Goal: Task Accomplishment & Management: Complete application form

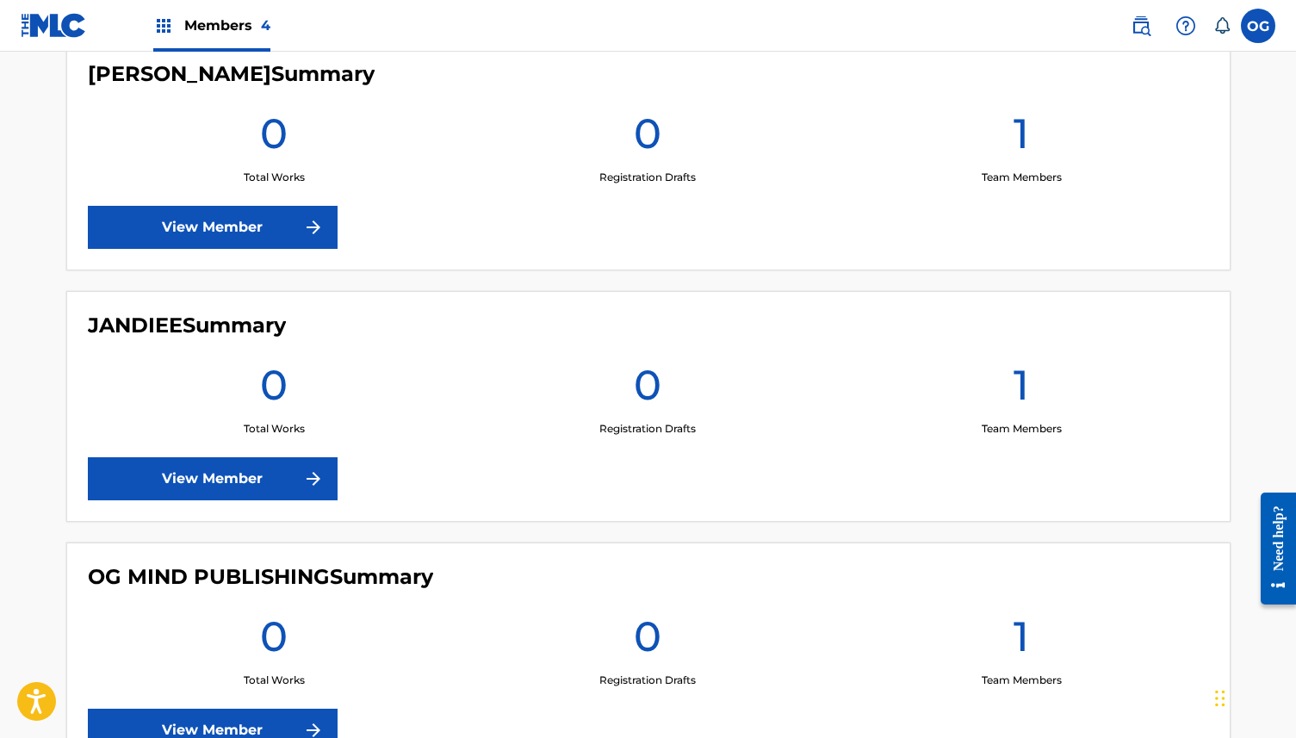
click at [221, 211] on link "View Member" at bounding box center [213, 227] width 250 height 43
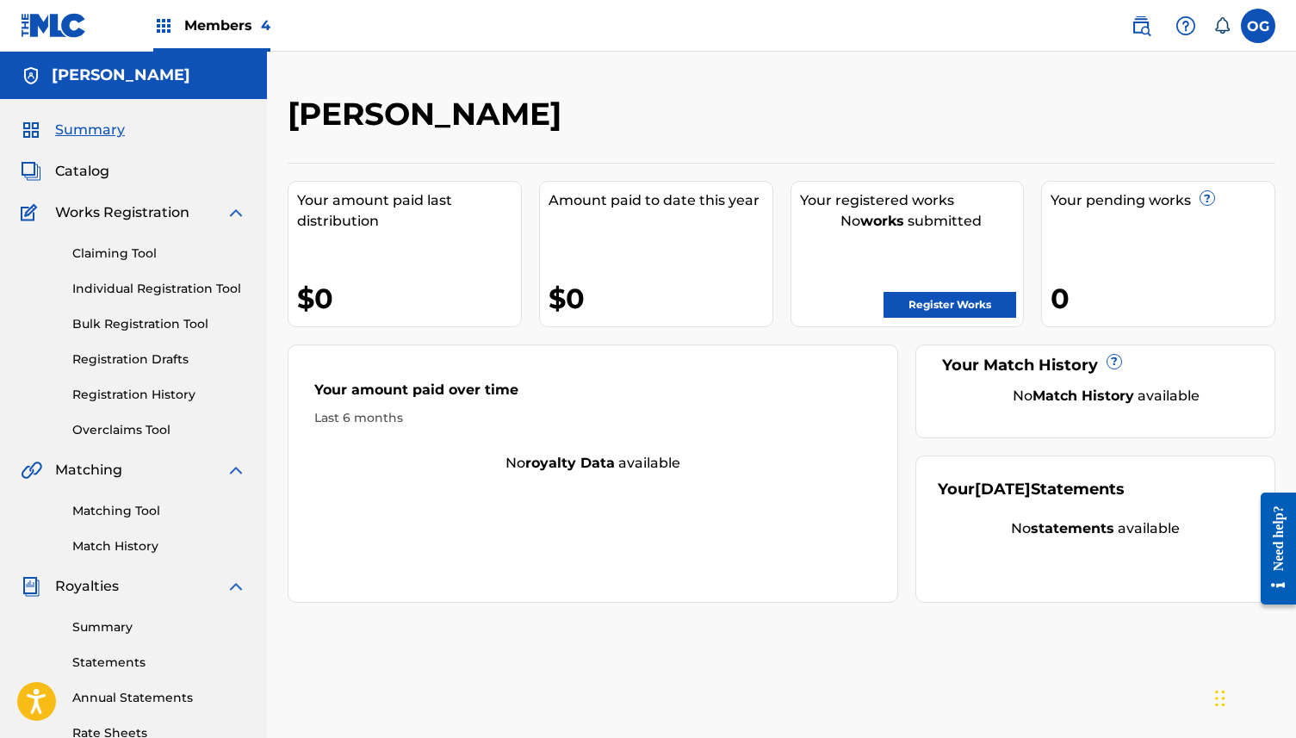
click at [155, 396] on link "Registration History" at bounding box center [159, 395] width 174 height 18
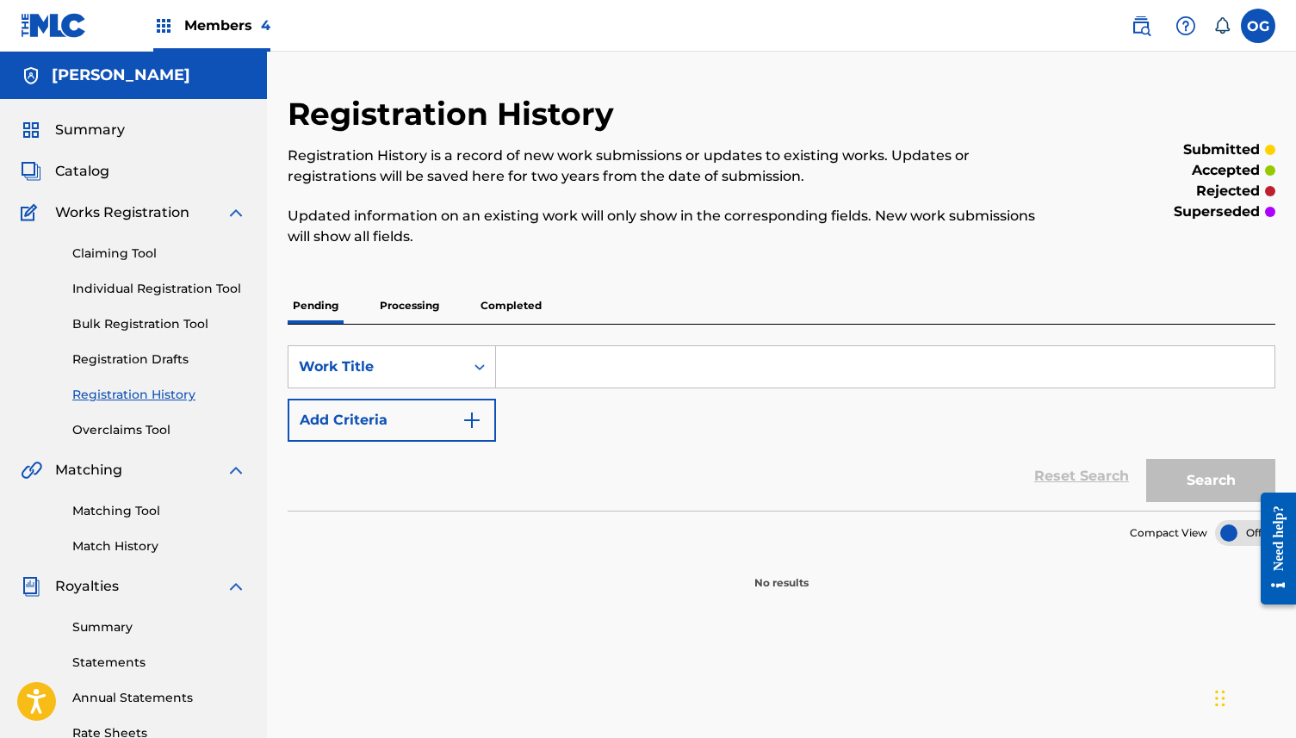
click at [424, 304] on p "Processing" at bounding box center [410, 306] width 70 height 36
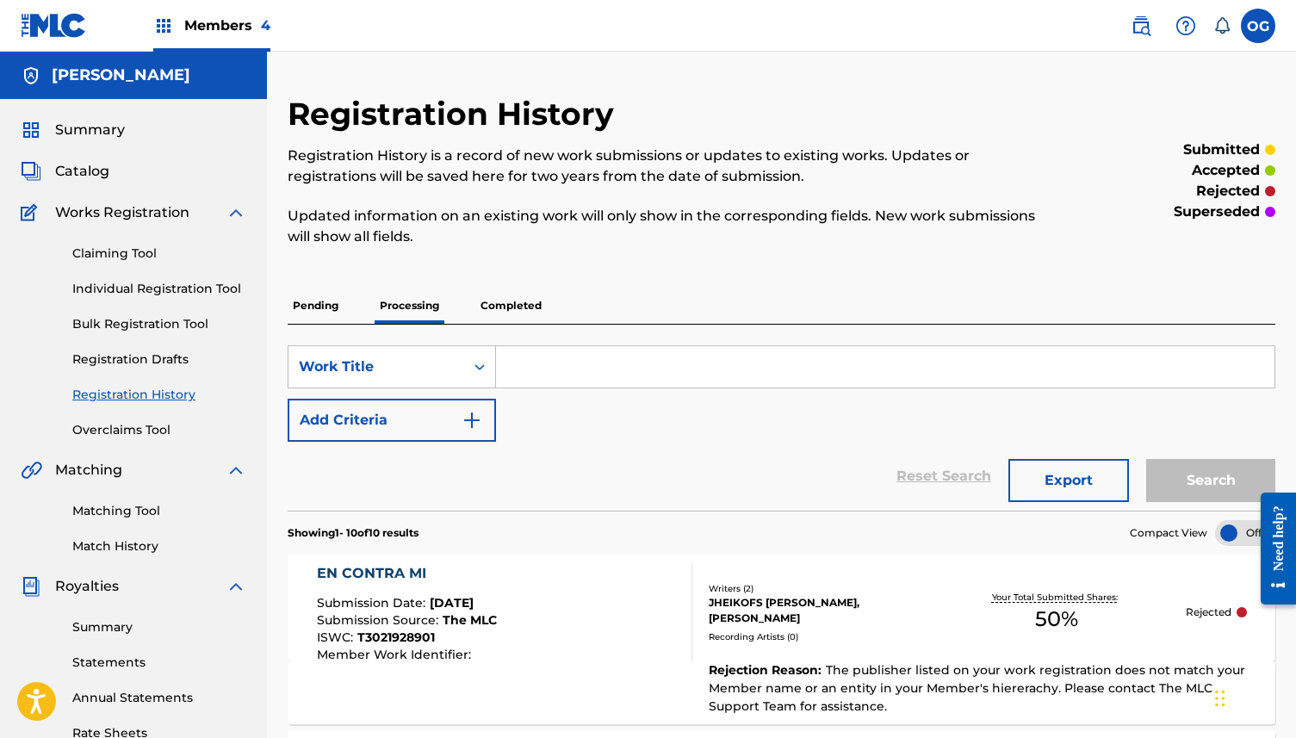
click at [794, 467] on div "Reset Search Export Search" at bounding box center [782, 476] width 988 height 69
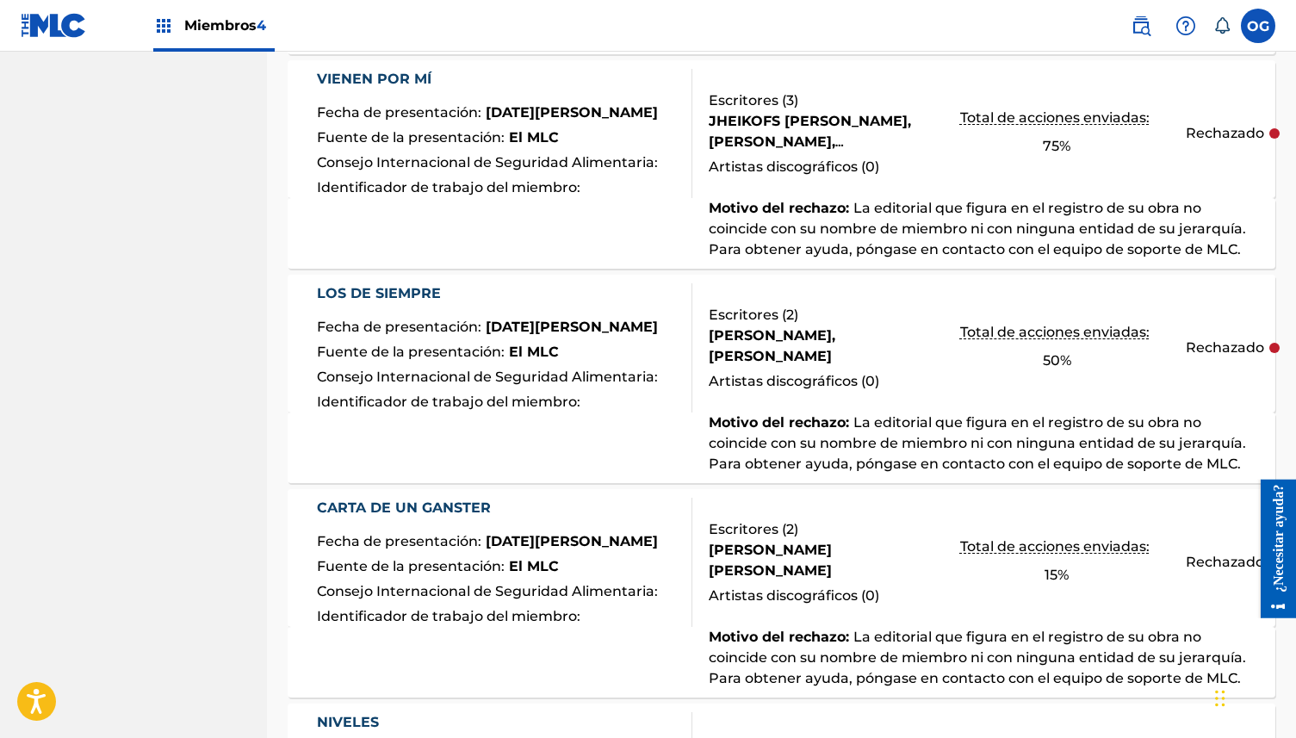
scroll to position [2171, 0]
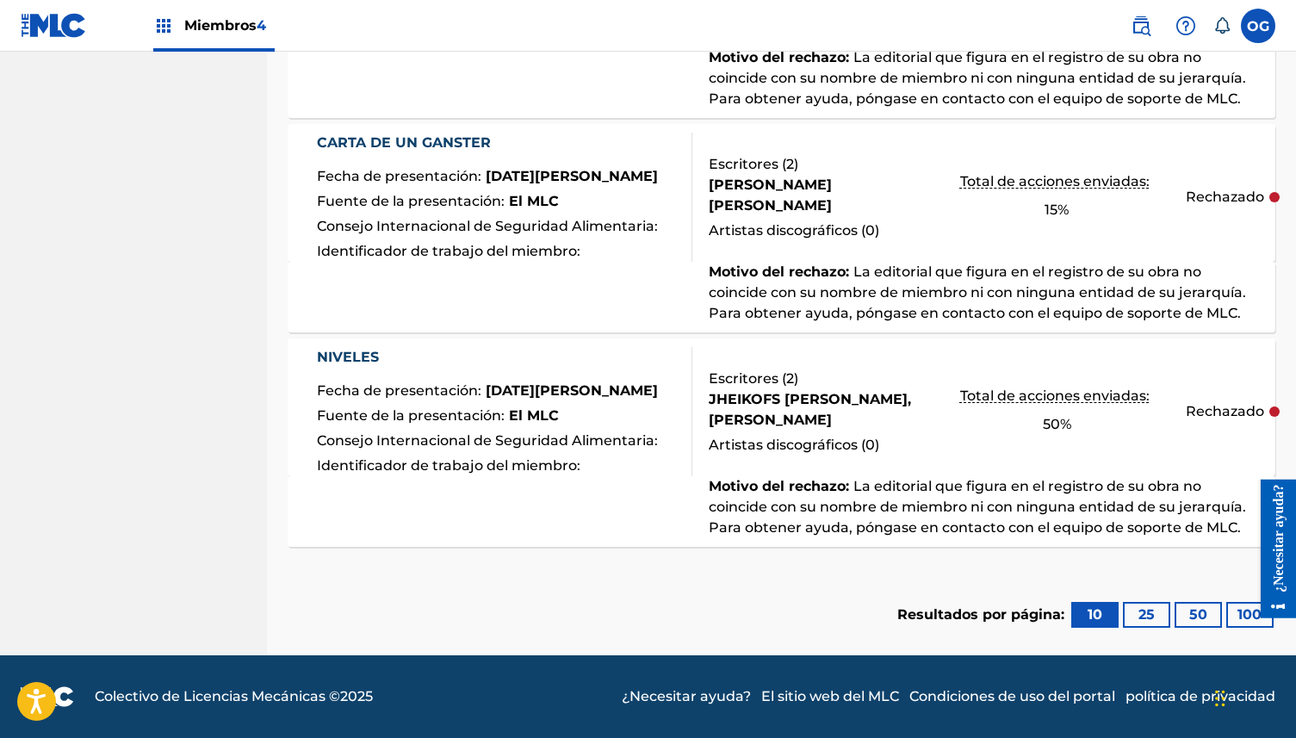
click at [1155, 616] on button "25" at bounding box center [1146, 615] width 47 height 26
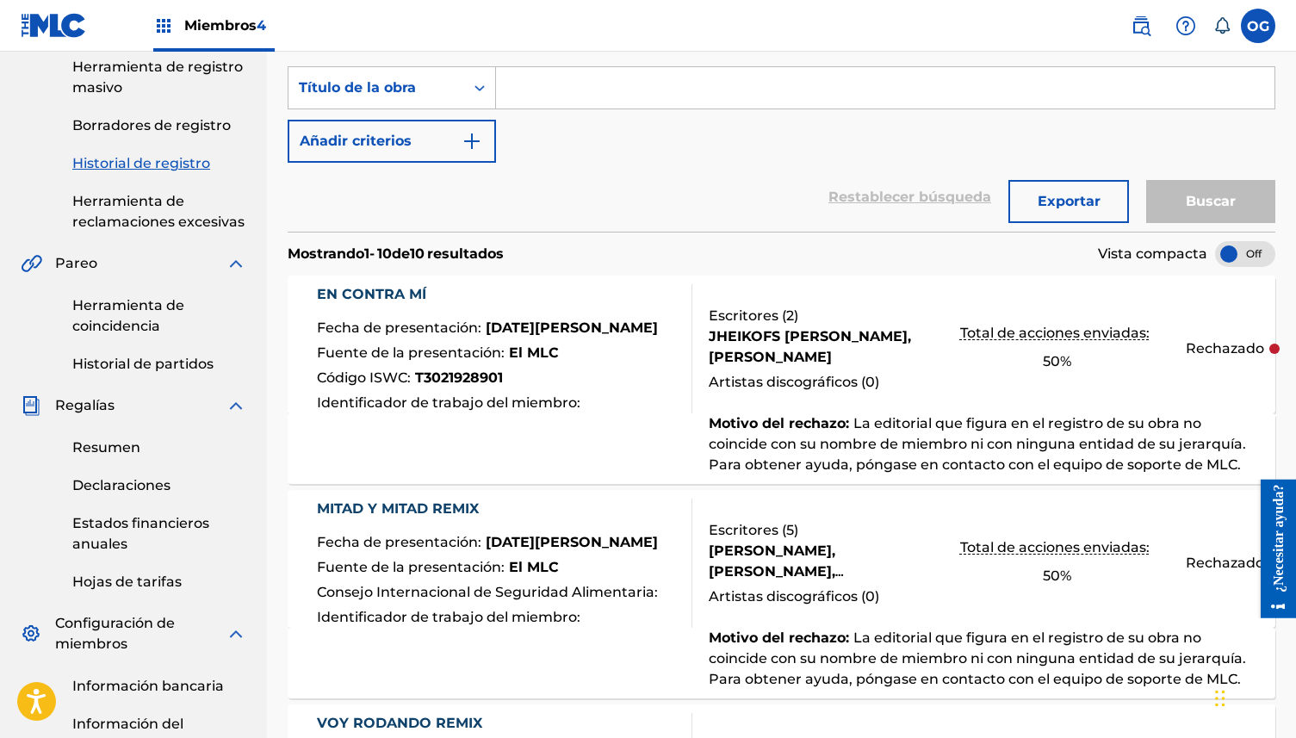
scroll to position [0, 0]
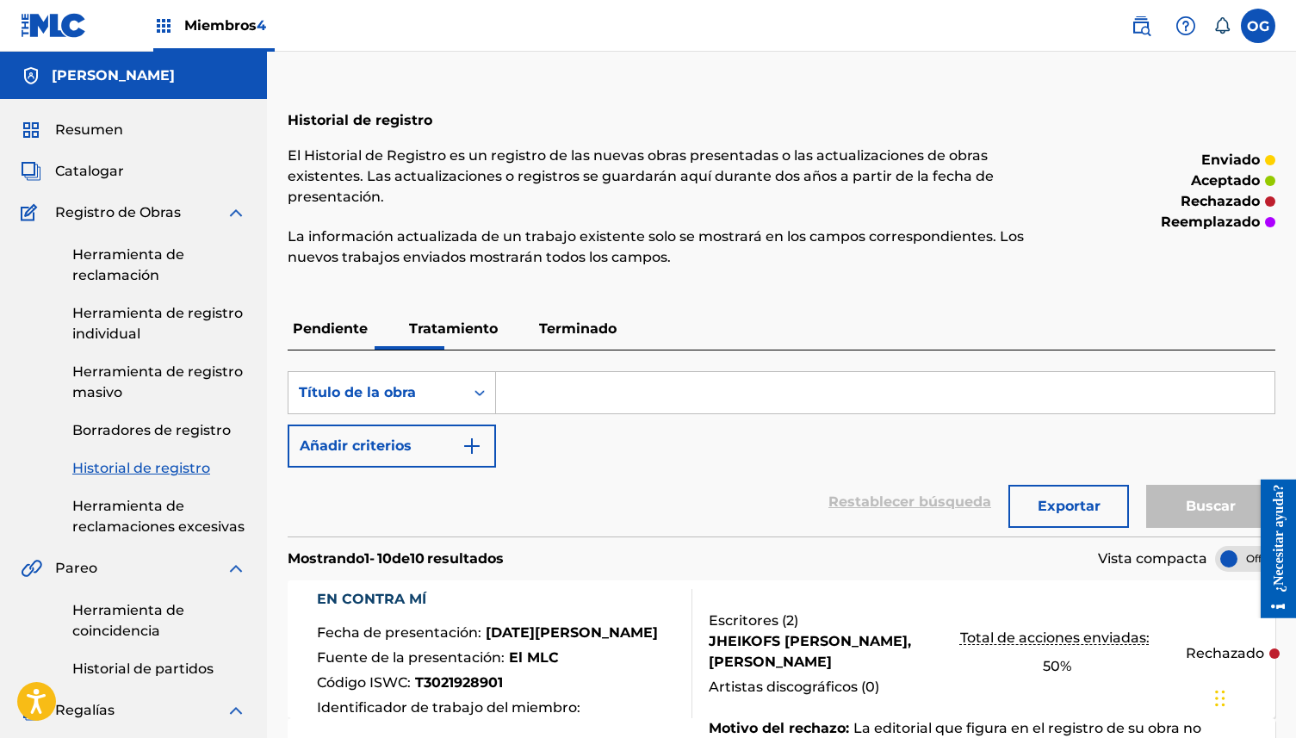
click at [591, 336] on font "Terminado" at bounding box center [577, 328] width 77 height 16
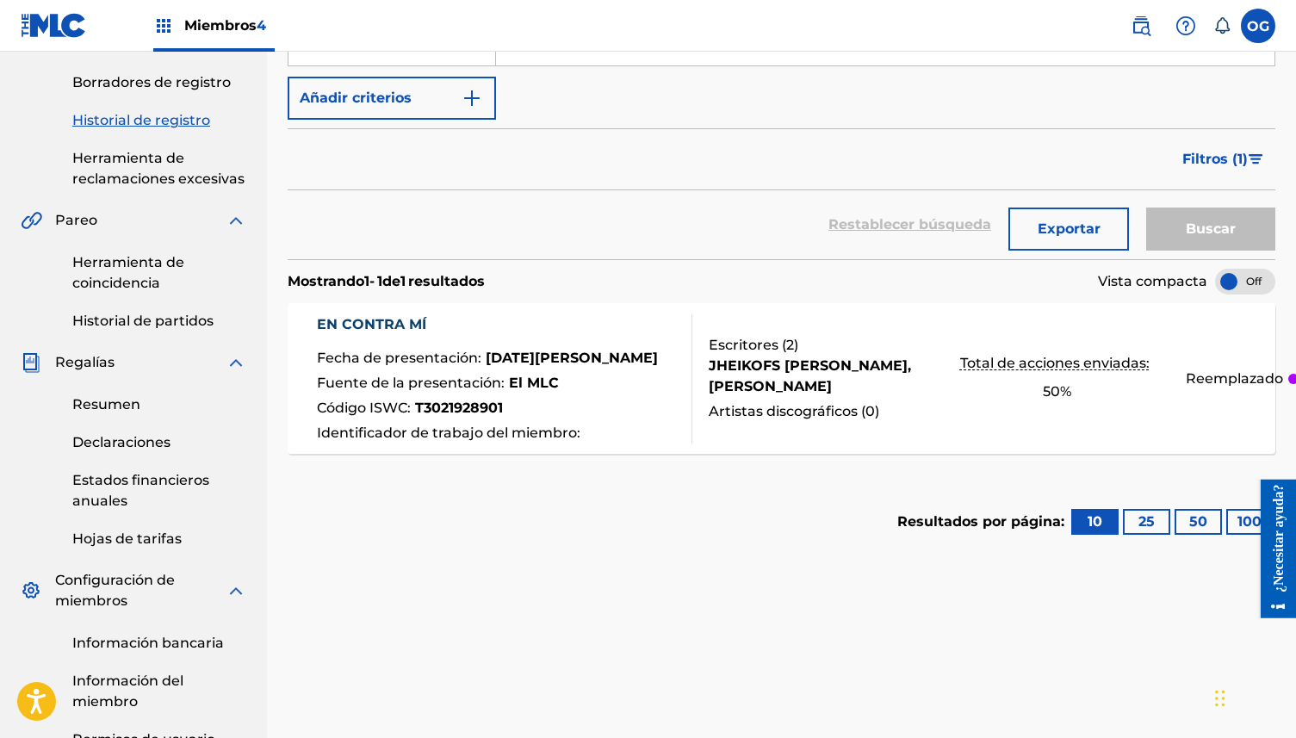
scroll to position [420, 0]
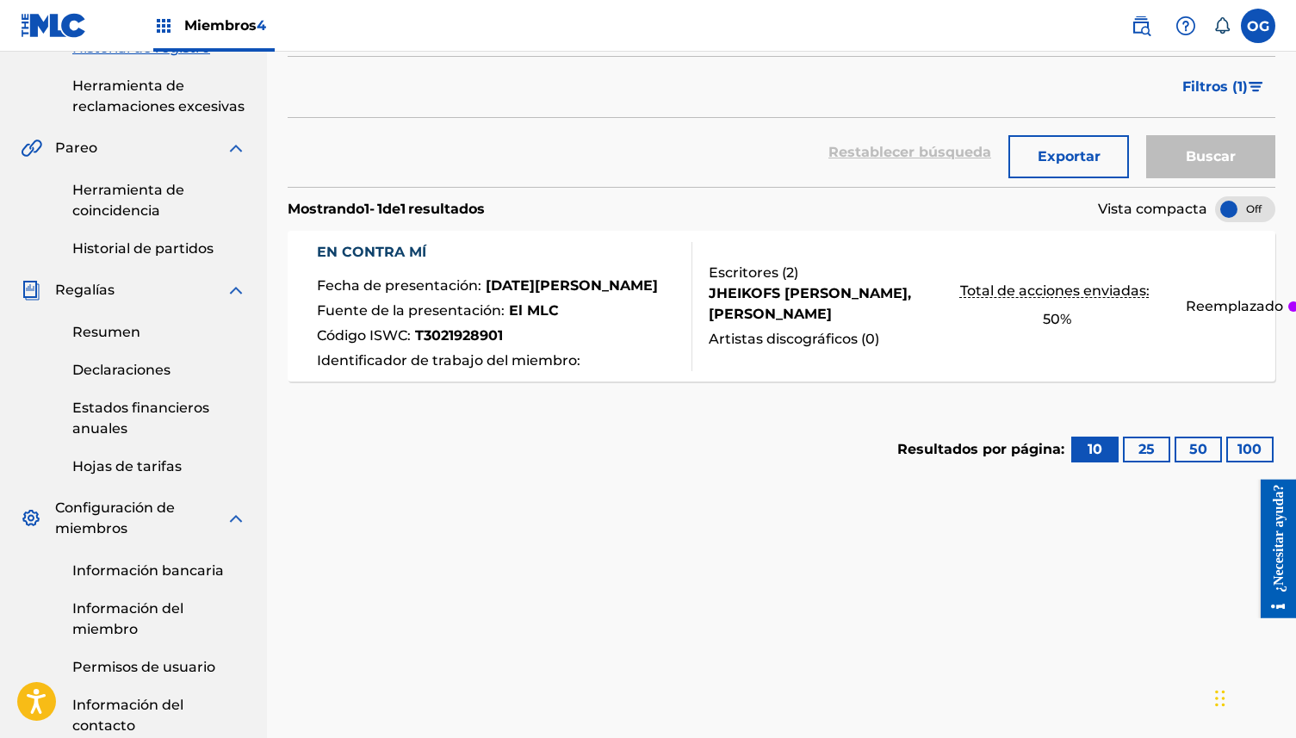
click at [591, 336] on div "Código ISWC : T3021928901" at bounding box center [487, 337] width 341 height 25
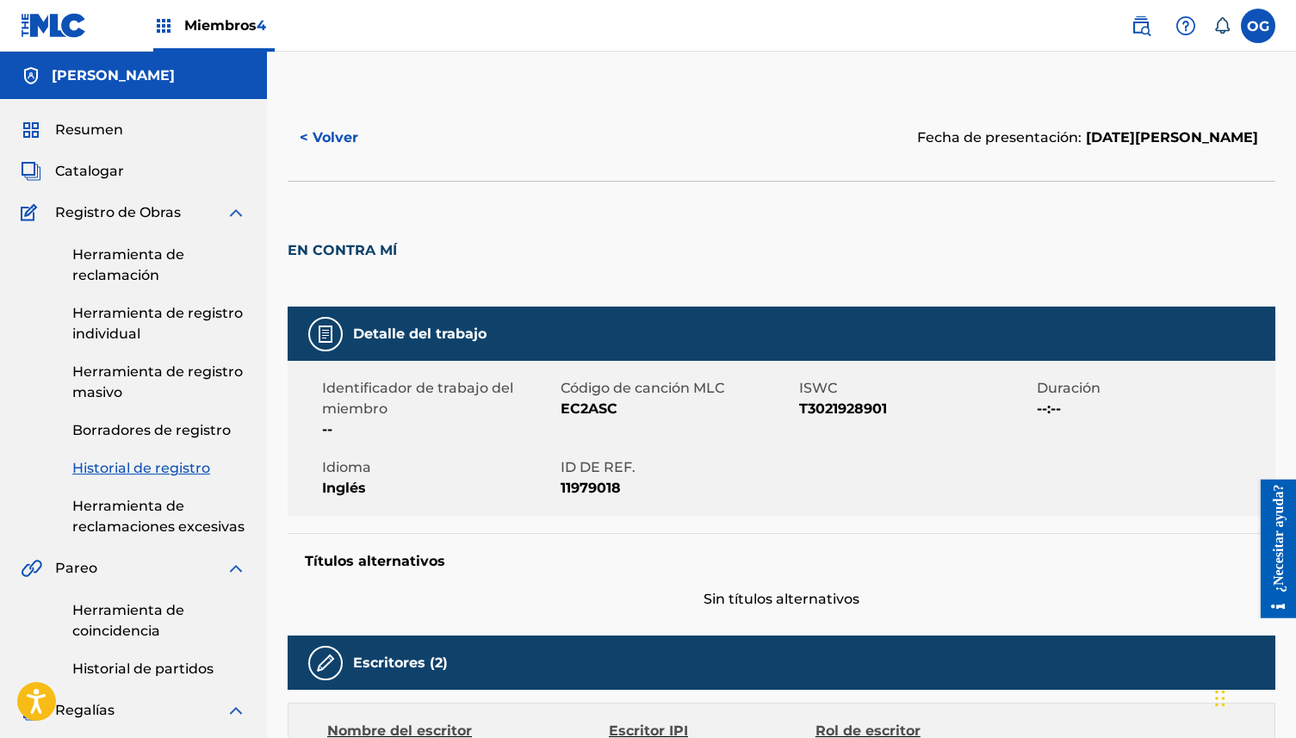
click at [316, 141] on font "< Volver" at bounding box center [329, 137] width 59 height 16
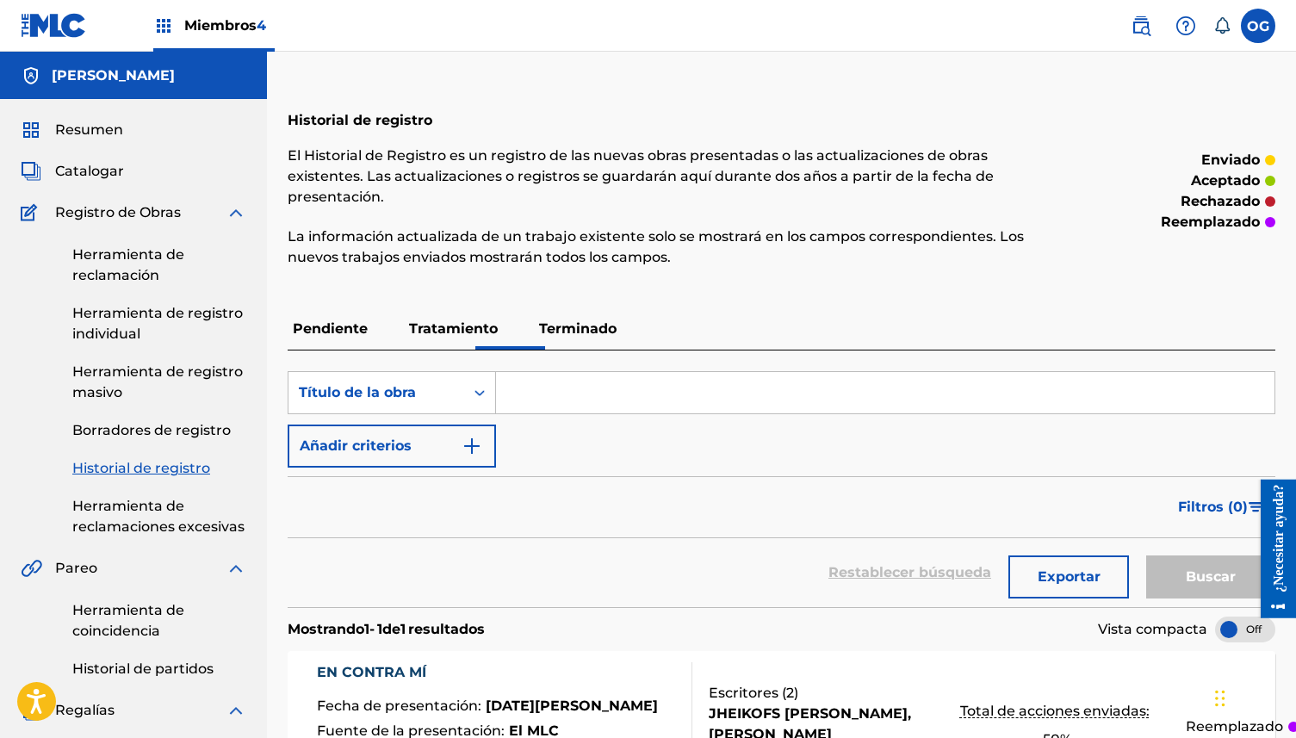
click at [168, 33] on img at bounding box center [163, 25] width 21 height 21
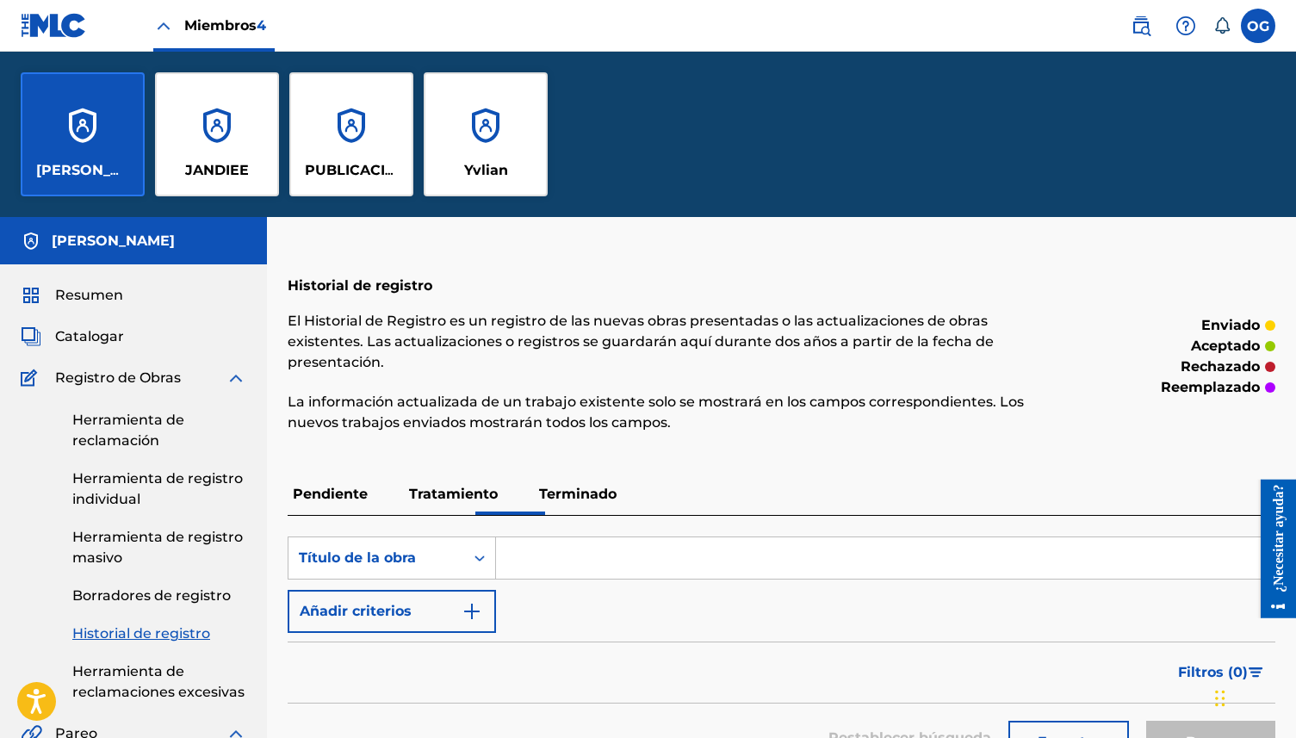
click at [362, 151] on div "PUBLICACIONES OG MIND" at bounding box center [351, 134] width 124 height 124
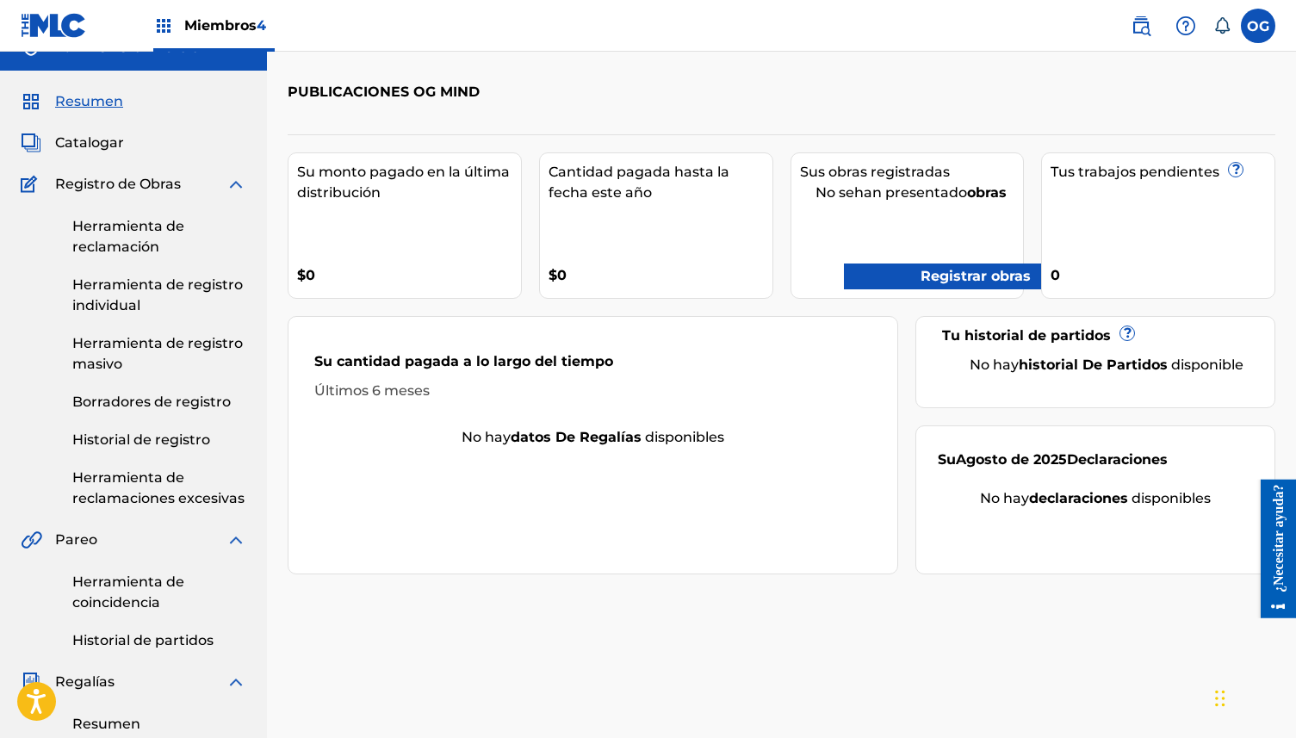
scroll to position [29, 0]
click at [105, 433] on font "Historial de registro" at bounding box center [141, 438] width 138 height 16
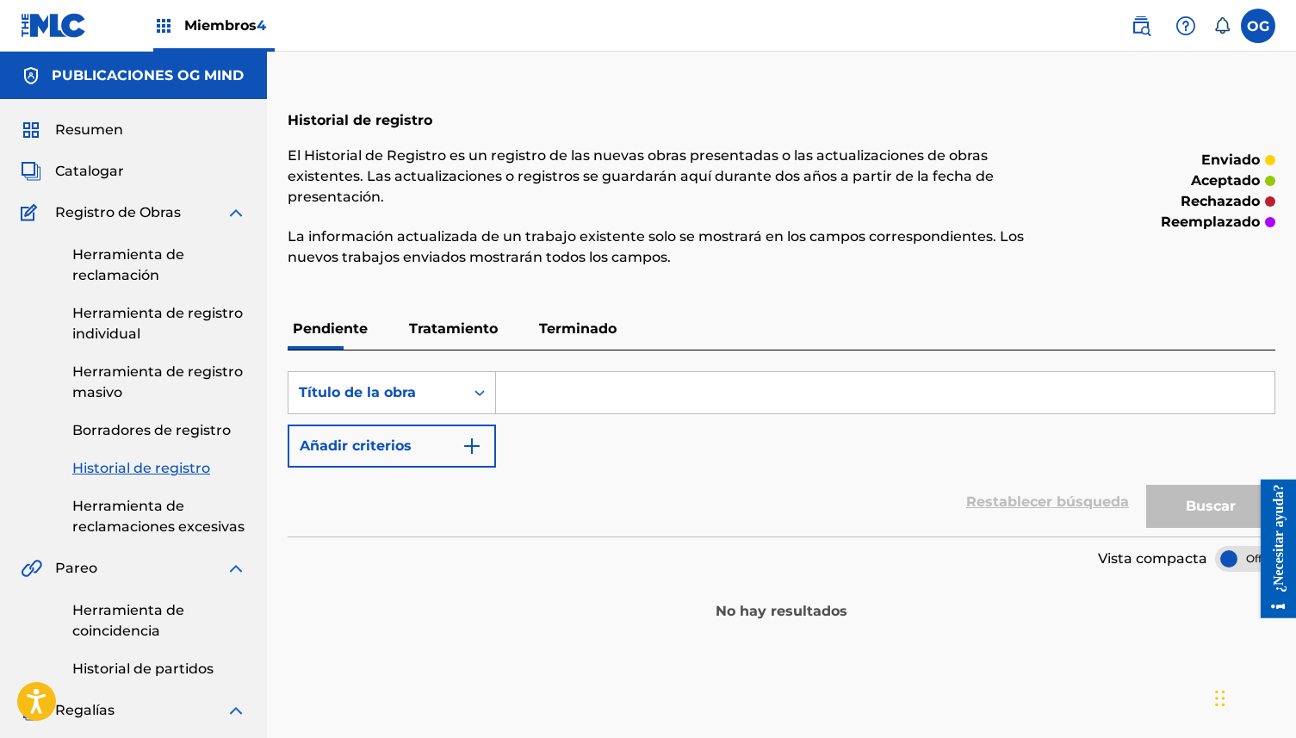
click at [542, 332] on font "Terminado" at bounding box center [577, 328] width 77 height 16
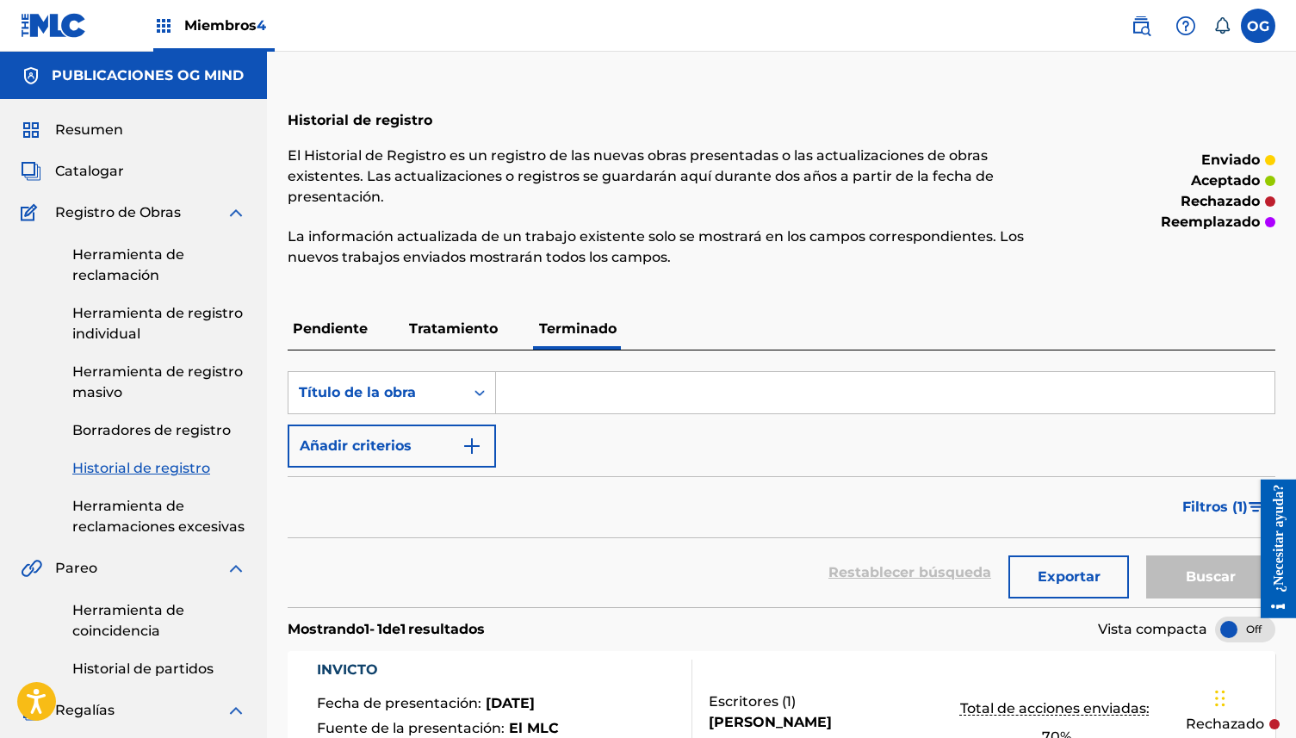
click at [423, 331] on font "Tratamiento" at bounding box center [453, 328] width 89 height 16
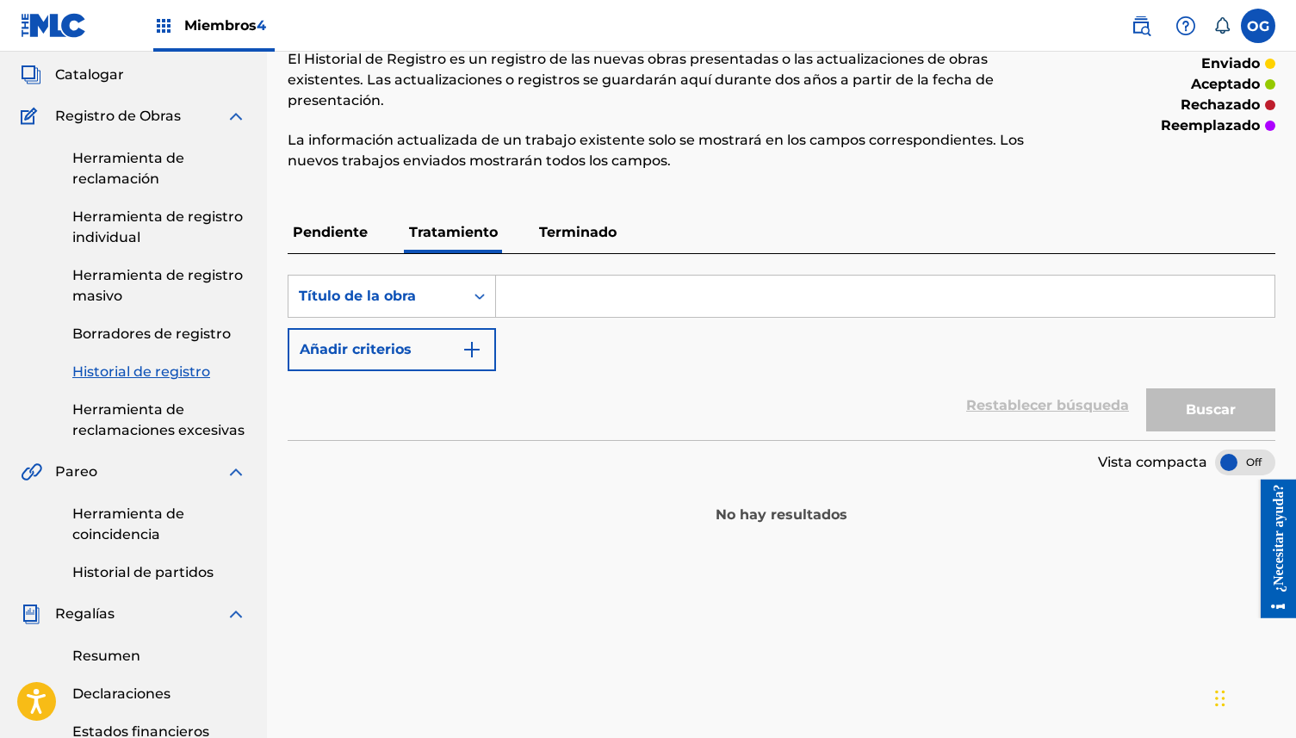
scroll to position [154, 0]
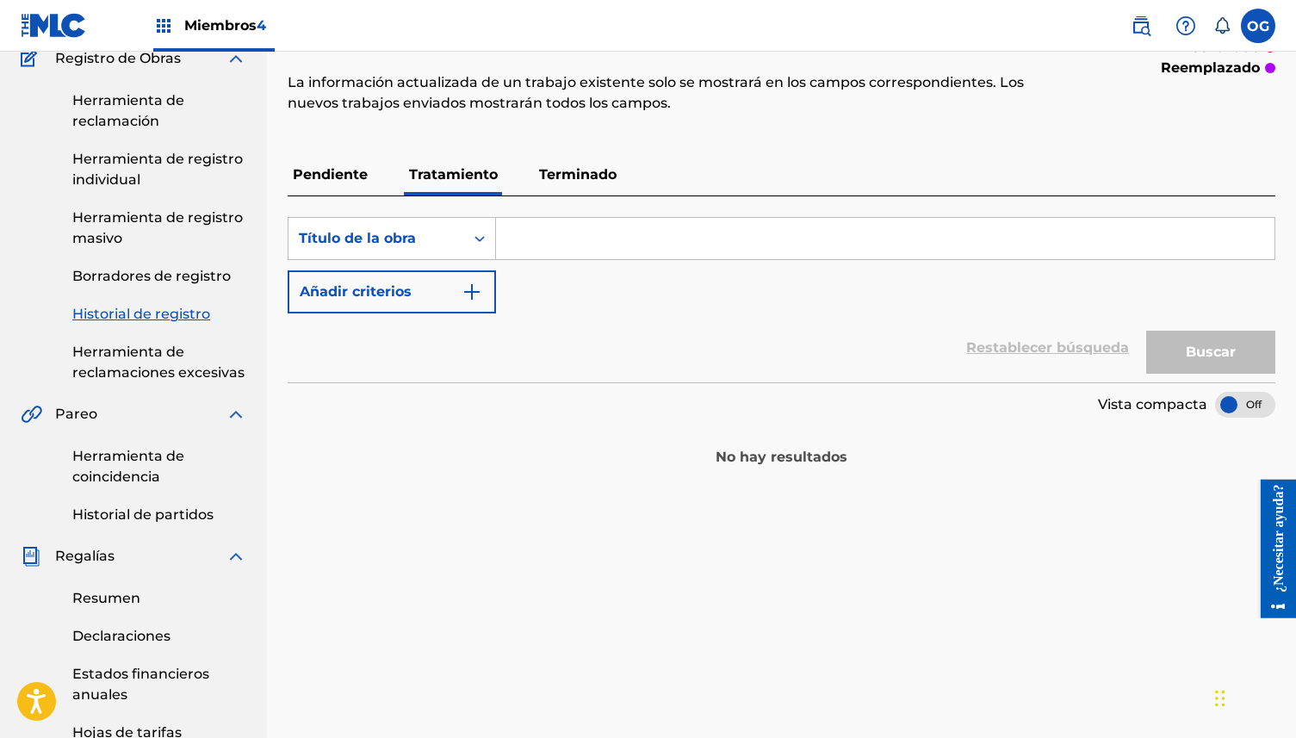
click at [344, 176] on font "Pendiente" at bounding box center [330, 174] width 75 height 16
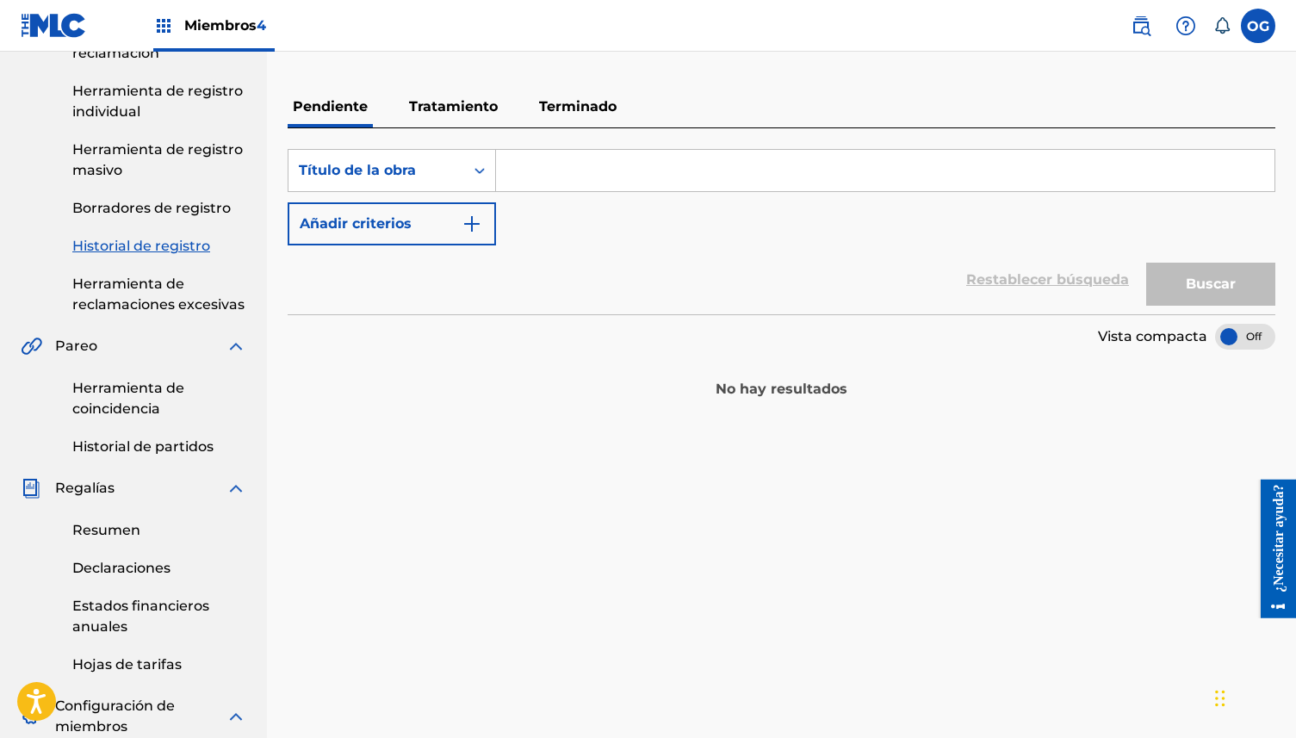
scroll to position [291, 0]
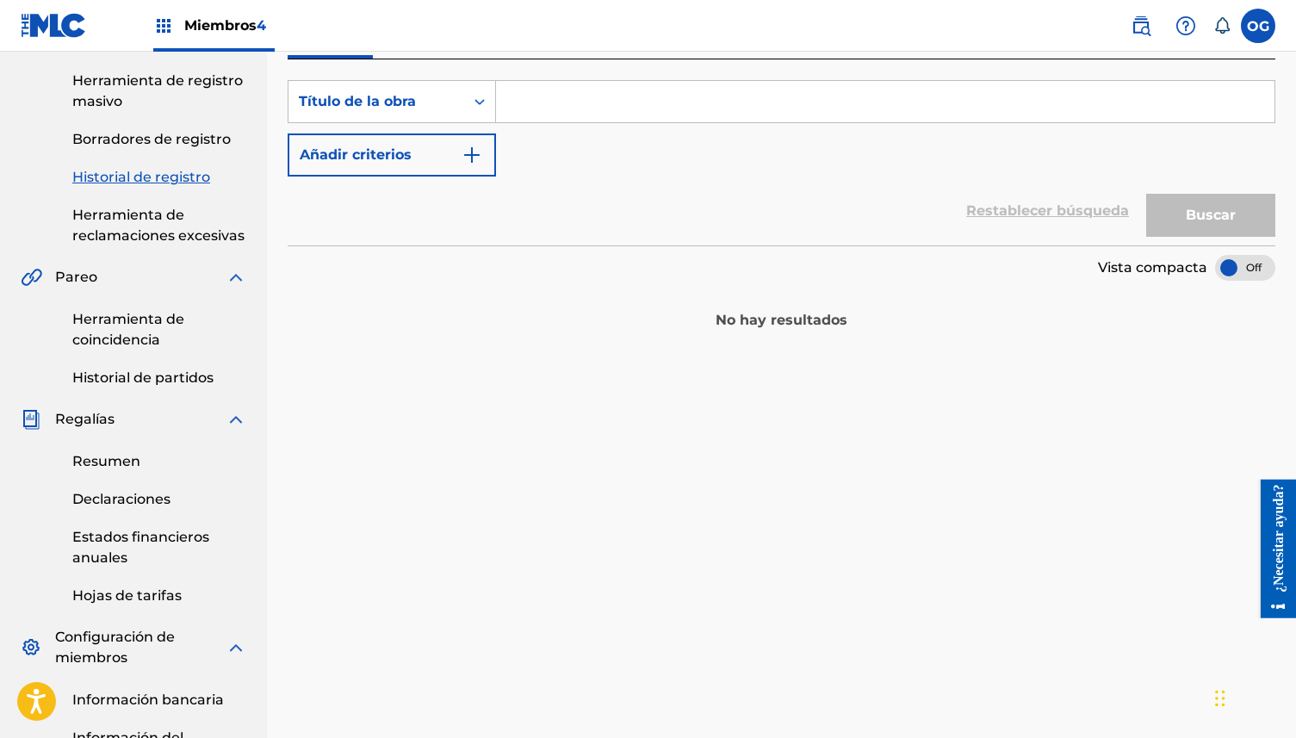
click at [579, 399] on div "Historial de registro El Historial de Registro es un registro de las nuevas obr…" at bounding box center [781, 374] width 1029 height 1141
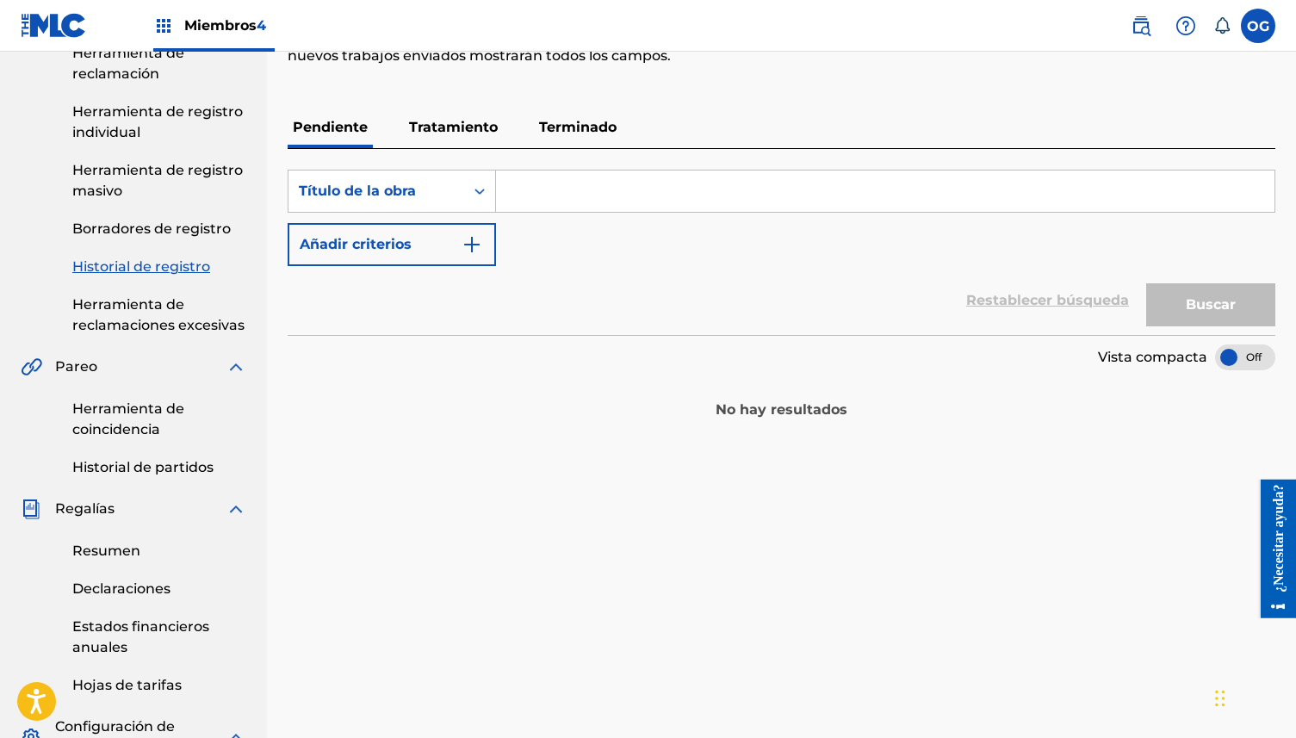
scroll to position [0, 0]
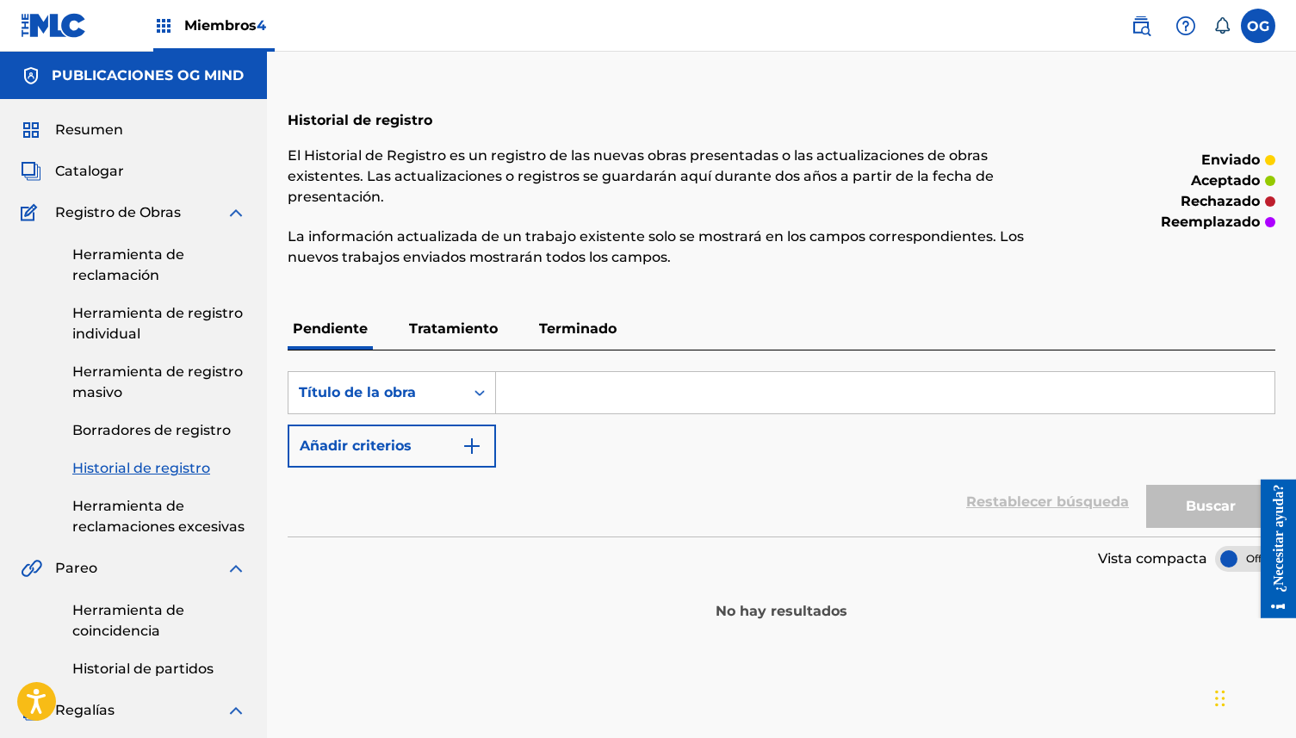
click at [577, 341] on p "Terminado" at bounding box center [578, 328] width 88 height 41
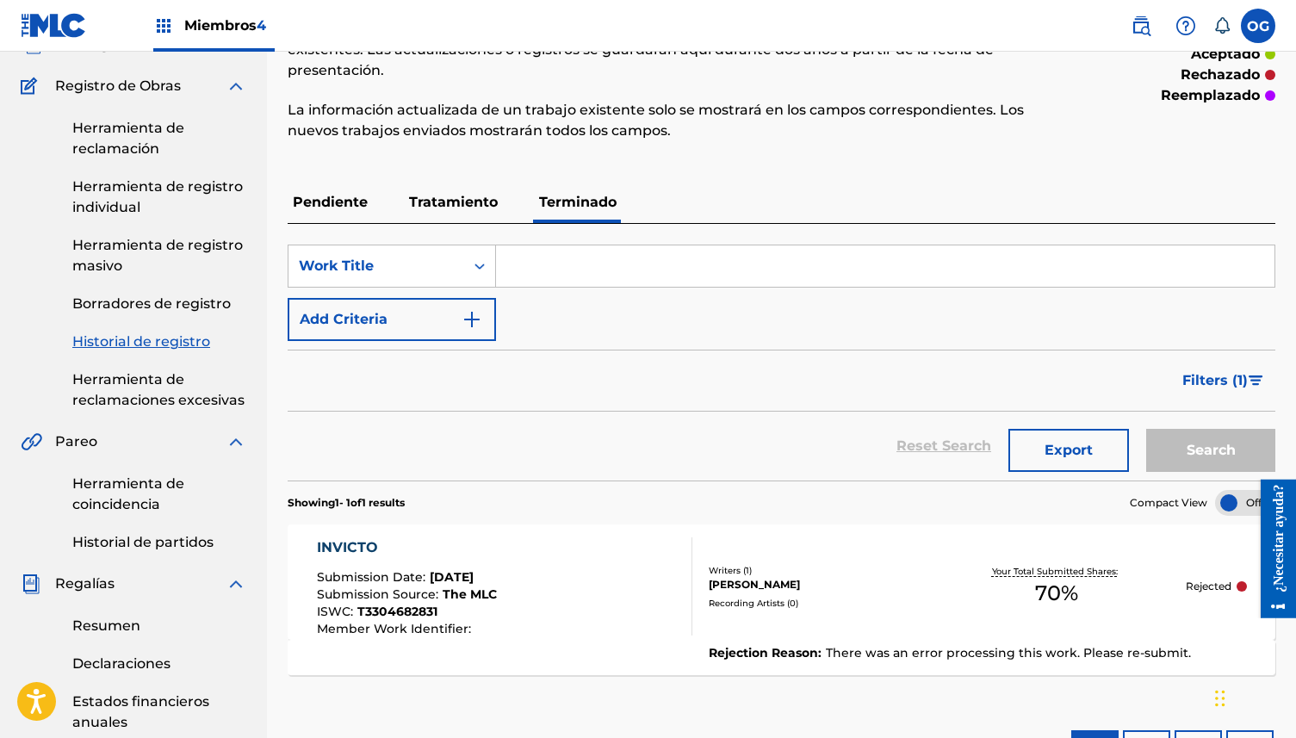
scroll to position [139, 0]
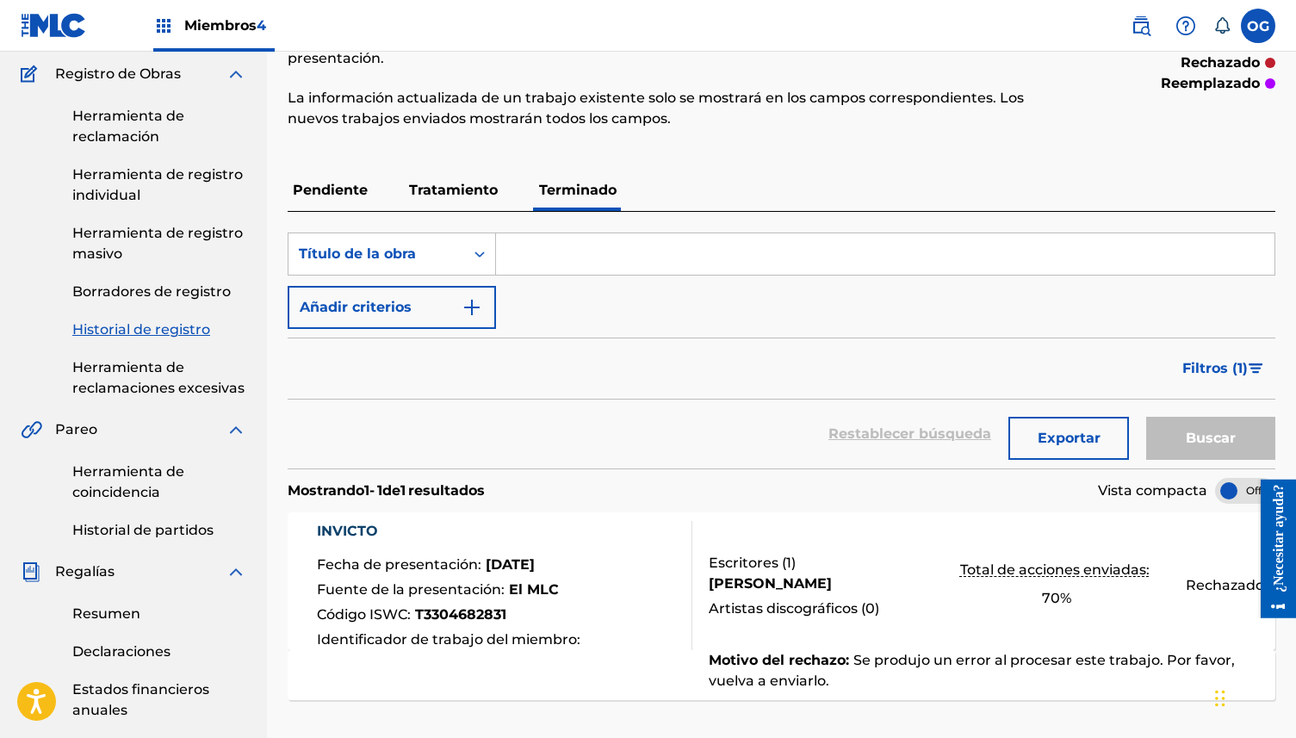
click at [832, 578] on font "[PERSON_NAME]" at bounding box center [770, 583] width 123 height 16
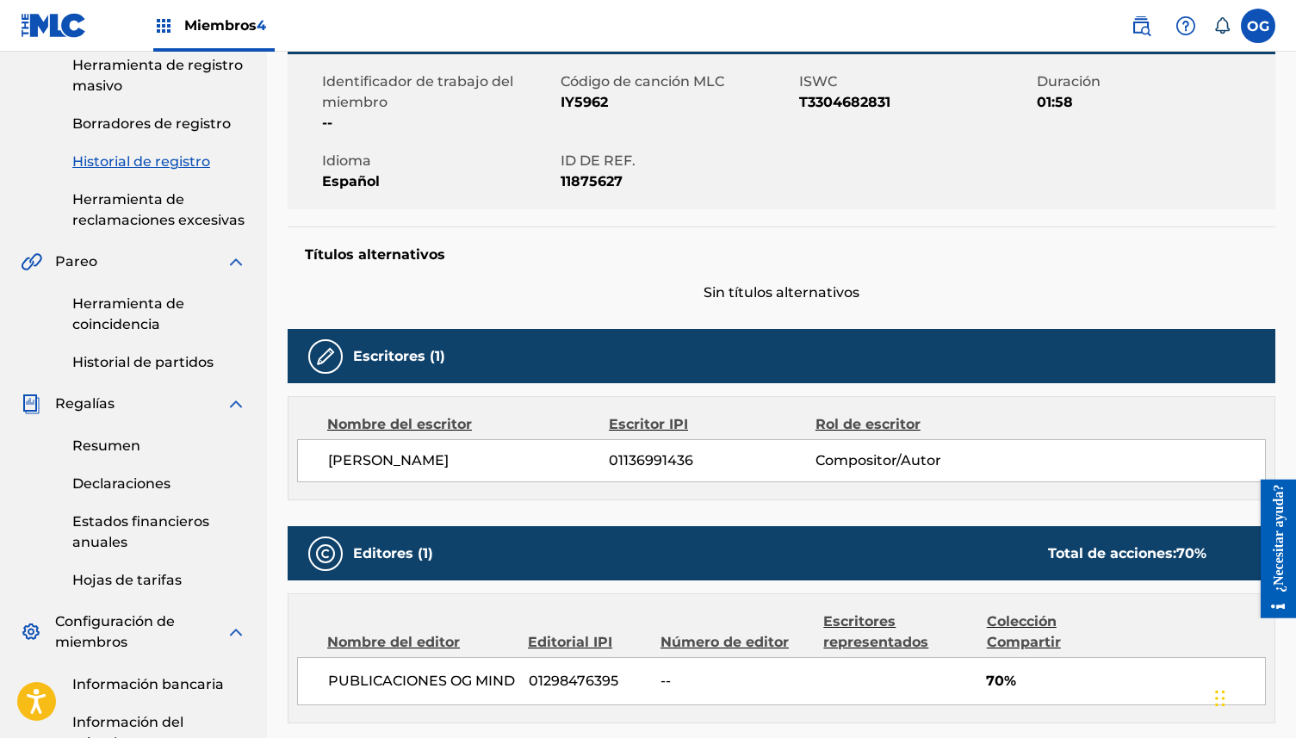
scroll to position [314, 0]
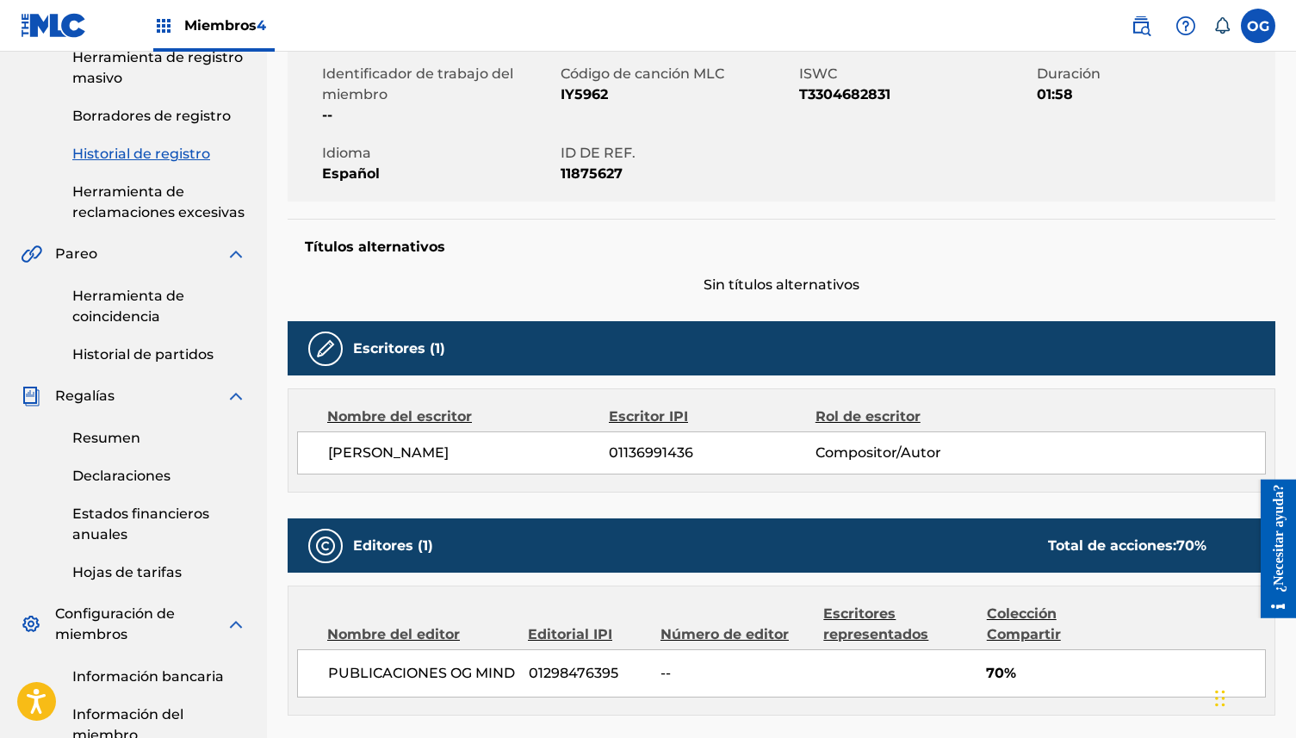
drag, startPoint x: 600, startPoint y: 452, endPoint x: 331, endPoint y: 456, distance: 268.6
click at [331, 456] on span "[PERSON_NAME]" at bounding box center [468, 453] width 281 height 21
copy font "[PERSON_NAME]"
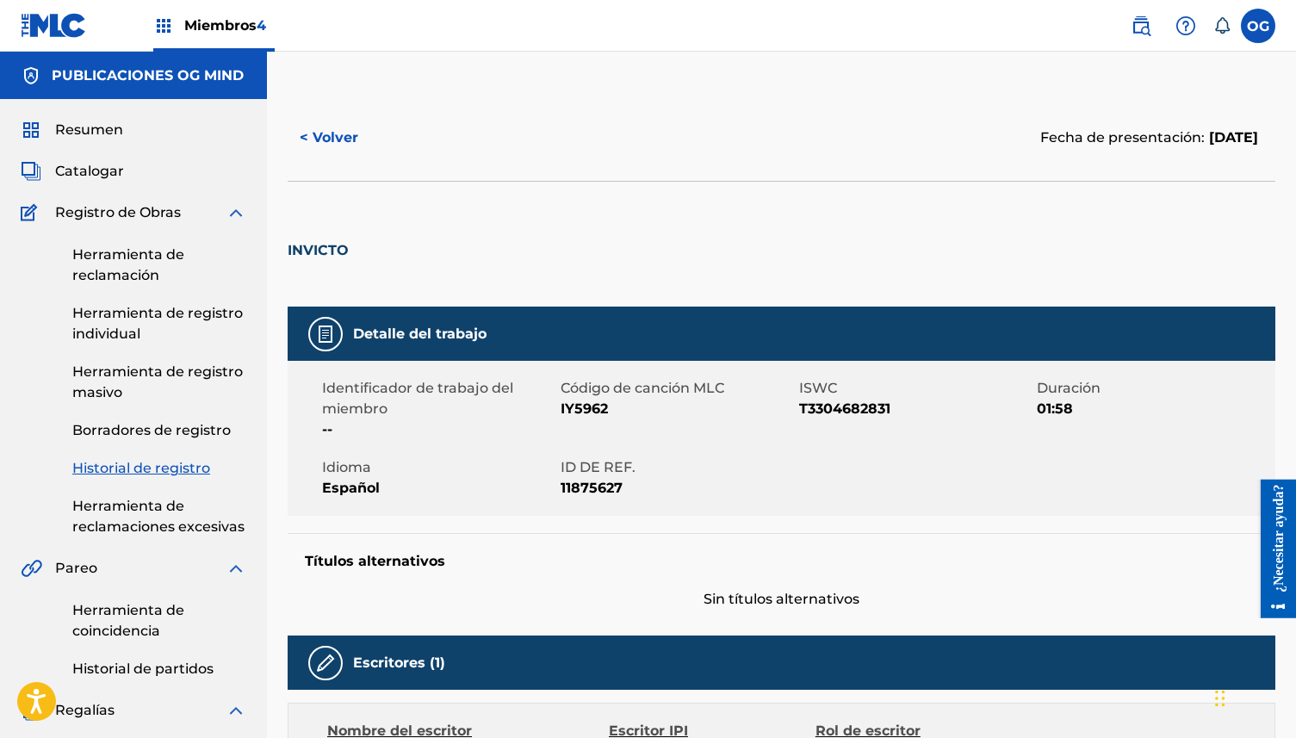
click at [106, 130] on font "Resumen" at bounding box center [89, 129] width 68 height 16
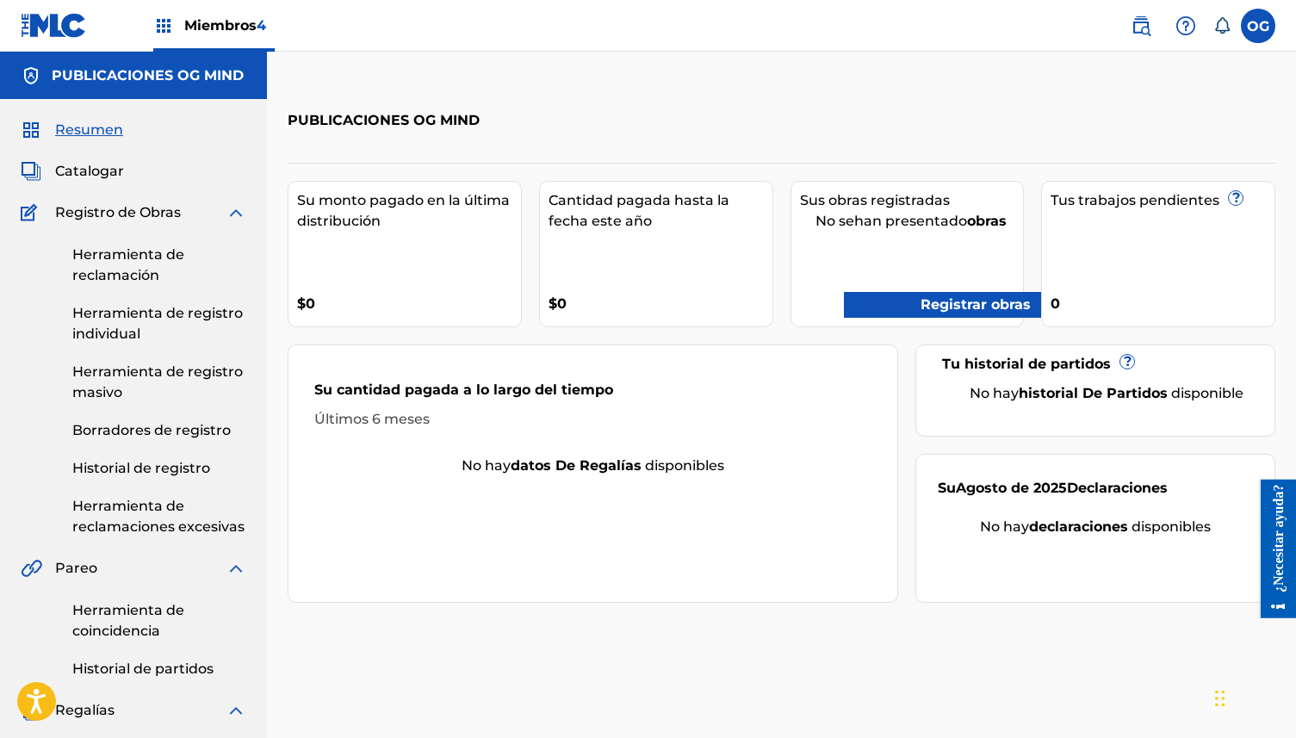
click at [946, 296] on font "Registrar obras" at bounding box center [975, 304] width 110 height 16
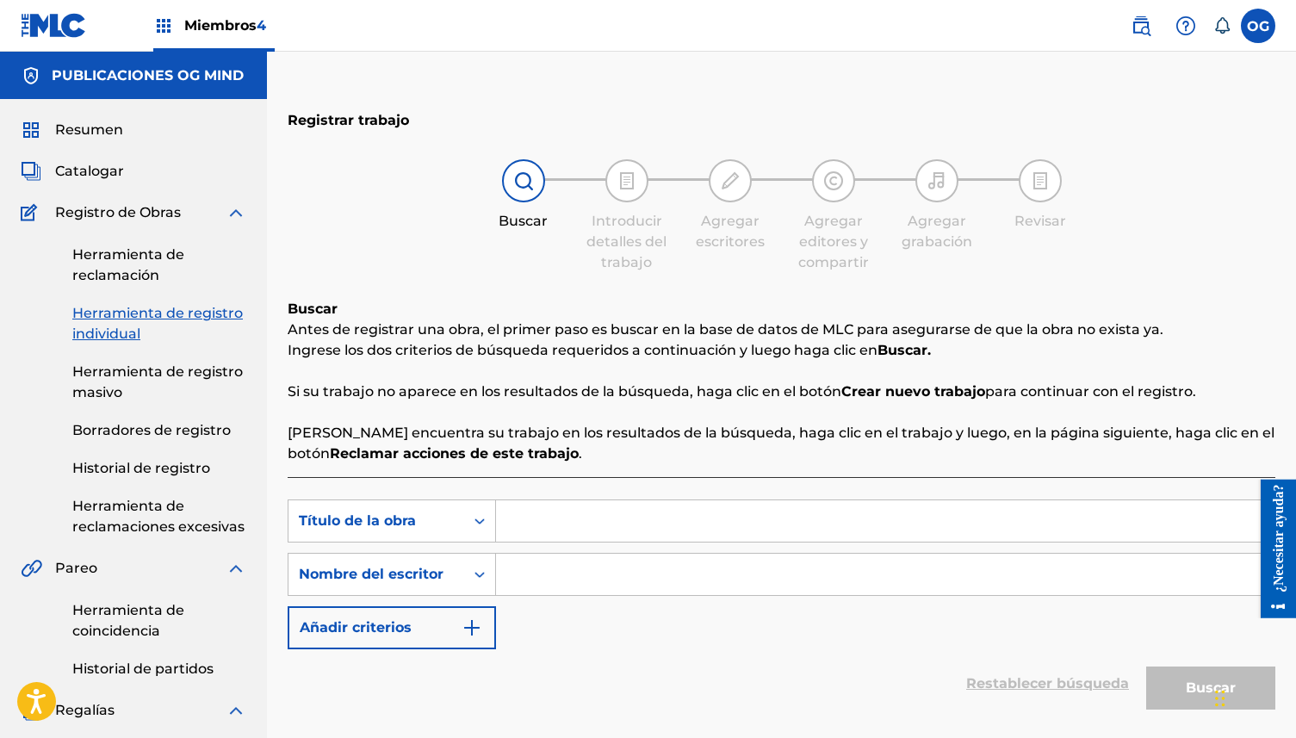
click at [575, 524] on input "Formulario de búsqueda" at bounding box center [885, 520] width 778 height 41
type input "INVICTO"
click at [577, 579] on input "Formulario de búsqueda" at bounding box center [885, 574] width 778 height 41
paste input "[PERSON_NAME]"
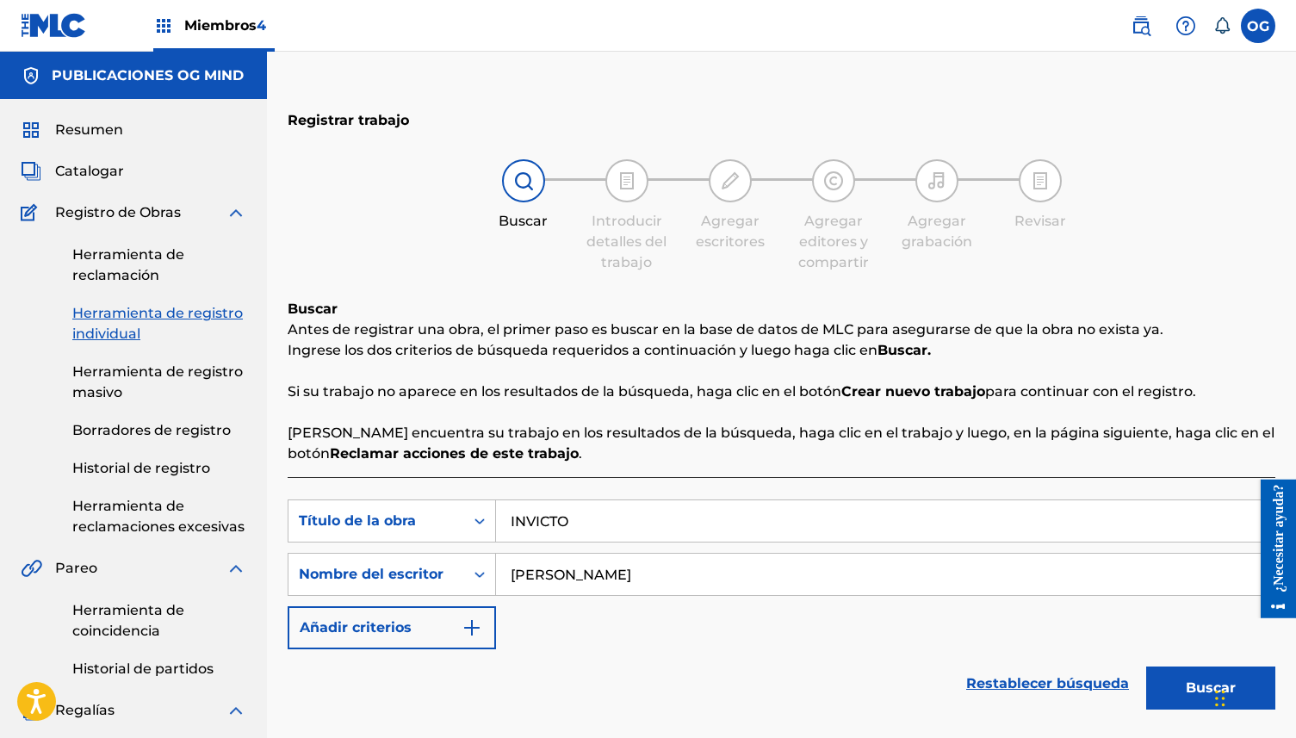
type input "[PERSON_NAME]"
click at [1188, 675] on button "Buscar" at bounding box center [1210, 687] width 129 height 43
click at [1199, 694] on font "Buscar" at bounding box center [1211, 687] width 50 height 16
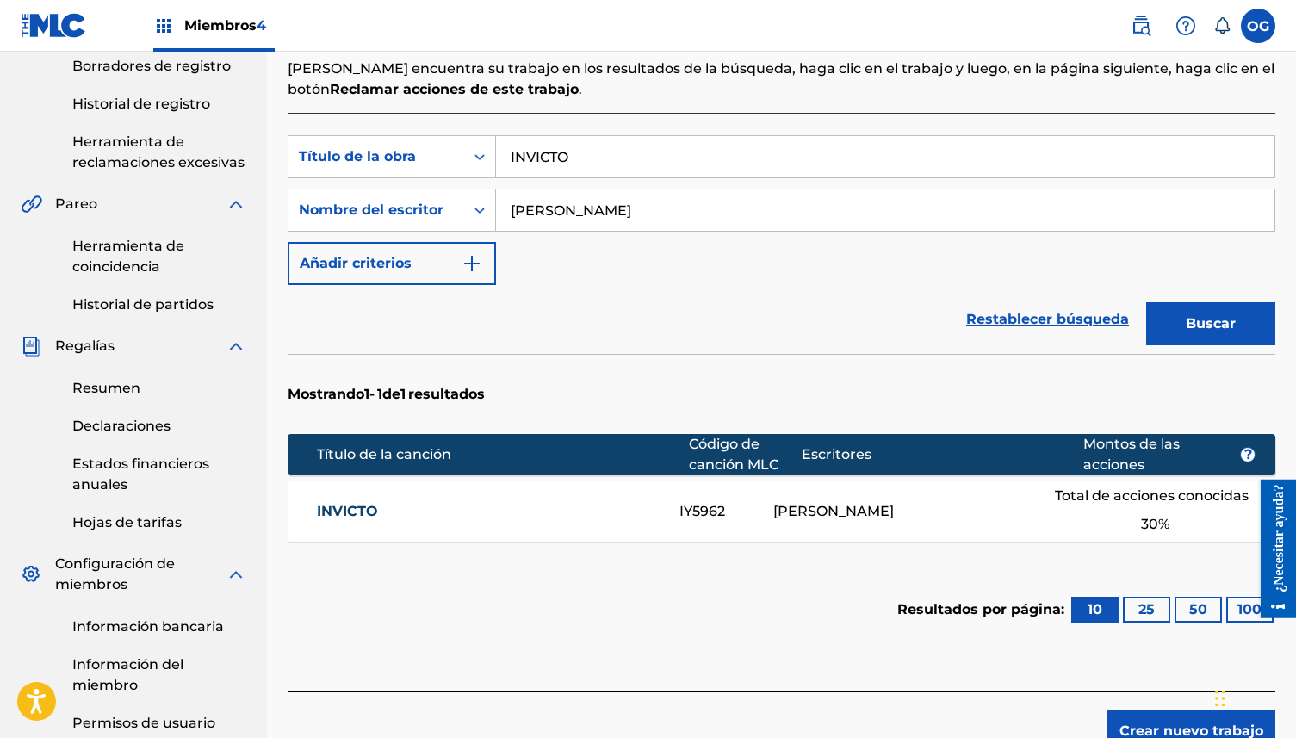
scroll to position [382, 0]
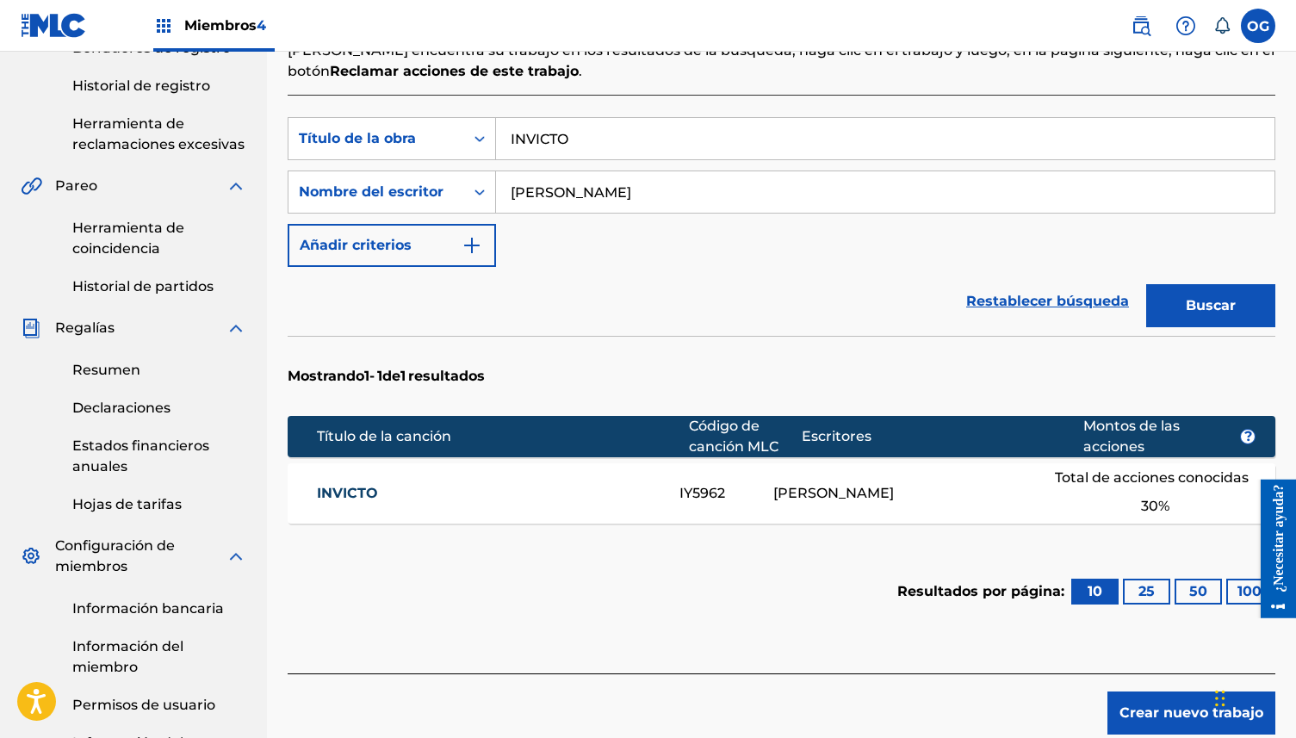
click at [1068, 498] on div "Total de acciones conocidas 30 %" at bounding box center [1155, 493] width 201 height 60
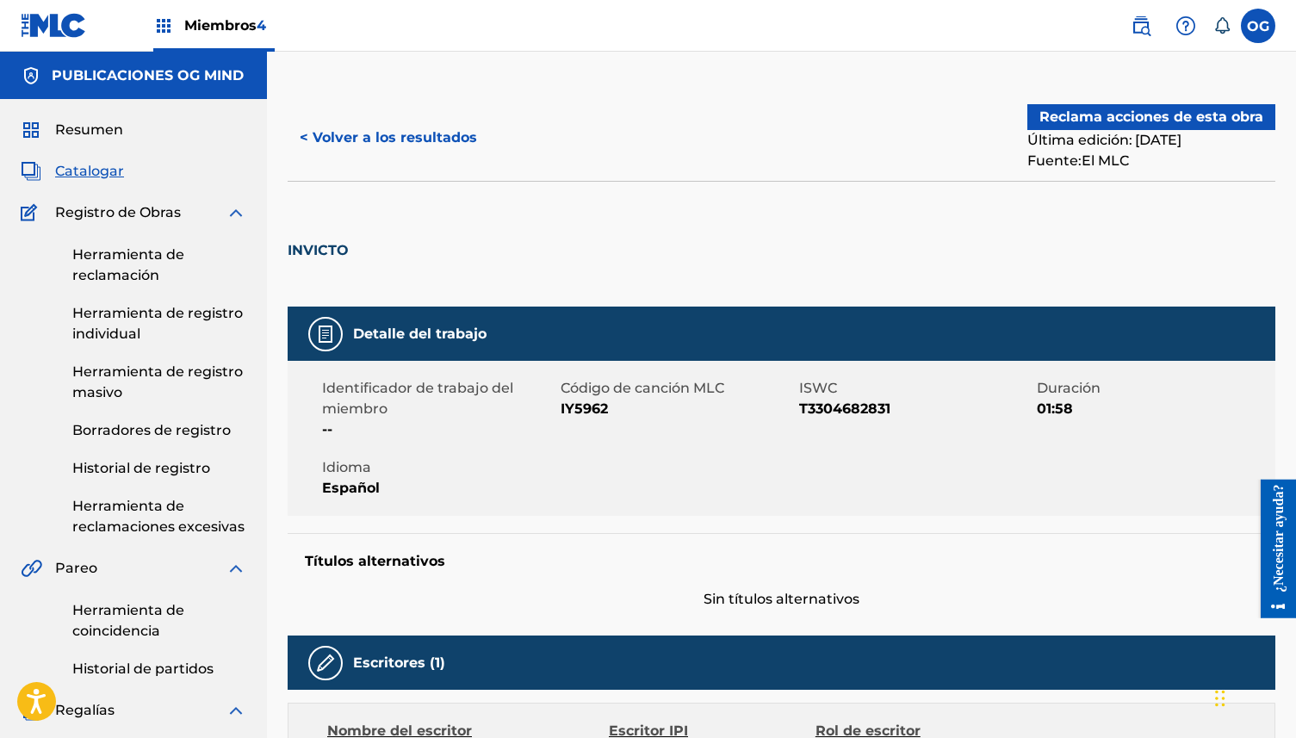
click at [1173, 115] on font "Reclama acciones de esta obra" at bounding box center [1151, 116] width 224 height 16
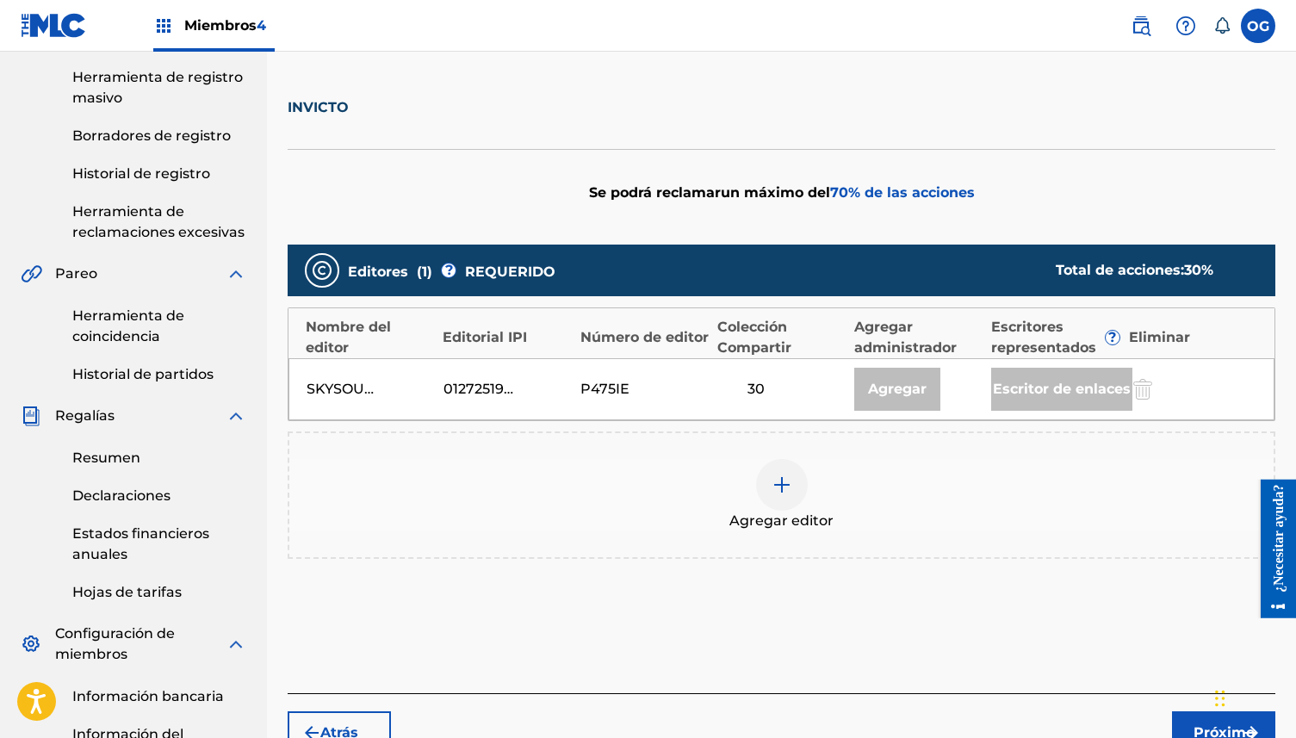
scroll to position [299, 0]
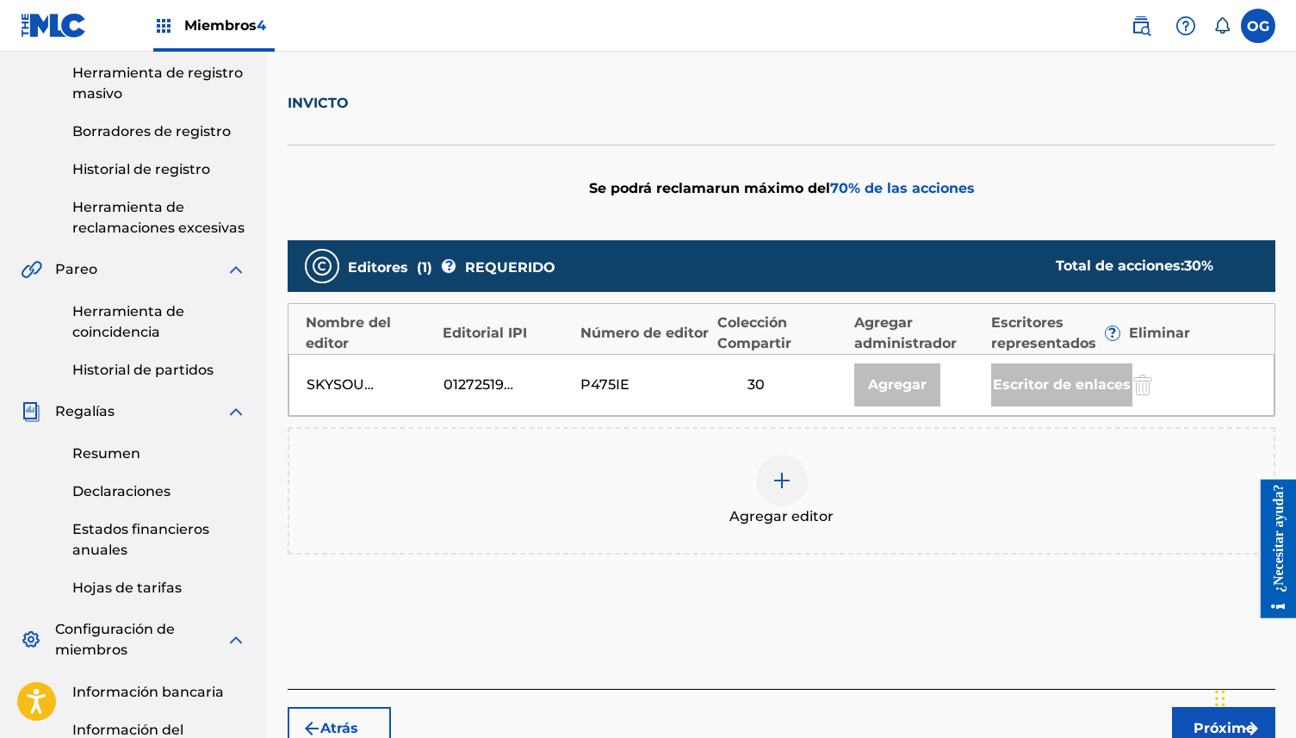
click at [766, 494] on div at bounding box center [782, 481] width 52 height 52
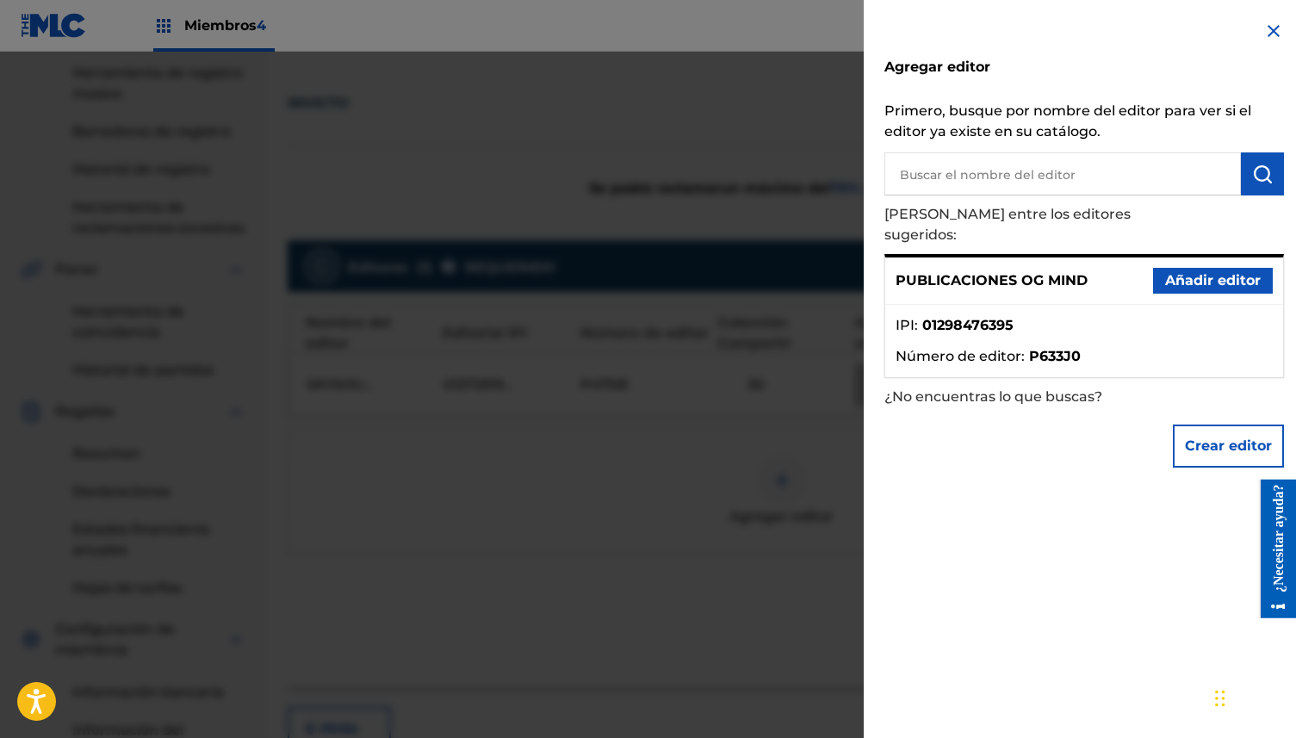
click at [1165, 272] on font "Añadir editor" at bounding box center [1213, 280] width 96 height 16
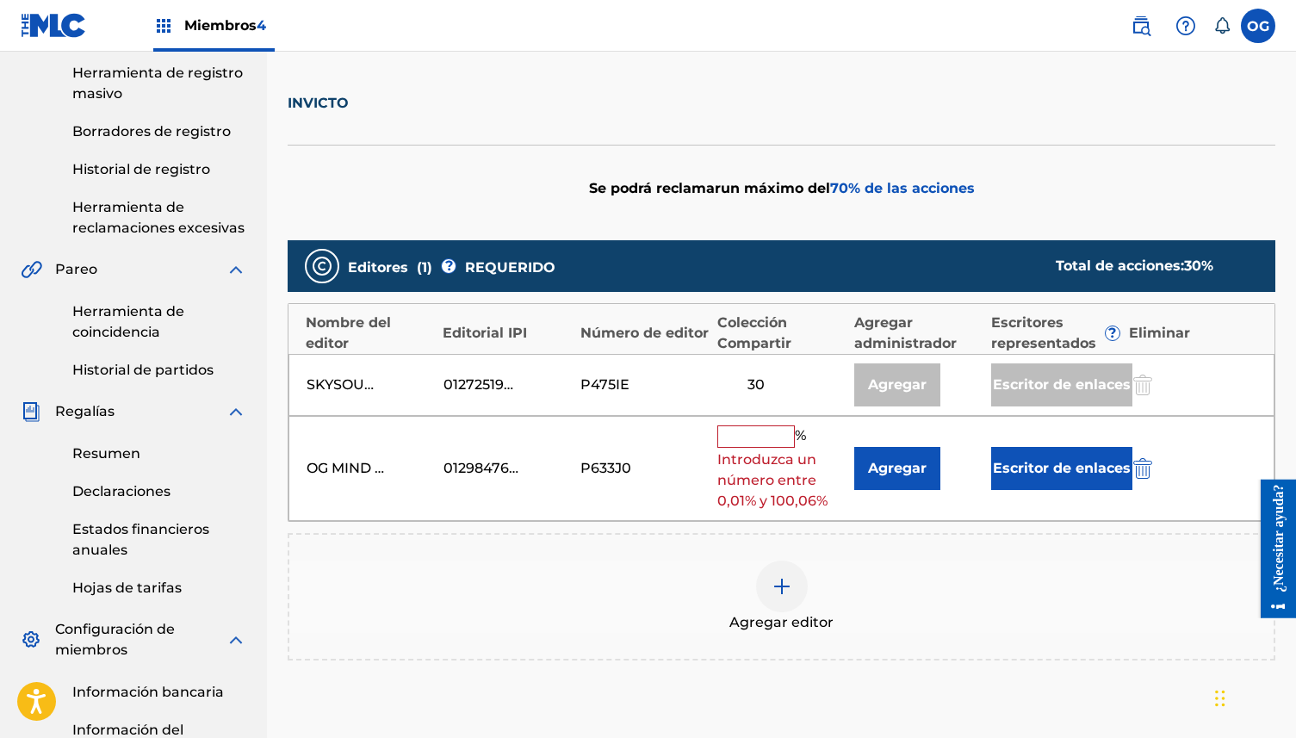
click at [765, 438] on input "text" at bounding box center [755, 436] width 77 height 22
type input "70"
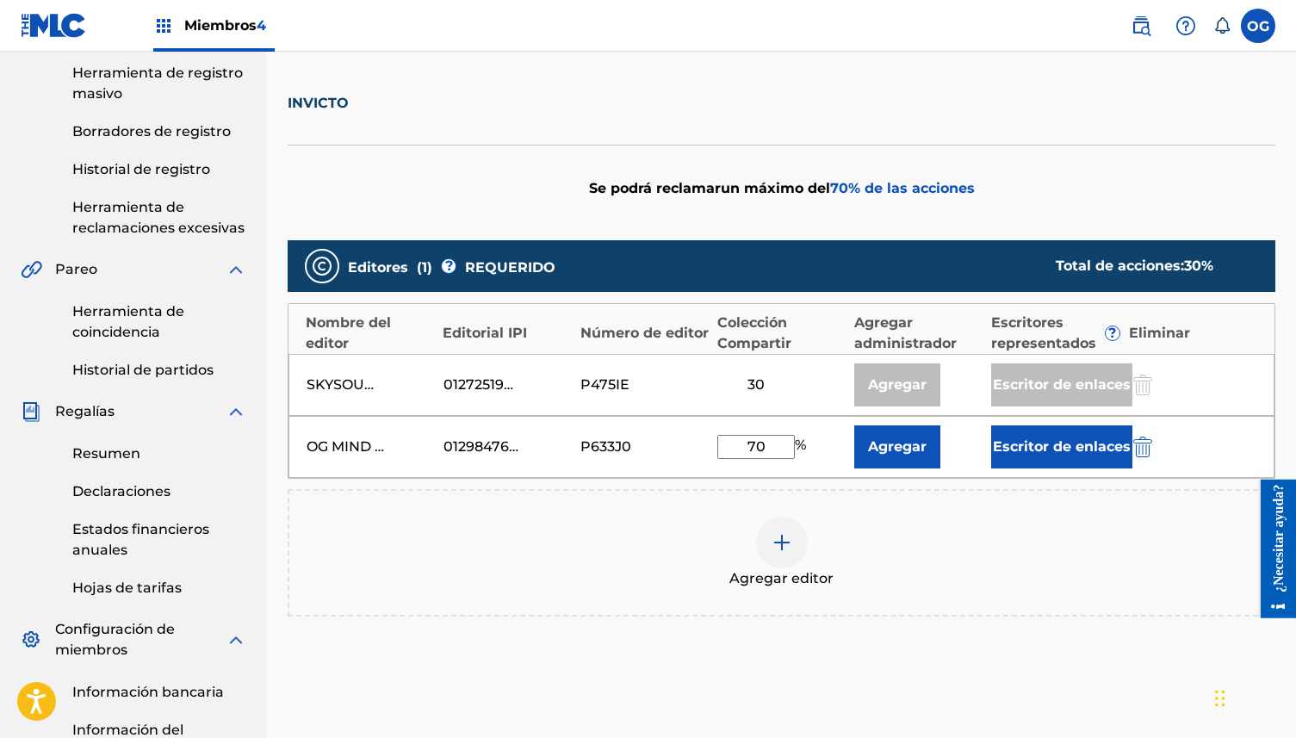
click at [1014, 447] on font "Escritor de enlaces" at bounding box center [1062, 446] width 138 height 16
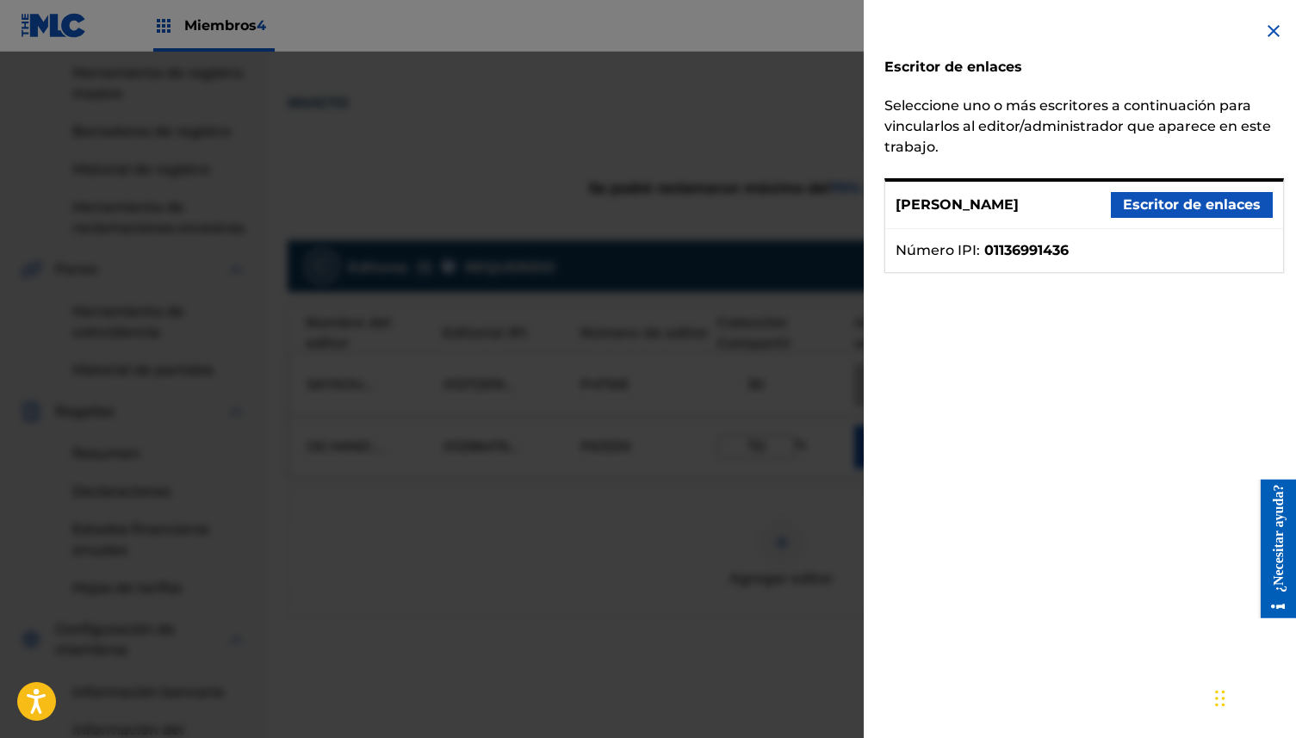
click at [1185, 205] on font "Escritor de enlaces" at bounding box center [1192, 204] width 138 height 16
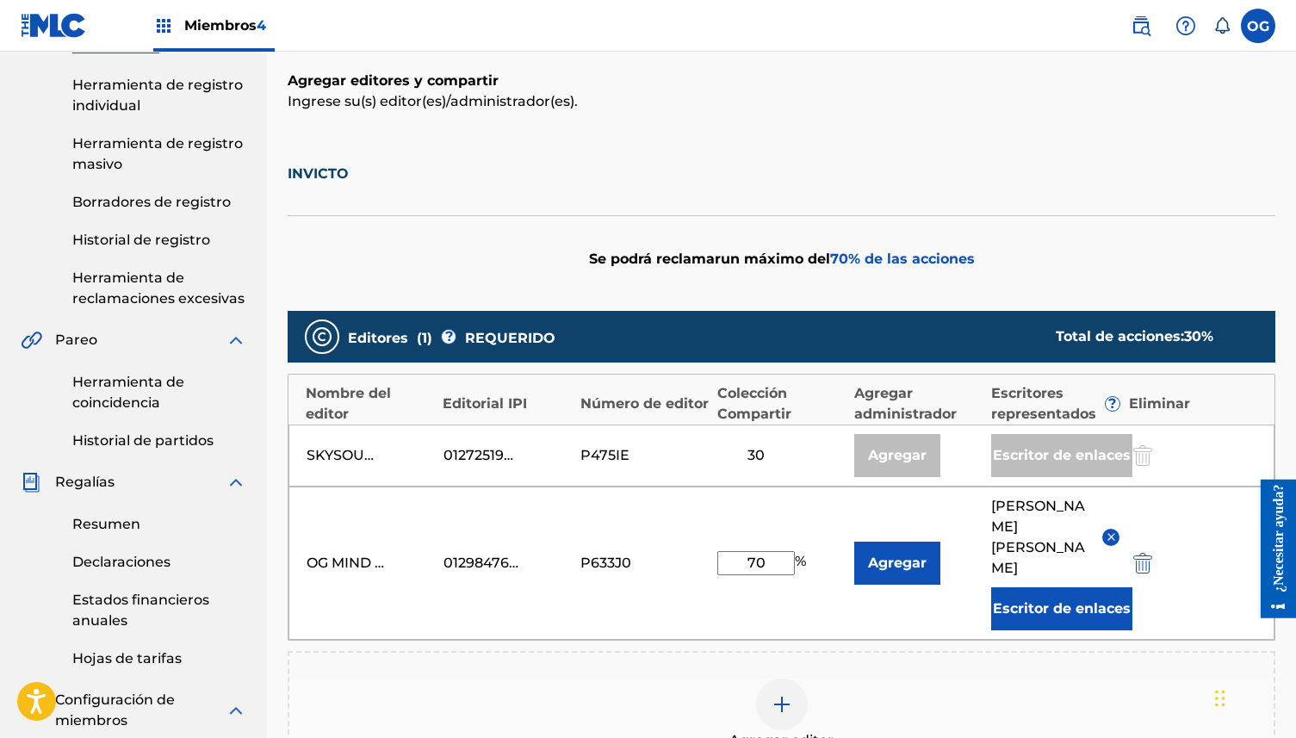
scroll to position [252, 0]
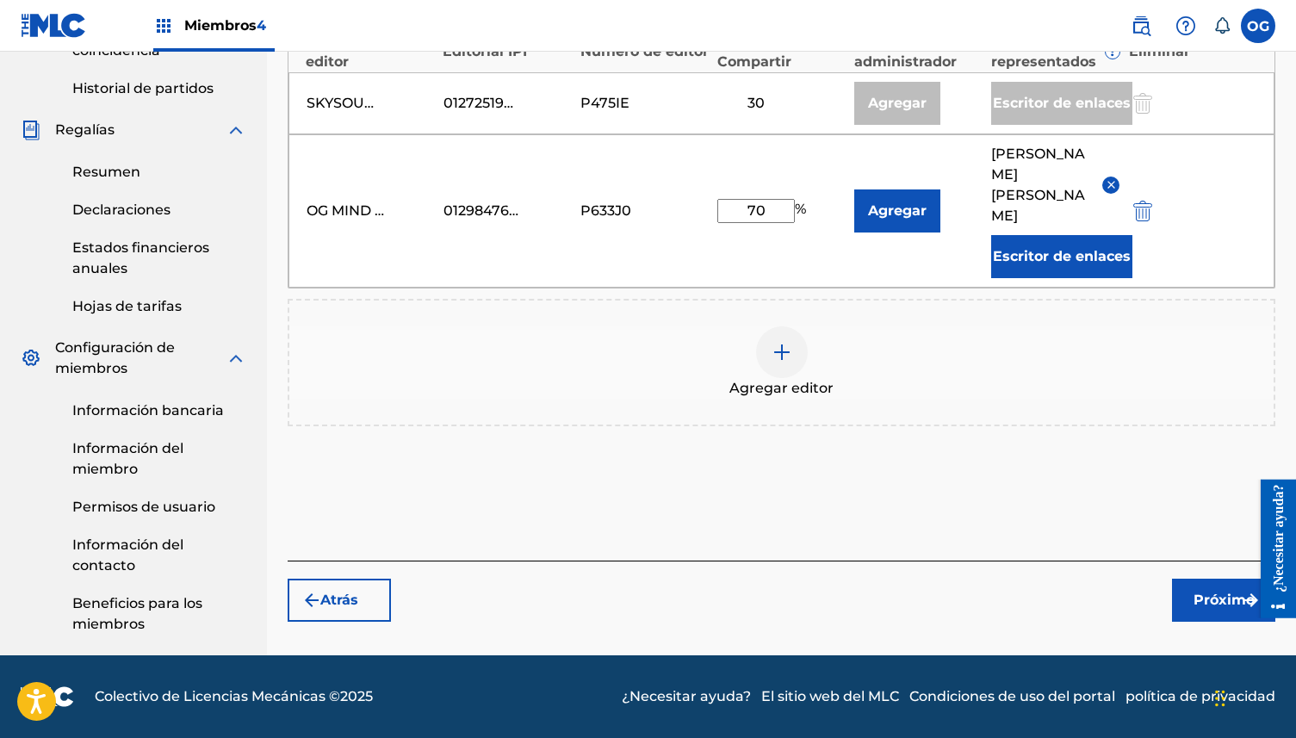
click at [1210, 603] on font "Próximo" at bounding box center [1223, 599] width 61 height 16
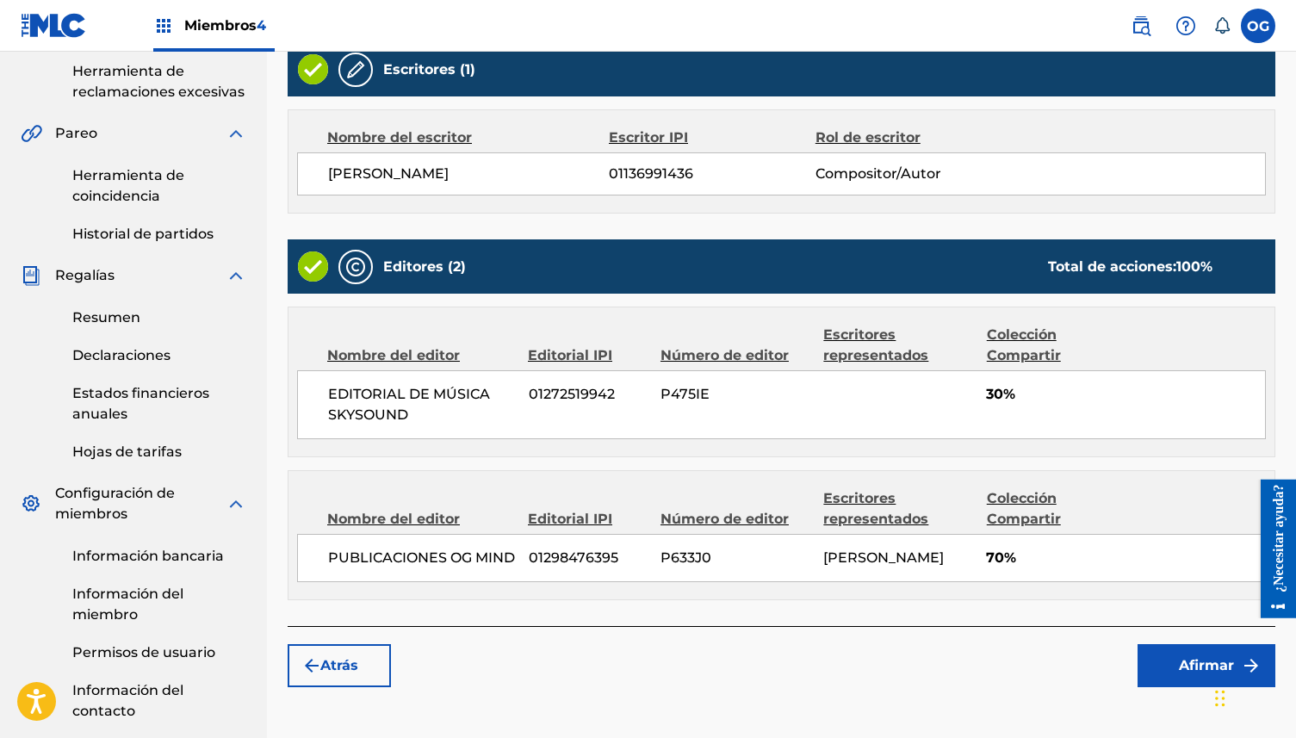
scroll to position [437, 0]
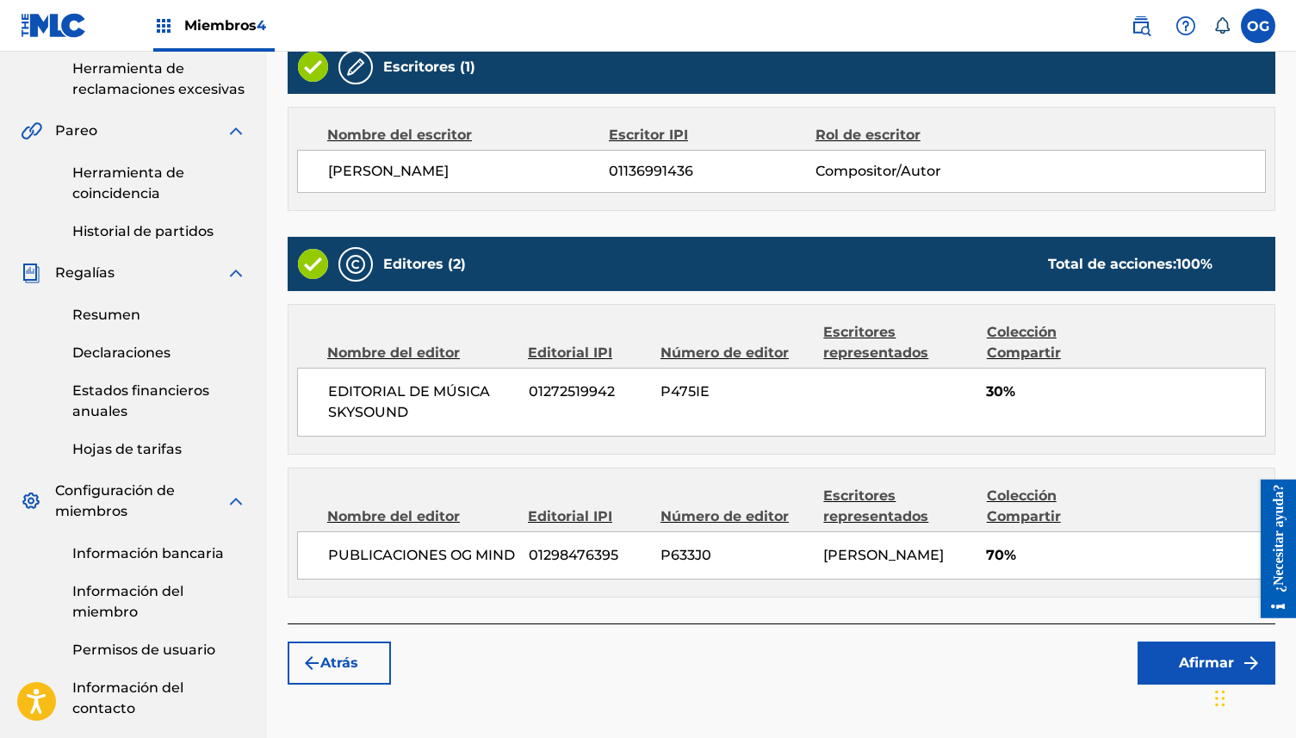
click at [1187, 671] on font "Afirmar" at bounding box center [1206, 662] width 55 height 16
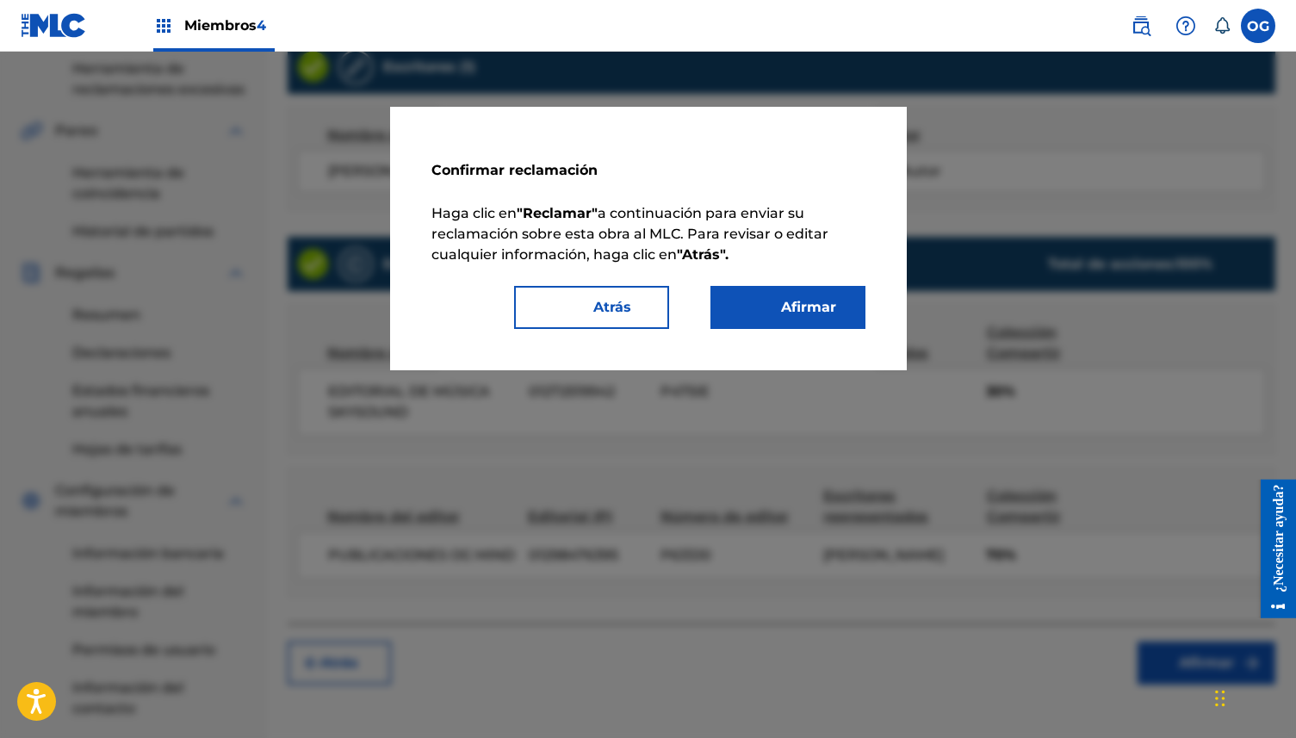
click at [841, 312] on button "Afirmar" at bounding box center [787, 307] width 155 height 43
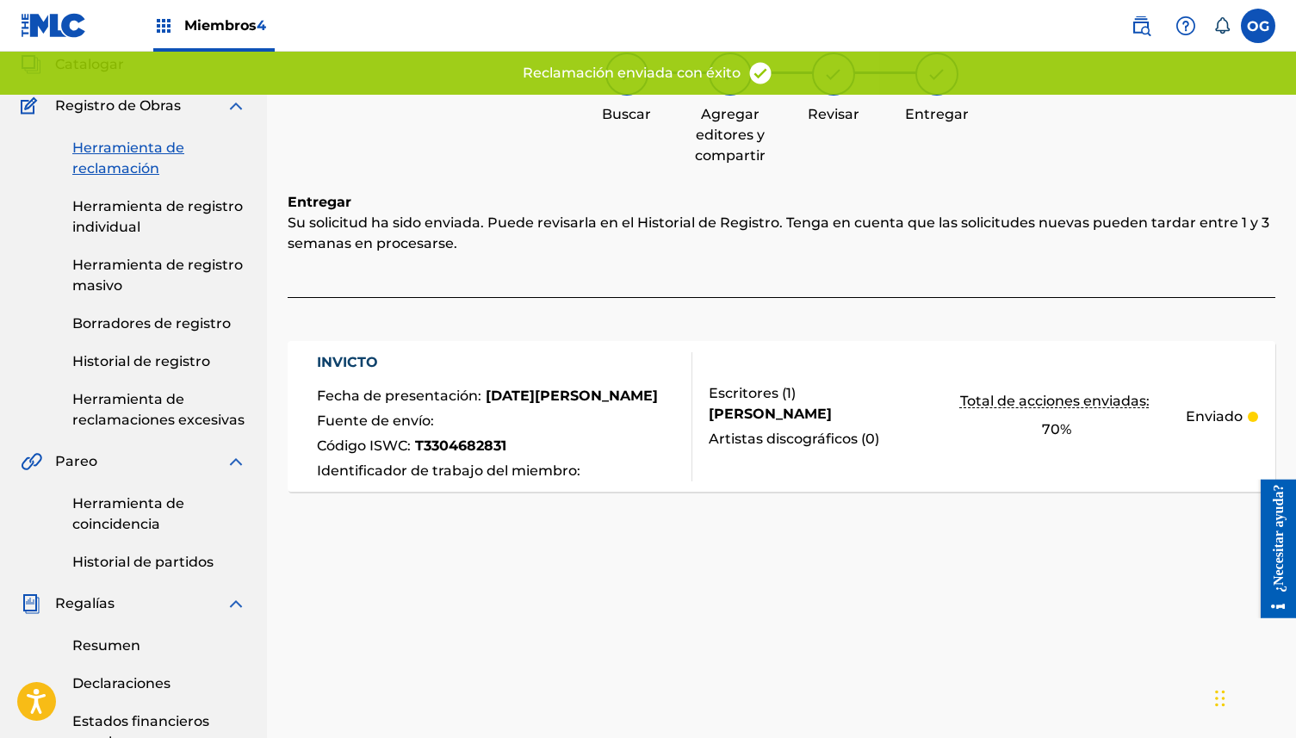
scroll to position [0, 0]
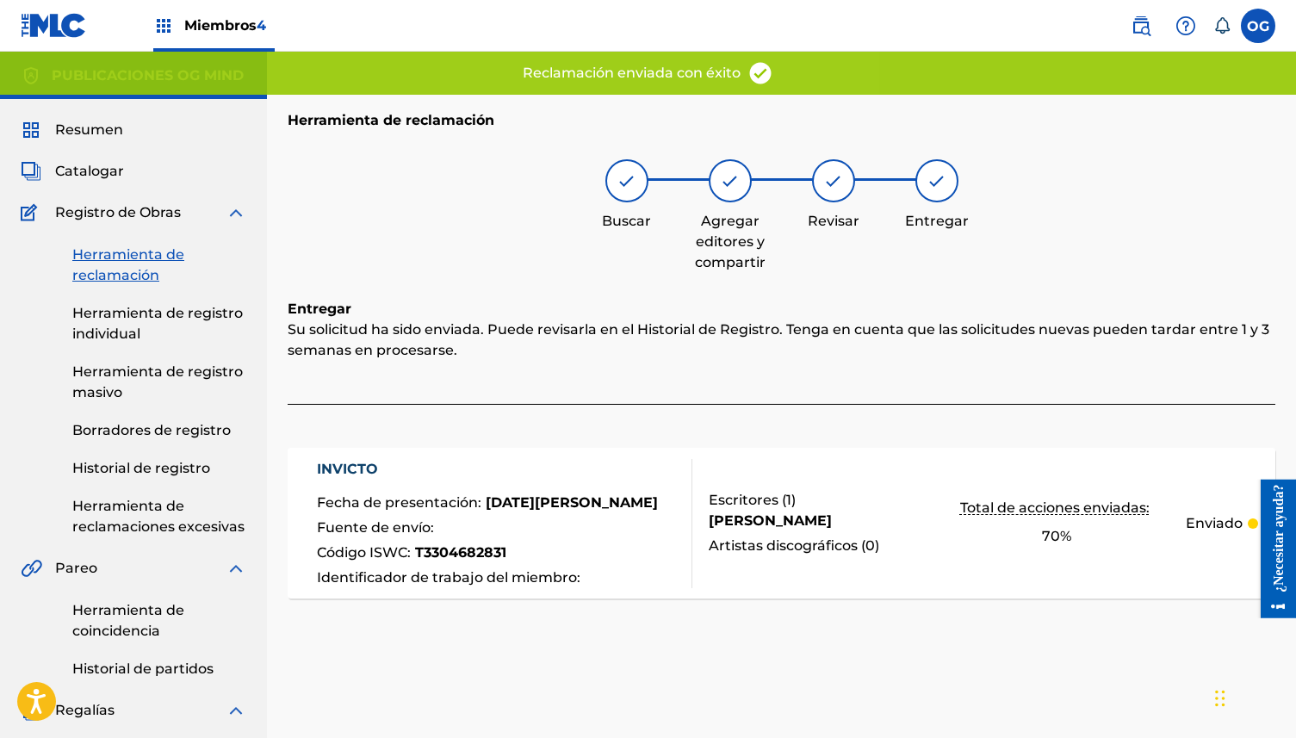
click at [71, 137] on font "Resumen" at bounding box center [89, 129] width 68 height 16
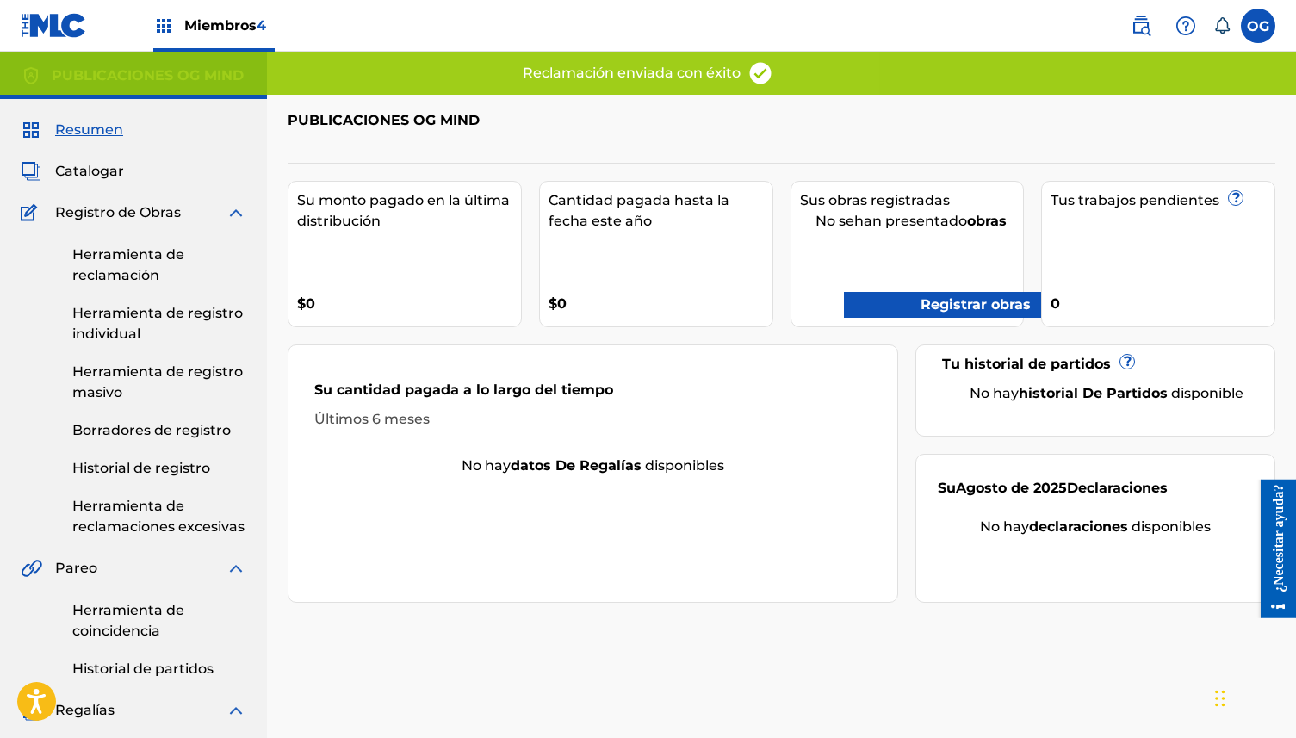
click at [1011, 312] on font "Registrar obras" at bounding box center [975, 304] width 110 height 16
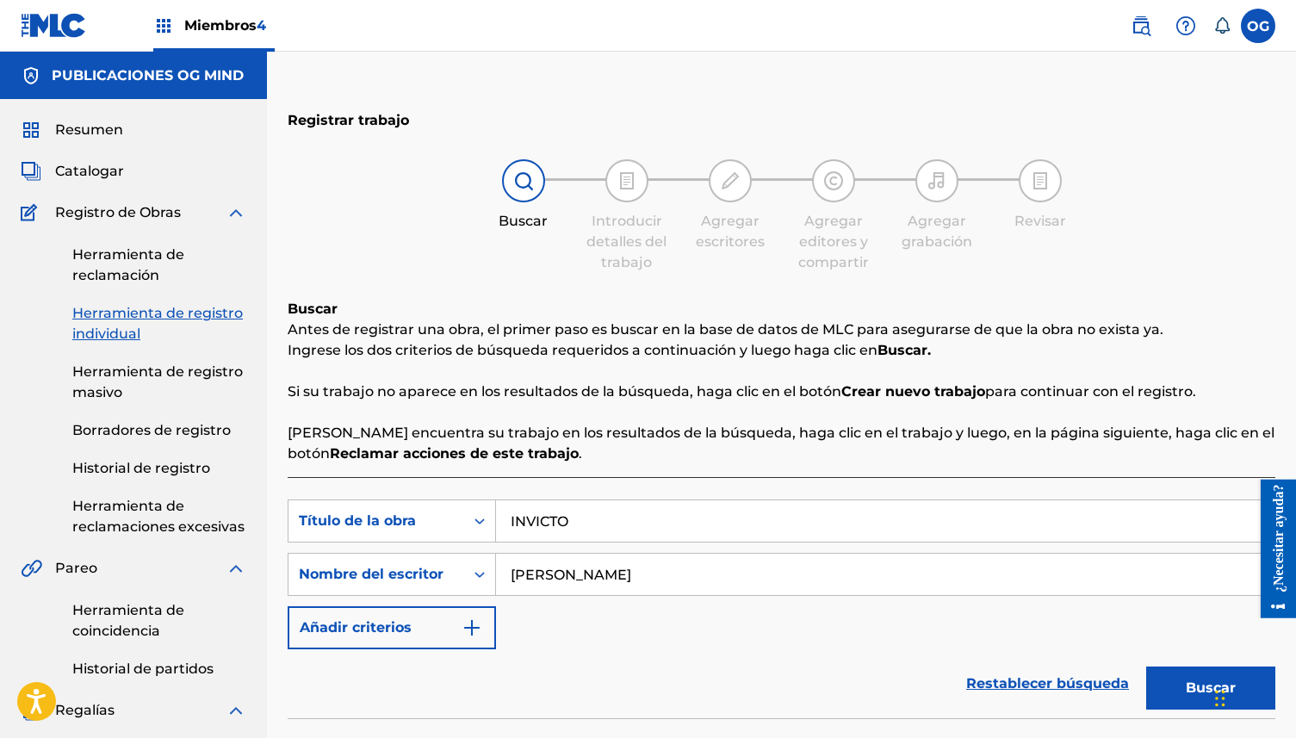
click at [630, 536] on input "INVICTO" at bounding box center [885, 520] width 778 height 41
drag, startPoint x: 630, startPoint y: 536, endPoint x: 480, endPoint y: 521, distance: 150.6
click at [480, 521] on div "Búsqueda con criterios87d0c011-7910-4b82-a088-1686deb2380b Título de la obra IN…" at bounding box center [782, 520] width 988 height 43
click at [1193, 676] on button "Buscar" at bounding box center [1210, 687] width 129 height 43
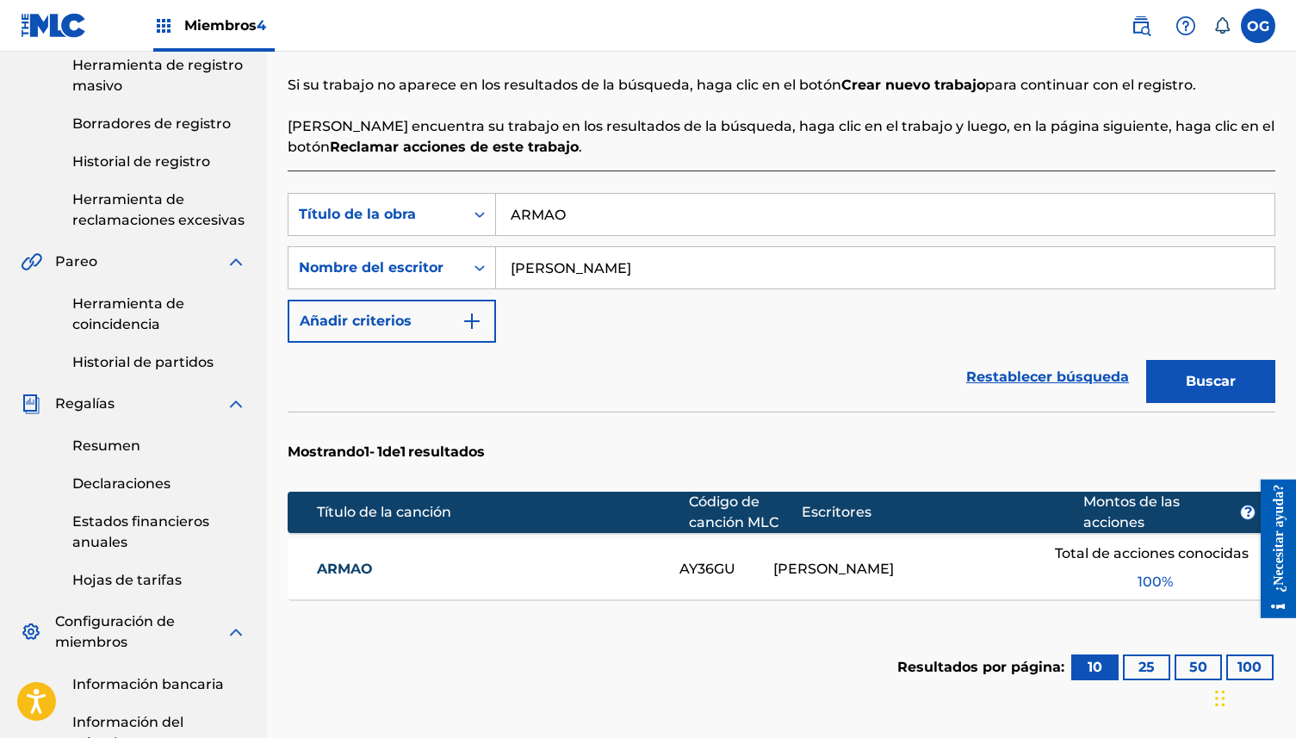
scroll to position [320, 0]
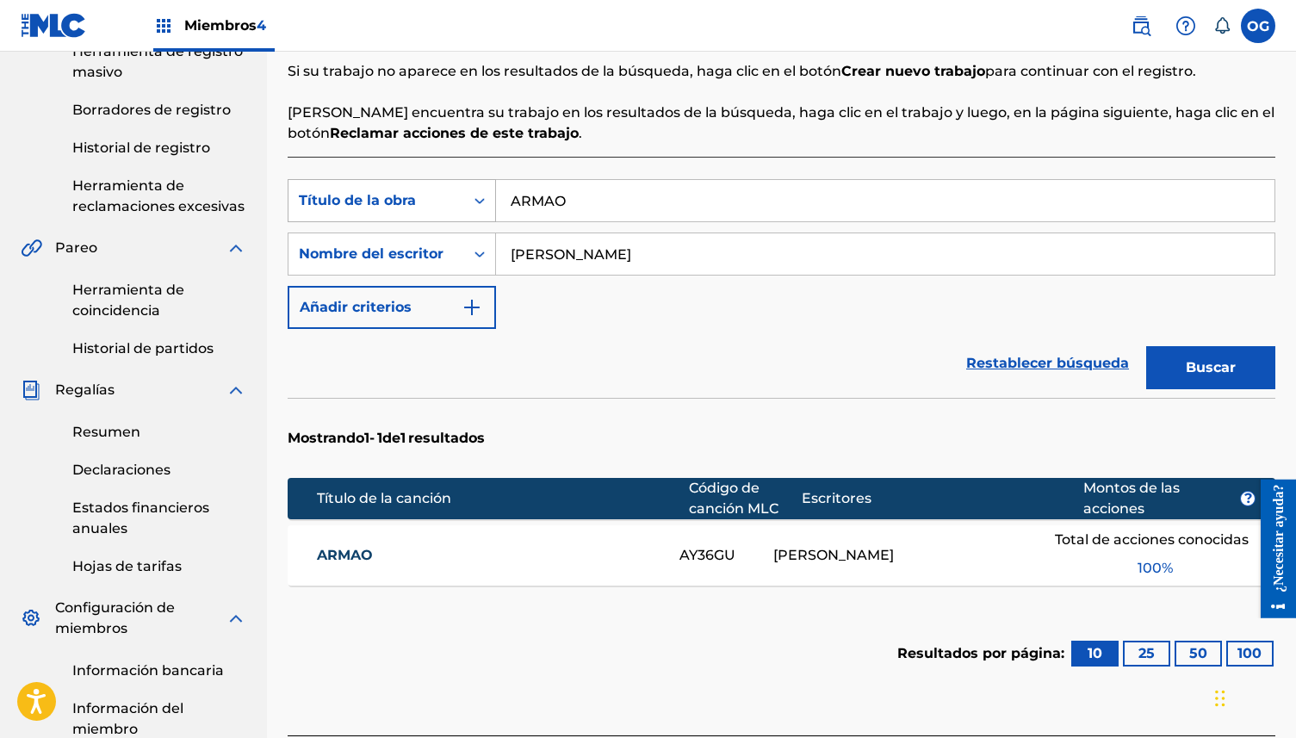
drag, startPoint x: 696, startPoint y: 192, endPoint x: 463, endPoint y: 214, distance: 233.5
click at [463, 214] on div "Búsqueda con criterios87d0c011-7910-4b82-a088-1686deb2380b Título de la obra AR…" at bounding box center [782, 200] width 988 height 43
type input "A"
type input "1000 CASQUILLOS"
click at [1146, 346] on button "Buscar" at bounding box center [1210, 367] width 129 height 43
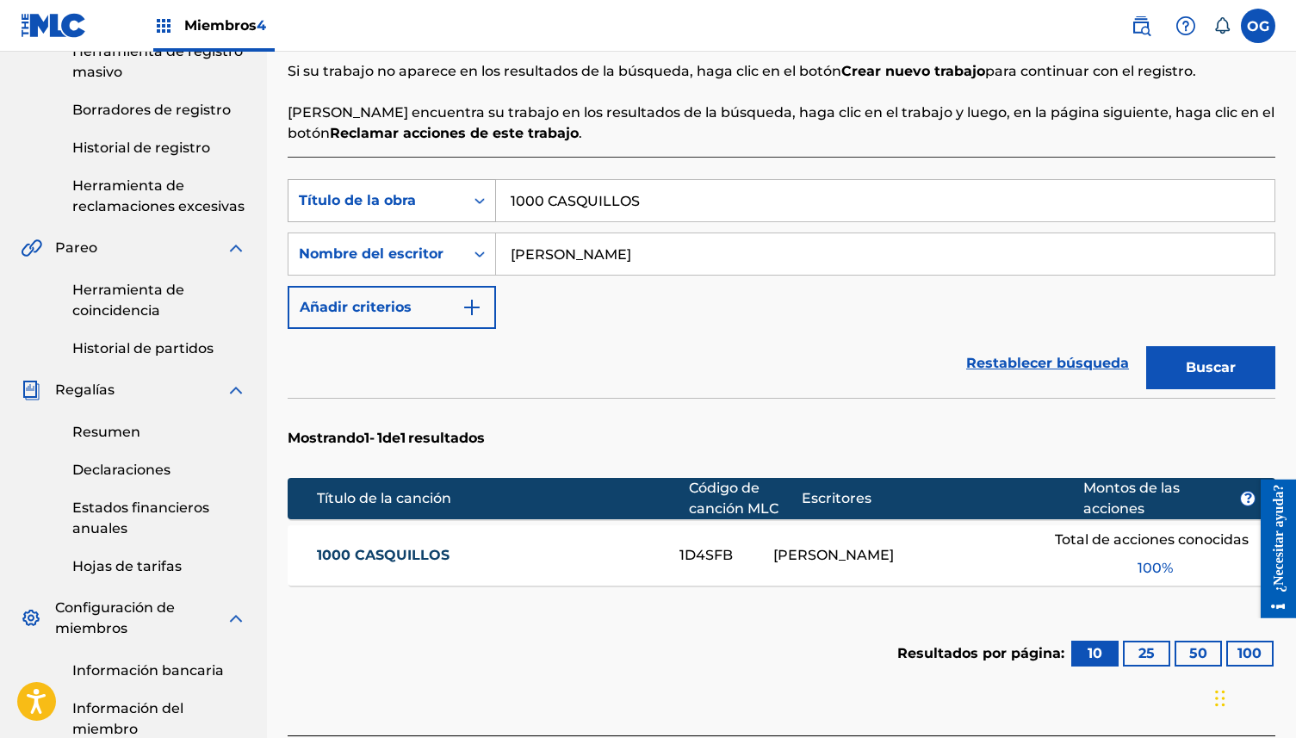
drag, startPoint x: 680, startPoint y: 196, endPoint x: 446, endPoint y: 195, distance: 234.2
click at [446, 195] on div "Búsqueda con criterios87d0c011-7910-4b82-a088-1686deb2380b Título de la obra 10…" at bounding box center [782, 200] width 988 height 43
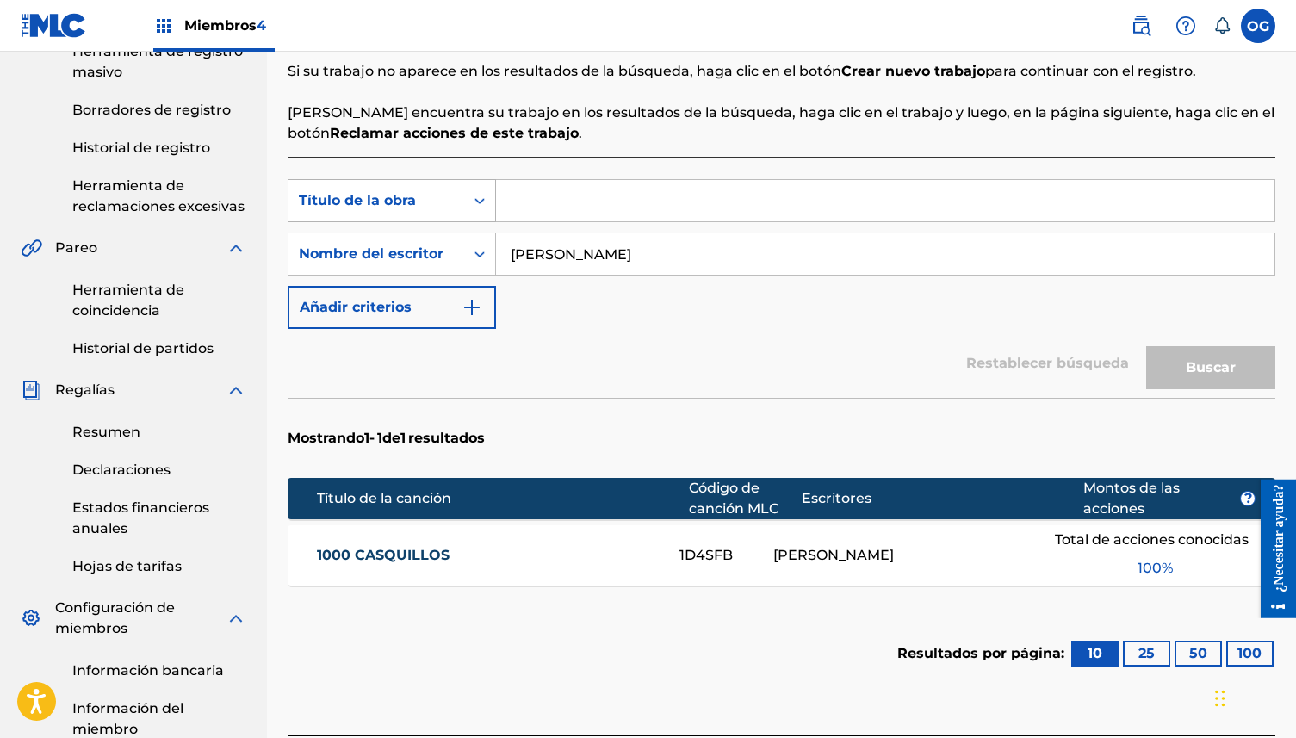
type input "L"
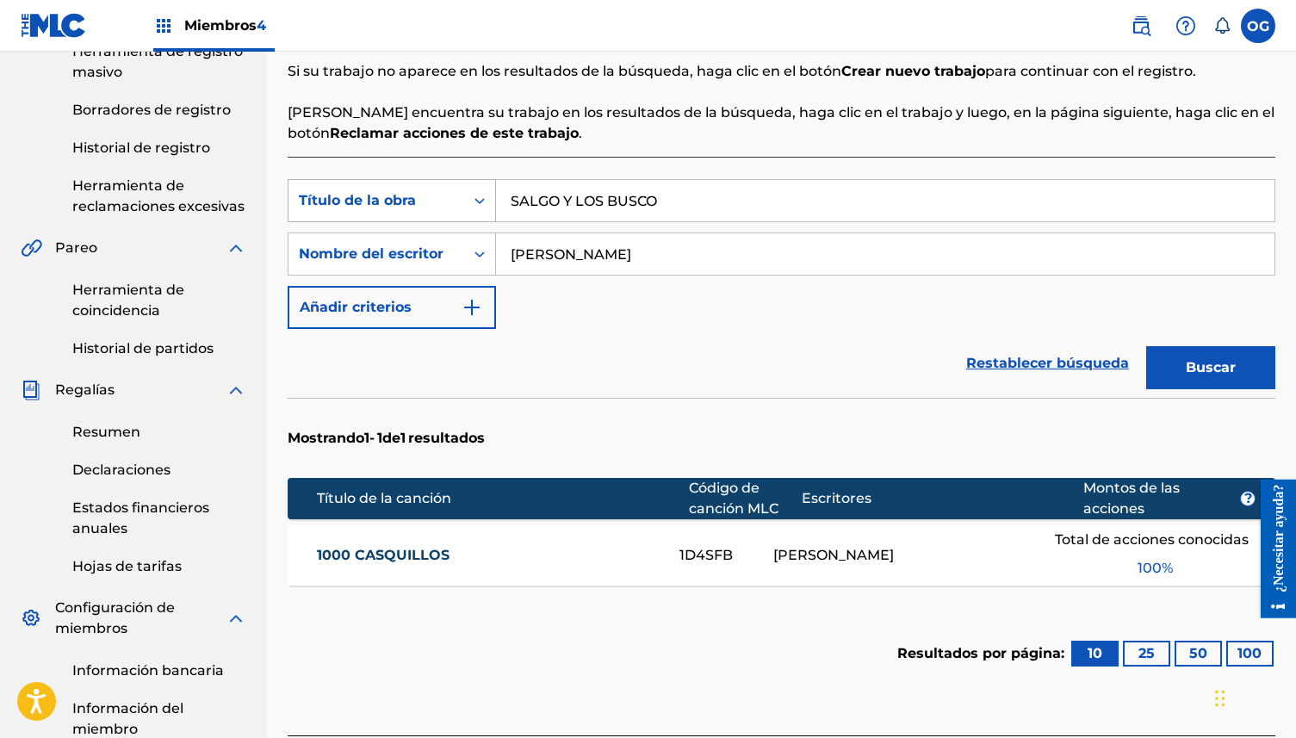
click at [1146, 346] on button "Buscar" at bounding box center [1210, 367] width 129 height 43
drag, startPoint x: 681, startPoint y: 193, endPoint x: 283, endPoint y: 195, distance: 397.8
click at [283, 195] on div "Registrar trabajo Buscar Introducir detalles del trabajo Agregar escritores Agr…" at bounding box center [781, 344] width 1029 height 1141
click at [1146, 346] on button "Buscar" at bounding box center [1210, 367] width 129 height 43
drag, startPoint x: 568, startPoint y: 191, endPoint x: 582, endPoint y: 195, distance: 14.2
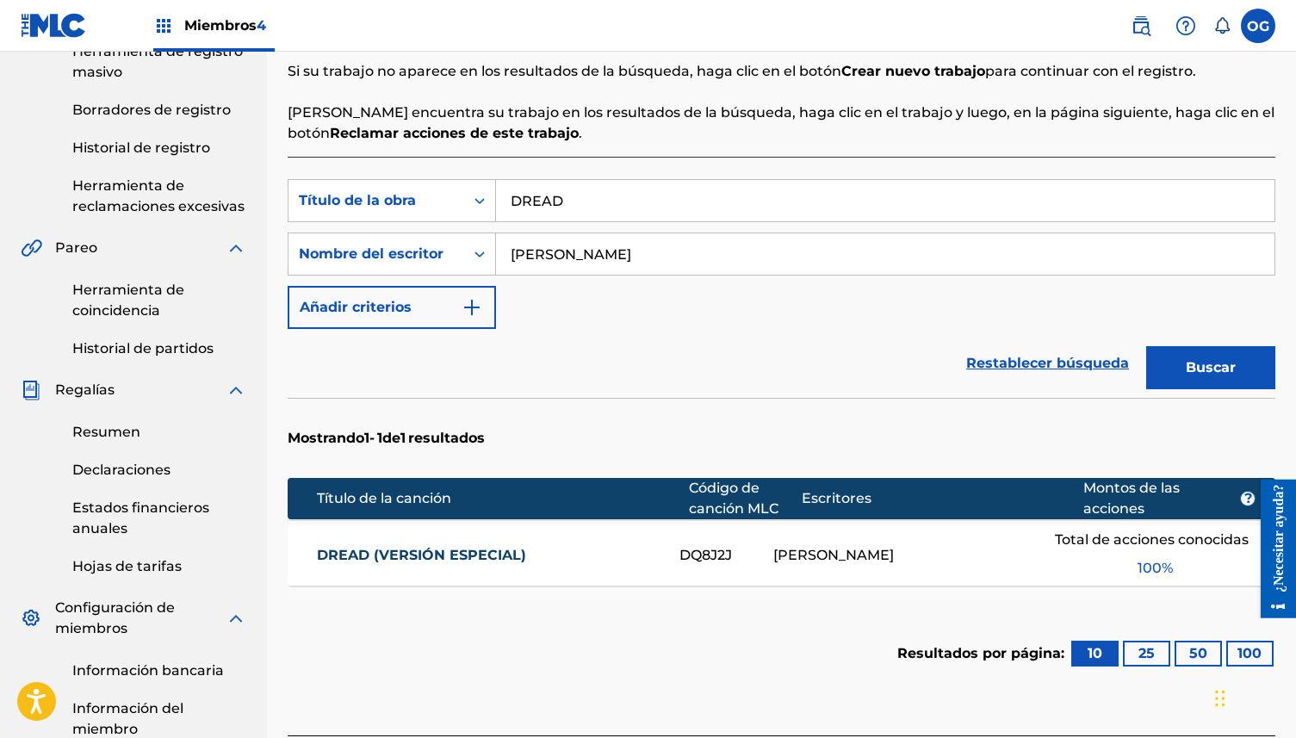
click at [545, 192] on input "DREAD" at bounding box center [885, 200] width 778 height 41
click at [604, 193] on input "DREAD" at bounding box center [885, 200] width 778 height 41
drag, startPoint x: 604, startPoint y: 193, endPoint x: 467, endPoint y: 198, distance: 137.0
click at [467, 198] on div "Búsqueda con criterios87d0c011-7910-4b82-a088-1686deb2380b Título de la obra DR…" at bounding box center [782, 200] width 988 height 43
type input "ROJO 27"
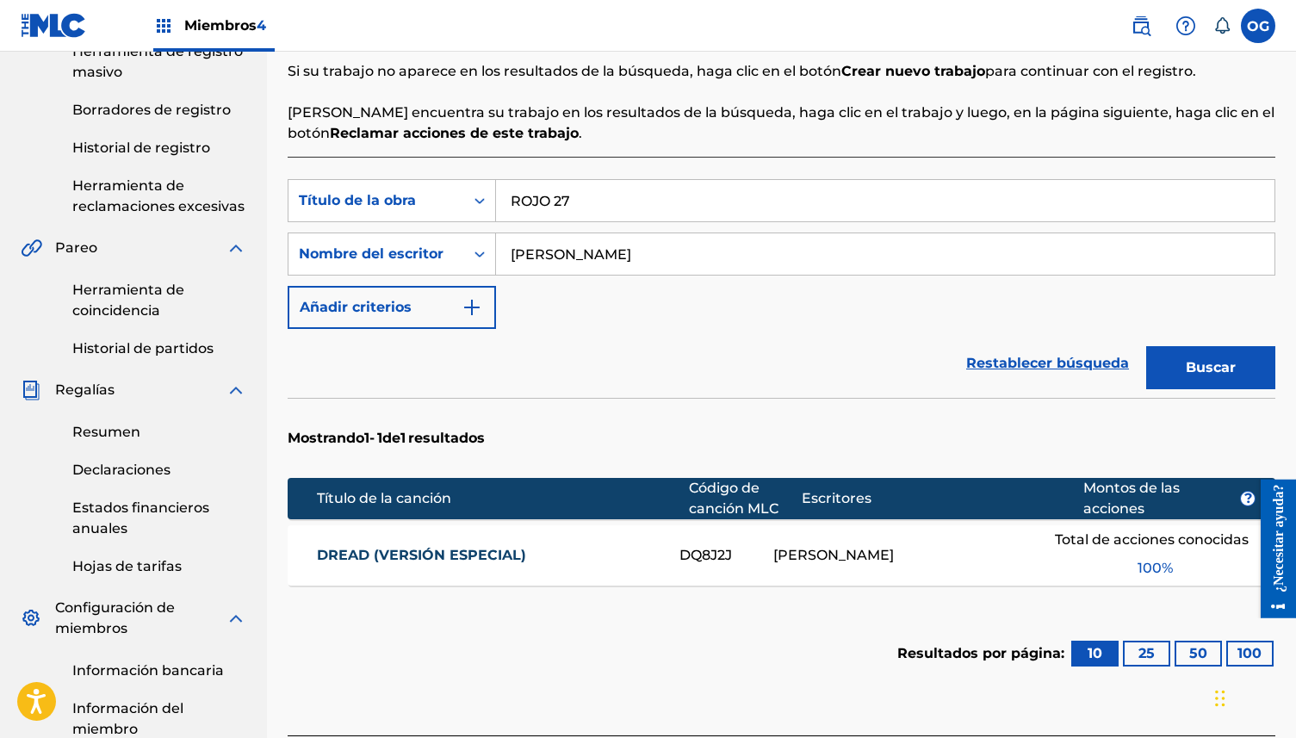
click at [1189, 359] on font "Buscar" at bounding box center [1211, 367] width 50 height 16
click at [874, 560] on font "OSVALDO ONASIS MIRANDA ROMERO, REUEL ETHAN WALKER" at bounding box center [897, 555] width 248 height 16
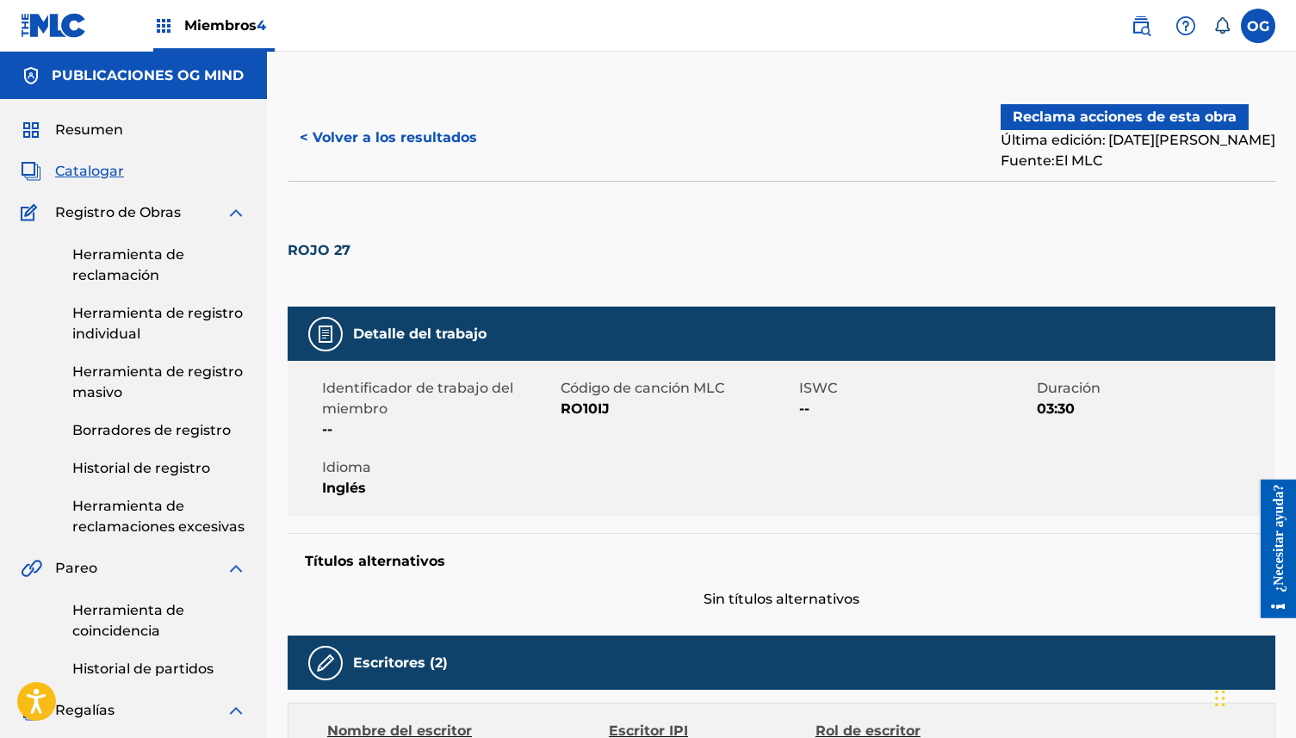
click at [1165, 117] on font "Reclama acciones de esta obra" at bounding box center [1124, 116] width 224 height 16
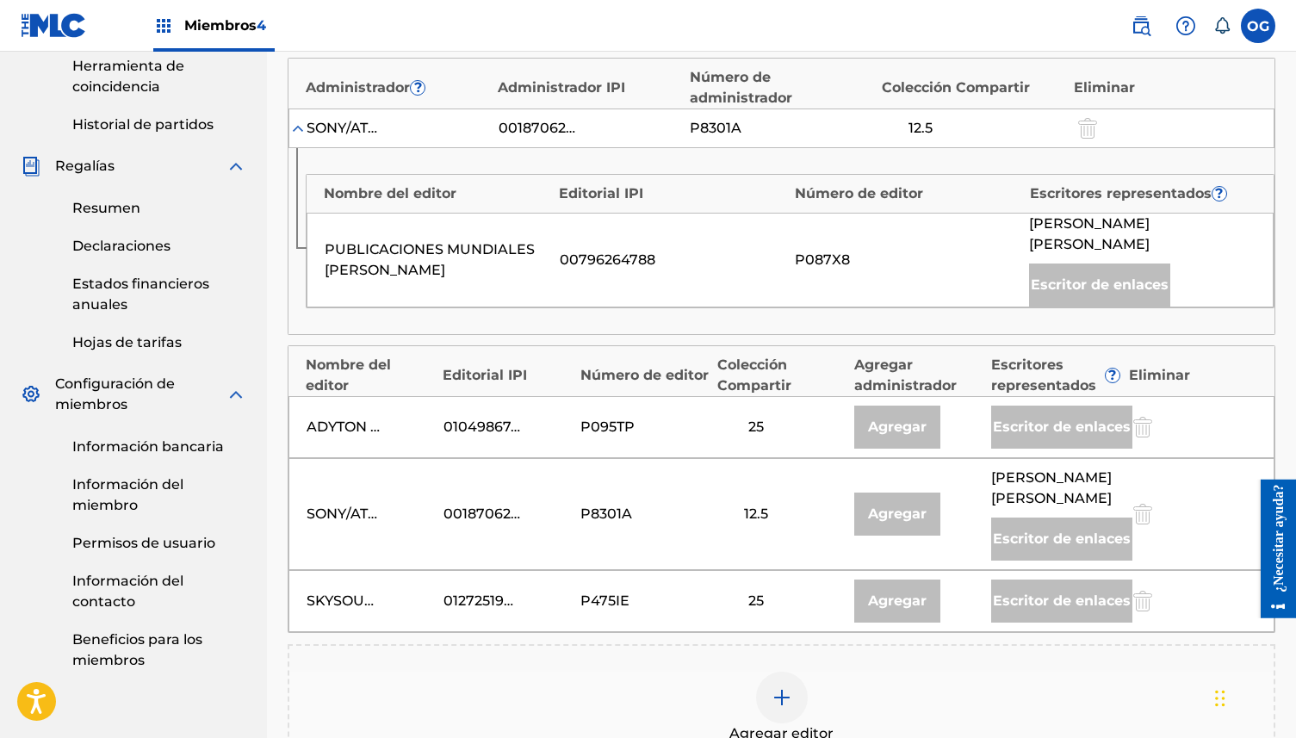
scroll to position [558, 0]
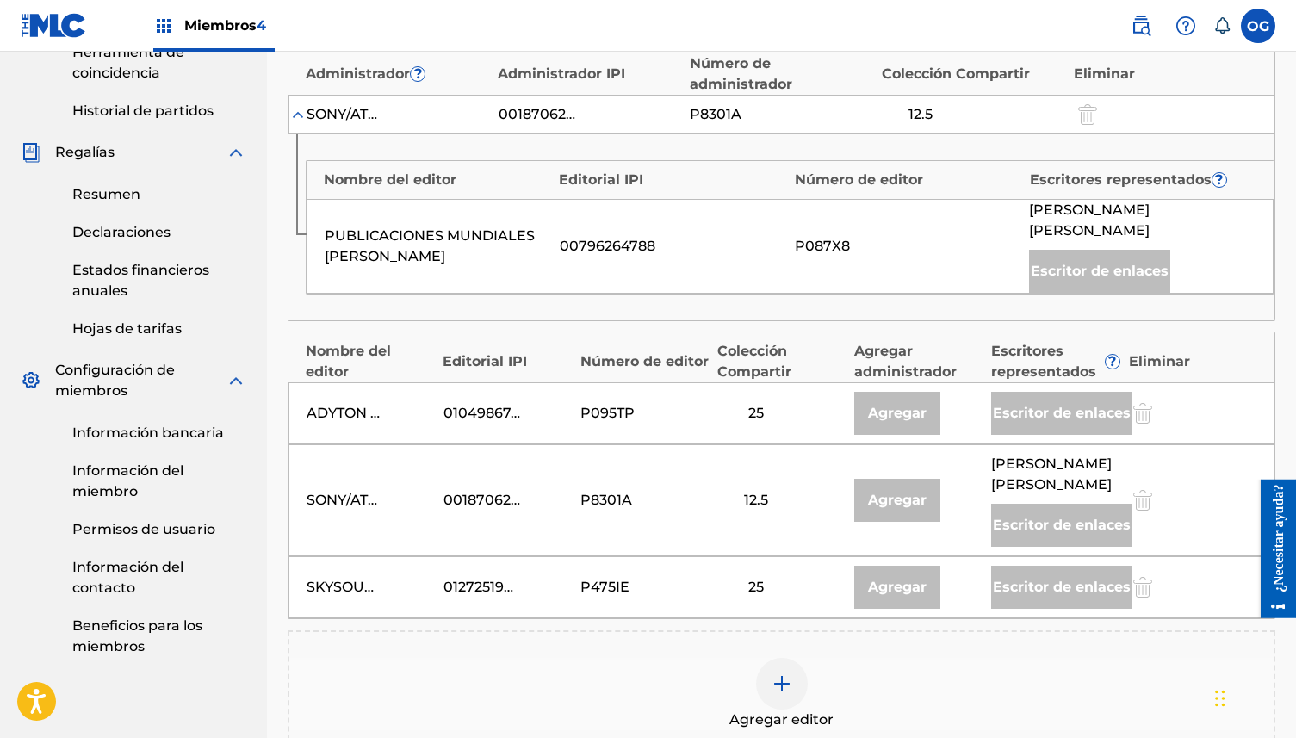
click at [759, 666] on div at bounding box center [782, 684] width 52 height 52
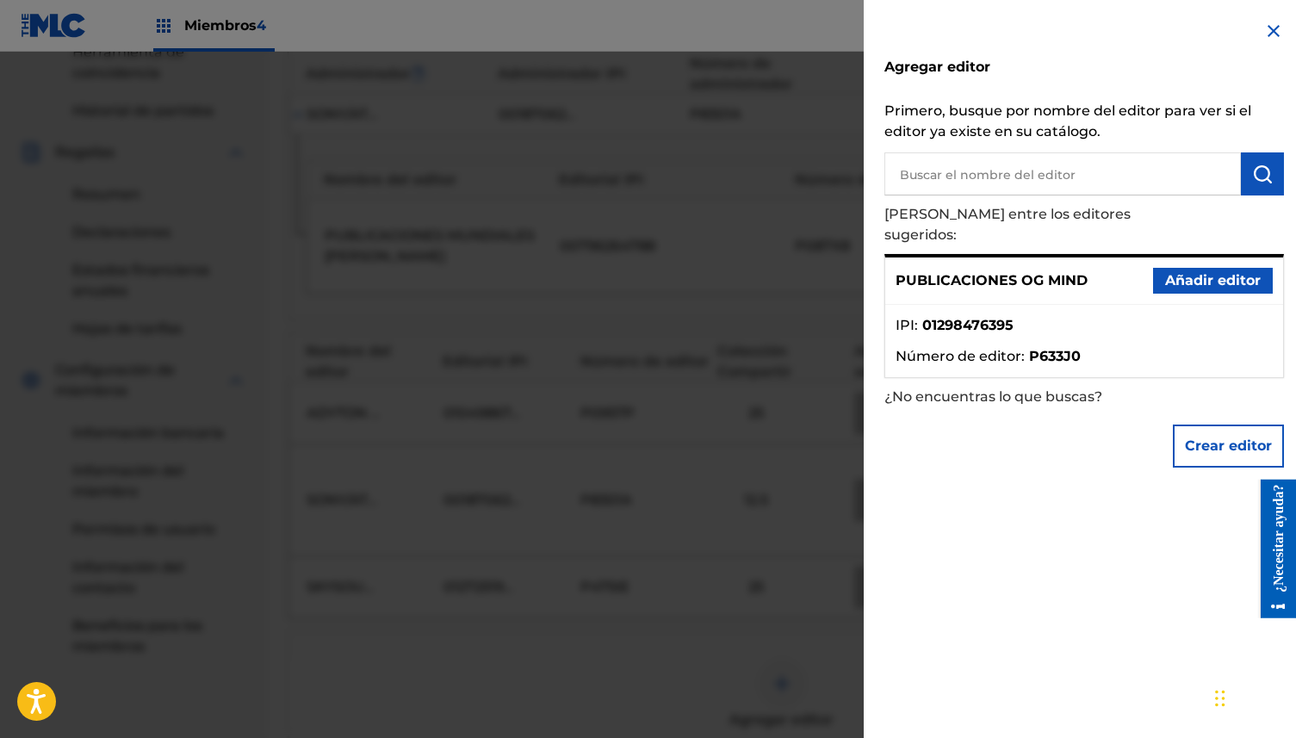
click at [1223, 272] on font "Añadir editor" at bounding box center [1213, 280] width 96 height 16
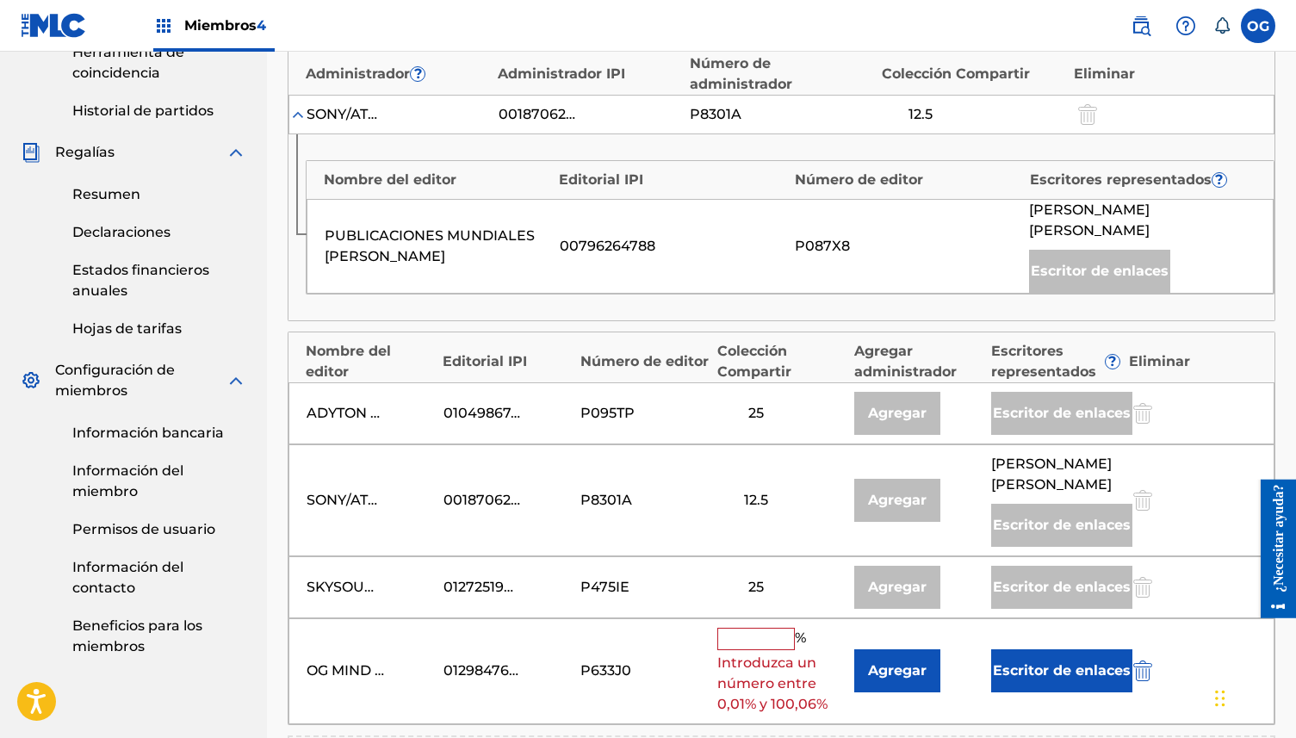
click at [764, 628] on input "text" at bounding box center [755, 639] width 77 height 22
type input "25"
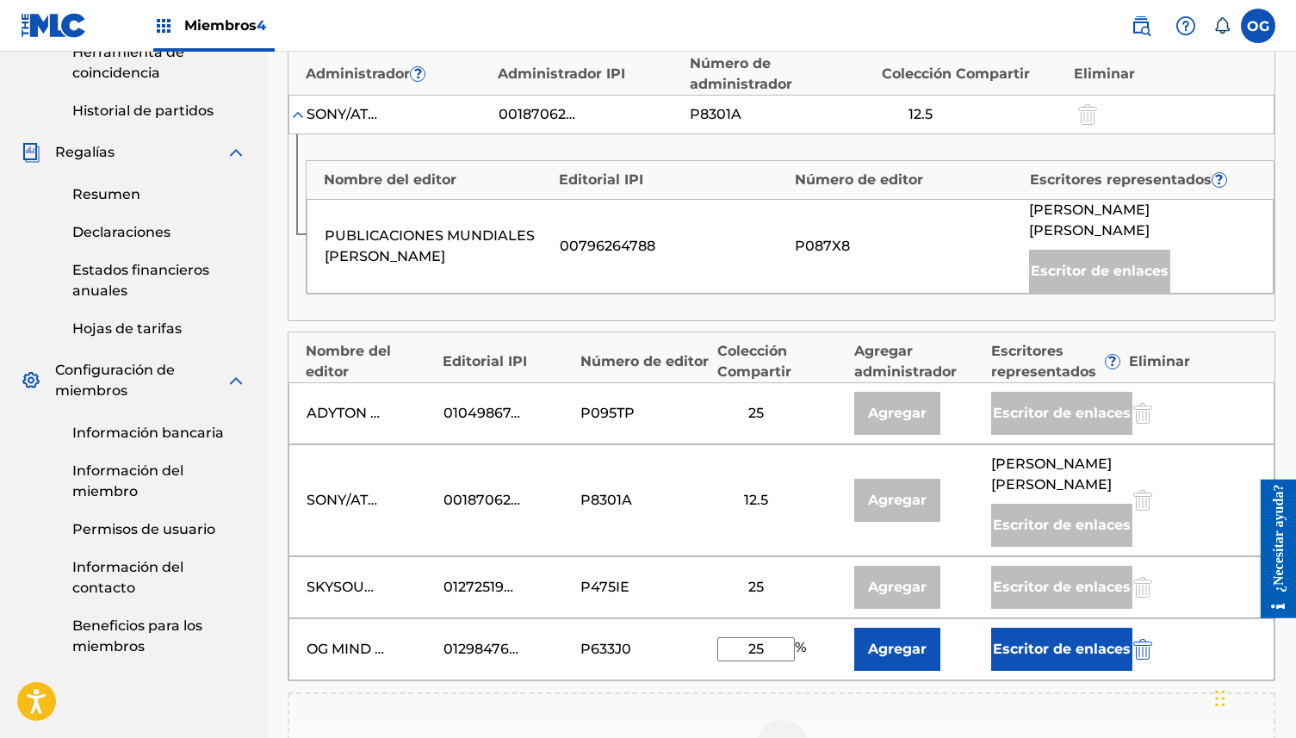
click at [1025, 639] on font "Escritor de enlaces" at bounding box center [1062, 649] width 138 height 21
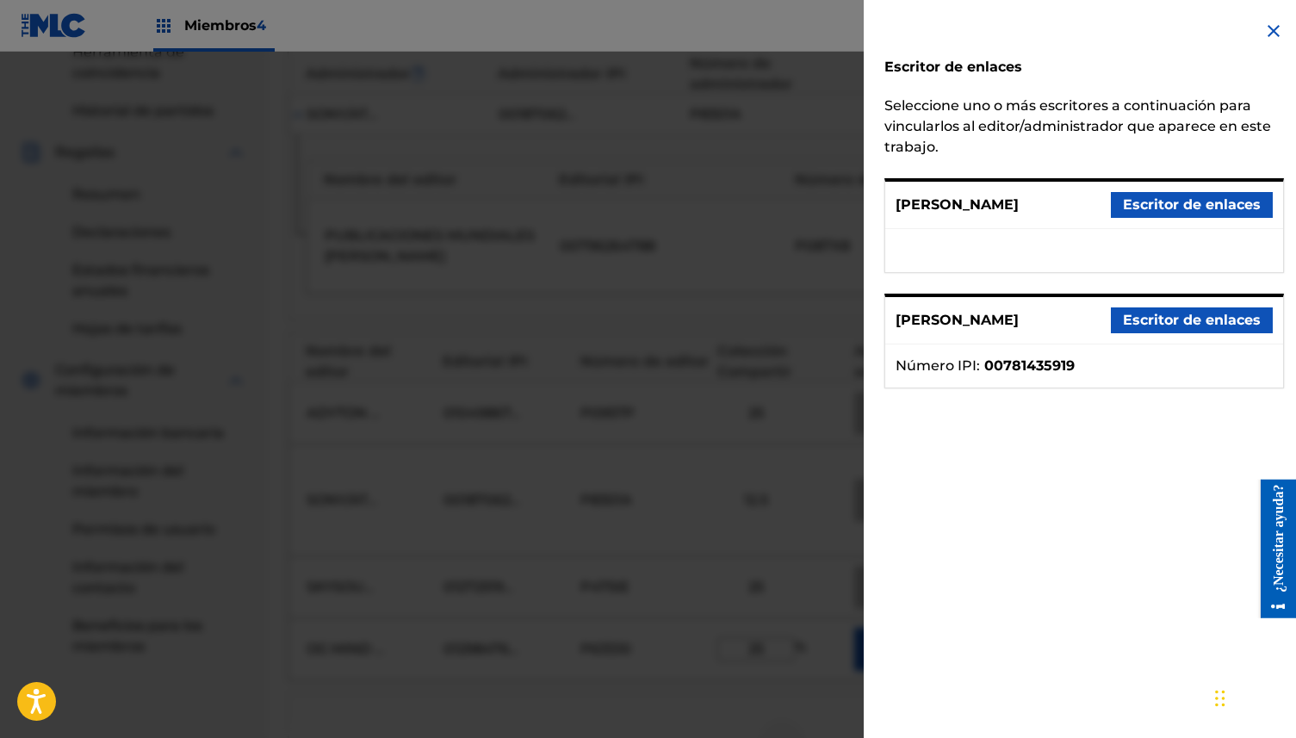
click at [1161, 207] on font "Escritor de enlaces" at bounding box center [1192, 204] width 138 height 16
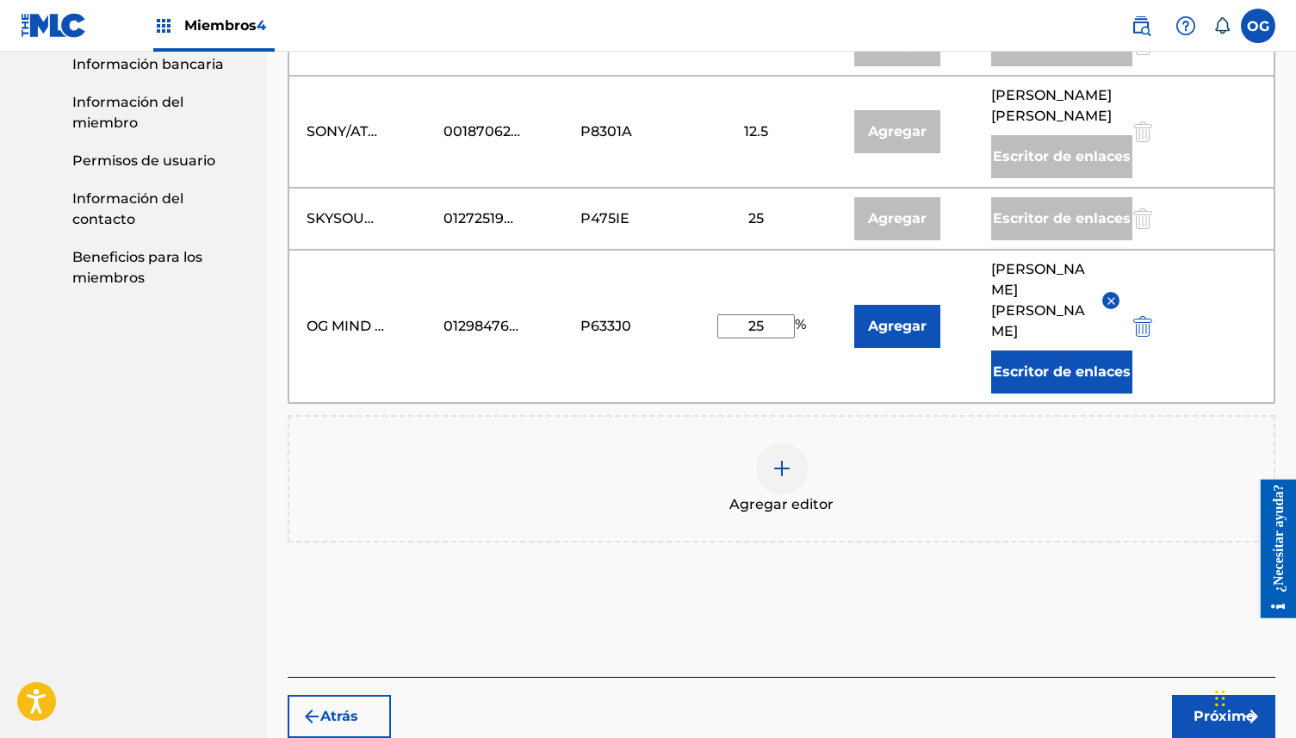
scroll to position [988, 0]
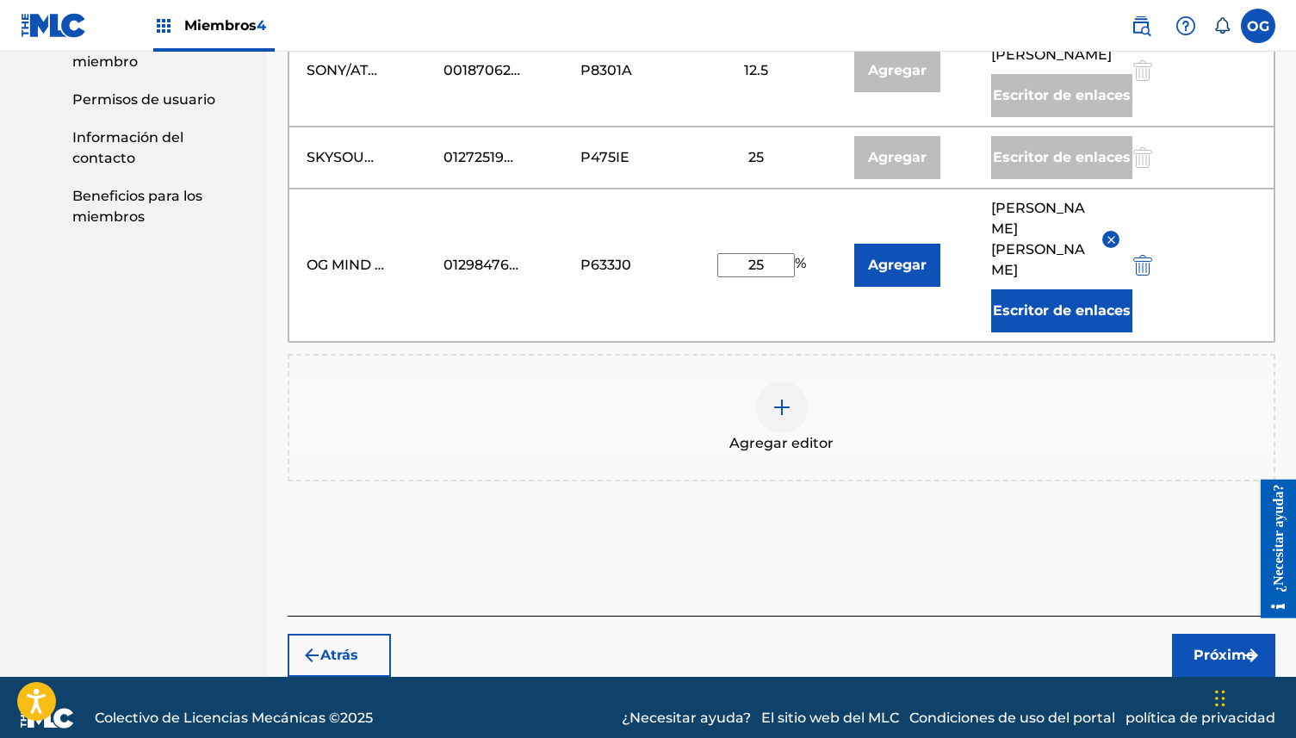
click at [1246, 645] on img "submit" at bounding box center [1251, 655] width 21 height 21
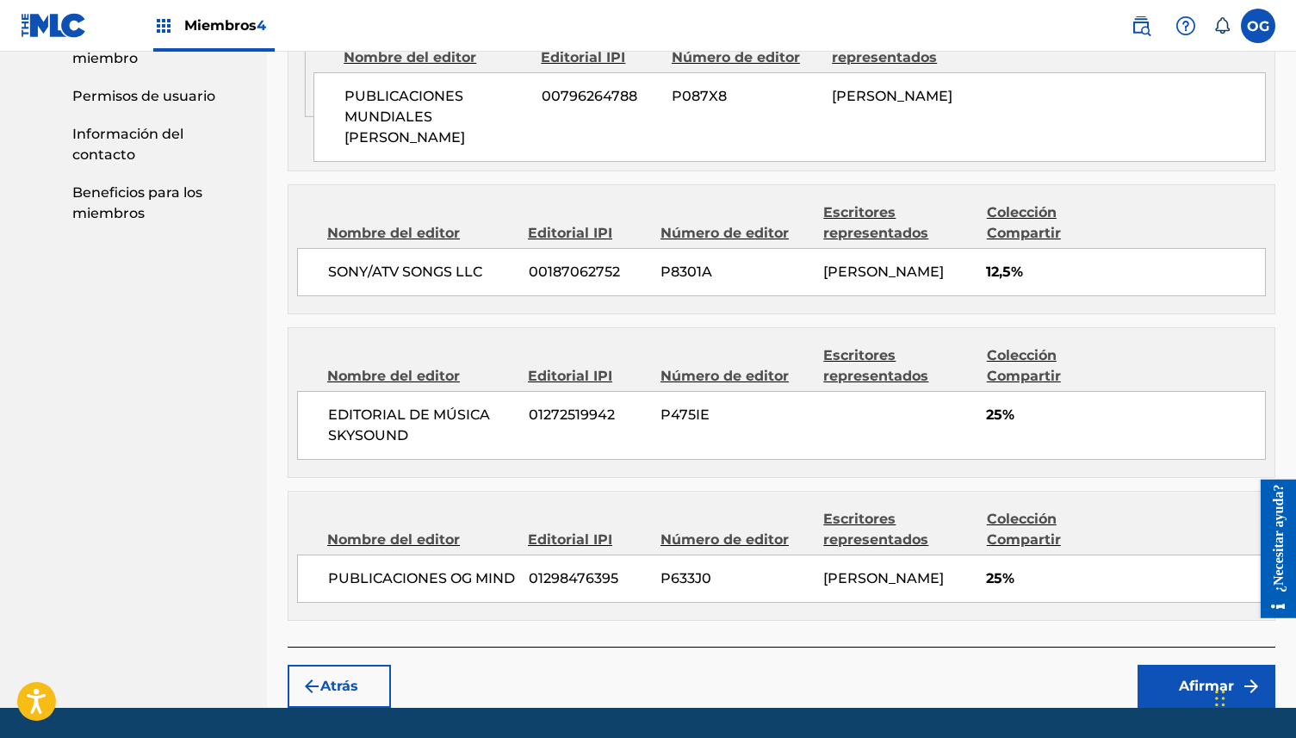
scroll to position [992, 0]
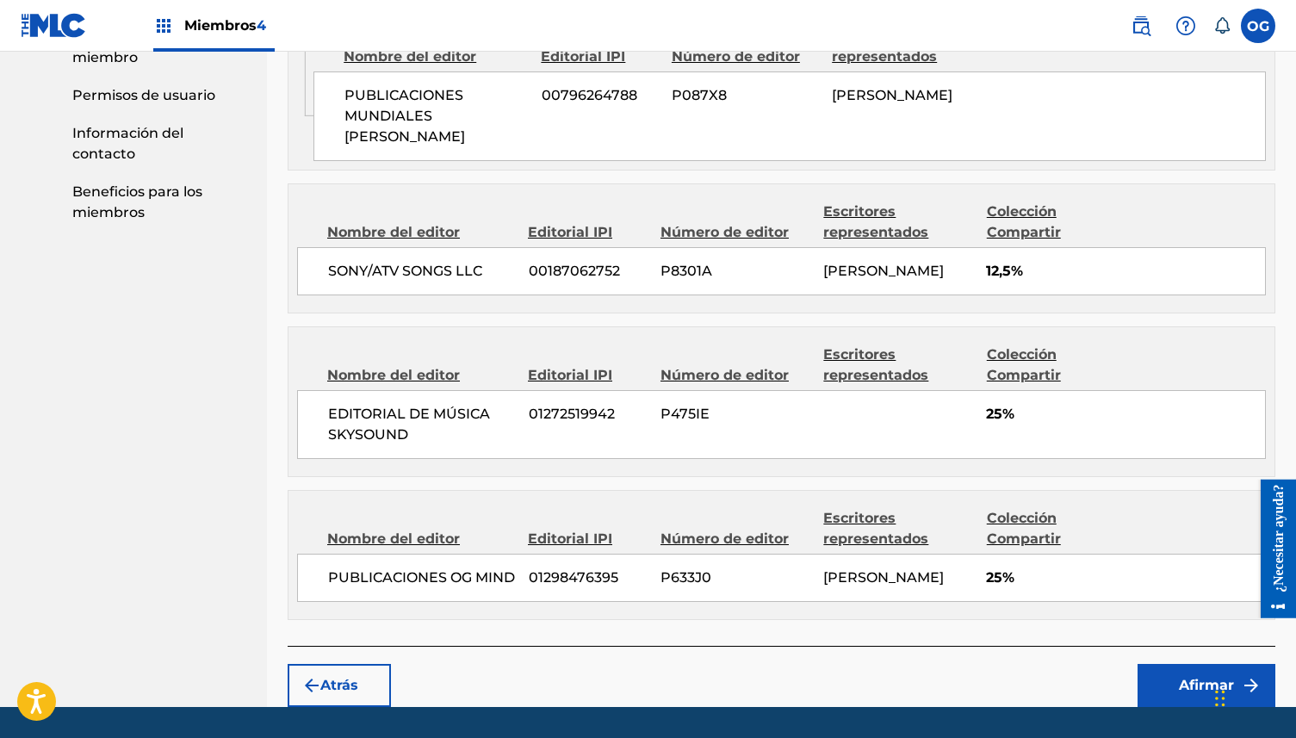
click at [1174, 690] on button "Afirmar" at bounding box center [1206, 685] width 138 height 43
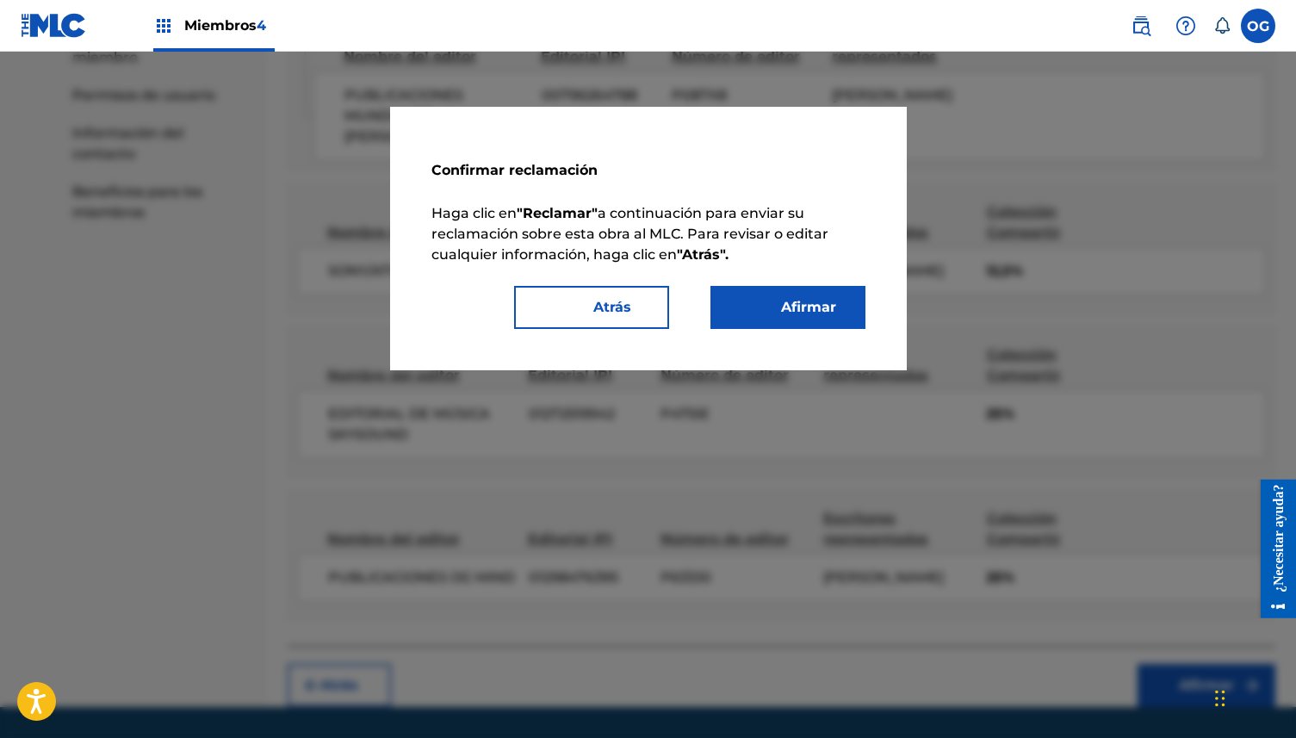
click at [811, 317] on font "Afirmar" at bounding box center [798, 307] width 76 height 21
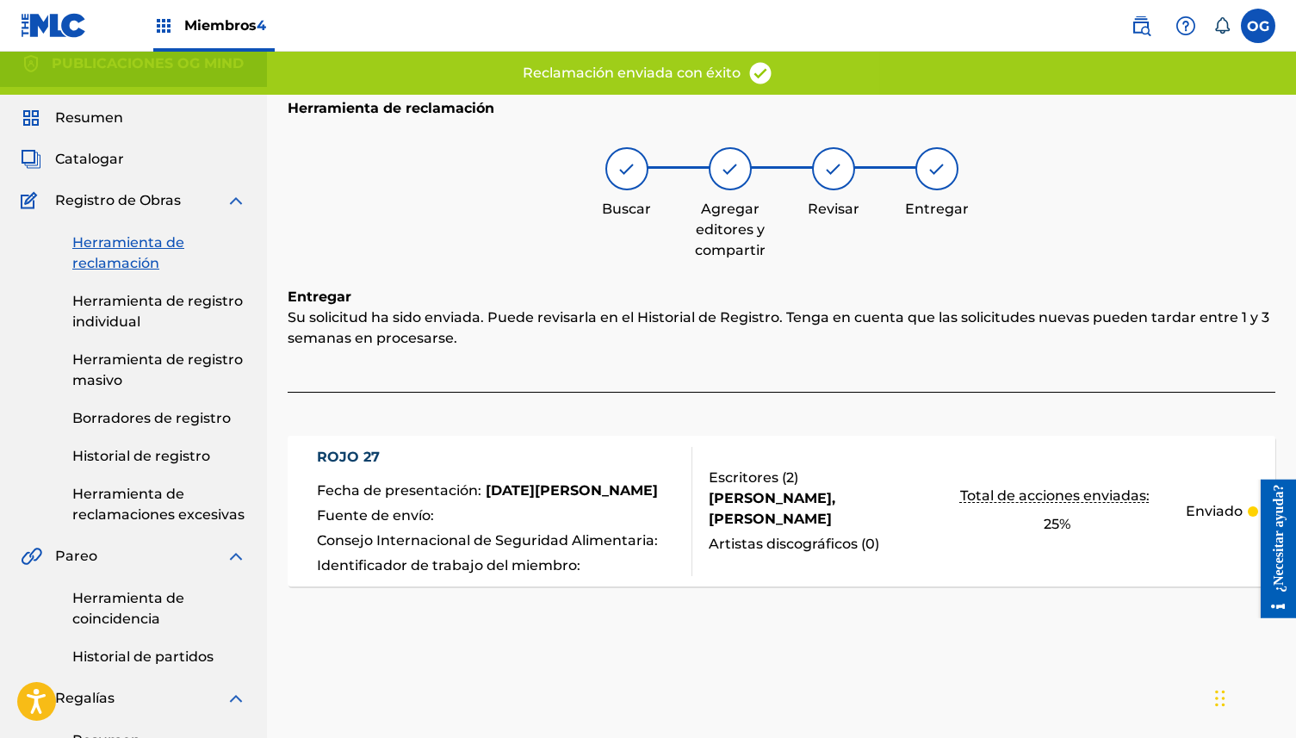
scroll to position [0, 0]
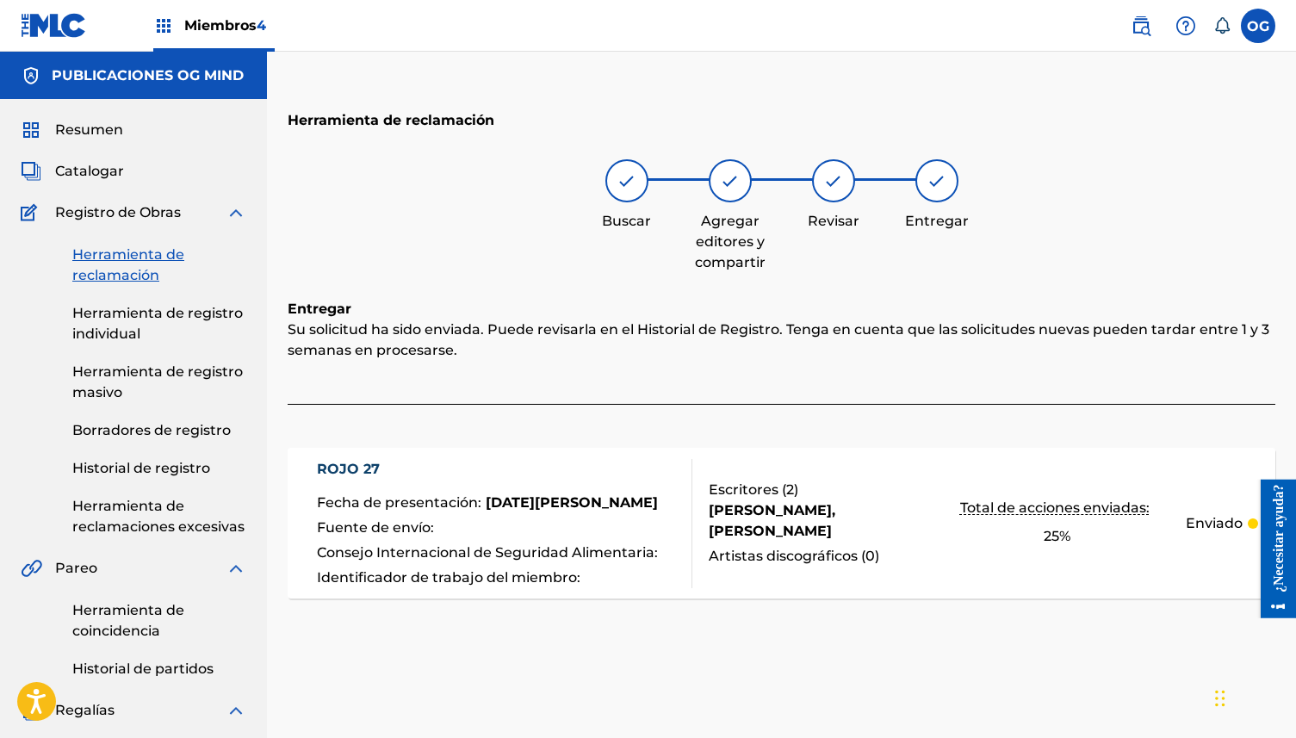
click at [103, 132] on font "Resumen" at bounding box center [89, 129] width 68 height 16
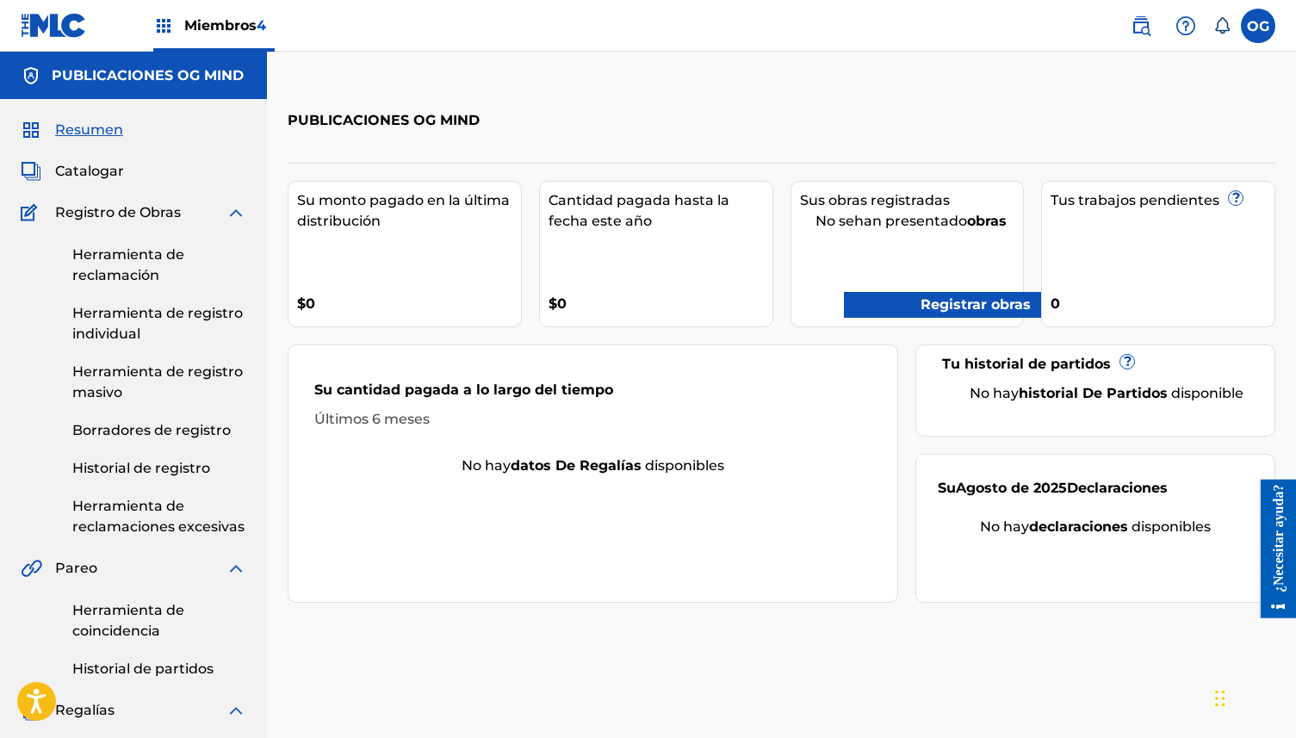
click at [939, 307] on font "Registrar obras" at bounding box center [975, 304] width 110 height 16
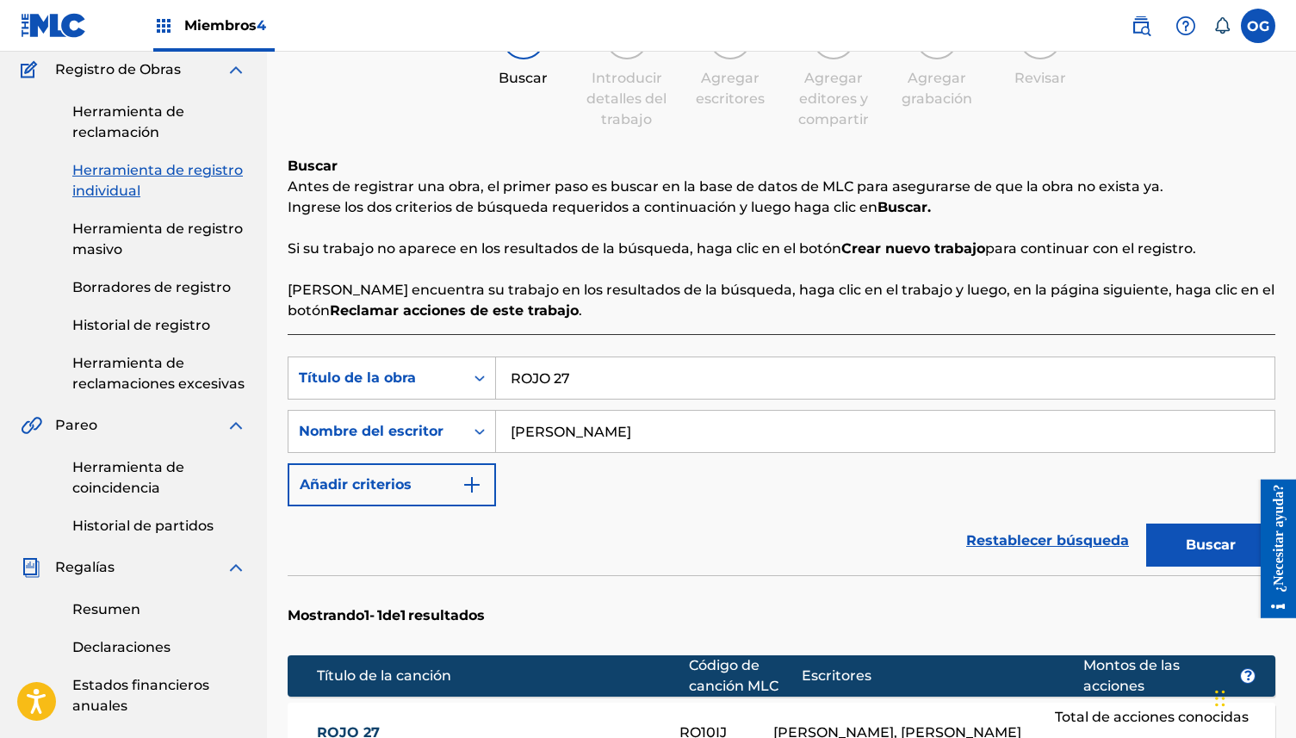
scroll to position [133, 0]
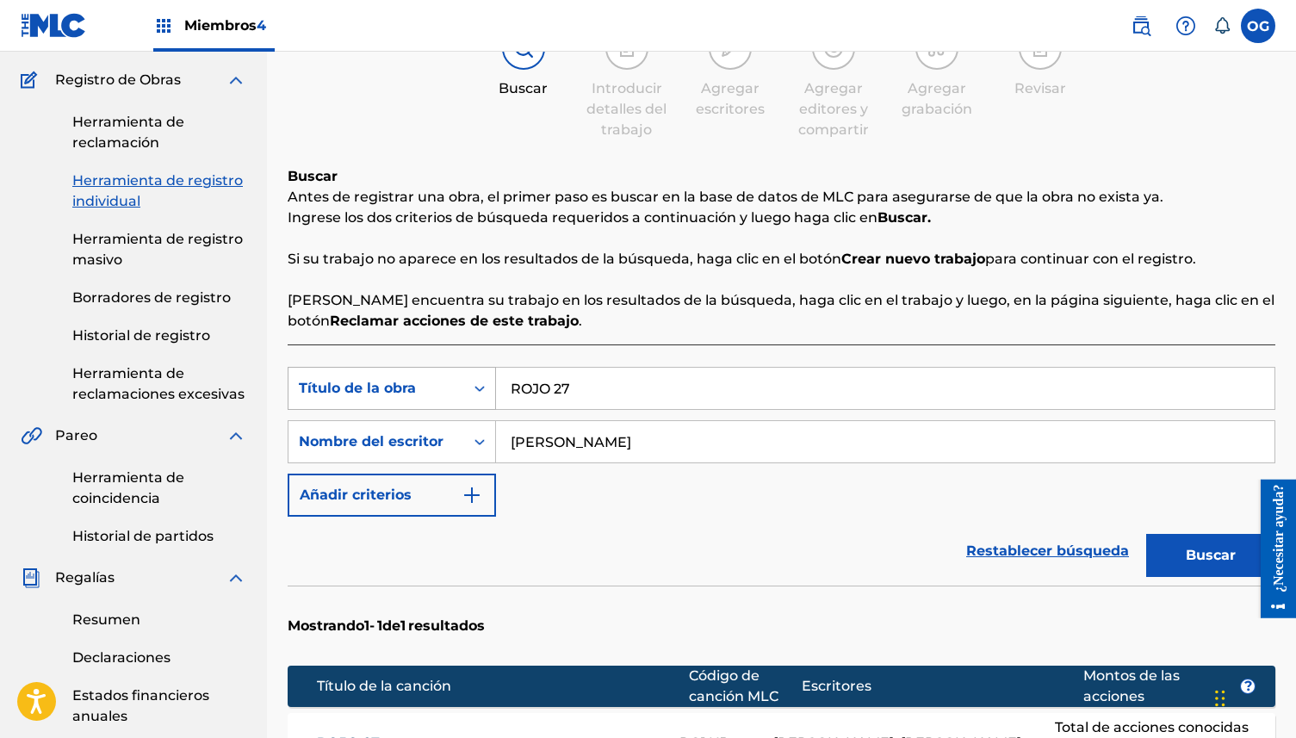
drag, startPoint x: 616, startPoint y: 385, endPoint x: 430, endPoint y: 388, distance: 186.0
click at [432, 387] on div "Búsqueda con criterios87d0c011-7910-4b82-a088-1686deb2380b Título de la obra RO…" at bounding box center [782, 388] width 988 height 43
type input "CALIMANO"
click at [1224, 549] on font "Buscar" at bounding box center [1211, 555] width 50 height 16
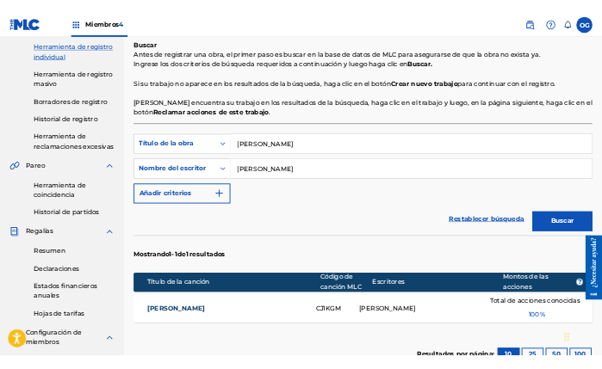
scroll to position [252, 0]
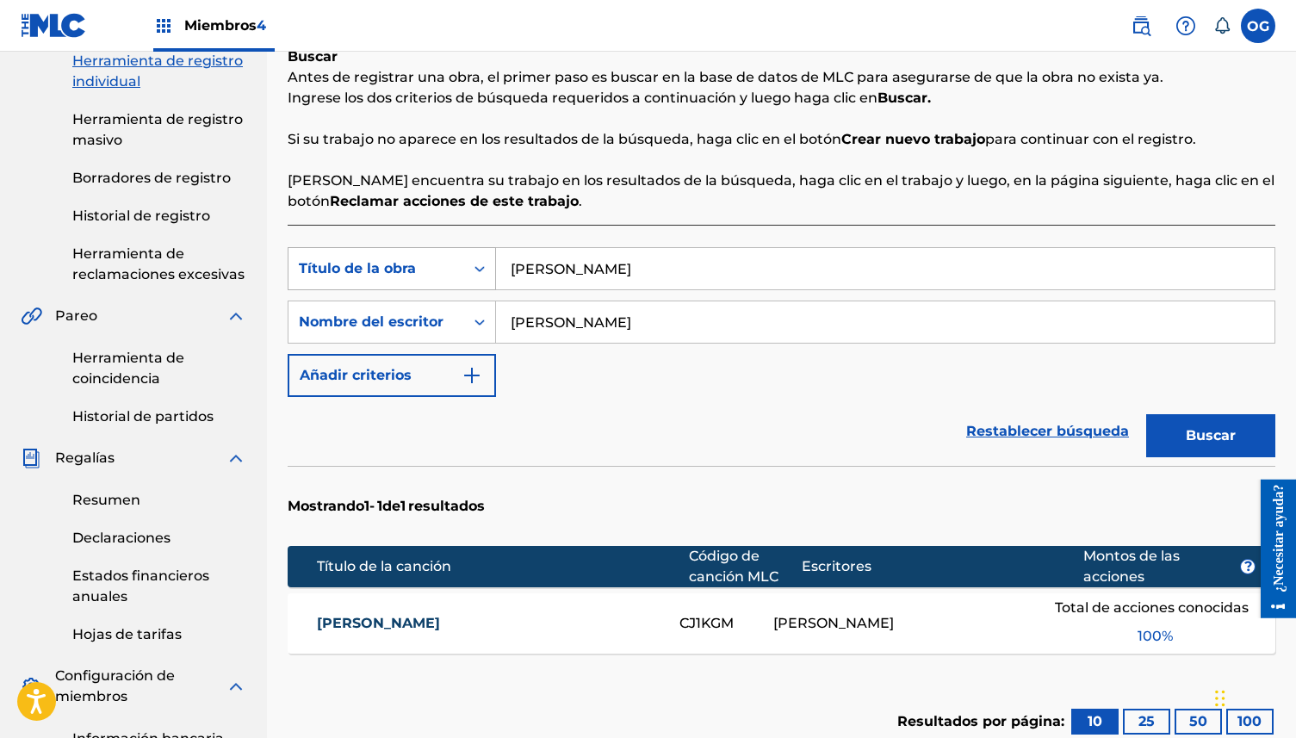
drag, startPoint x: 751, startPoint y: 271, endPoint x: 332, endPoint y: 269, distance: 418.4
click at [332, 269] on div "Búsqueda con criterios87d0c011-7910-4b82-a088-1686deb2380b Título de la obra CA…" at bounding box center [782, 268] width 988 height 43
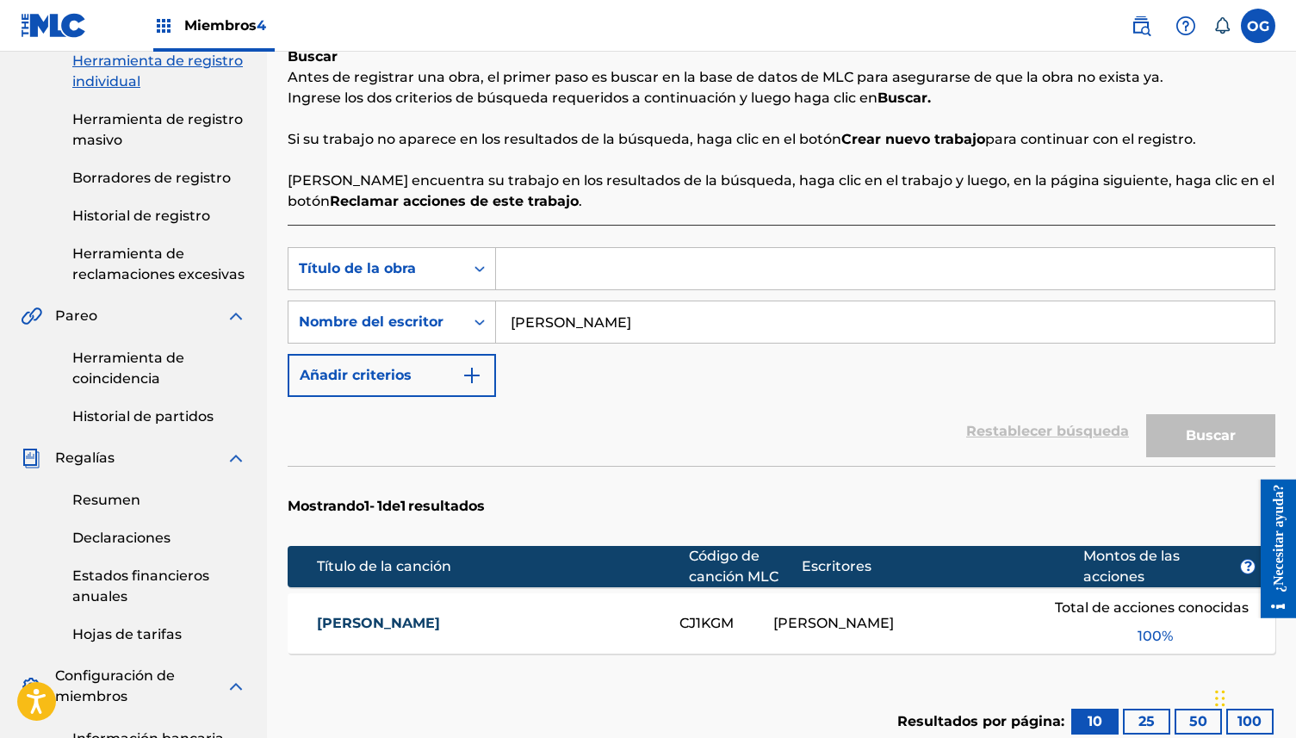
click at [585, 277] on input "Formulario de búsqueda" at bounding box center [885, 268] width 778 height 41
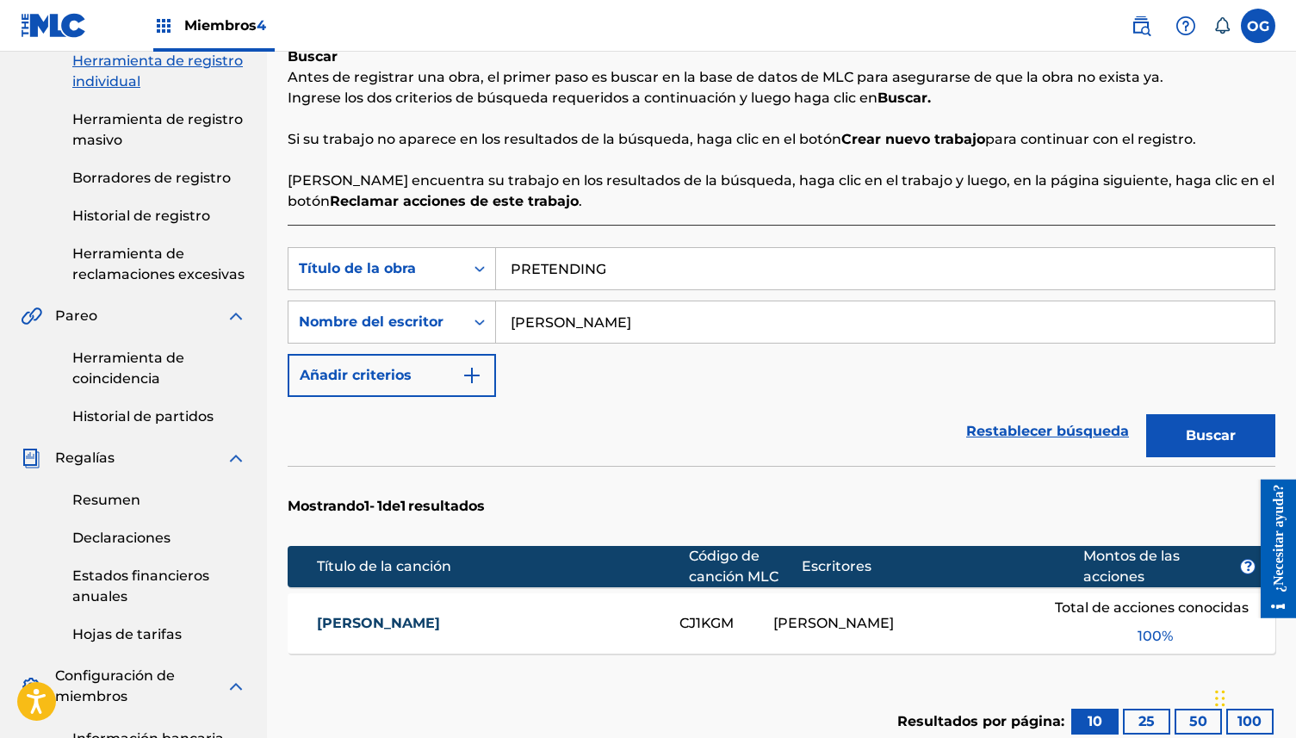
type input "PRETENDING"
click at [1146, 414] on button "Buscar" at bounding box center [1210, 435] width 129 height 43
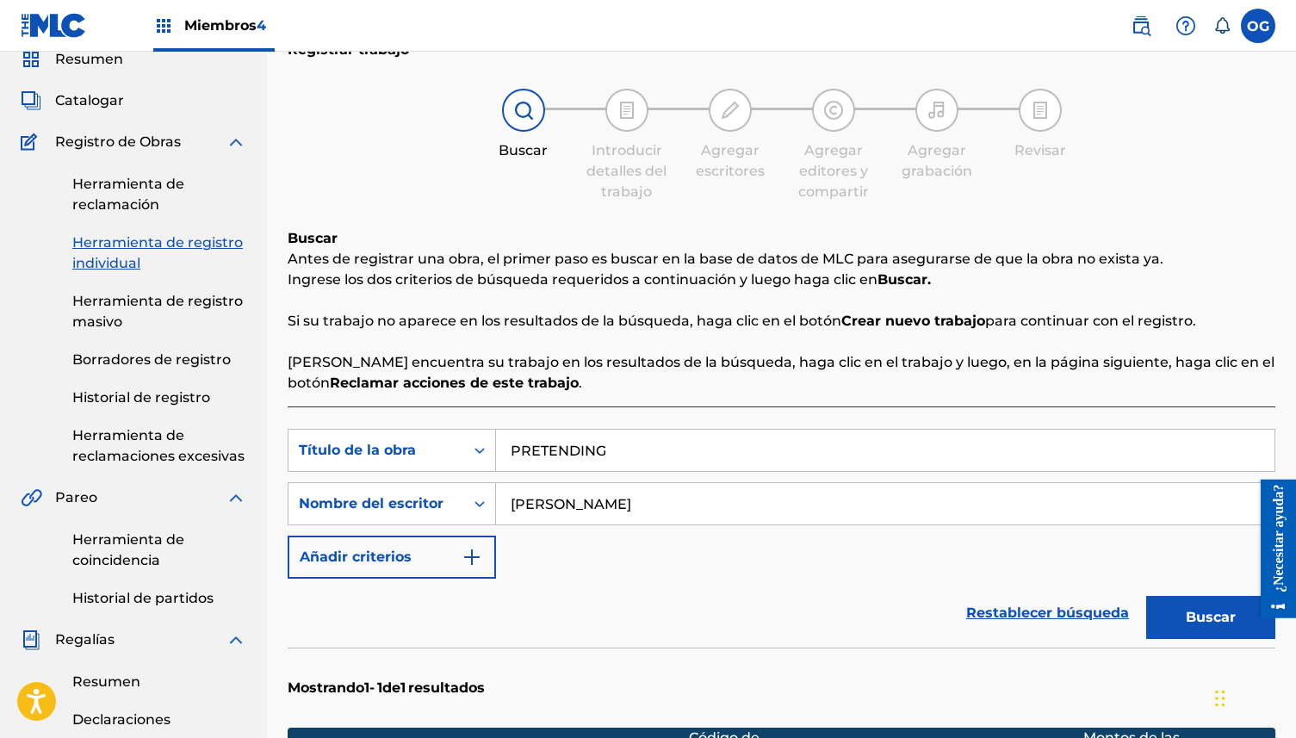
scroll to position [0, 0]
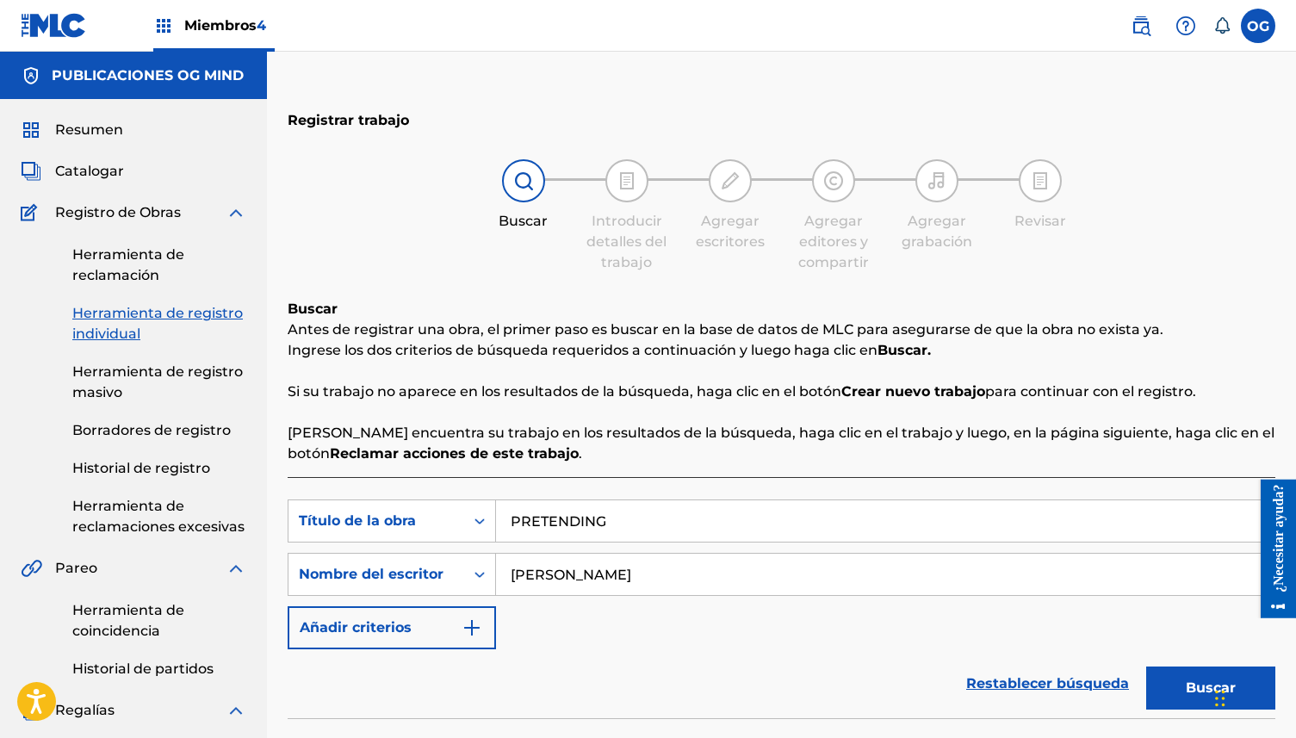
click at [97, 138] on span "Resumen" at bounding box center [89, 130] width 68 height 21
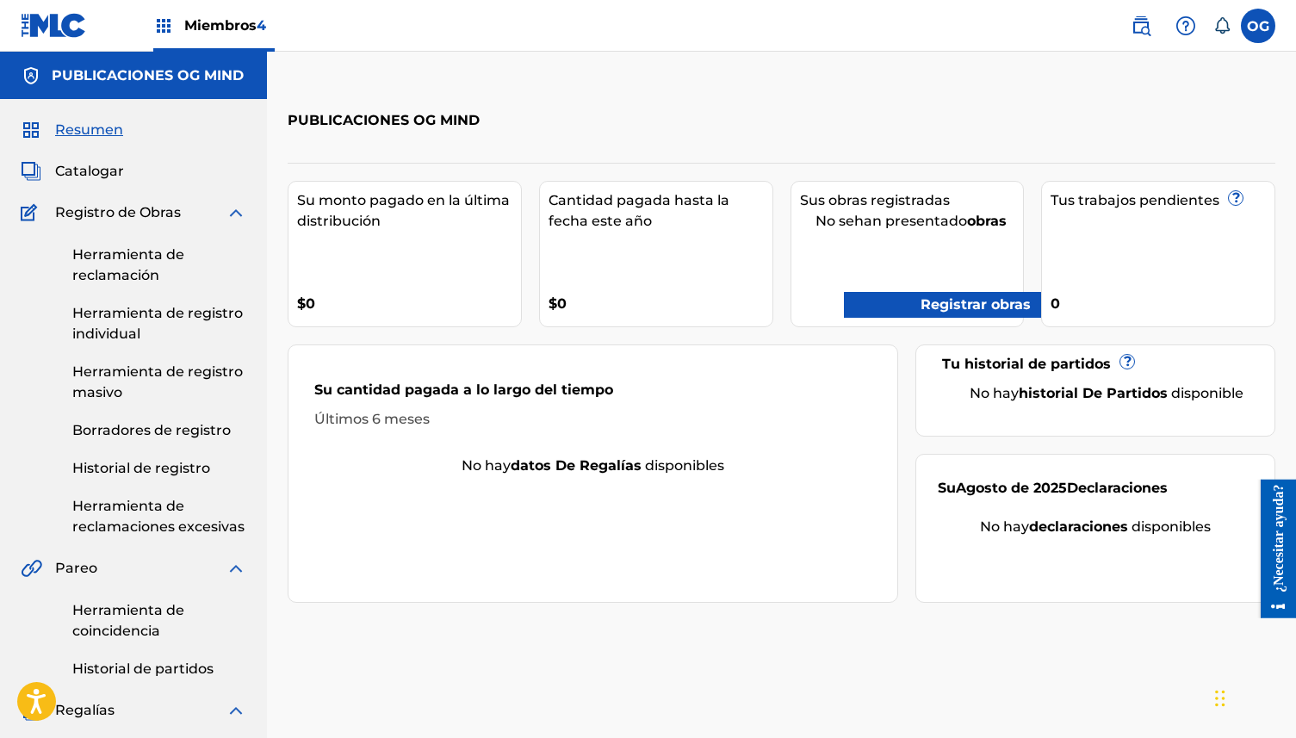
click at [174, 39] on div "Miembros 4" at bounding box center [213, 25] width 121 height 51
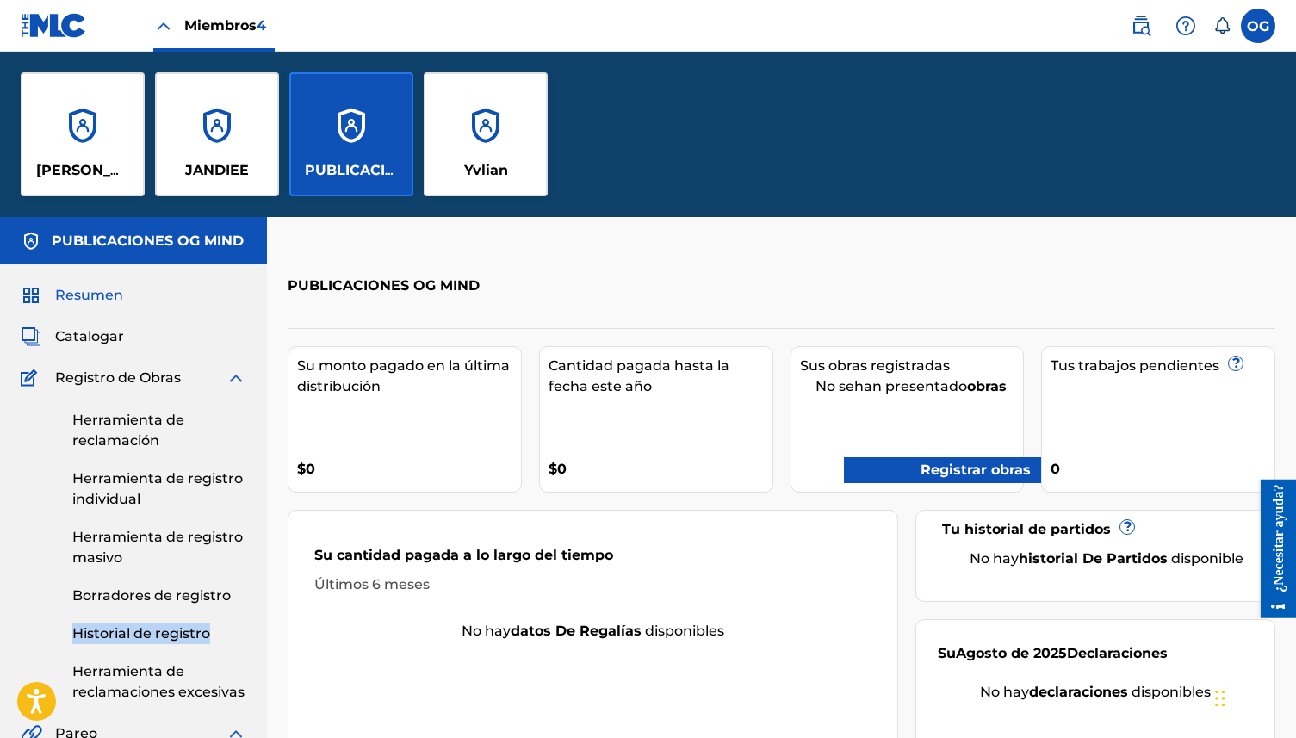
click at [109, 633] on font "Historial de registro" at bounding box center [141, 633] width 138 height 16
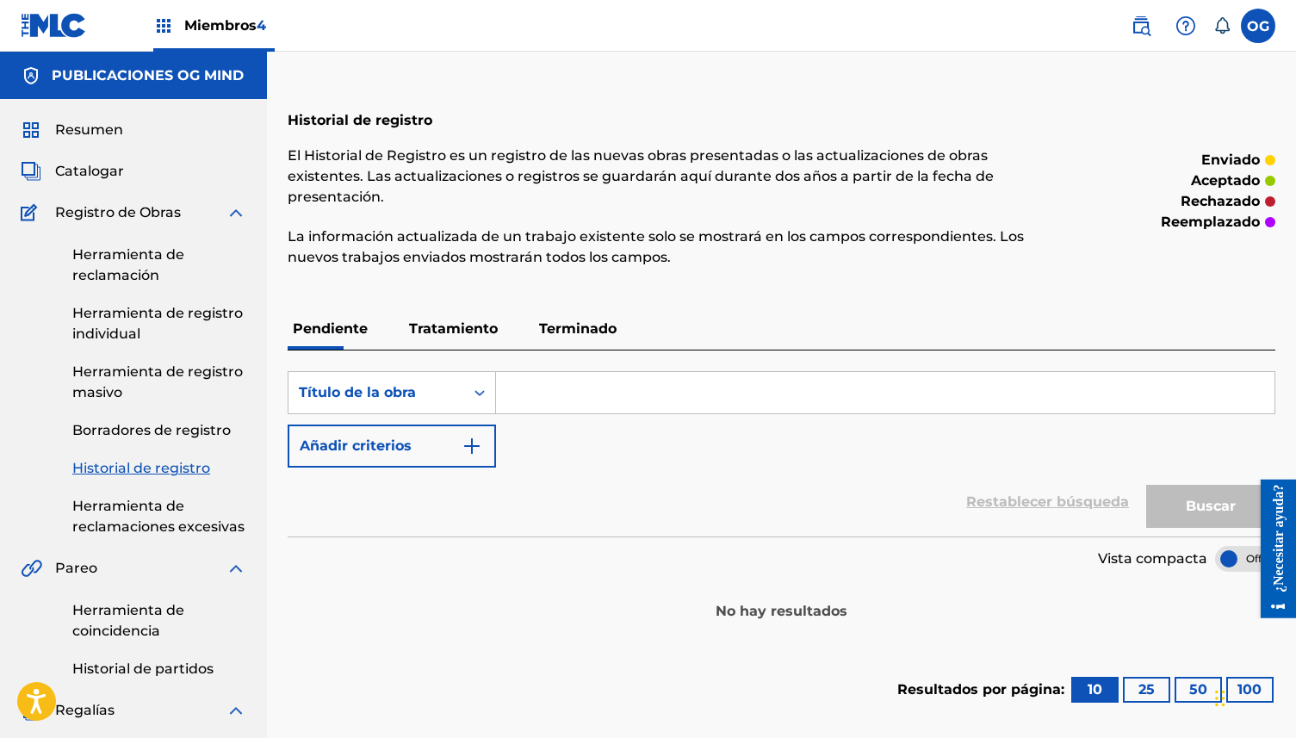
click at [552, 331] on font "Terminado" at bounding box center [577, 328] width 77 height 16
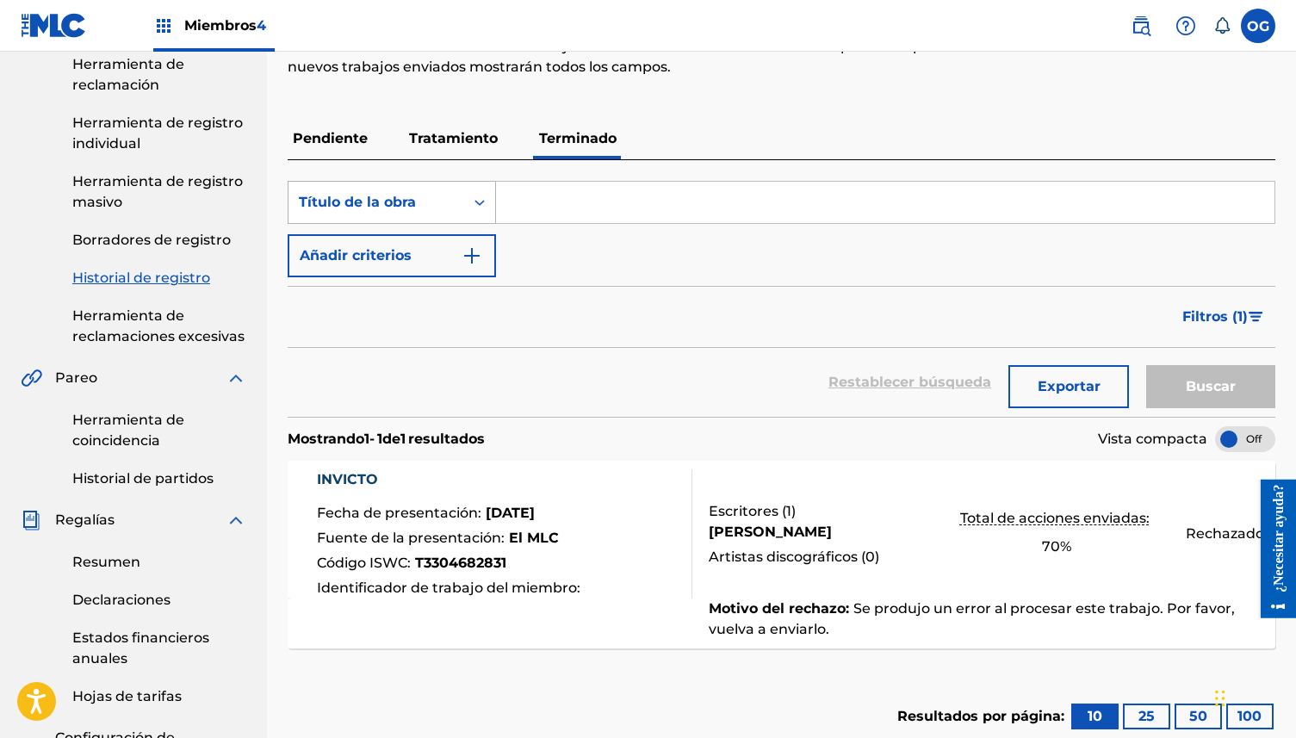
scroll to position [195, 0]
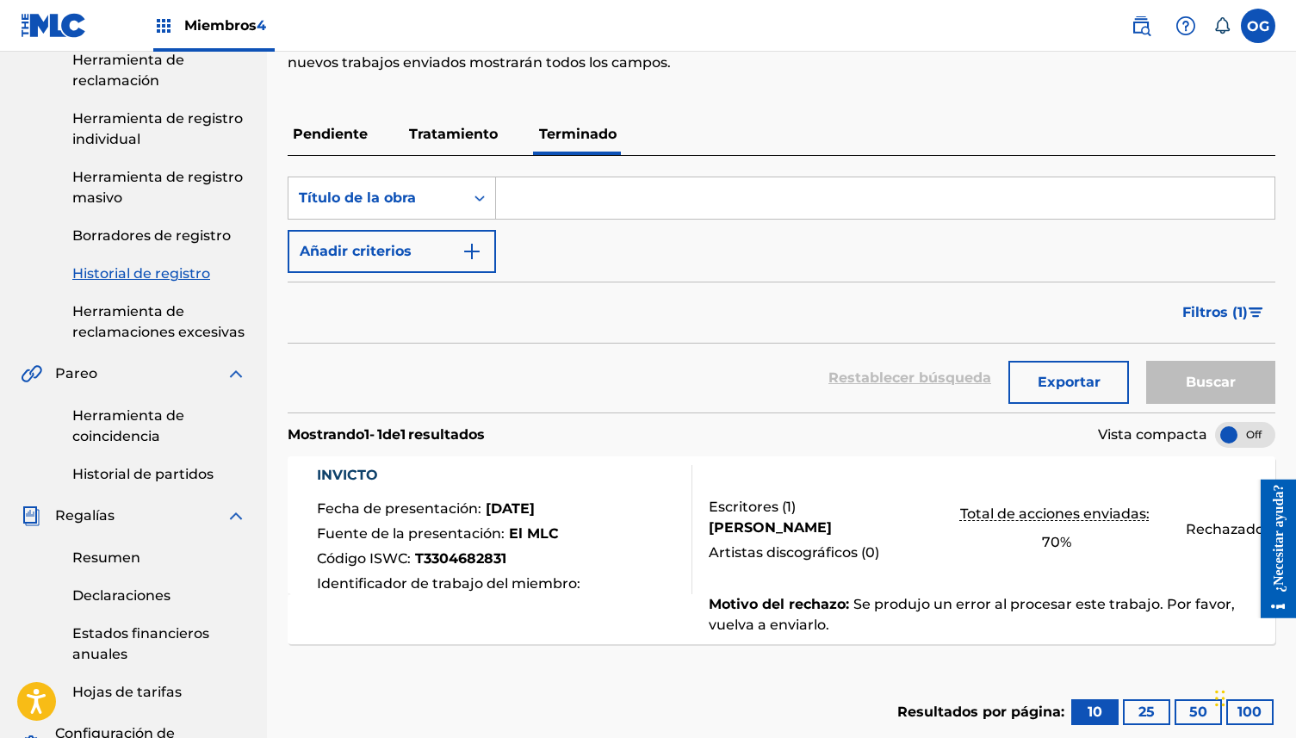
click at [455, 133] on font "Tratamiento" at bounding box center [453, 134] width 89 height 16
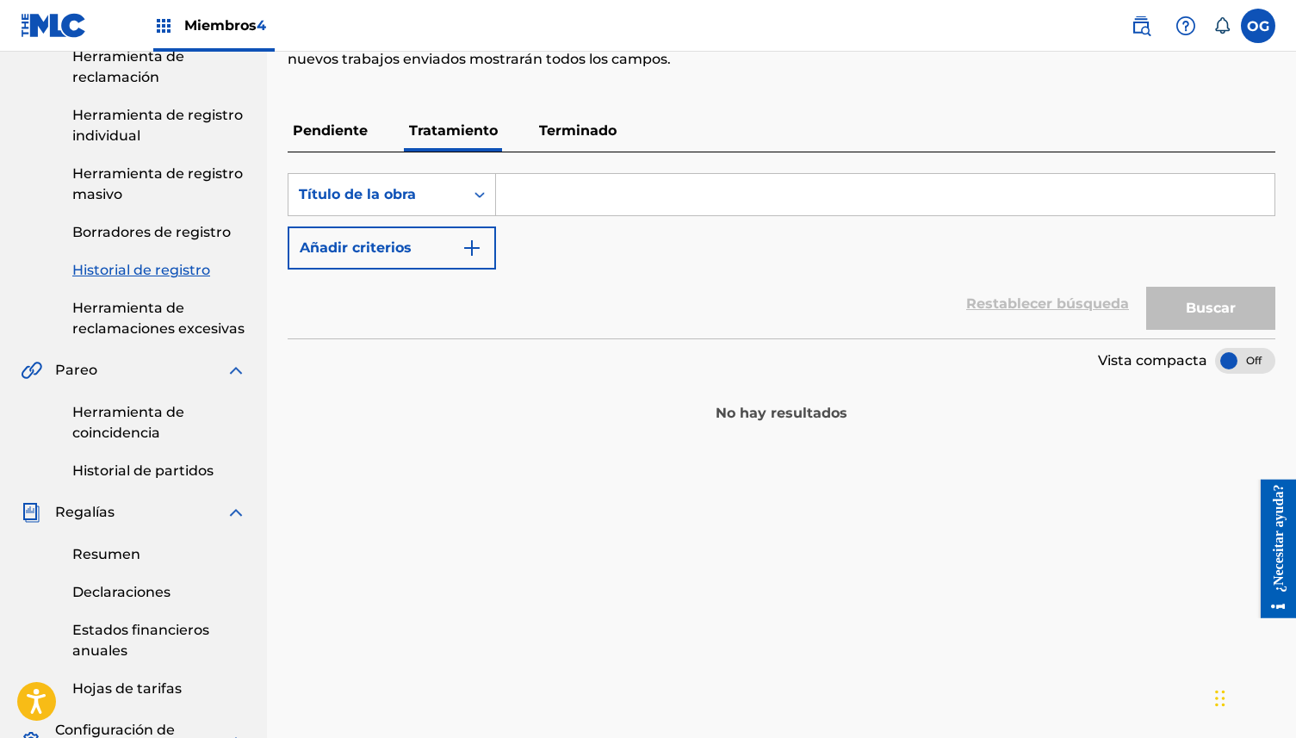
scroll to position [207, 0]
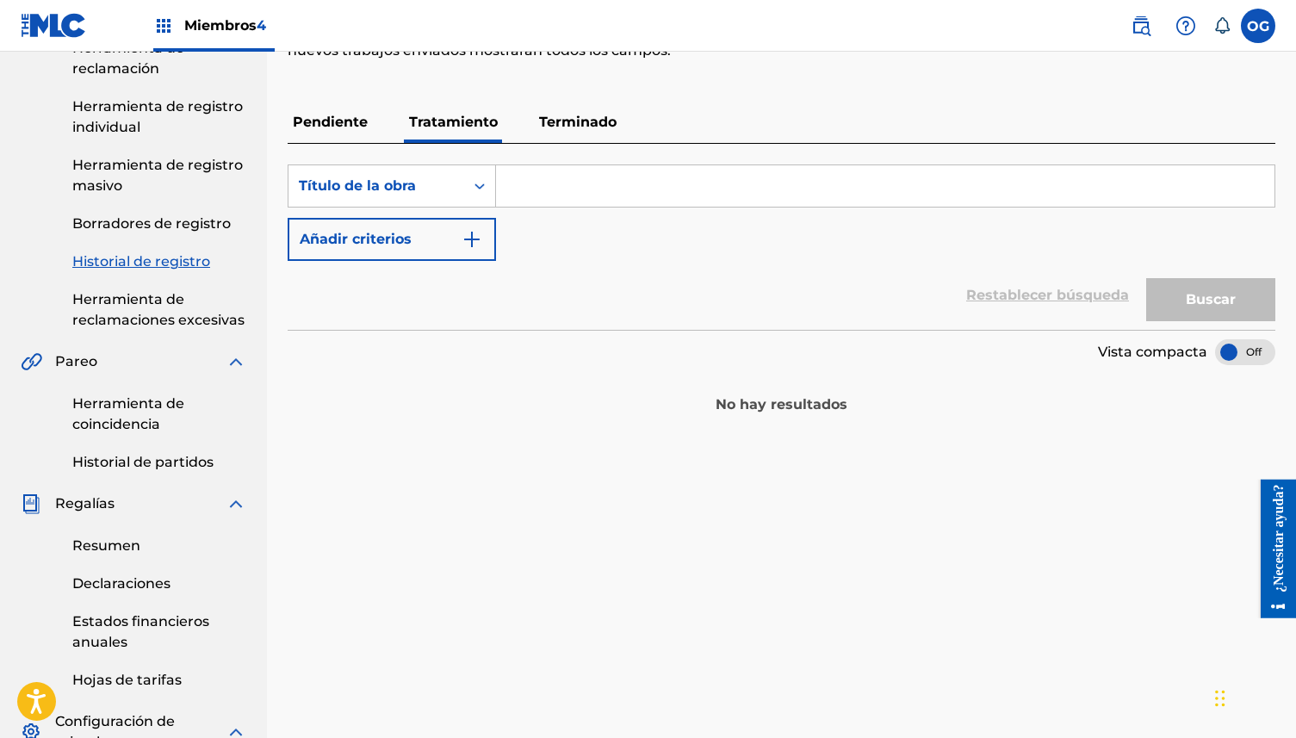
click at [333, 110] on p "Pendiente" at bounding box center [330, 122] width 85 height 41
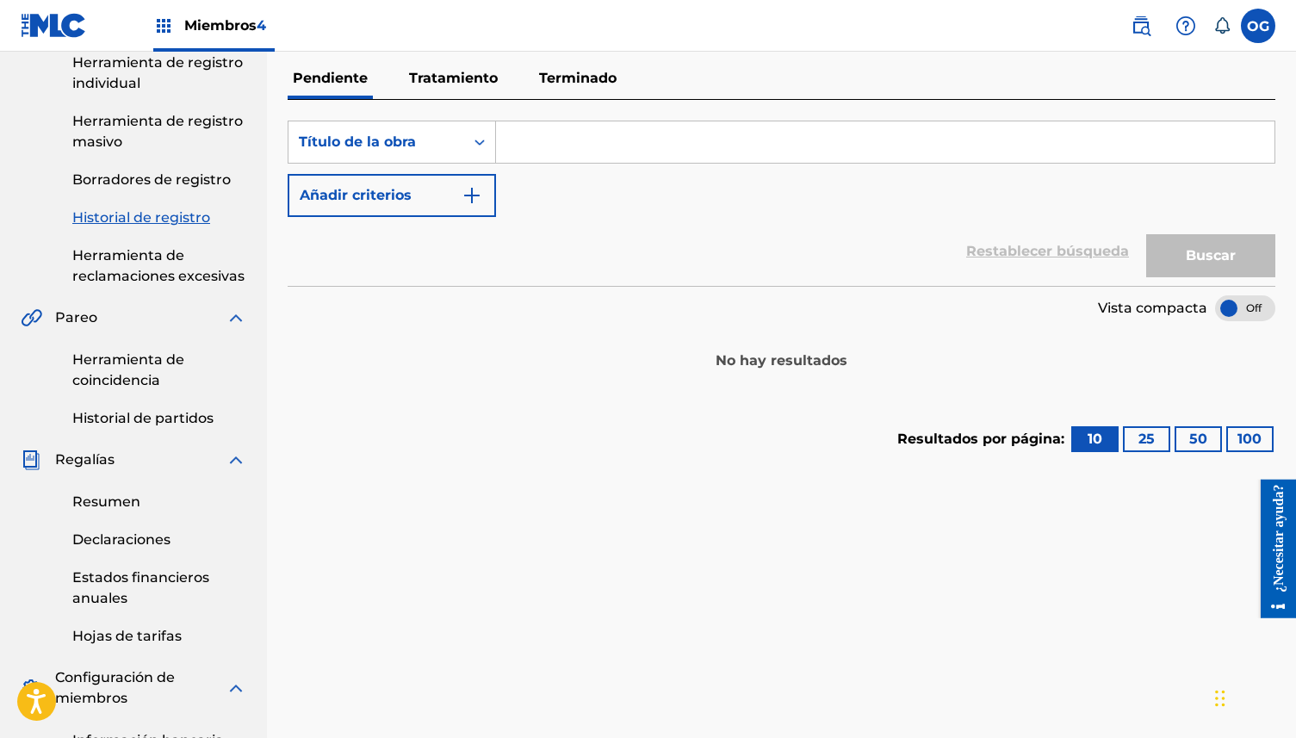
scroll to position [256, 0]
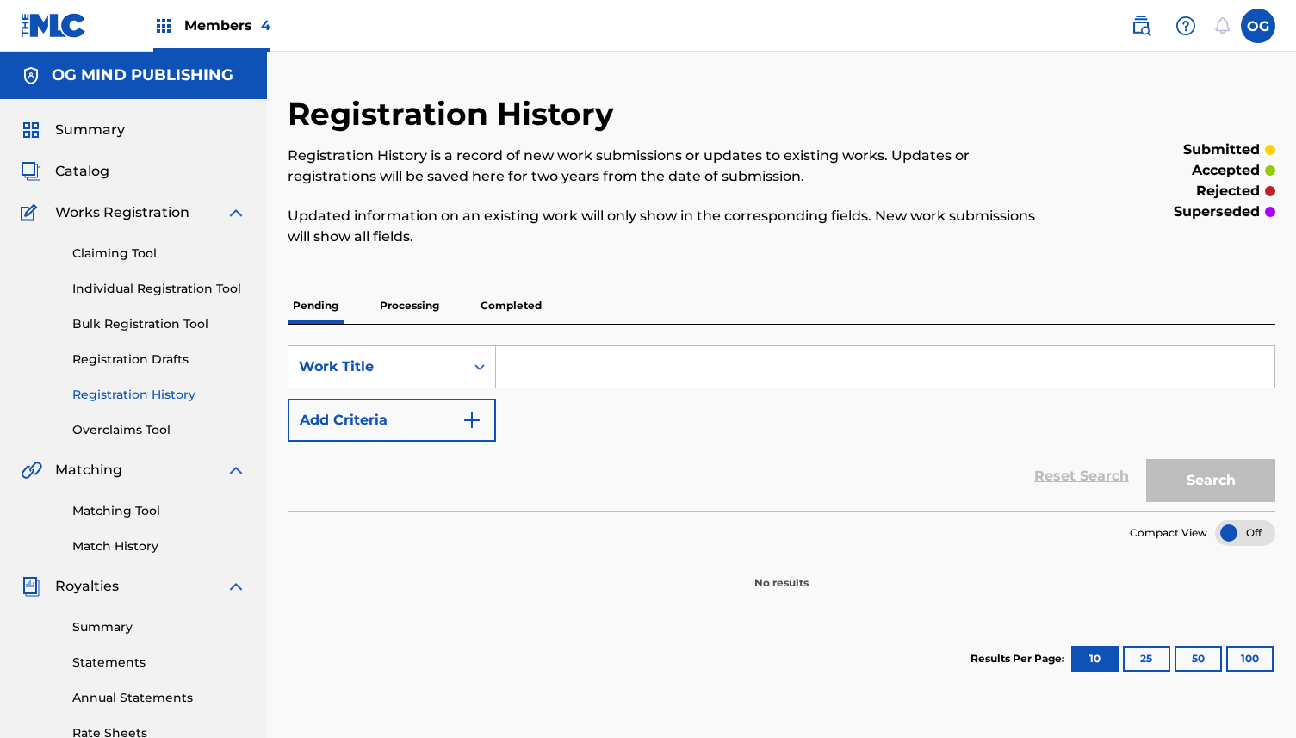
click at [170, 31] on img at bounding box center [163, 25] width 21 height 21
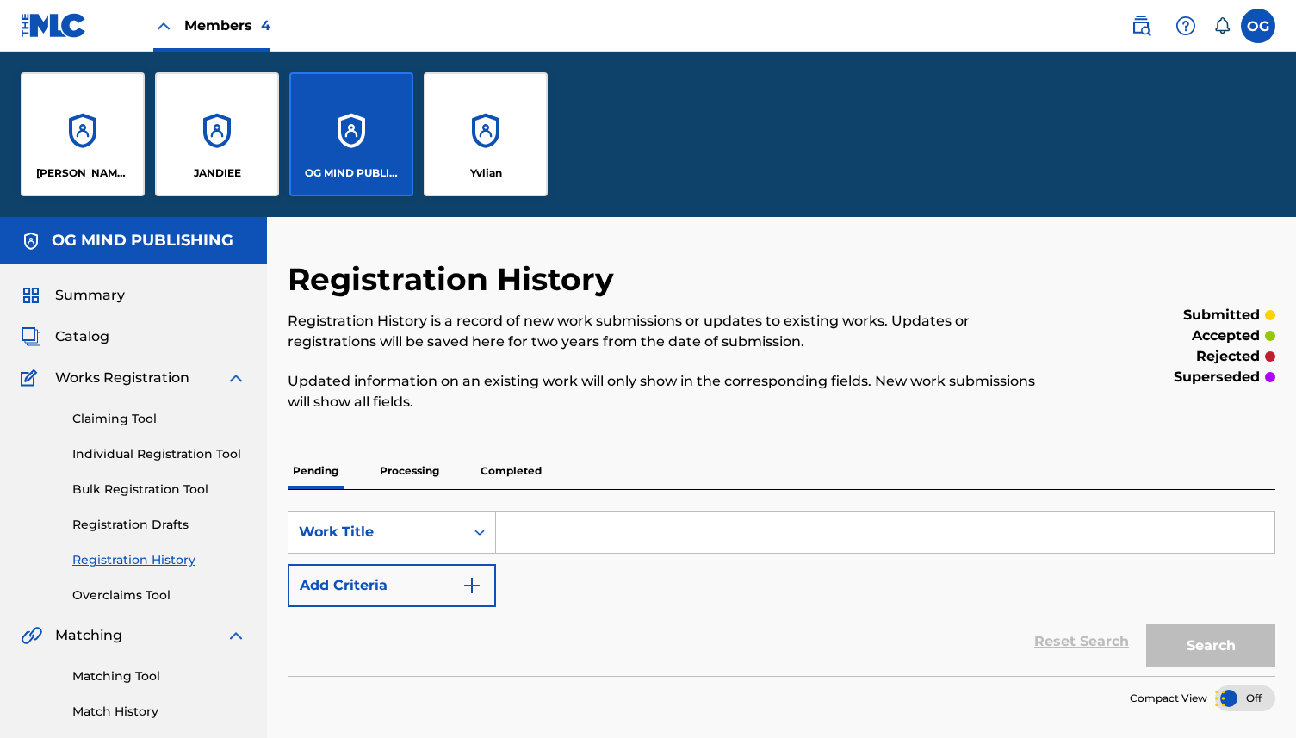
click at [170, 31] on img at bounding box center [163, 25] width 21 height 21
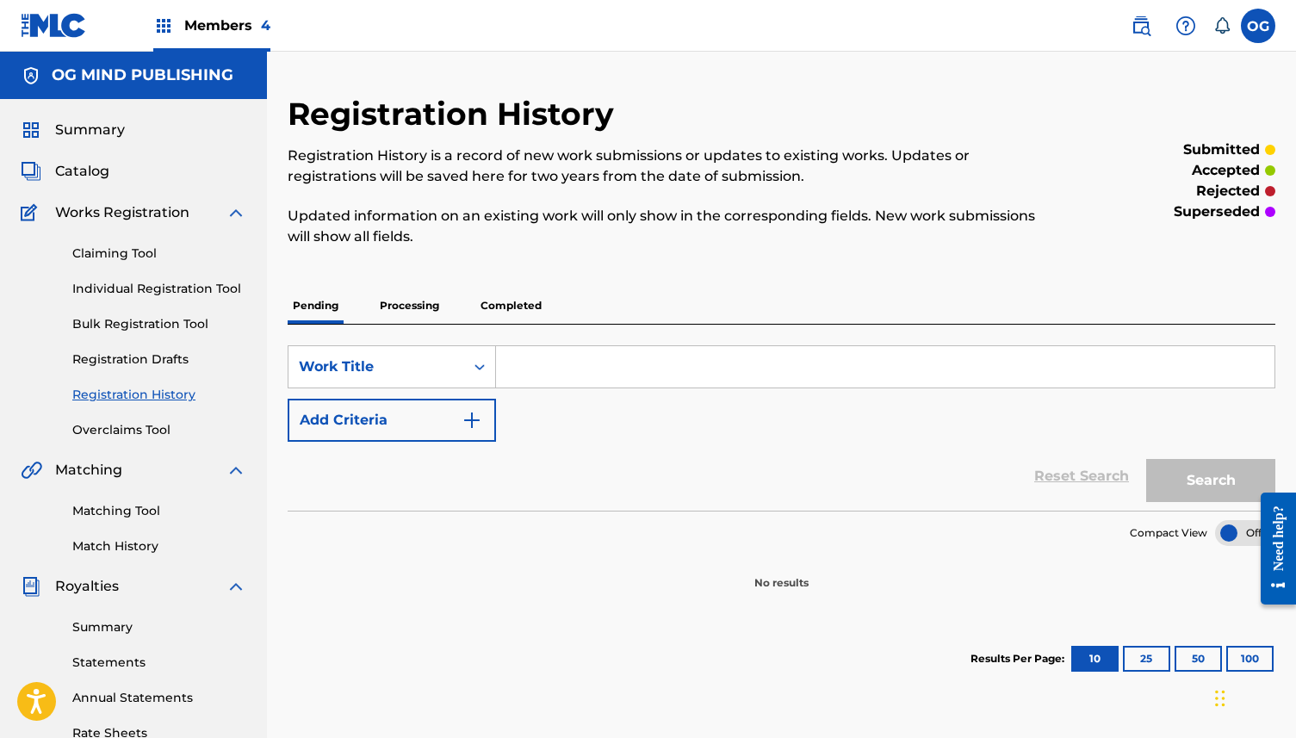
click at [402, 304] on p "Processing" at bounding box center [410, 306] width 70 height 36
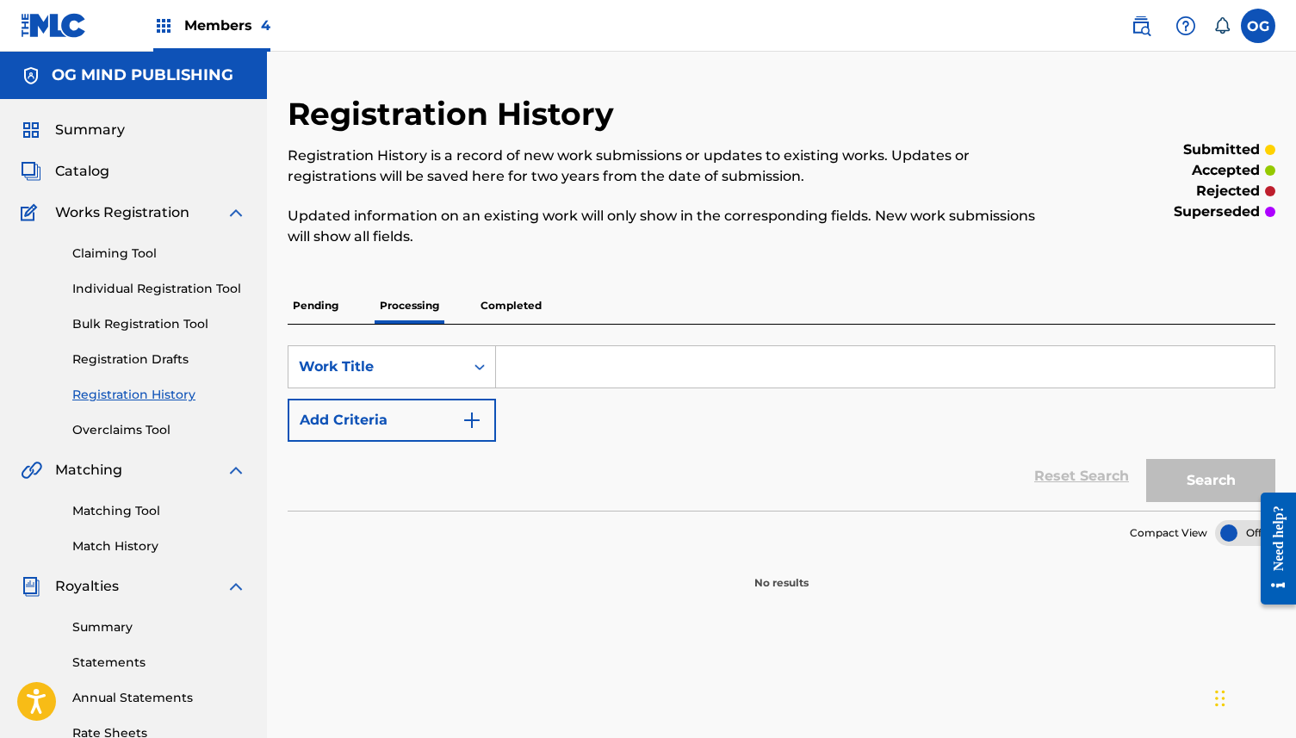
click at [495, 313] on p "Completed" at bounding box center [510, 306] width 71 height 36
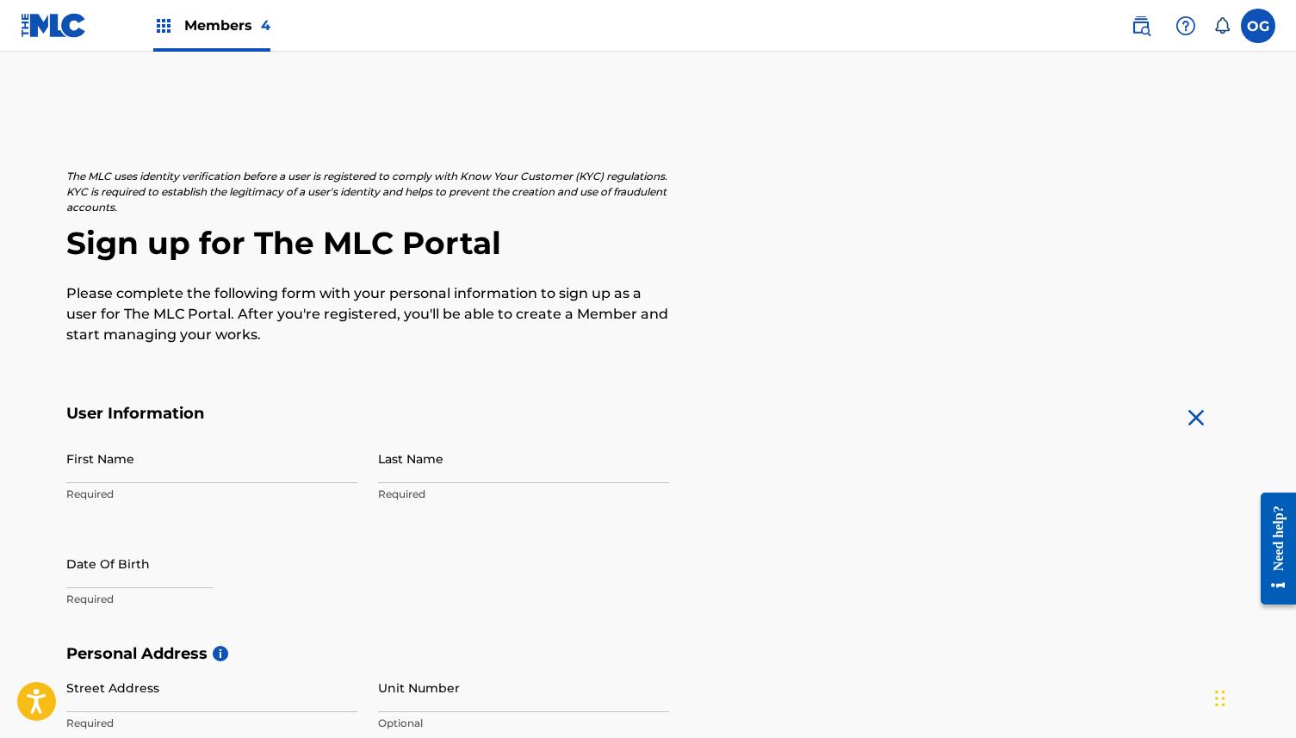
click at [238, 34] on span "Members 4" at bounding box center [227, 25] width 86 height 20
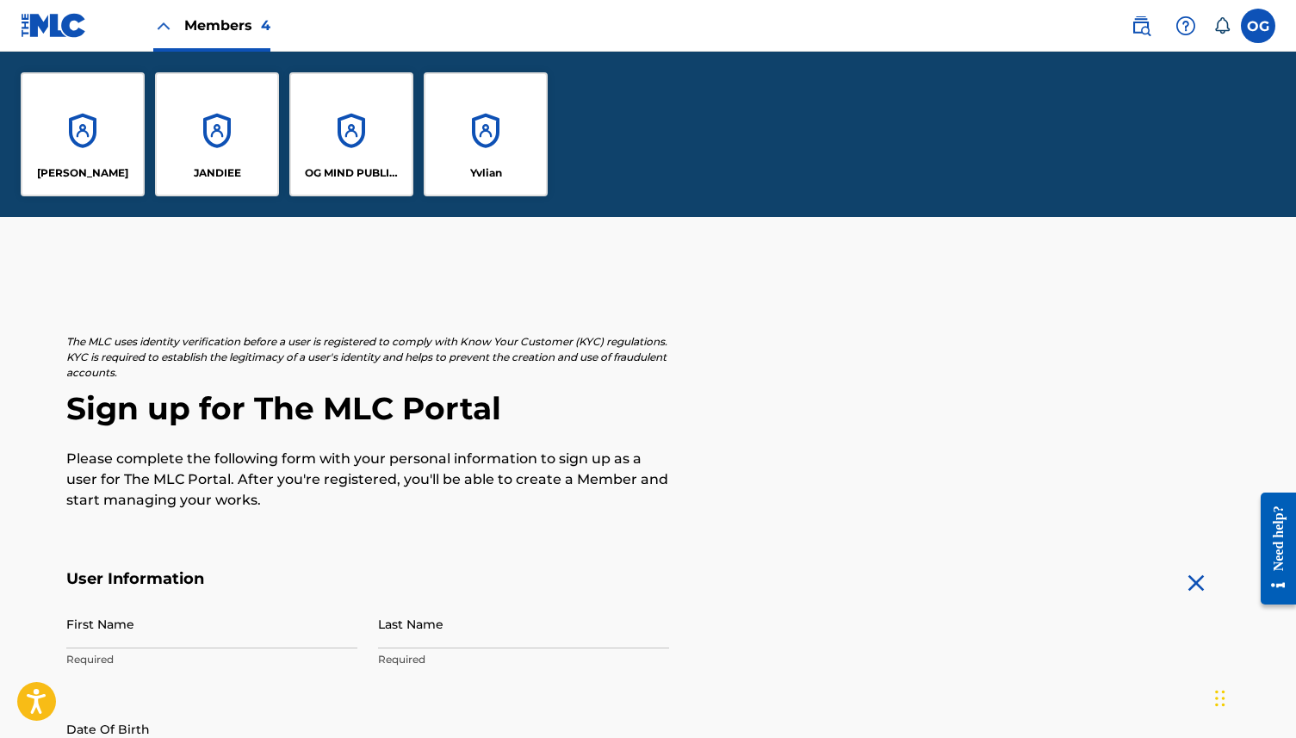
click at [350, 133] on div "OG MIND PUBLISHING" at bounding box center [351, 134] width 124 height 124
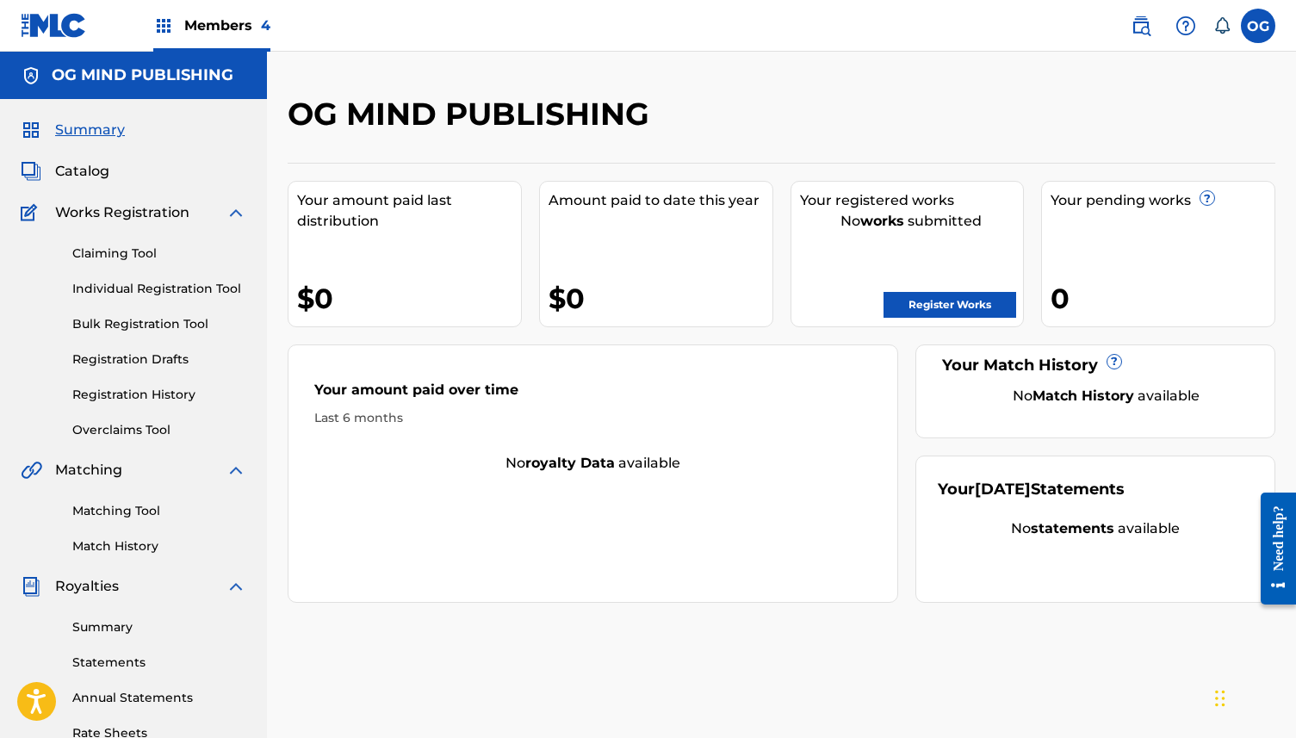
click at [152, 393] on link "Registration History" at bounding box center [159, 395] width 174 height 18
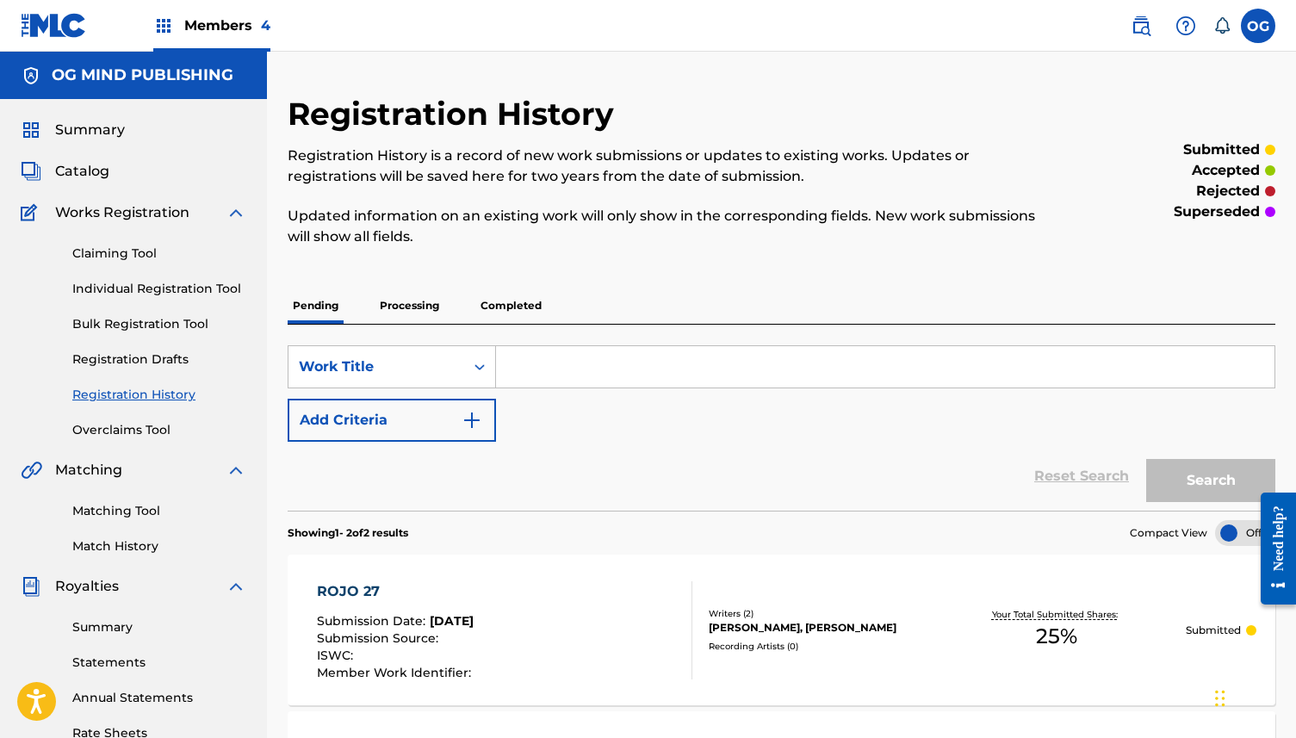
click at [420, 305] on p "Processing" at bounding box center [410, 306] width 70 height 36
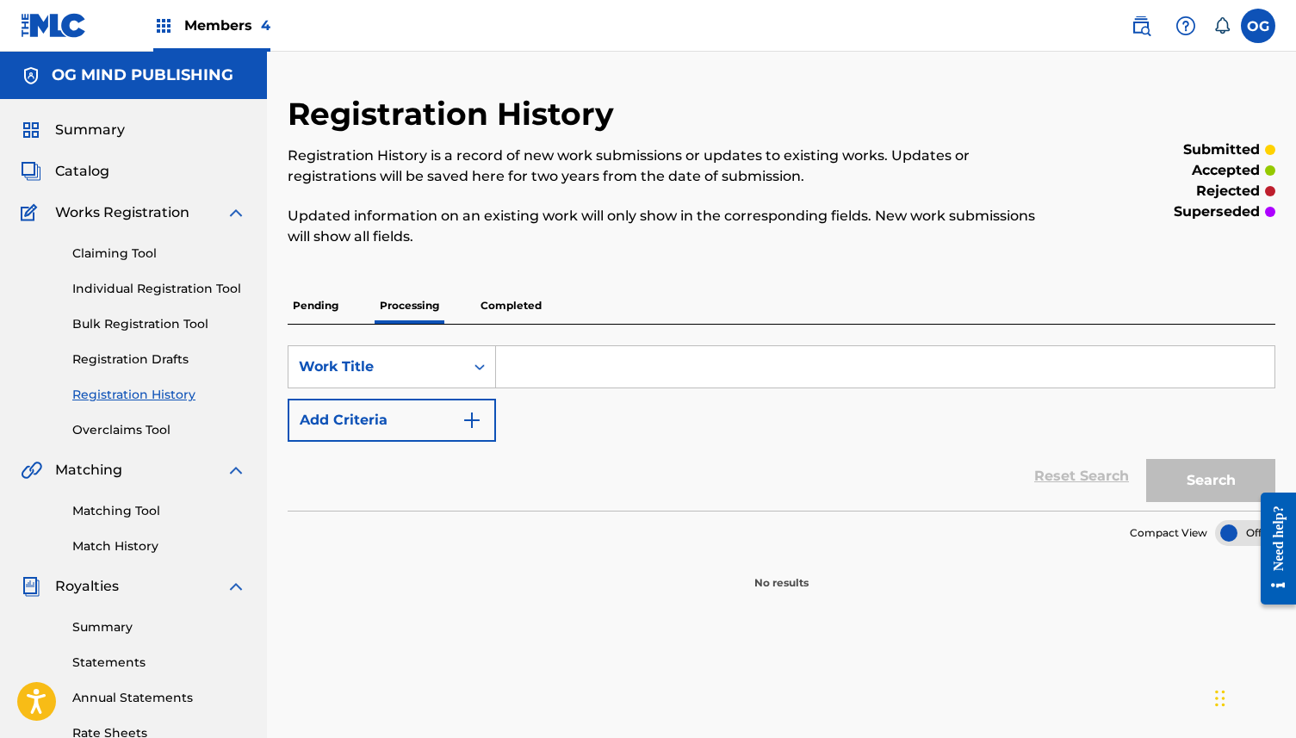
click at [495, 304] on p "Completed" at bounding box center [510, 306] width 71 height 36
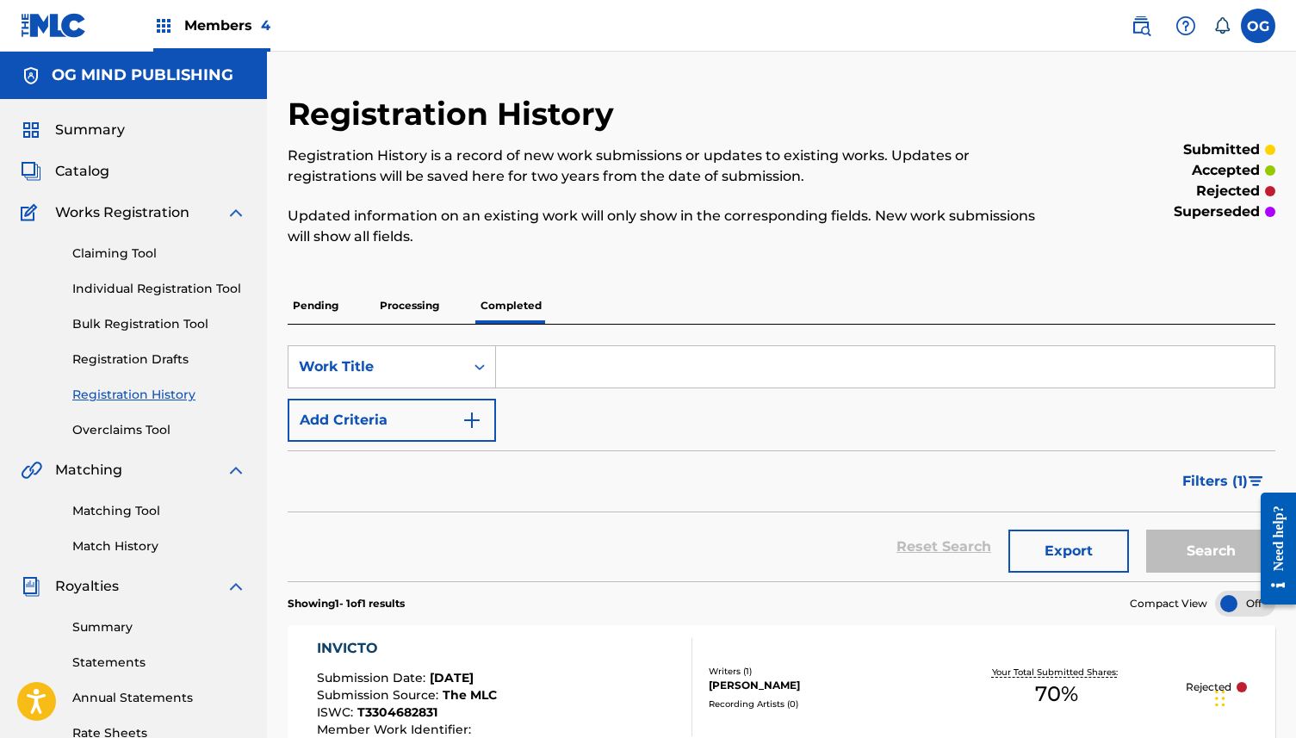
click at [323, 306] on p "Pending" at bounding box center [316, 306] width 56 height 36
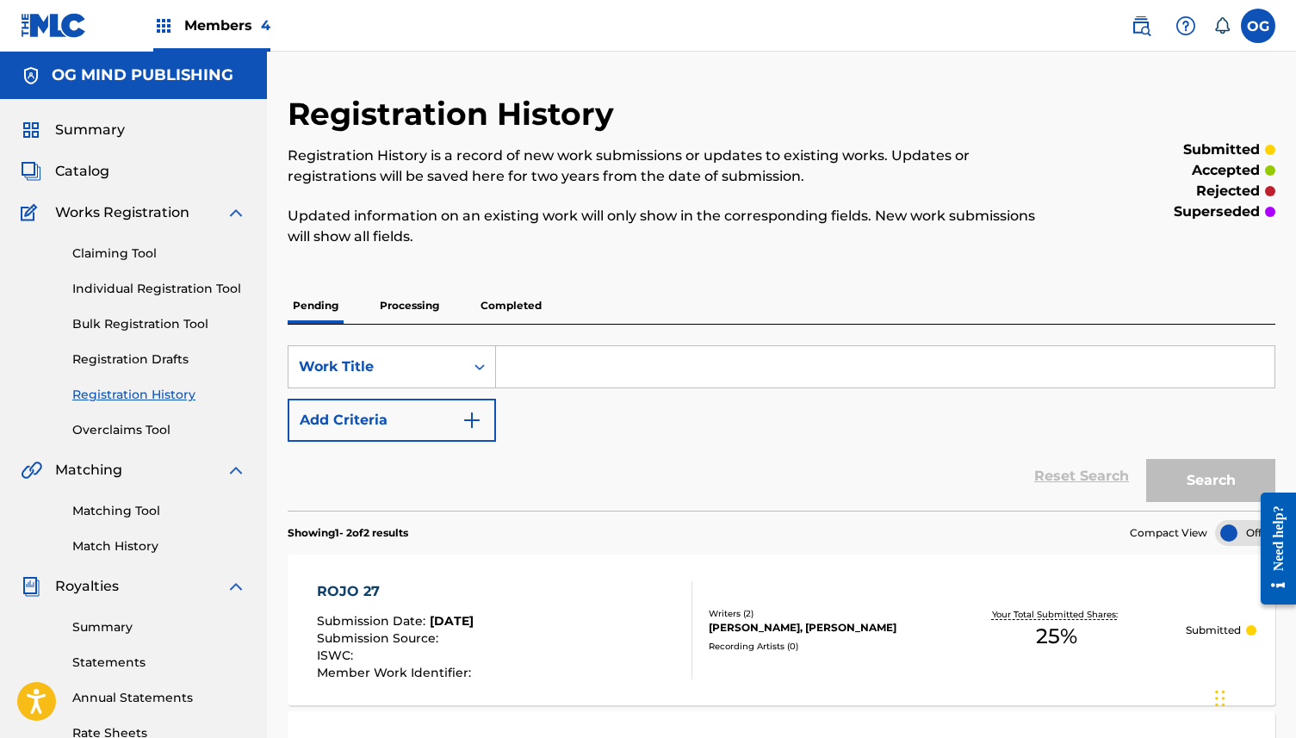
click at [162, 34] on img at bounding box center [163, 25] width 21 height 21
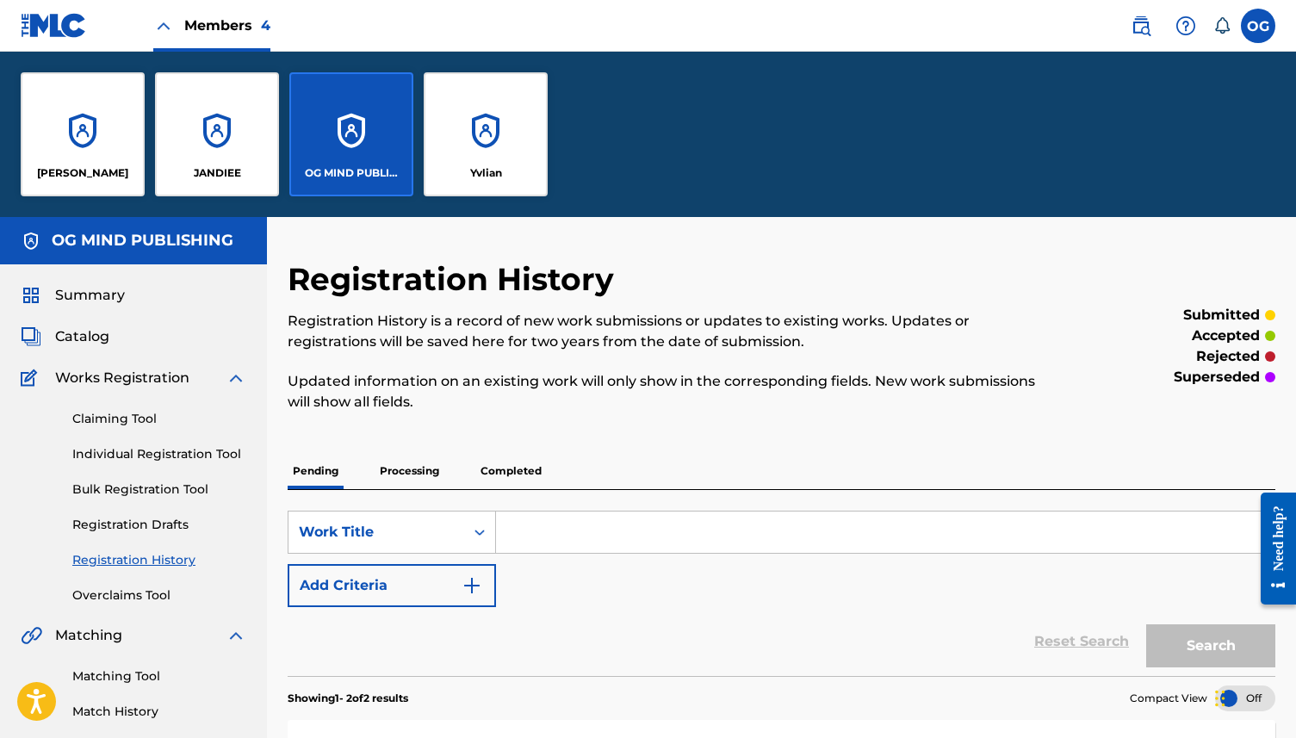
click at [85, 164] on div "[PERSON_NAME]" at bounding box center [83, 134] width 124 height 124
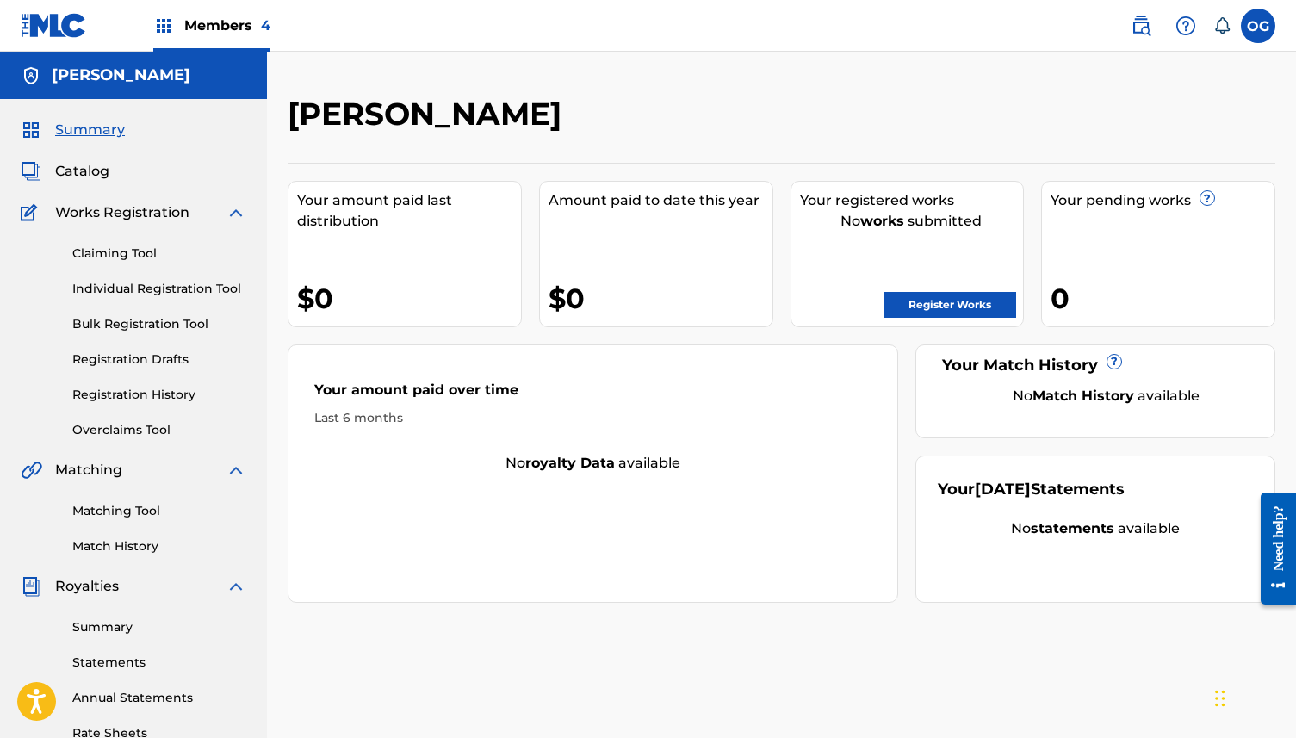
click at [977, 299] on link "Register Works" at bounding box center [949, 305] width 133 height 26
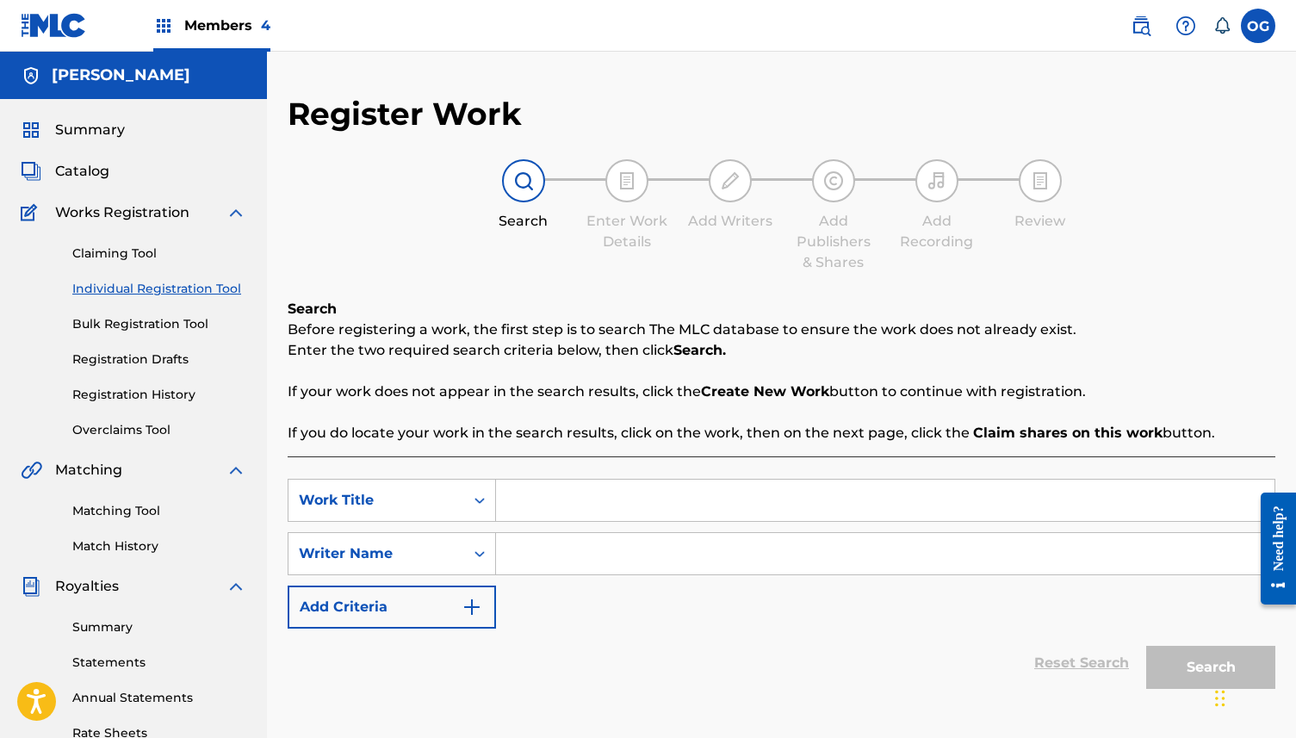
click at [696, 563] on input "Search Form" at bounding box center [885, 553] width 778 height 41
type input "H"
drag, startPoint x: 236, startPoint y: 74, endPoint x: 49, endPoint y: 66, distance: 187.0
click at [49, 66] on div "[PERSON_NAME]" at bounding box center [133, 75] width 267 height 47
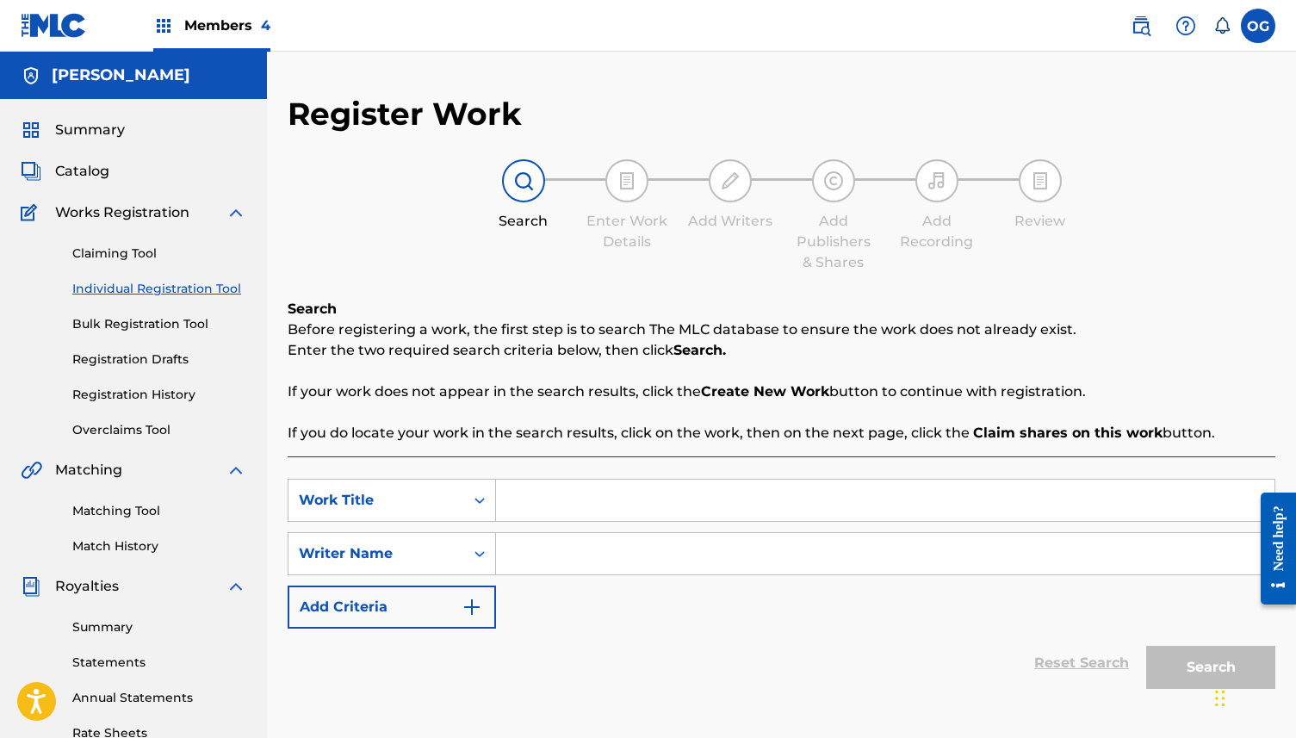
copy h5 "[PERSON_NAME]"
click at [748, 563] on input "Search Form" at bounding box center [885, 553] width 778 height 41
paste input "[PERSON_NAME]"
type input "[PERSON_NAME]"
click at [573, 516] on input "Search Form" at bounding box center [885, 500] width 778 height 41
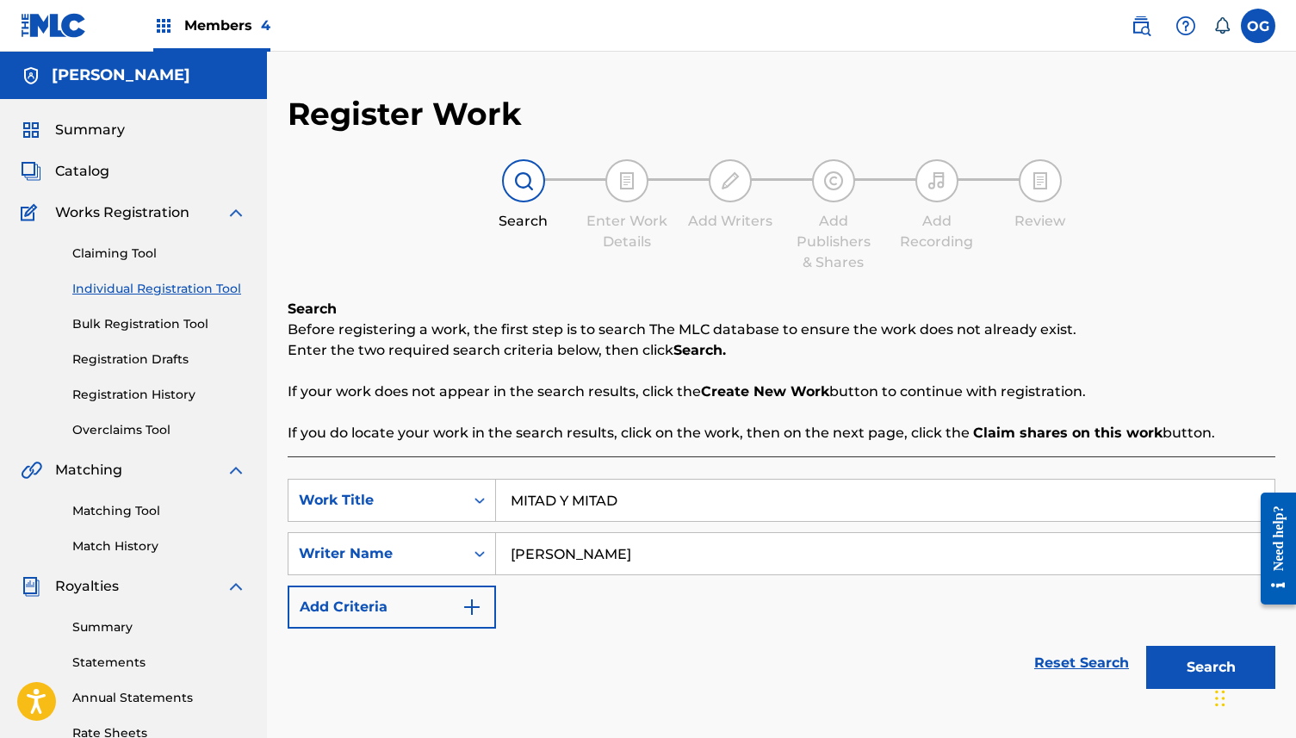
type input "MITAD Y MITAD"
click at [1175, 661] on button "Search" at bounding box center [1210, 667] width 129 height 43
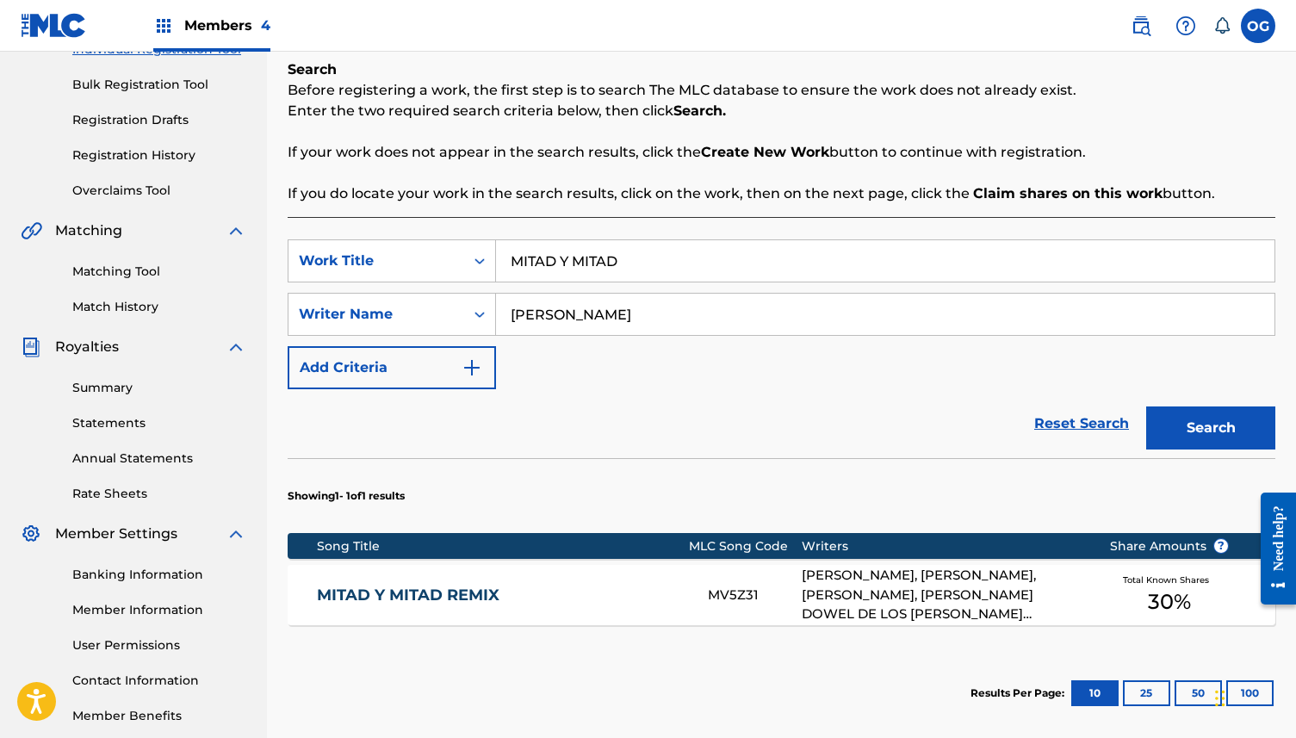
scroll to position [241, 0]
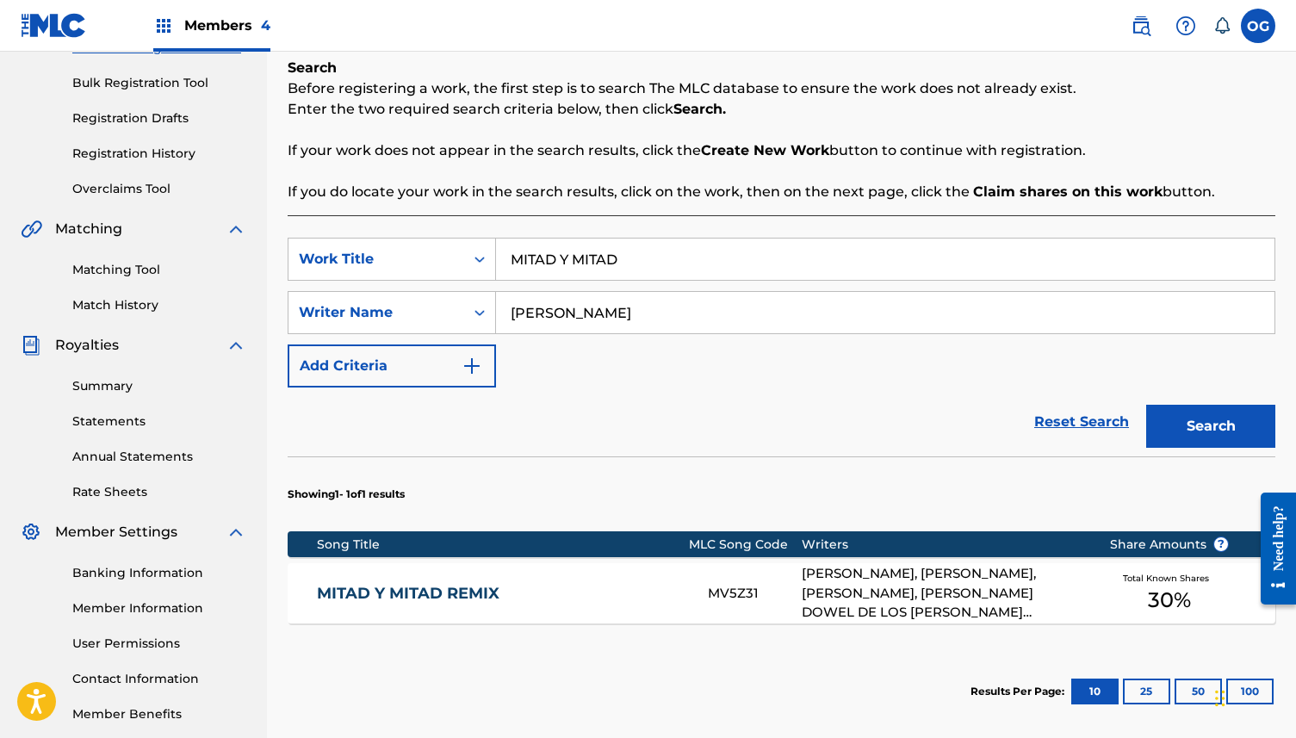
click at [1109, 590] on div "Total Known Shares 30 %" at bounding box center [1169, 593] width 172 height 53
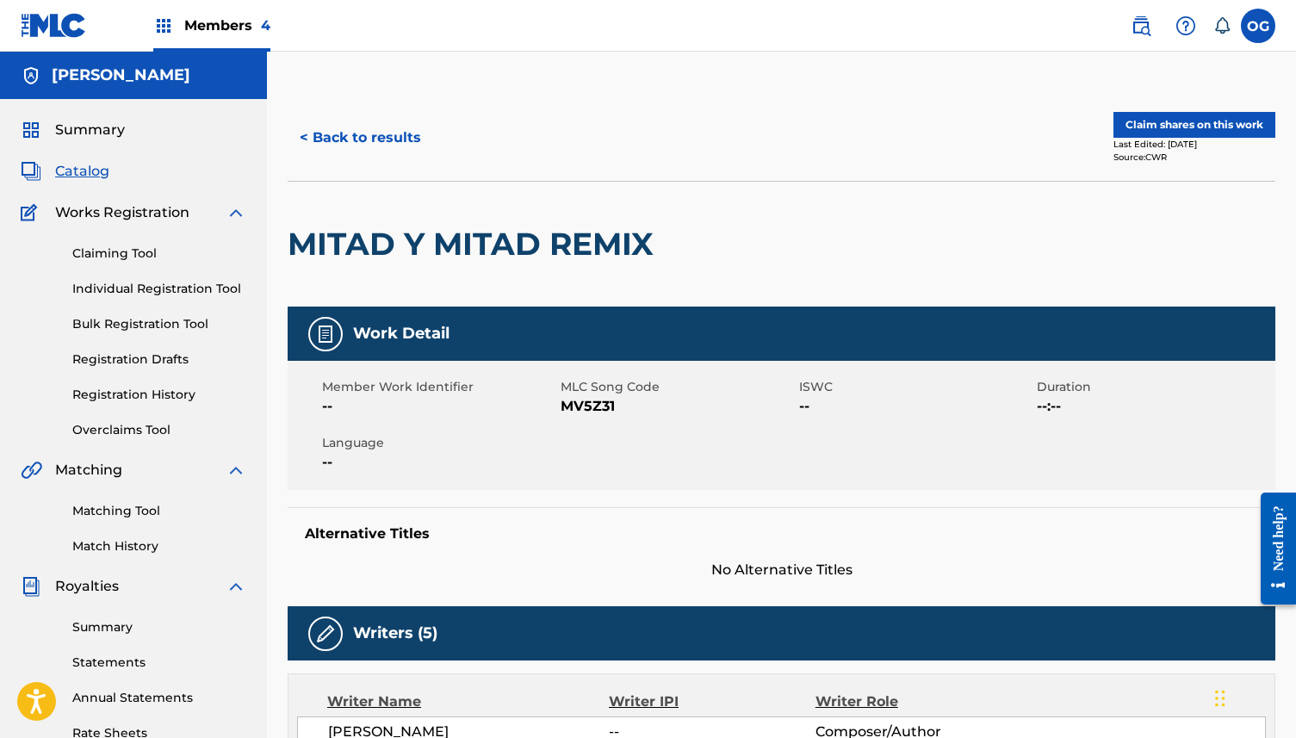
click at [1152, 127] on button "Claim shares on this work" at bounding box center [1194, 125] width 162 height 26
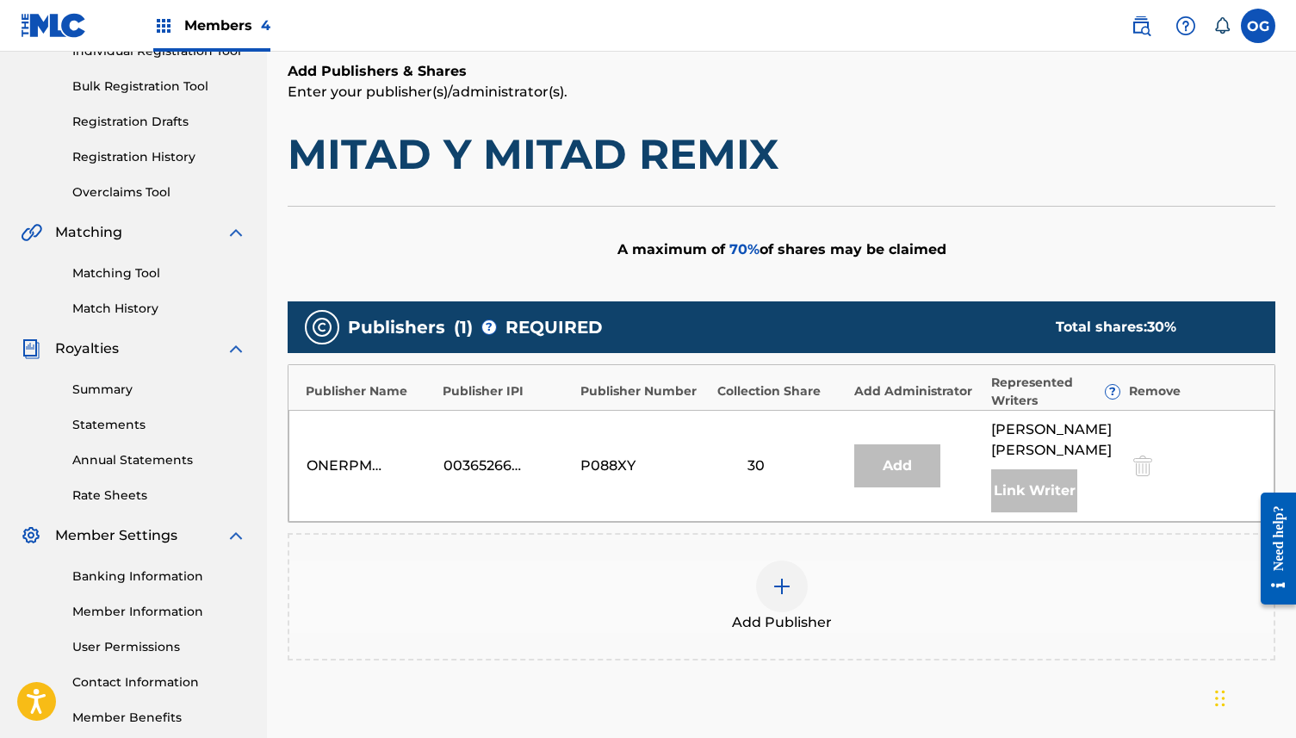
scroll to position [242, 0]
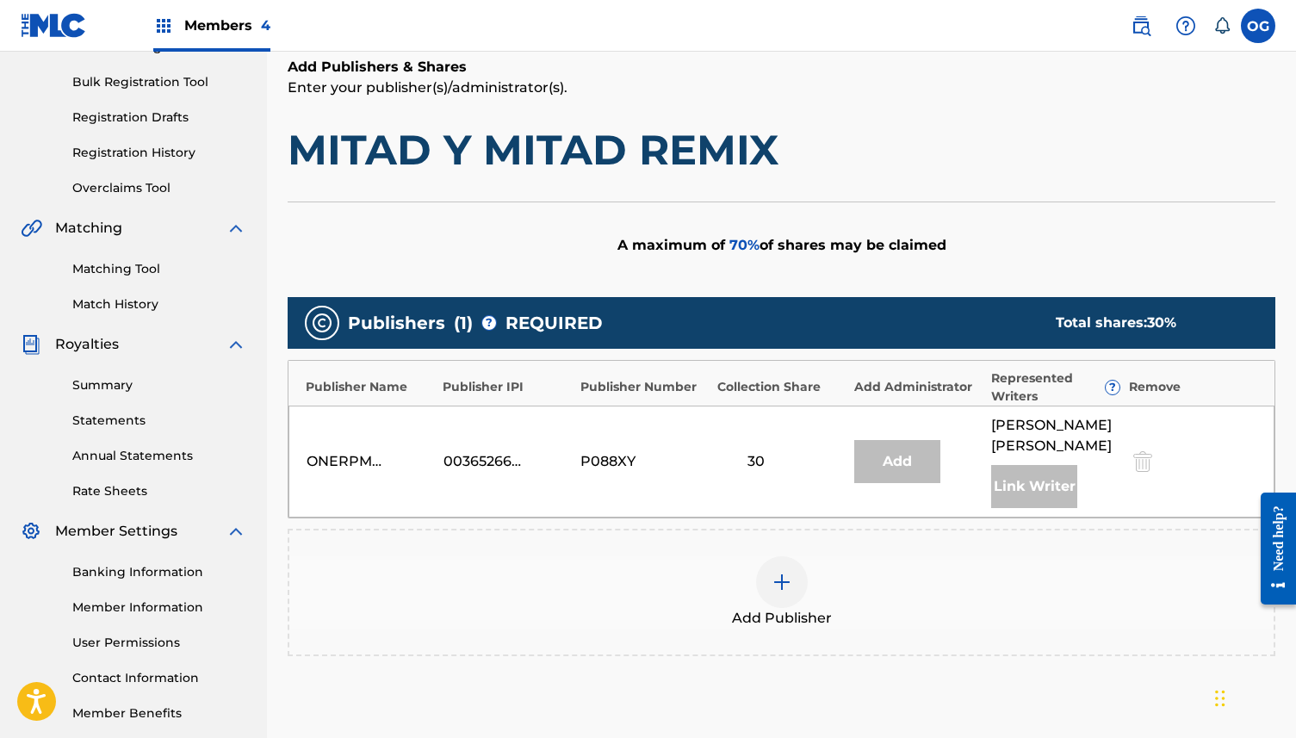
click at [793, 585] on div at bounding box center [782, 582] width 52 height 52
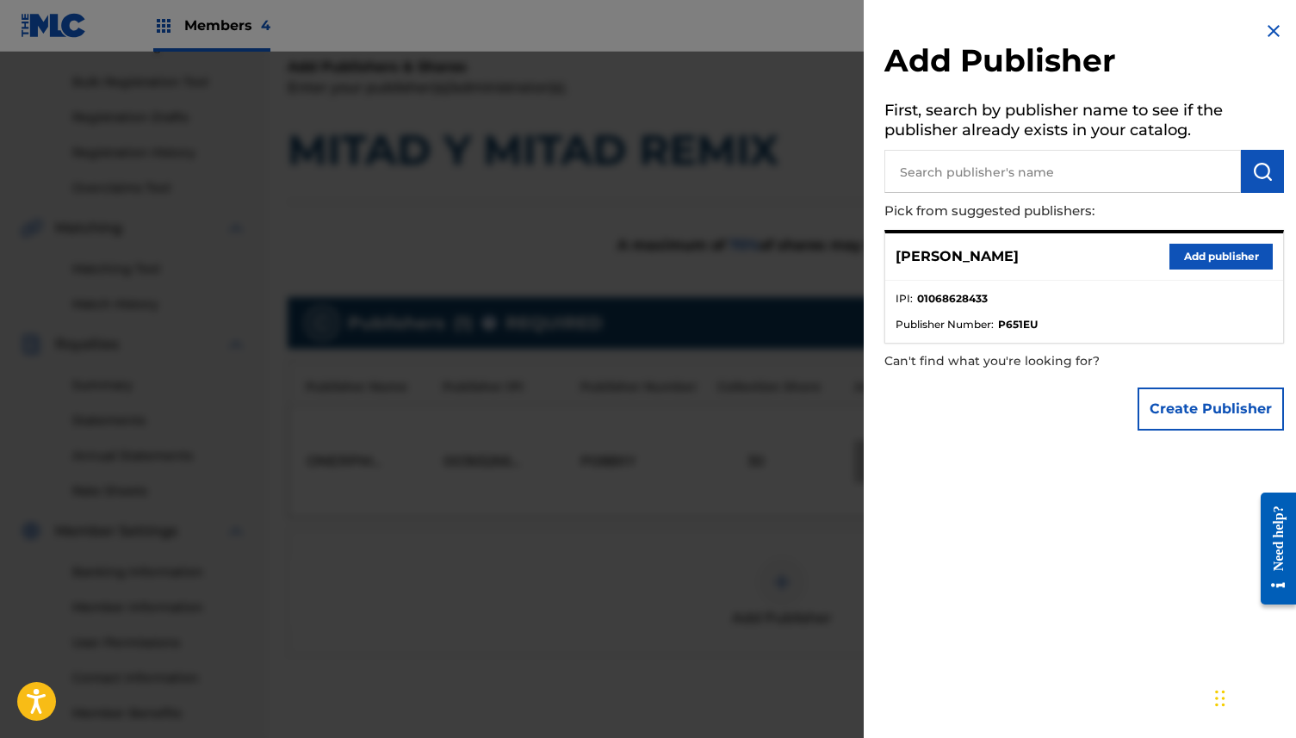
click at [1238, 254] on button "Add publisher" at bounding box center [1220, 257] width 103 height 26
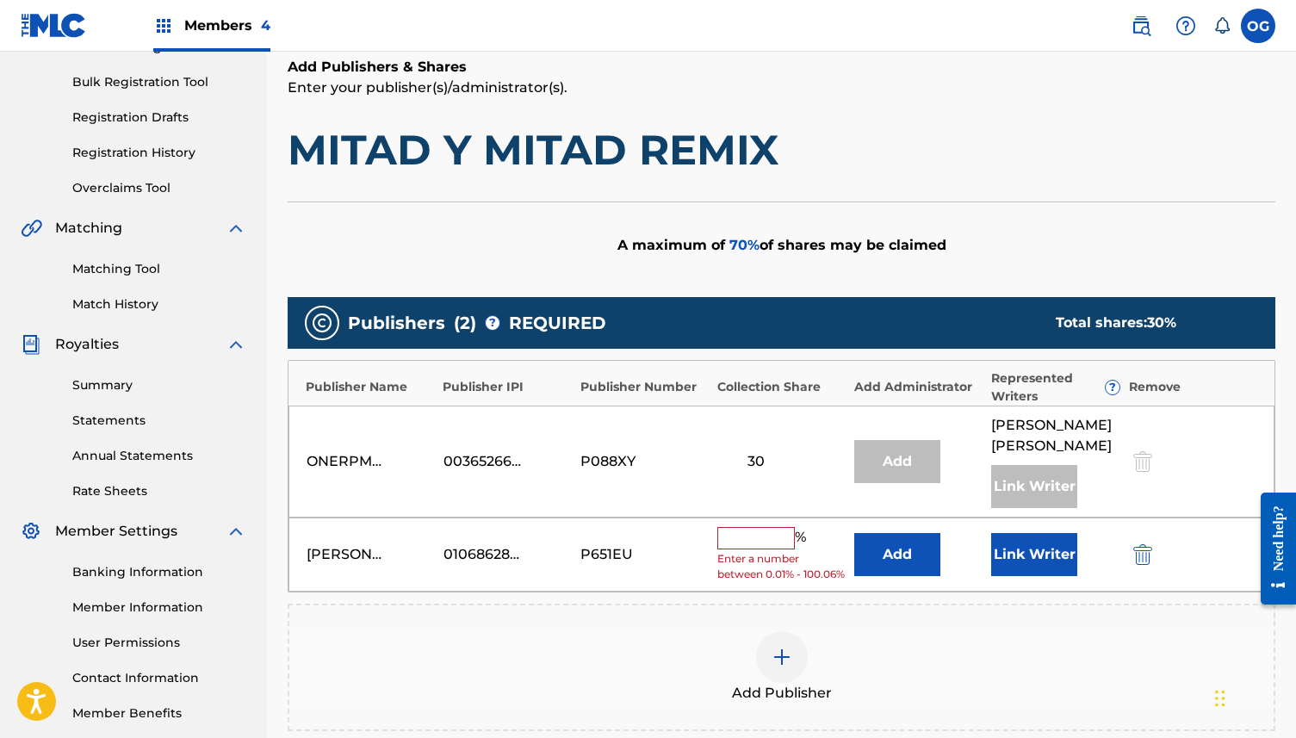
click at [735, 536] on input "text" at bounding box center [755, 538] width 77 height 22
type input "50"
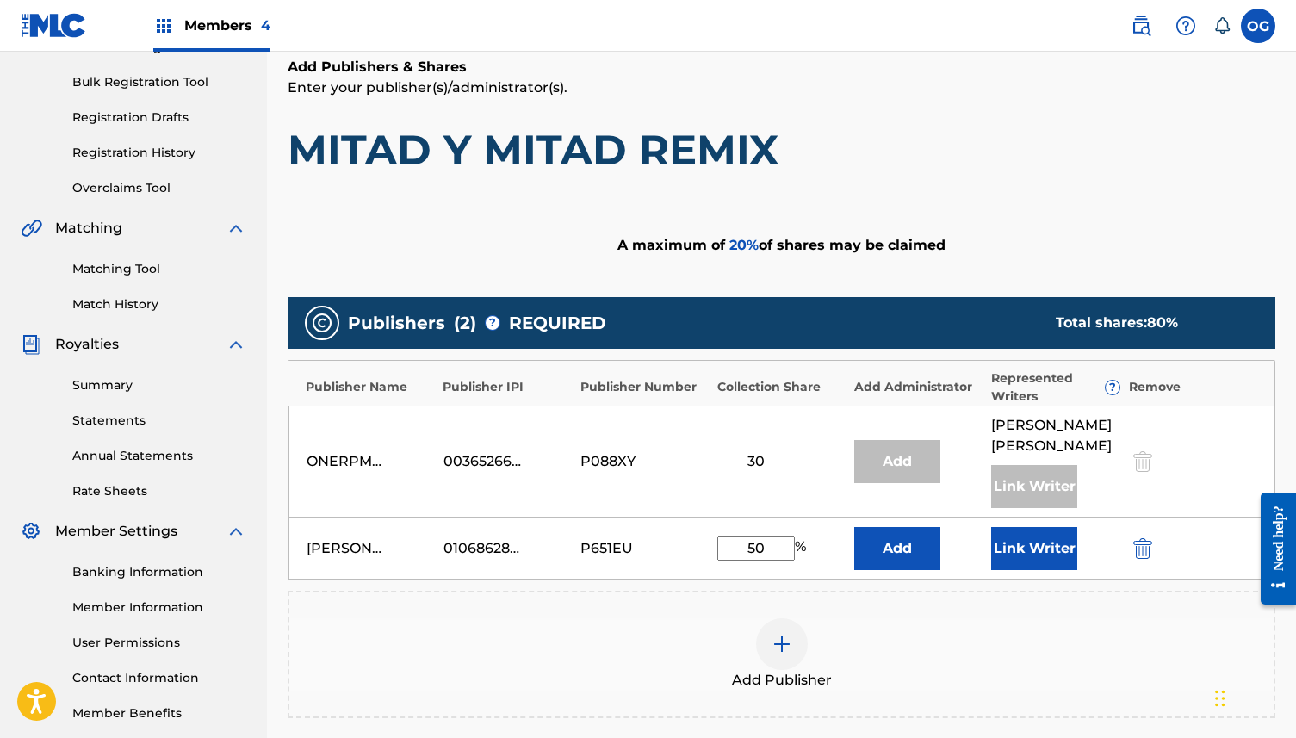
click at [1032, 534] on button "Link Writer" at bounding box center [1034, 548] width 86 height 43
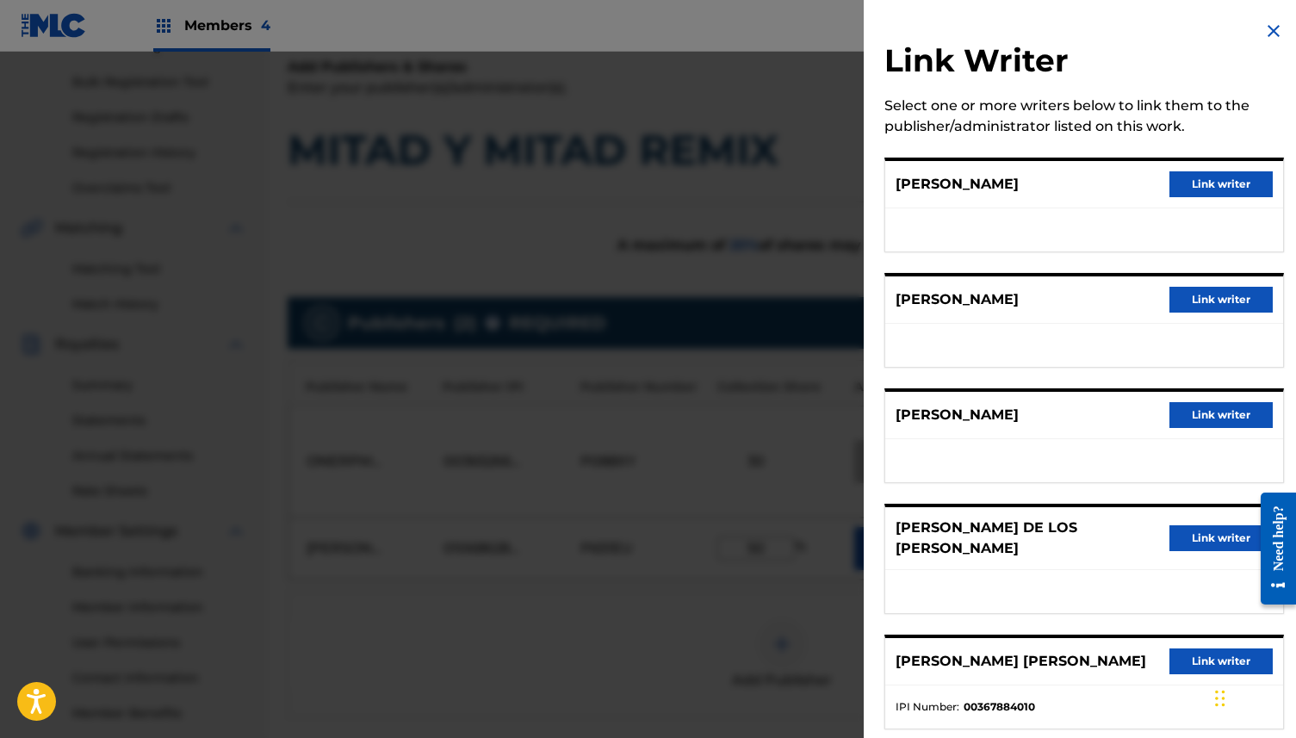
click at [1223, 297] on button "Link writer" at bounding box center [1220, 300] width 103 height 26
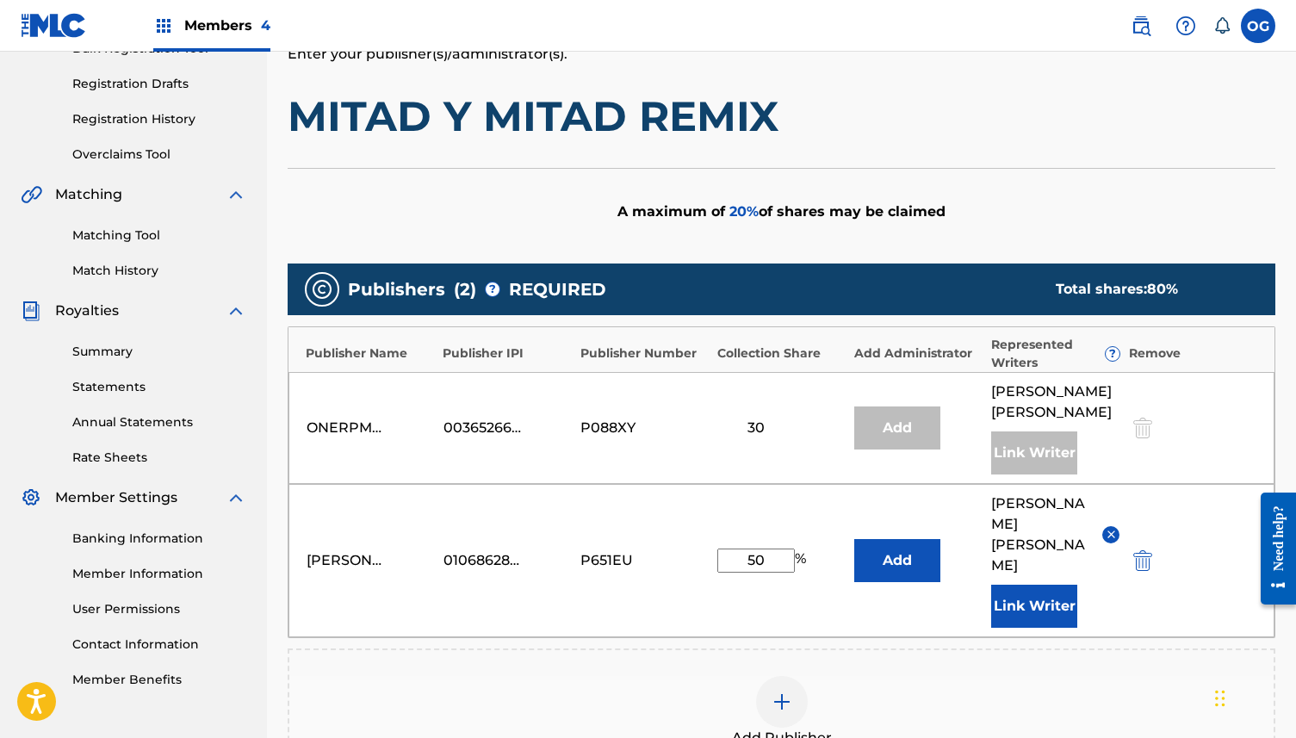
scroll to position [276, 0]
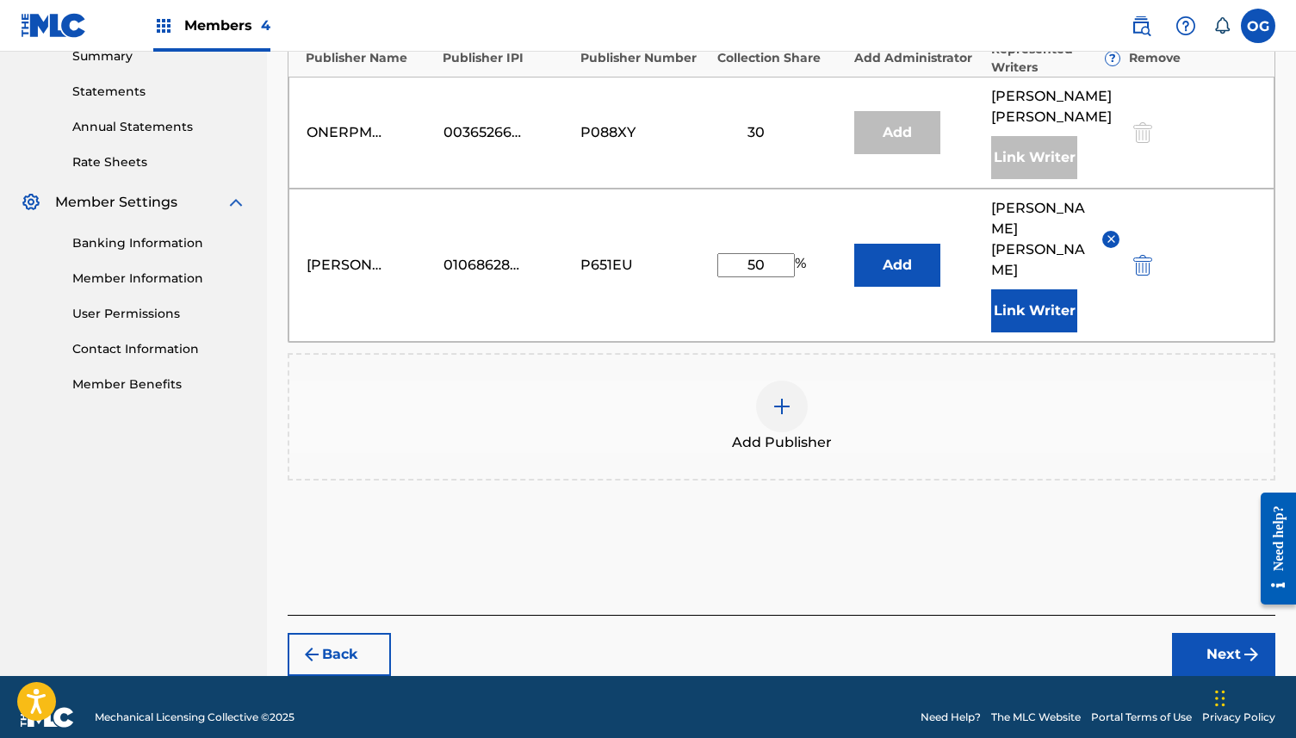
click at [1241, 644] on img "submit" at bounding box center [1251, 654] width 21 height 21
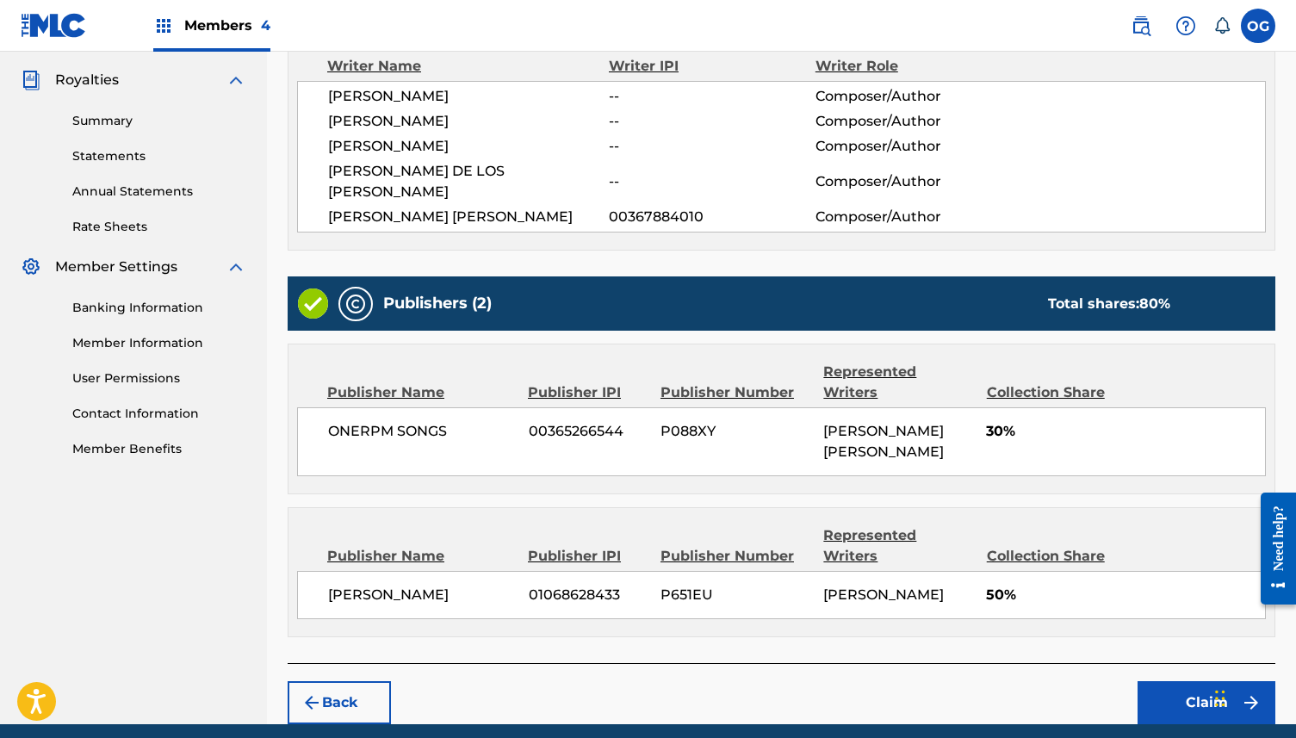
scroll to position [531, 0]
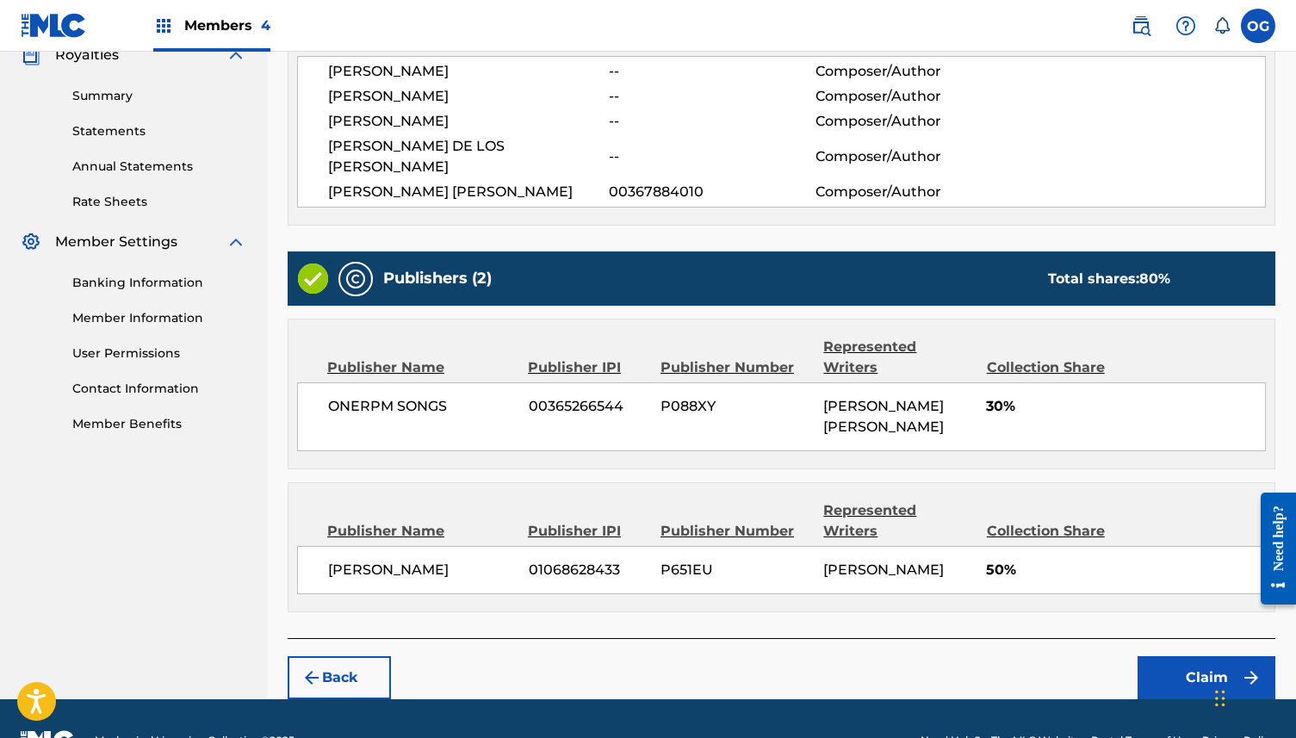
click at [1166, 656] on button "Claim" at bounding box center [1206, 677] width 138 height 43
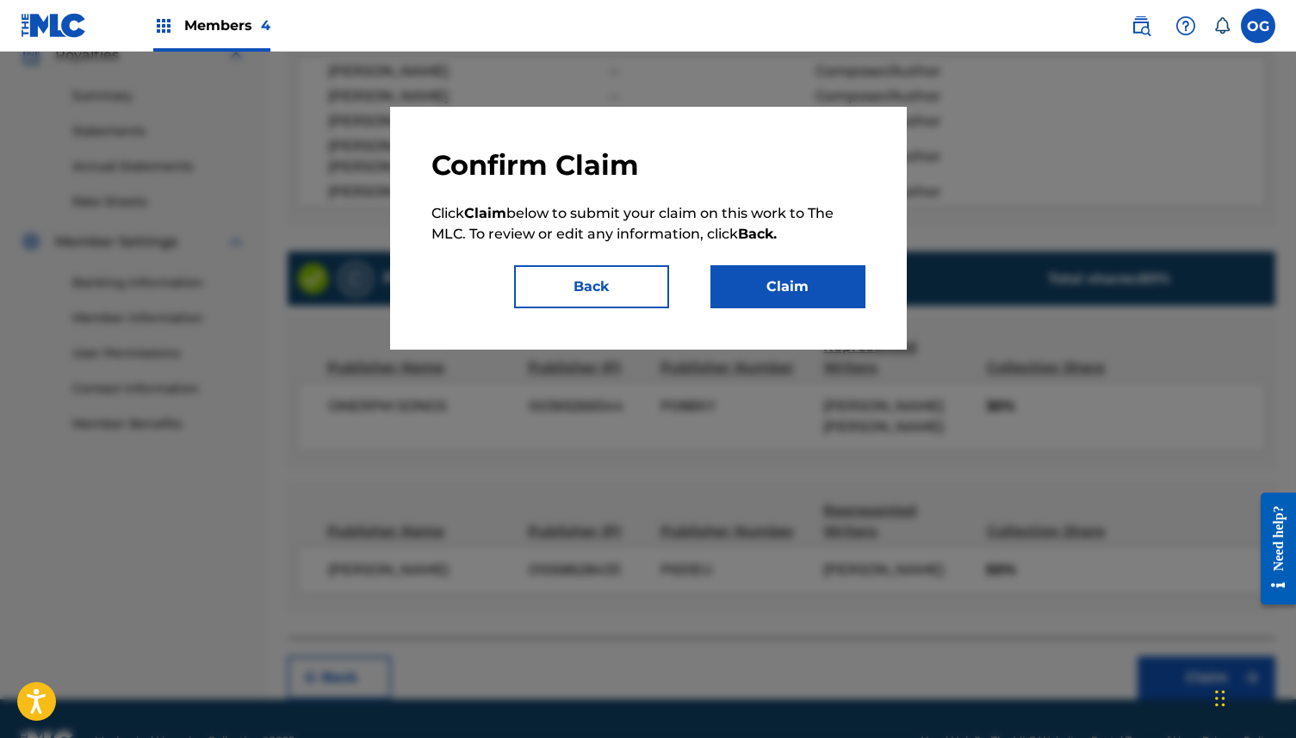
click at [786, 280] on button "Claim" at bounding box center [787, 286] width 155 height 43
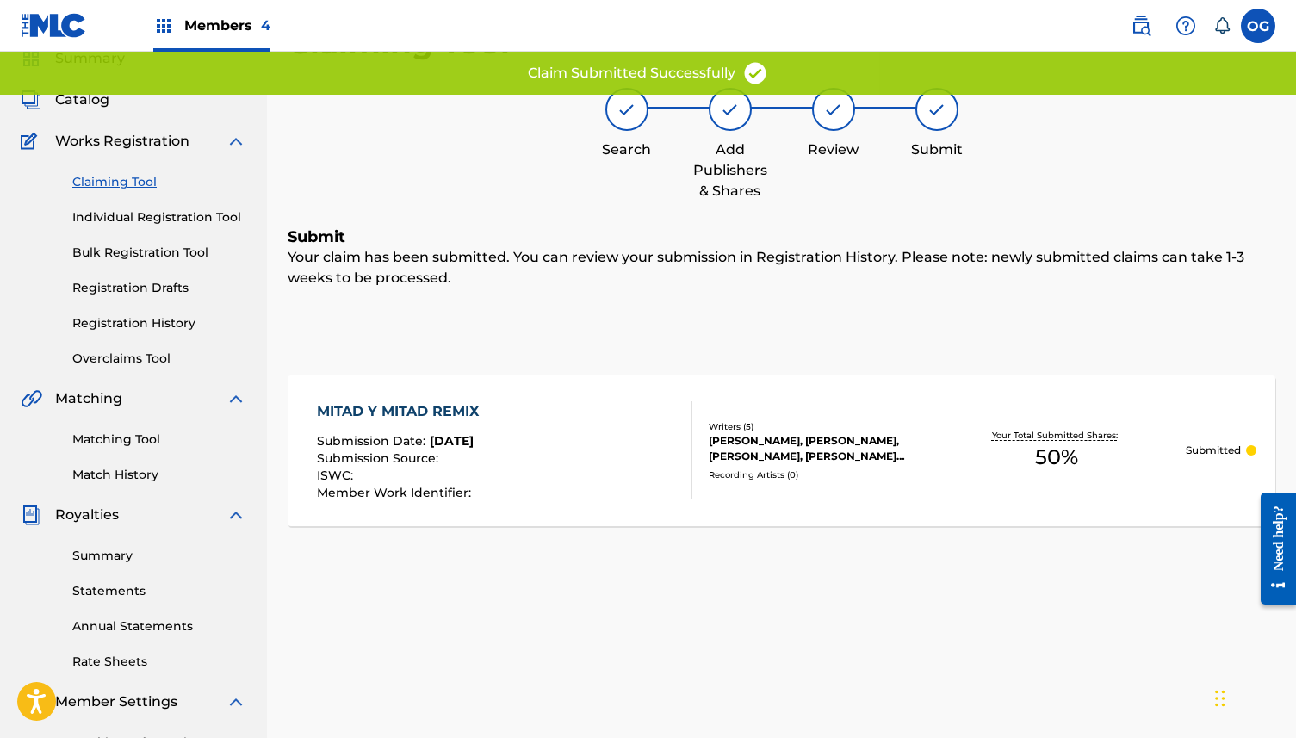
scroll to position [0, 0]
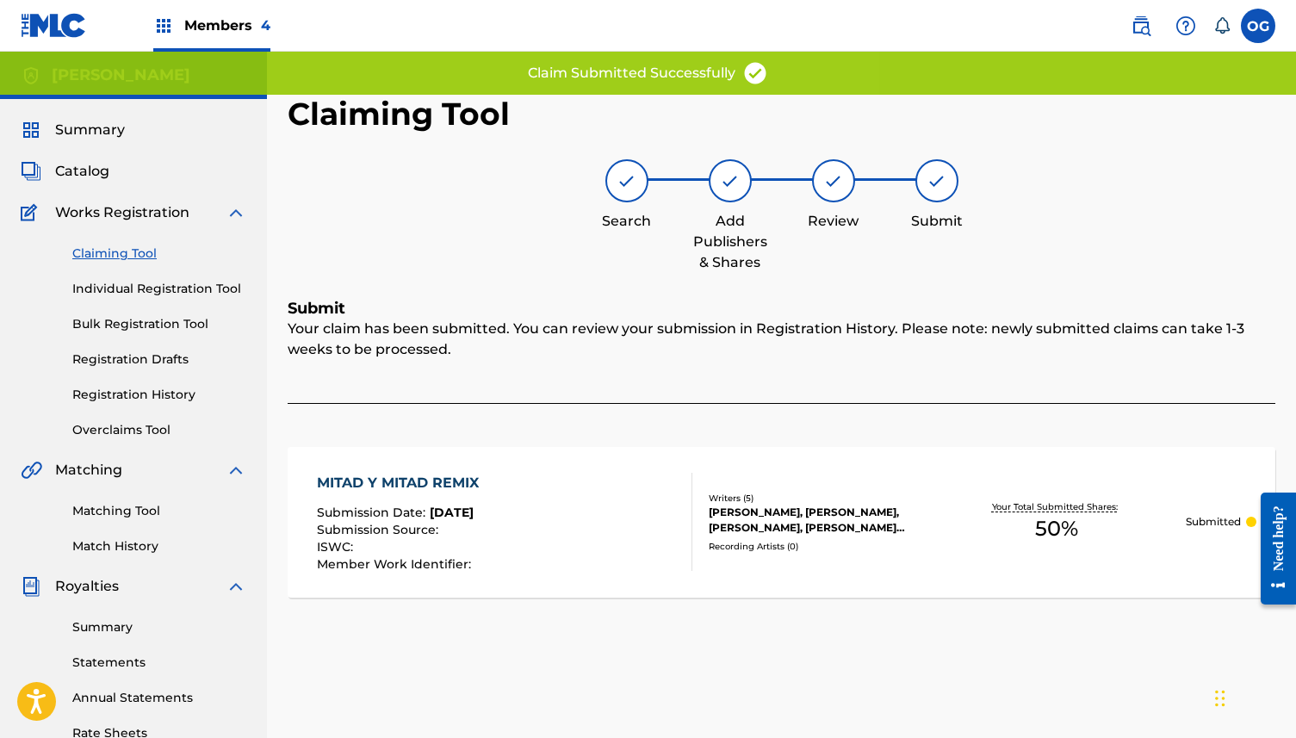
click at [108, 133] on span "Summary" at bounding box center [90, 130] width 70 height 21
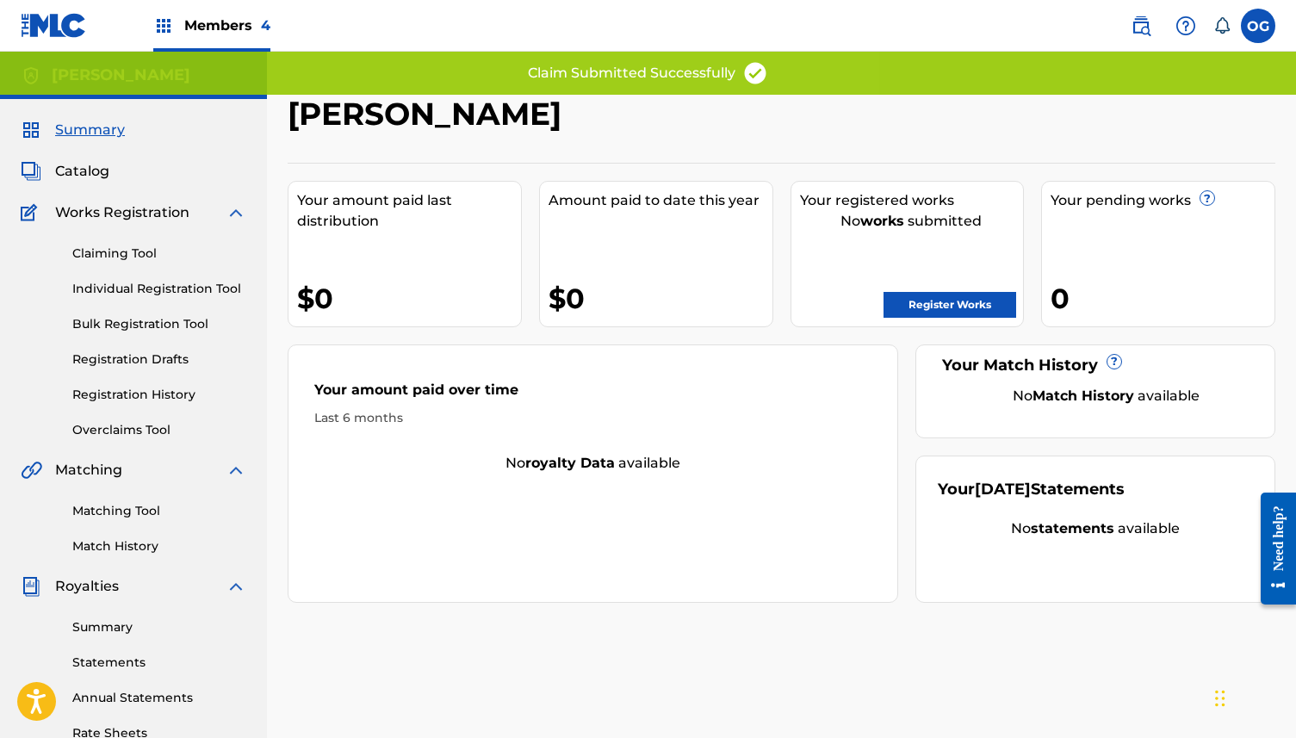
click at [932, 302] on link "Register Works" at bounding box center [949, 305] width 133 height 26
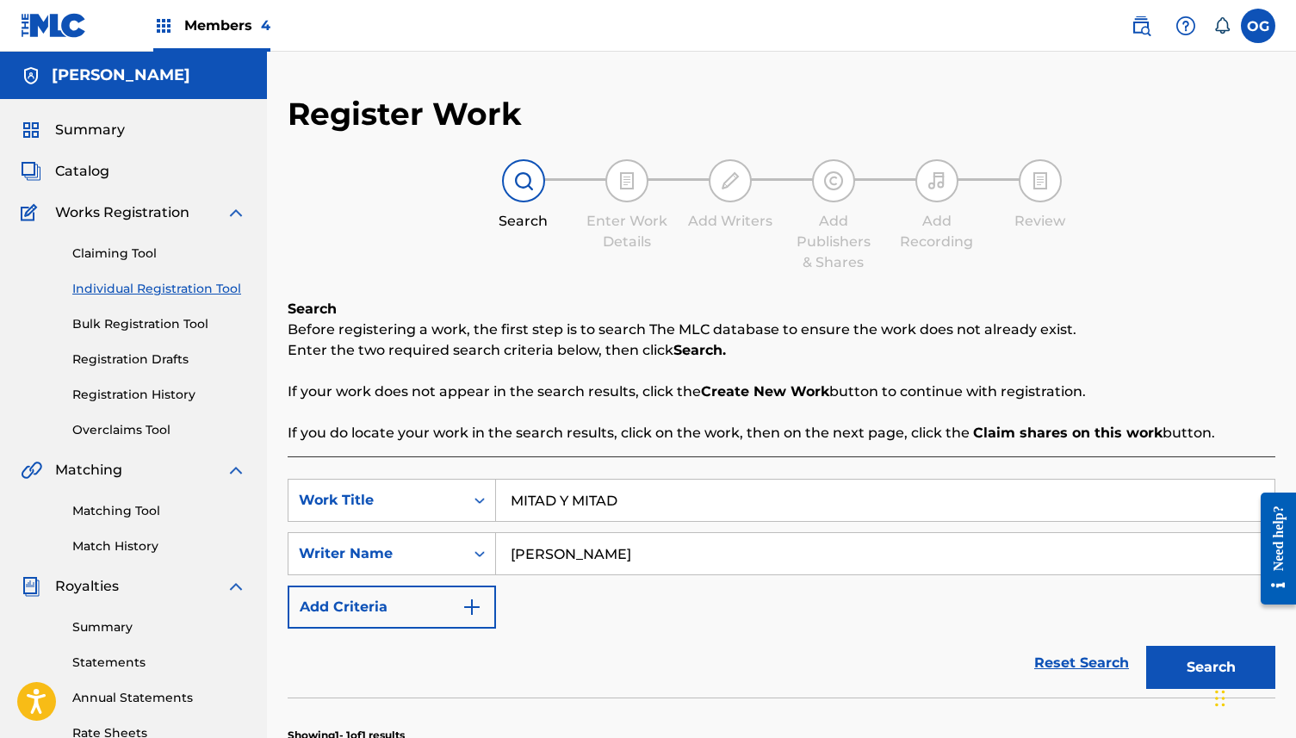
drag, startPoint x: 660, startPoint y: 492, endPoint x: 281, endPoint y: 486, distance: 379.7
click at [281, 486] on div "Register Work Search Enter Work Details Add Writers Add Publishers & Shares Add…" at bounding box center [781, 585] width 1029 height 981
type input "VOY RODANDO"
click at [1179, 646] on button "Search" at bounding box center [1210, 667] width 129 height 43
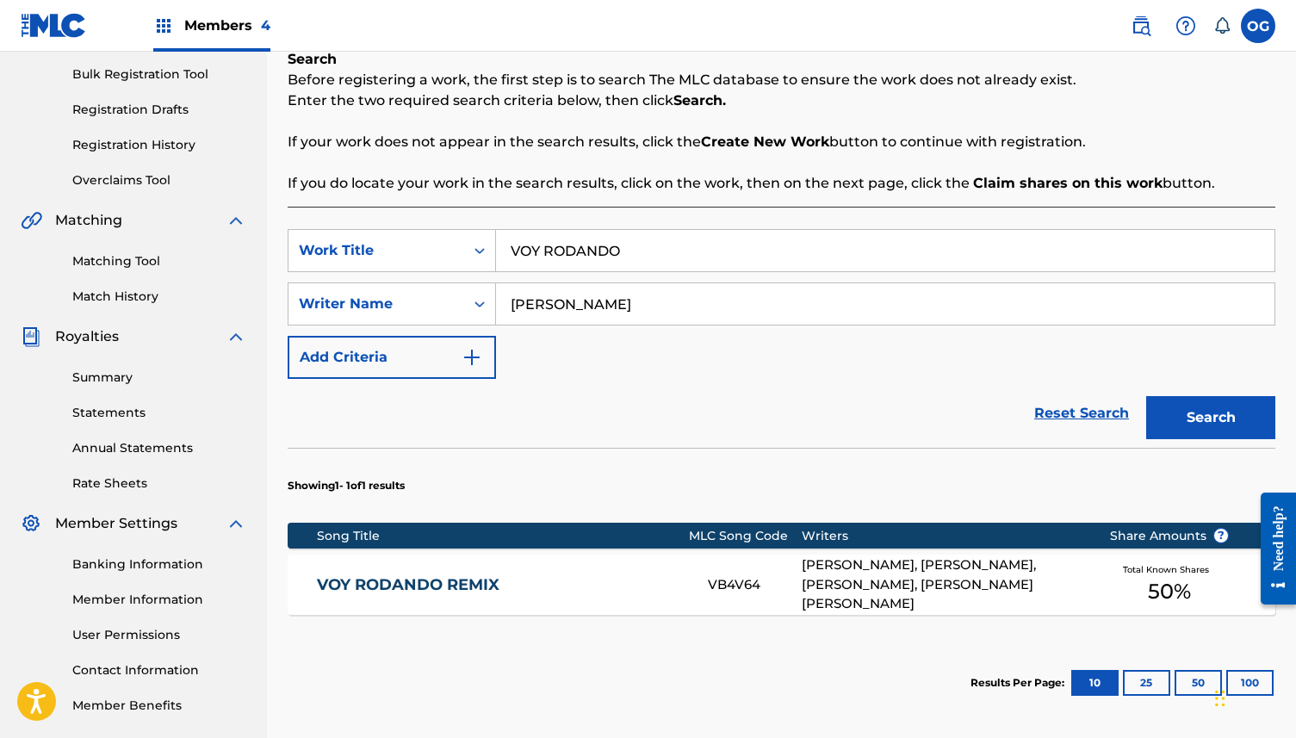
scroll to position [382, 0]
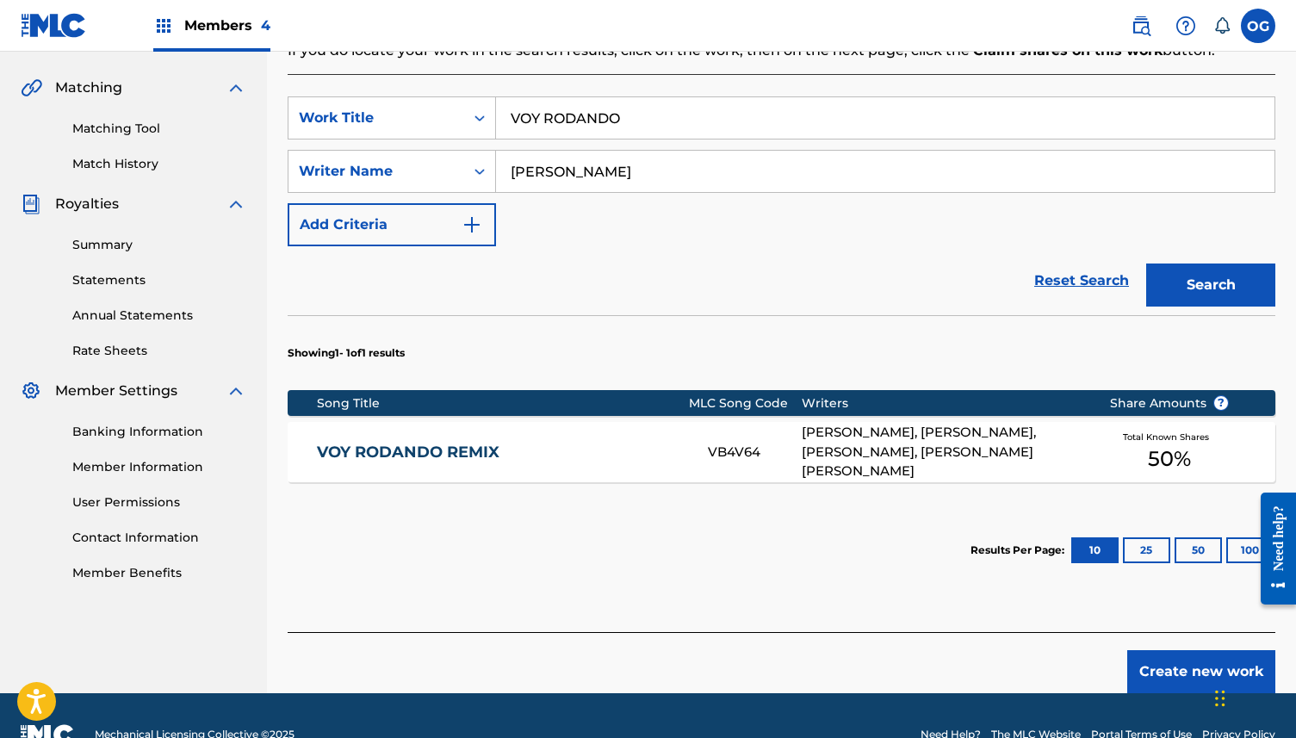
click at [887, 470] on div "[PERSON_NAME], [PERSON_NAME], [PERSON_NAME], [PERSON_NAME] [PERSON_NAME]" at bounding box center [943, 452] width 282 height 59
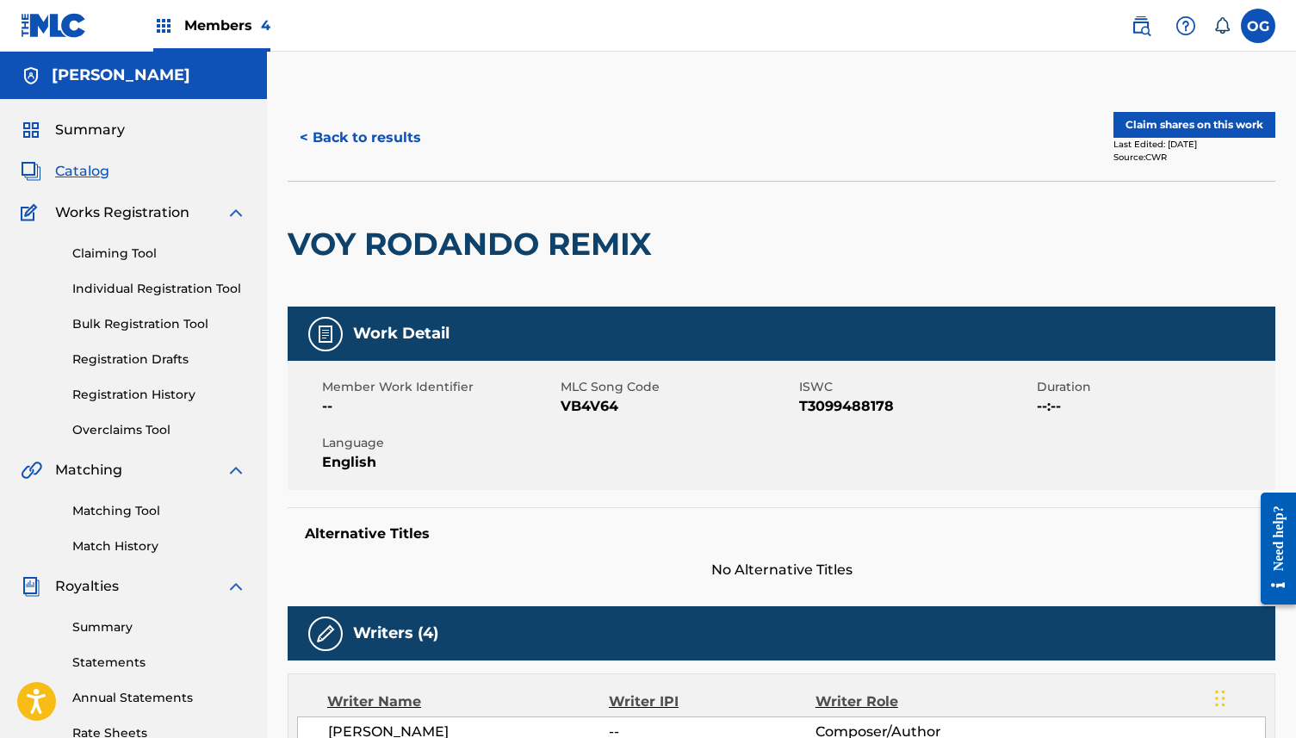
click at [1142, 136] on button "Claim shares on this work" at bounding box center [1194, 125] width 162 height 26
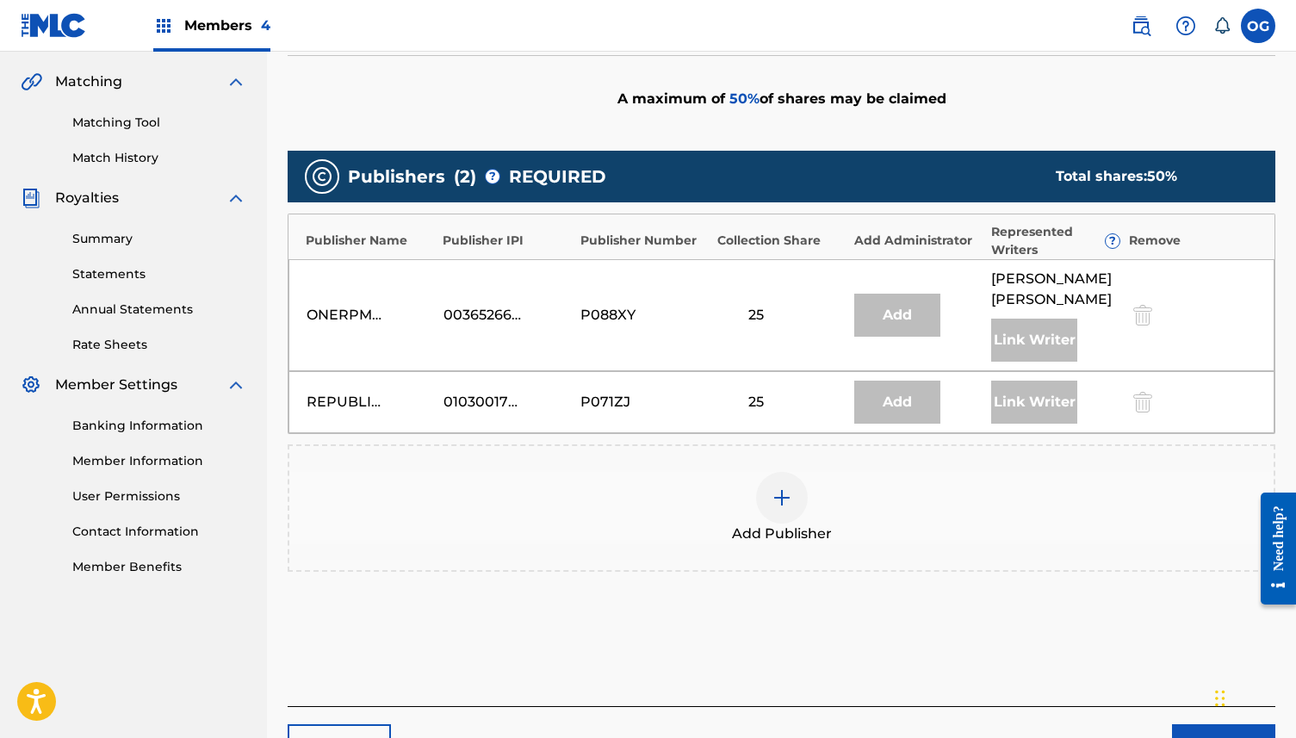
scroll to position [500, 0]
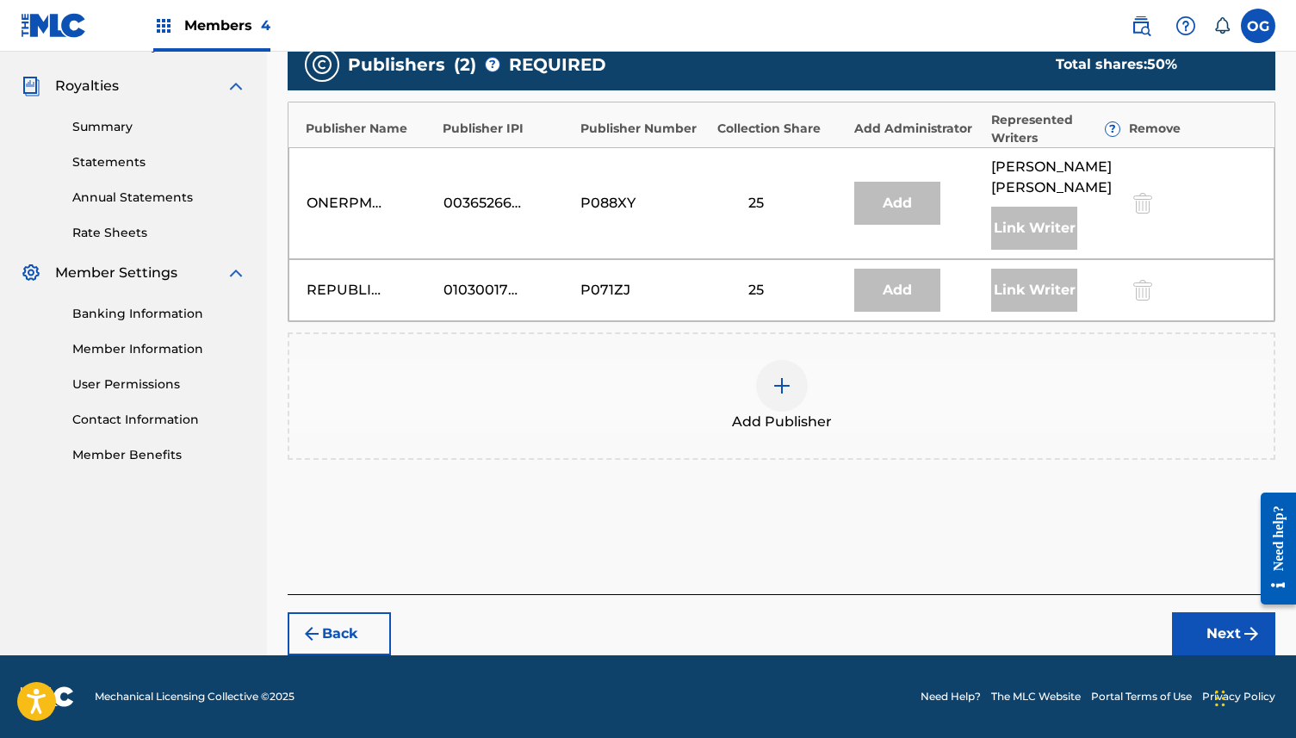
click at [796, 399] on div at bounding box center [782, 386] width 52 height 52
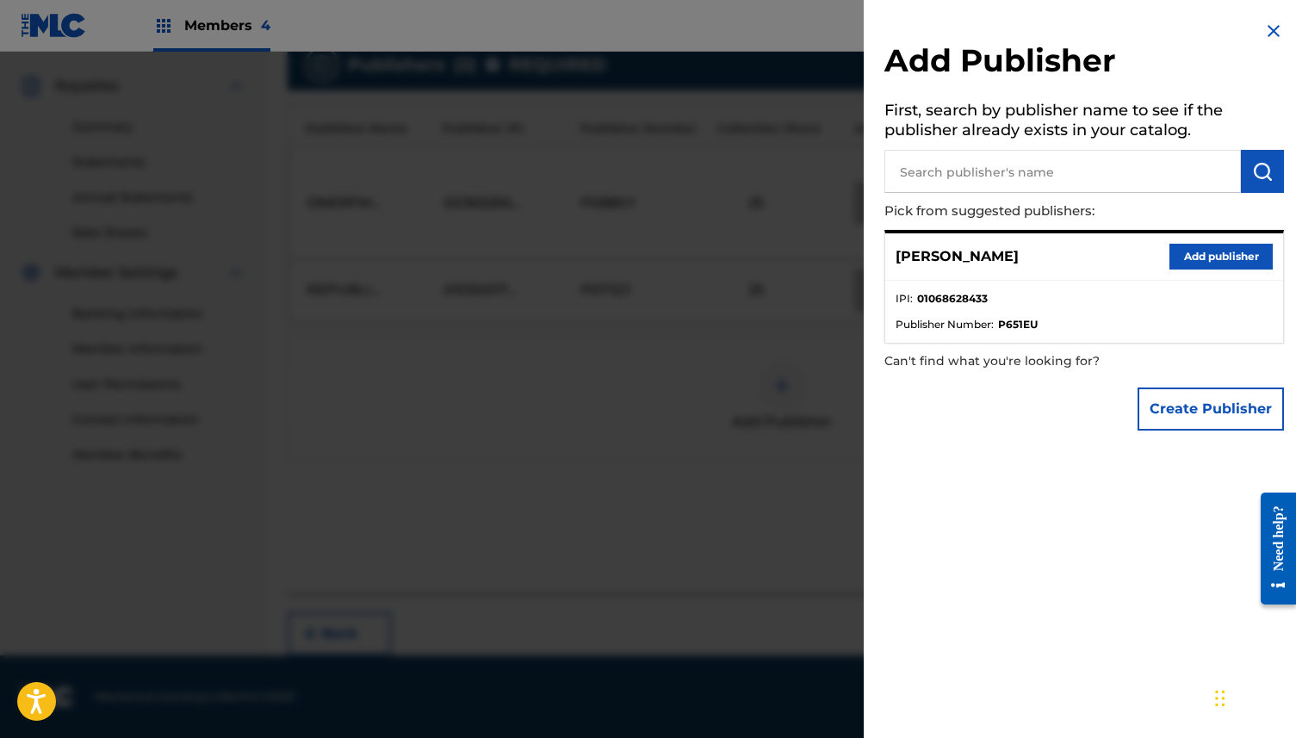
click at [1215, 257] on button "Add publisher" at bounding box center [1220, 257] width 103 height 26
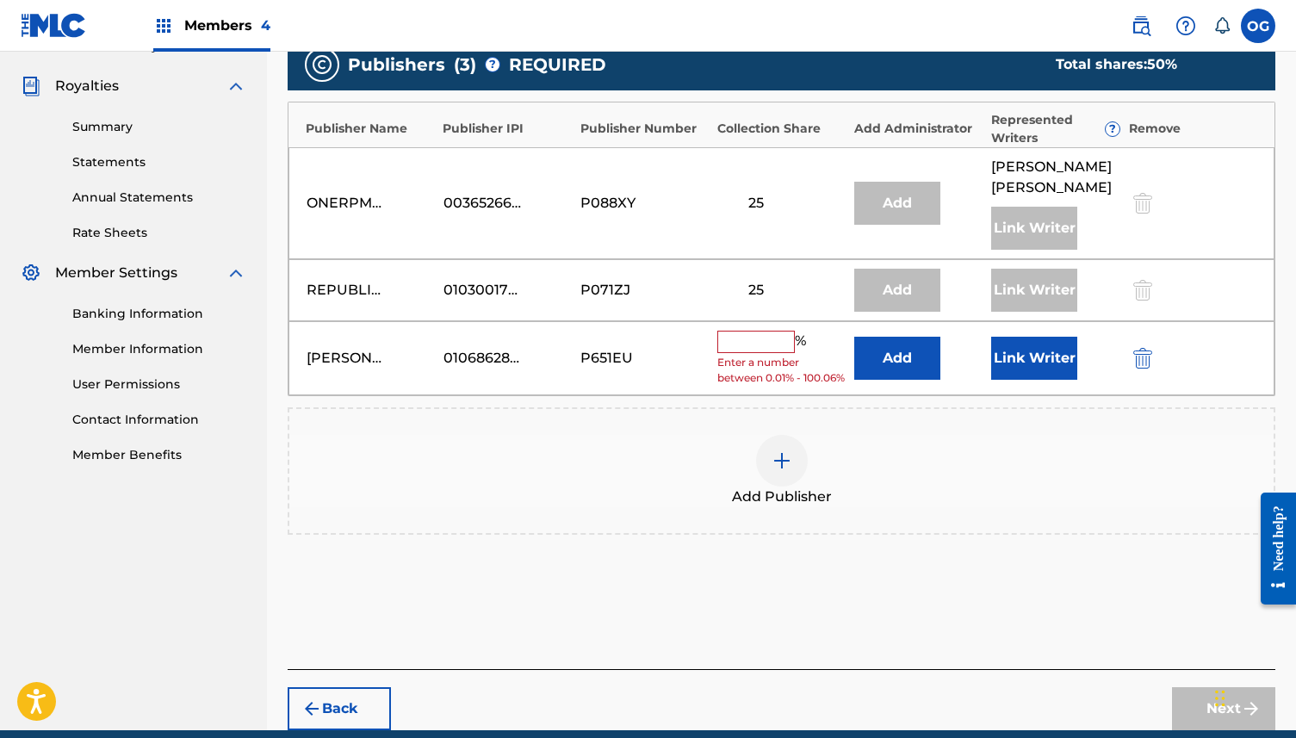
click at [756, 331] on input "text" at bounding box center [755, 342] width 77 height 22
type input "35"
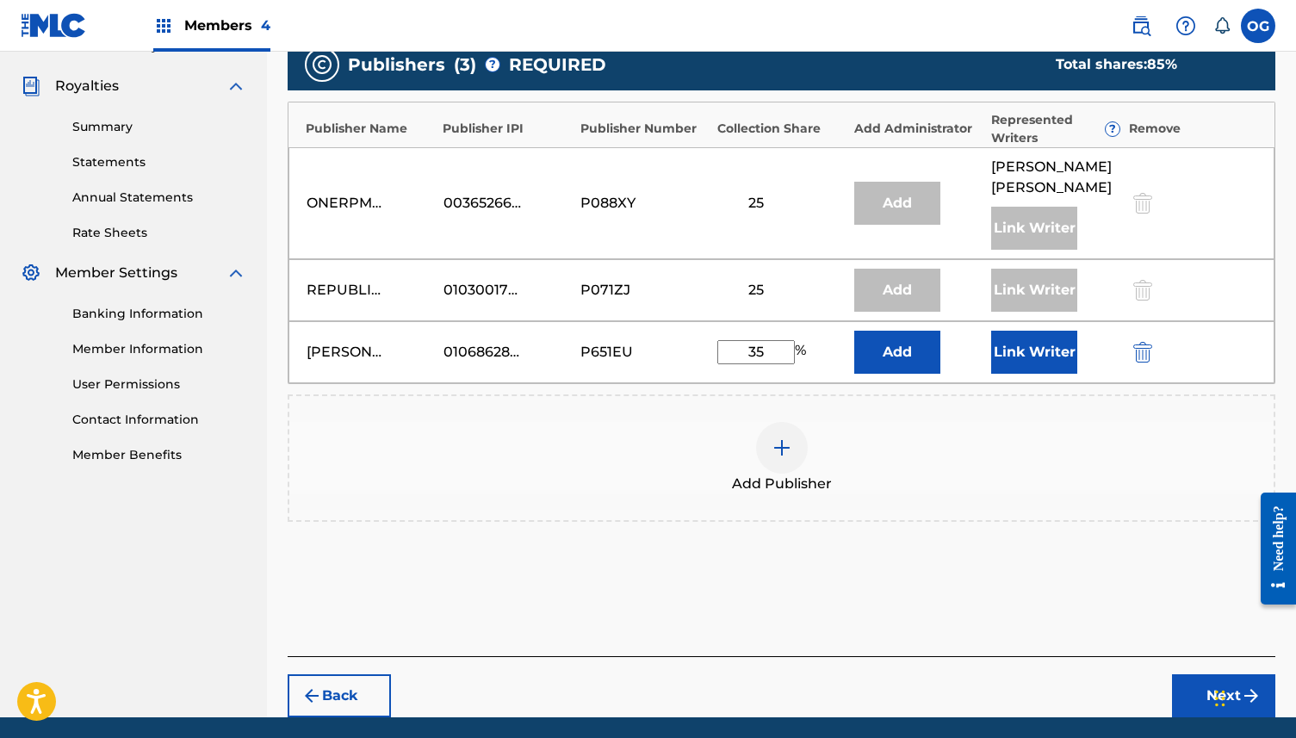
click at [1023, 366] on button "Link Writer" at bounding box center [1034, 352] width 86 height 43
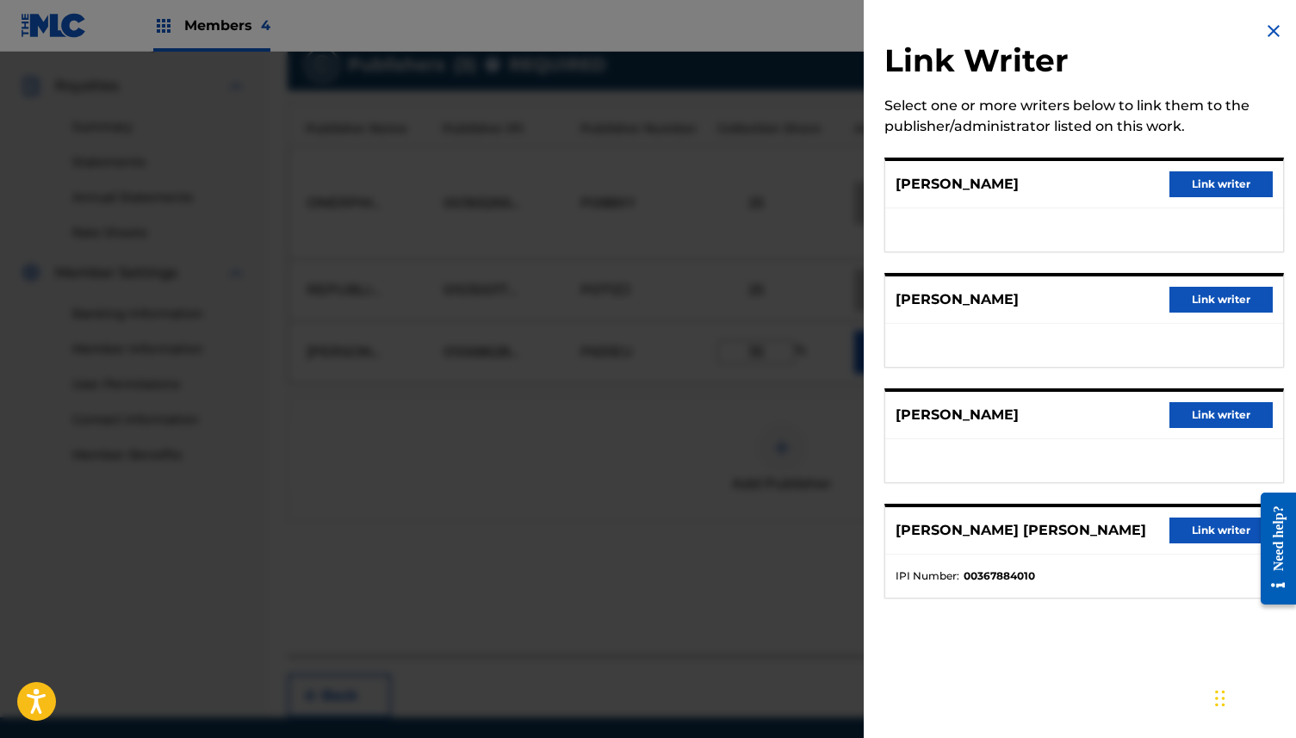
click at [1189, 411] on button "Link writer" at bounding box center [1220, 415] width 103 height 26
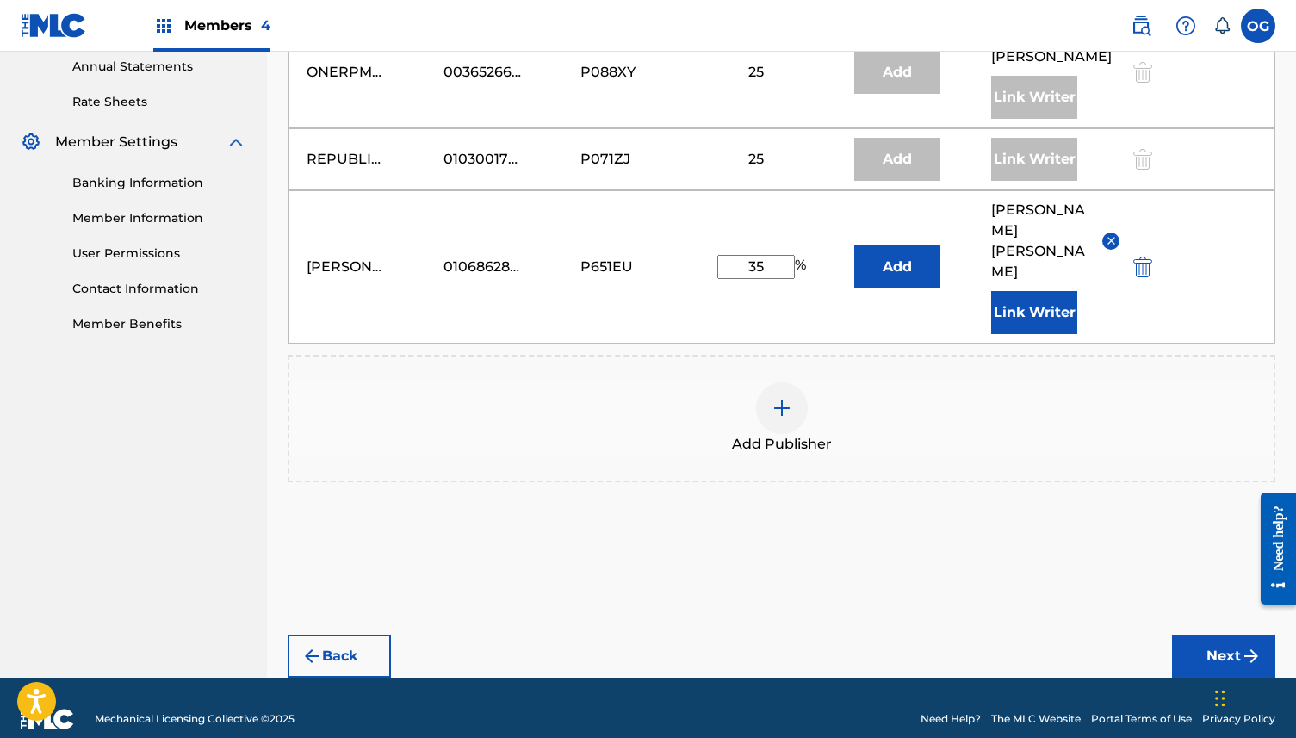
scroll to position [633, 0]
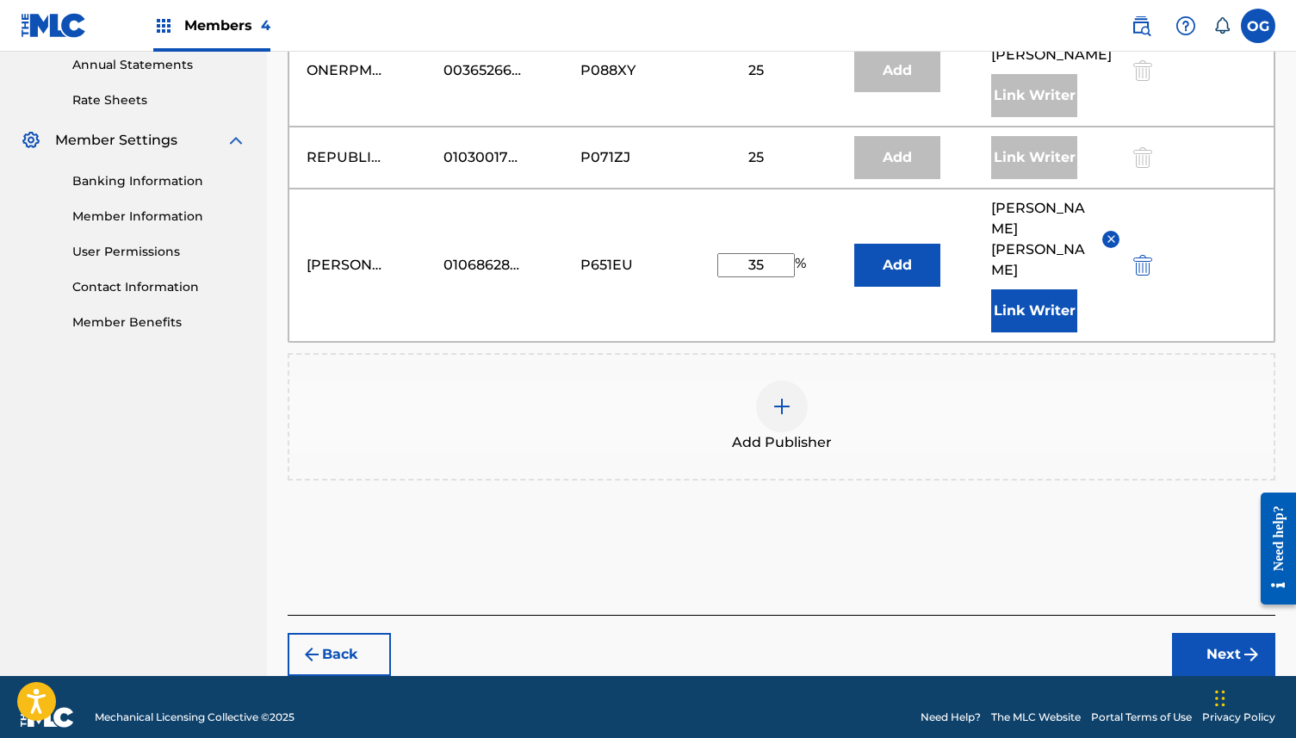
click at [1210, 633] on button "Next" at bounding box center [1223, 654] width 103 height 43
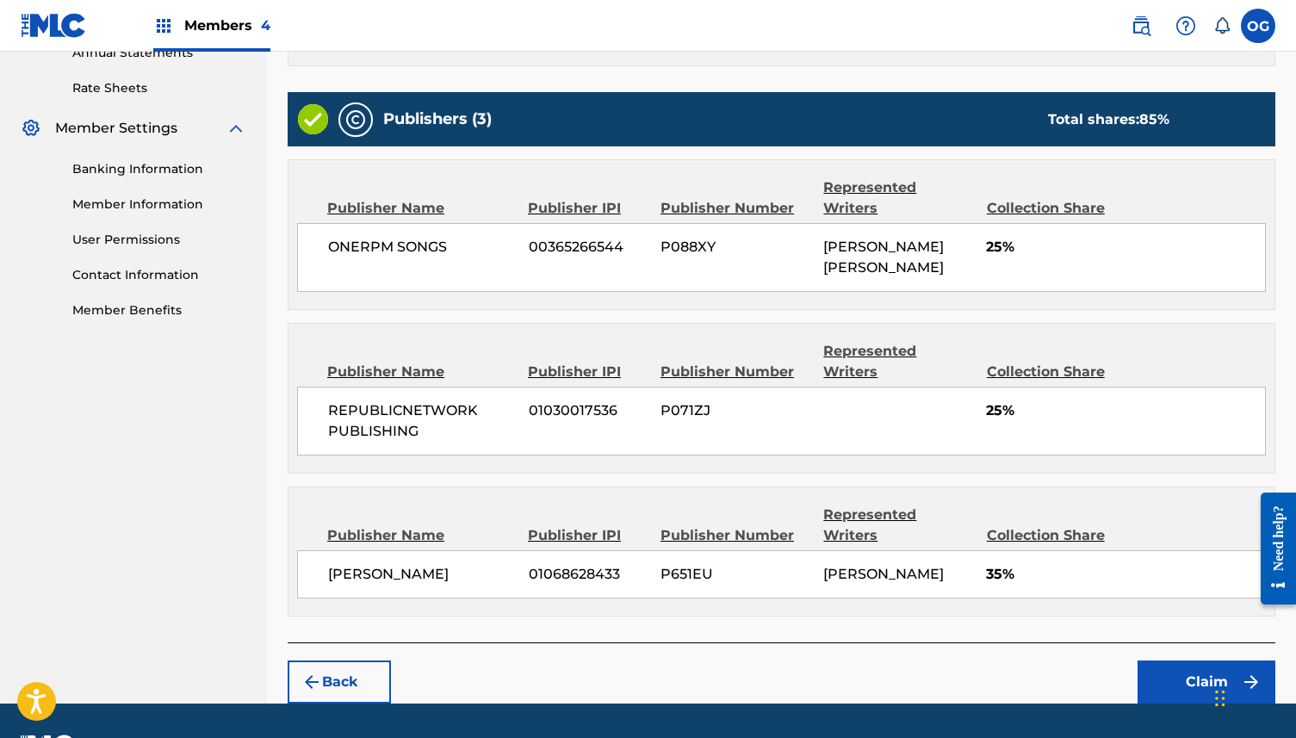
scroll to position [648, 0]
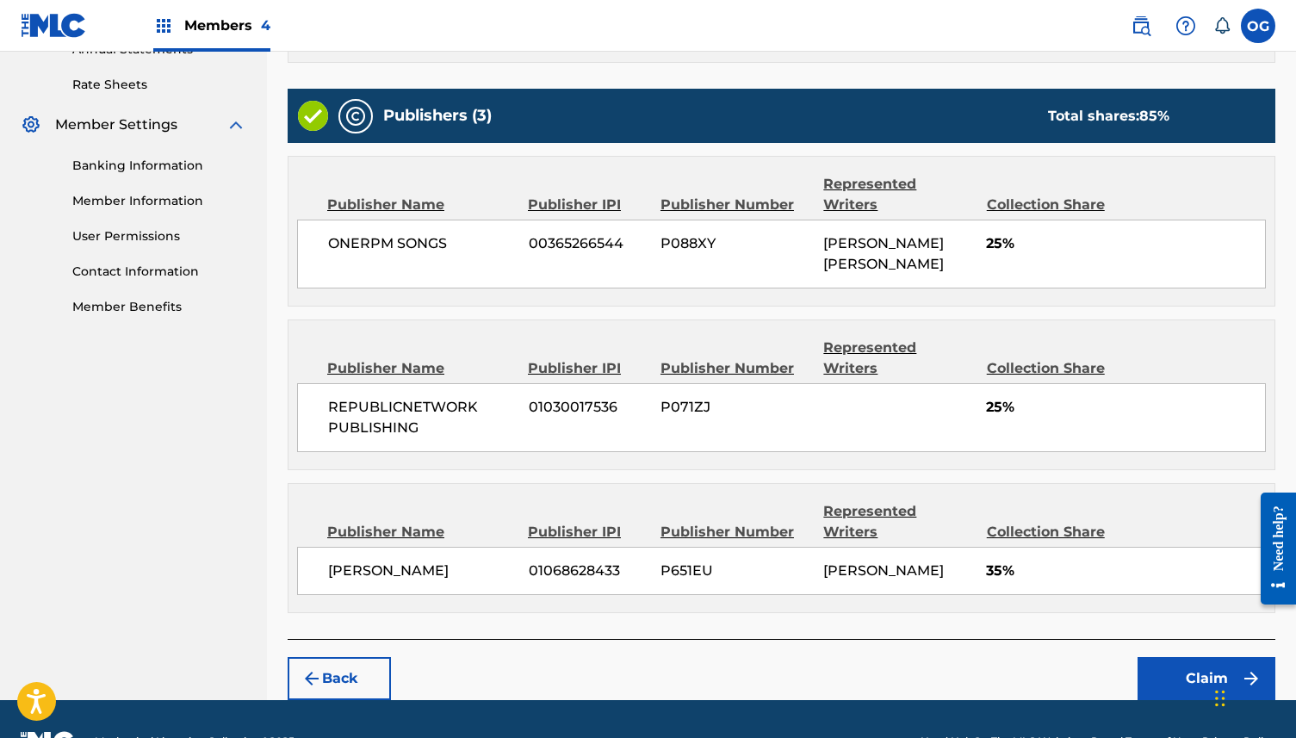
click at [1161, 657] on button "Claim" at bounding box center [1206, 678] width 138 height 43
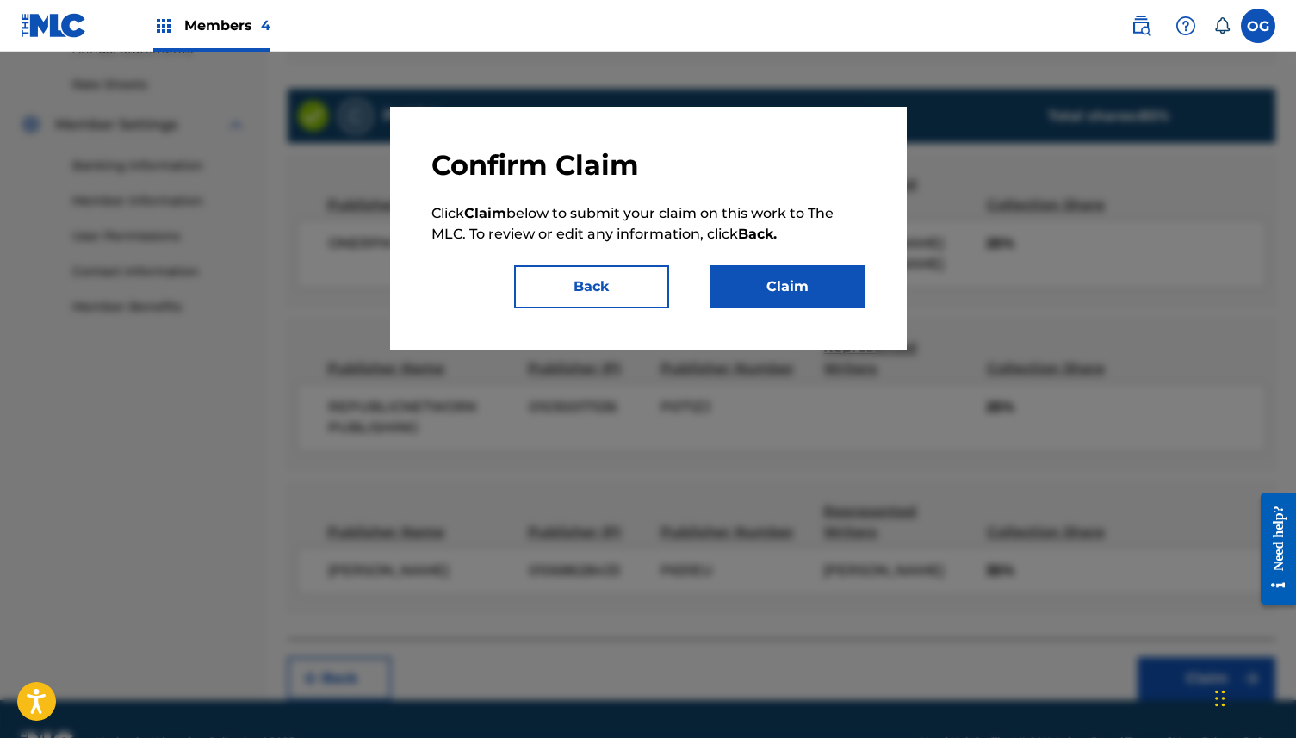
click at [768, 258] on div "Confirm Claim Click Claim below to submit your claim on this work to The MLC. T…" at bounding box center [648, 228] width 434 height 160
click at [768, 286] on button "Claim" at bounding box center [787, 286] width 155 height 43
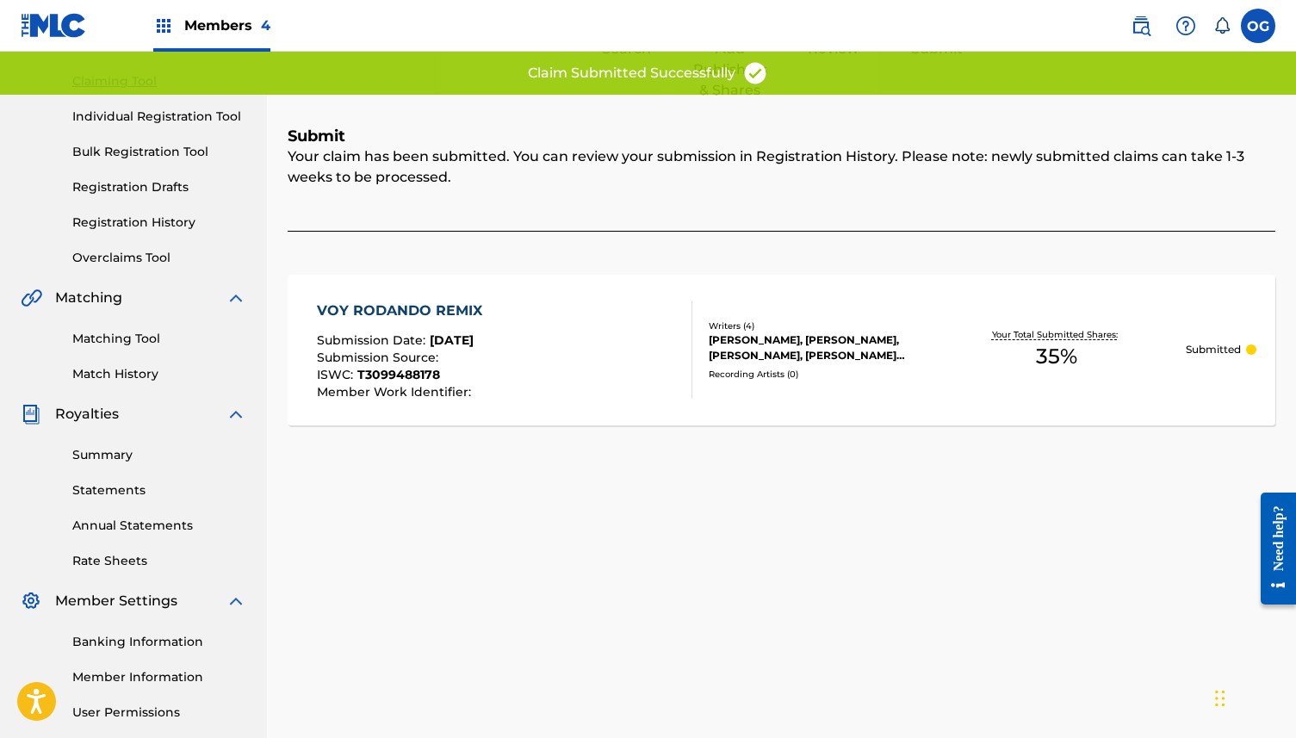
scroll to position [0, 0]
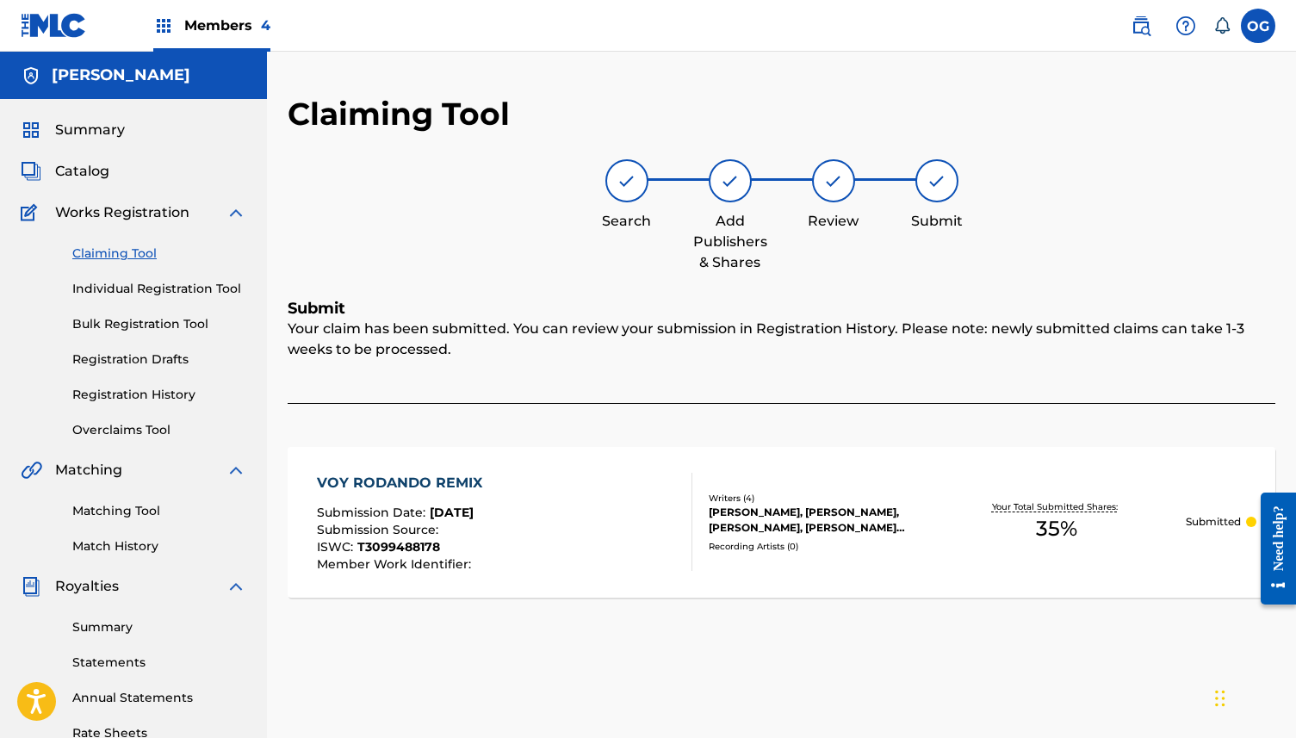
click at [100, 127] on span "Summary" at bounding box center [90, 130] width 70 height 21
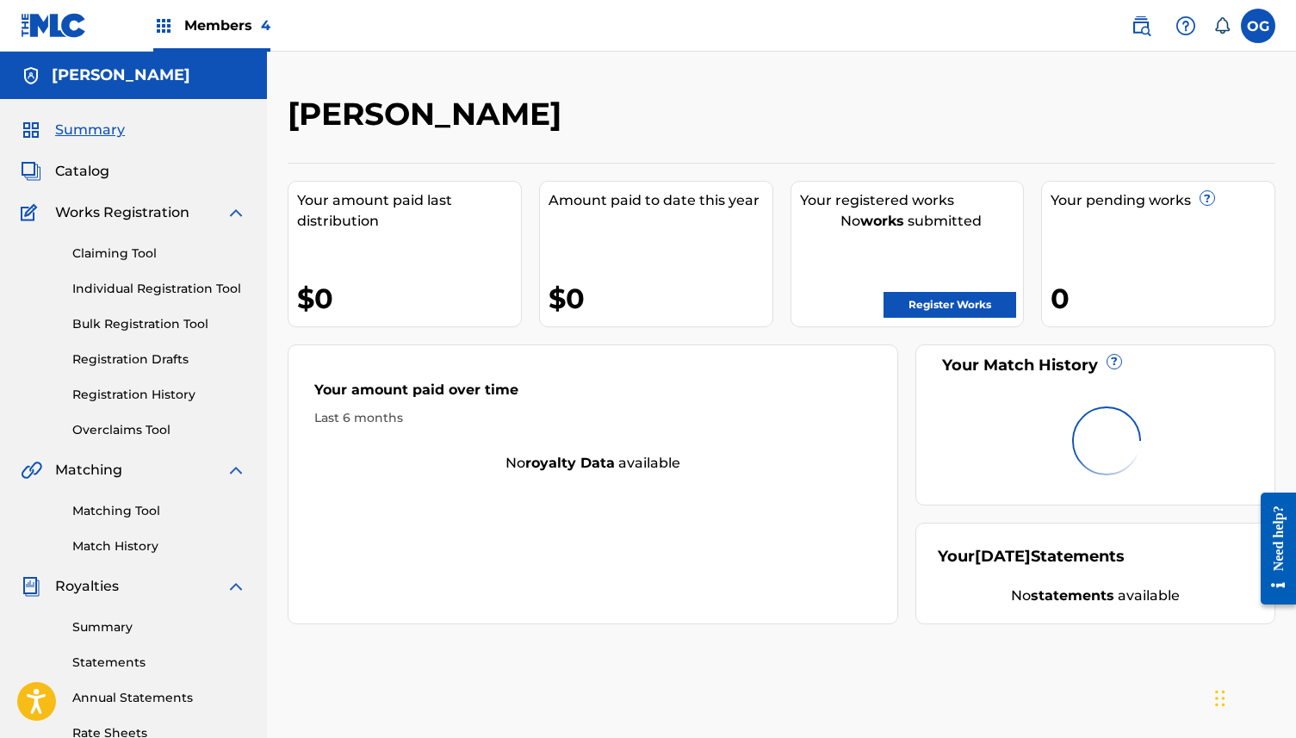
click at [911, 312] on link "Register Works" at bounding box center [949, 305] width 133 height 26
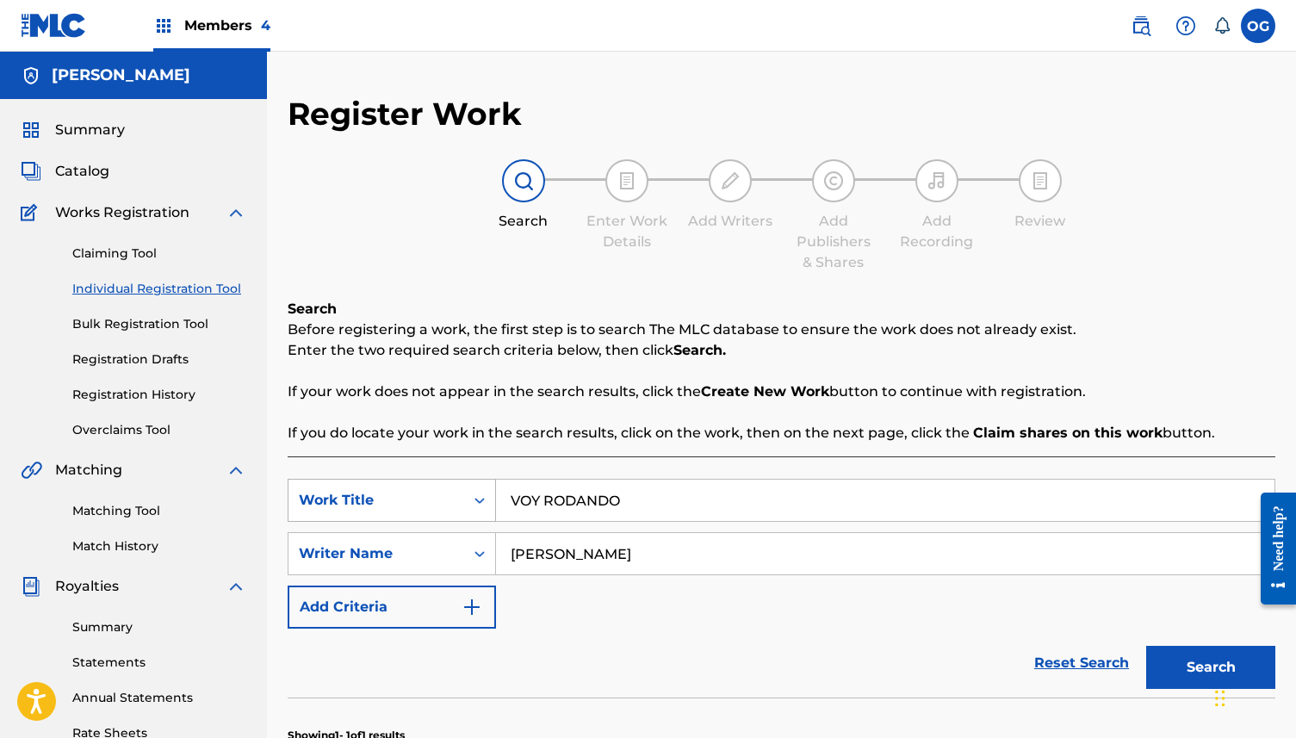
drag, startPoint x: 723, startPoint y: 502, endPoint x: 293, endPoint y: 480, distance: 431.0
click at [294, 480] on div "SearchWithCriteriab7c6b531-837f-400f-97f2-5766b43b9068 Work Title VOY RODANDO" at bounding box center [782, 500] width 988 height 43
type input "ZONA"
click at [1193, 670] on button "Search" at bounding box center [1210, 667] width 129 height 43
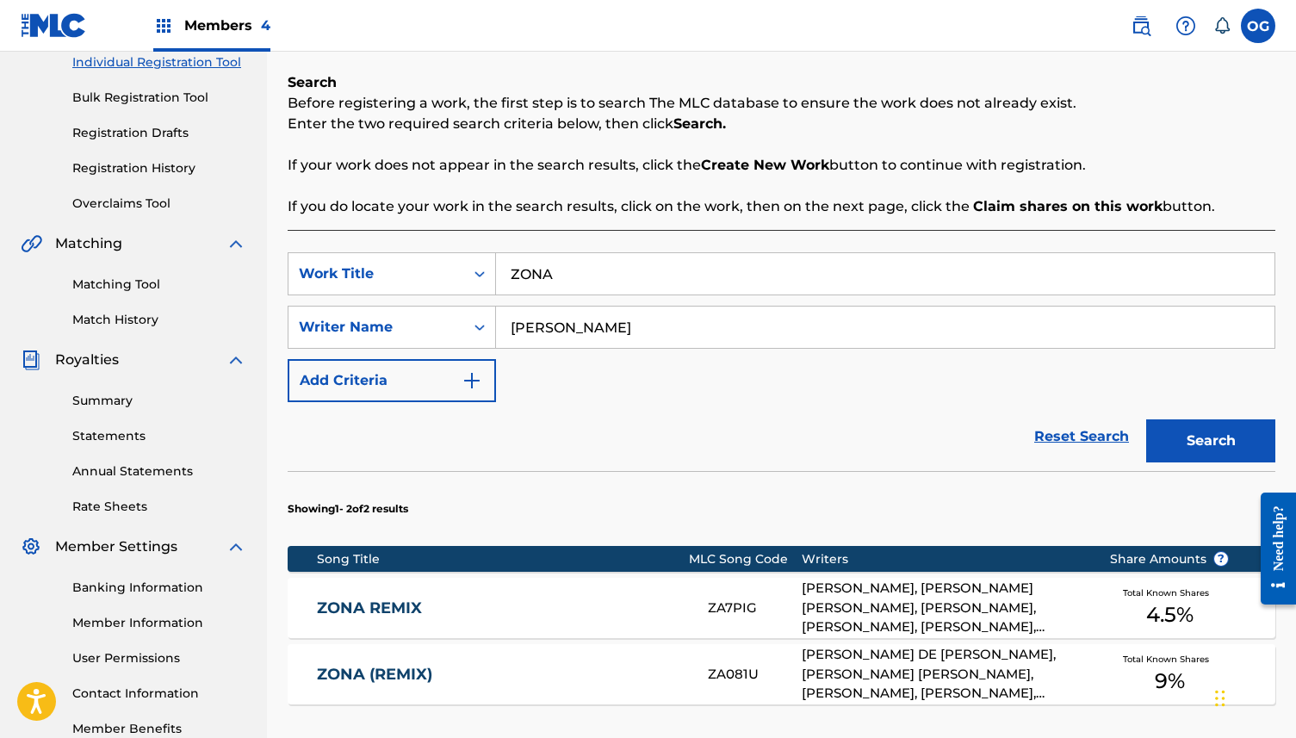
scroll to position [250, 0]
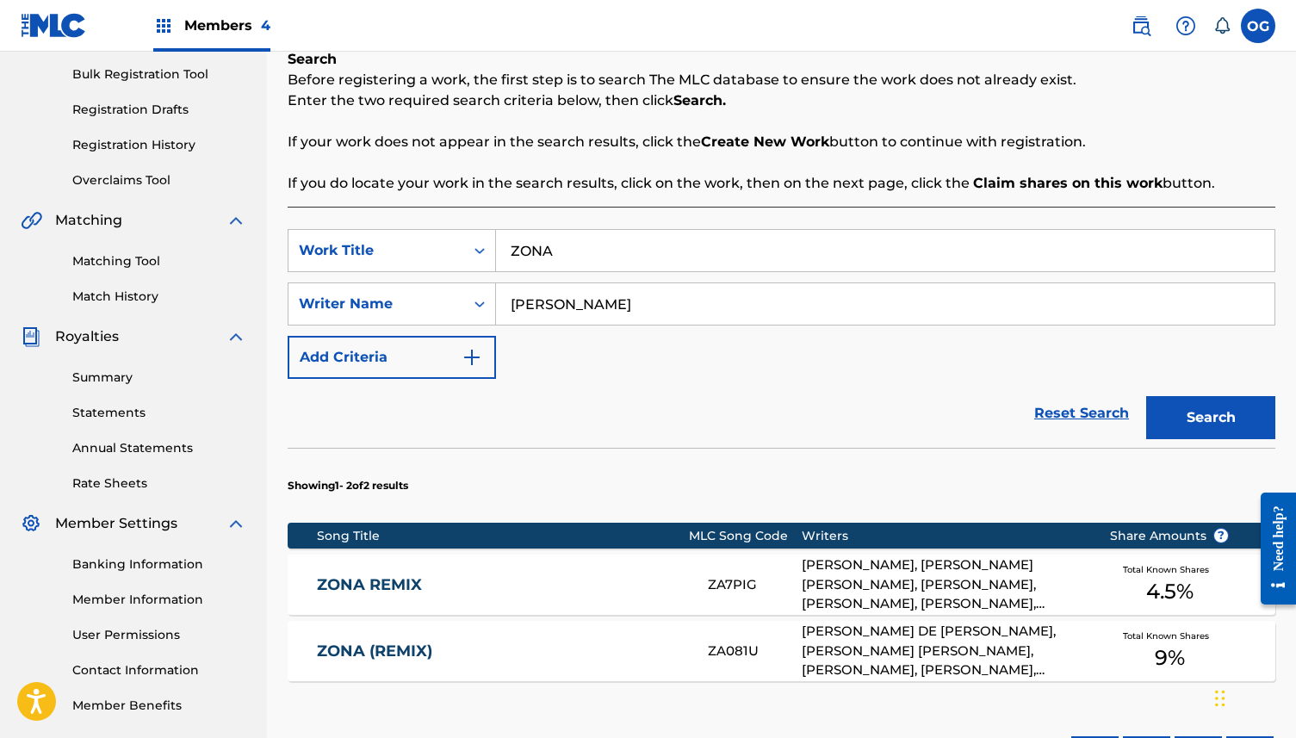
click at [918, 659] on div "[PERSON_NAME] DE [PERSON_NAME], [PERSON_NAME] [PERSON_NAME], [PERSON_NAME], [PE…" at bounding box center [943, 651] width 282 height 59
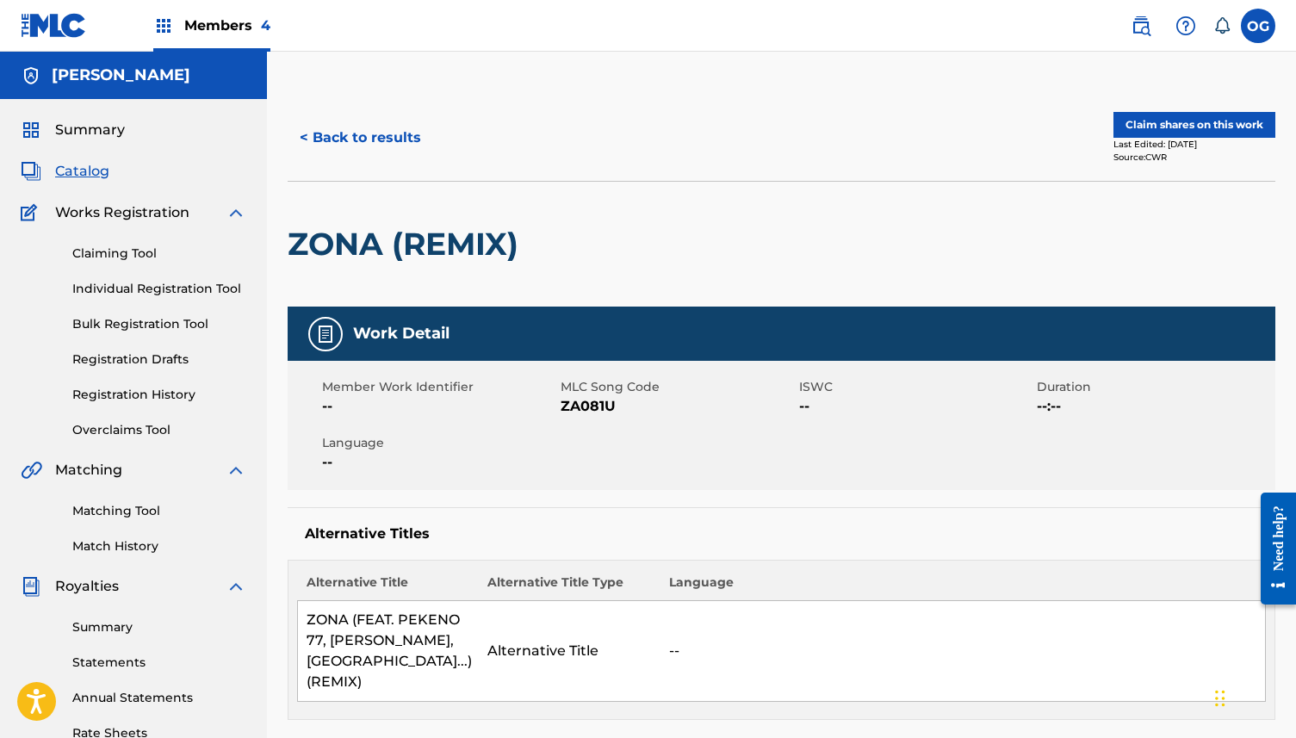
click at [1175, 127] on button "Claim shares on this work" at bounding box center [1194, 125] width 162 height 26
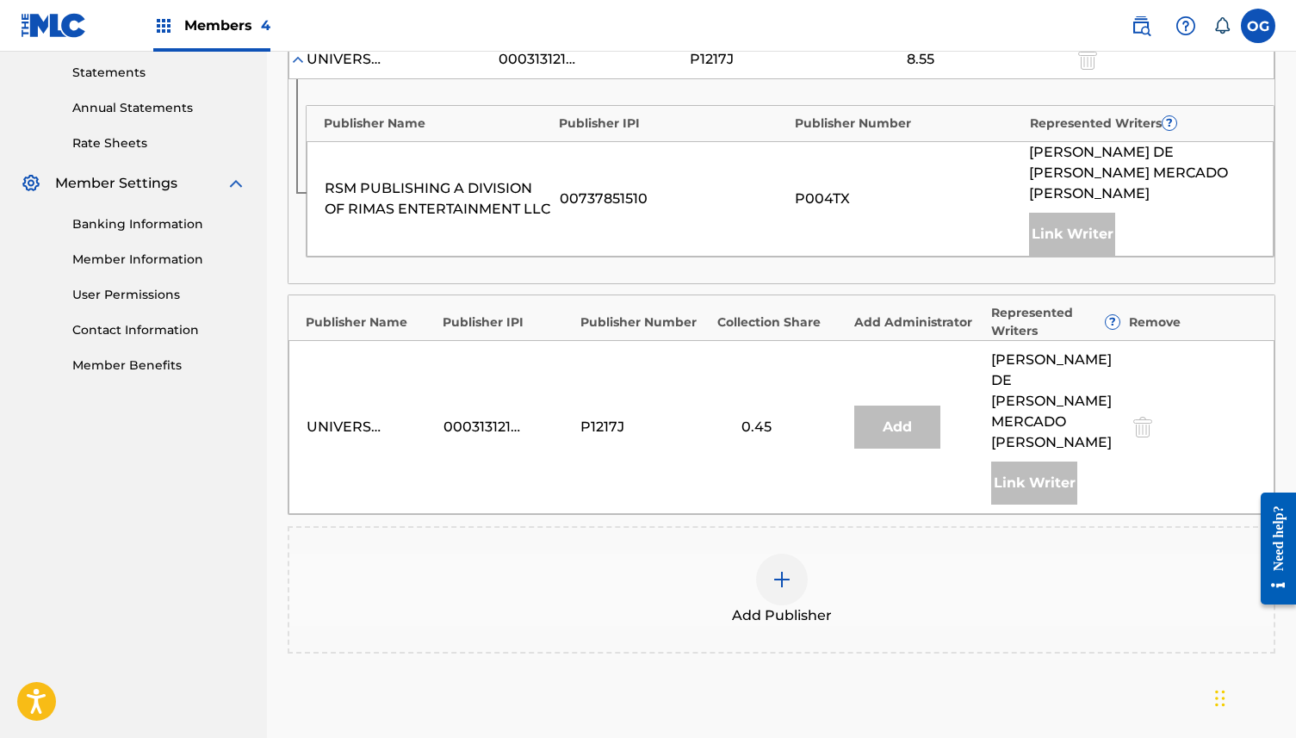
scroll to position [610, 0]
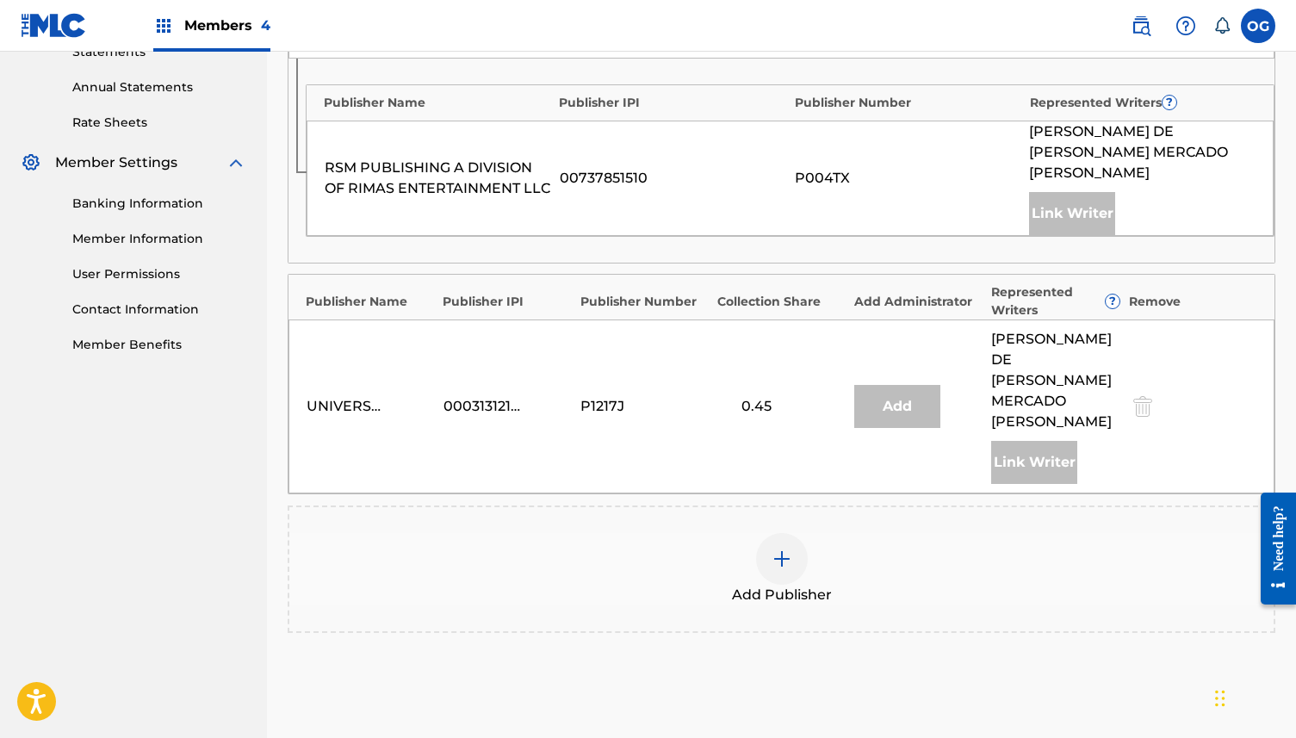
click at [796, 533] on div at bounding box center [782, 559] width 52 height 52
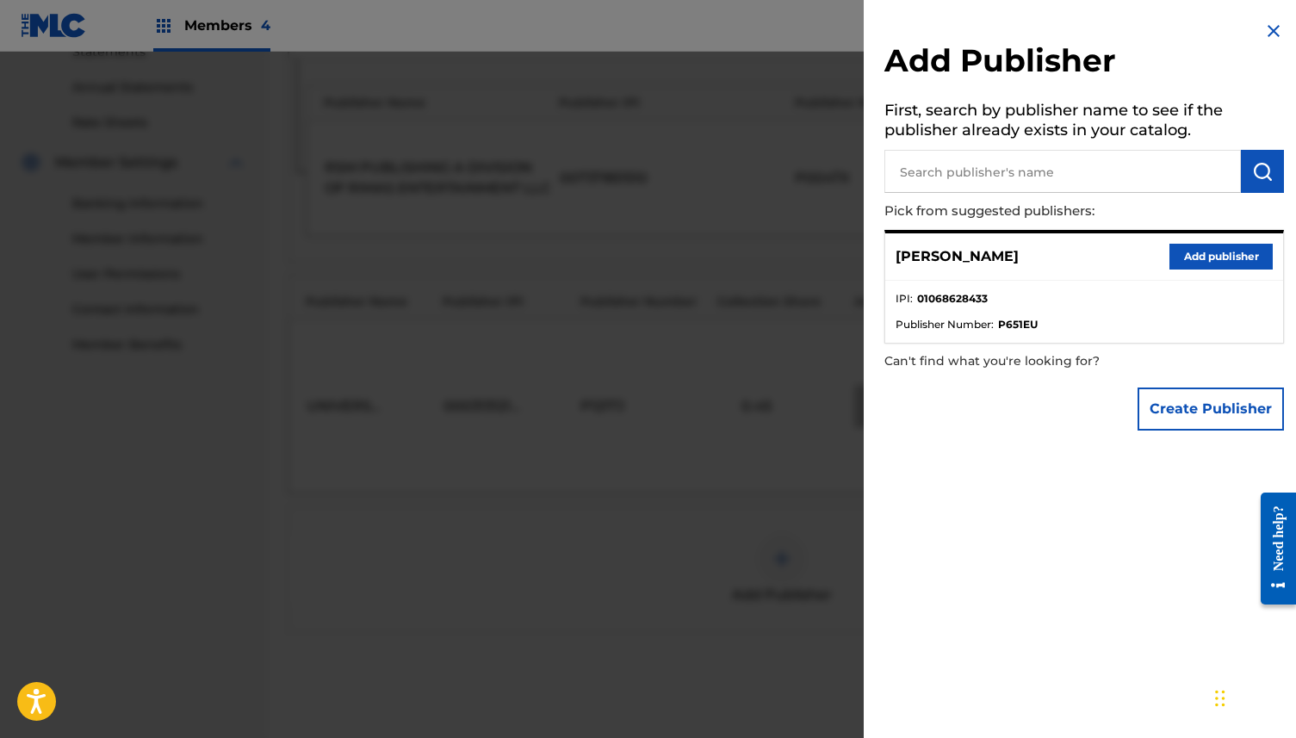
click at [1204, 244] on button "Add publisher" at bounding box center [1220, 257] width 103 height 26
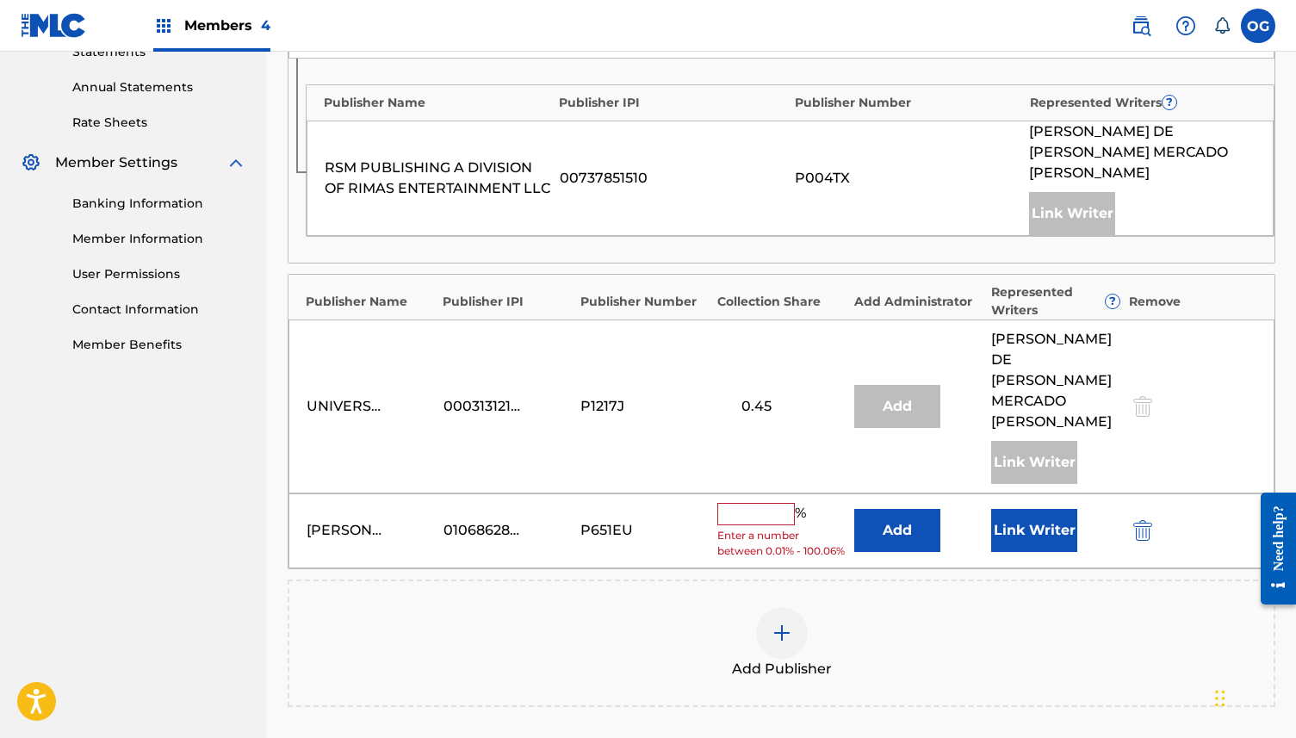
click at [766, 503] on input "text" at bounding box center [755, 514] width 77 height 22
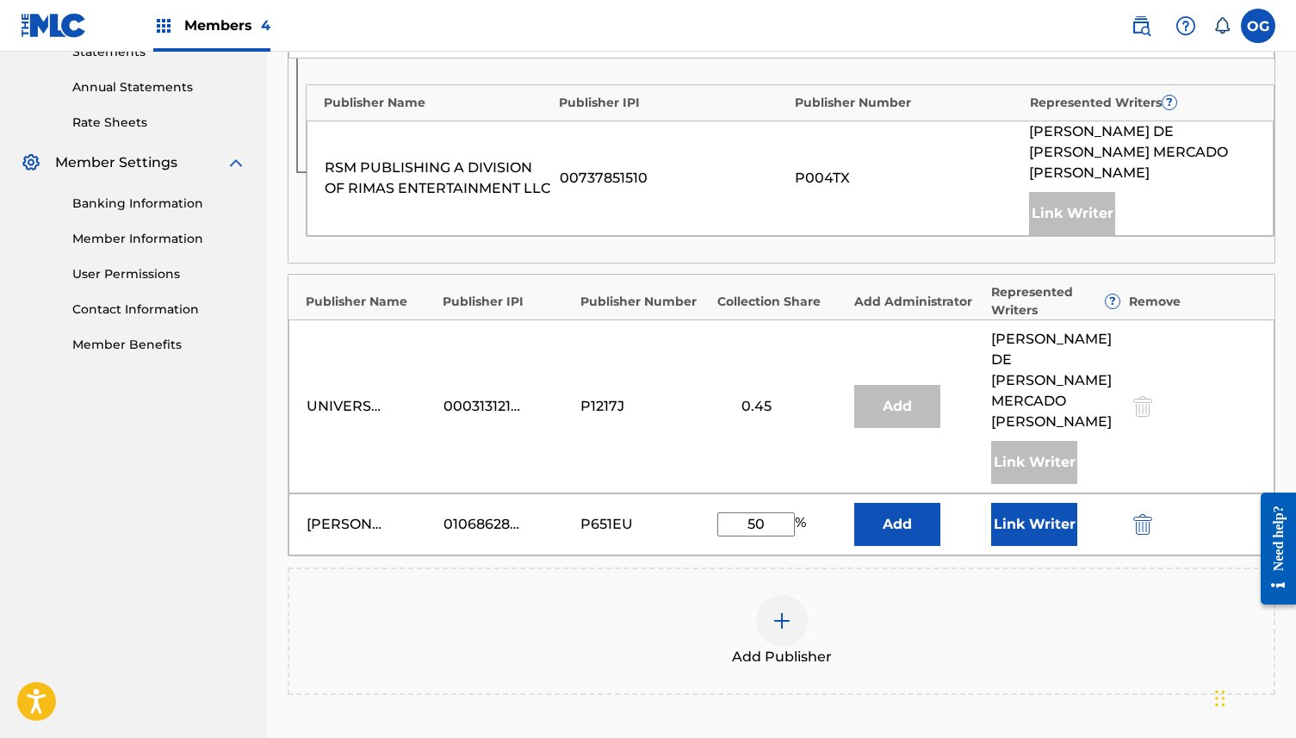
type input "50"
click at [1028, 503] on button "Link Writer" at bounding box center [1034, 524] width 86 height 43
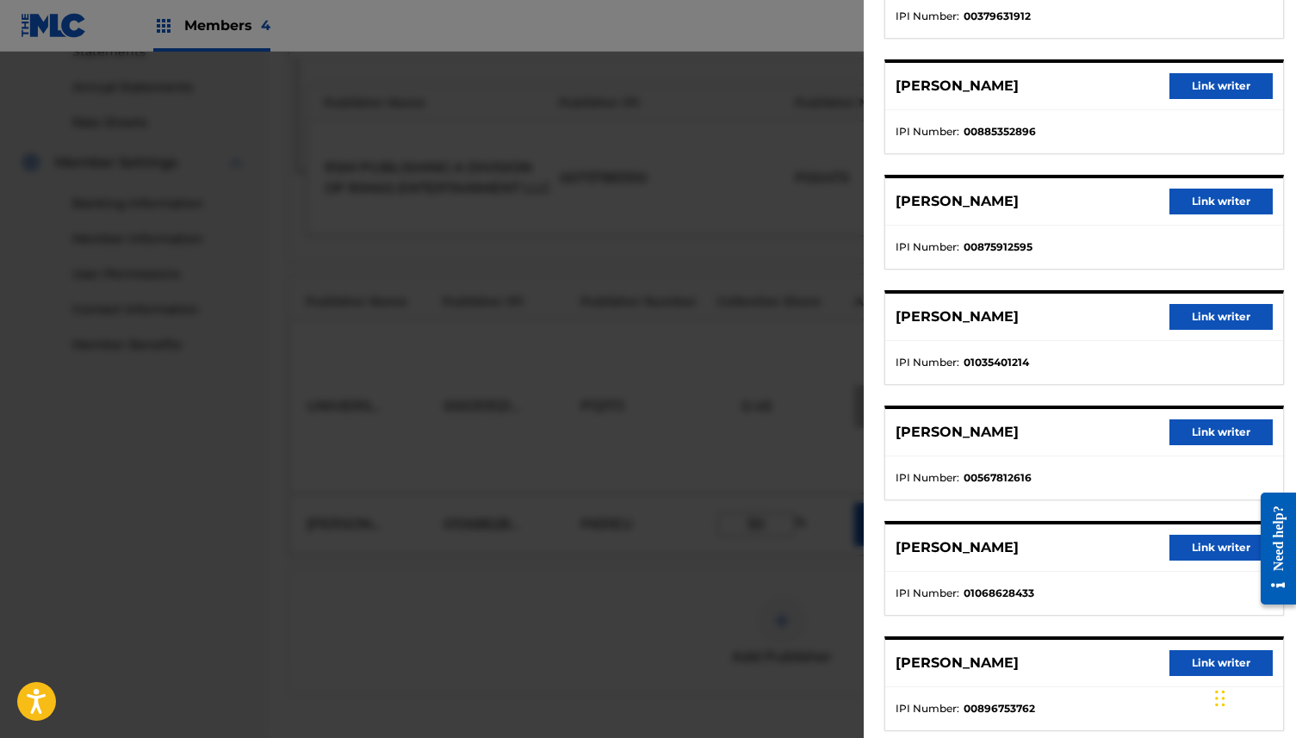
scroll to position [856, 0]
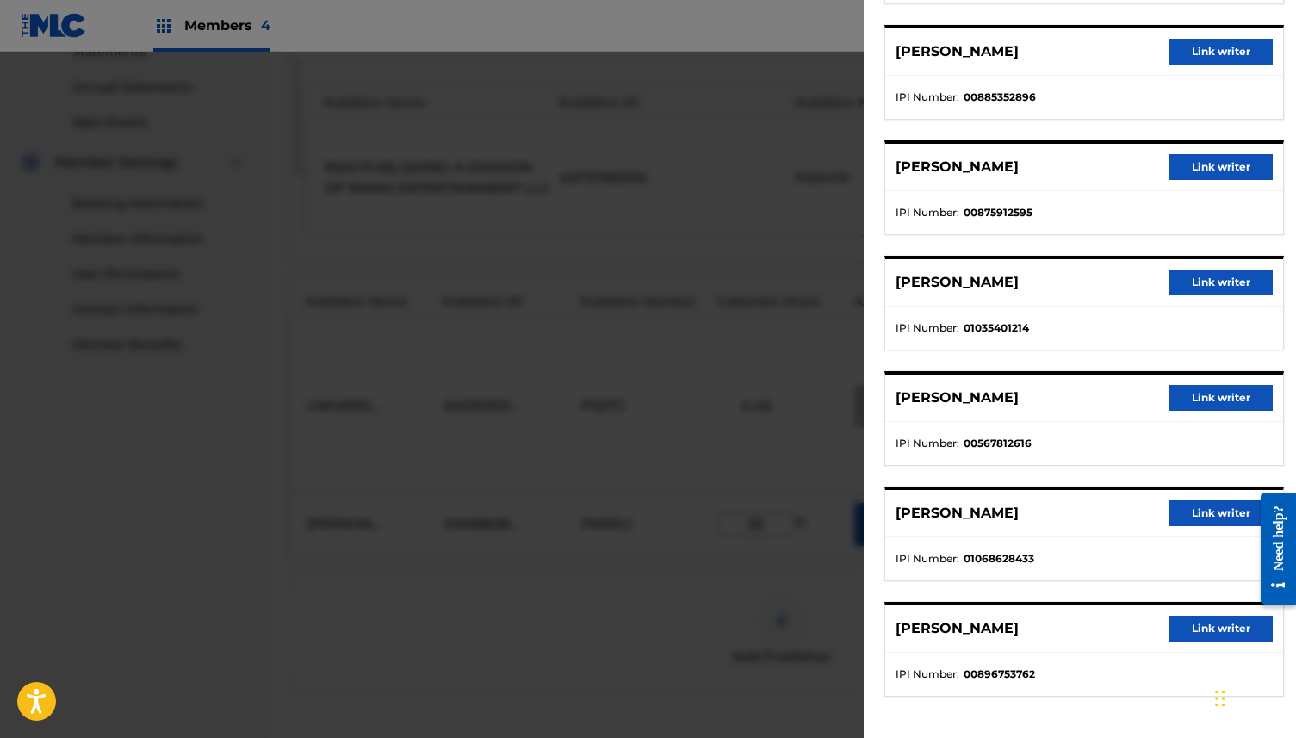
click at [1223, 500] on button "Link writer" at bounding box center [1220, 513] width 103 height 26
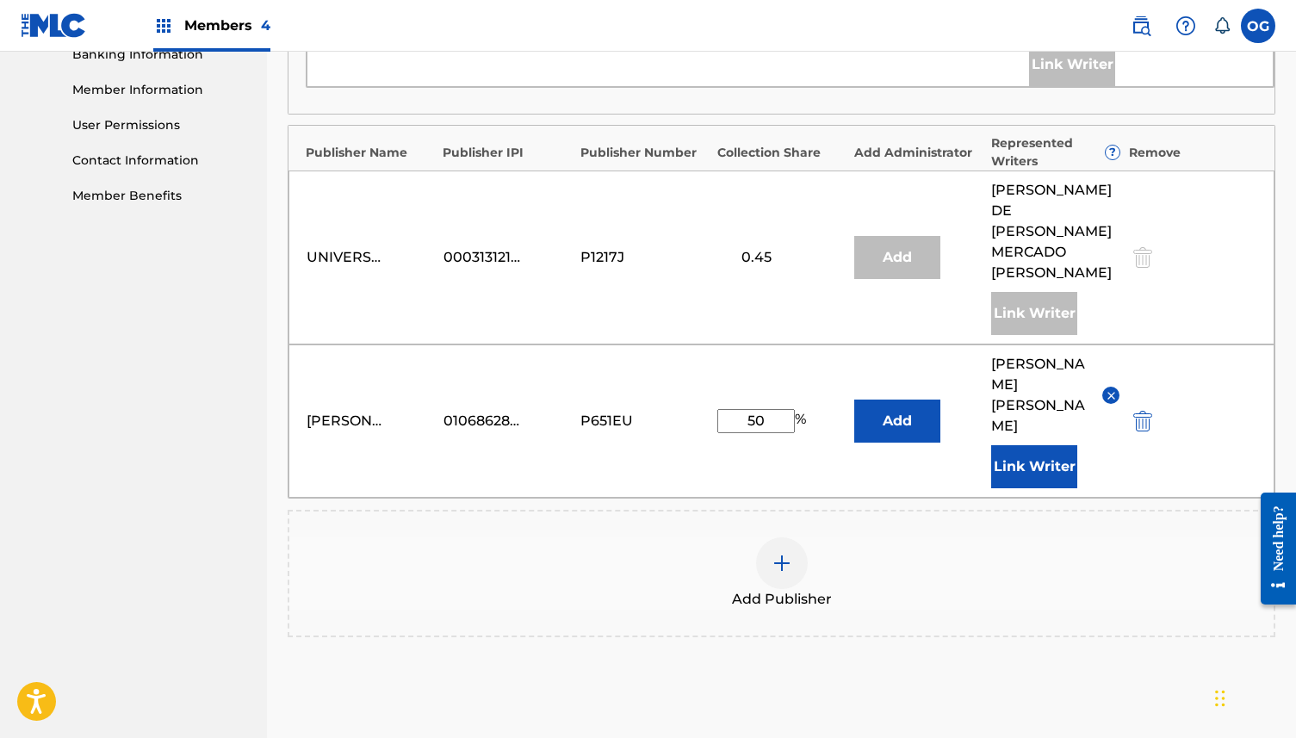
scroll to position [853, 0]
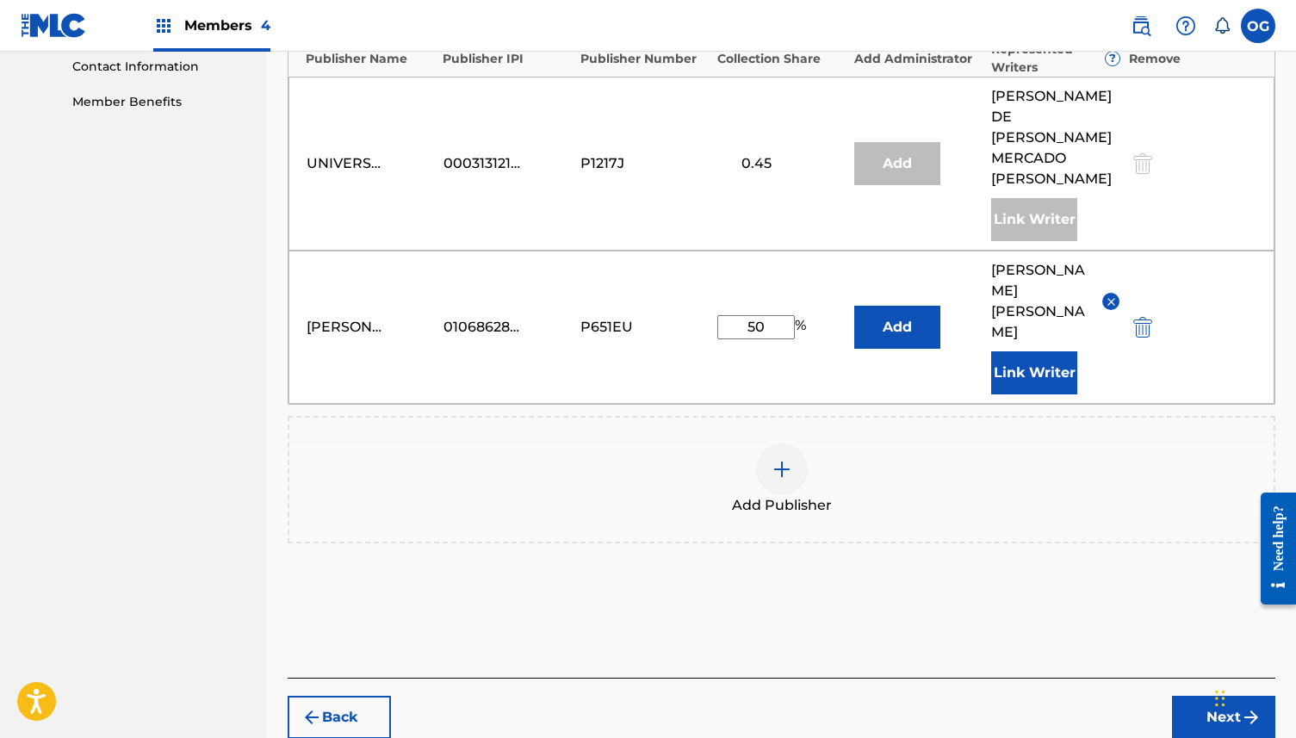
click at [1220, 696] on button "Next" at bounding box center [1223, 717] width 103 height 43
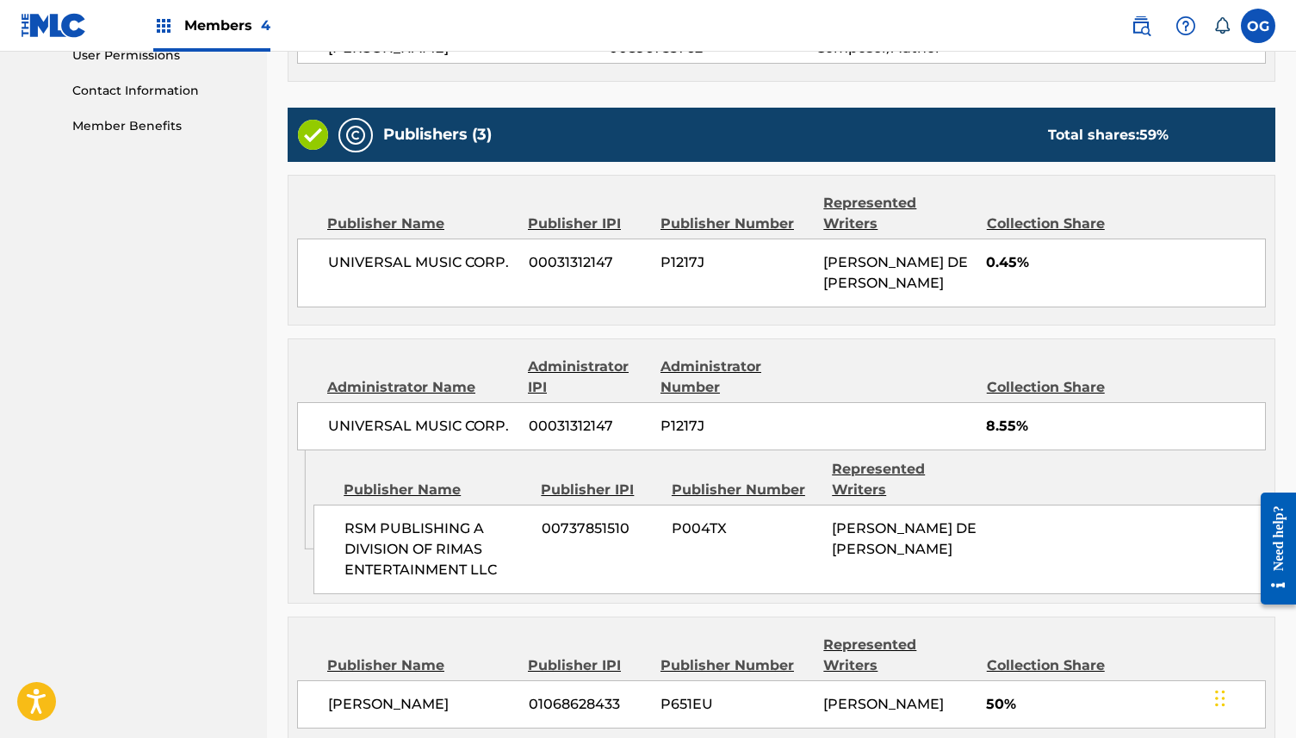
scroll to position [982, 0]
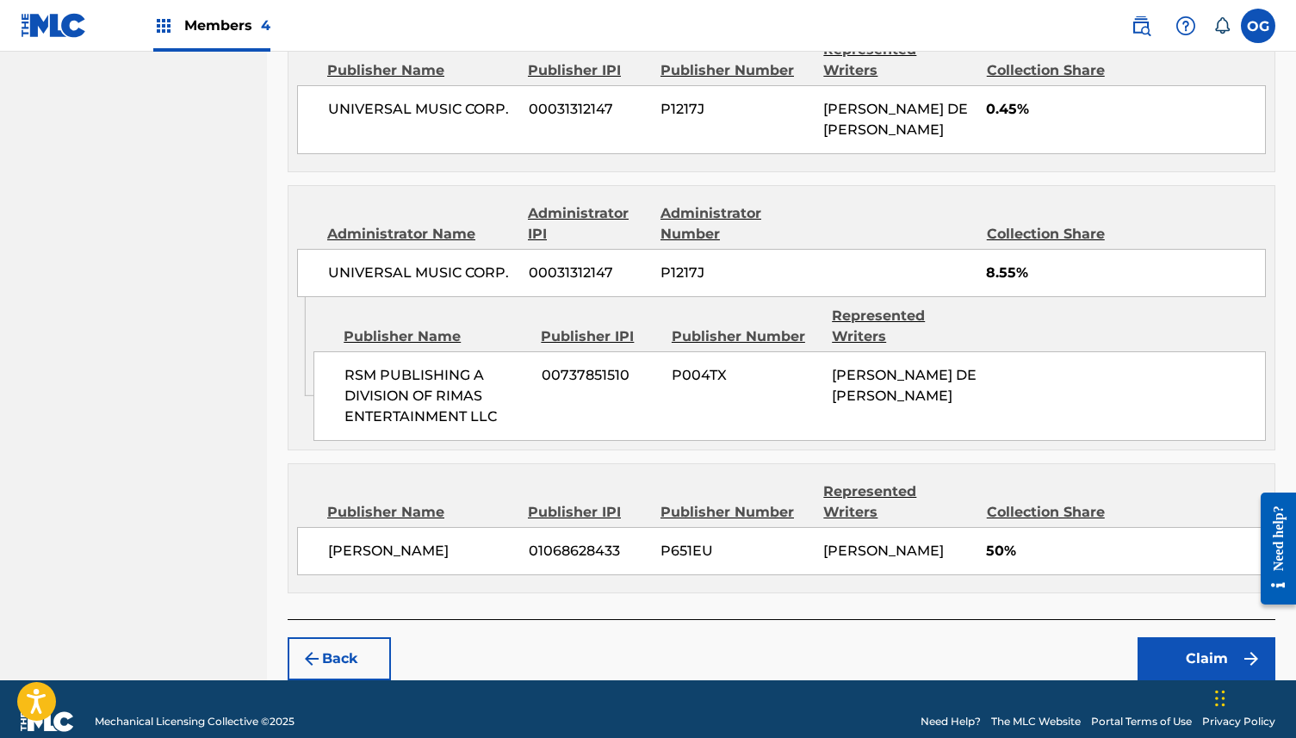
click at [1182, 637] on button "Claim" at bounding box center [1206, 658] width 138 height 43
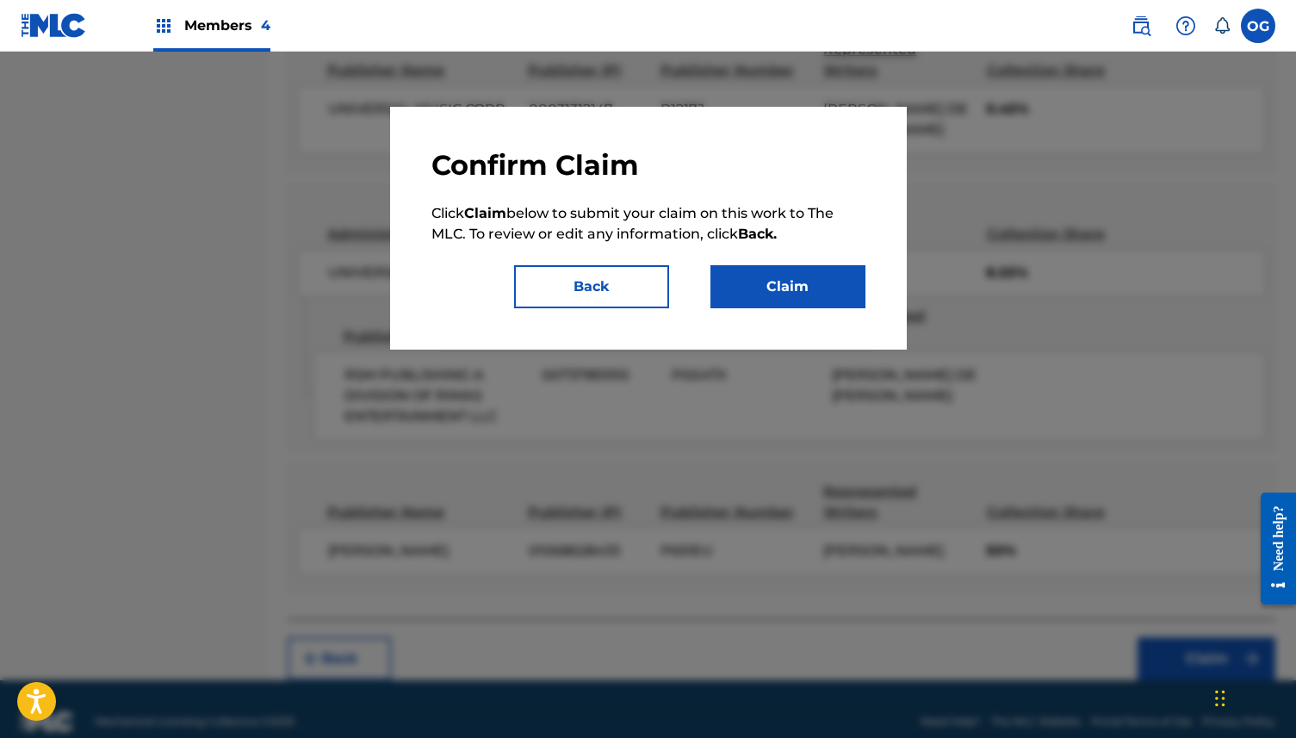
click at [805, 287] on button "Claim" at bounding box center [787, 286] width 155 height 43
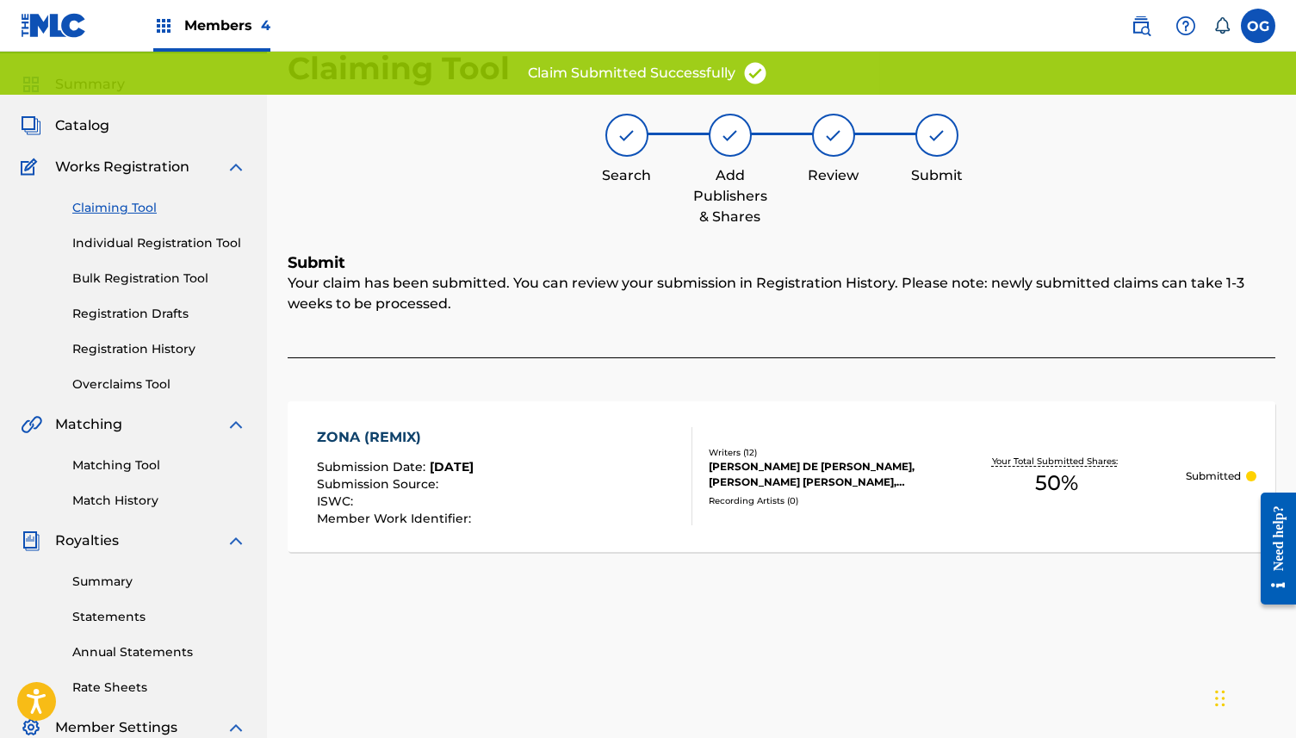
scroll to position [0, 0]
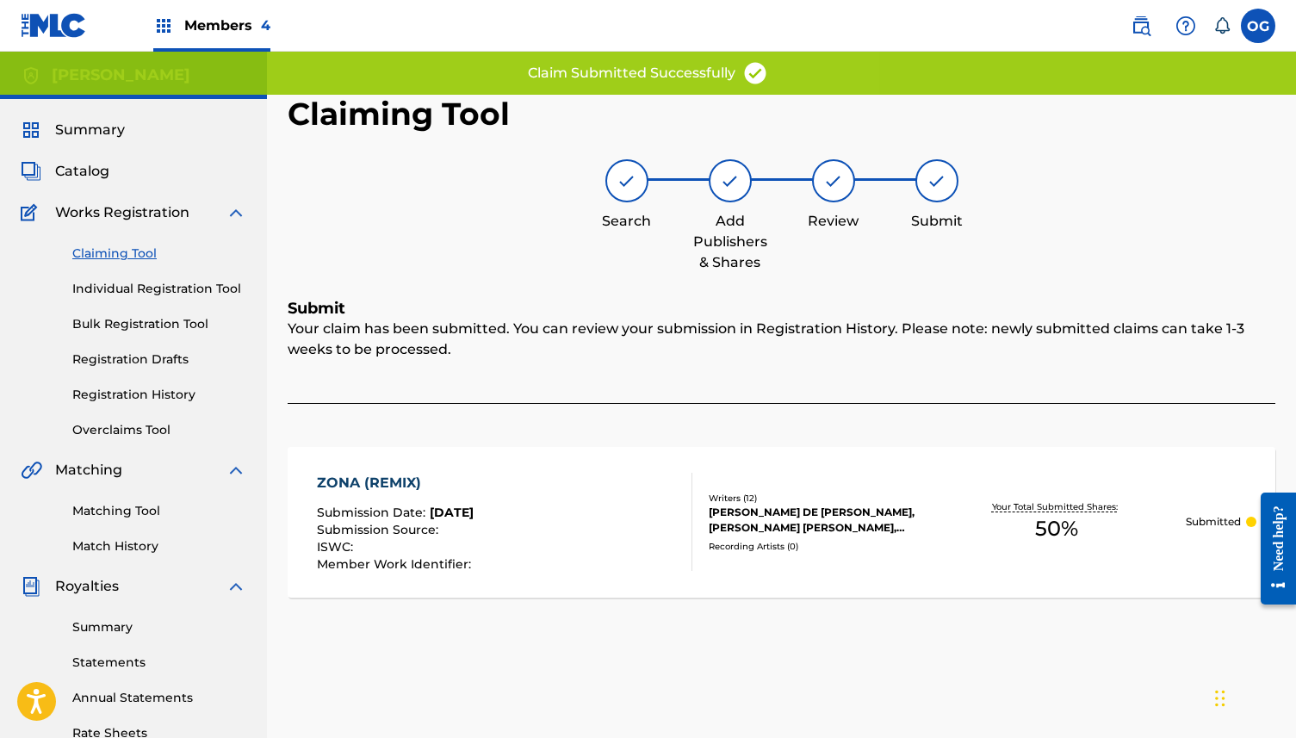
click at [80, 175] on span "Catalog" at bounding box center [82, 171] width 54 height 21
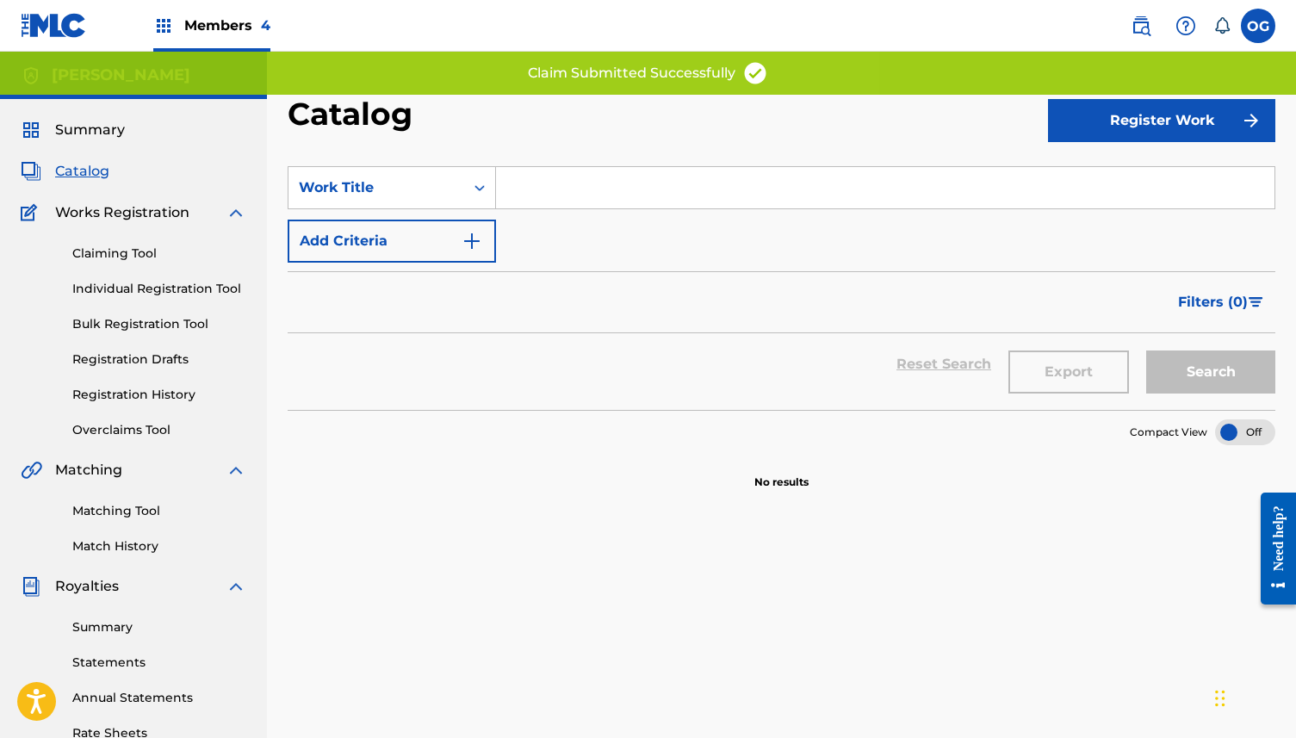
click at [114, 136] on span "Summary" at bounding box center [90, 130] width 70 height 21
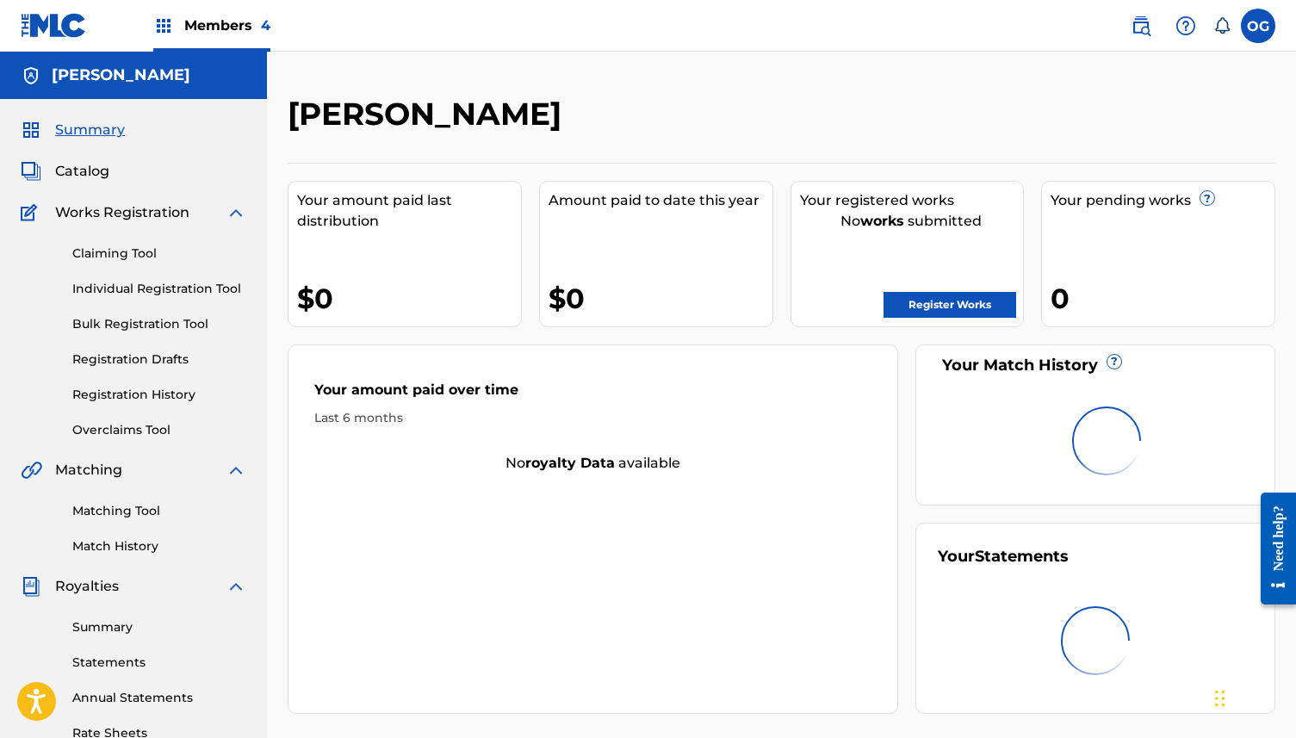
click at [922, 305] on link "Register Works" at bounding box center [949, 305] width 133 height 26
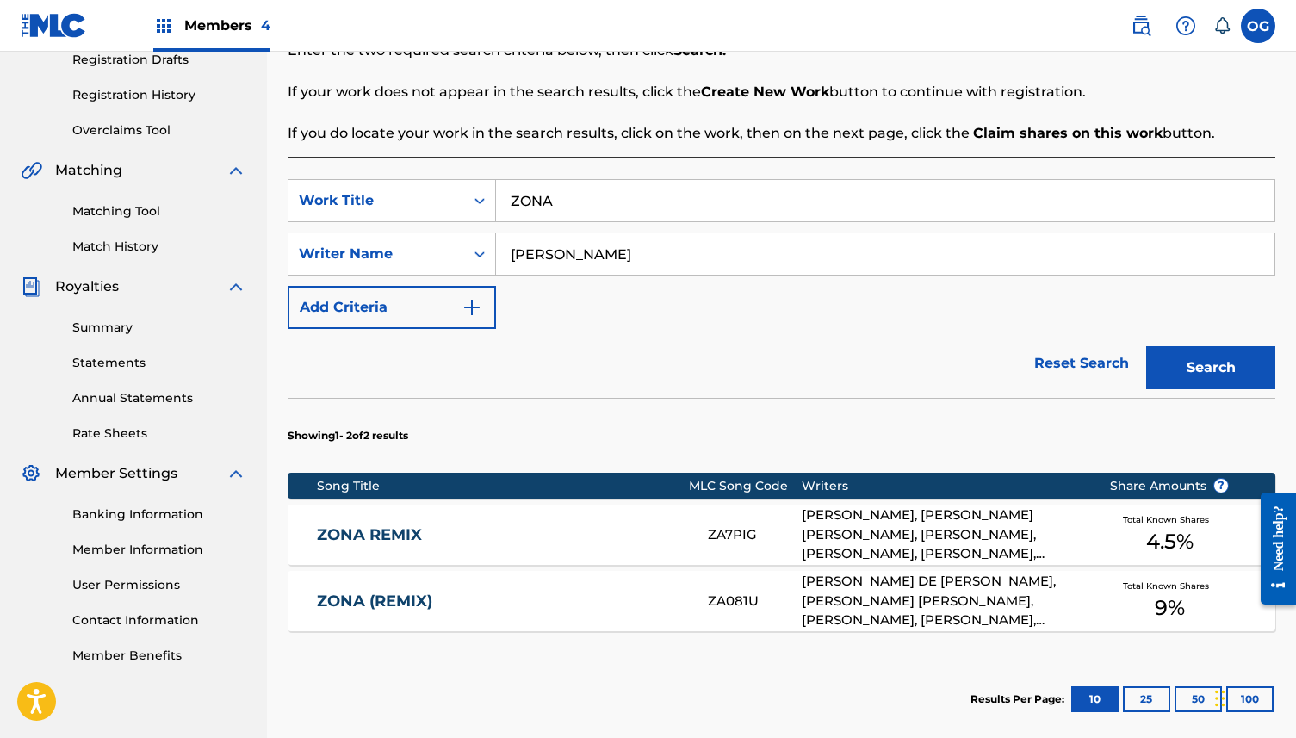
scroll to position [475, 0]
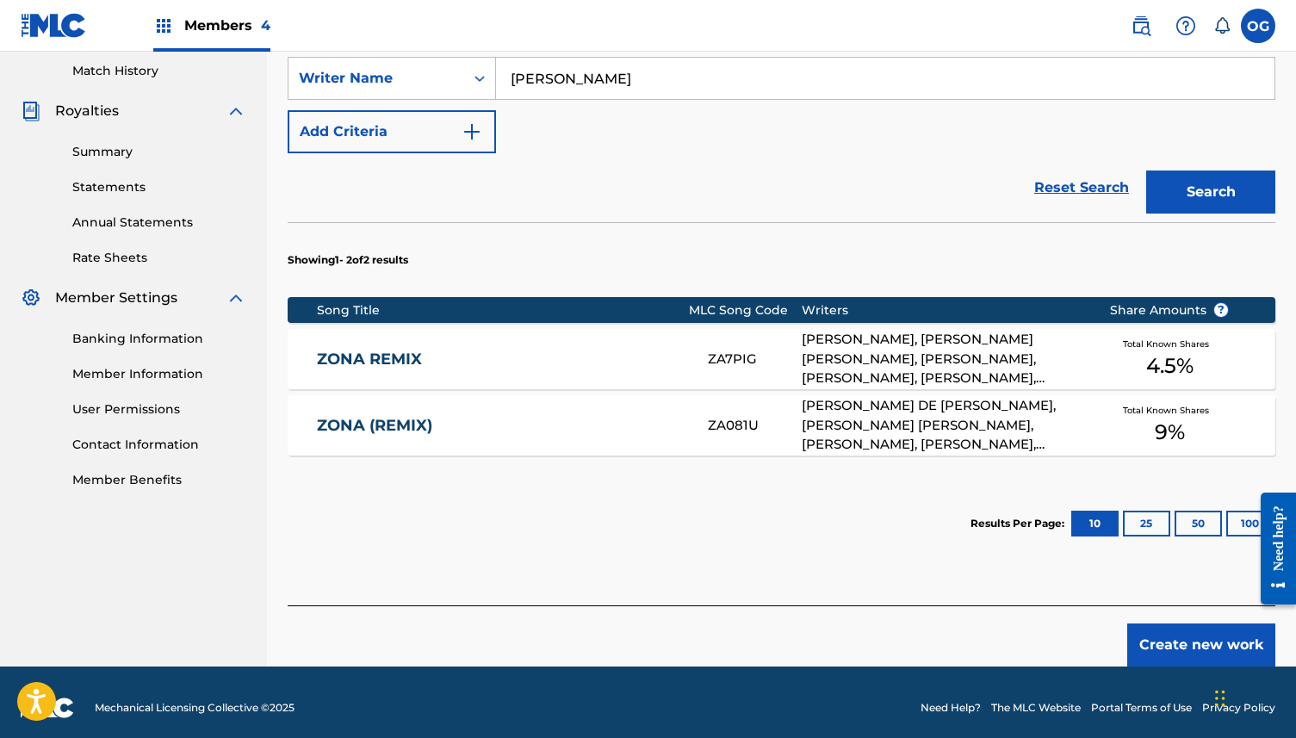
click at [715, 373] on div "ZONA REMIX ZA7PIG [PERSON_NAME], [PERSON_NAME] [PERSON_NAME], [PERSON_NAME], [P…" at bounding box center [782, 359] width 988 height 60
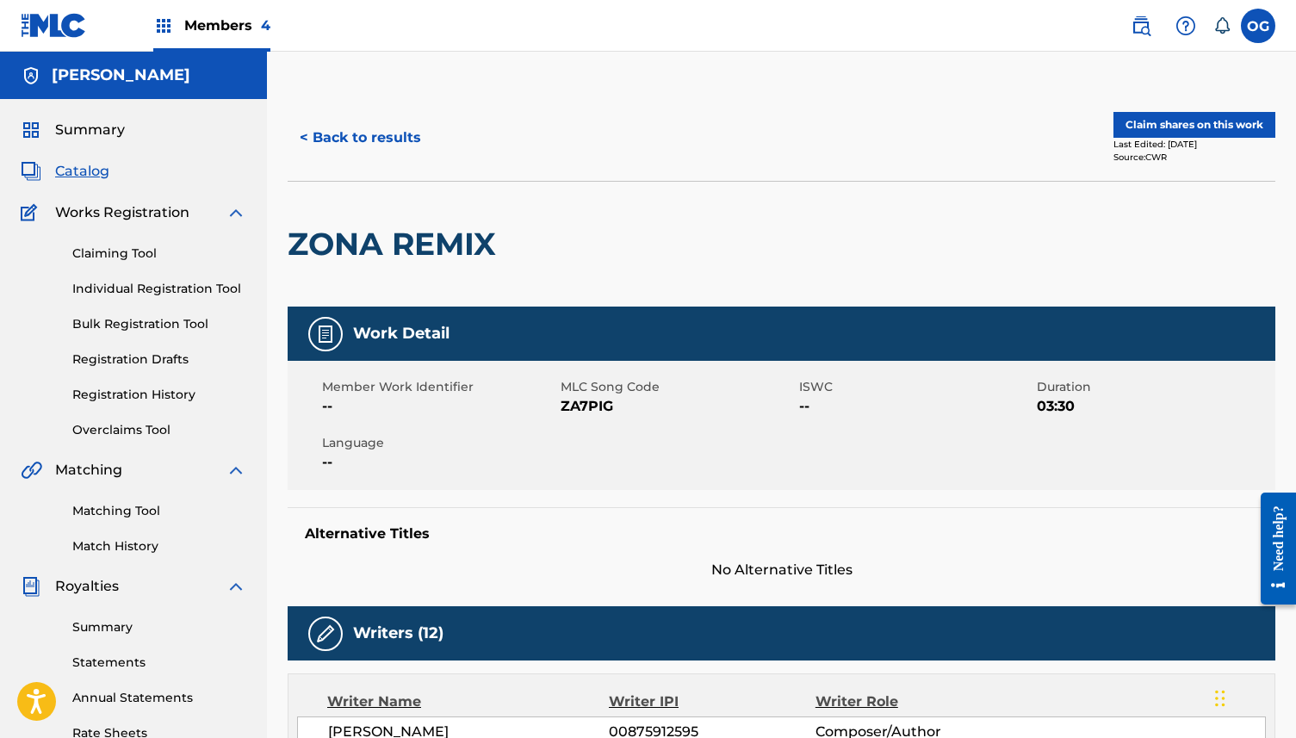
click at [1157, 119] on button "Claim shares on this work" at bounding box center [1194, 125] width 162 height 26
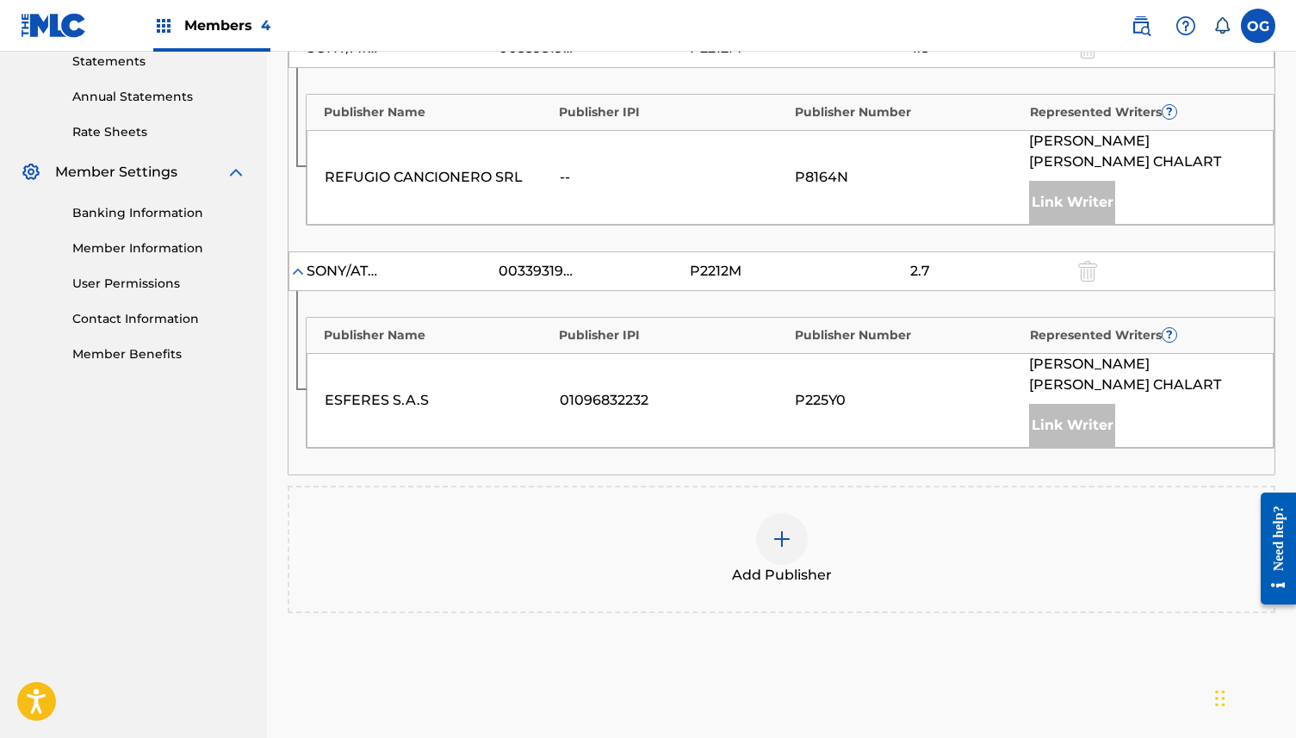
scroll to position [713, 0]
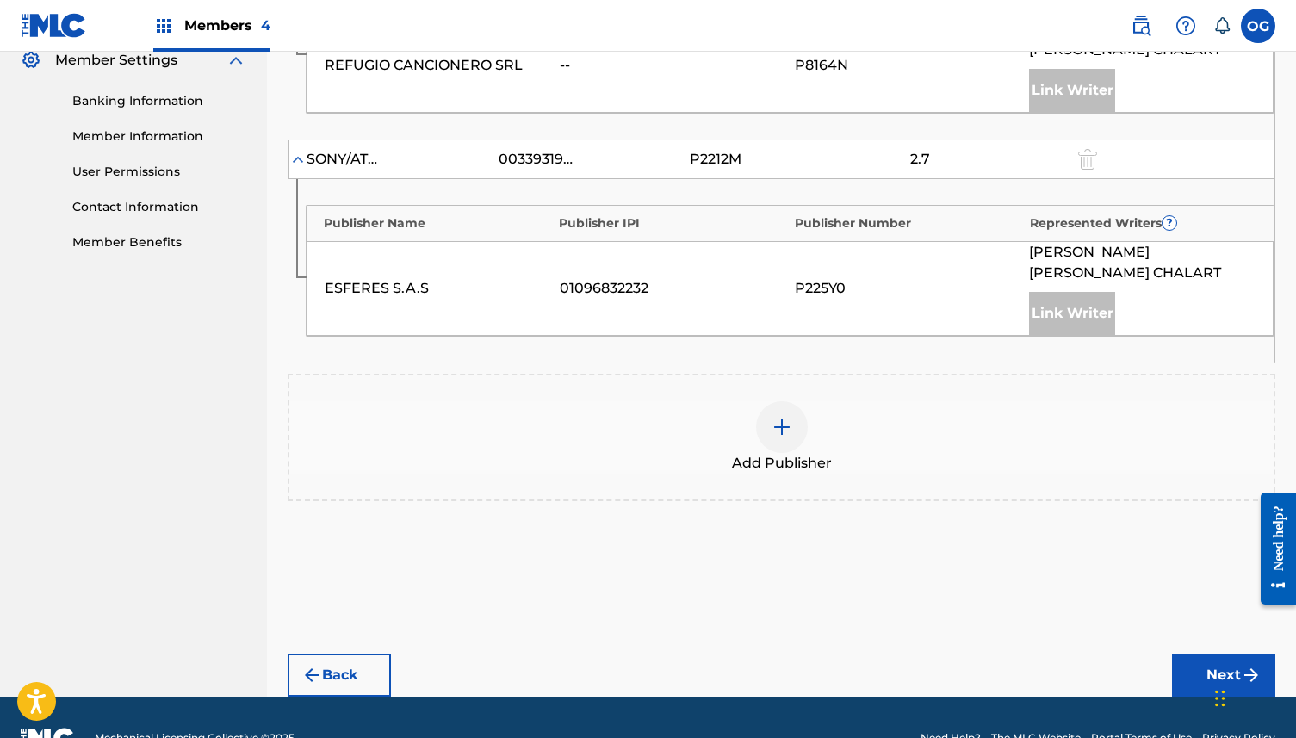
click at [769, 401] on div at bounding box center [782, 427] width 52 height 52
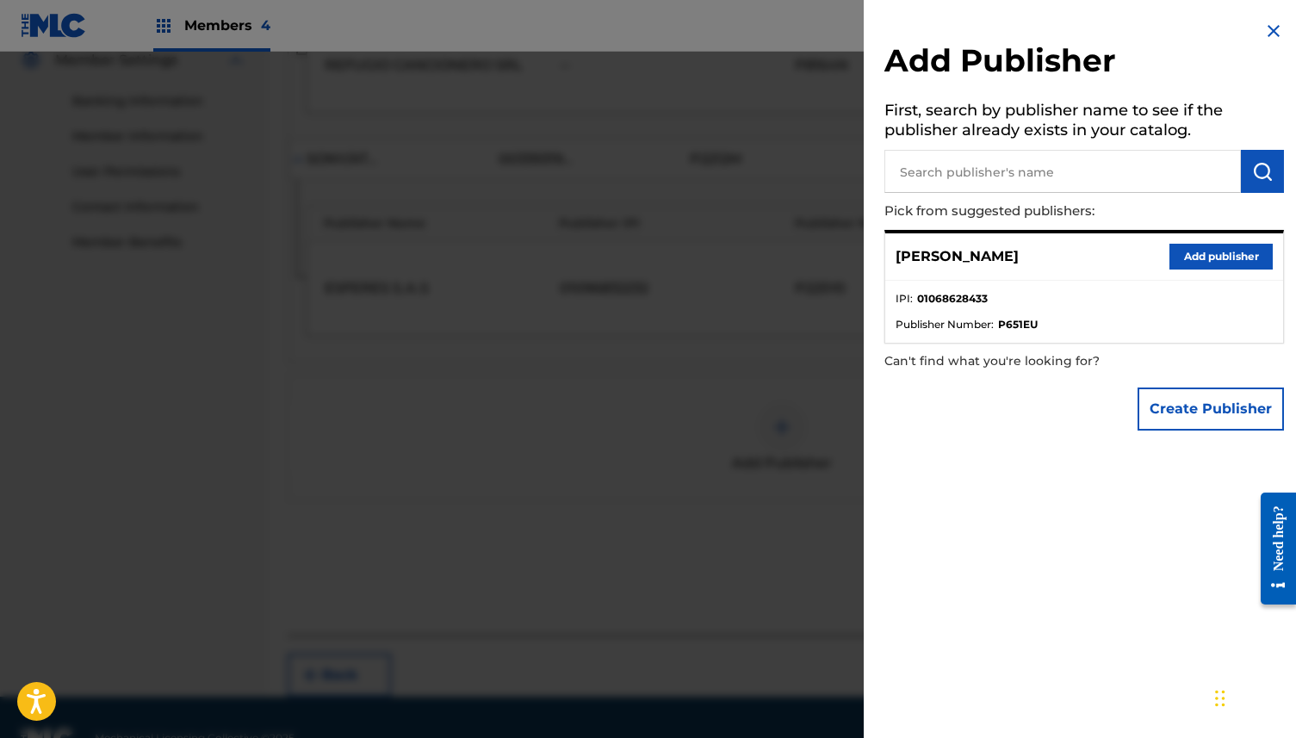
click at [1214, 245] on button "Add publisher" at bounding box center [1220, 257] width 103 height 26
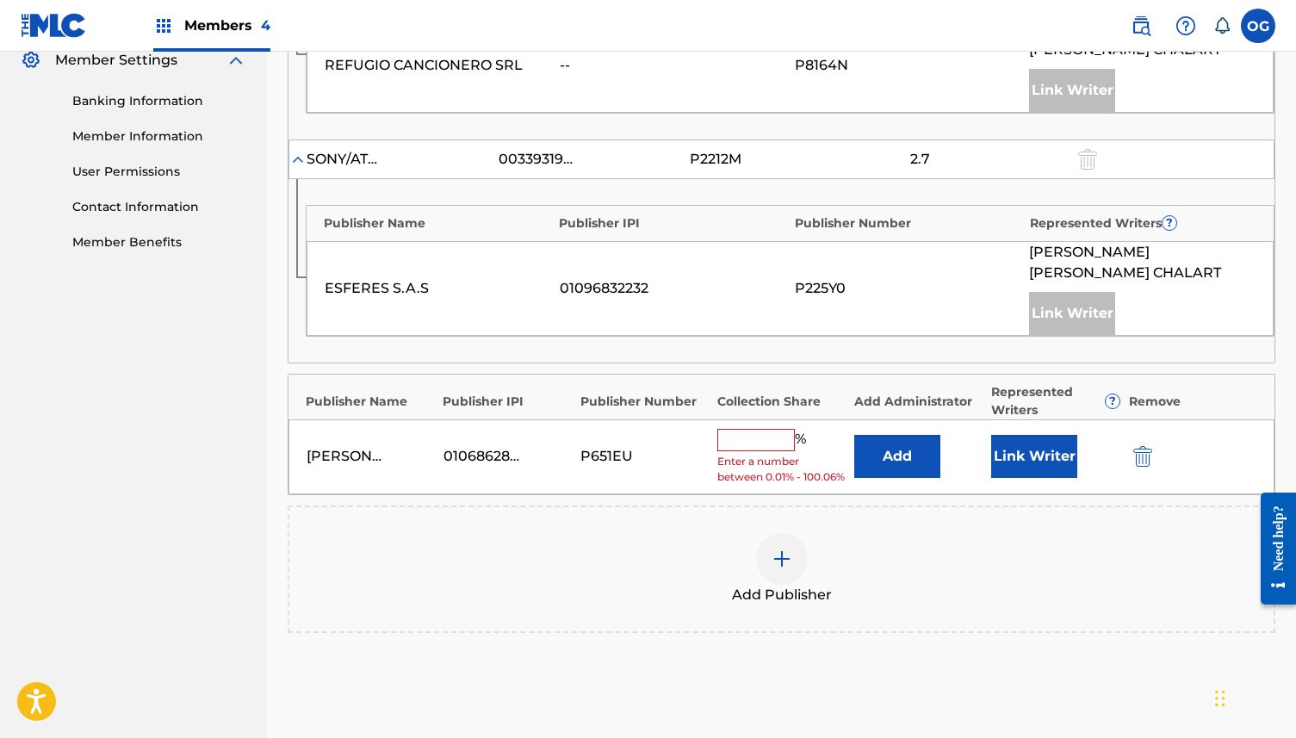
click at [771, 429] on input "text" at bounding box center [755, 440] width 77 height 22
type input "50"
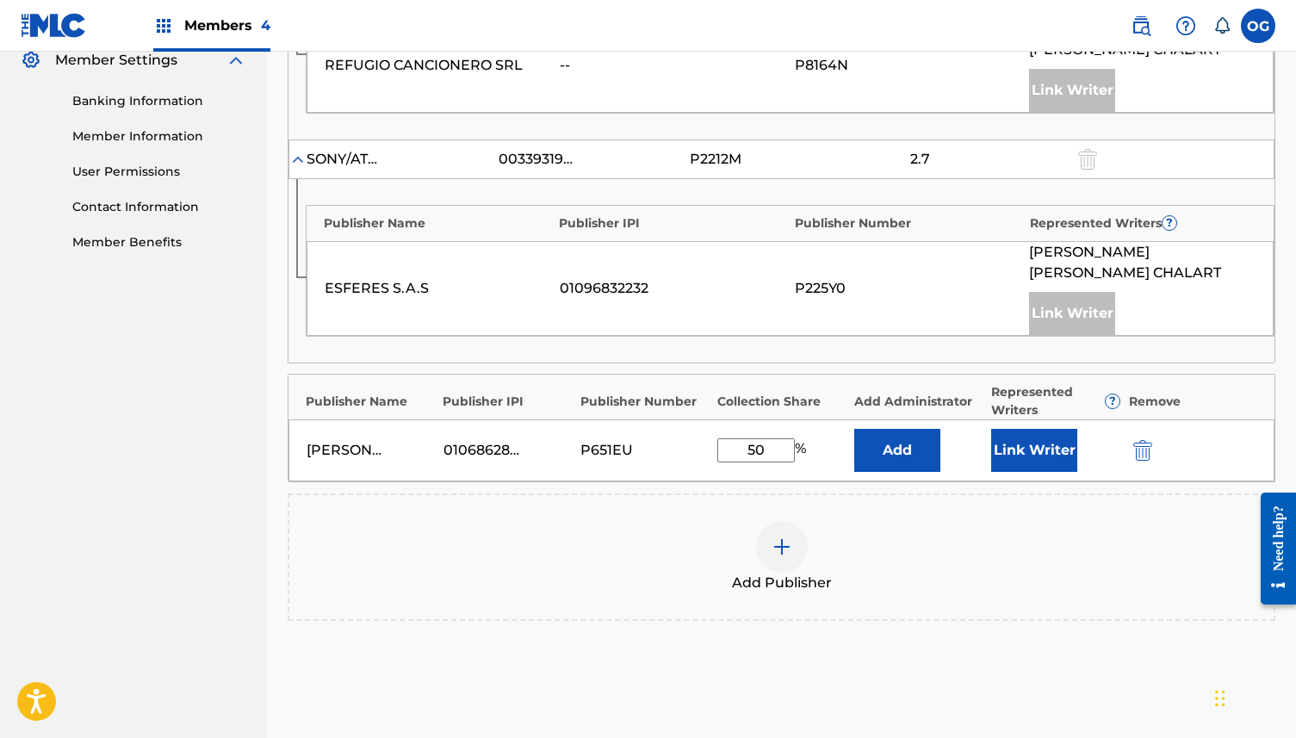
click at [1035, 429] on button "Link Writer" at bounding box center [1034, 450] width 86 height 43
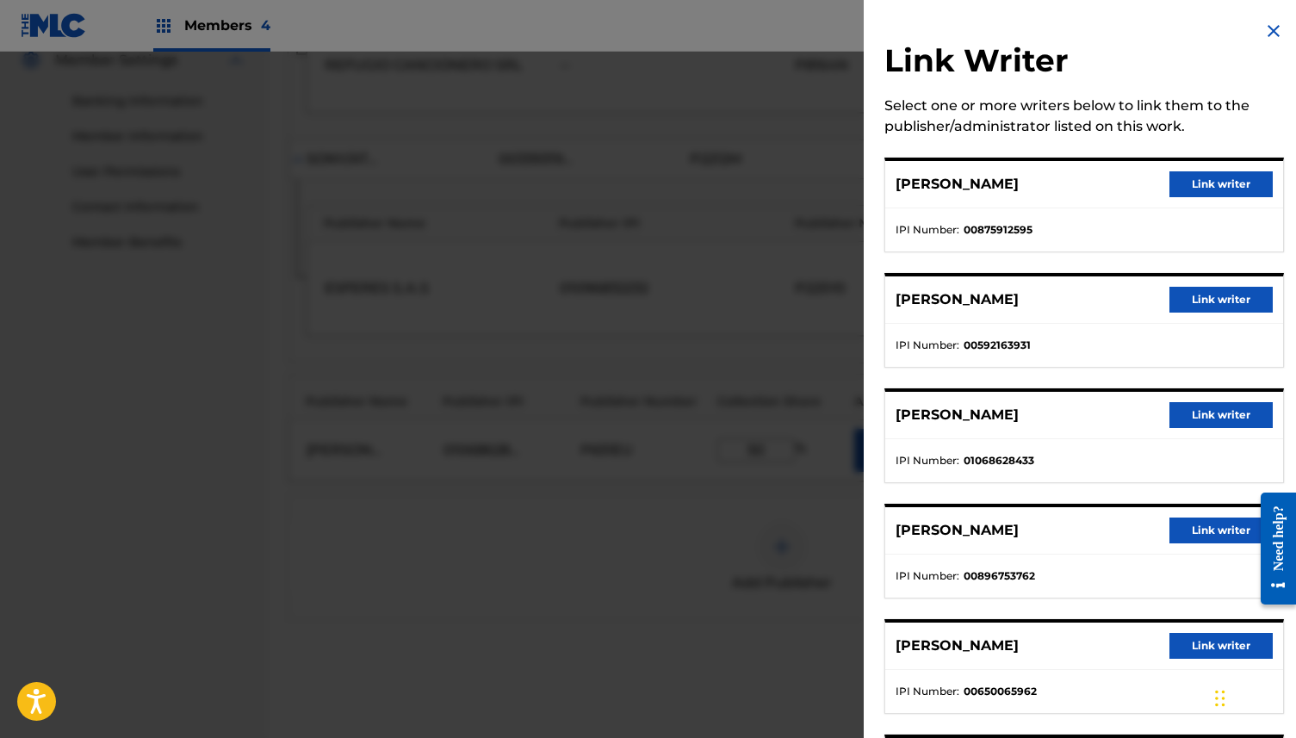
click at [1211, 413] on button "Link writer" at bounding box center [1220, 415] width 103 height 26
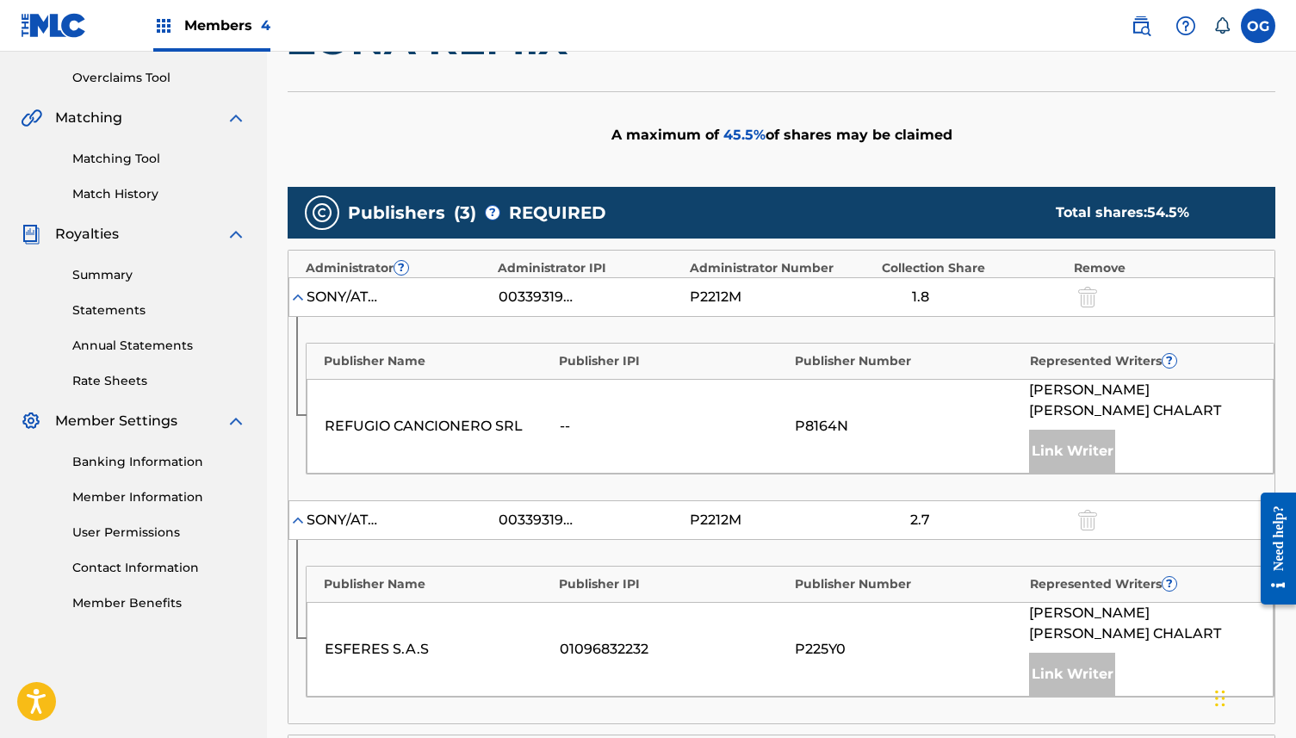
scroll to position [0, 0]
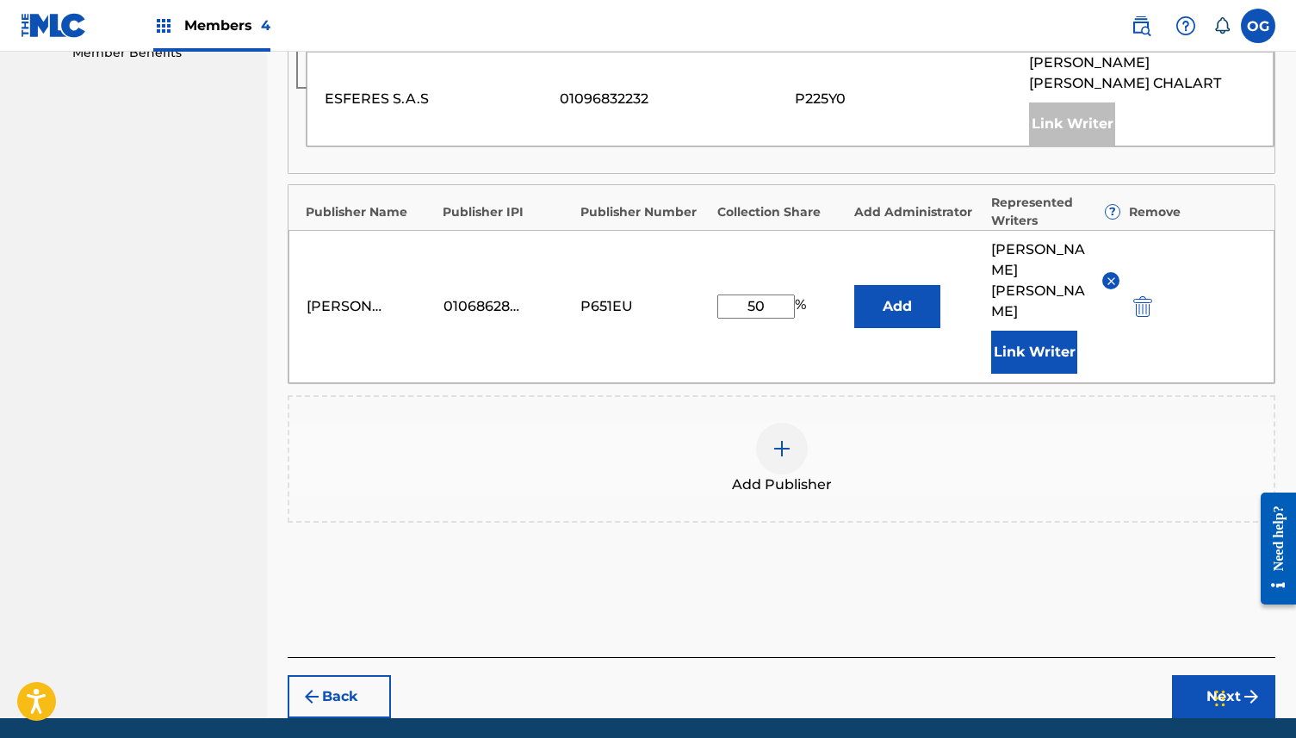
click at [1224, 675] on button "Next" at bounding box center [1223, 696] width 103 height 43
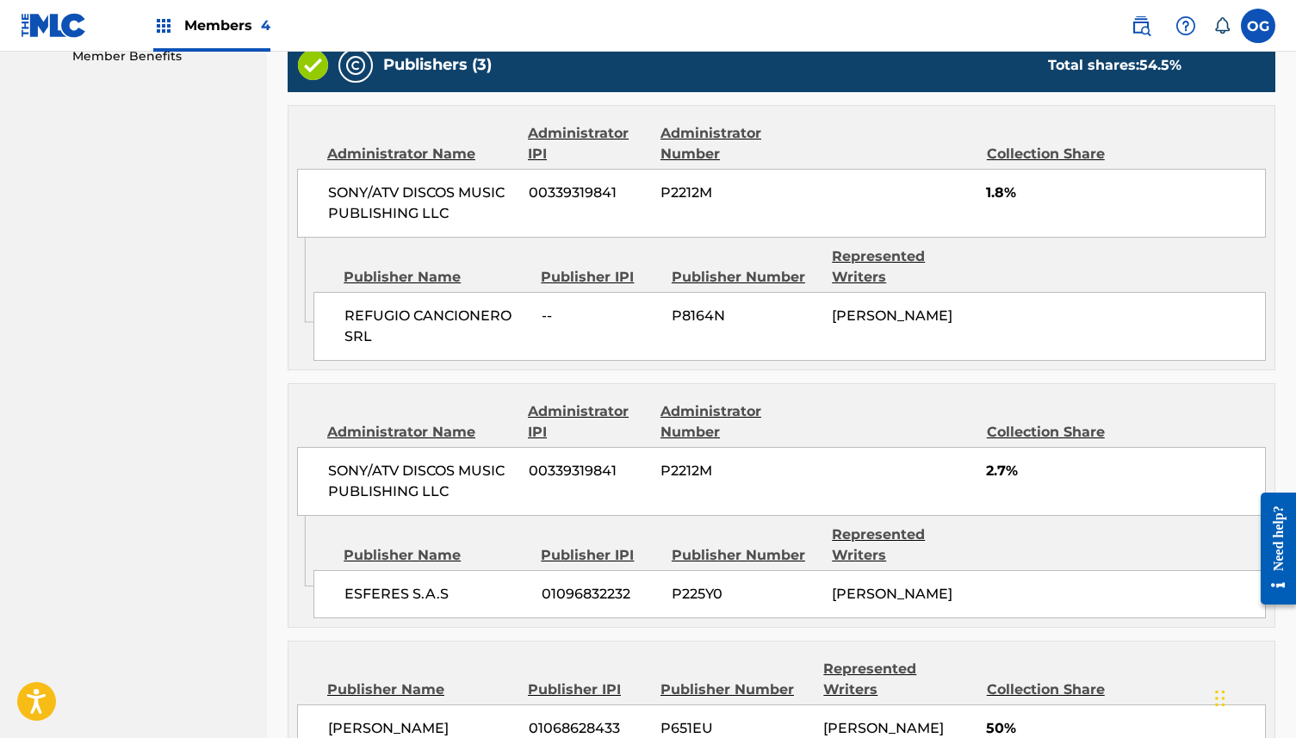
scroll to position [1117, 0]
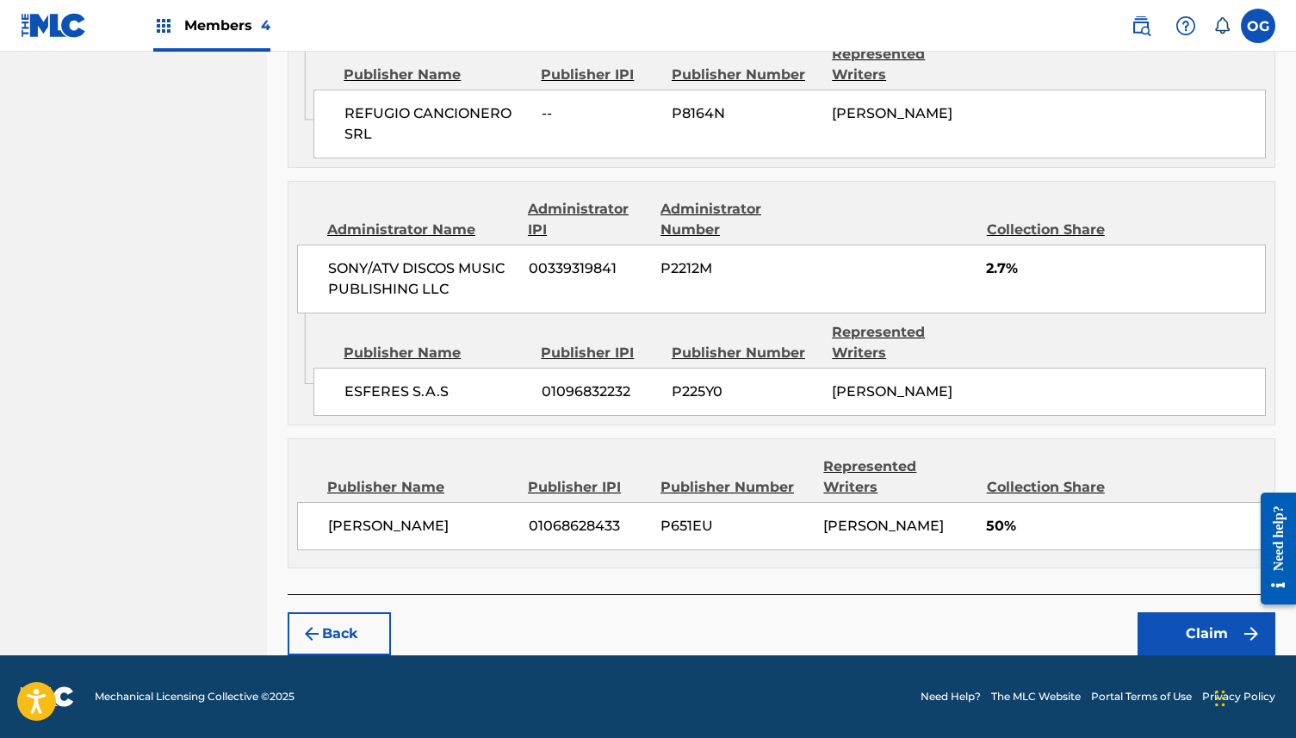
click at [1187, 621] on button "Claim" at bounding box center [1206, 633] width 138 height 43
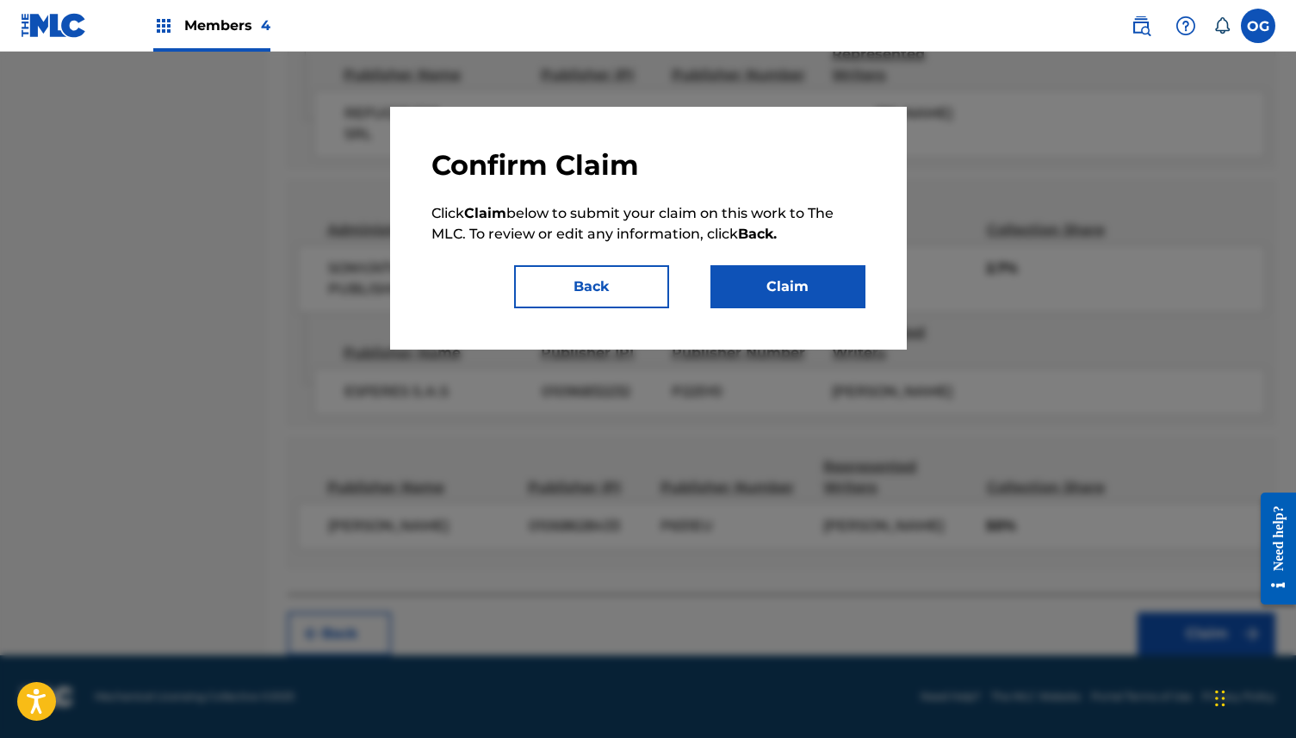
click at [817, 276] on button "Claim" at bounding box center [787, 286] width 155 height 43
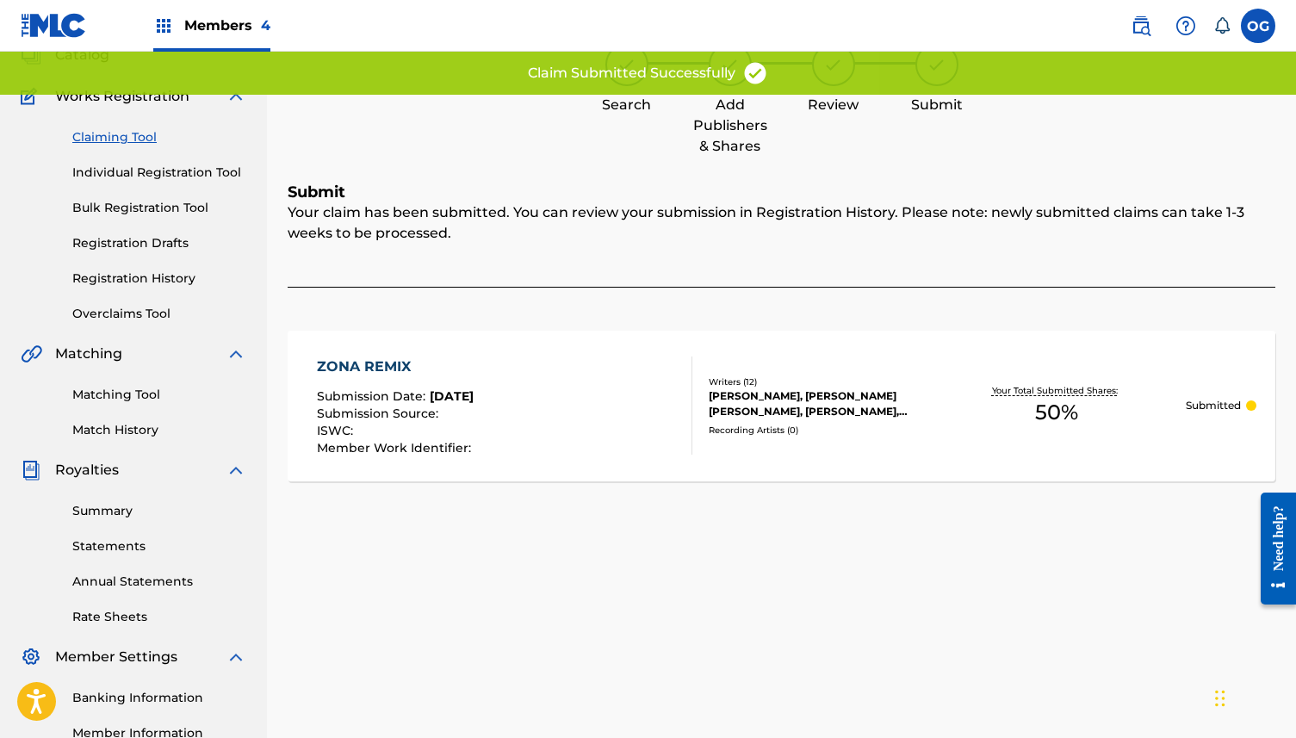
scroll to position [0, 0]
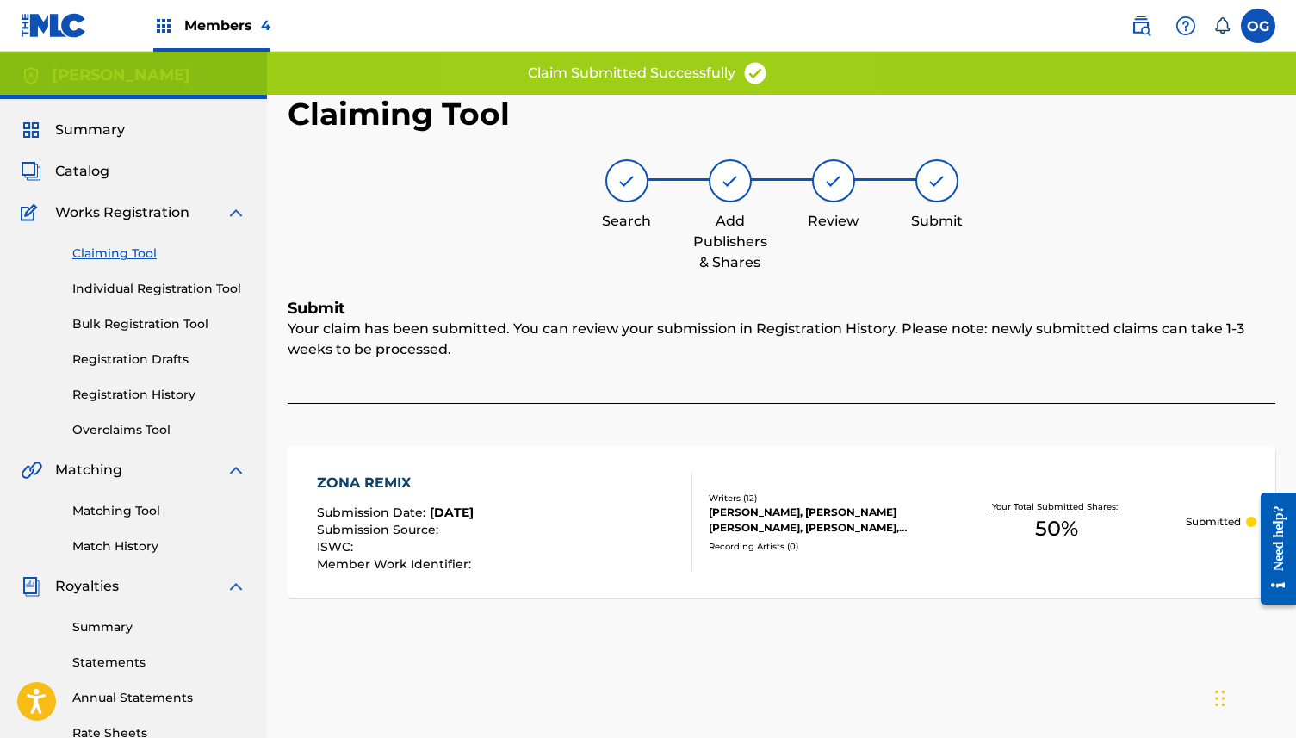
click at [84, 174] on span "Catalog" at bounding box center [82, 171] width 54 height 21
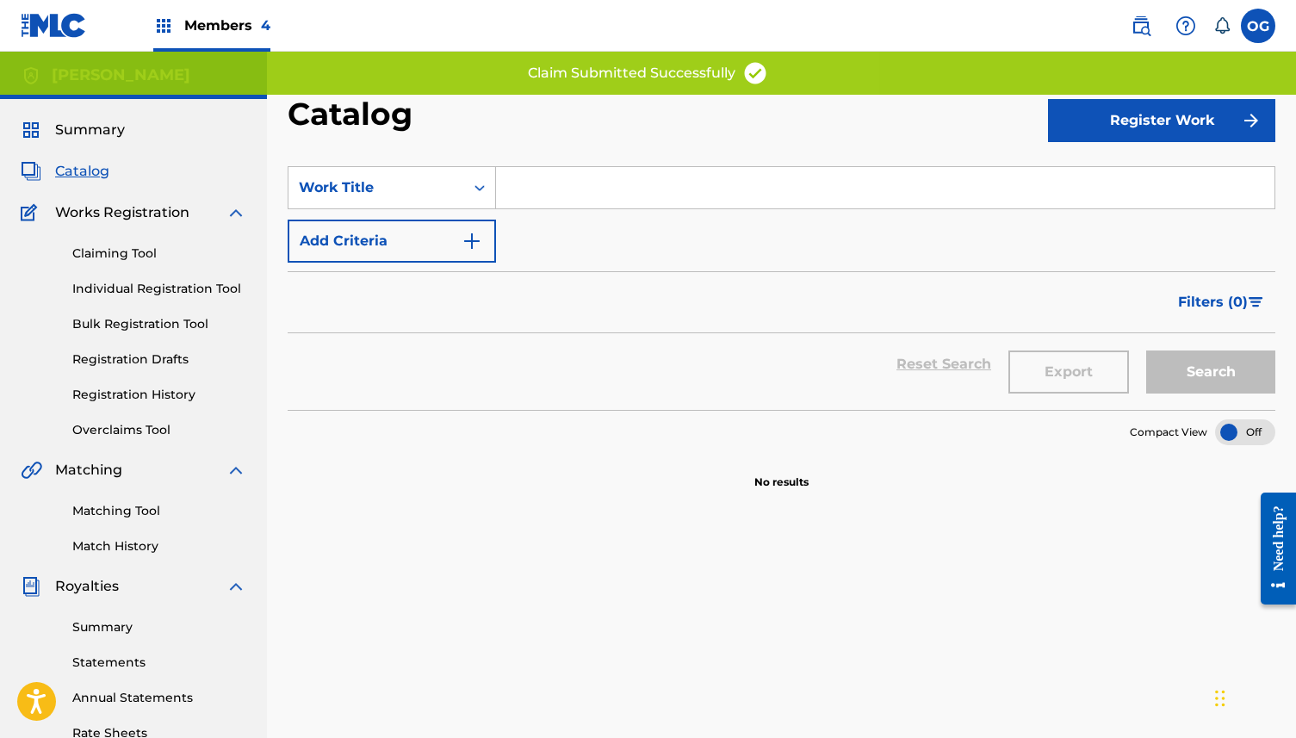
click at [64, 137] on span "Summary" at bounding box center [90, 130] width 70 height 21
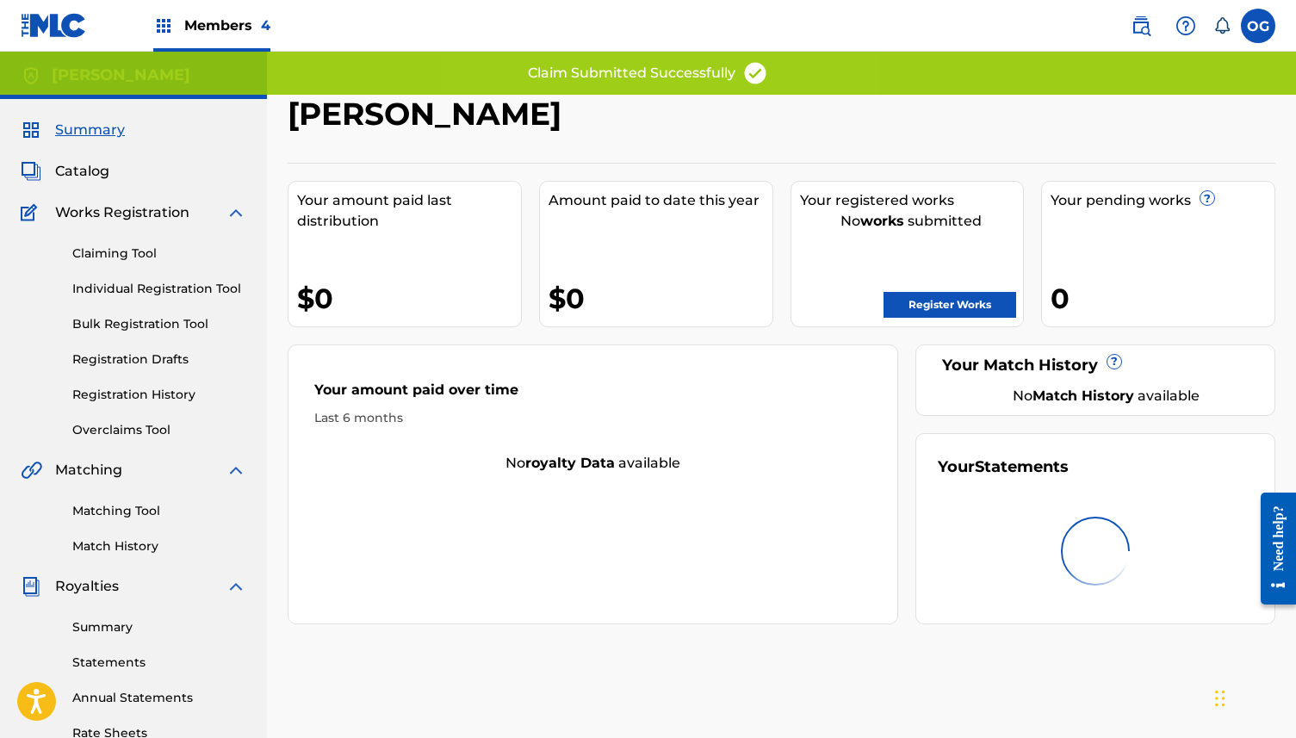
click at [945, 295] on link "Register Works" at bounding box center [949, 305] width 133 height 26
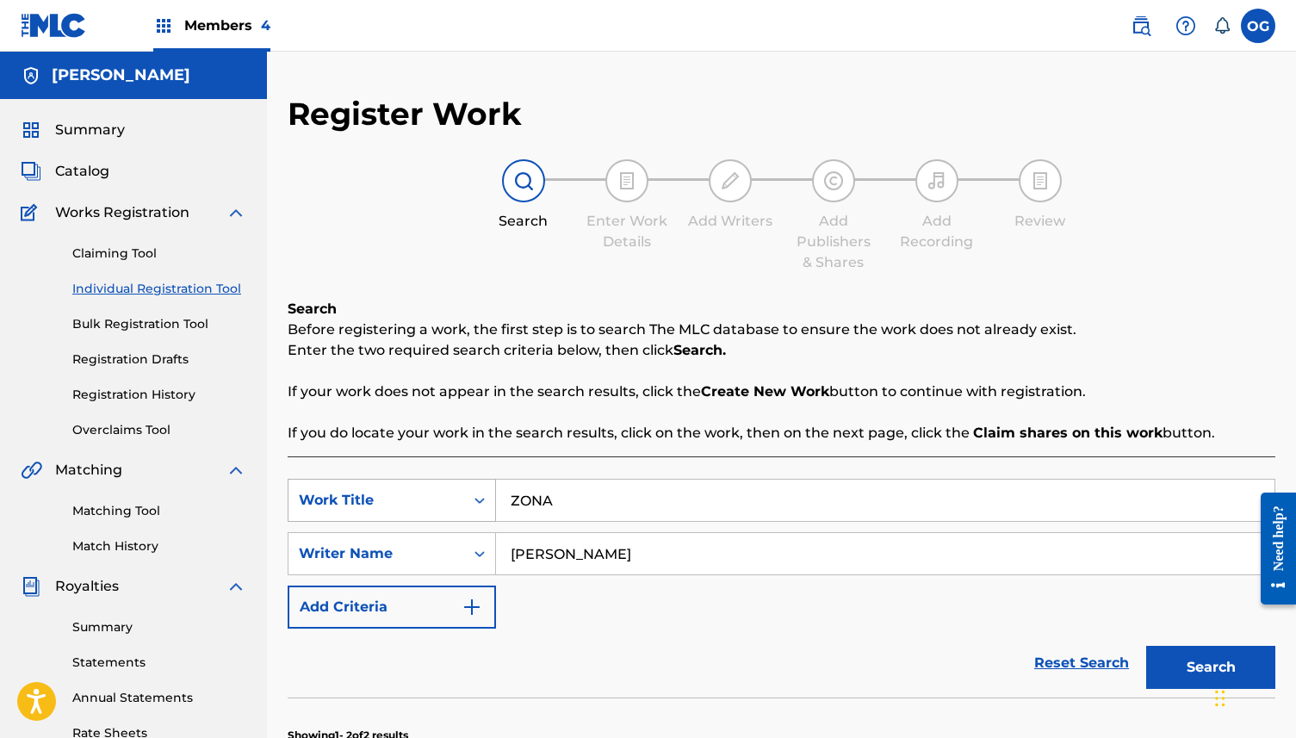
drag, startPoint x: 644, startPoint y: 497, endPoint x: 334, endPoint y: 486, distance: 310.1
click at [334, 486] on div "SearchWithCriteriab7c6b531-837f-400f-97f2-5766b43b9068 Work Title ZONA" at bounding box center [782, 500] width 988 height 43
type input "SI CAIGO PRESO"
click at [1218, 674] on div "Chat Widget" at bounding box center [1253, 696] width 86 height 83
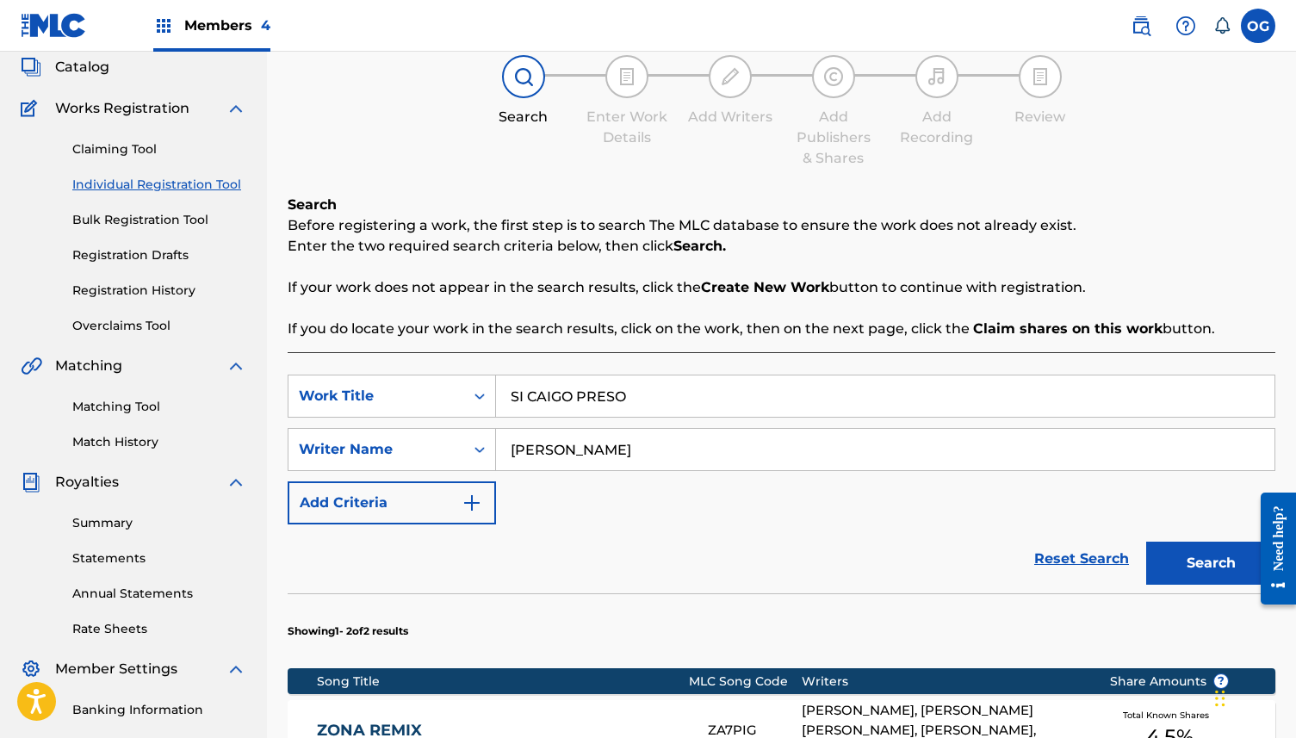
scroll to position [486, 0]
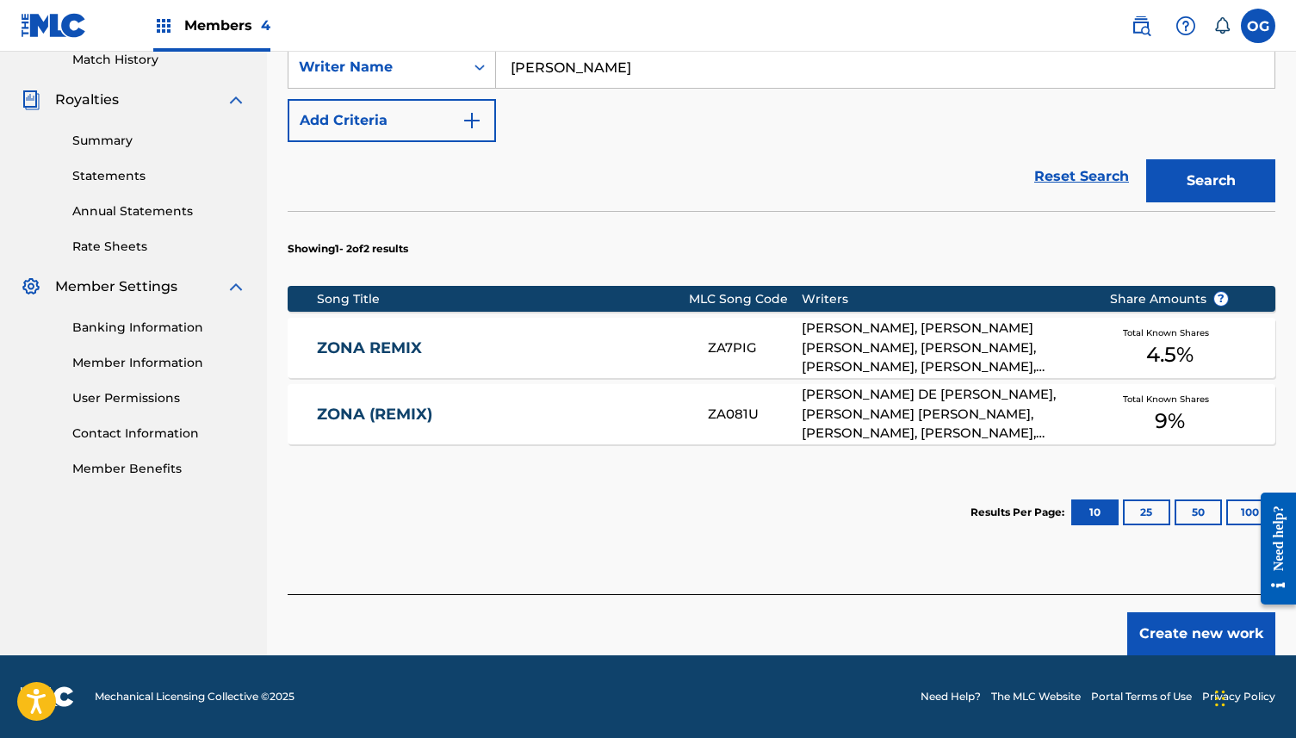
click at [1211, 197] on button "Search" at bounding box center [1210, 180] width 129 height 43
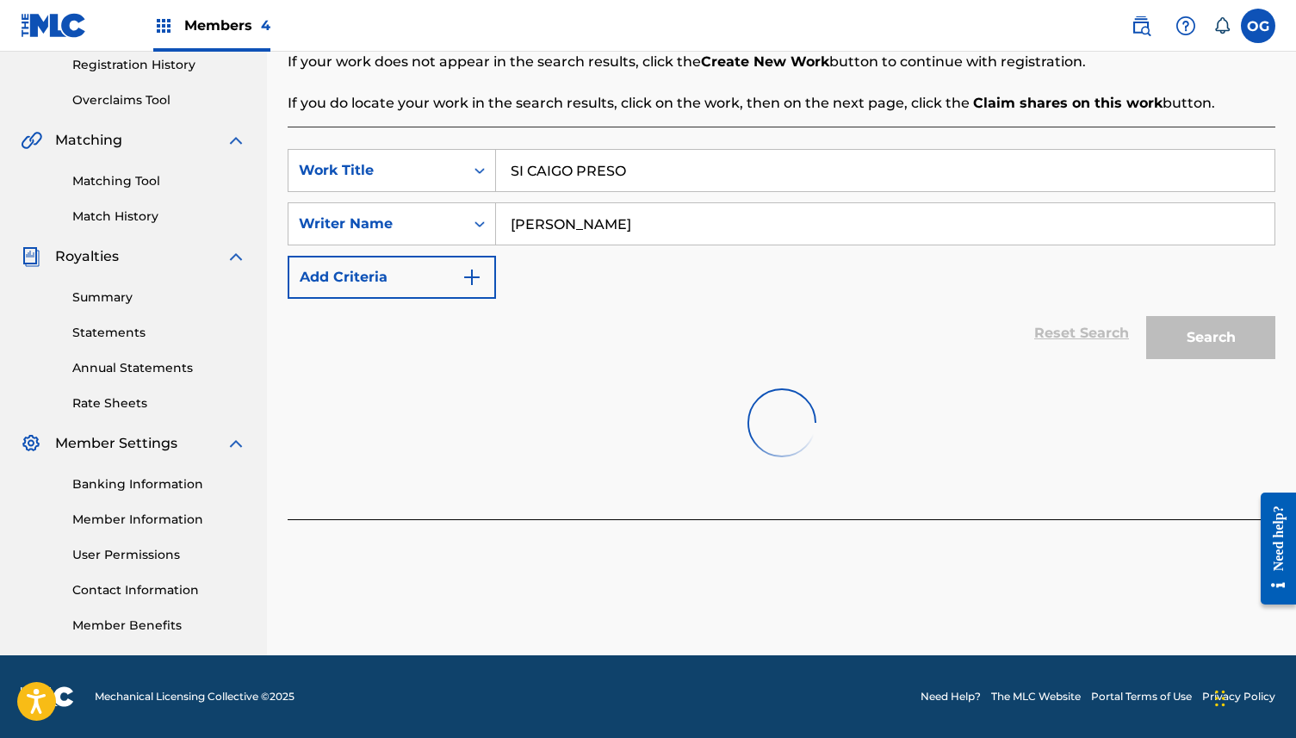
scroll to position [420, 0]
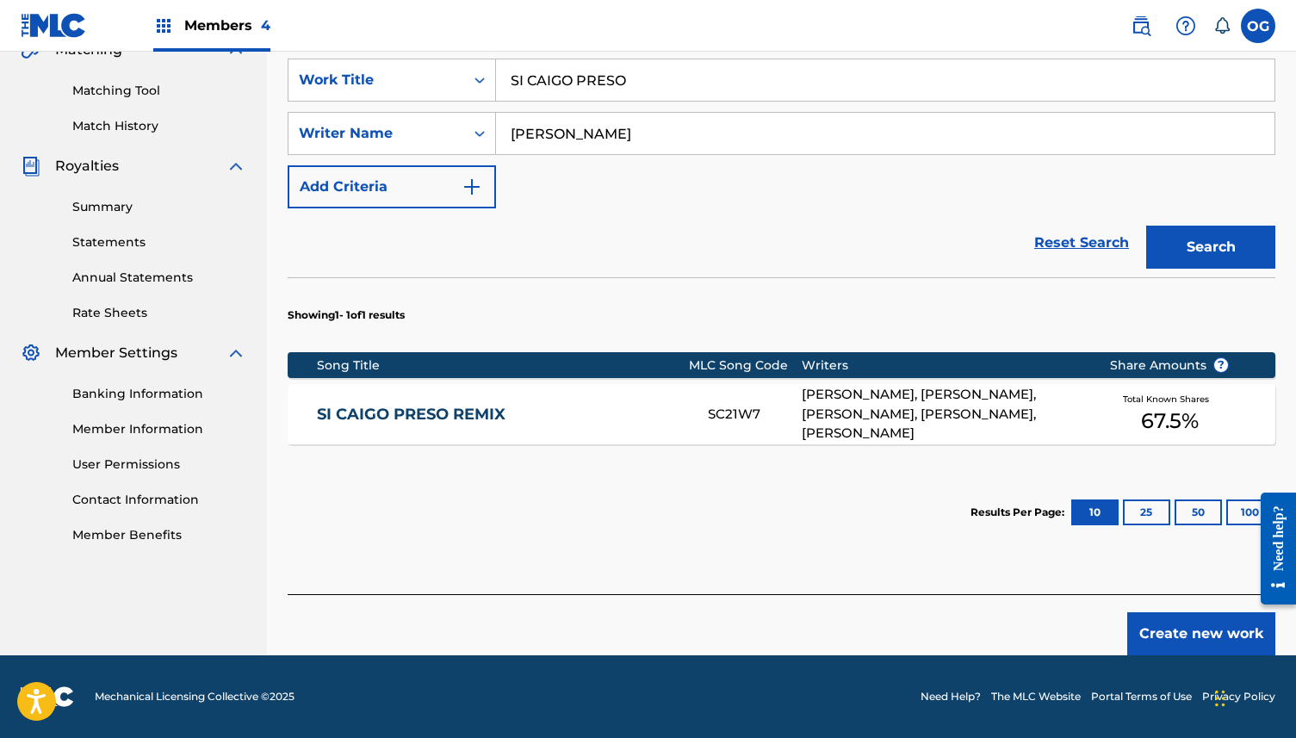
click at [1154, 418] on span "67.5 %" at bounding box center [1170, 421] width 58 height 31
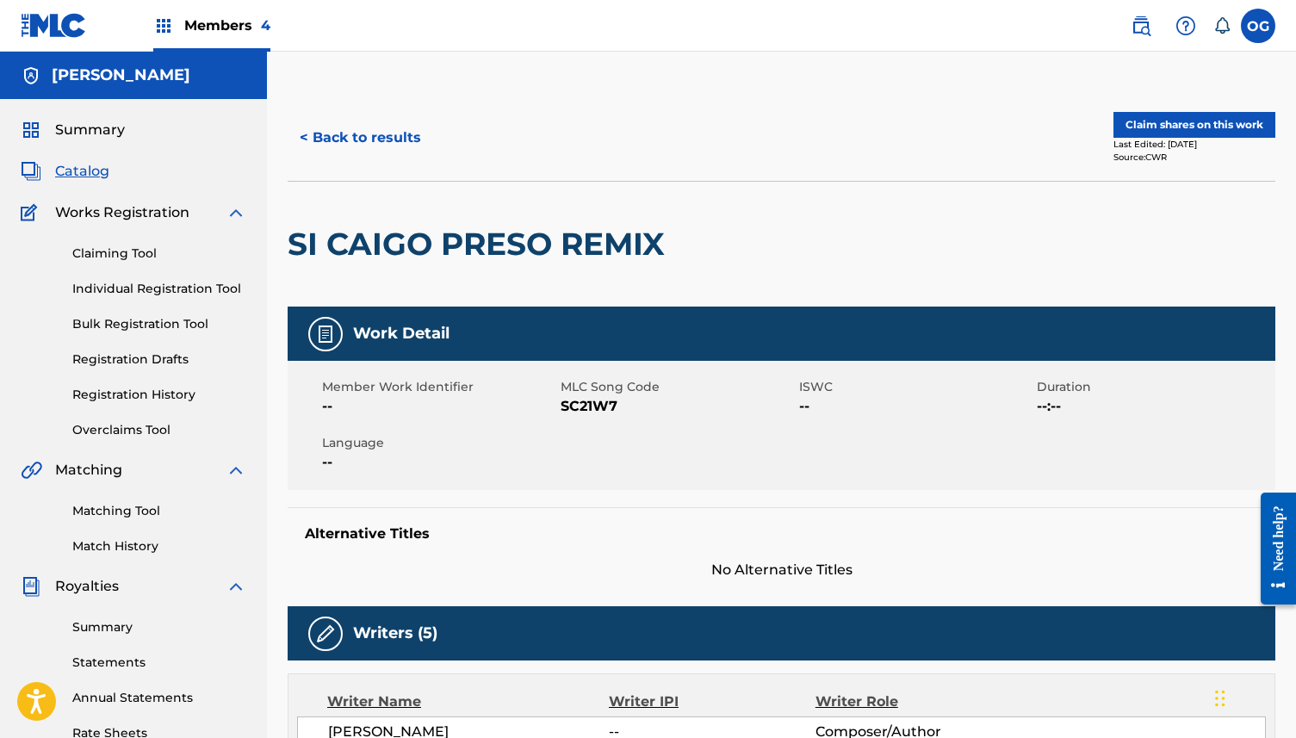
click at [1164, 138] on div "Last Edited: [DATE]" at bounding box center [1194, 144] width 162 height 13
click at [1165, 119] on button "Claim shares on this work" at bounding box center [1194, 125] width 162 height 26
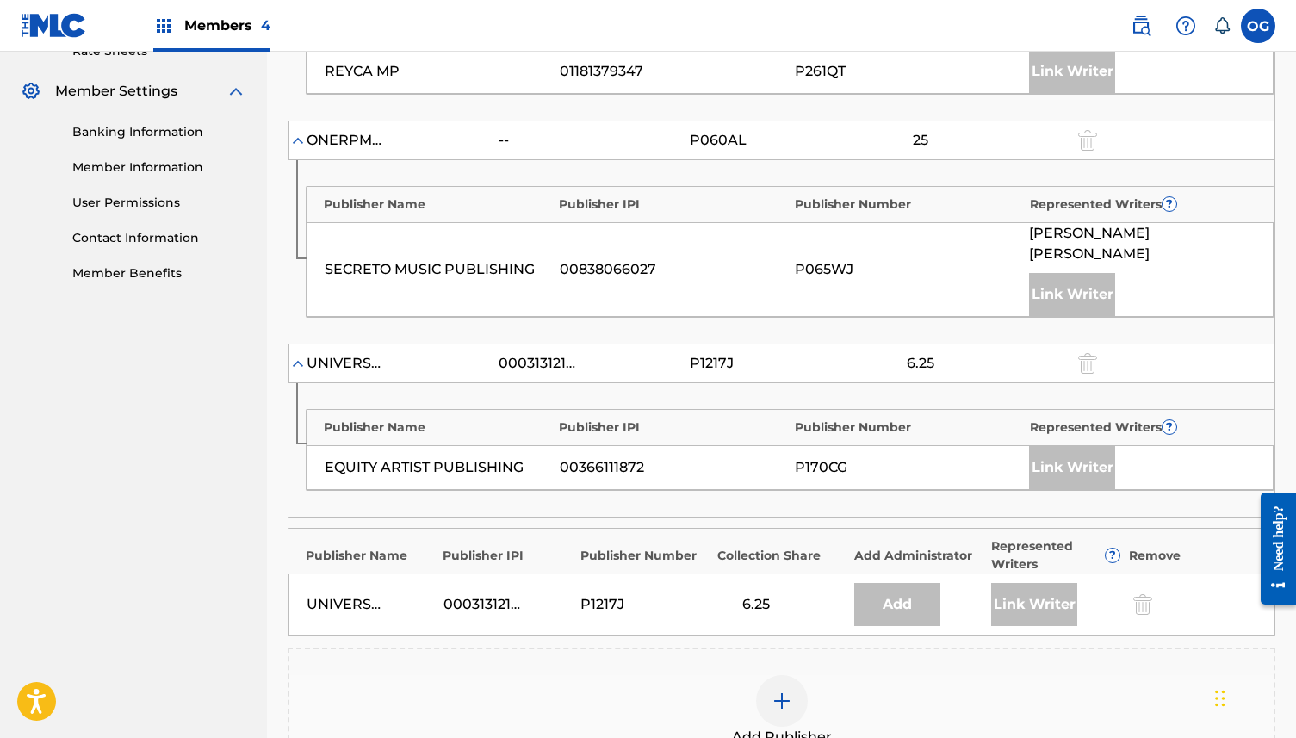
scroll to position [685, 0]
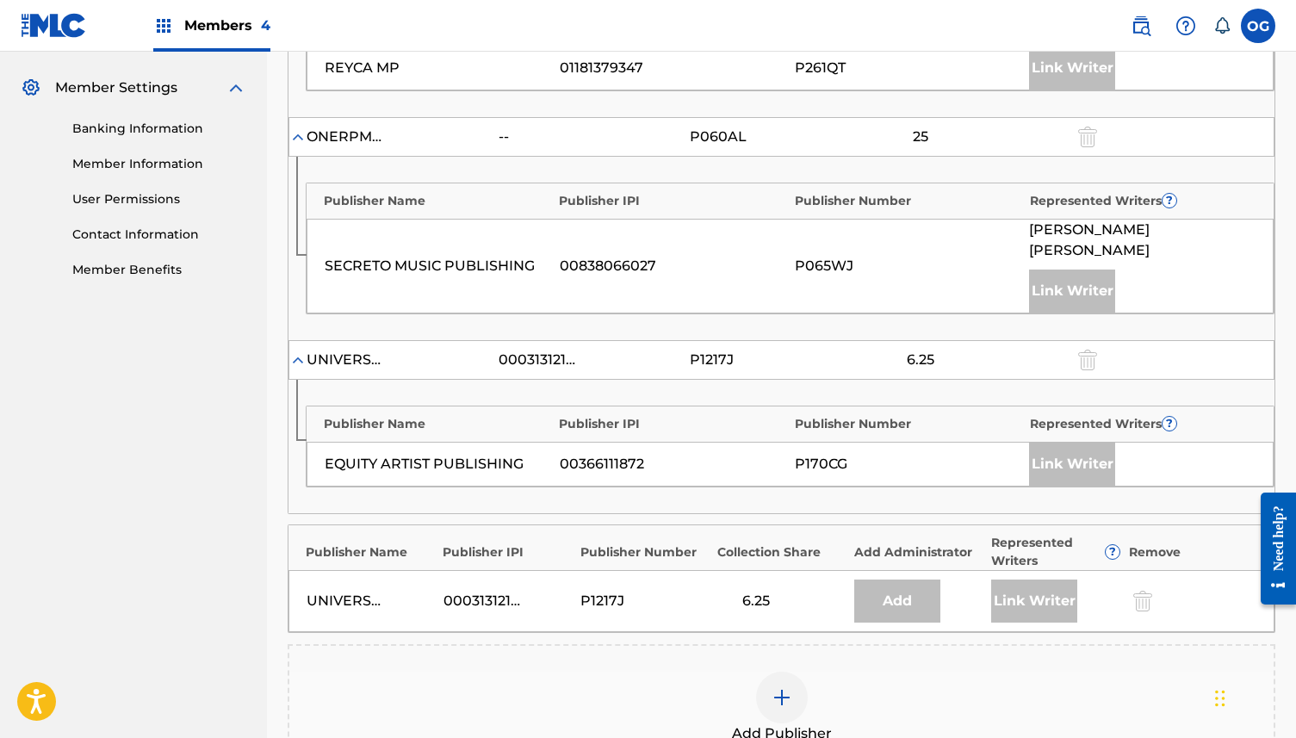
click at [777, 687] on img at bounding box center [781, 697] width 21 height 21
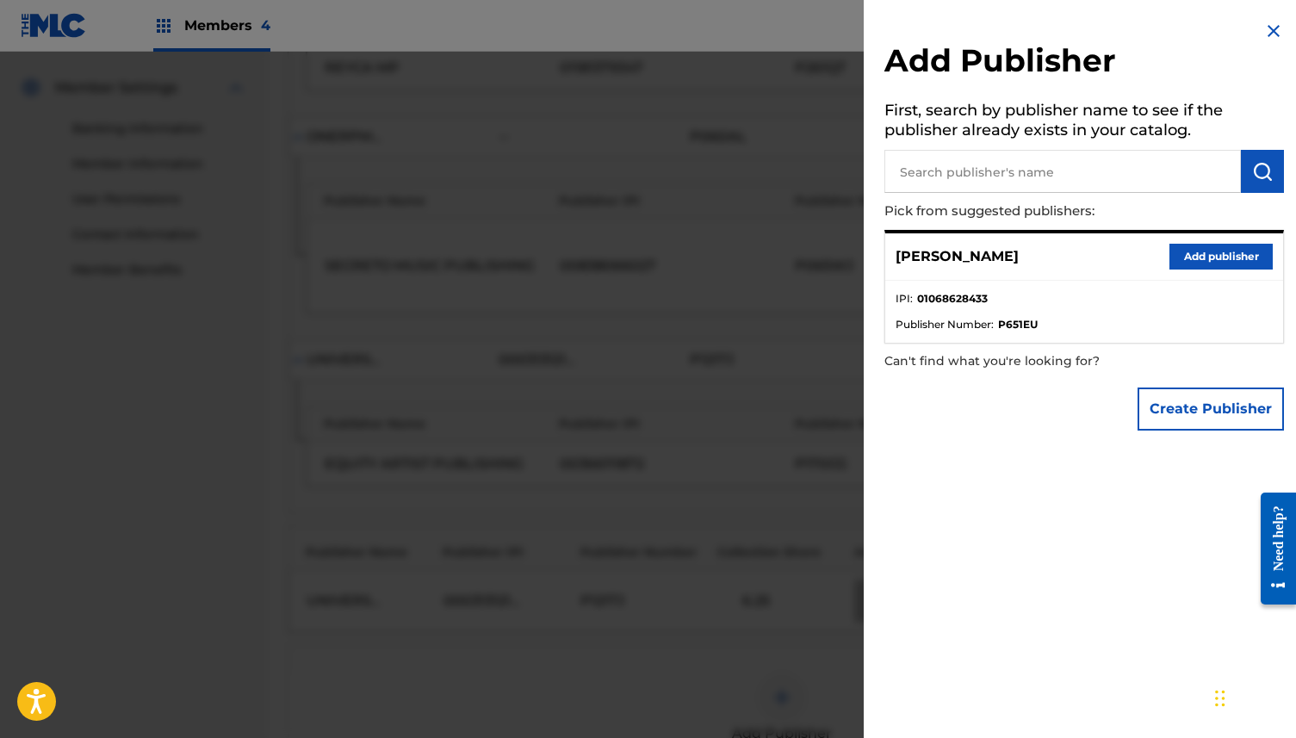
click at [1229, 257] on button "Add publisher" at bounding box center [1220, 257] width 103 height 26
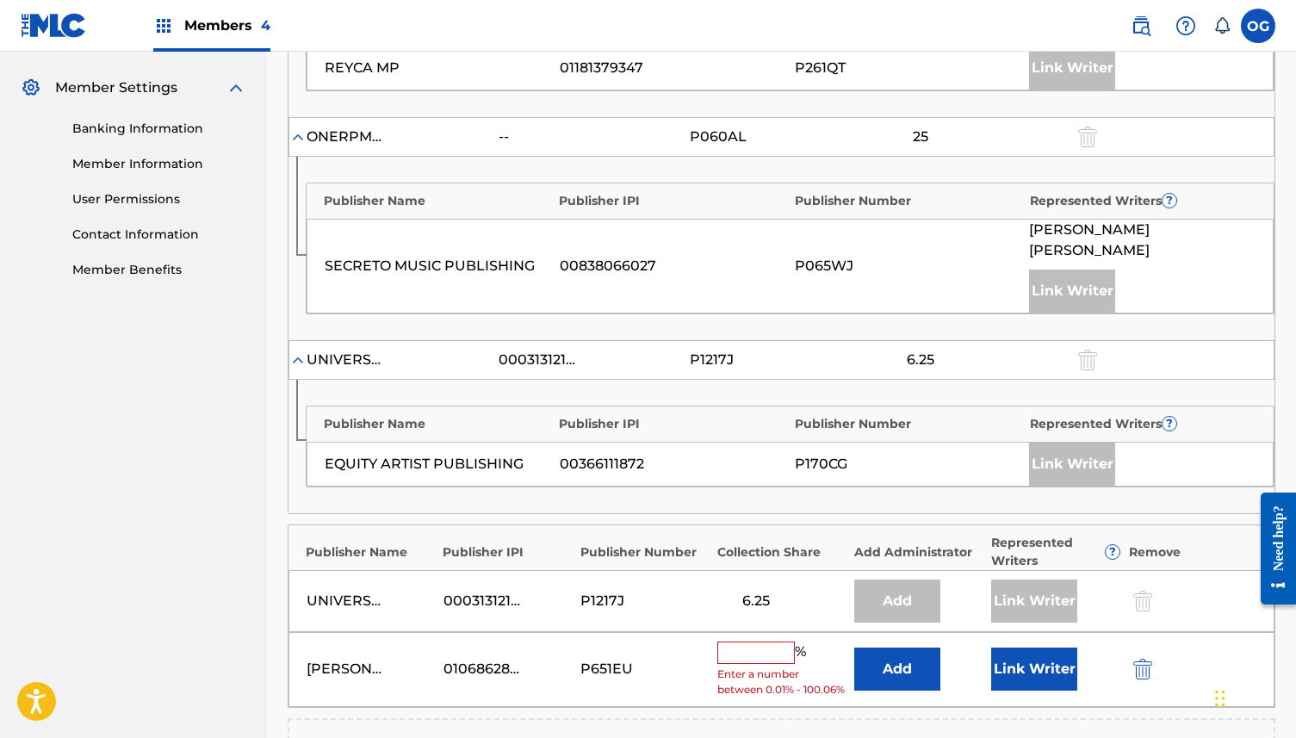
click at [770, 641] on input "text" at bounding box center [755, 652] width 77 height 22
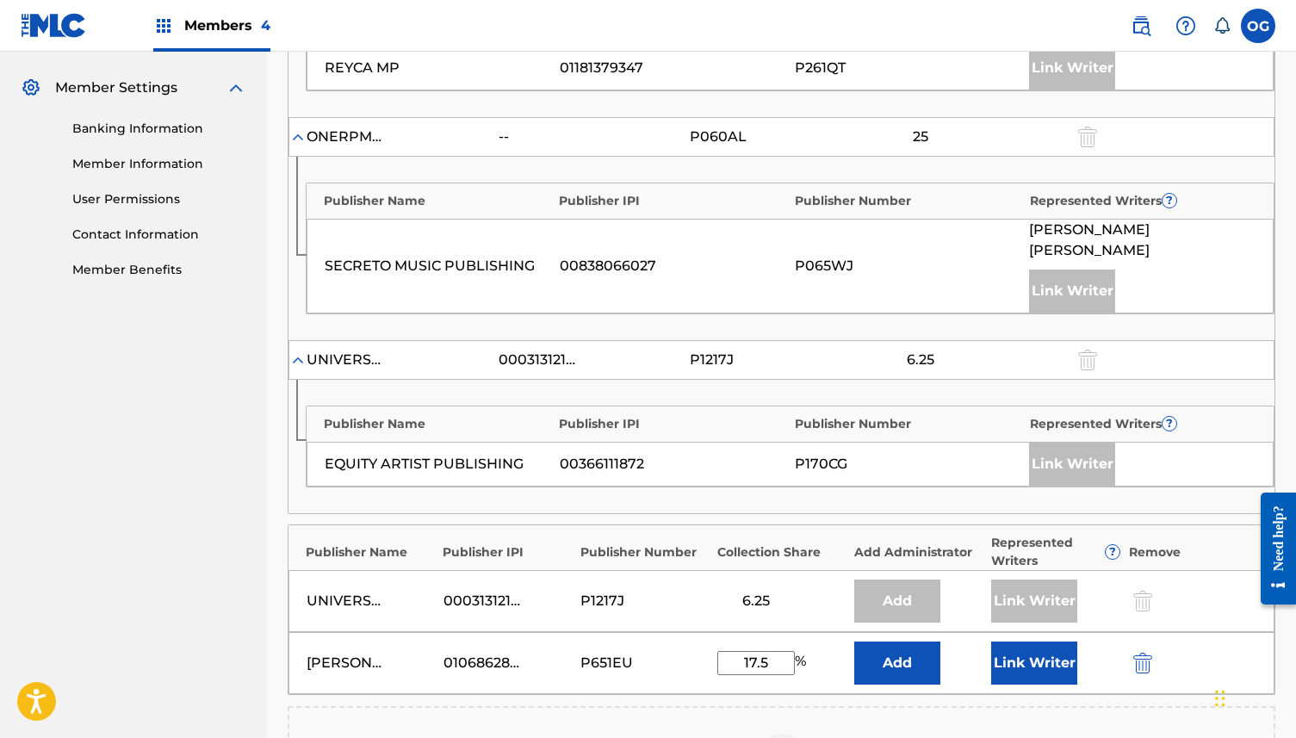
type input "17.5"
click at [1038, 641] on button "Link Writer" at bounding box center [1034, 662] width 86 height 43
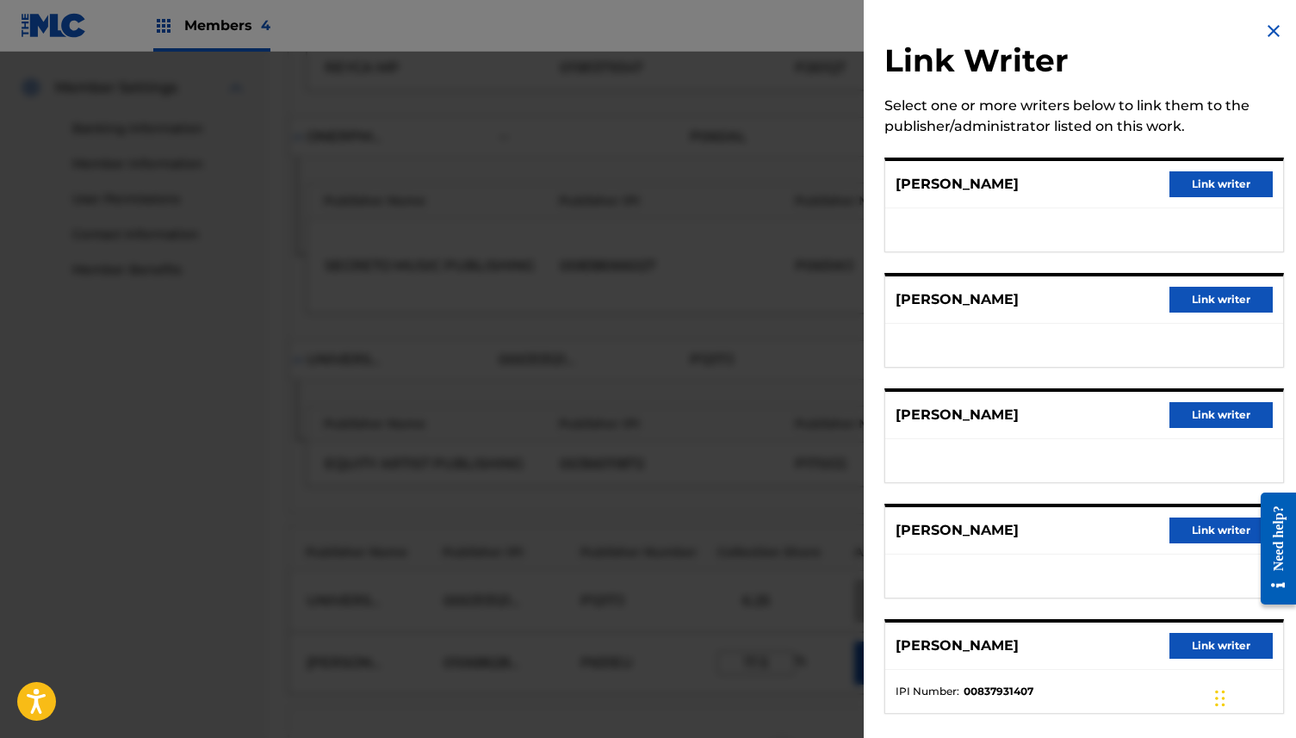
click at [1221, 176] on button "Link writer" at bounding box center [1220, 184] width 103 height 26
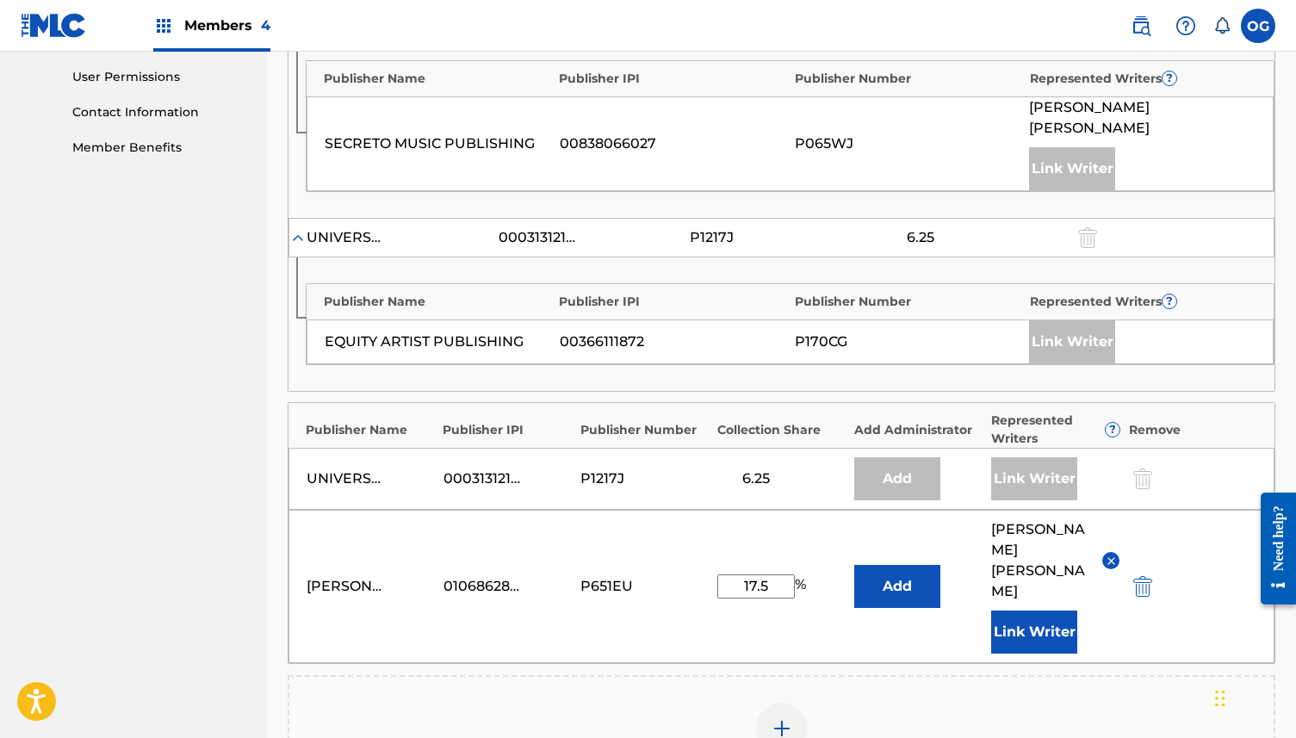
scroll to position [1108, 0]
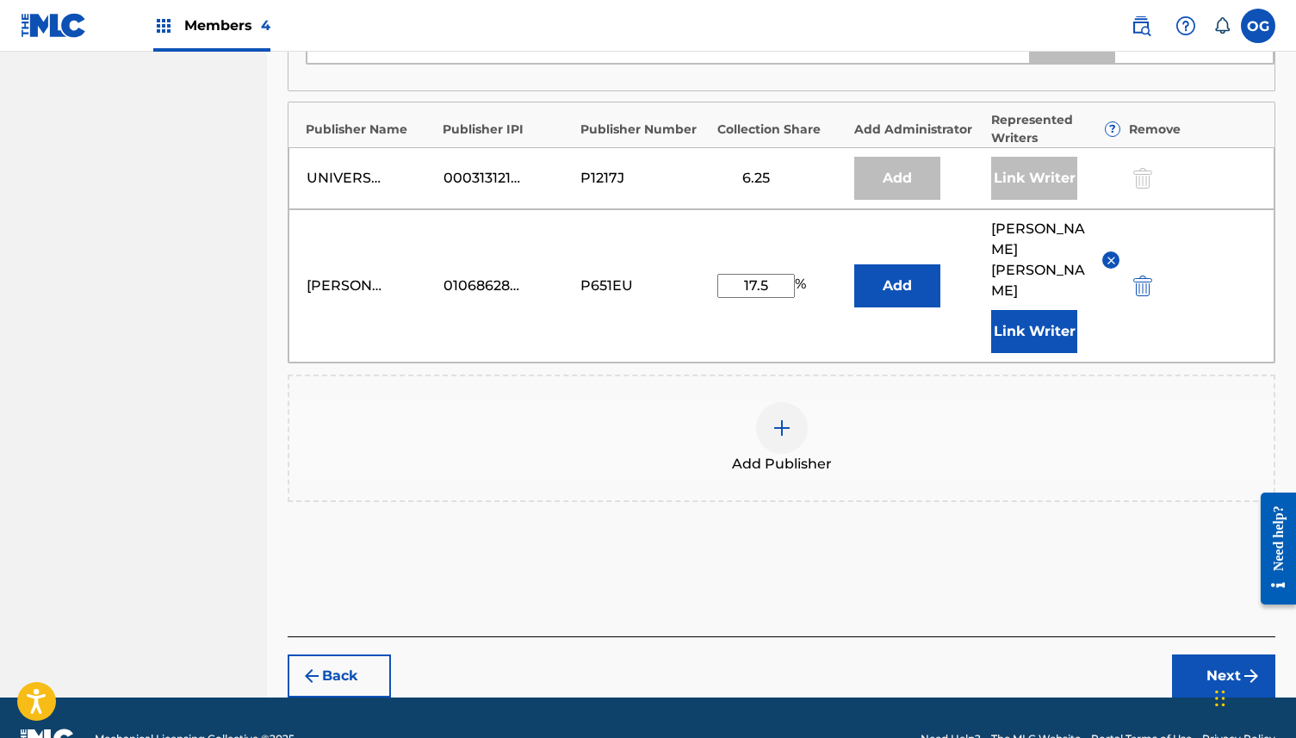
click at [1200, 654] on button "Next" at bounding box center [1223, 675] width 103 height 43
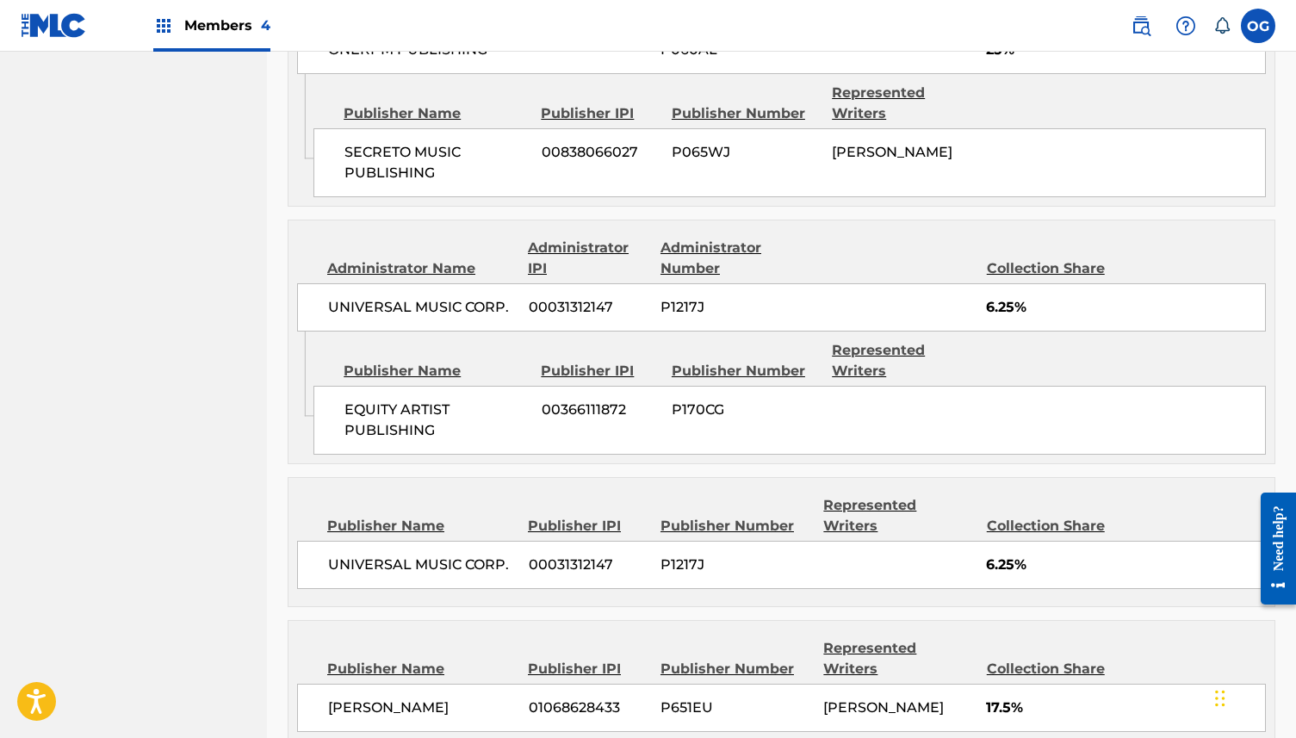
scroll to position [1226, 0]
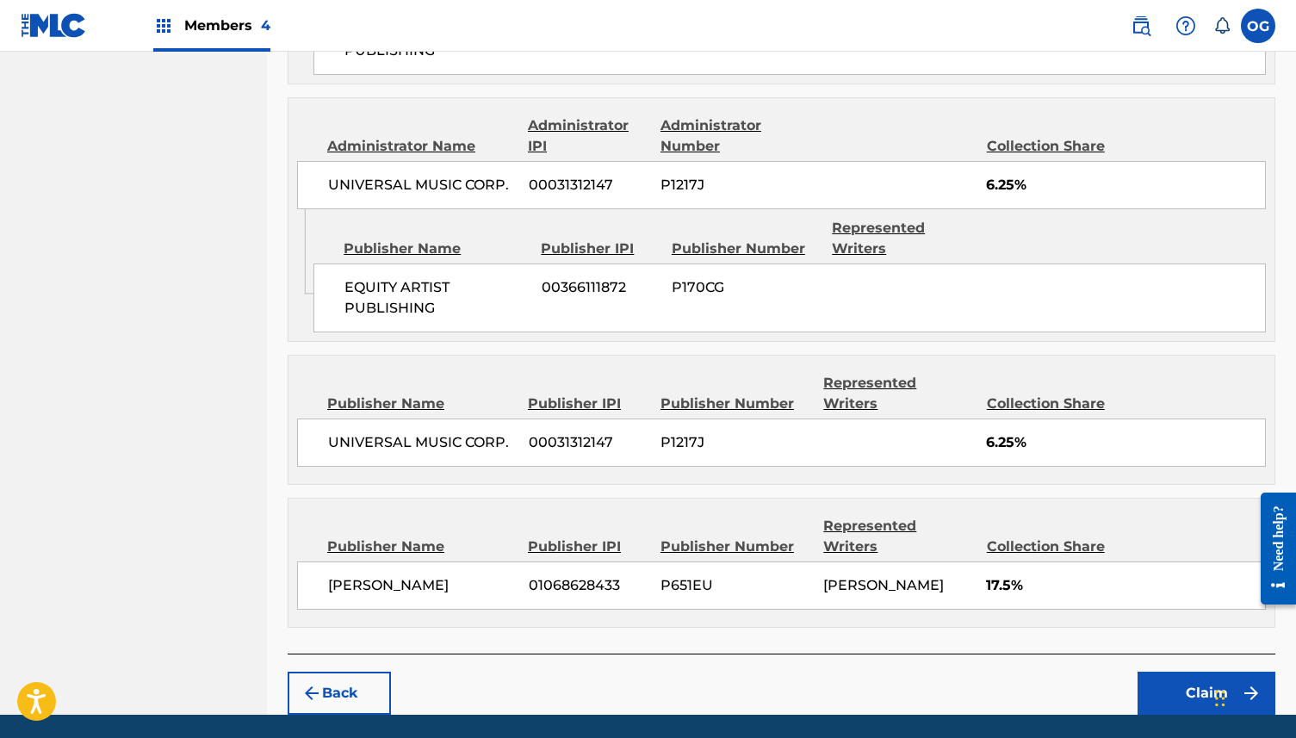
click at [1195, 672] on button "Claim" at bounding box center [1206, 693] width 138 height 43
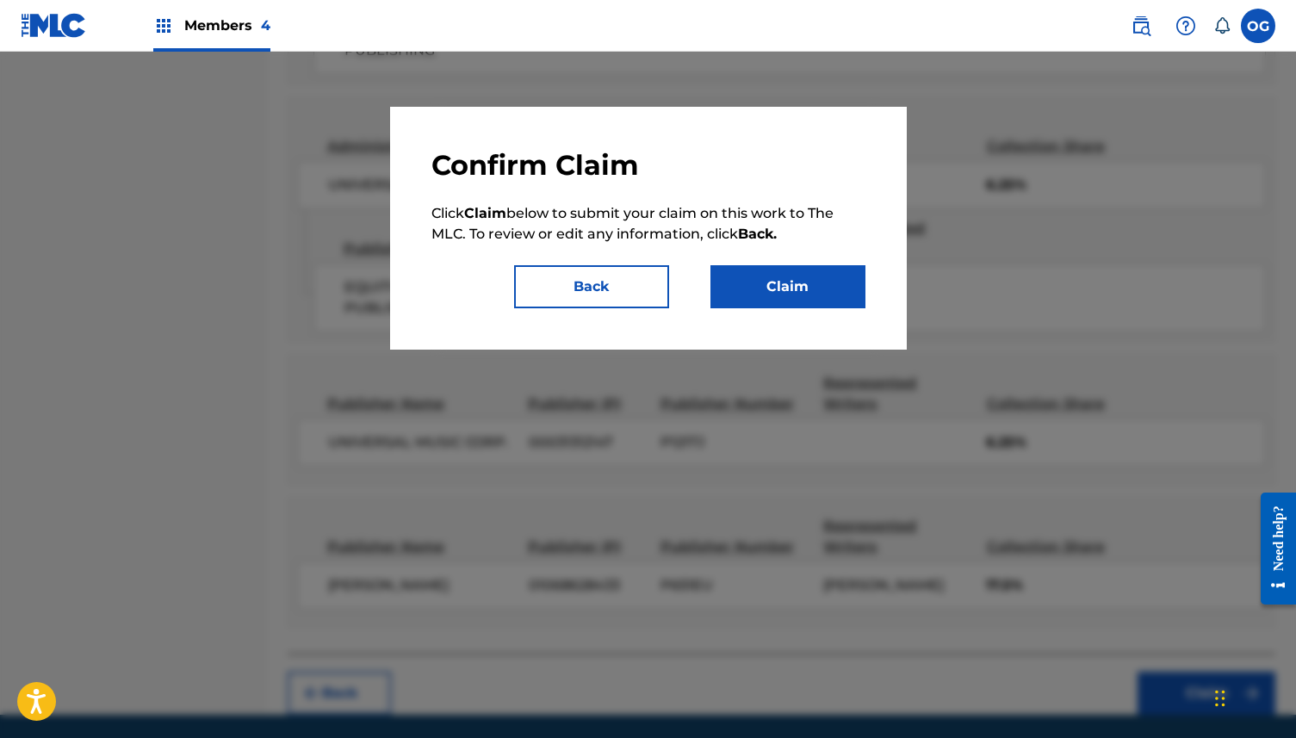
click at [820, 298] on button "Claim" at bounding box center [787, 286] width 155 height 43
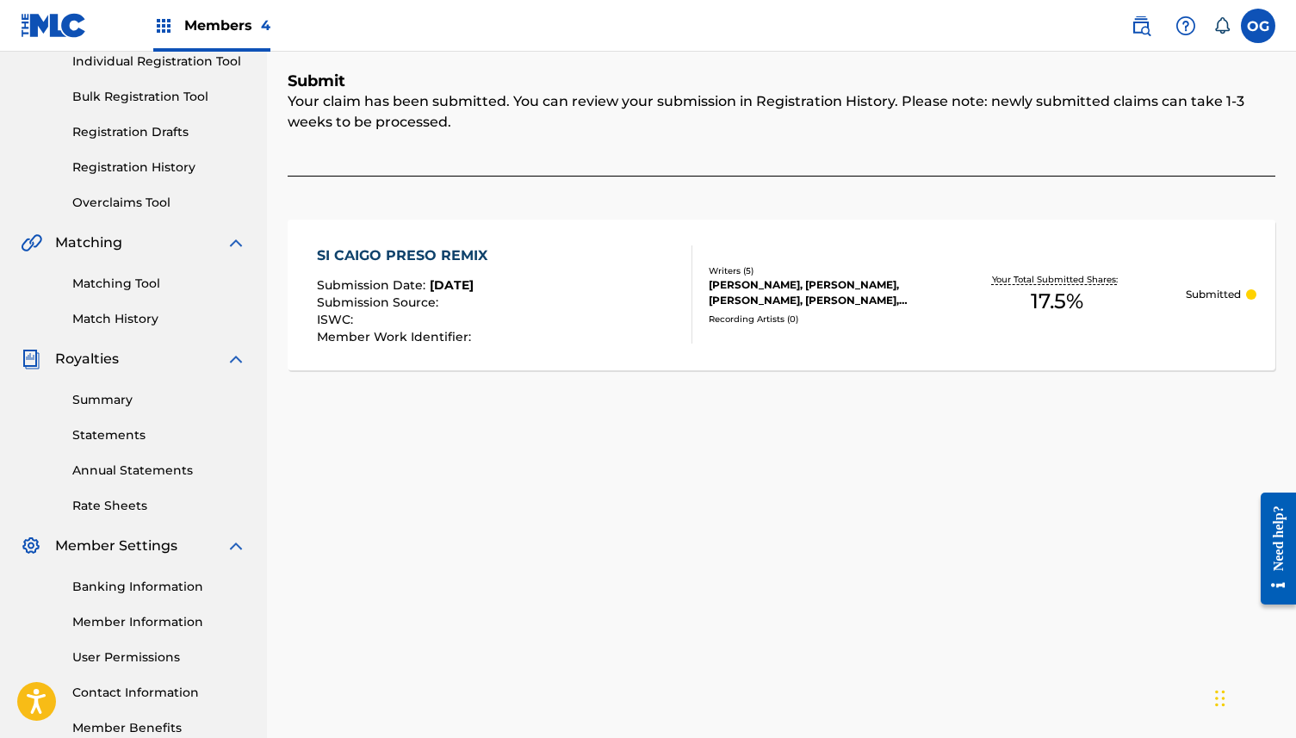
scroll to position [0, 0]
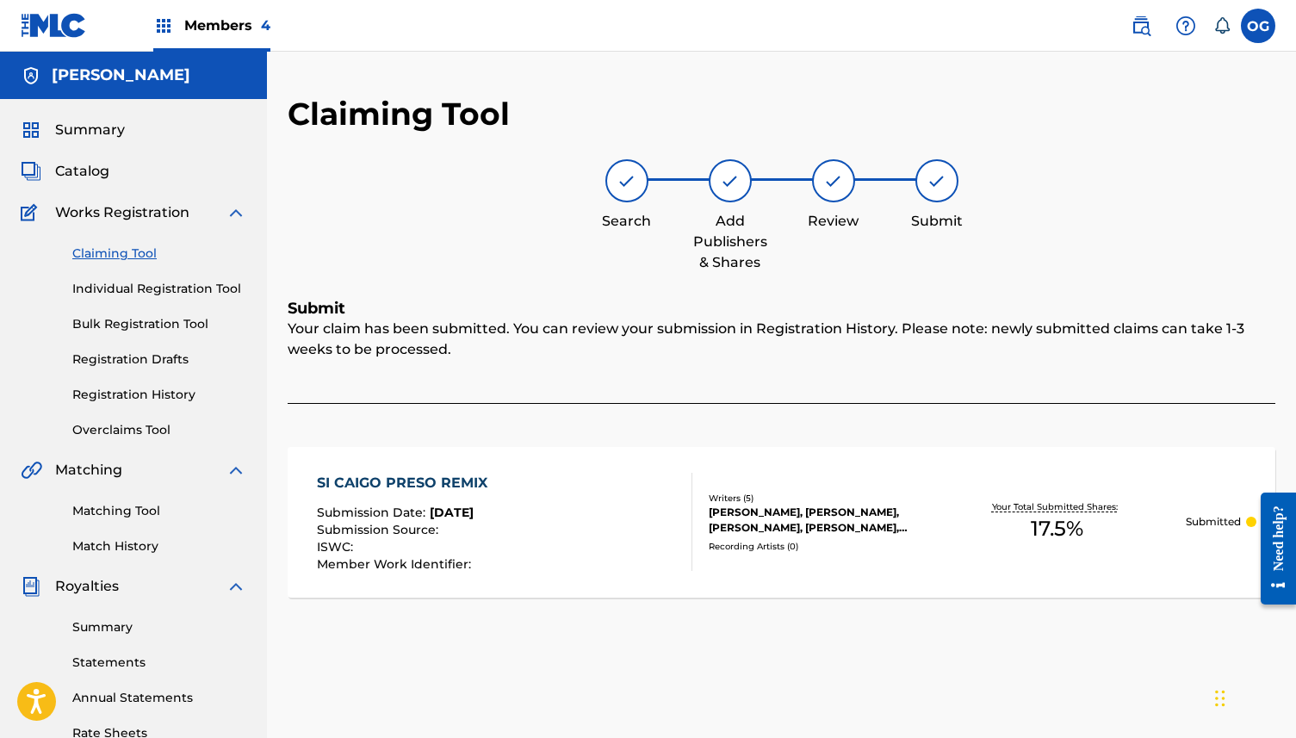
click at [102, 173] on span "Catalog" at bounding box center [82, 171] width 54 height 21
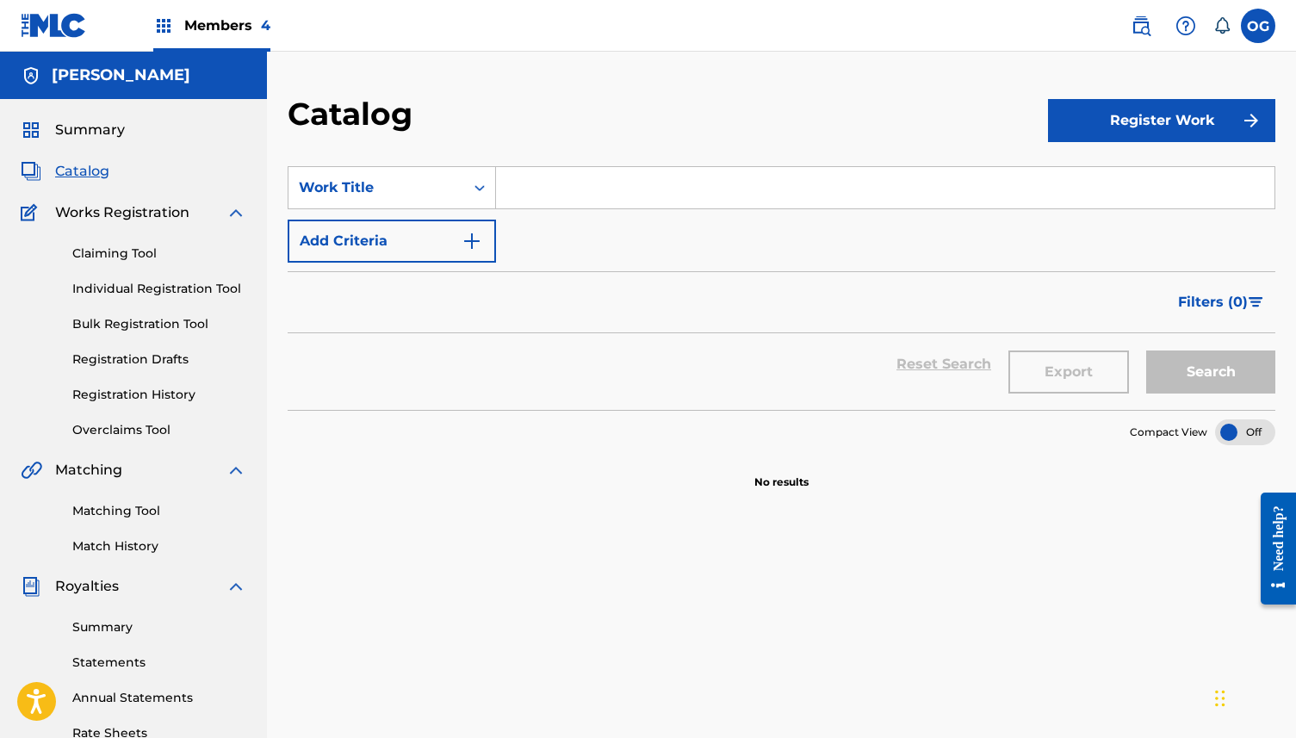
click at [112, 136] on span "Summary" at bounding box center [90, 130] width 70 height 21
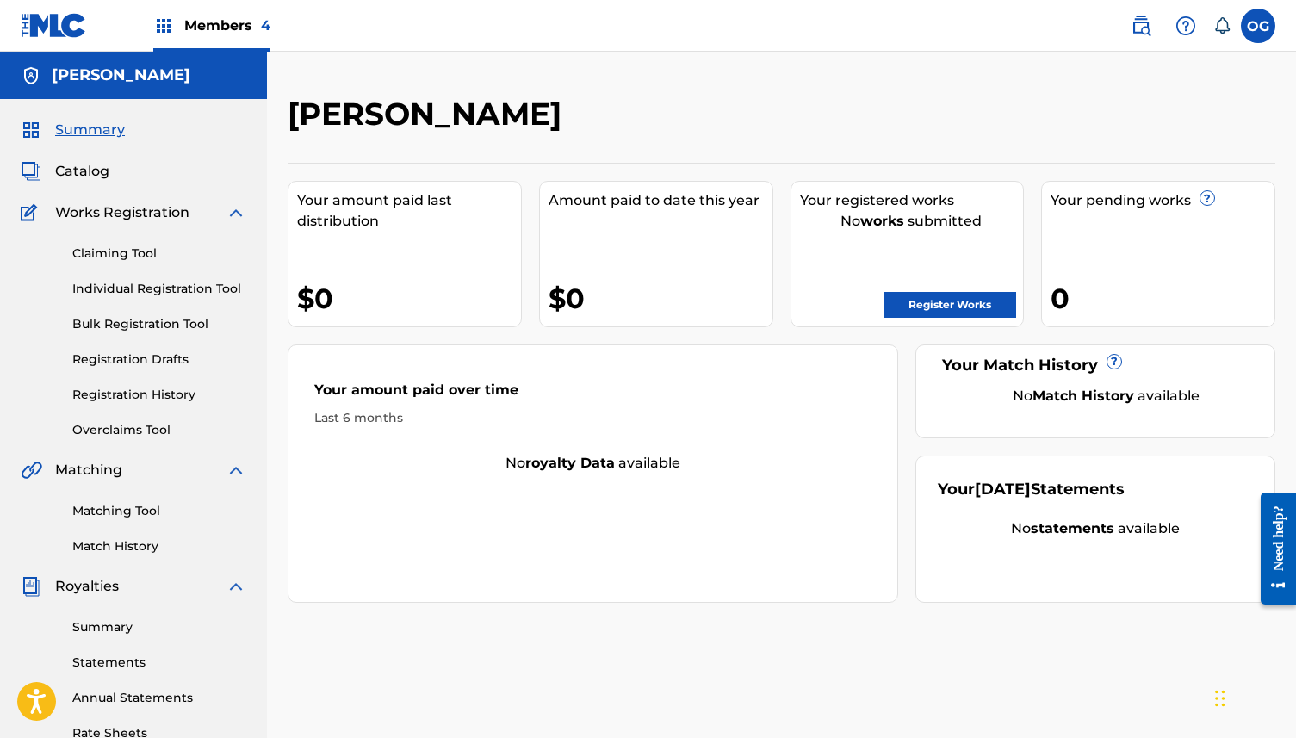
click at [957, 293] on link "Register Works" at bounding box center [949, 305] width 133 height 26
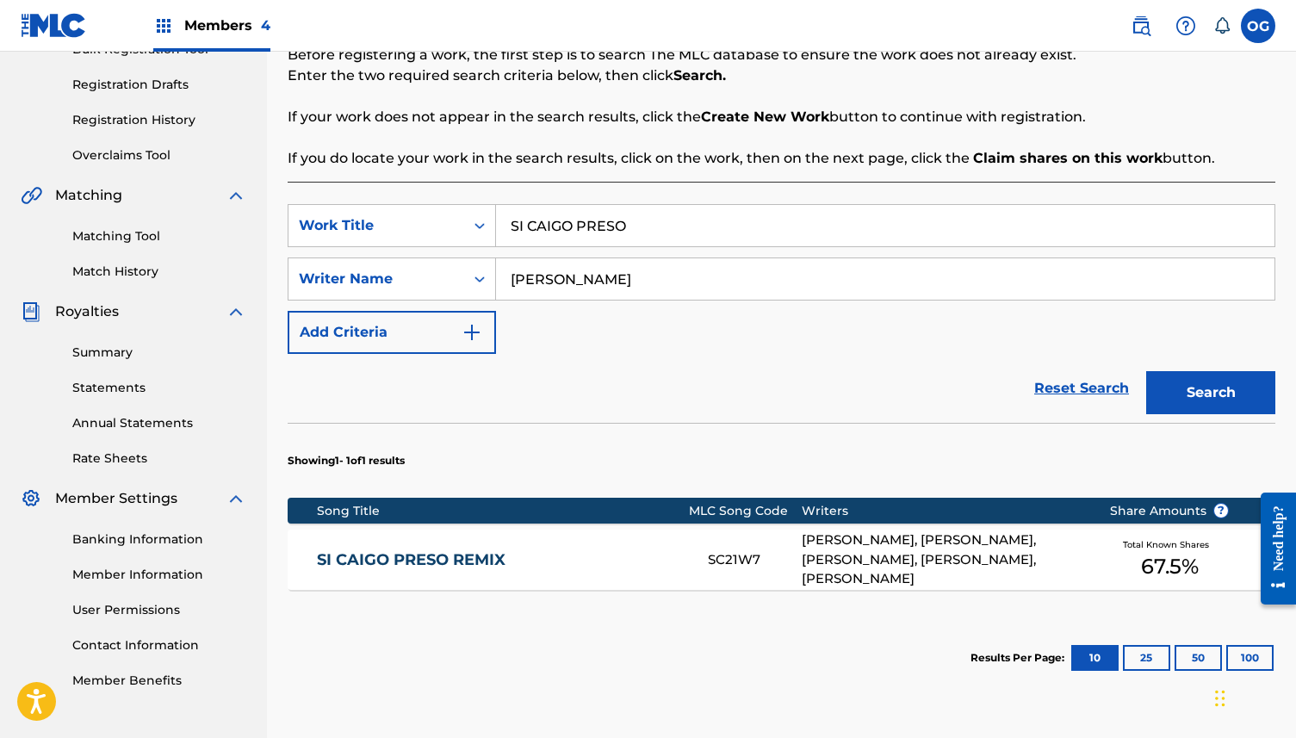
scroll to position [306, 0]
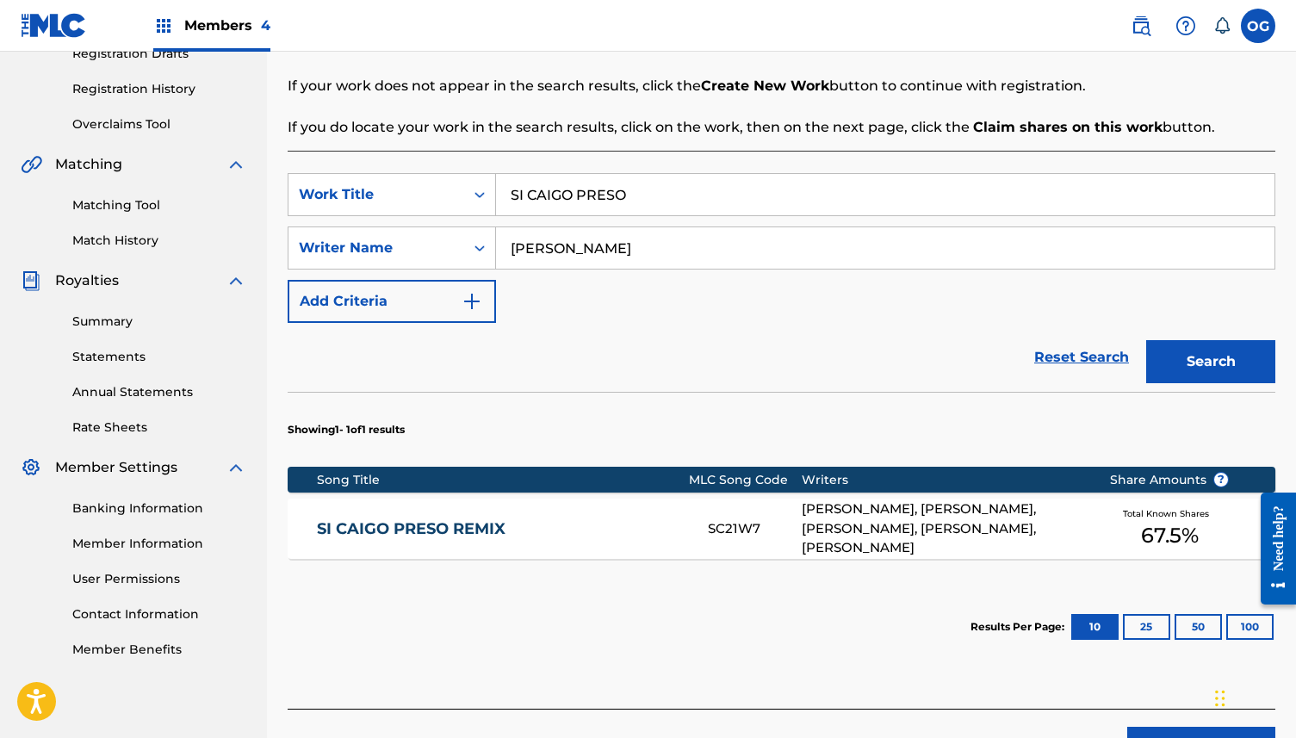
drag, startPoint x: 793, startPoint y: 210, endPoint x: 329, endPoint y: 216, distance: 464.1
click at [329, 217] on div "SearchWithCriteriab7c6b531-837f-400f-97f2-5766b43b9068 Work Title SI CAIGO PRES…" at bounding box center [782, 248] width 988 height 150
drag, startPoint x: 639, startPoint y: 201, endPoint x: 430, endPoint y: 200, distance: 208.4
click at [430, 200] on div "SearchWithCriteriab7c6b531-837f-400f-97f2-5766b43b9068 Work Title SI CAIGO PRESO" at bounding box center [782, 194] width 988 height 43
type input "LARGA VIDA"
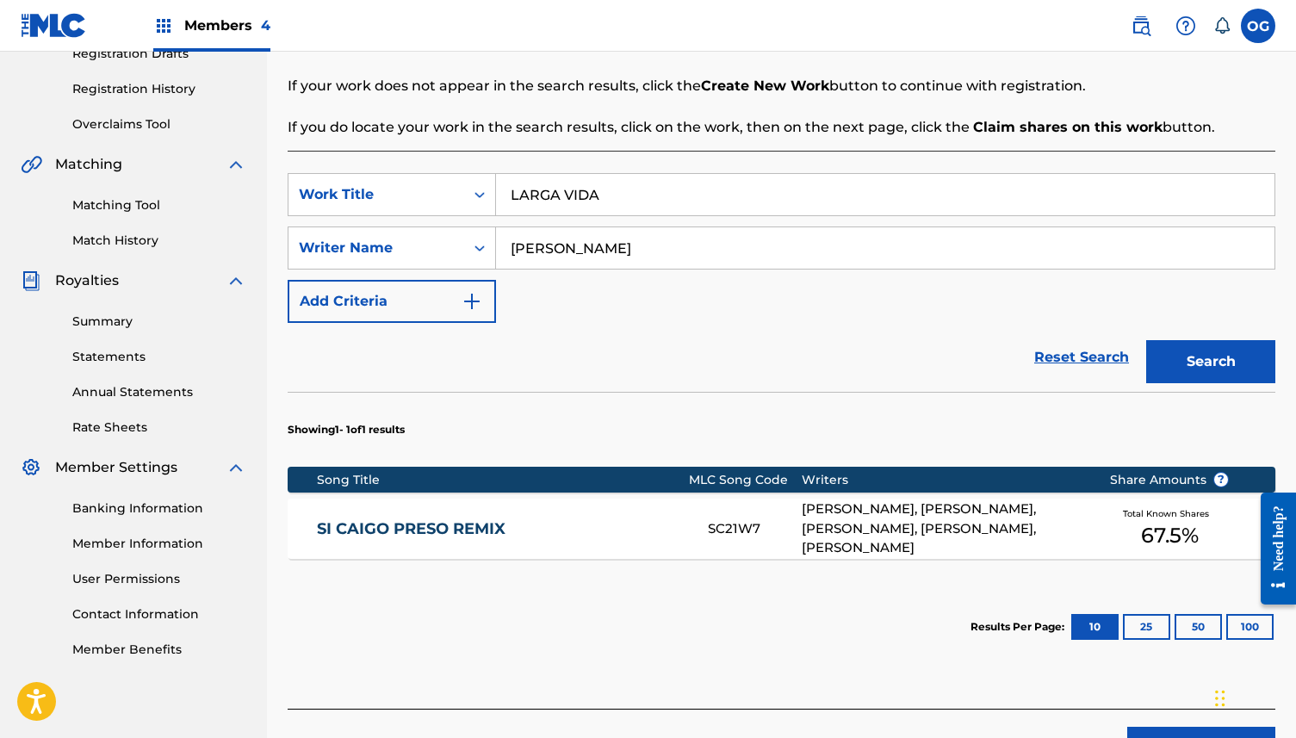
click at [1202, 362] on button "Search" at bounding box center [1210, 361] width 129 height 43
click at [1075, 537] on div "[PERSON_NAME], [PERSON_NAME]" at bounding box center [943, 529] width 282 height 20
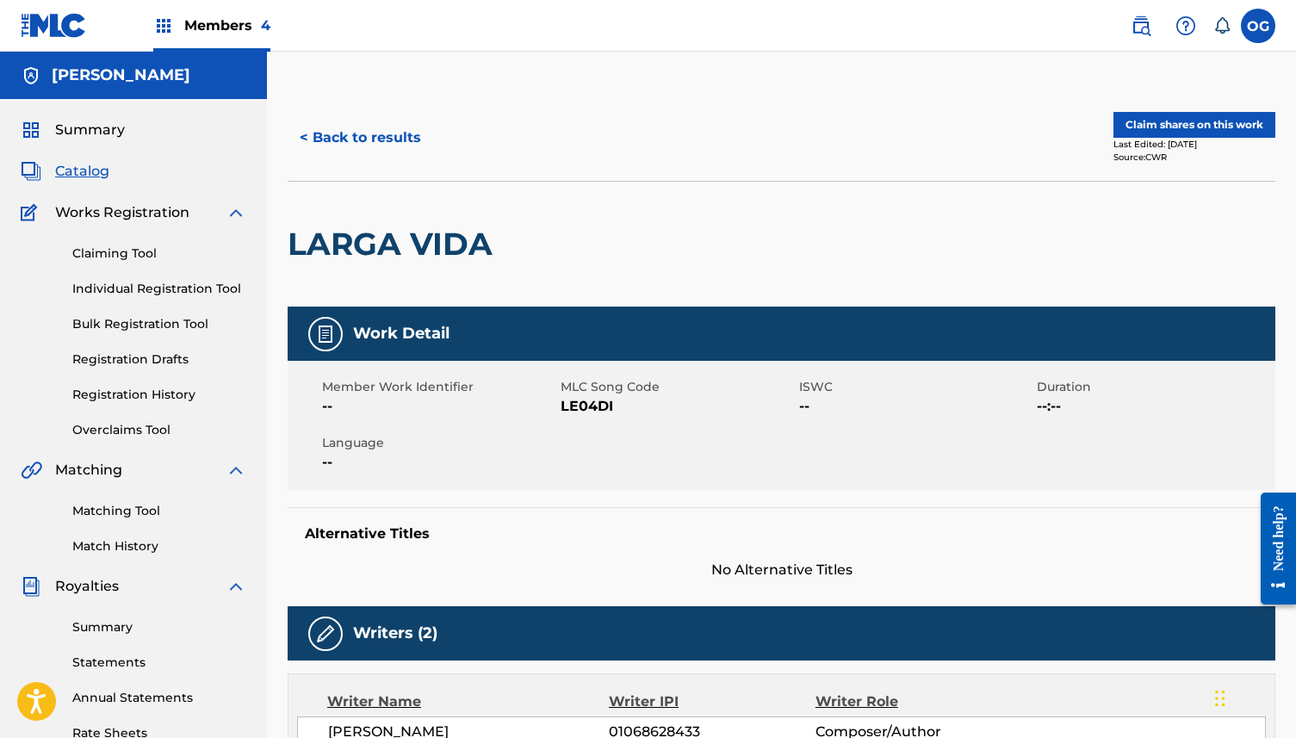
click at [1198, 122] on button "Claim shares on this work" at bounding box center [1194, 125] width 162 height 26
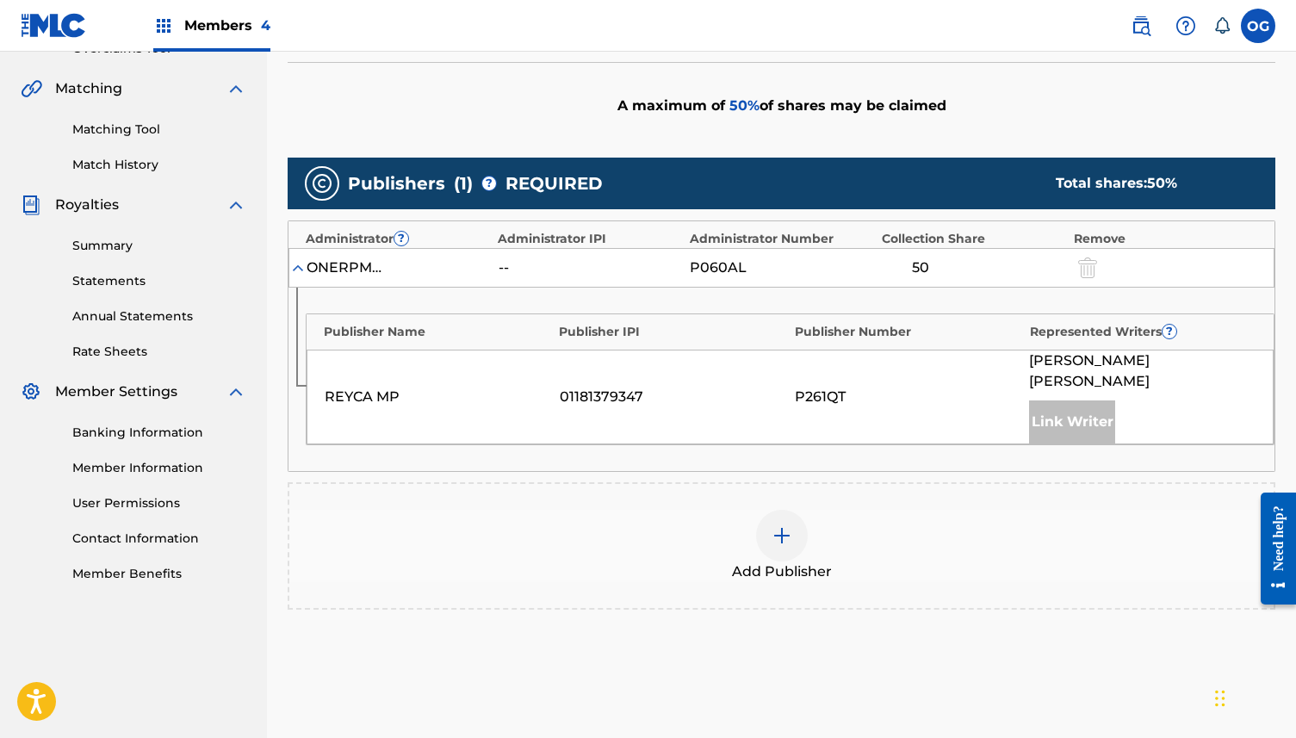
scroll to position [511, 0]
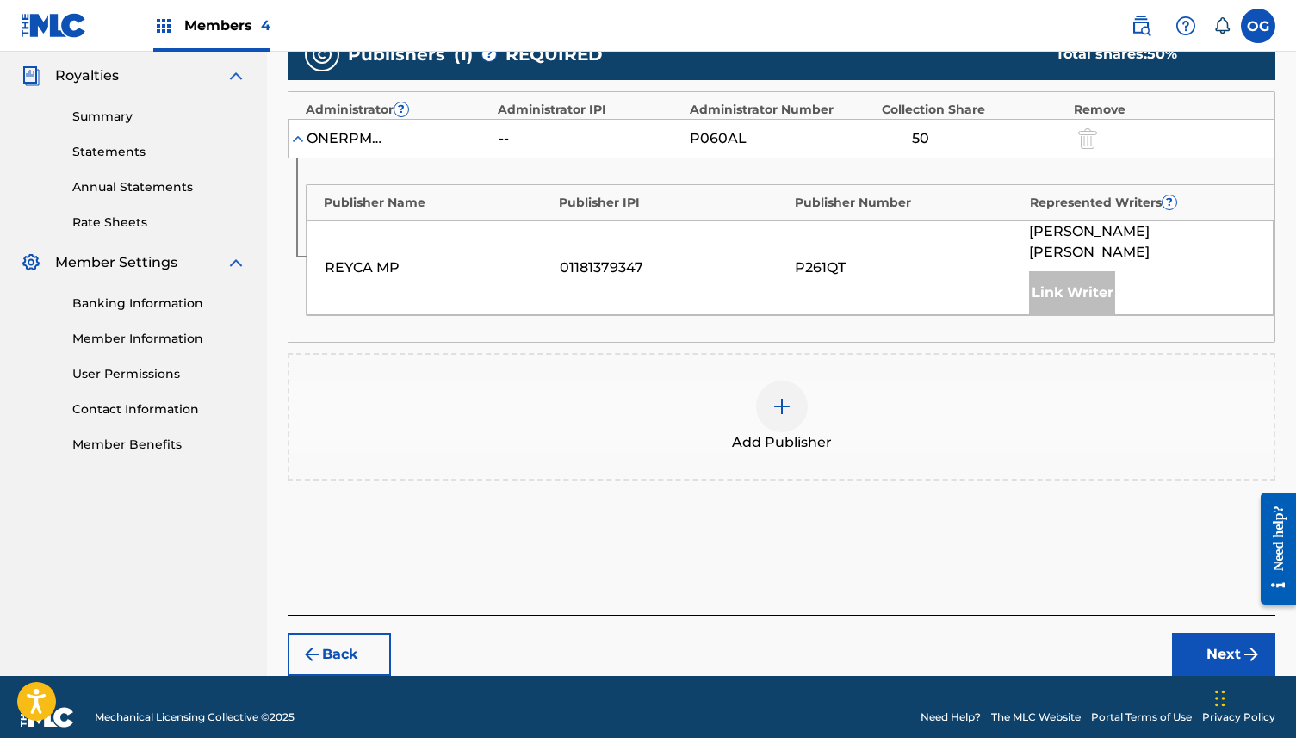
click at [774, 432] on span "Add Publisher" at bounding box center [782, 442] width 100 height 21
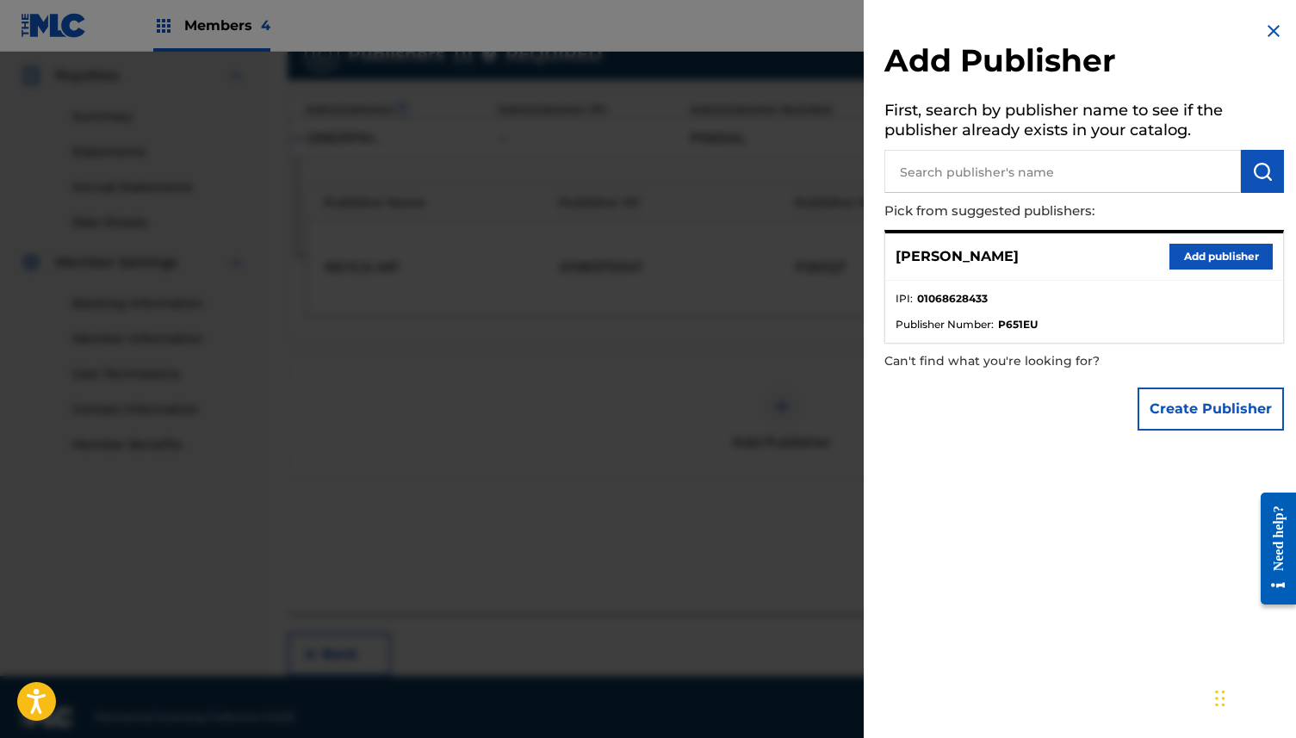
click at [1210, 250] on button "Add publisher" at bounding box center [1220, 257] width 103 height 26
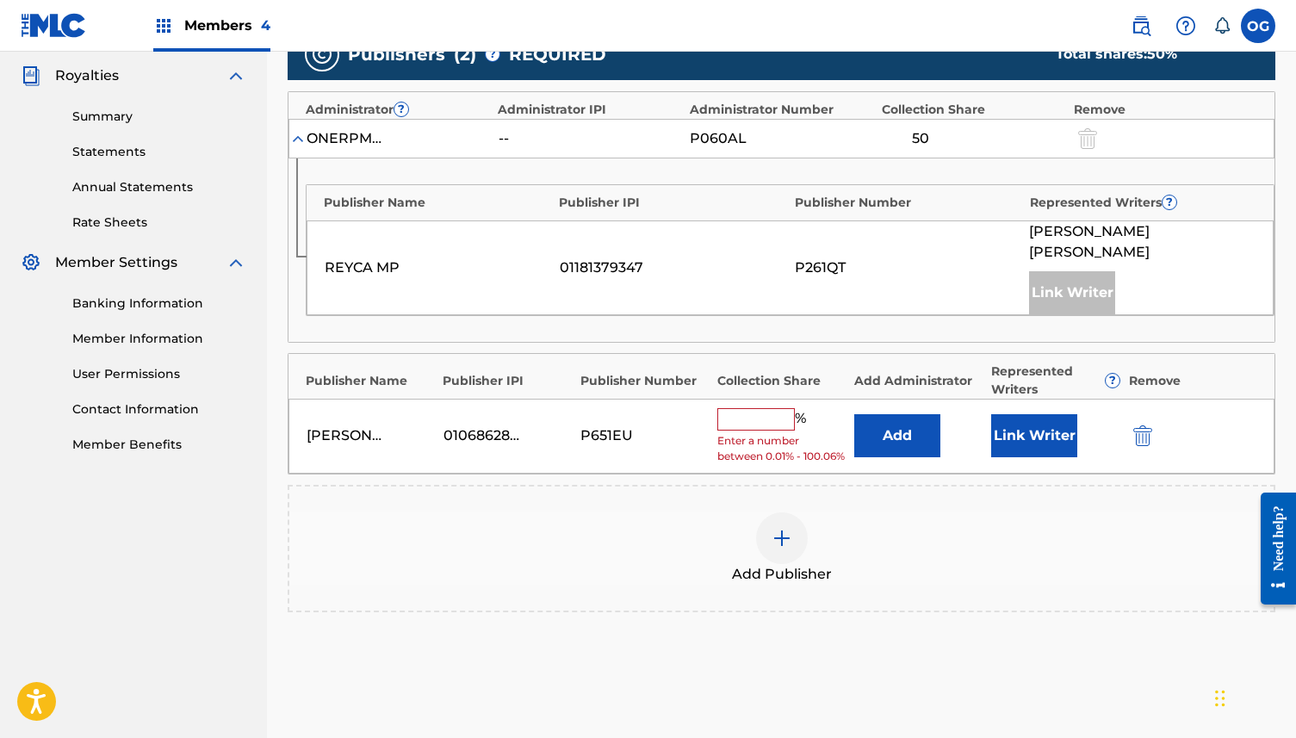
click at [748, 408] on input "text" at bounding box center [755, 419] width 77 height 22
type input "35"
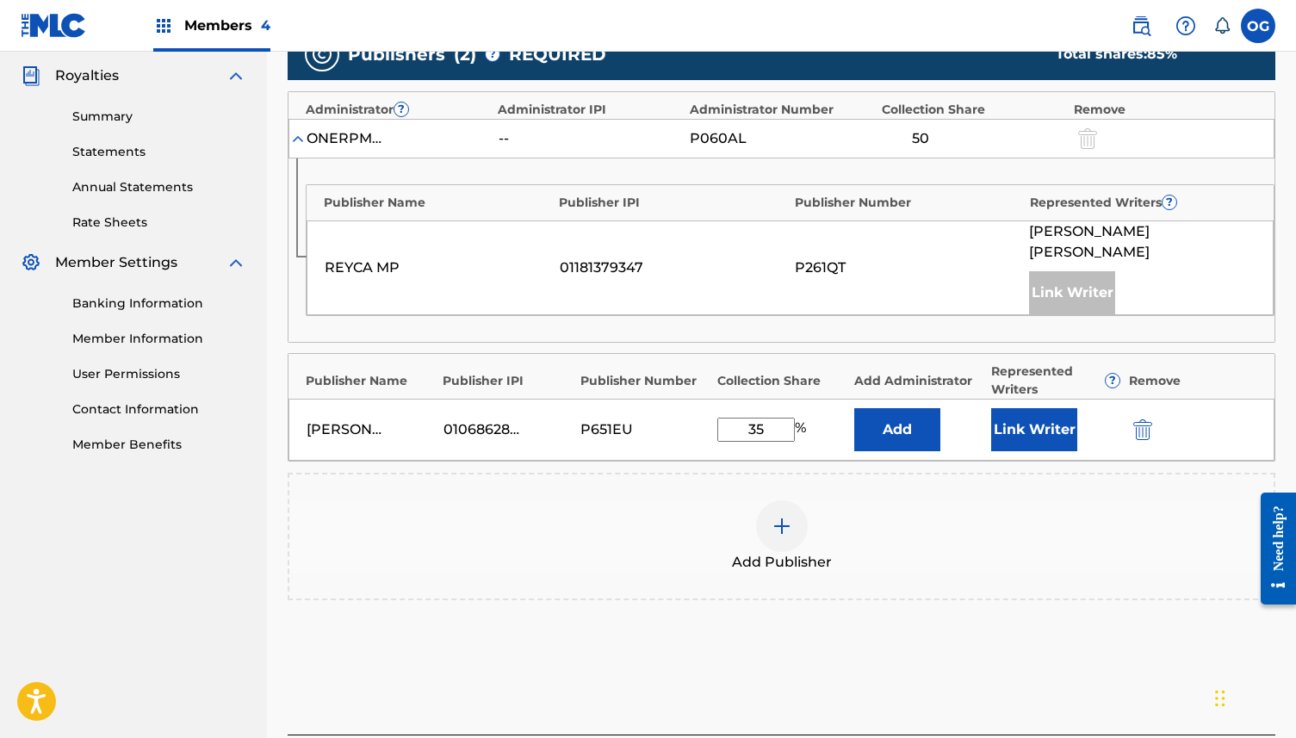
click at [1026, 422] on button "Link Writer" at bounding box center [1034, 429] width 86 height 43
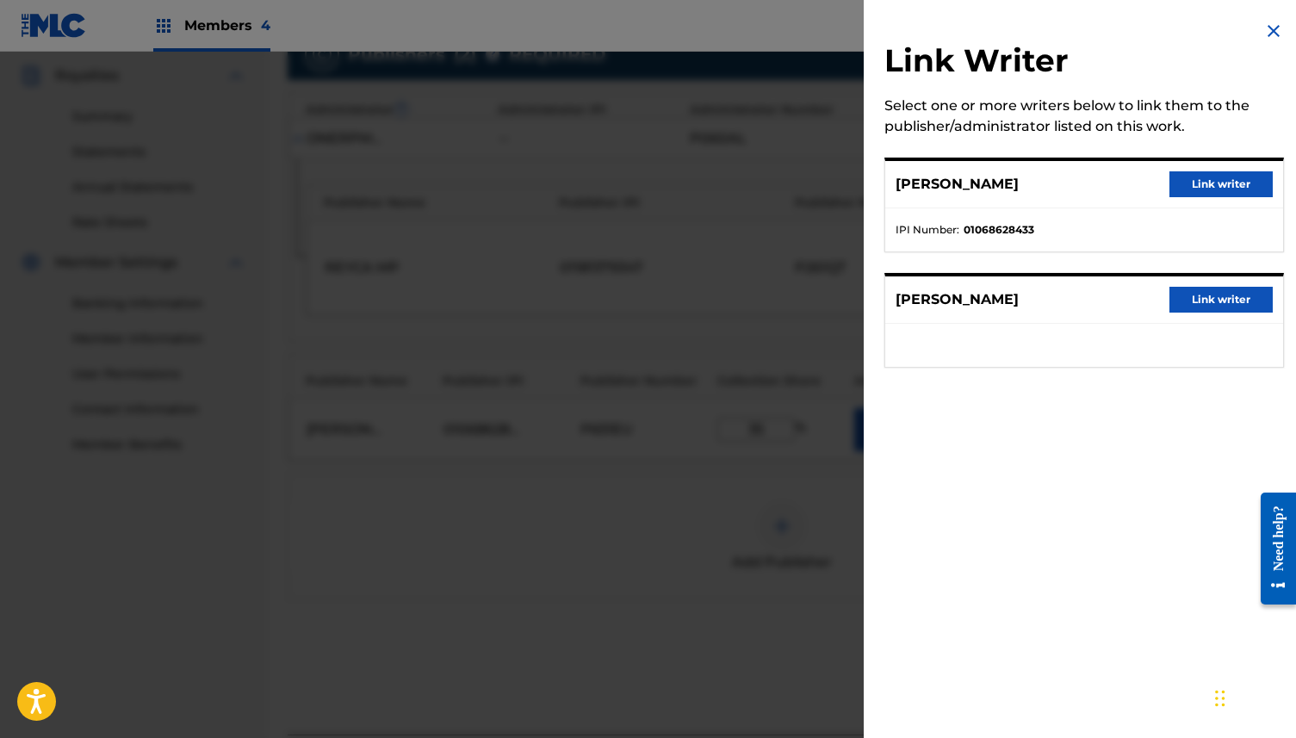
click at [1219, 184] on button "Link writer" at bounding box center [1220, 184] width 103 height 26
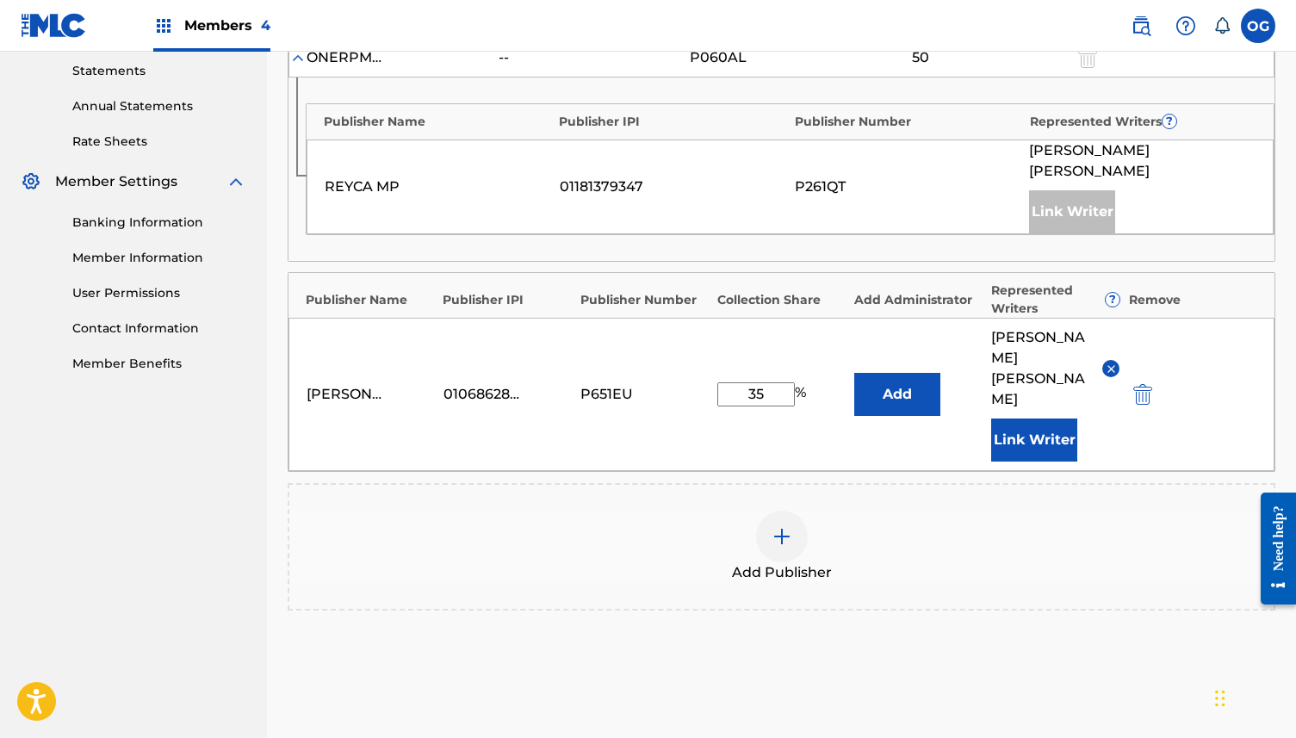
scroll to position [700, 0]
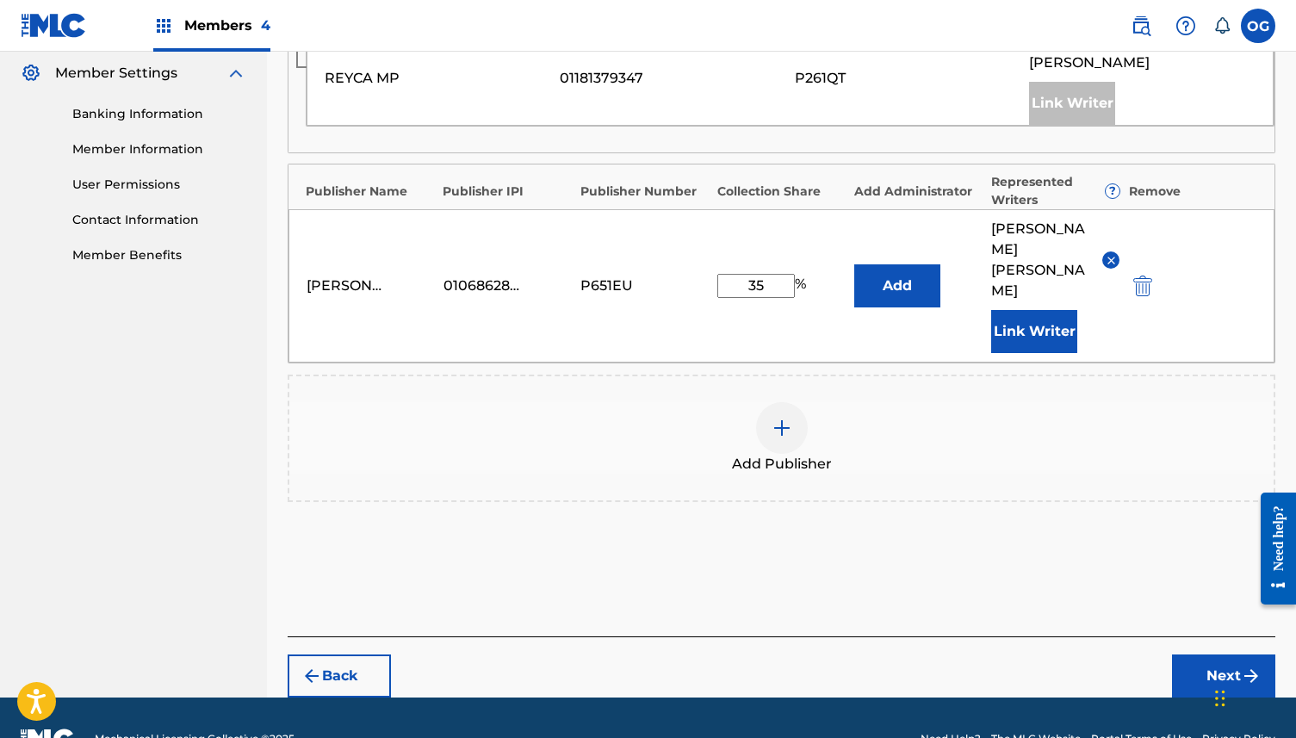
click at [1213, 636] on div "Back Next" at bounding box center [782, 666] width 988 height 61
click at [1223, 654] on button "Next" at bounding box center [1223, 675] width 103 height 43
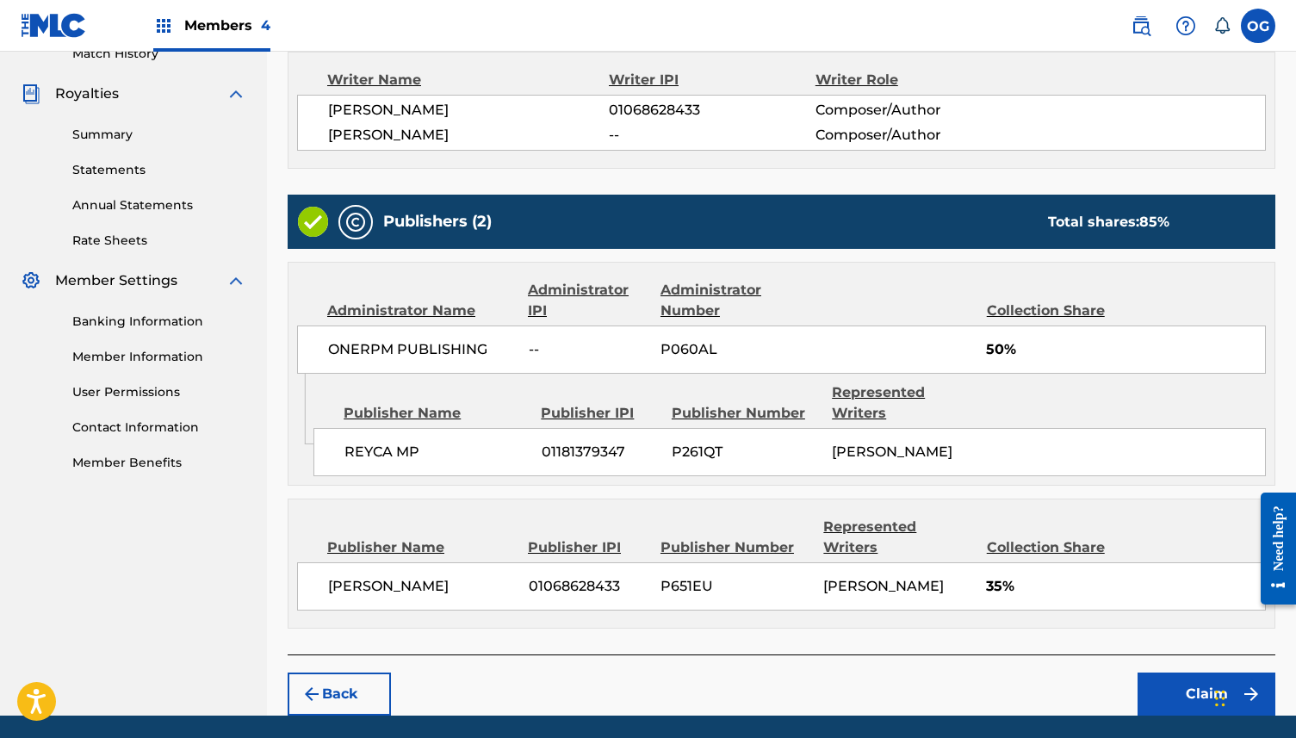
scroll to position [570, 0]
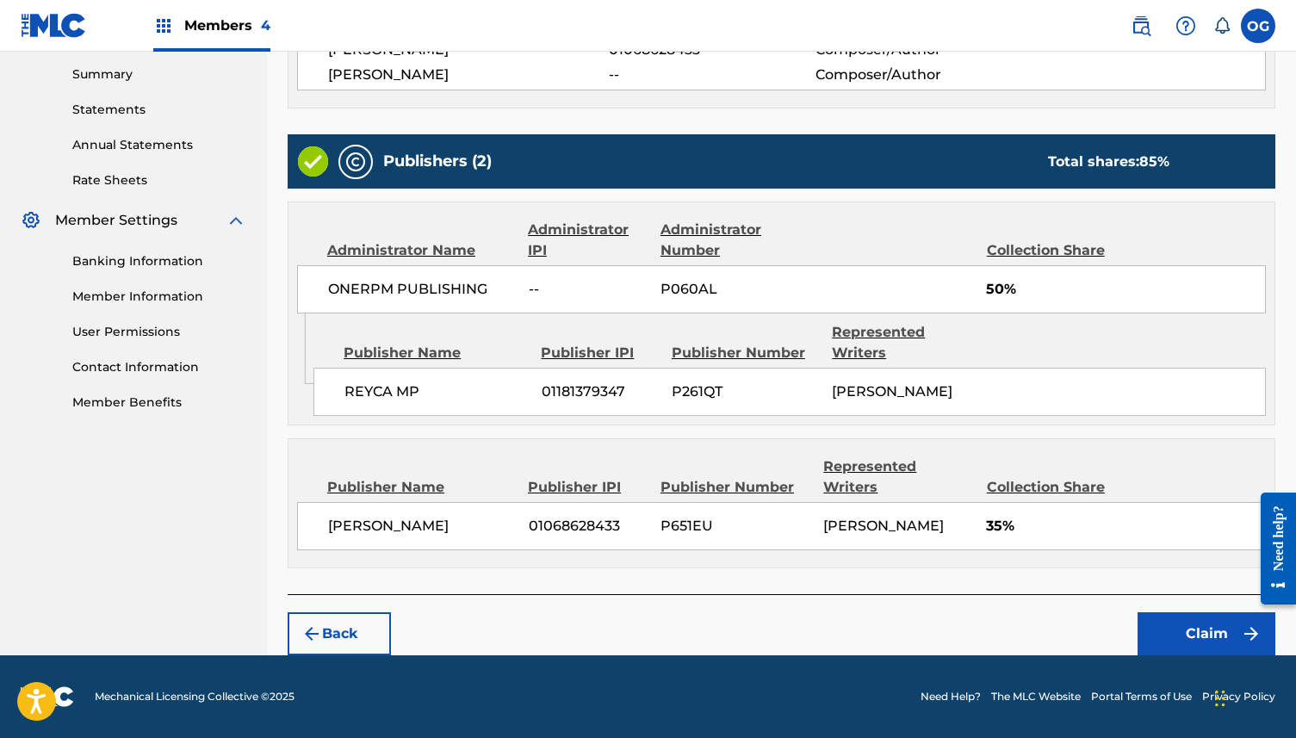
click at [1183, 615] on button "Claim" at bounding box center [1206, 633] width 138 height 43
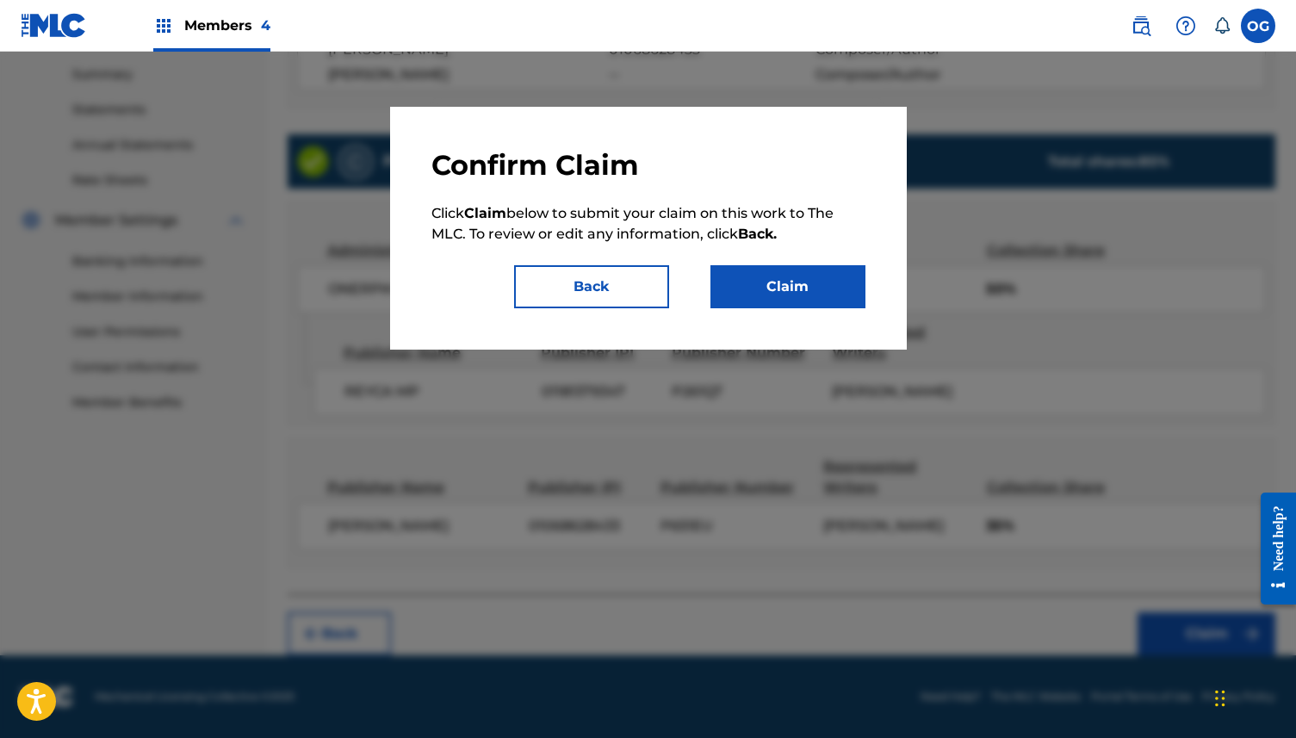
click at [806, 292] on button "Claim" at bounding box center [787, 286] width 155 height 43
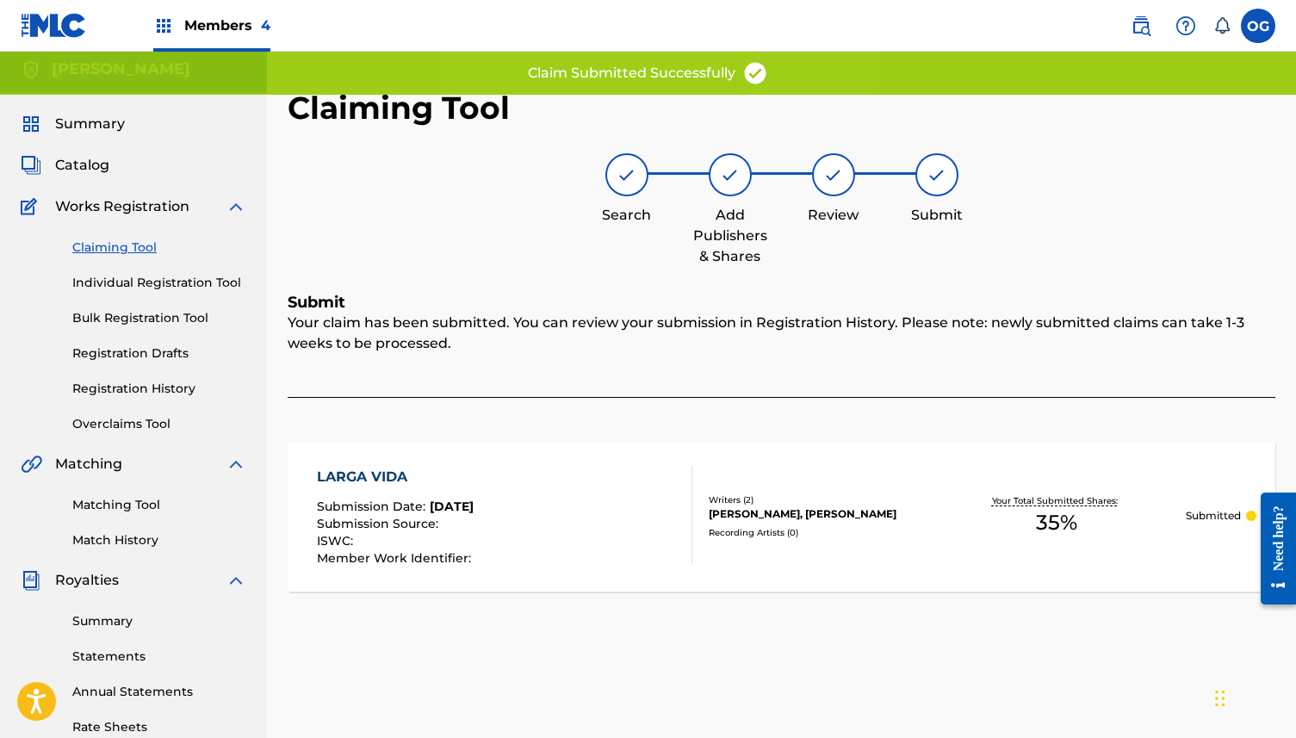
scroll to position [0, 0]
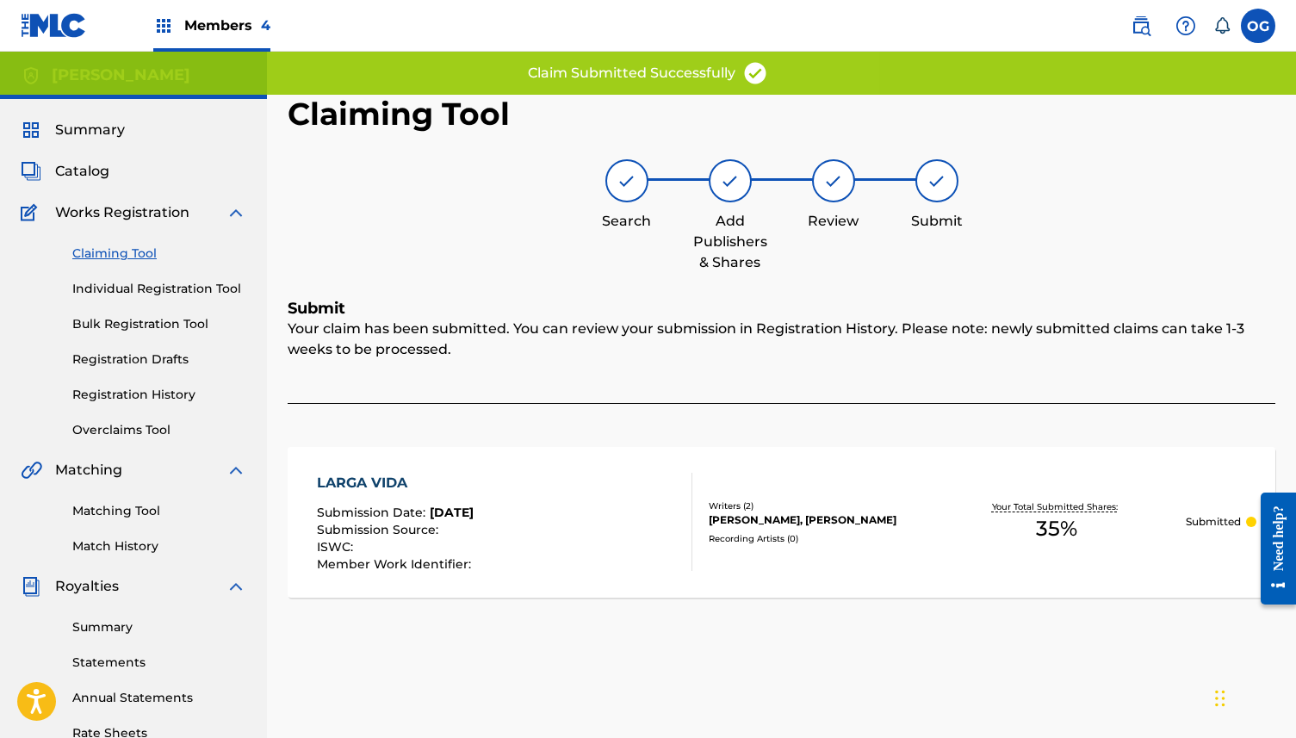
click at [77, 123] on span "Summary" at bounding box center [90, 130] width 70 height 21
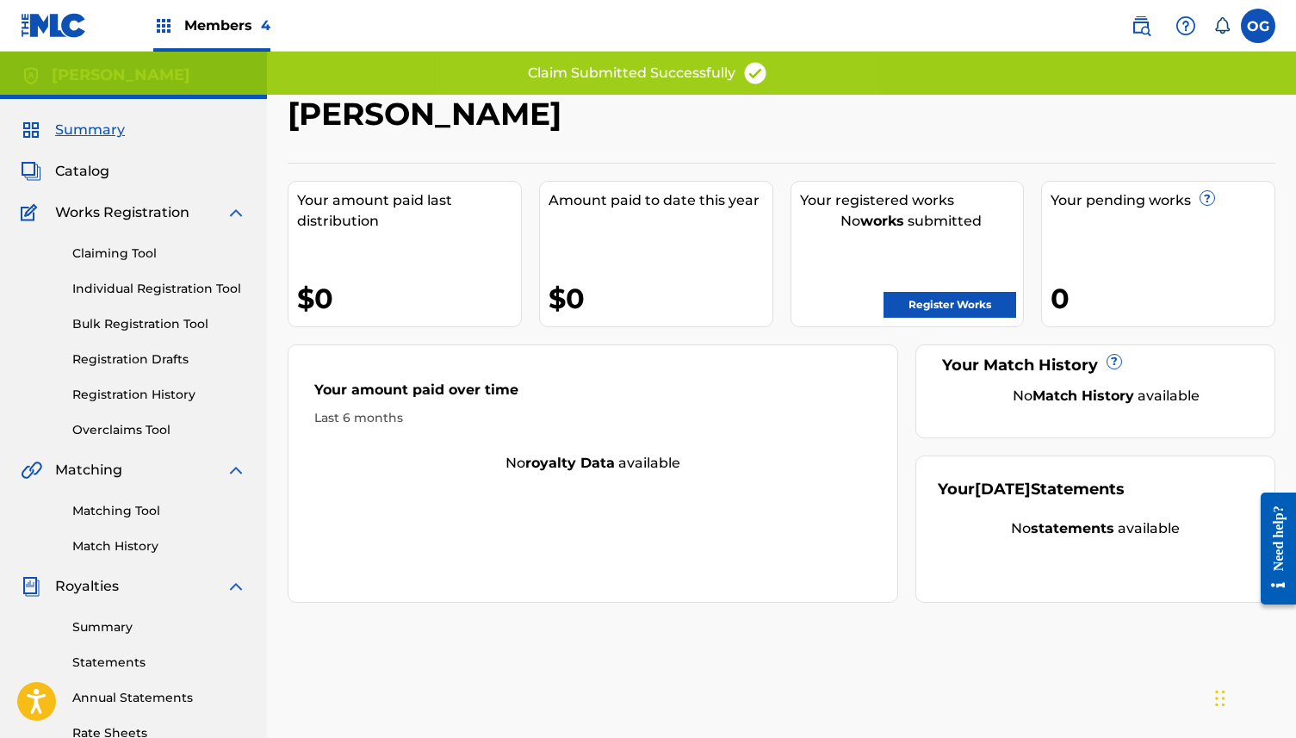
click at [907, 294] on link "Register Works" at bounding box center [949, 305] width 133 height 26
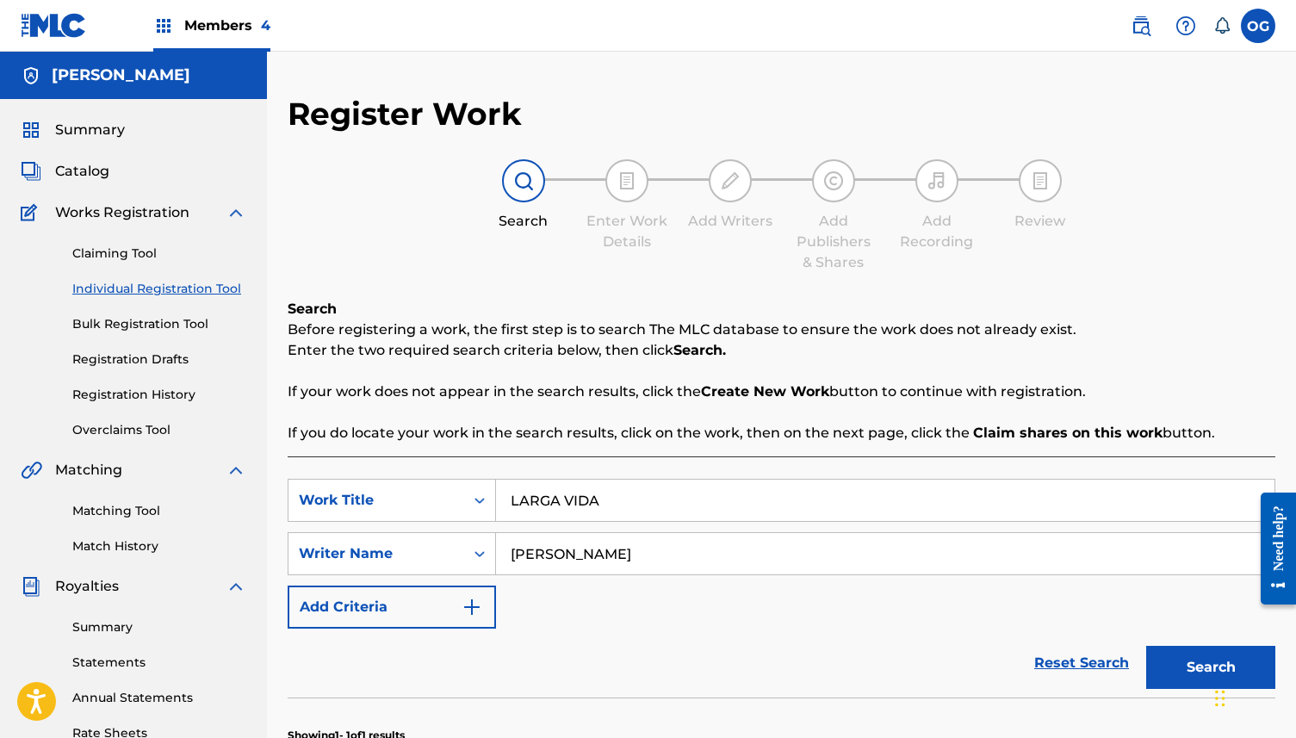
drag, startPoint x: 715, startPoint y: 491, endPoint x: 220, endPoint y: 491, distance: 495.9
click at [220, 491] on main "[PERSON_NAME] Summary Catalog Works Registration Claiming Tool Individual Regis…" at bounding box center [648, 564] width 1296 height 1024
drag, startPoint x: 636, startPoint y: 503, endPoint x: 389, endPoint y: 505, distance: 247.1
click at [389, 505] on div "SearchWithCriteriab7c6b531-837f-400f-97f2-5766b43b9068 Work Title LARGA VIDA" at bounding box center [782, 500] width 988 height 43
type input "VIENEN POR MI"
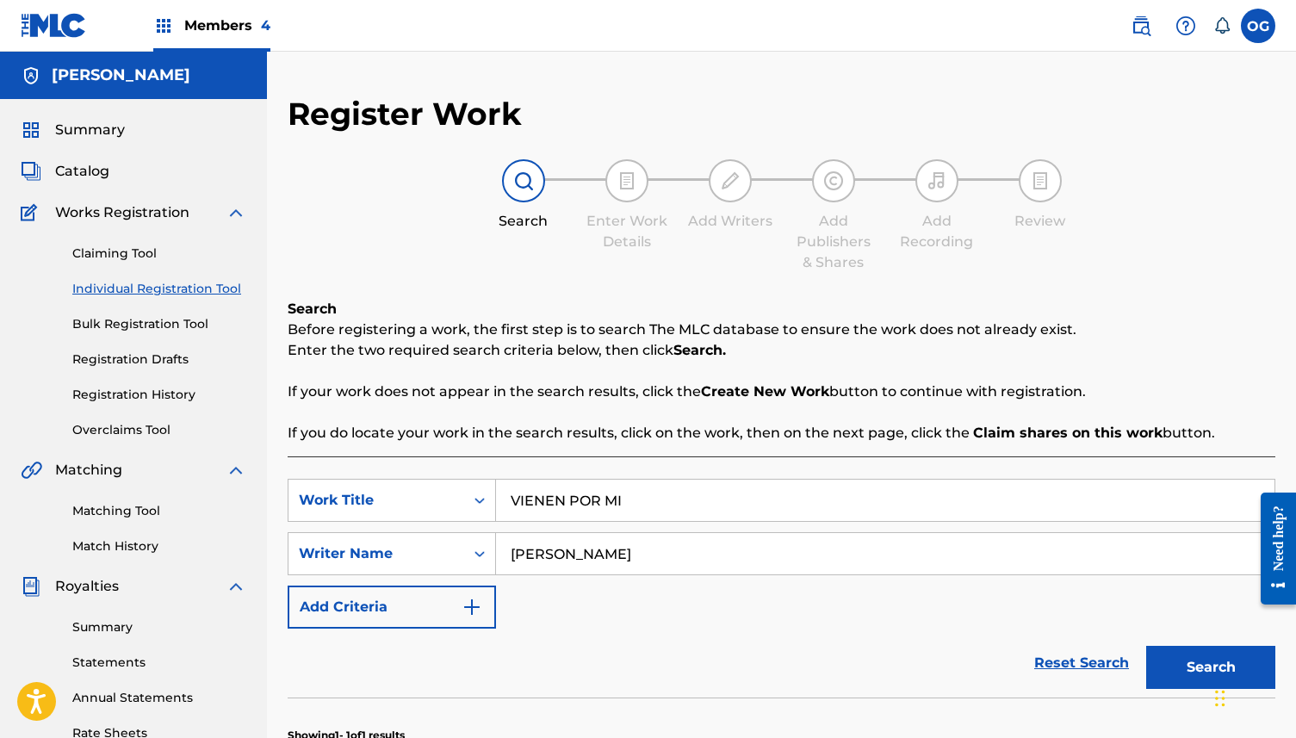
click at [1153, 679] on button "Search" at bounding box center [1210, 667] width 129 height 43
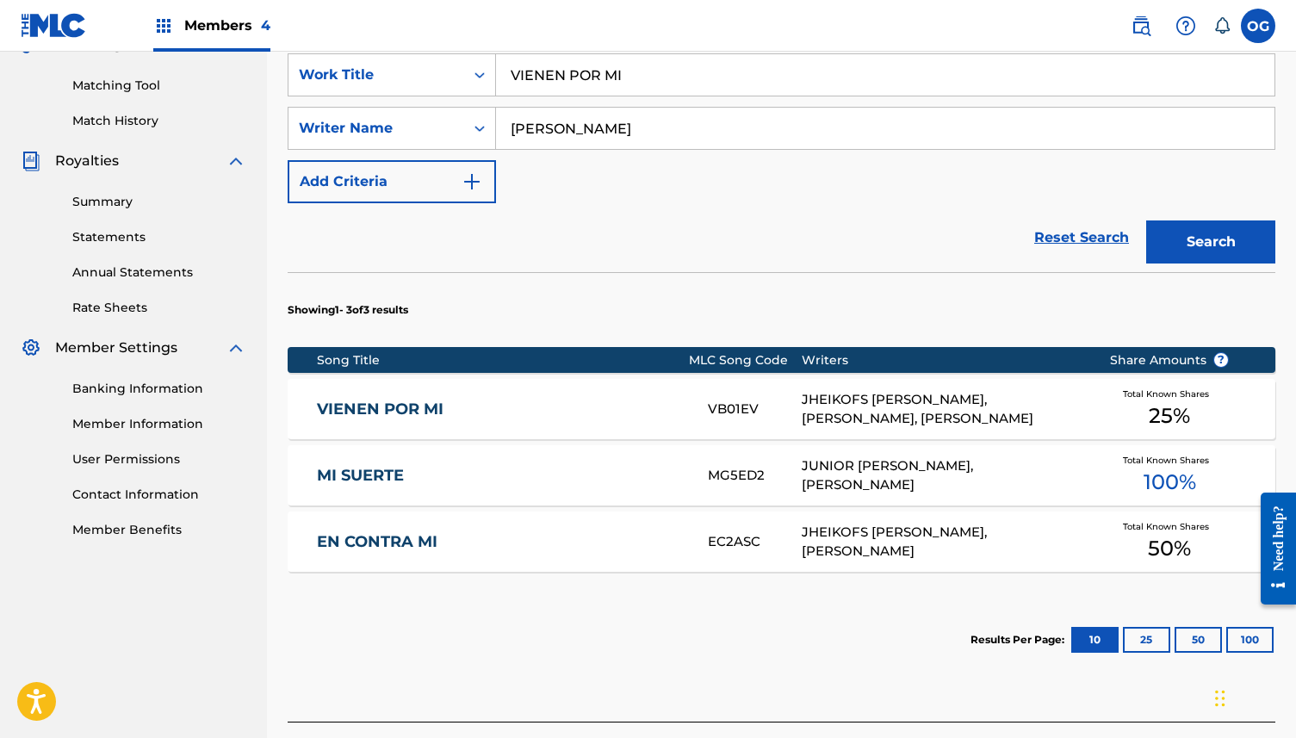
scroll to position [449, 0]
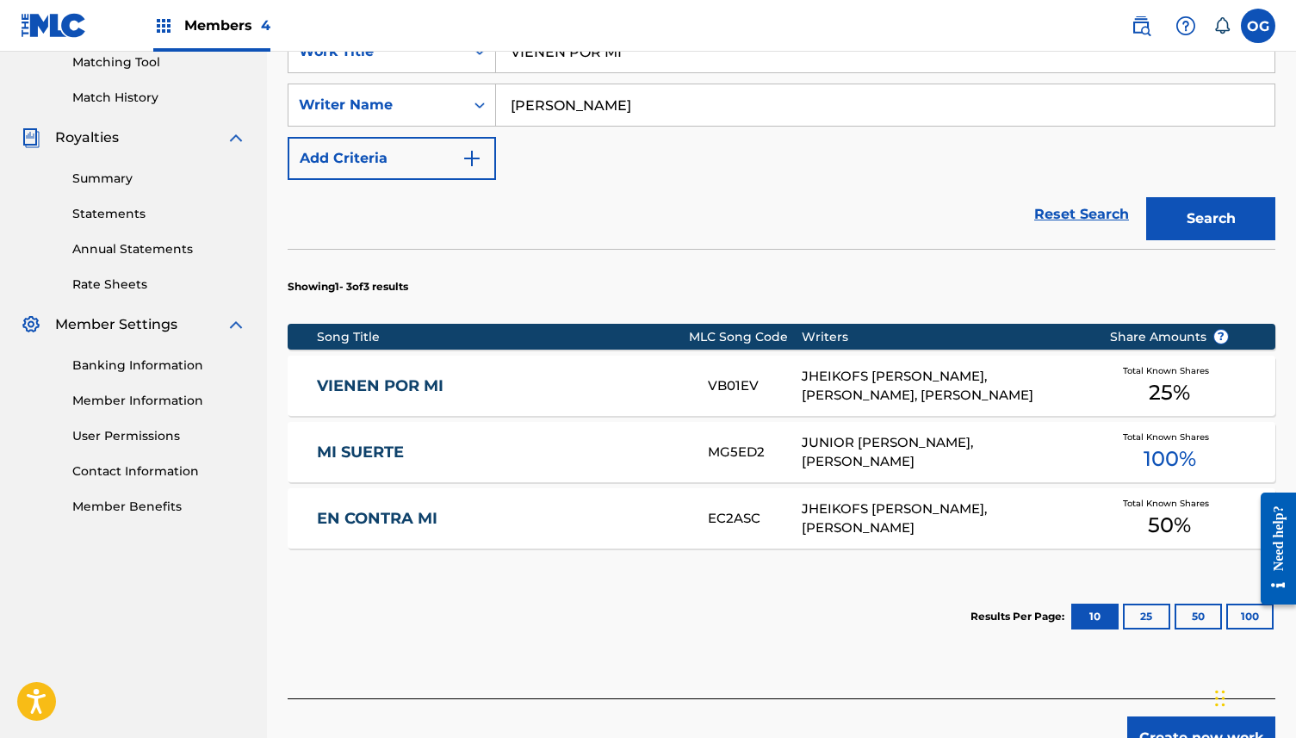
click at [1032, 405] on div "JHEIKOFS [PERSON_NAME], [PERSON_NAME], [PERSON_NAME]" at bounding box center [943, 386] width 282 height 39
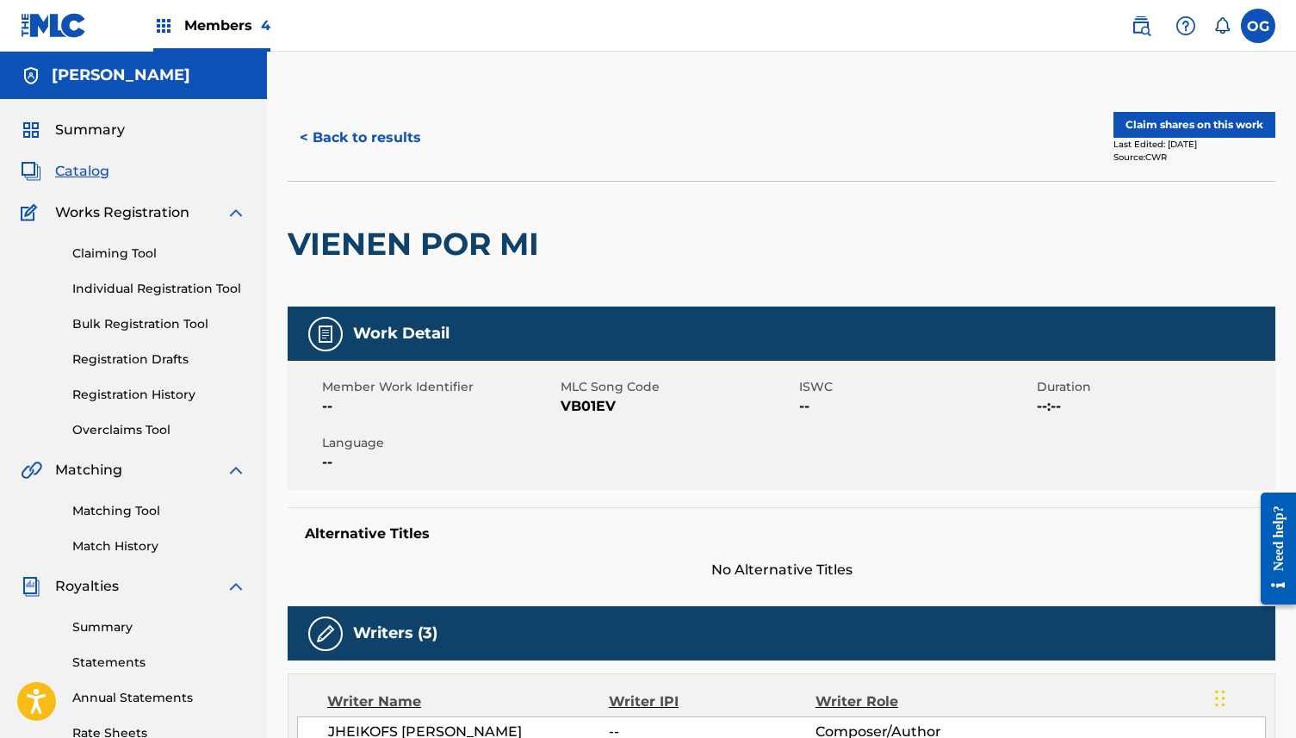
click at [1208, 119] on button "Claim shares on this work" at bounding box center [1194, 125] width 162 height 26
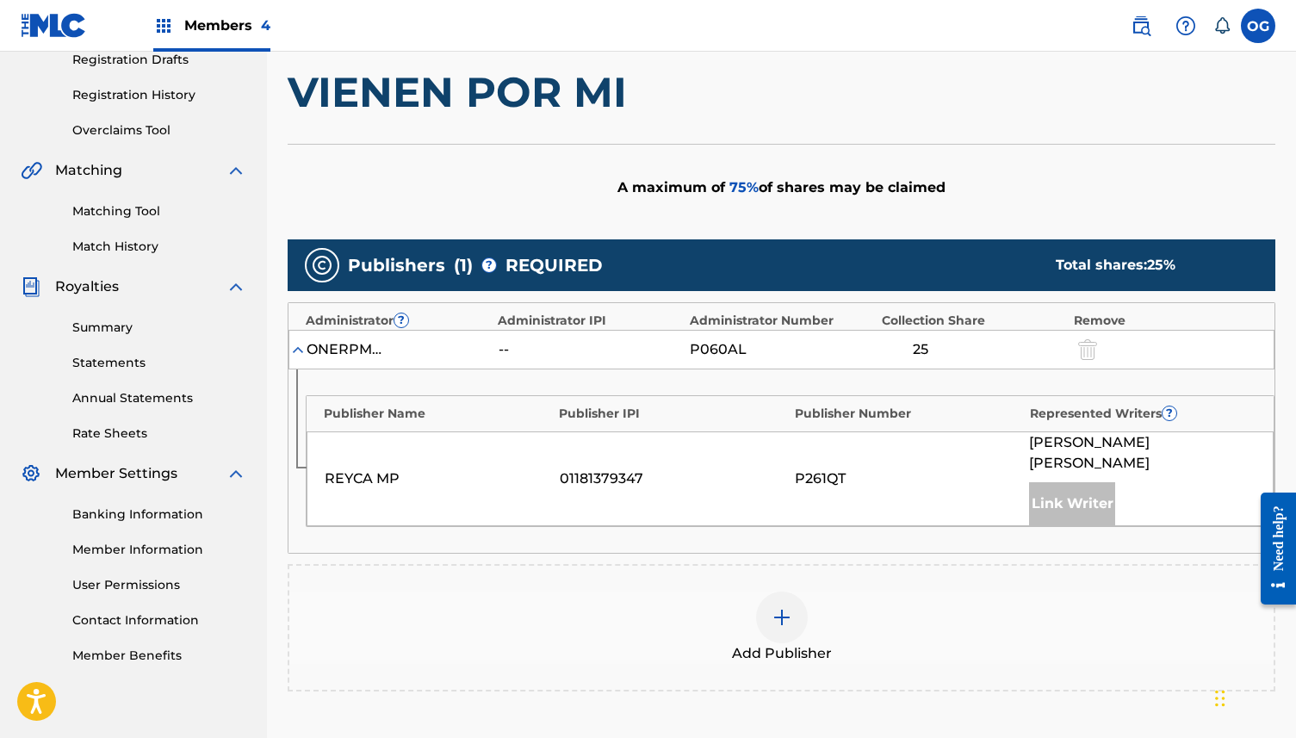
scroll to position [393, 0]
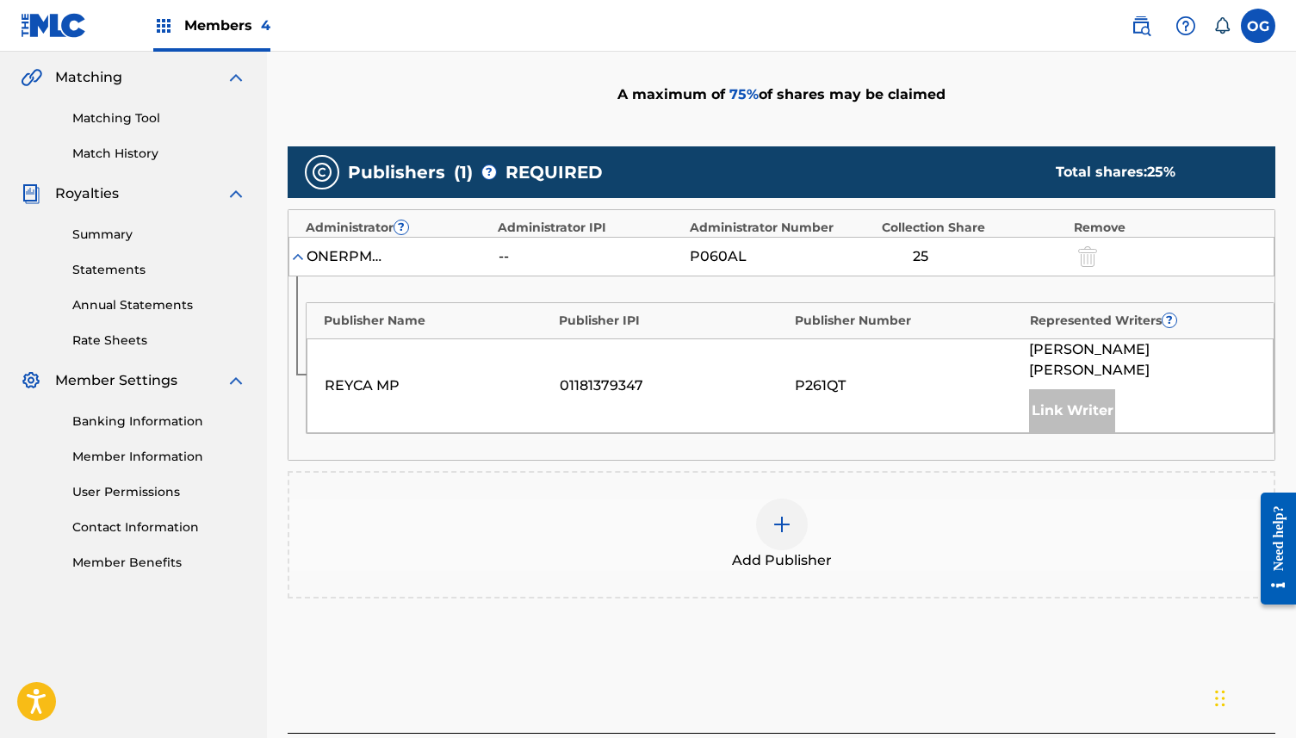
click at [794, 513] on div at bounding box center [782, 524] width 52 height 52
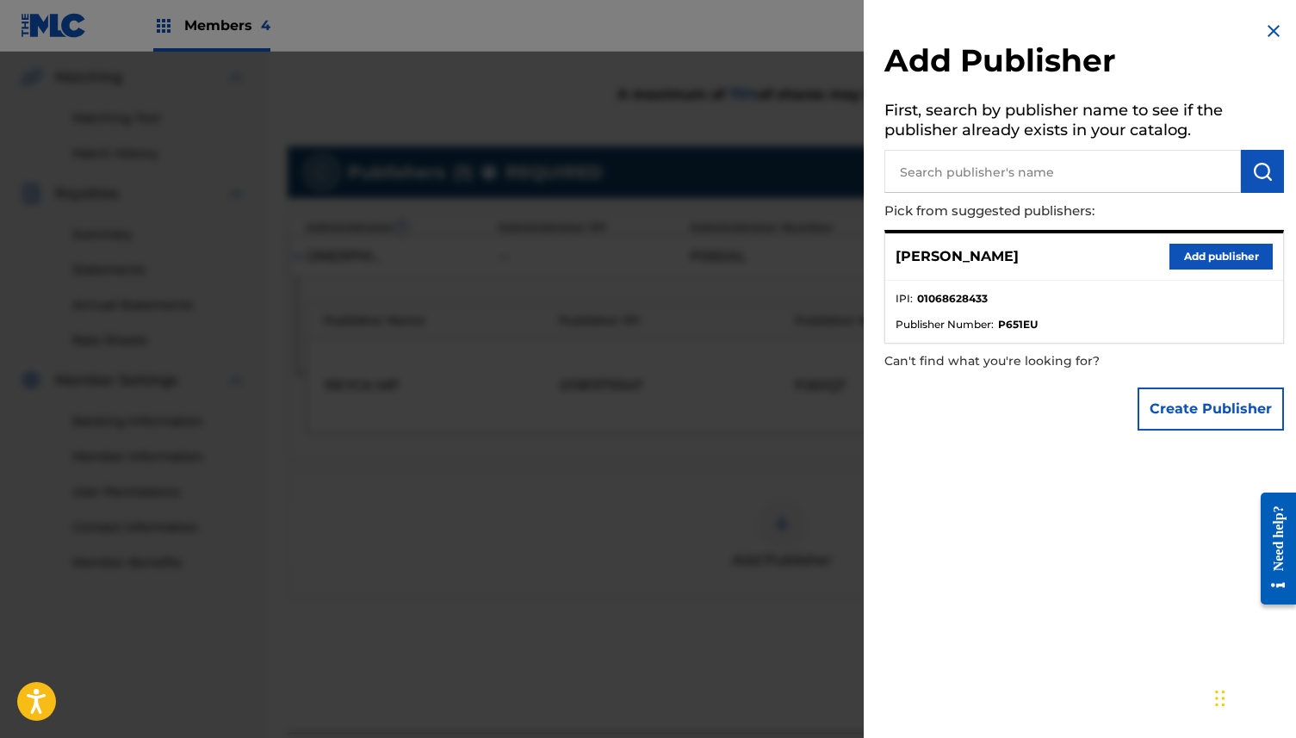
click at [1212, 258] on button "Add publisher" at bounding box center [1220, 257] width 103 height 26
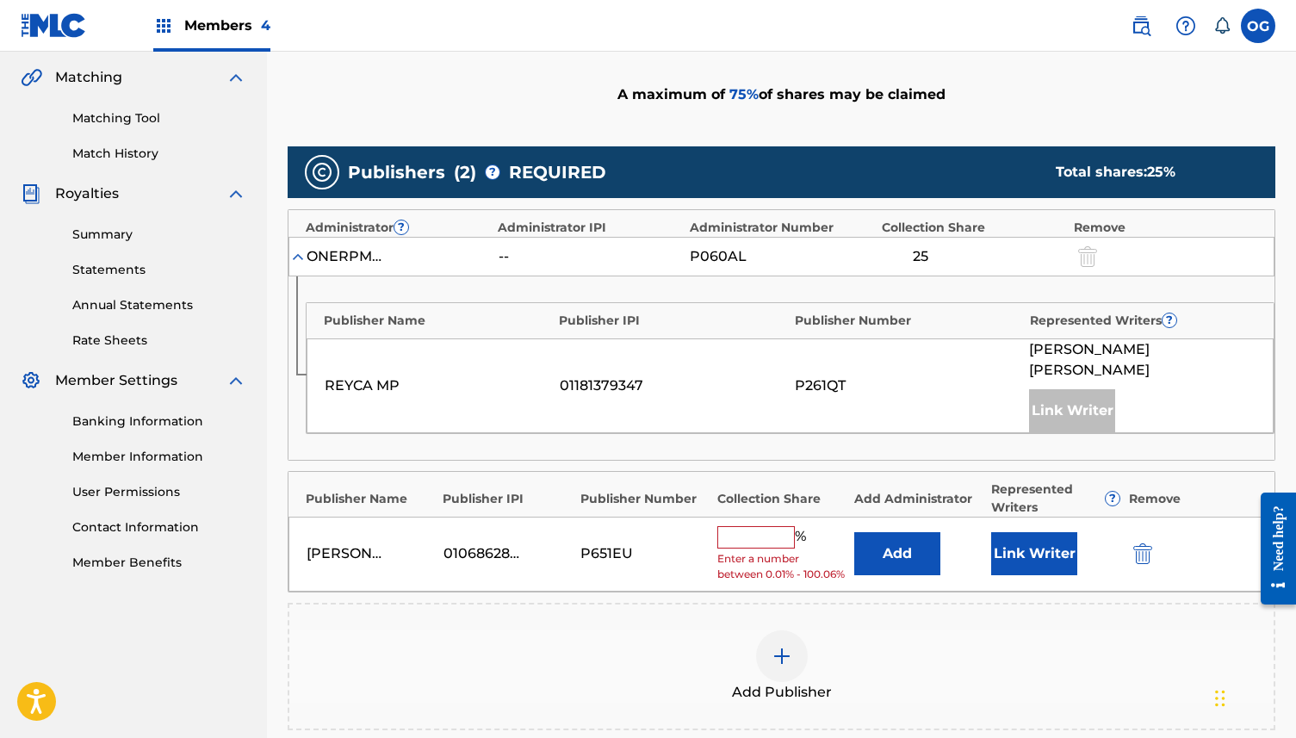
click at [778, 526] on input "text" at bounding box center [755, 537] width 77 height 22
type input "50"
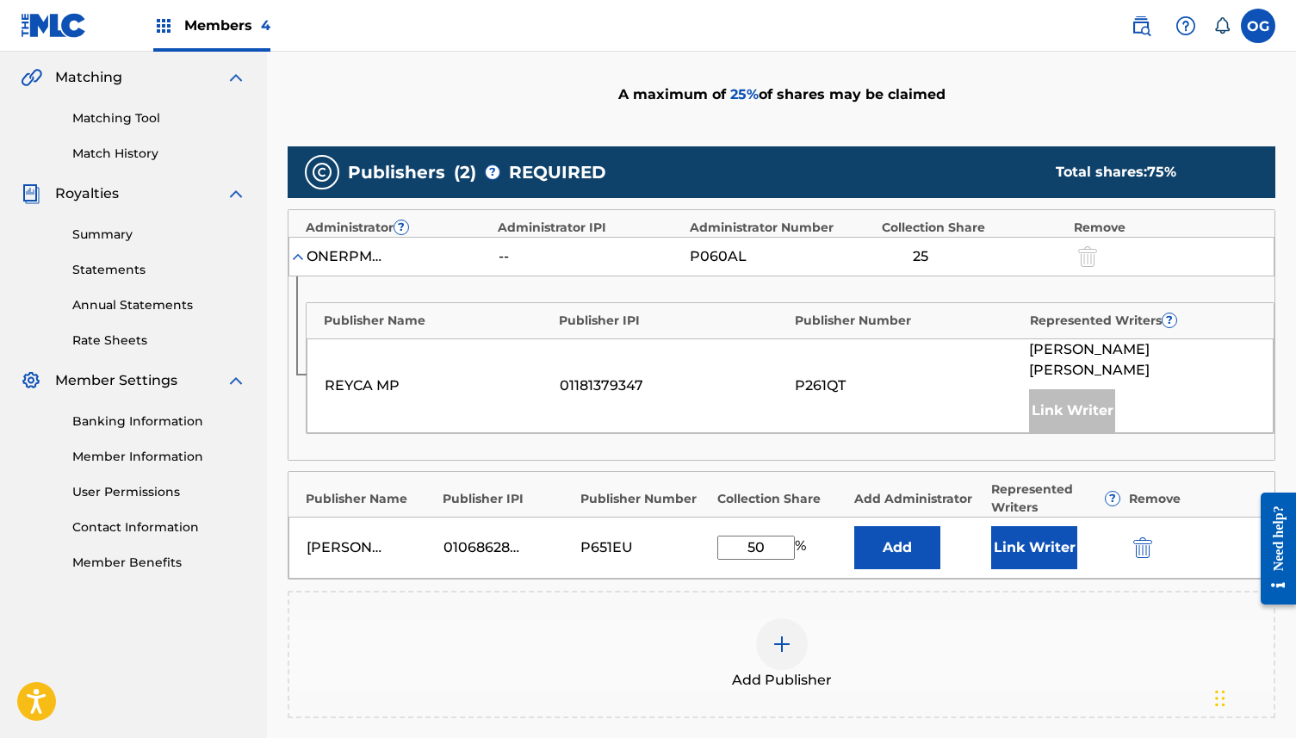
click at [1056, 529] on button "Link Writer" at bounding box center [1034, 547] width 86 height 43
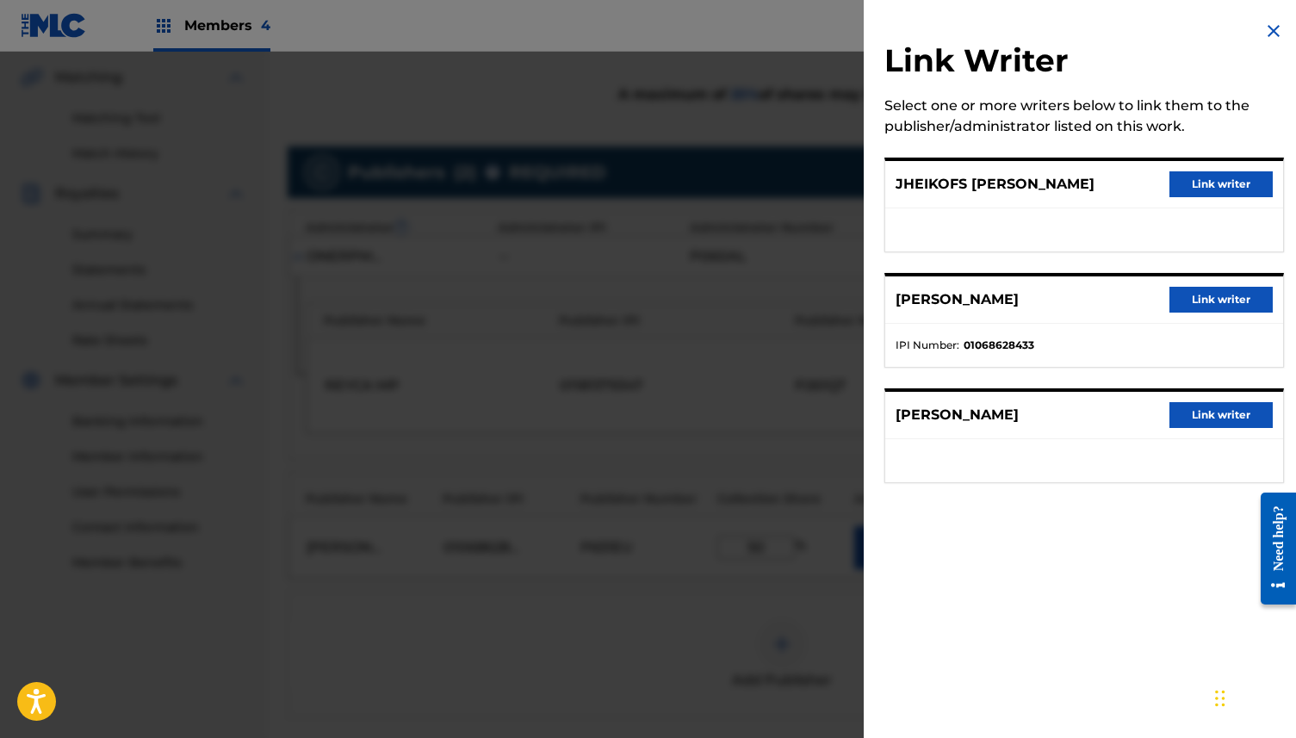
click at [1204, 294] on button "Link writer" at bounding box center [1220, 300] width 103 height 26
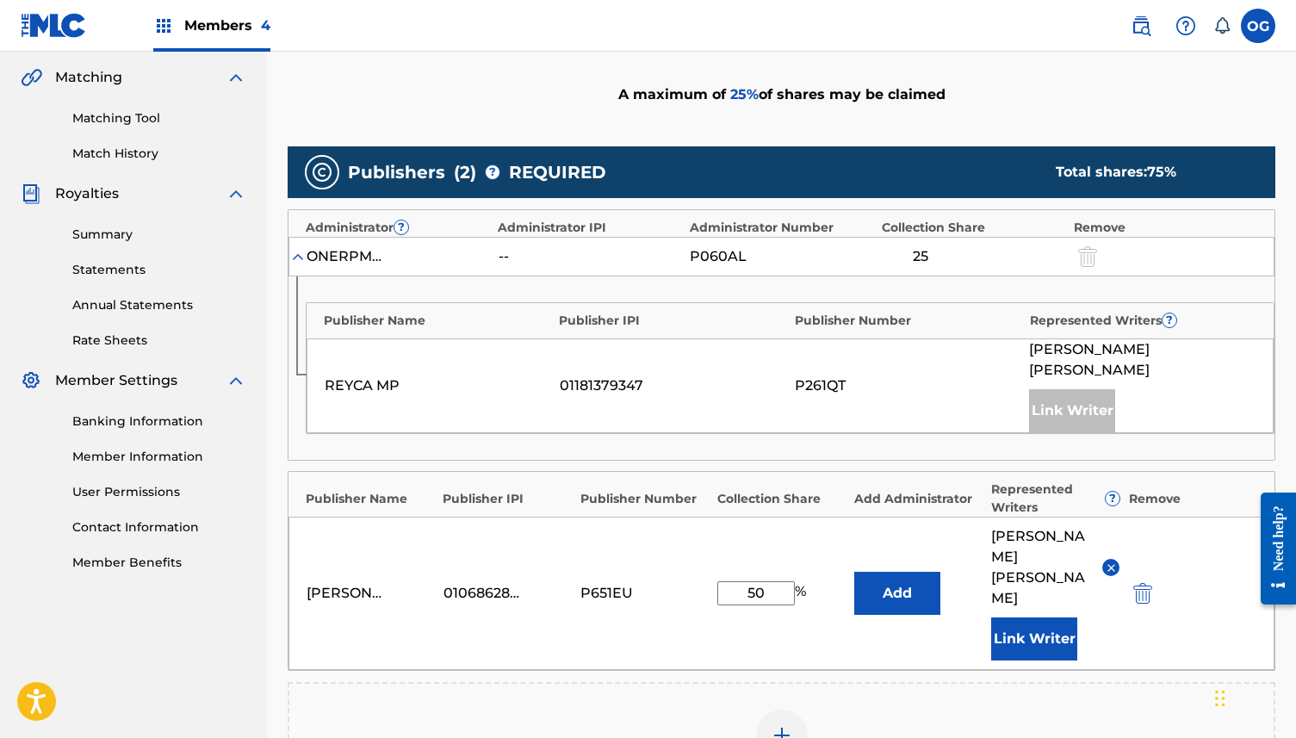
scroll to position [700, 0]
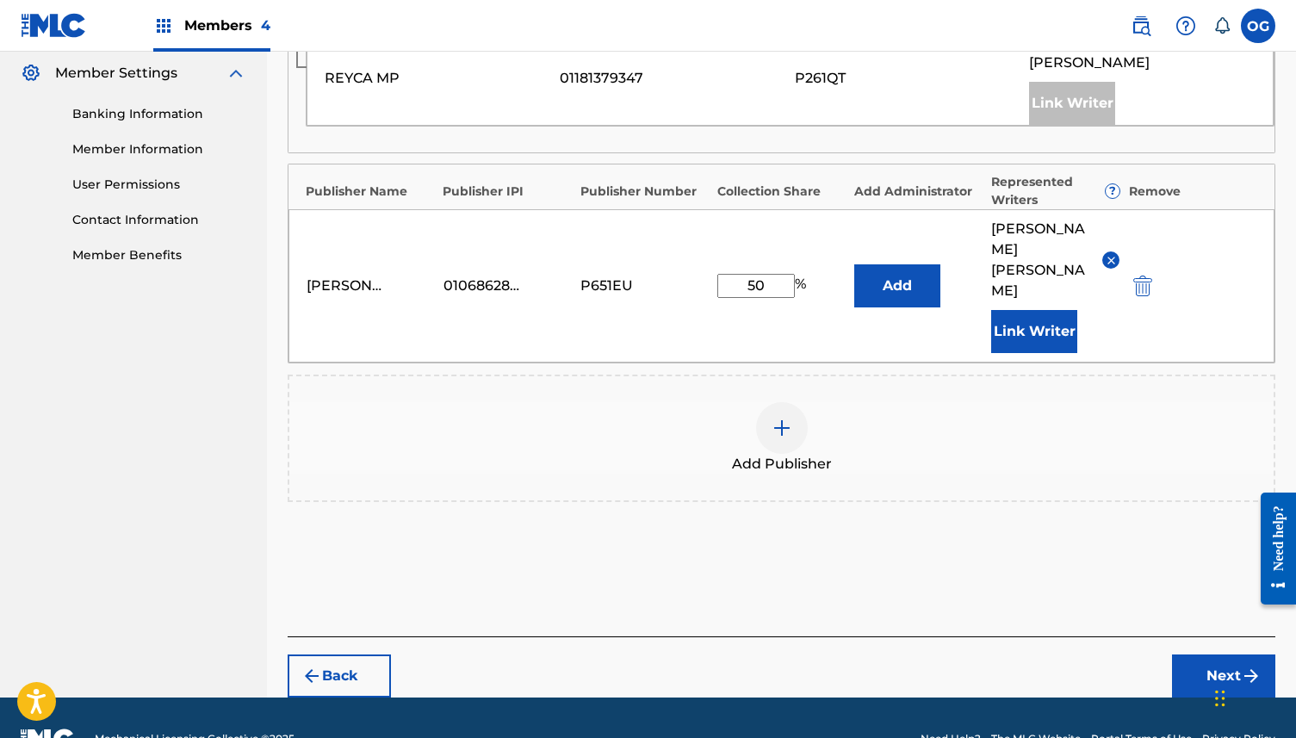
click at [1210, 654] on button "Next" at bounding box center [1223, 675] width 103 height 43
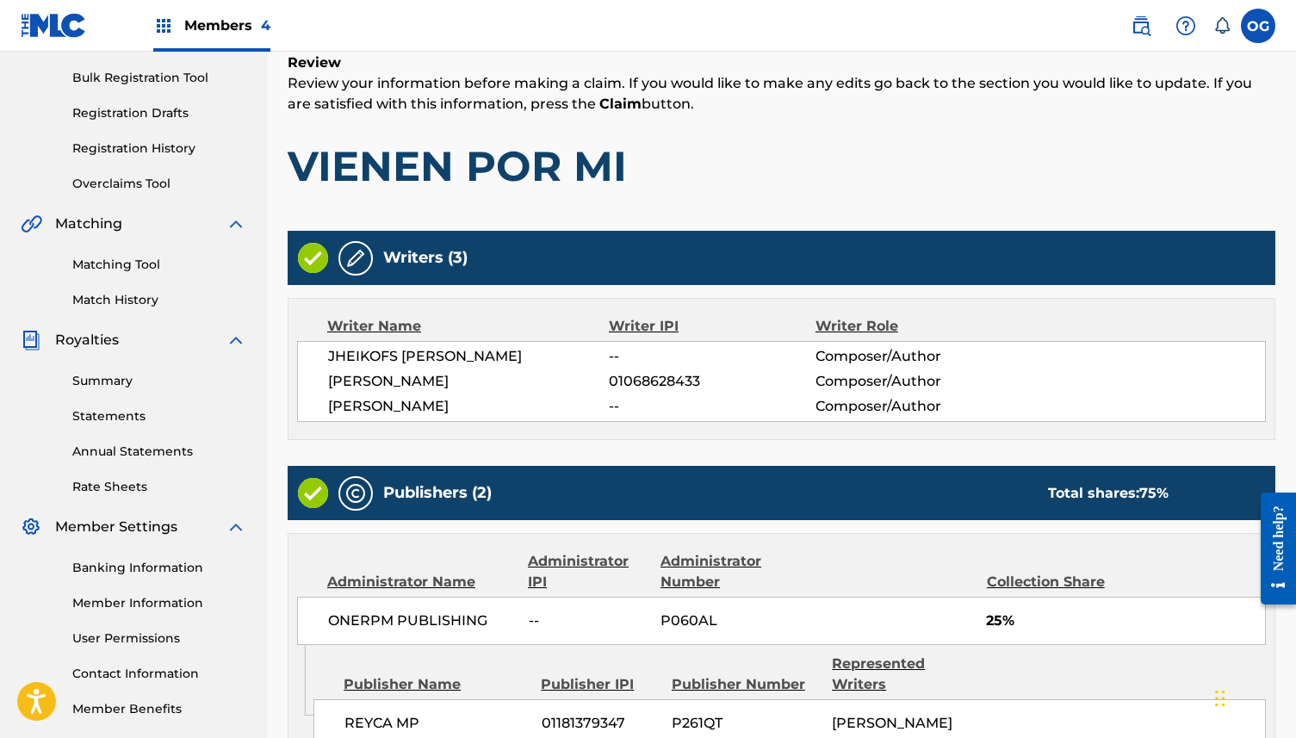
scroll to position [595, 0]
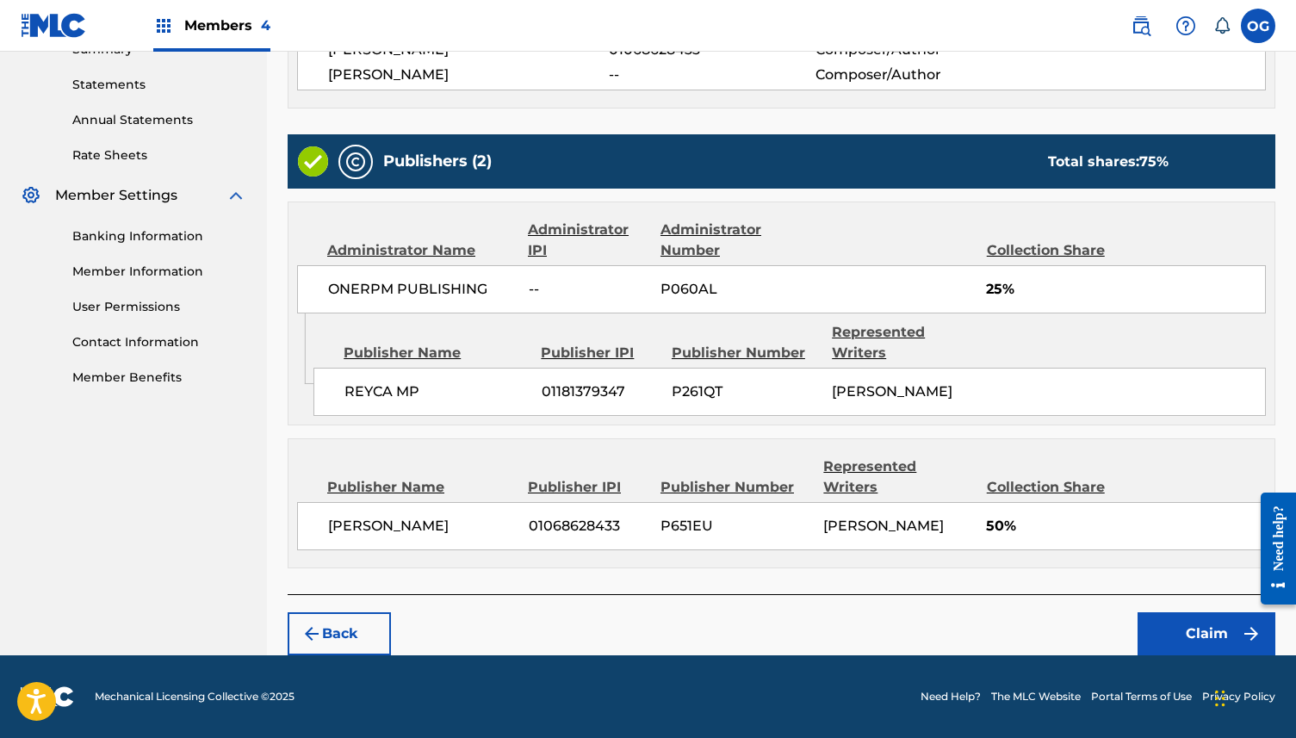
click at [1198, 622] on button "Claim" at bounding box center [1206, 633] width 138 height 43
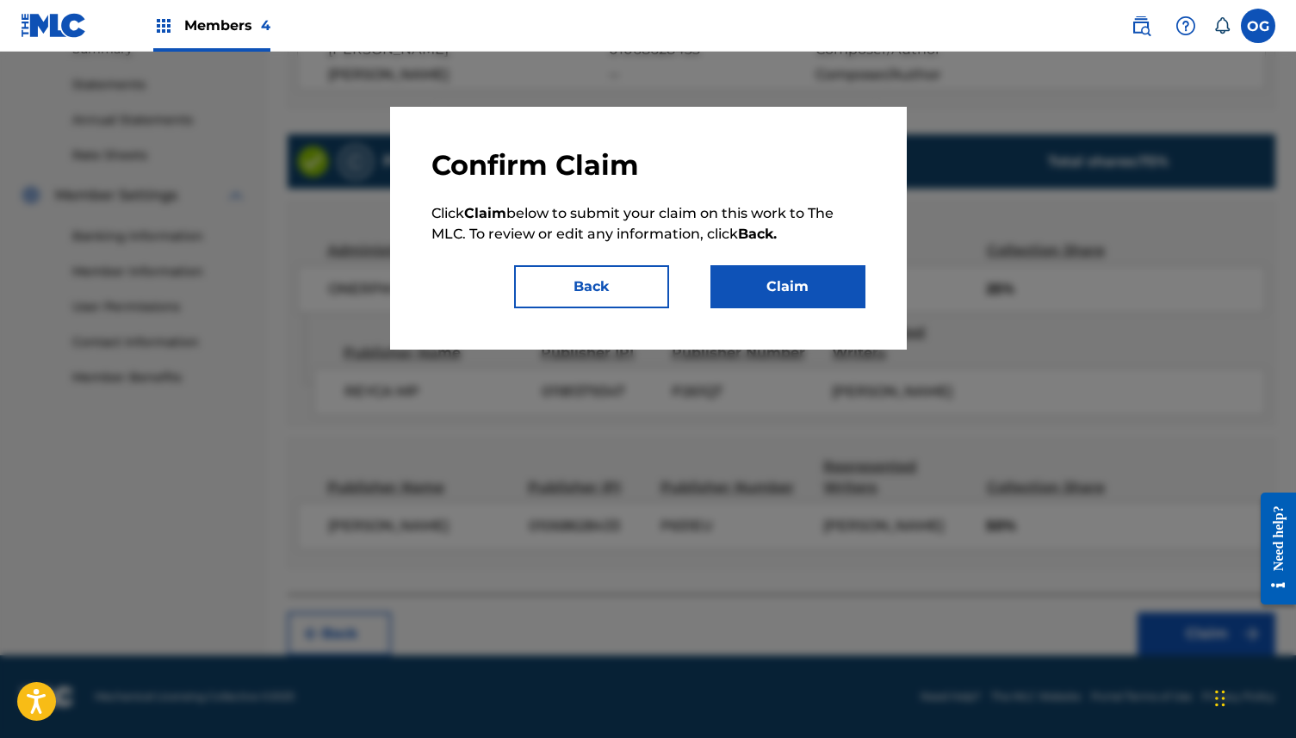
click at [797, 269] on button "Claim" at bounding box center [787, 286] width 155 height 43
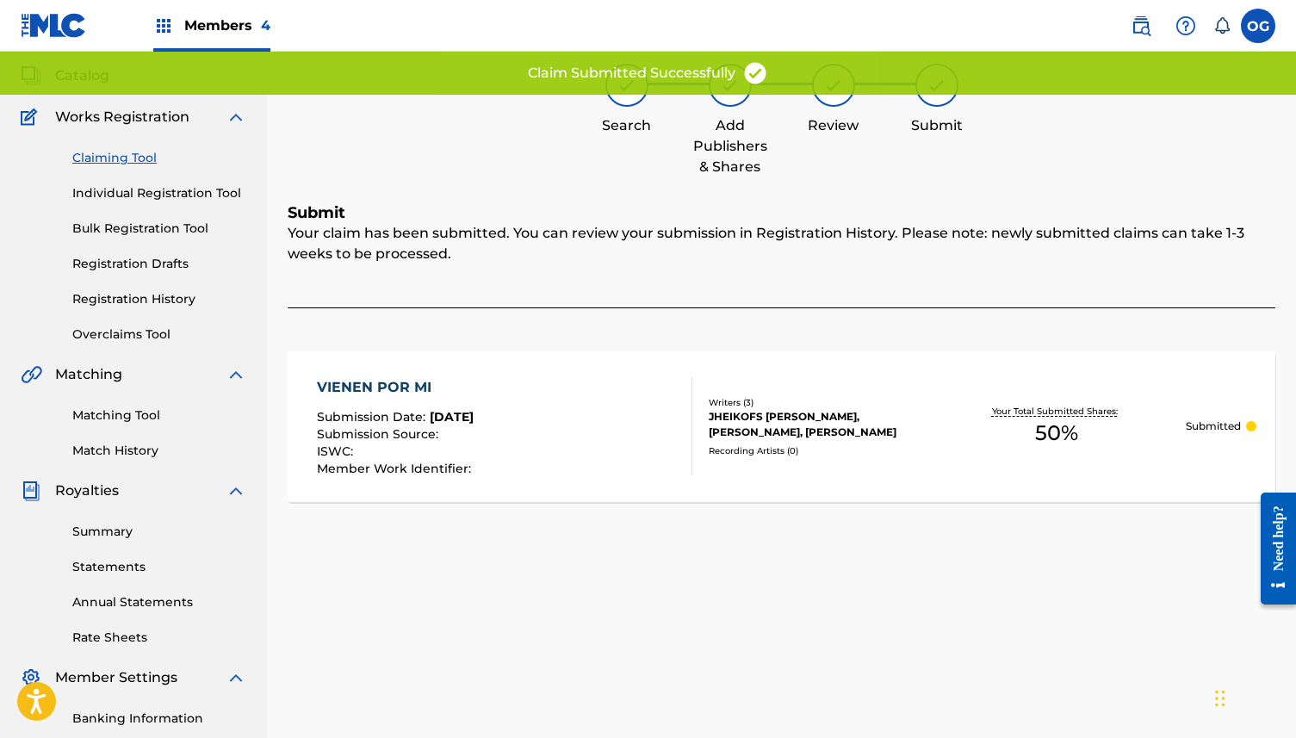
scroll to position [0, 0]
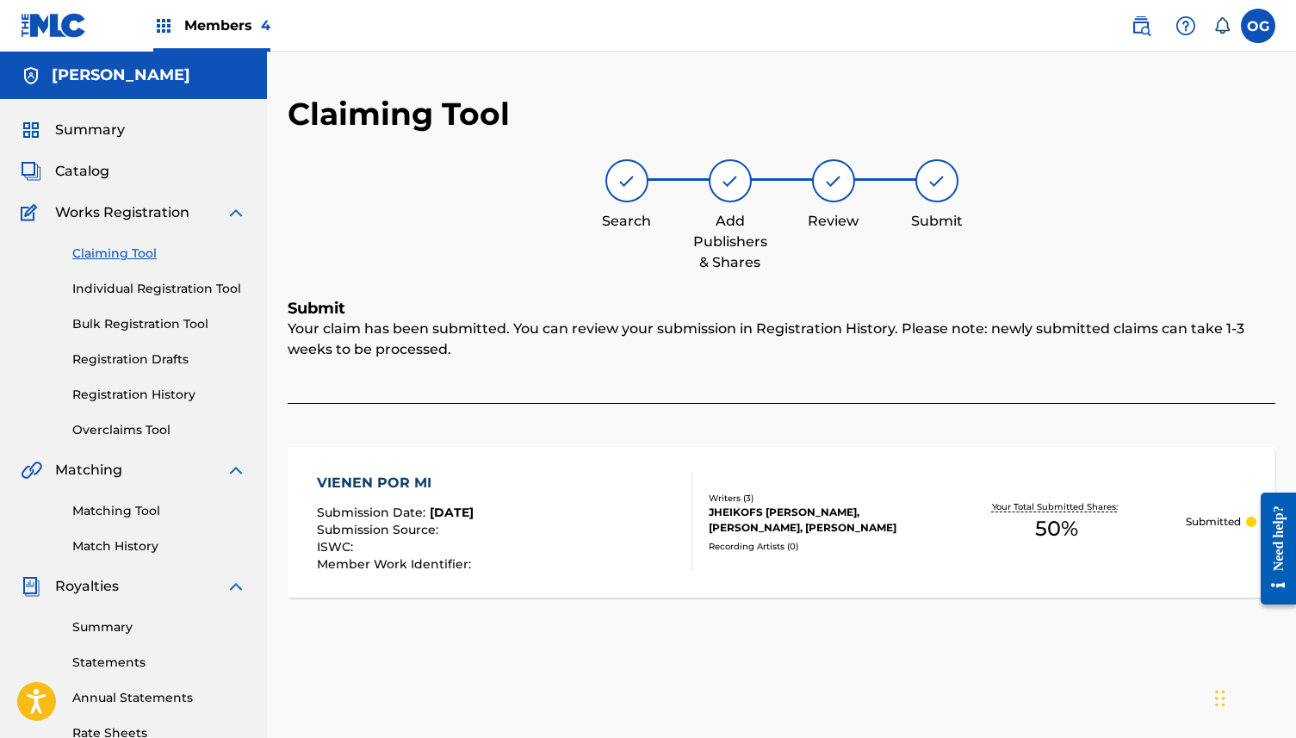
click at [94, 136] on span "Summary" at bounding box center [90, 130] width 70 height 21
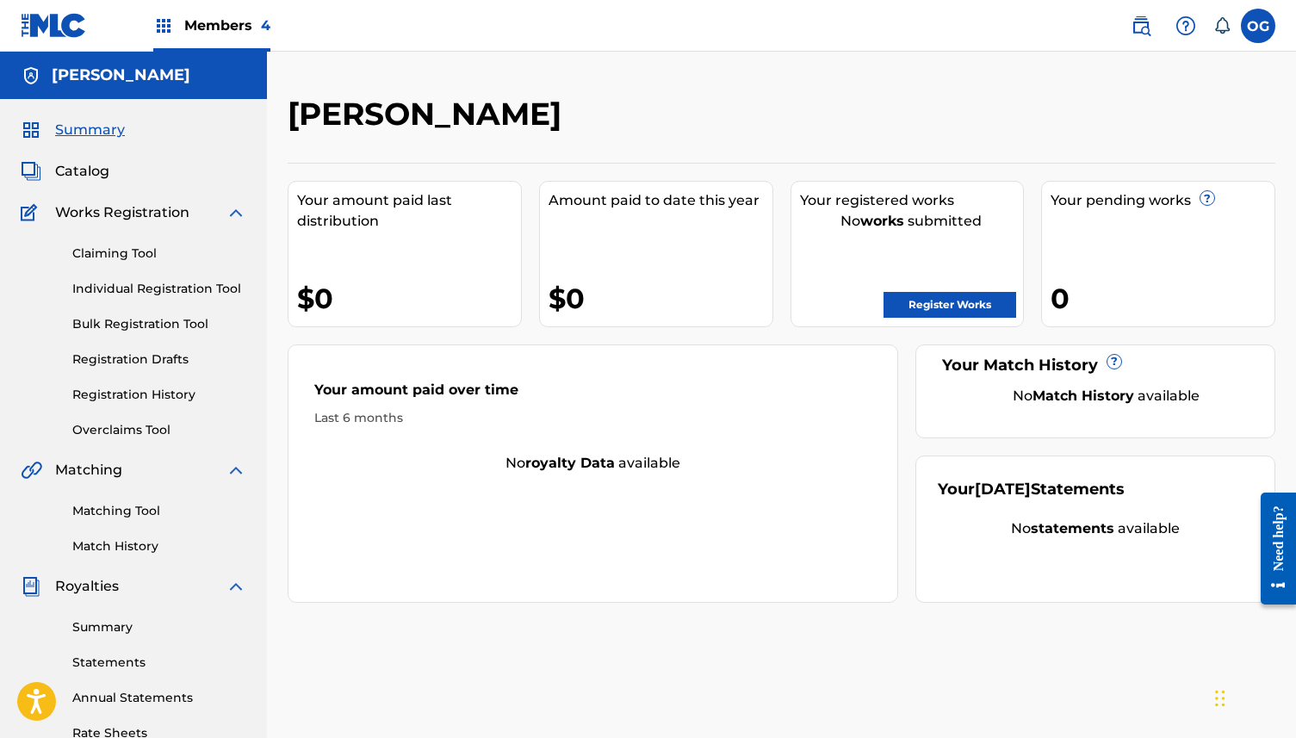
click at [927, 302] on link "Register Works" at bounding box center [949, 305] width 133 height 26
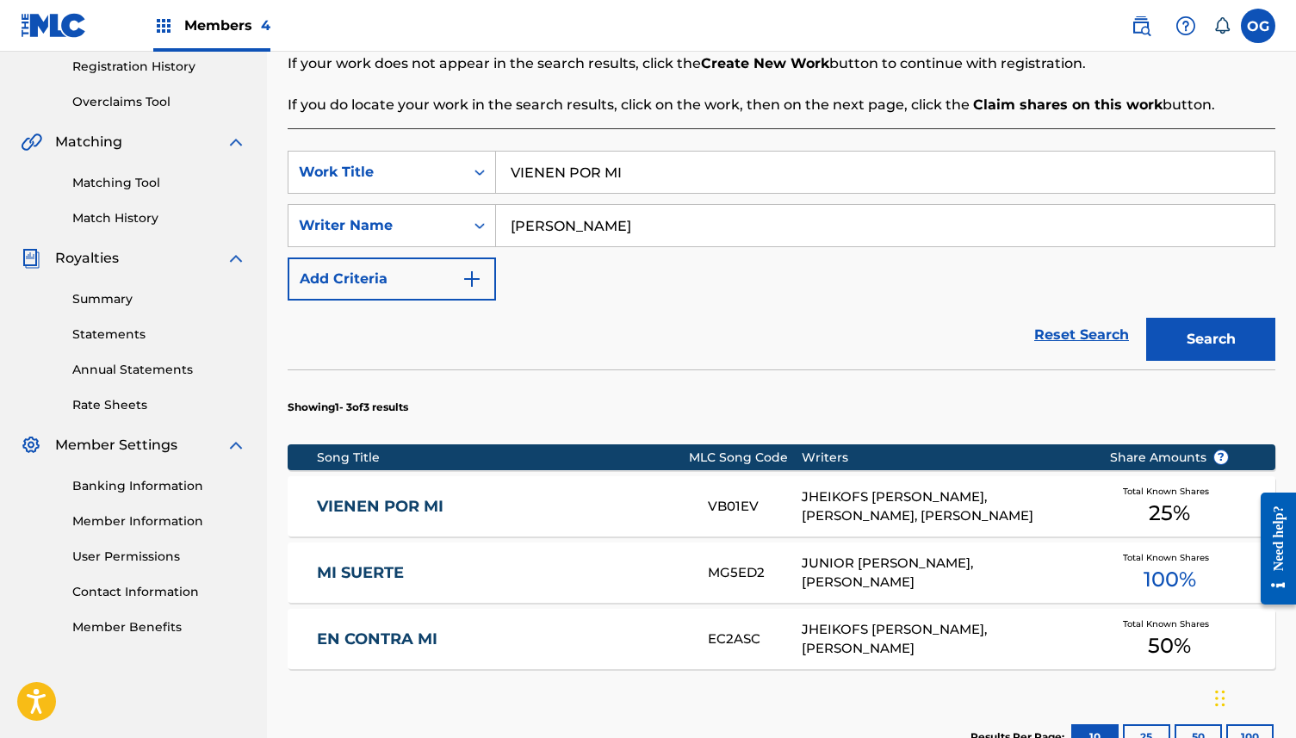
scroll to position [355, 0]
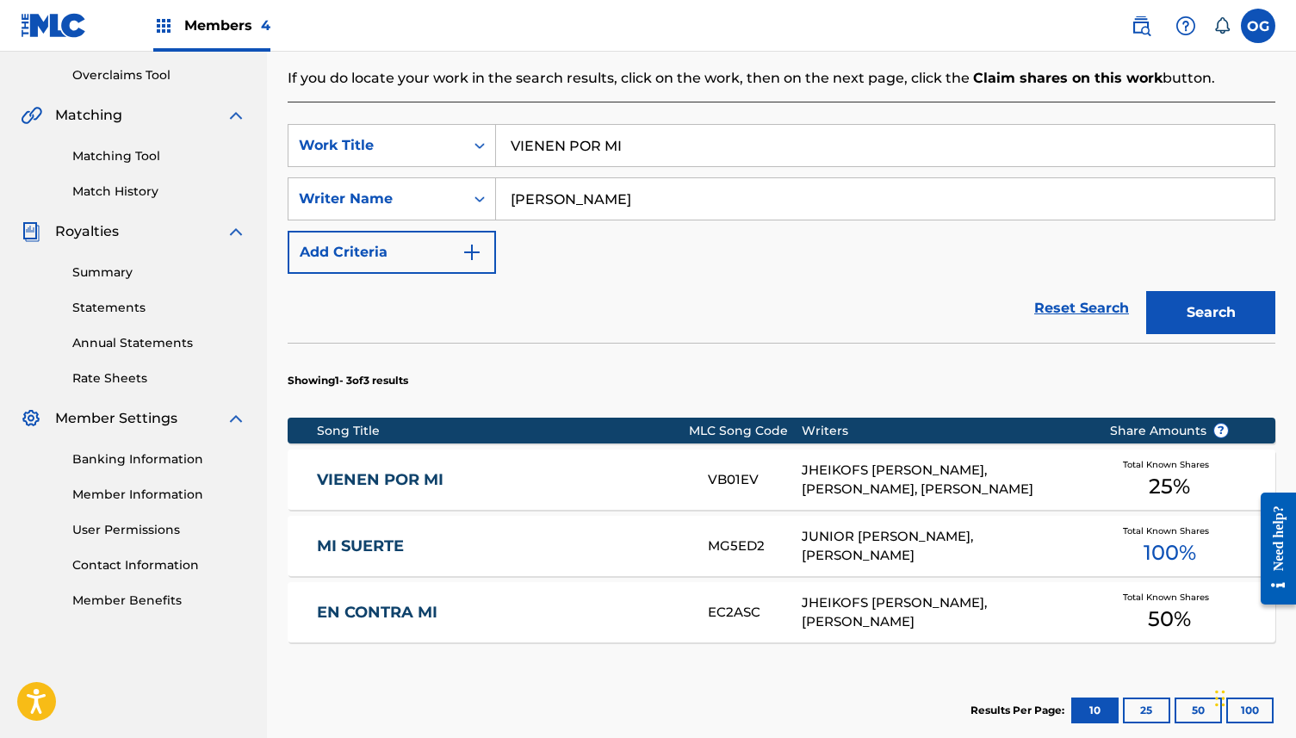
click at [1174, 485] on span "25 %" at bounding box center [1168, 486] width 41 height 31
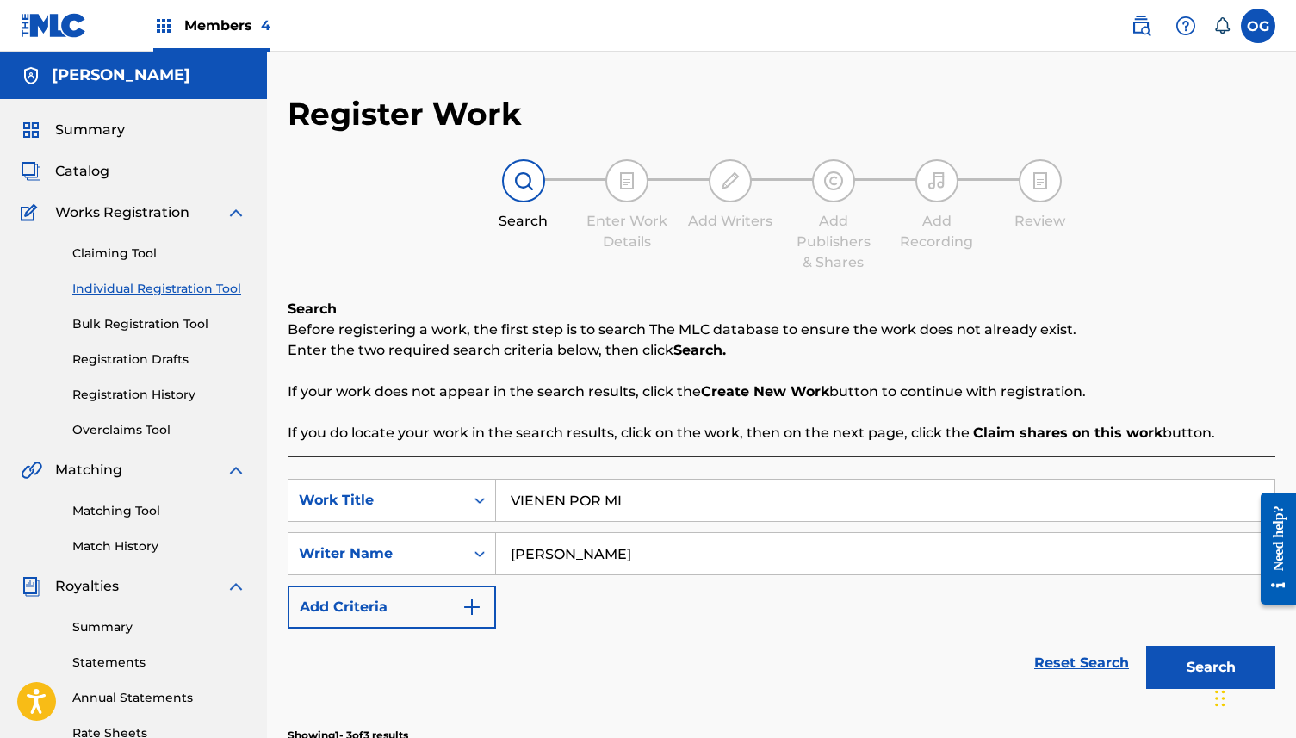
scroll to position [330, 0]
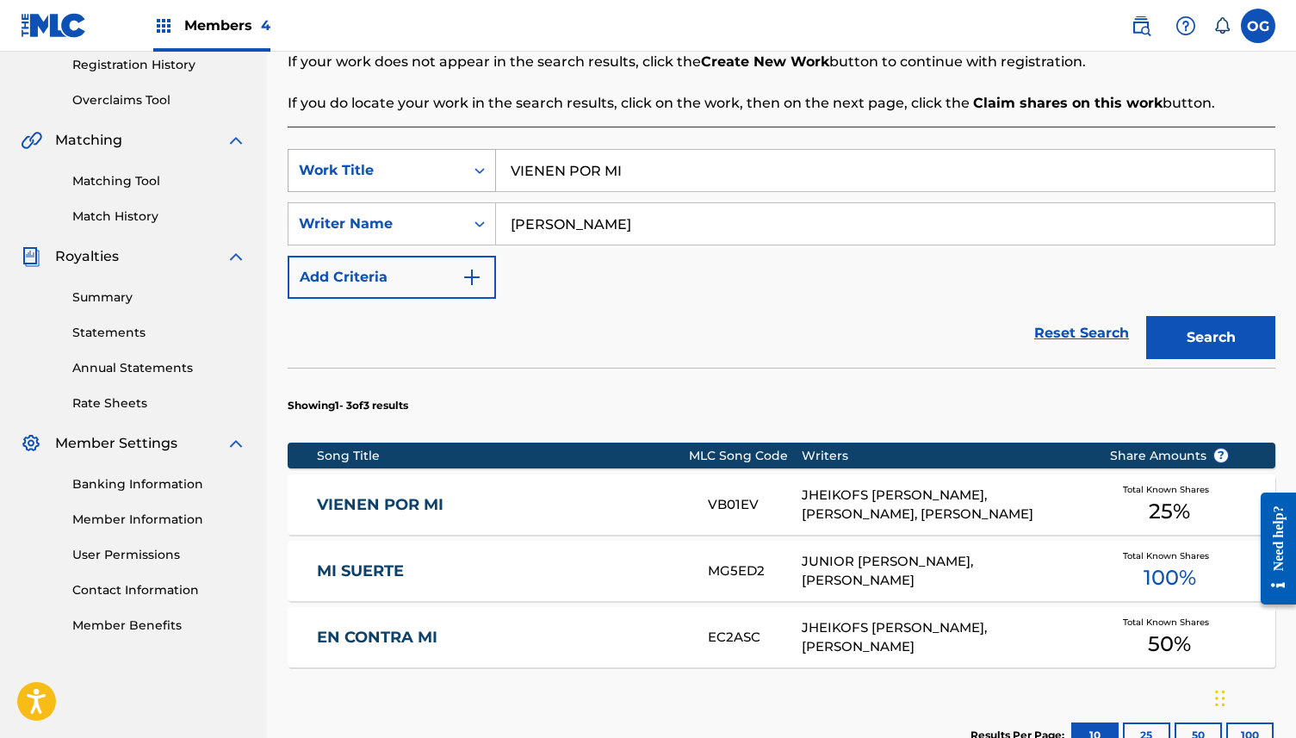
drag, startPoint x: 765, startPoint y: 173, endPoint x: 405, endPoint y: 180, distance: 359.9
click at [402, 181] on div "SearchWithCriteriab7c6b531-837f-400f-97f2-5766b43b9068 Work Title VIENEN POR MI" at bounding box center [782, 170] width 988 height 43
drag, startPoint x: 678, startPoint y: 164, endPoint x: 310, endPoint y: 159, distance: 367.7
click at [310, 159] on div "SearchWithCriteriab7c6b531-837f-400f-97f2-5766b43b9068 Work Title VIENEN POR MI" at bounding box center [782, 170] width 988 height 43
type input "LOS DE SIEMPRE"
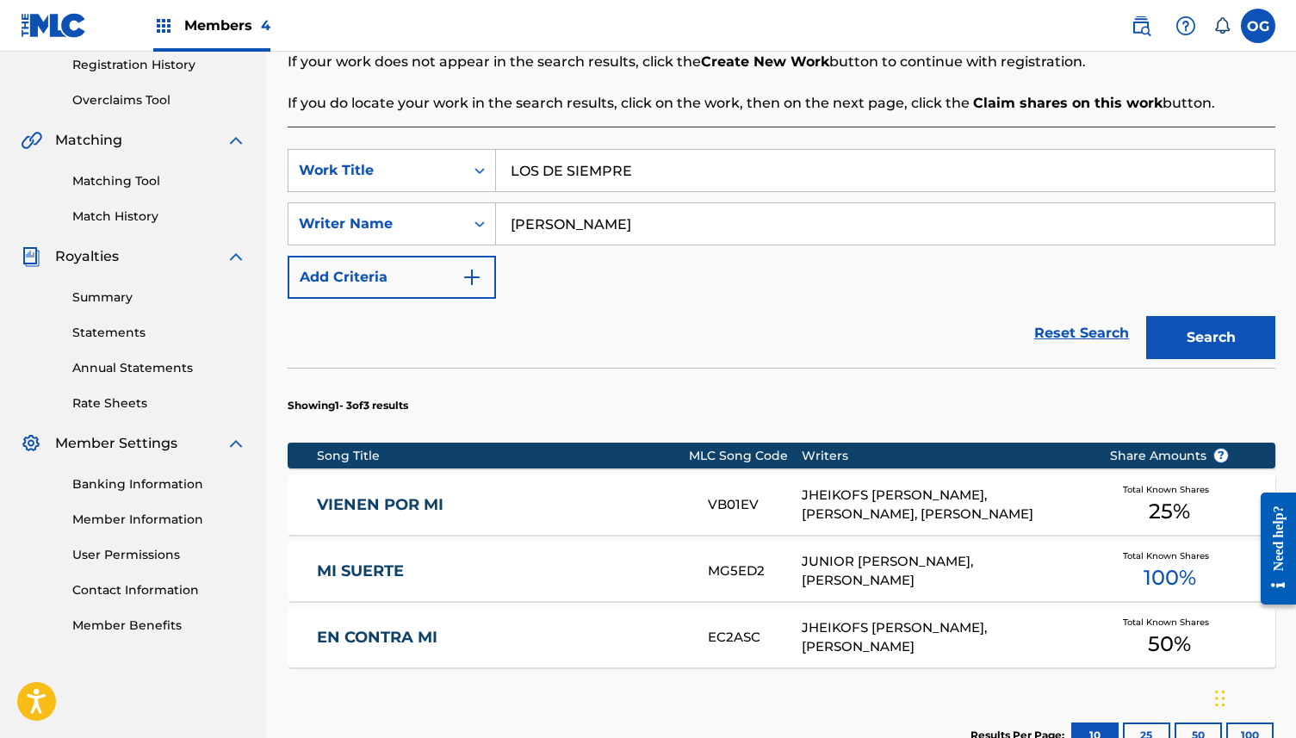
click at [1216, 351] on button "Search" at bounding box center [1210, 337] width 129 height 43
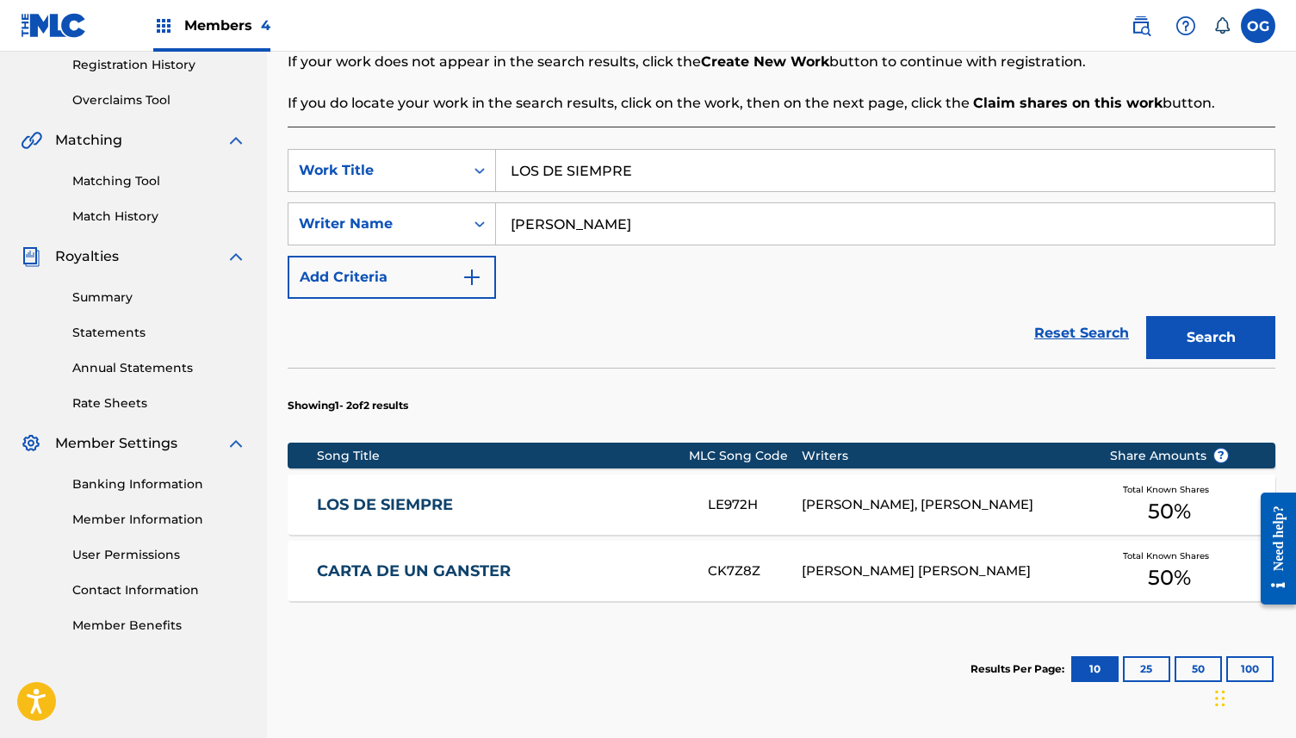
click at [789, 508] on div "LE972H" at bounding box center [755, 505] width 94 height 20
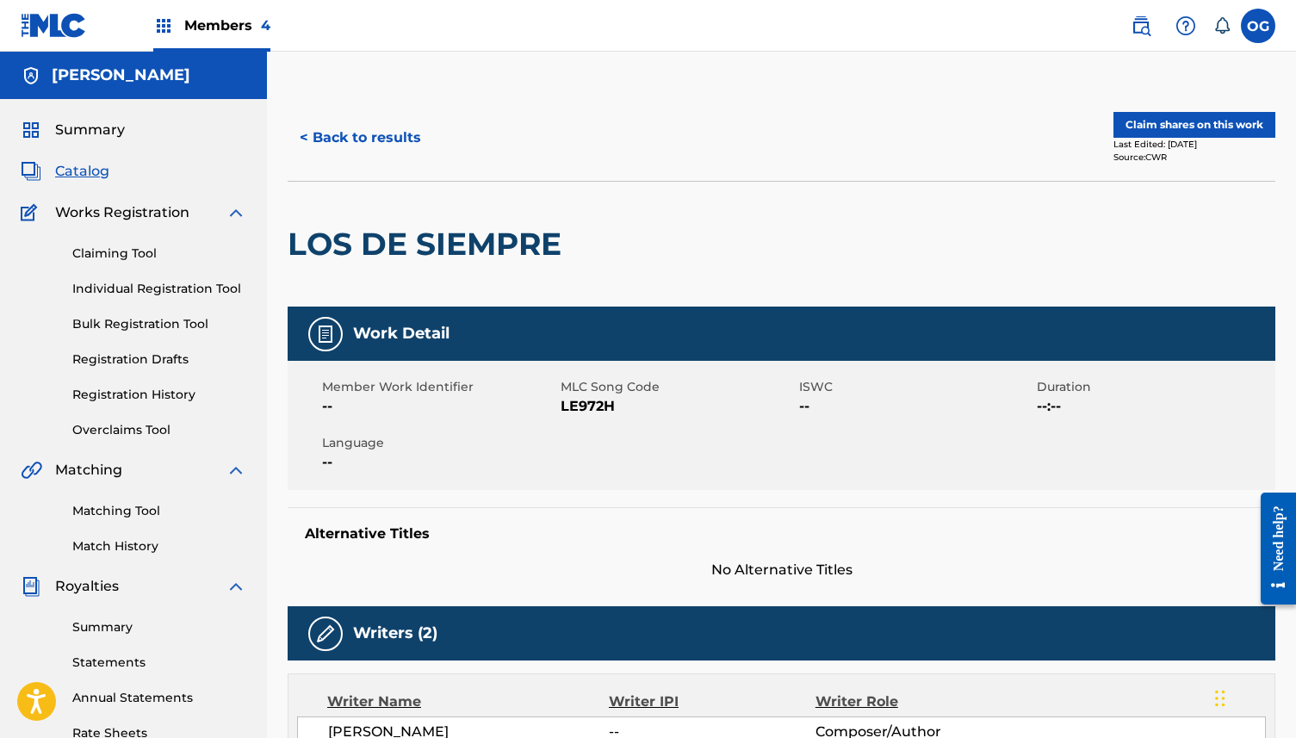
click at [1147, 108] on div "< Back to results Claim shares on this work Last Edited: [DATE] Source: CWR" at bounding box center [782, 138] width 988 height 86
click at [1147, 114] on button "Claim shares on this work" at bounding box center [1194, 125] width 162 height 26
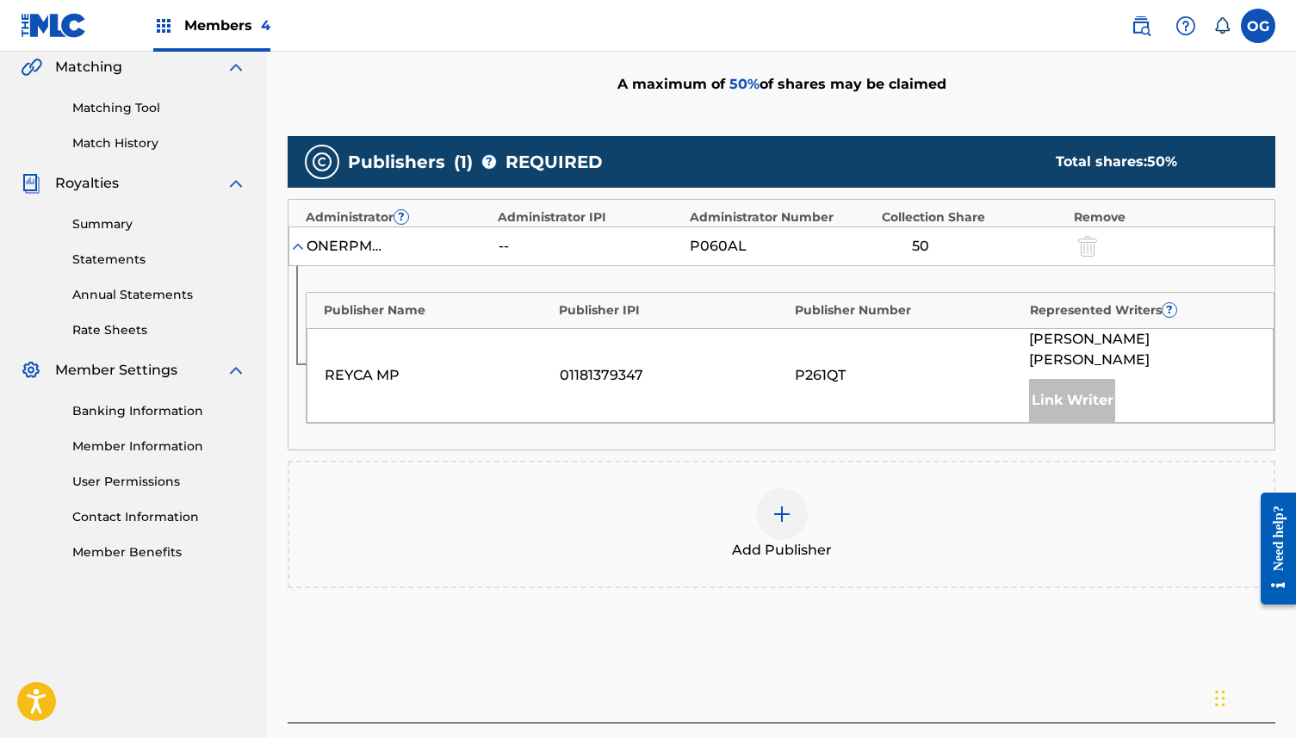
scroll to position [511, 0]
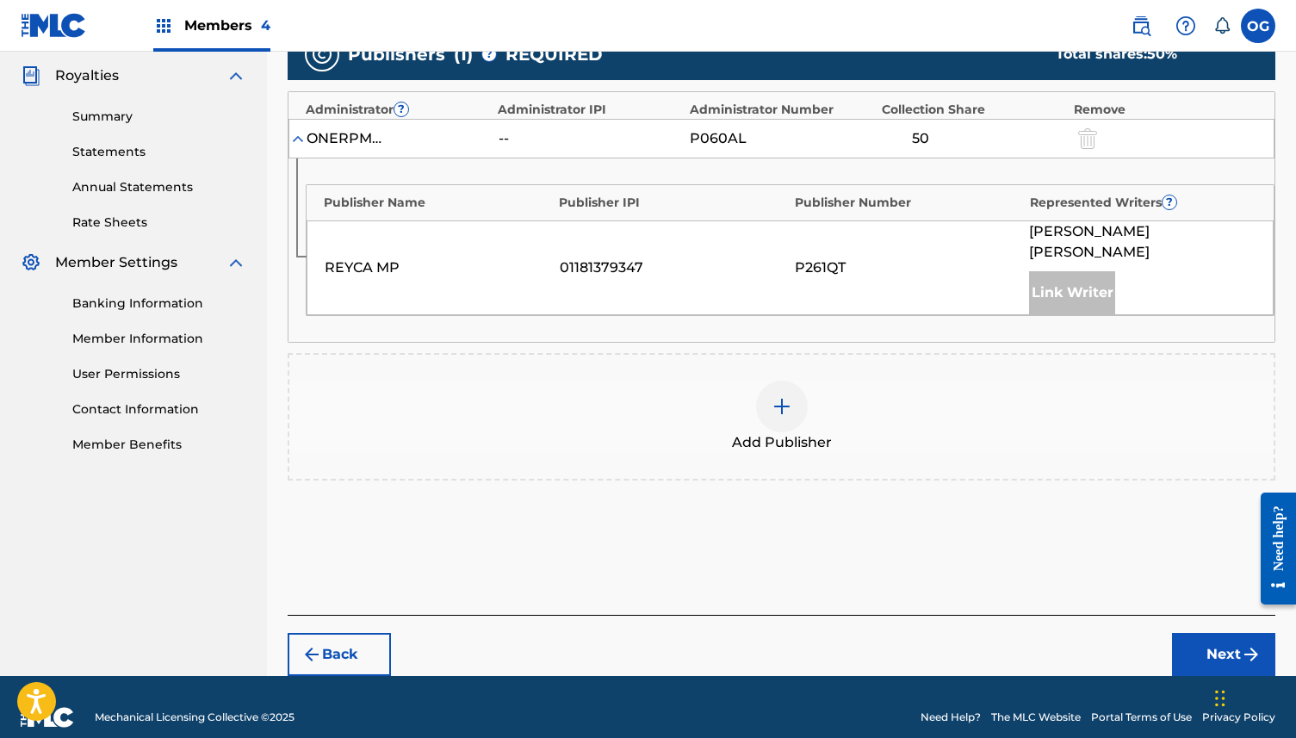
click at [779, 381] on div at bounding box center [782, 407] width 52 height 52
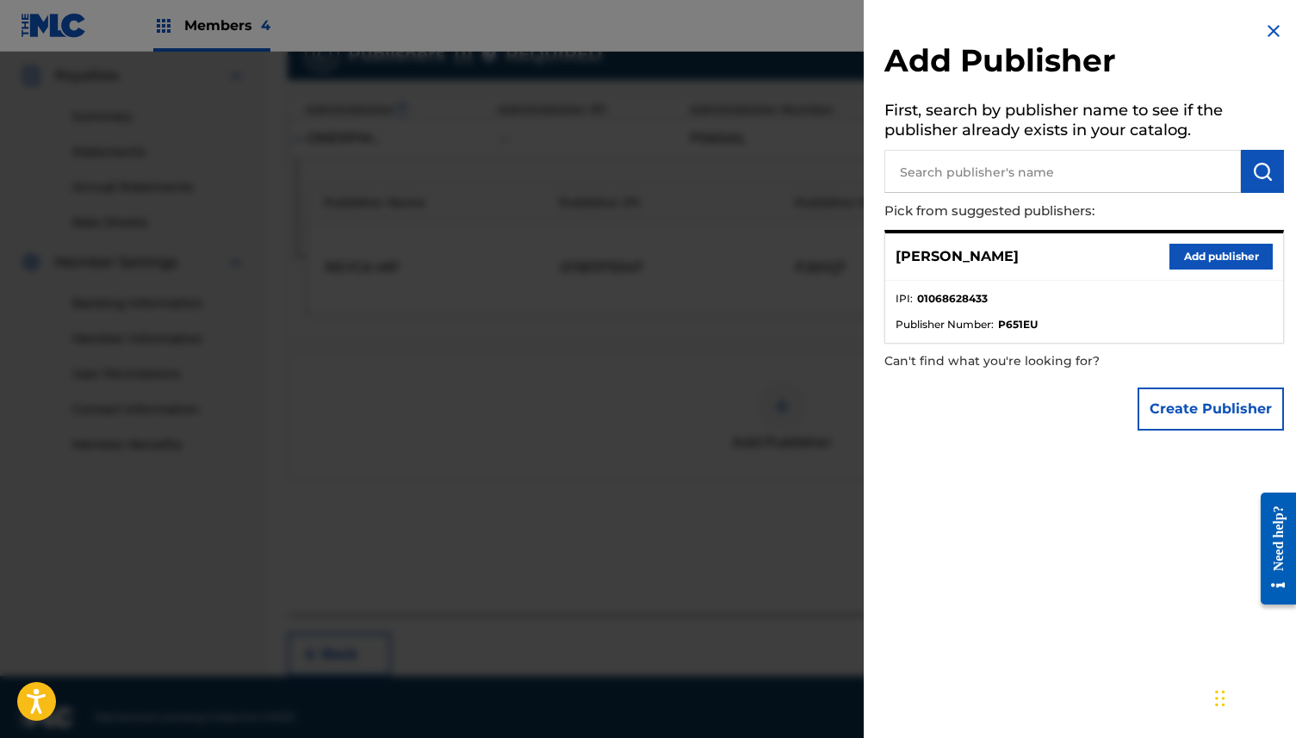
click at [1216, 253] on button "Add publisher" at bounding box center [1220, 257] width 103 height 26
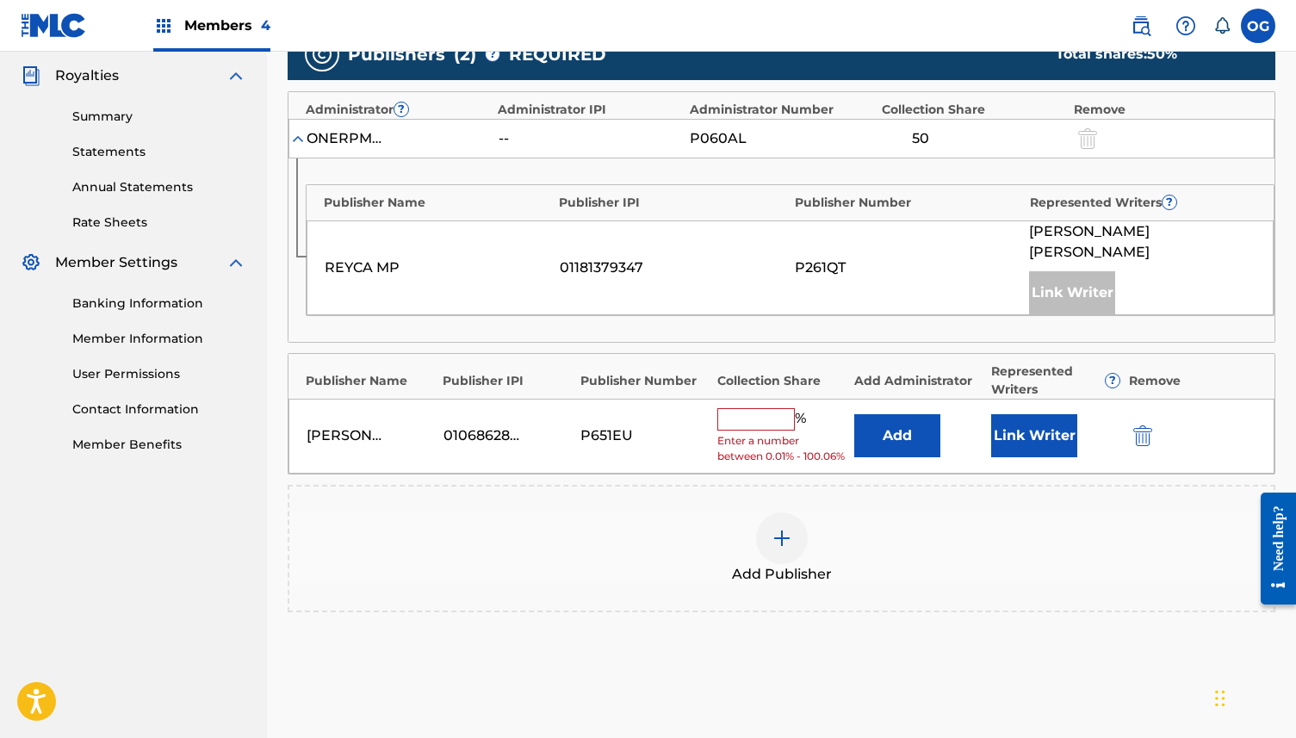
click at [765, 408] on input "text" at bounding box center [755, 419] width 77 height 22
type input "35"
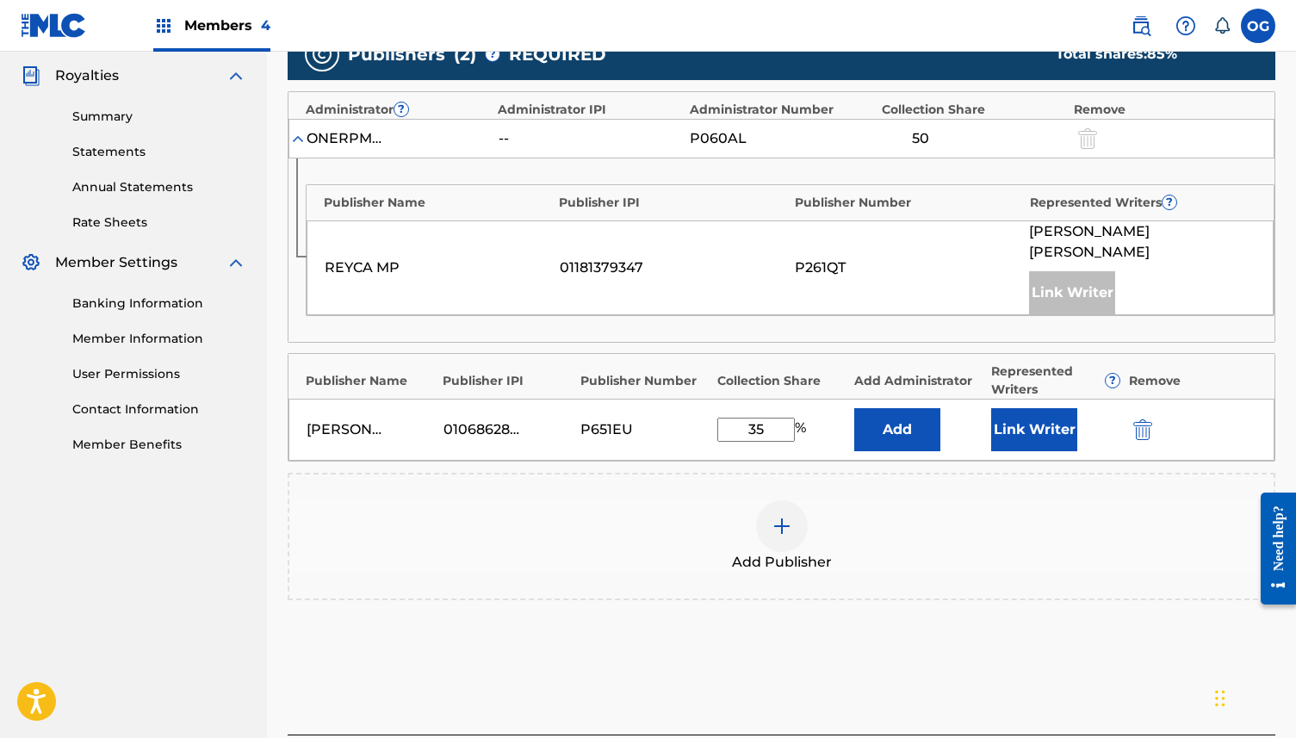
click at [1035, 399] on div "[PERSON_NAME] 01068628433 P651EU 35 % Add Link Writer" at bounding box center [781, 430] width 986 height 62
click at [1035, 408] on button "Link Writer" at bounding box center [1034, 429] width 86 height 43
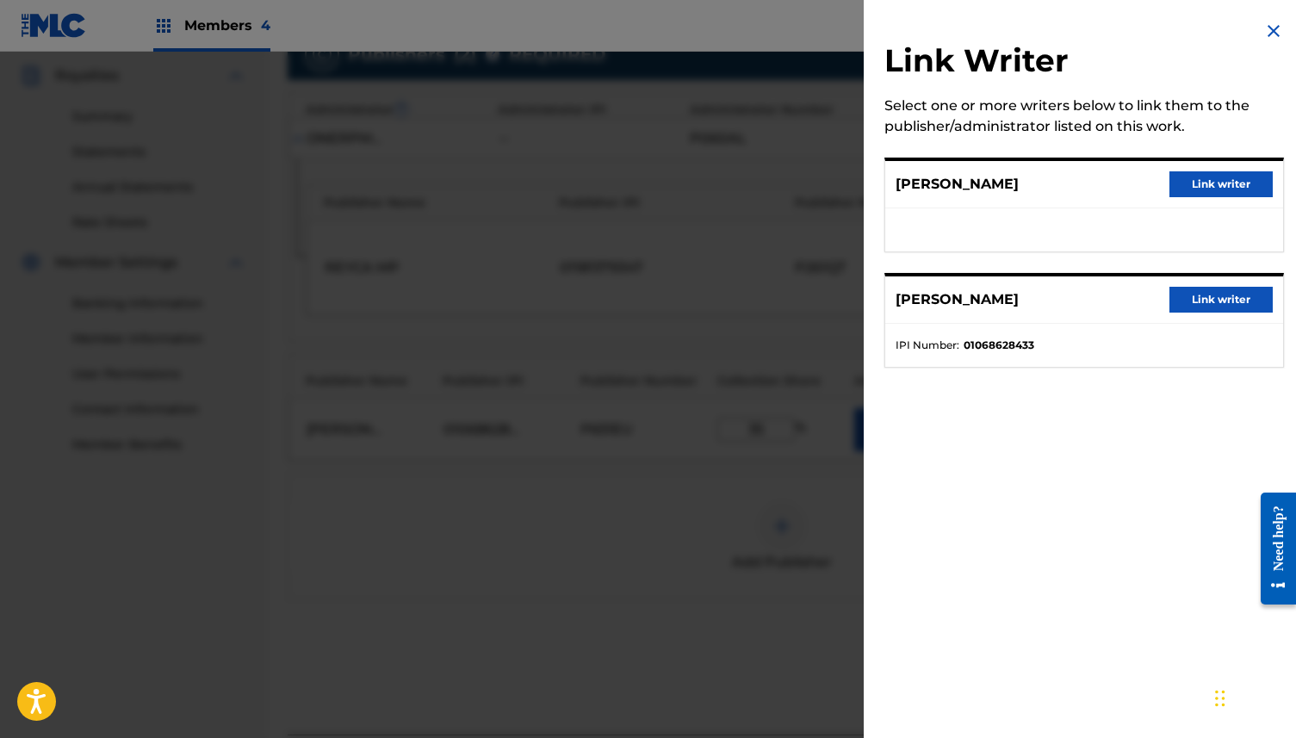
click at [1186, 300] on button "Link writer" at bounding box center [1220, 300] width 103 height 26
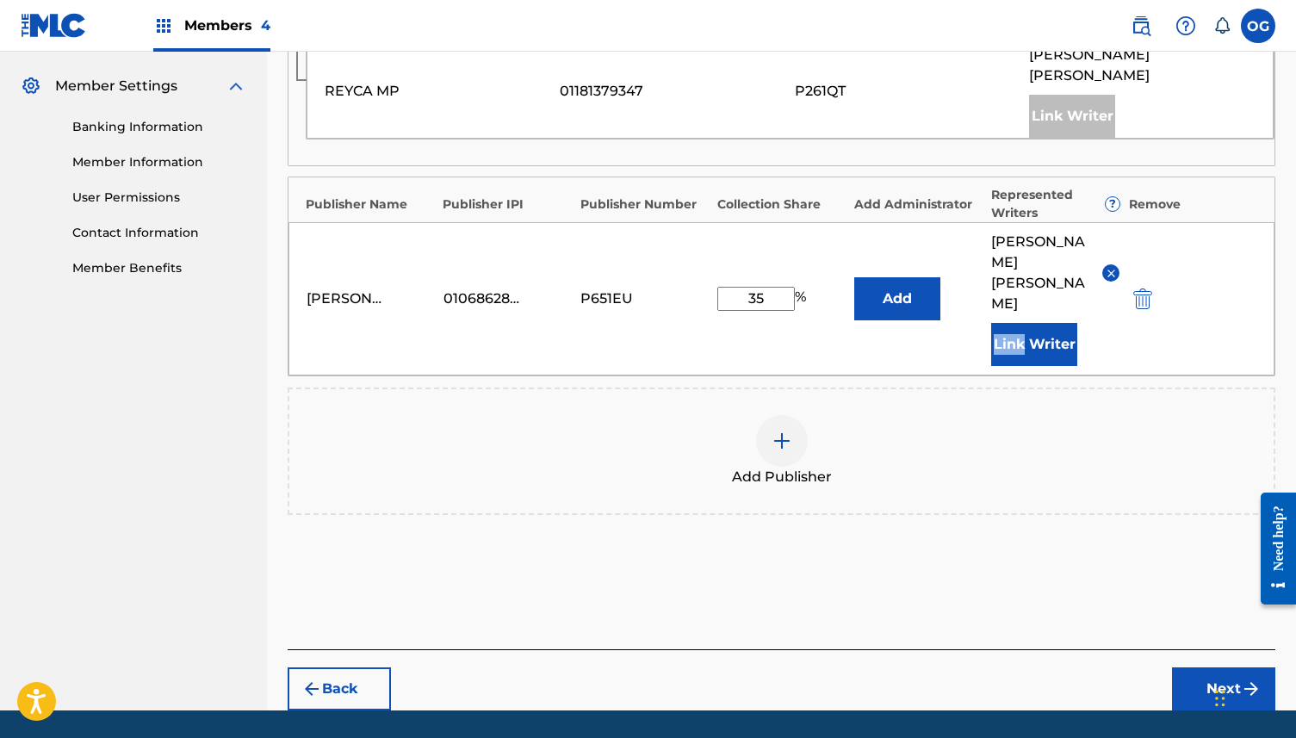
scroll to position [700, 0]
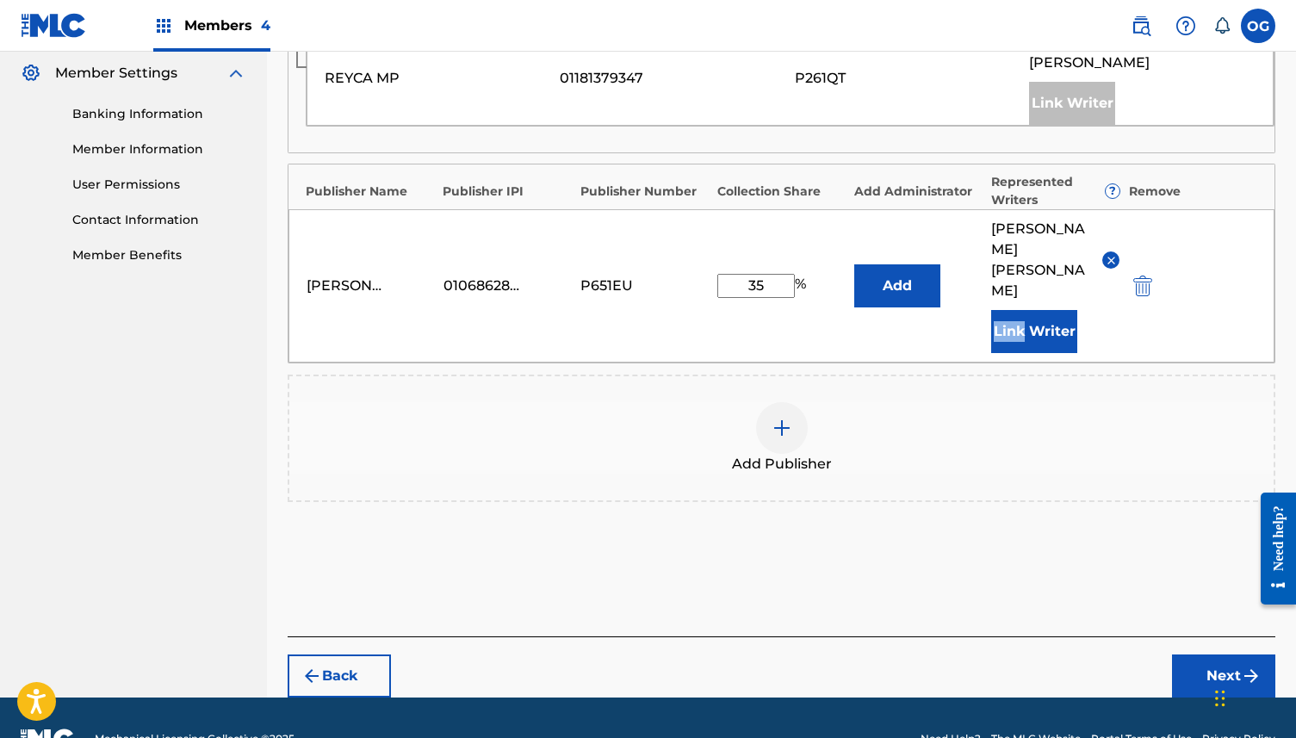
click at [1214, 654] on button "Next" at bounding box center [1223, 675] width 103 height 43
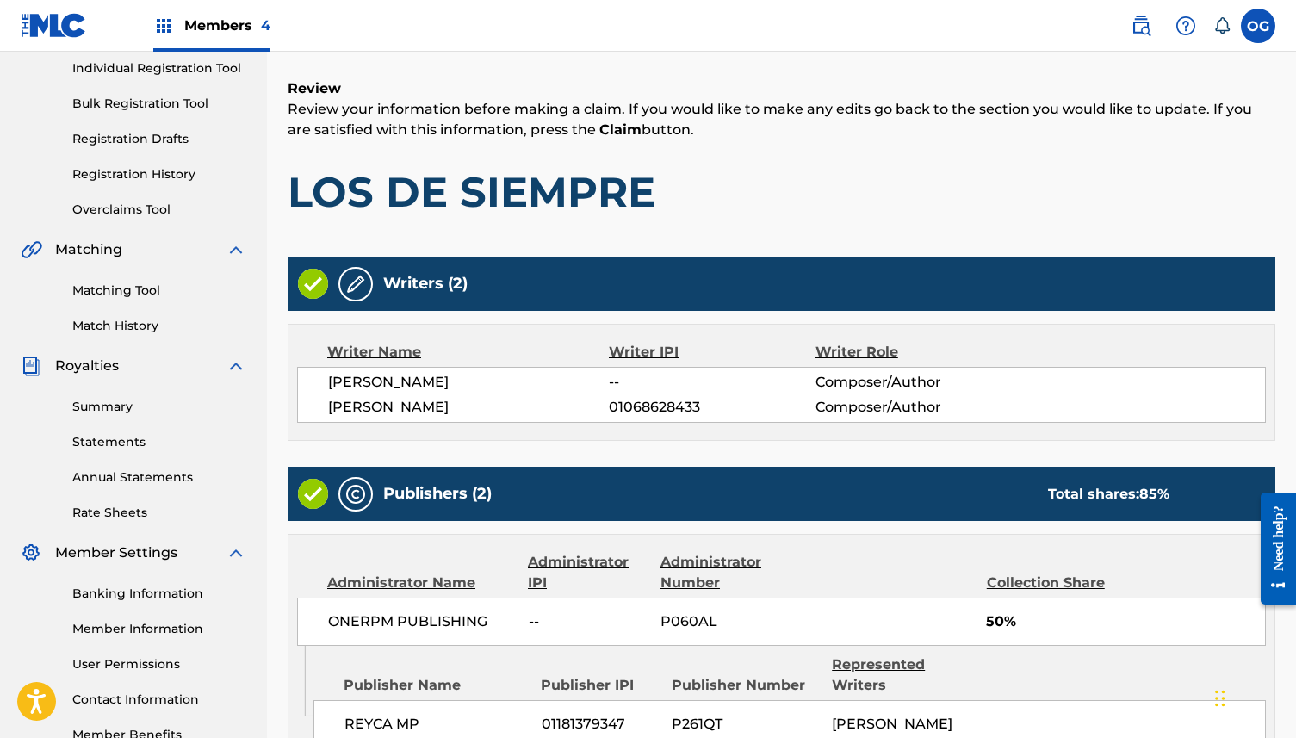
scroll to position [570, 0]
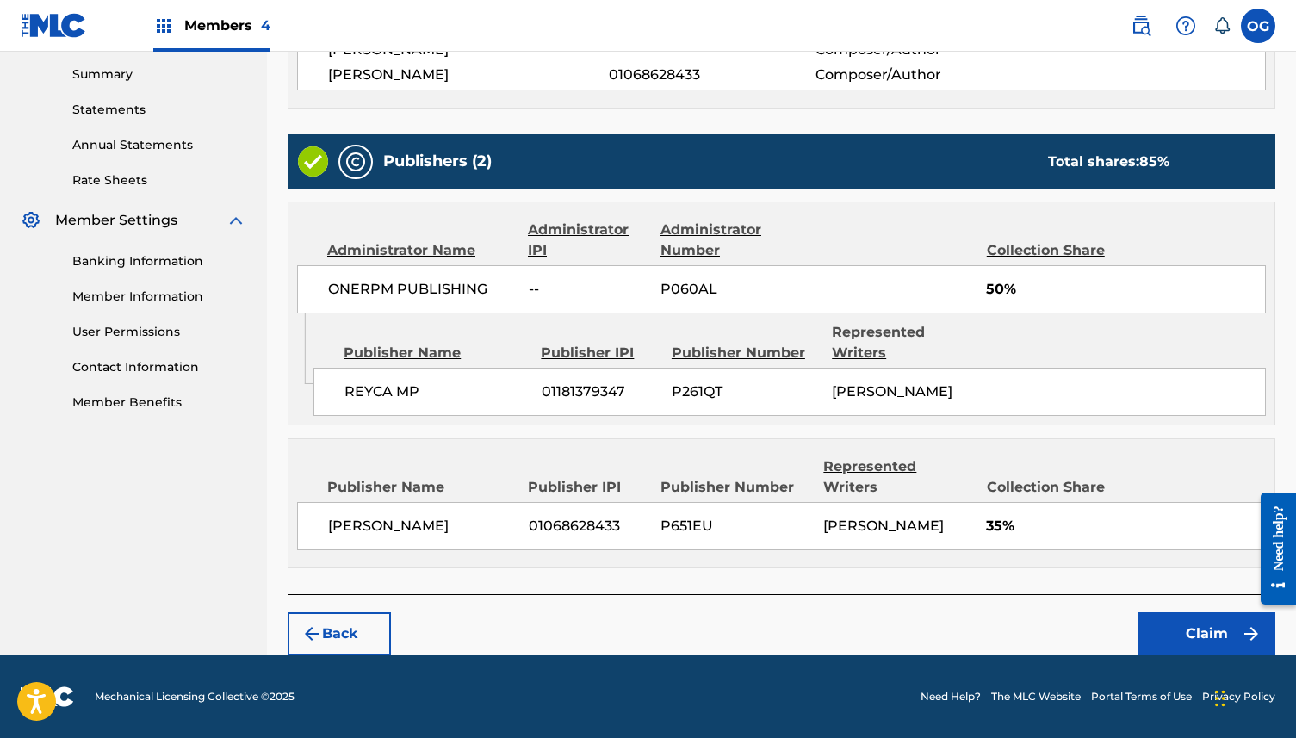
click at [1190, 631] on button "Claim" at bounding box center [1206, 633] width 138 height 43
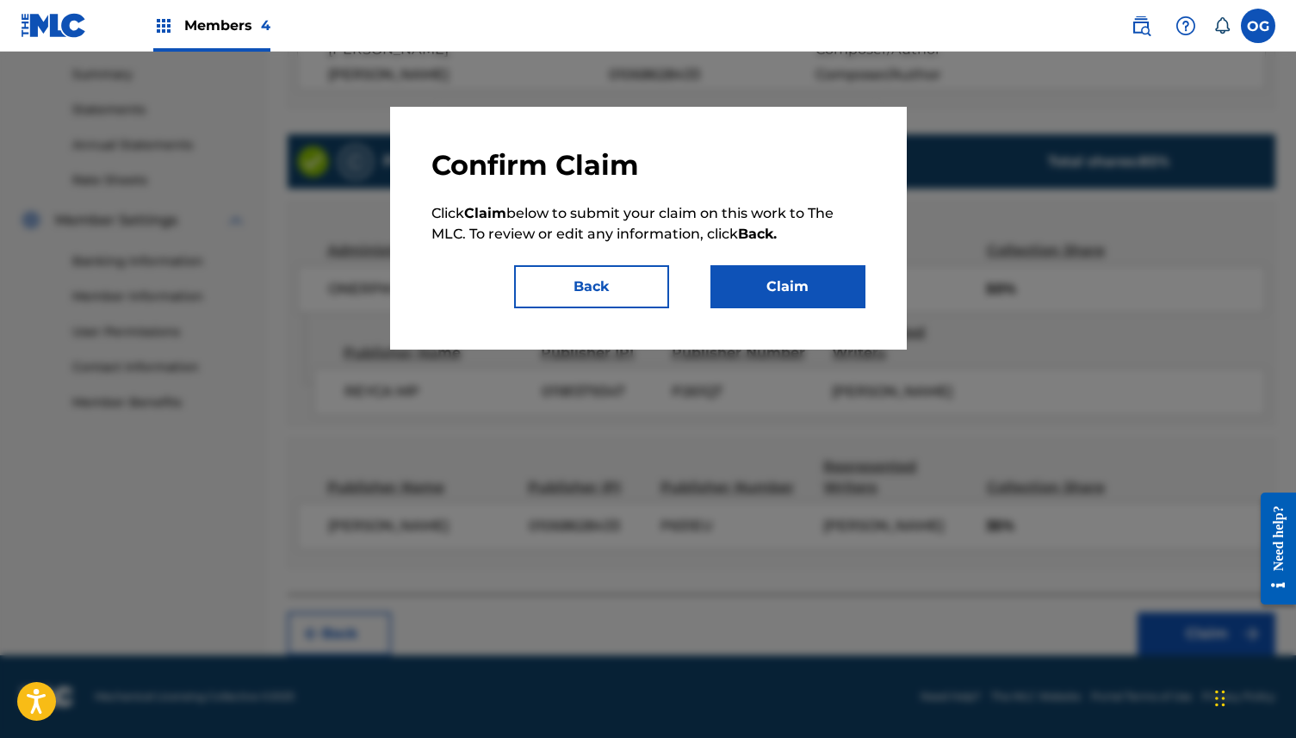
click at [820, 281] on button "Claim" at bounding box center [787, 286] width 155 height 43
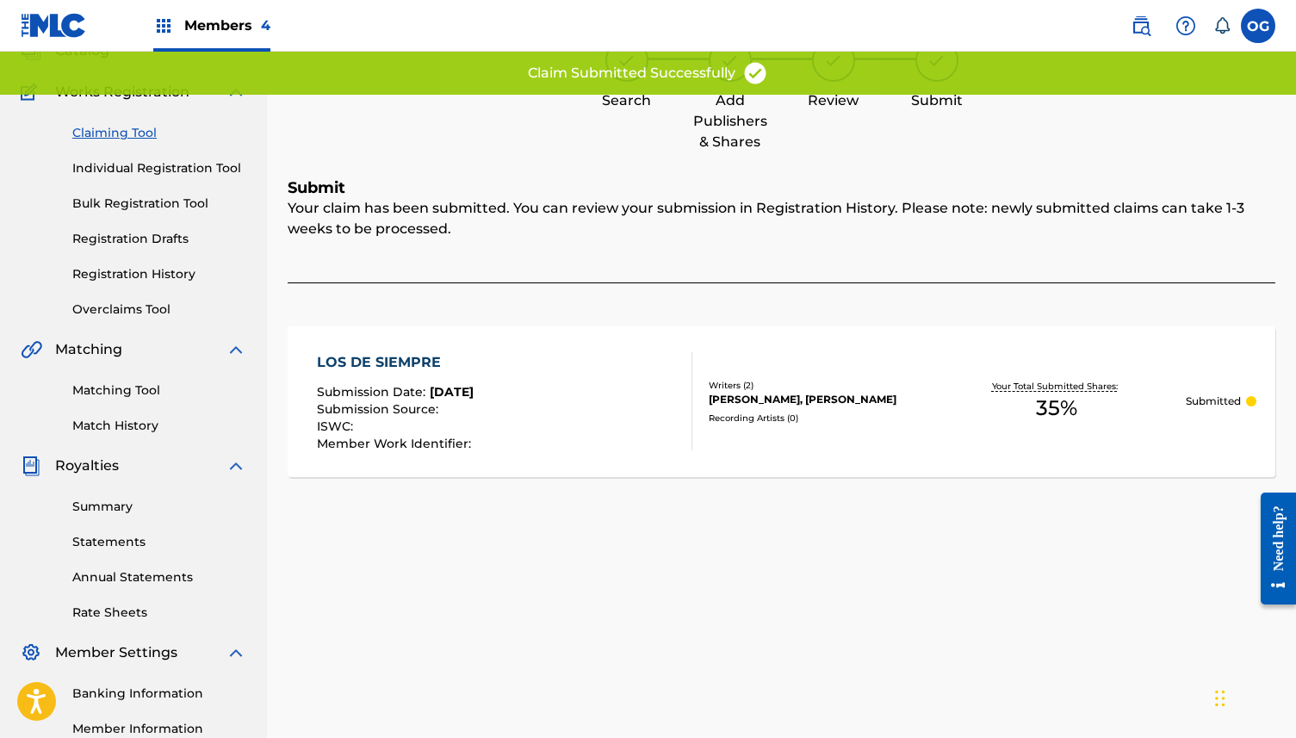
scroll to position [0, 0]
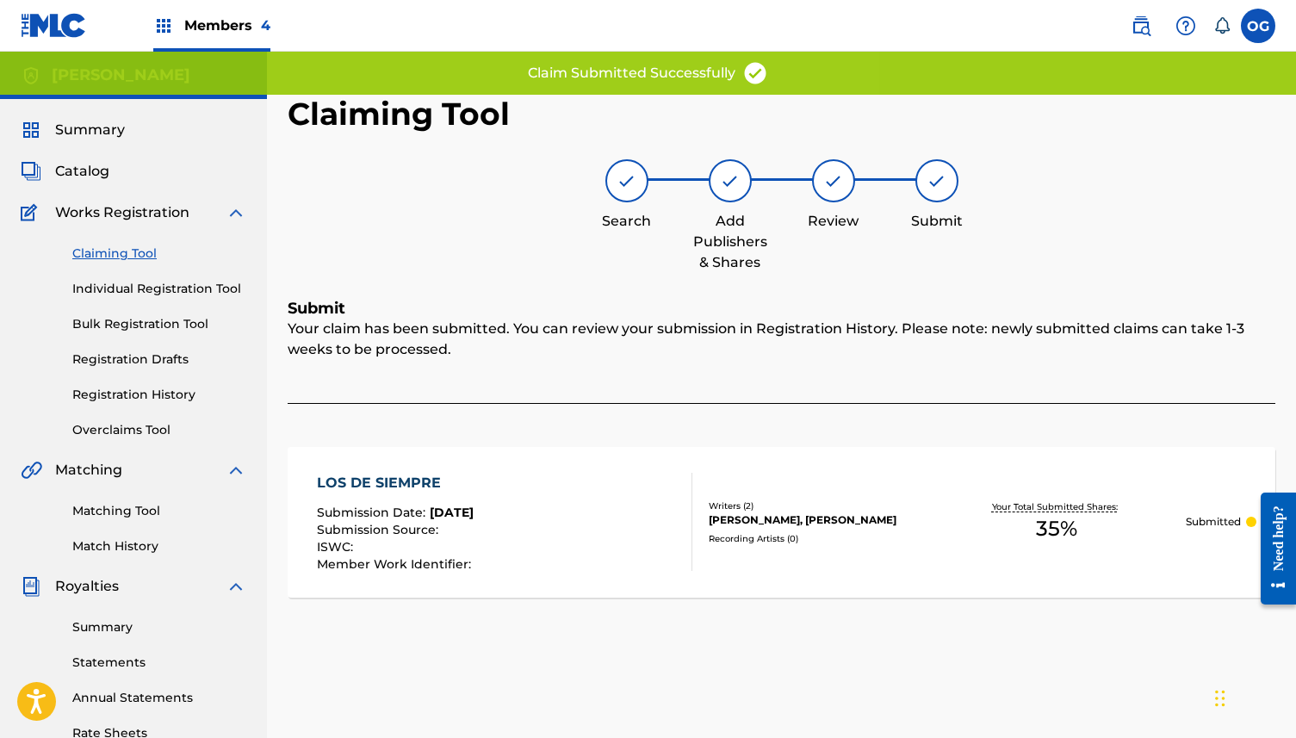
click at [105, 133] on span "Summary" at bounding box center [90, 130] width 70 height 21
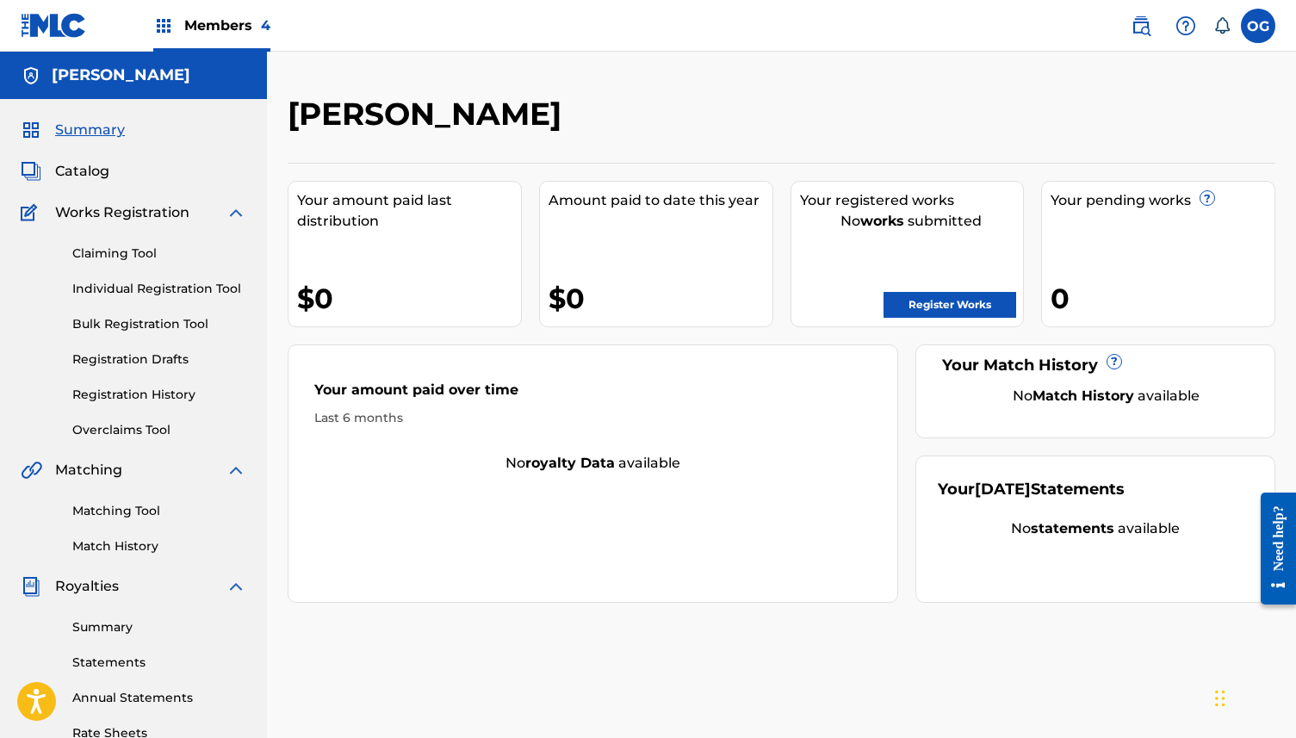
click at [954, 303] on link "Register Works" at bounding box center [949, 305] width 133 height 26
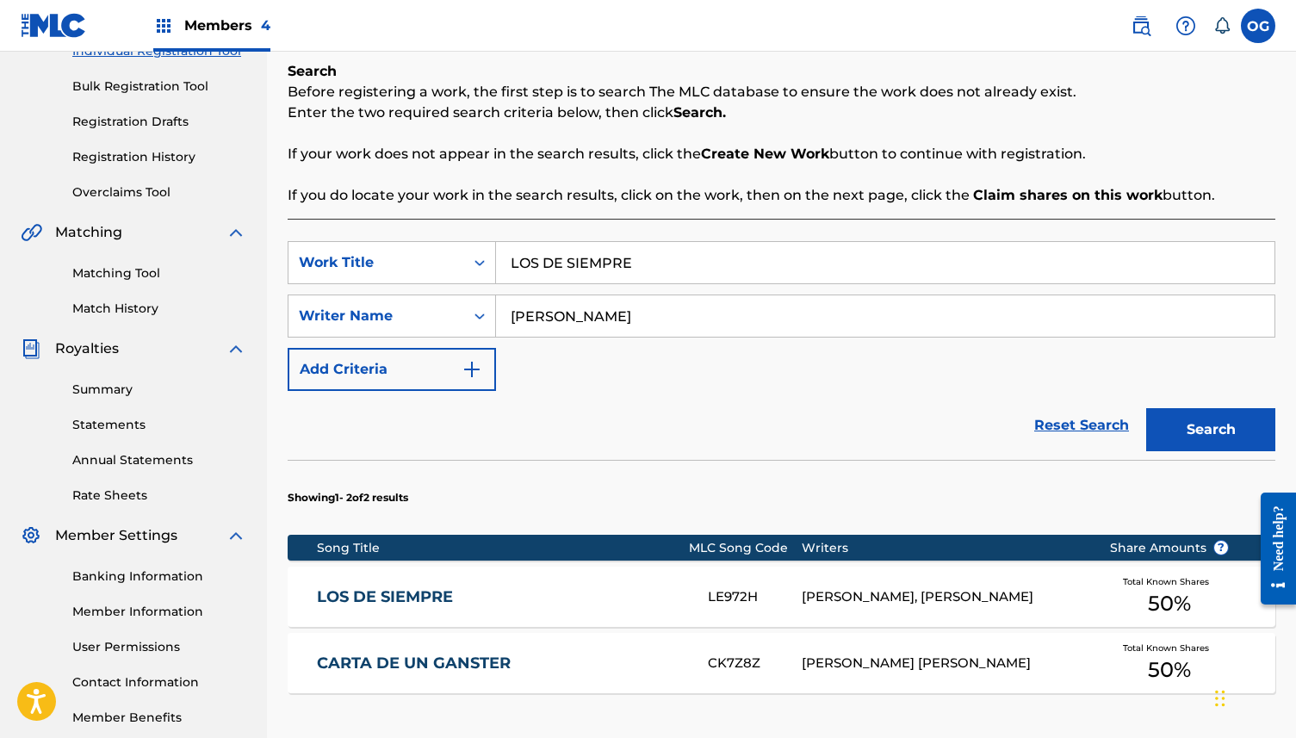
scroll to position [255, 0]
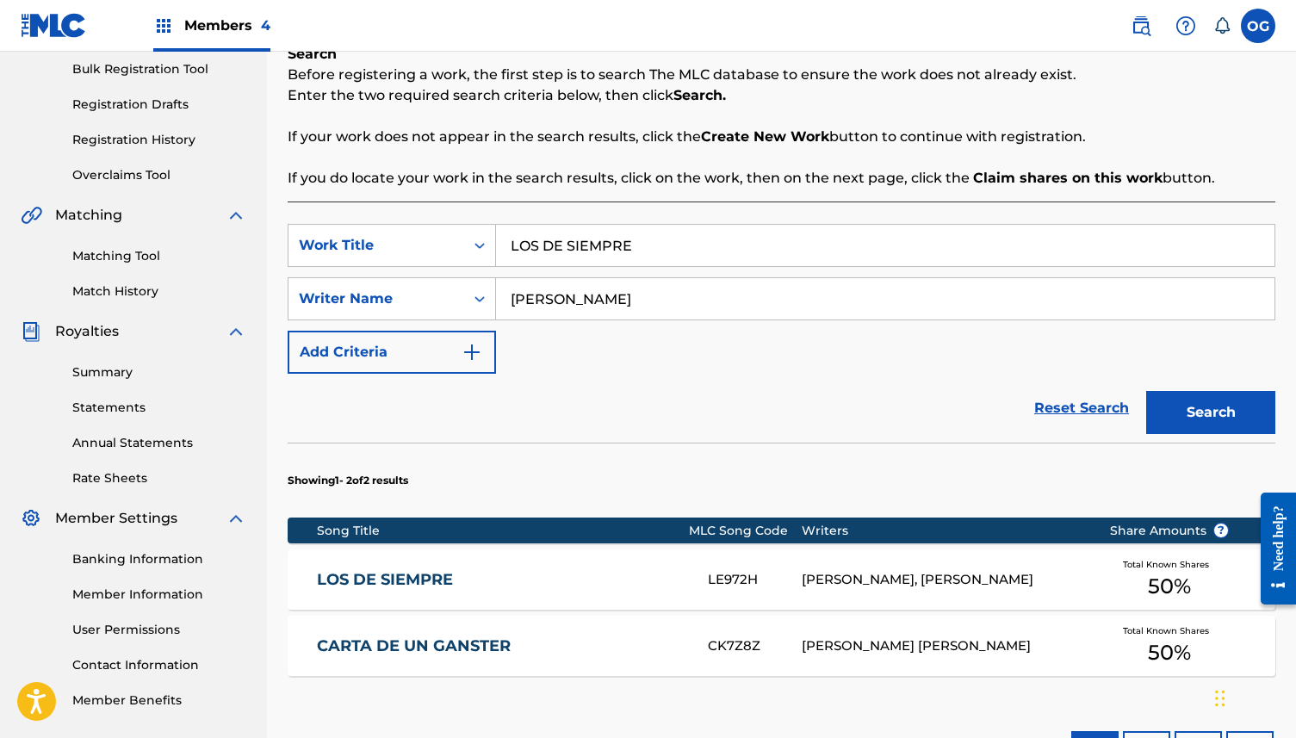
click at [919, 636] on div "[PERSON_NAME] [PERSON_NAME]" at bounding box center [943, 646] width 282 height 20
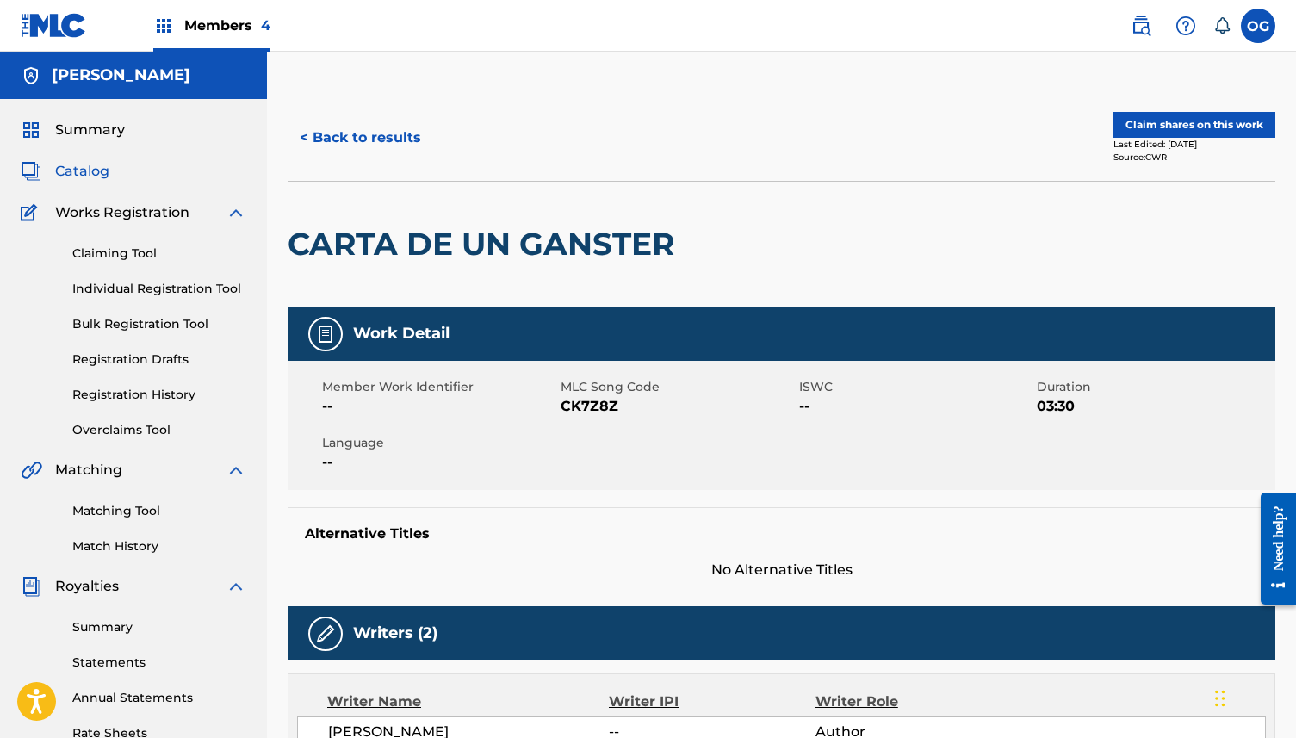
click at [1159, 136] on button "Claim shares on this work" at bounding box center [1194, 125] width 162 height 26
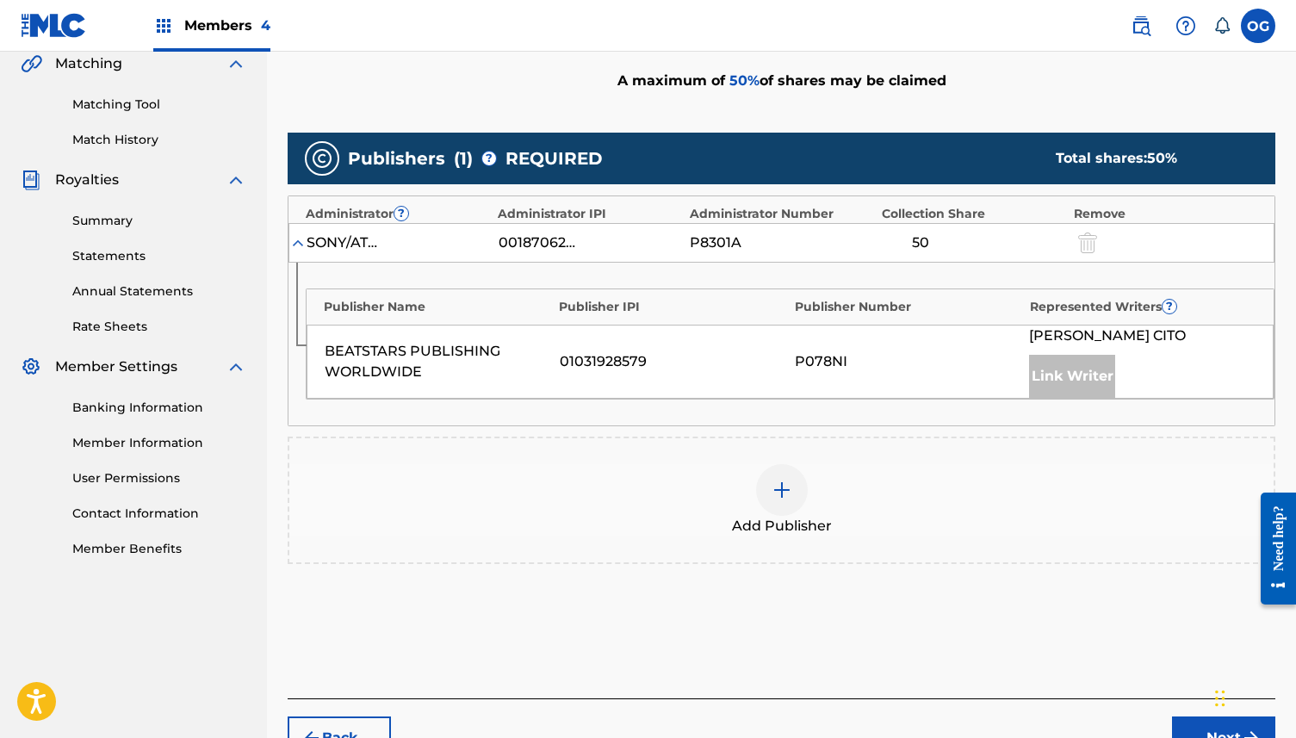
scroll to position [511, 0]
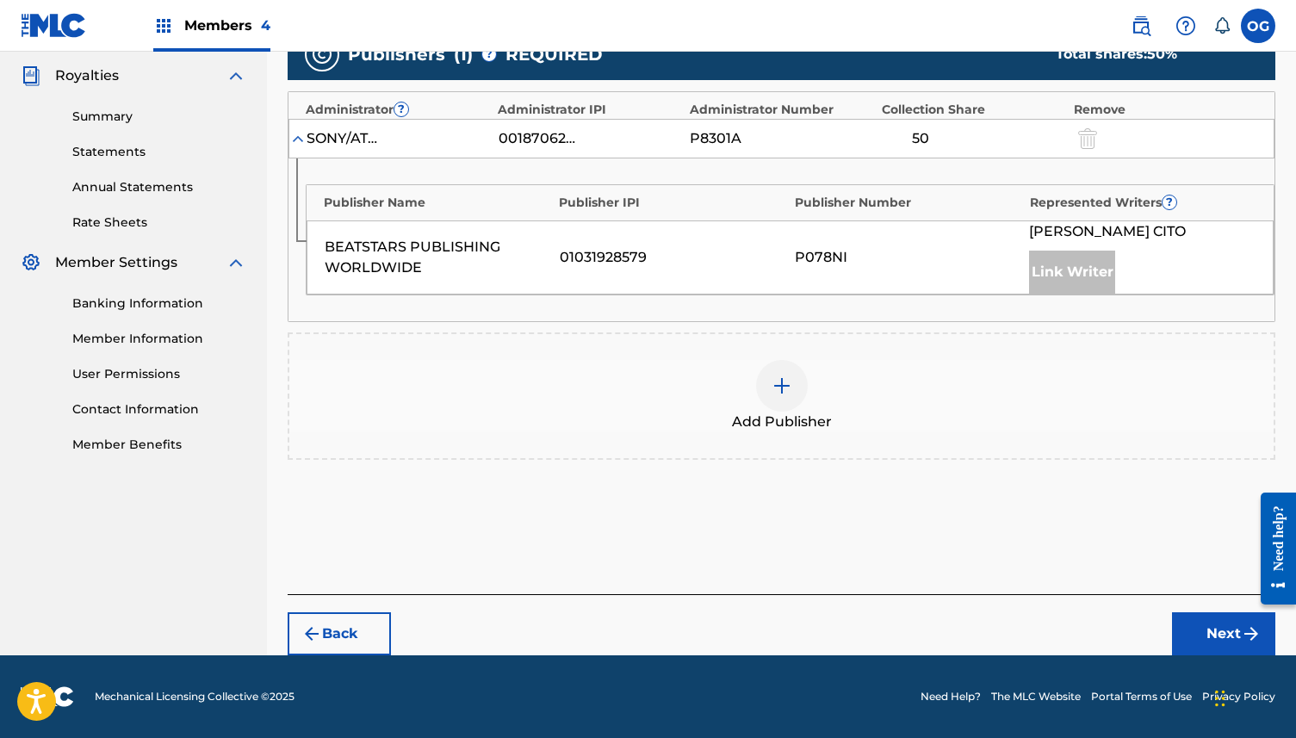
click at [783, 385] on img at bounding box center [781, 385] width 21 height 21
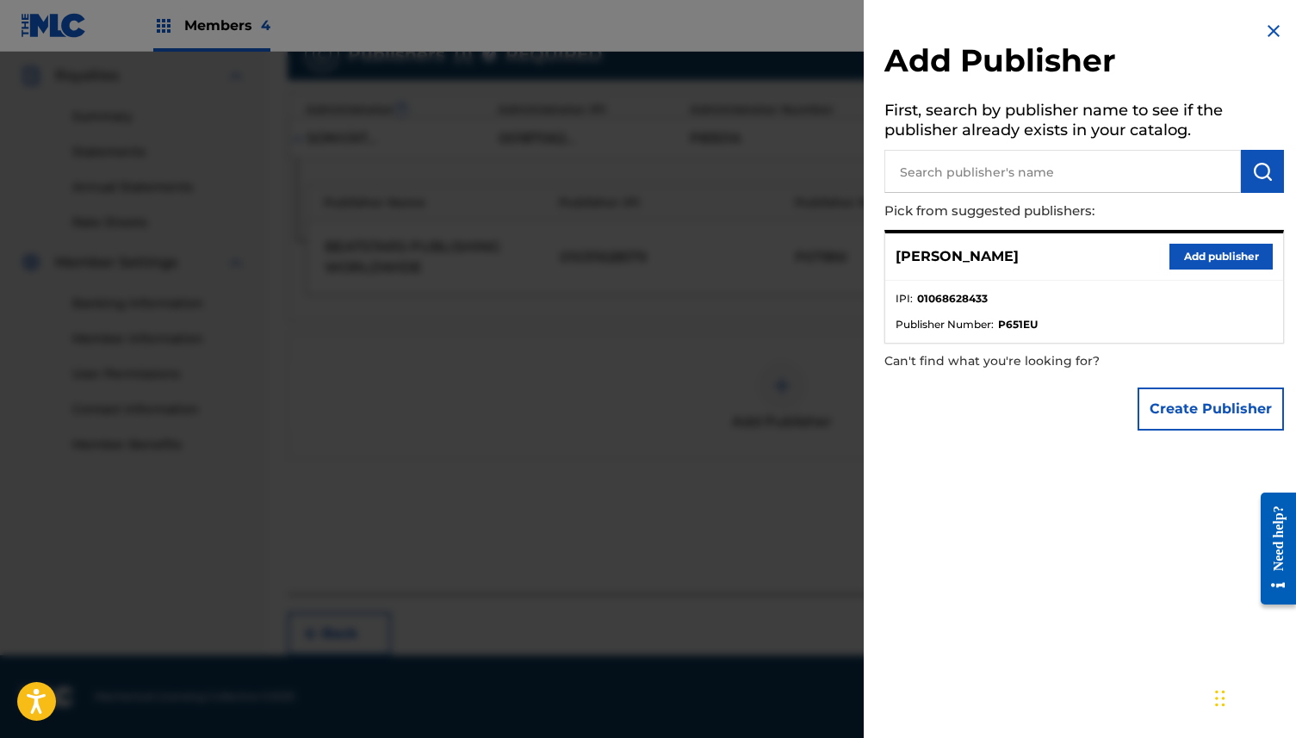
click at [1213, 260] on button "Add publisher" at bounding box center [1220, 257] width 103 height 26
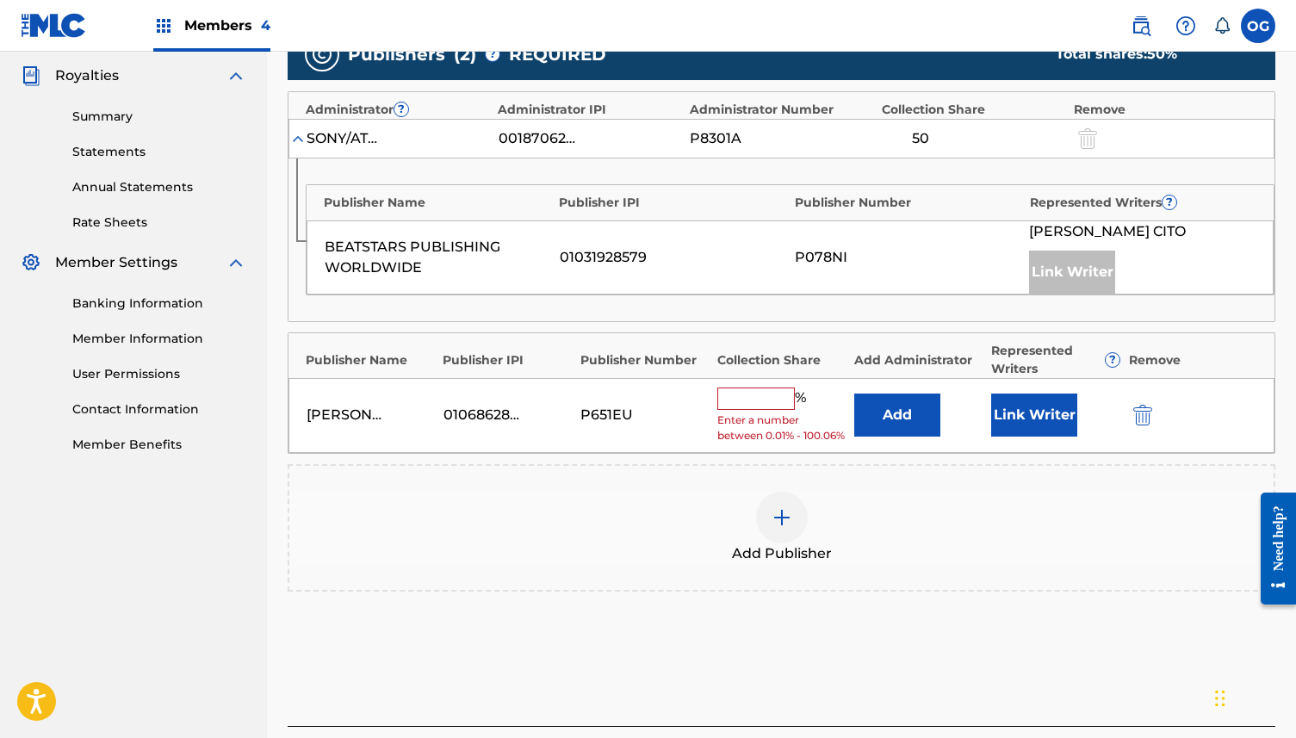
click at [783, 406] on input "text" at bounding box center [755, 398] width 77 height 22
type input "35"
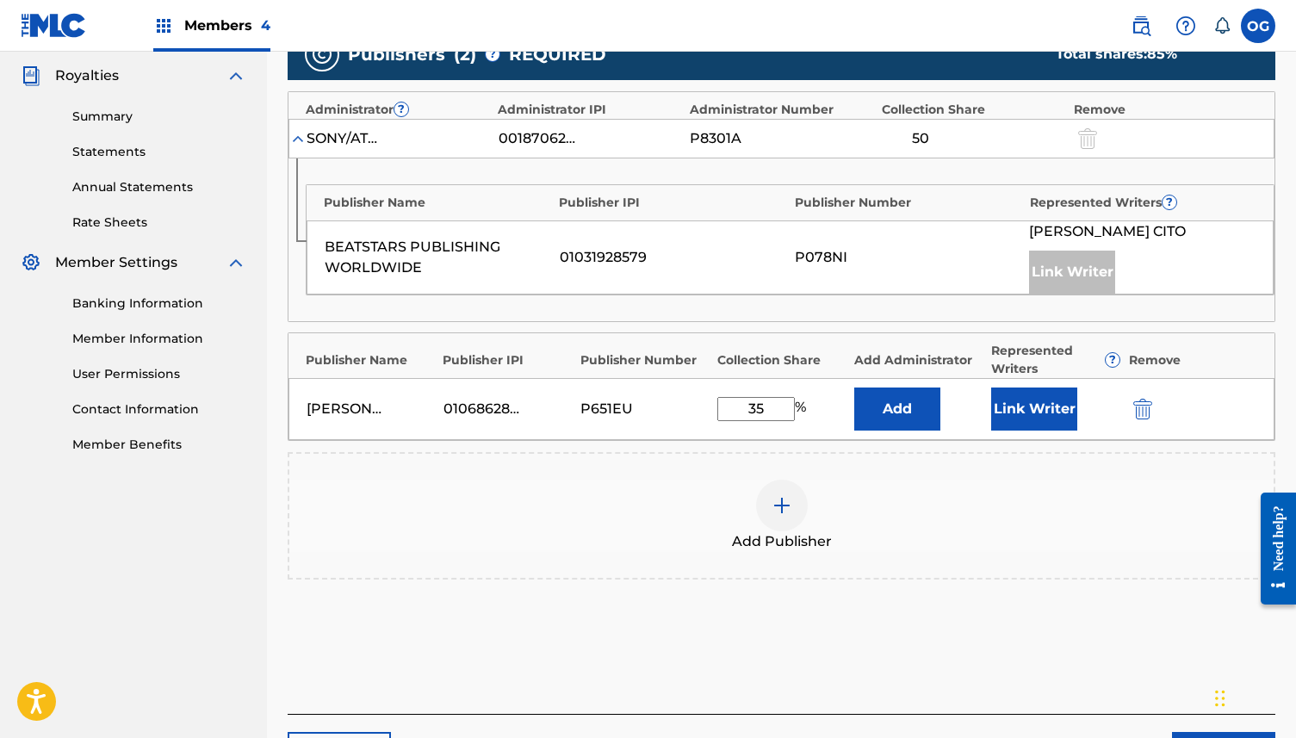
click at [1023, 418] on button "Link Writer" at bounding box center [1034, 408] width 86 height 43
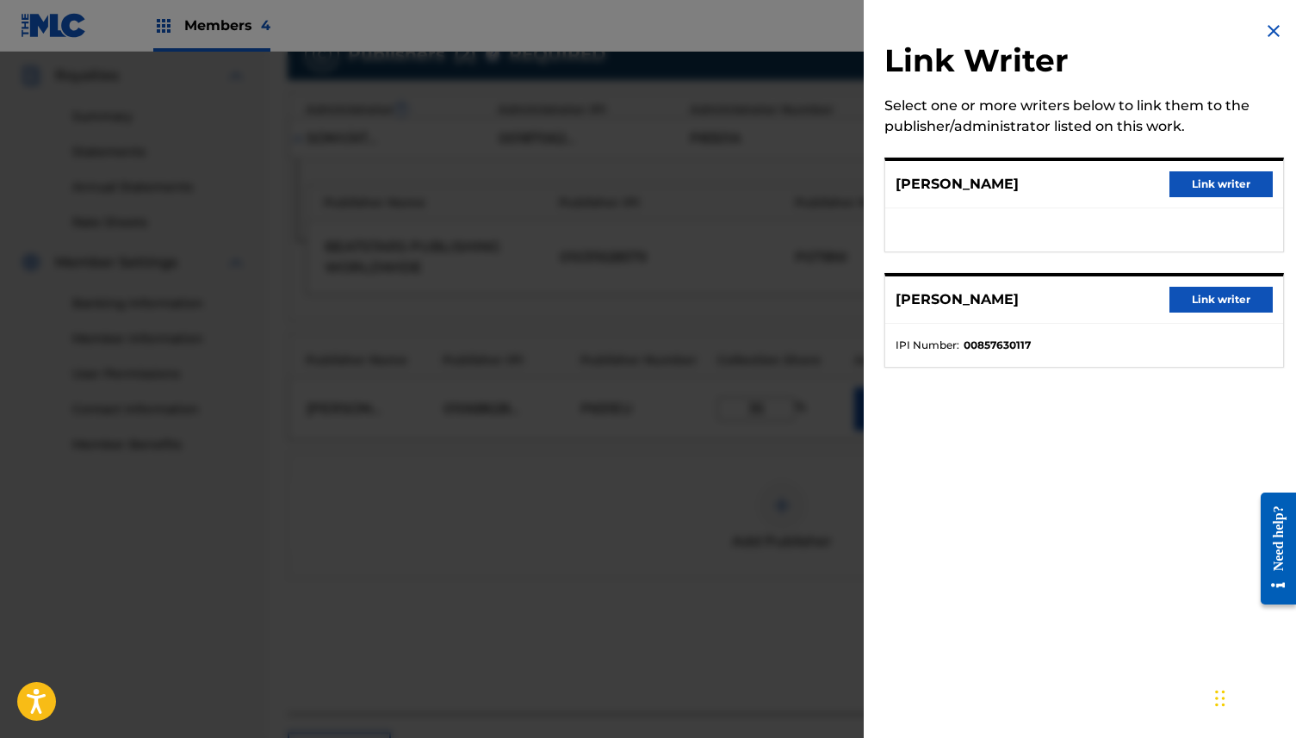
click at [1233, 183] on button "Link writer" at bounding box center [1220, 184] width 103 height 26
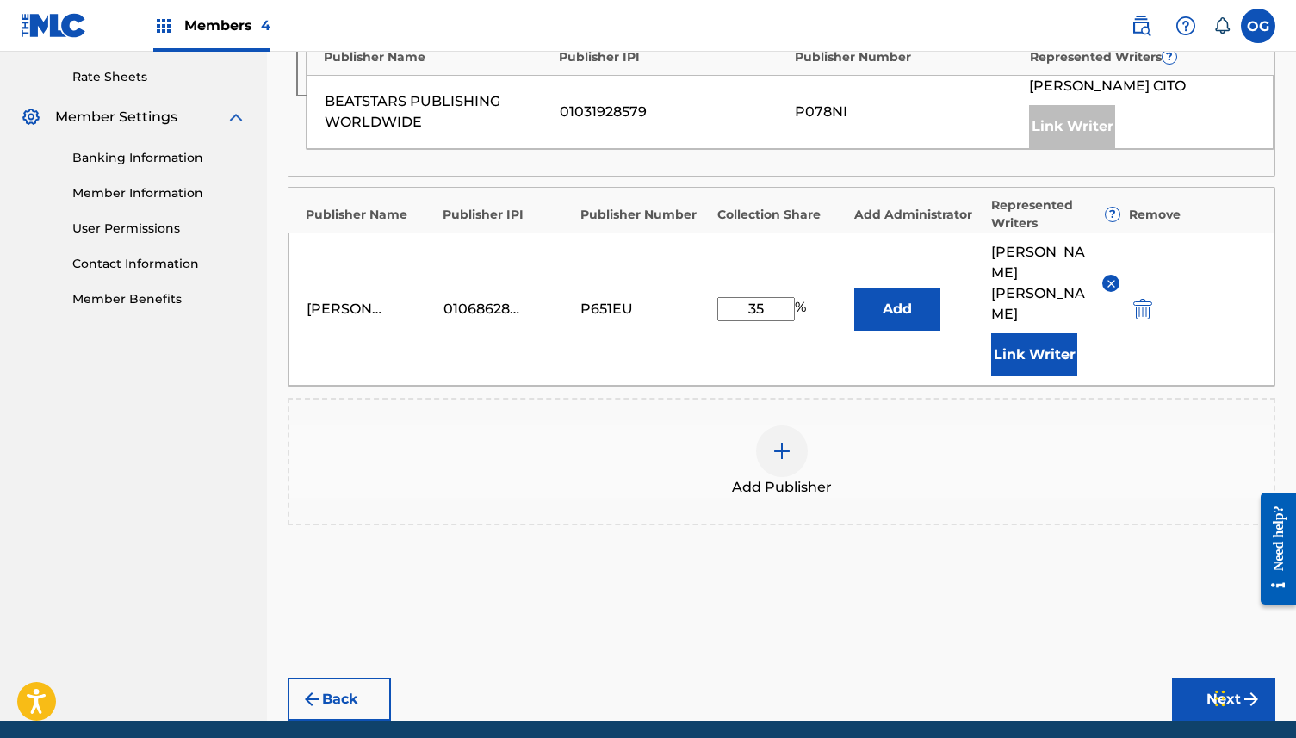
scroll to position [700, 0]
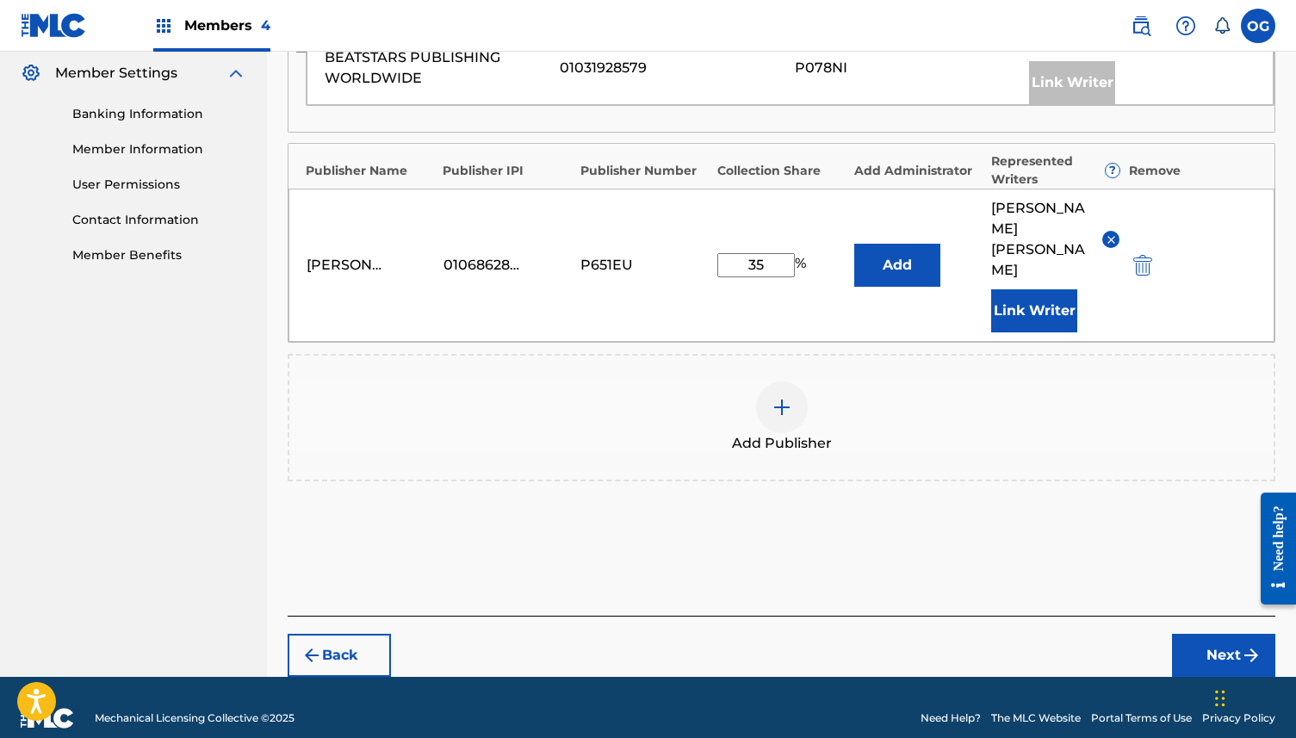
click at [1197, 634] on button "Next" at bounding box center [1223, 655] width 103 height 43
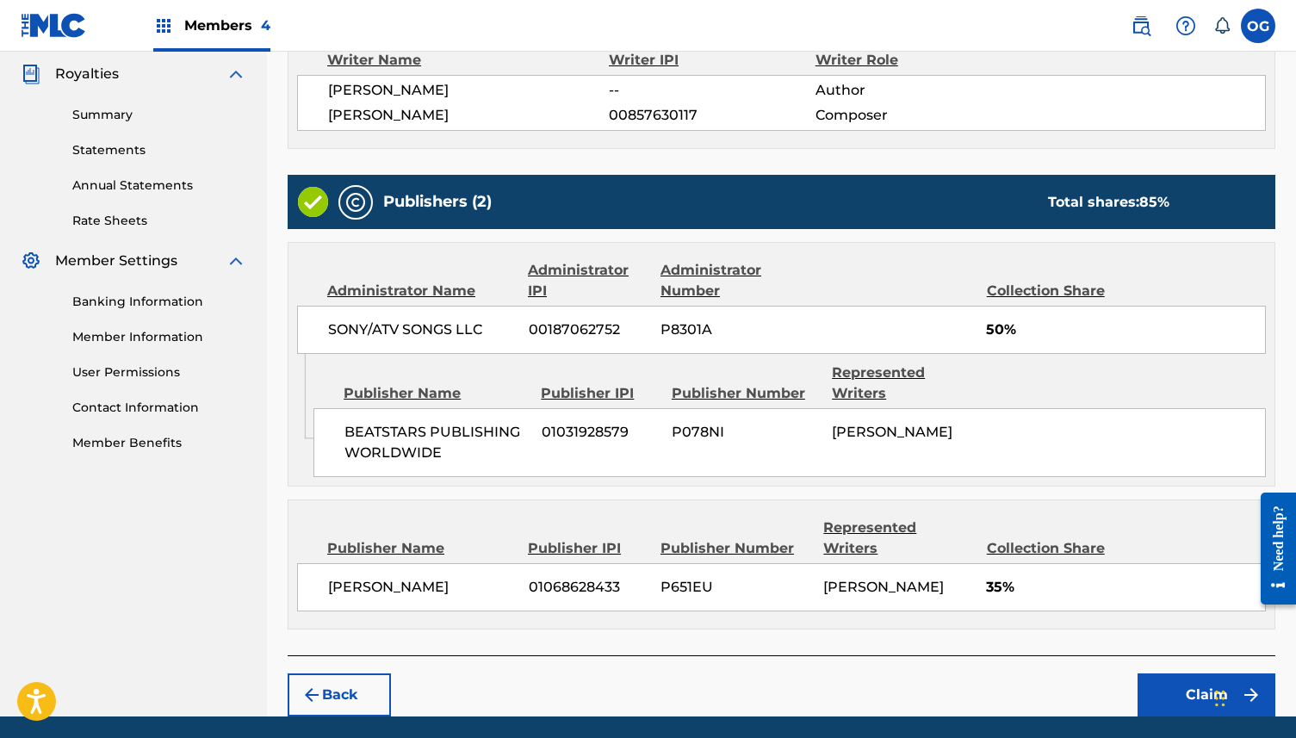
scroll to position [570, 0]
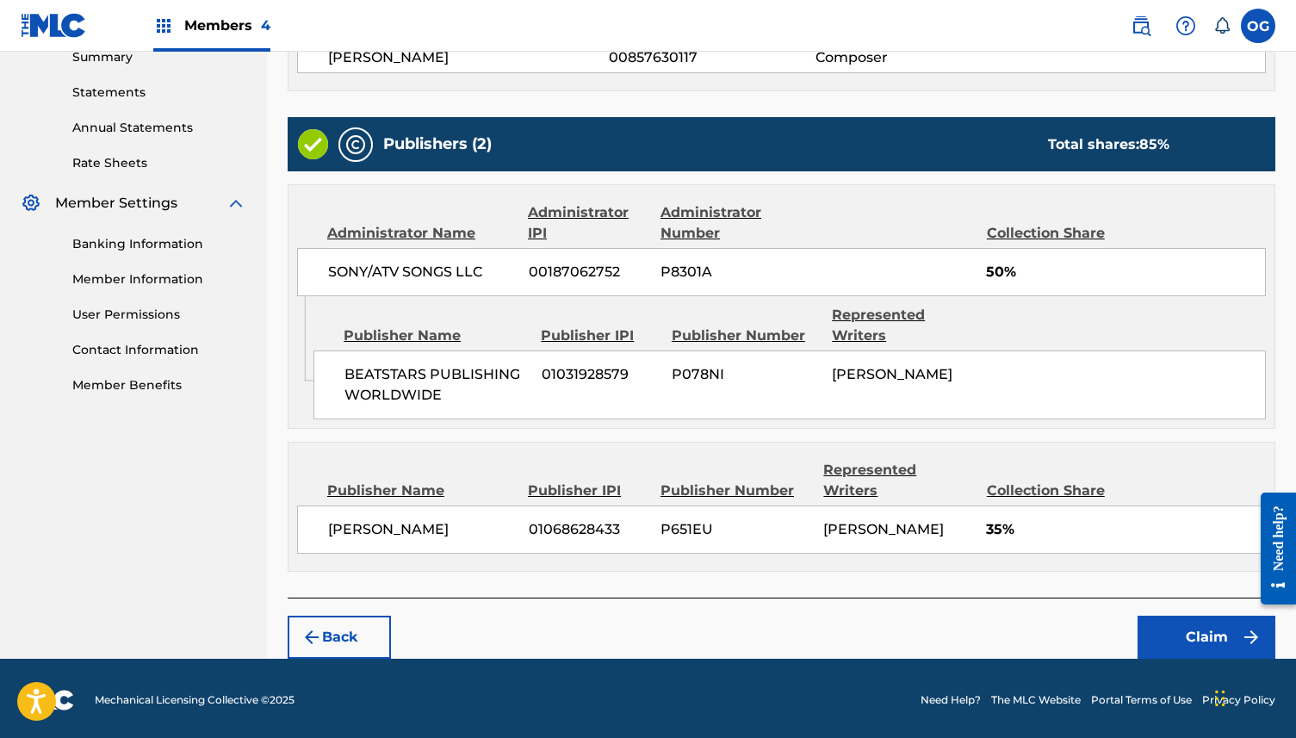
click at [1201, 606] on div "Back Claim" at bounding box center [782, 627] width 988 height 61
click at [1201, 627] on button "Claim" at bounding box center [1206, 637] width 138 height 43
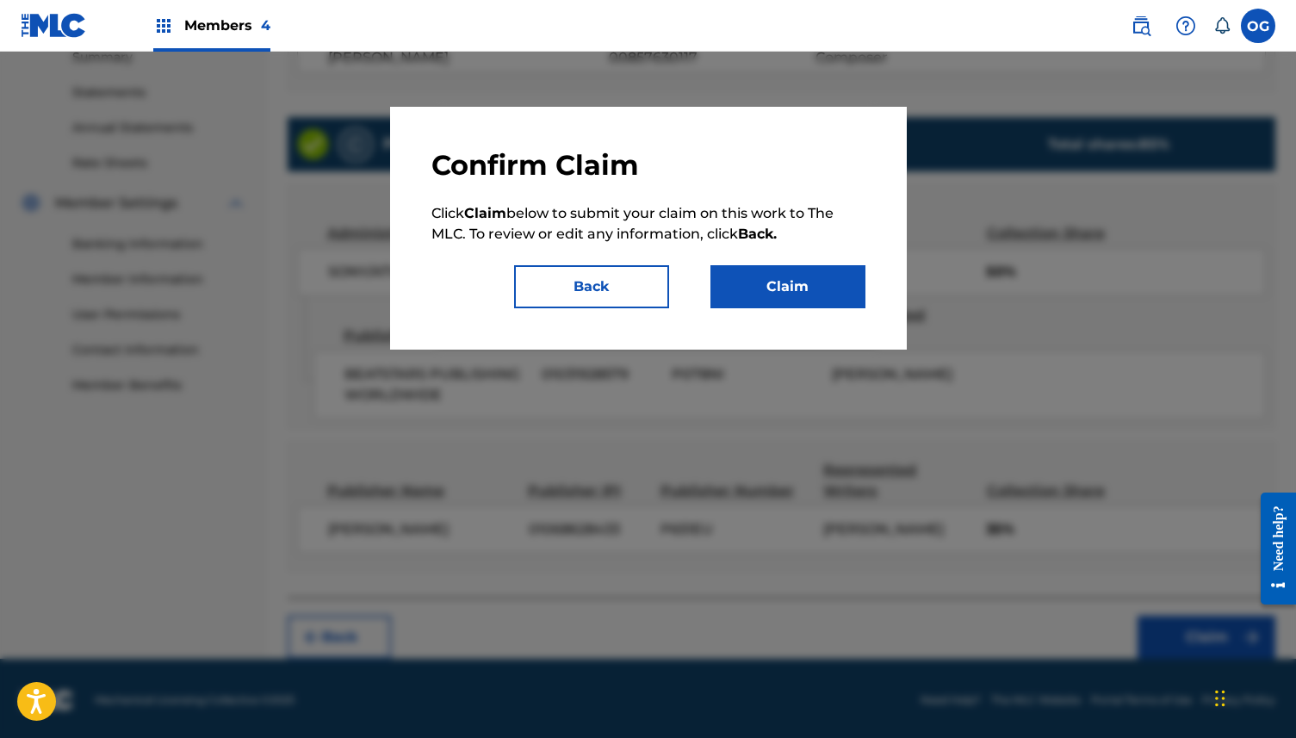
click at [802, 292] on button "Claim" at bounding box center [787, 286] width 155 height 43
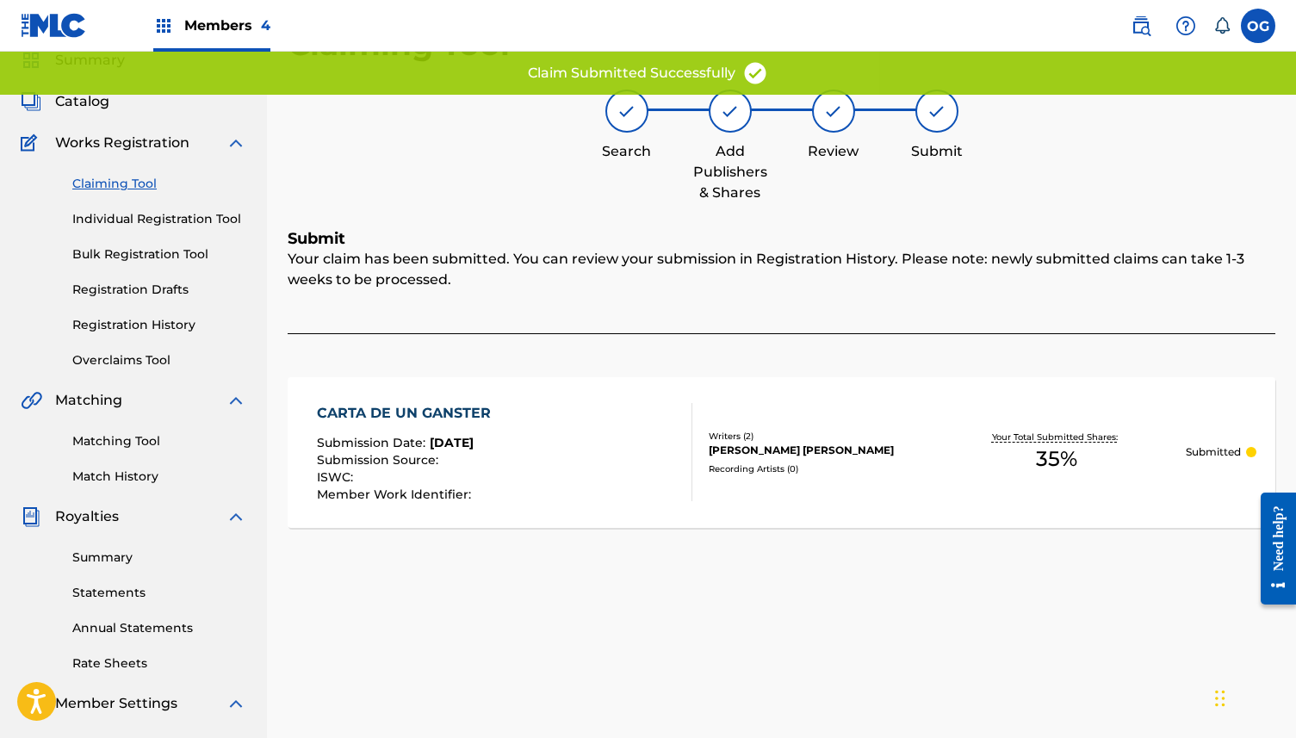
scroll to position [0, 0]
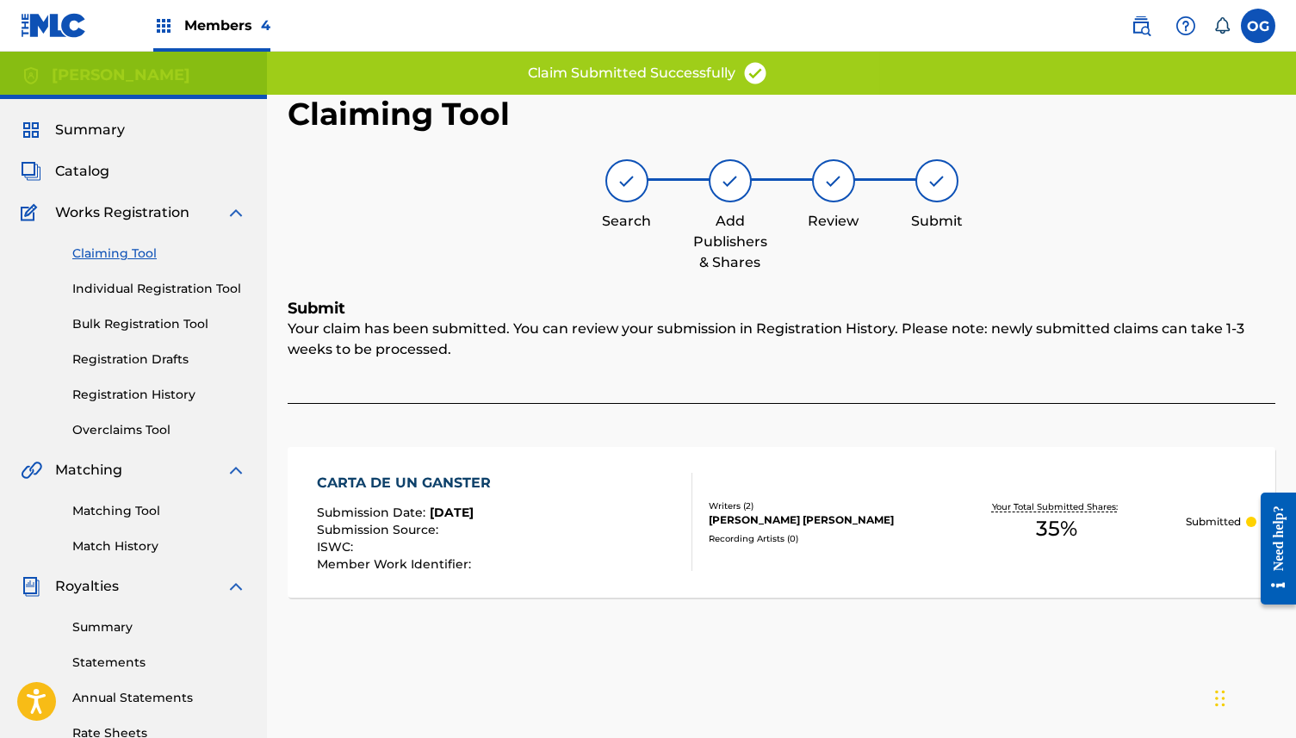
click at [91, 175] on span "Catalog" at bounding box center [82, 171] width 54 height 21
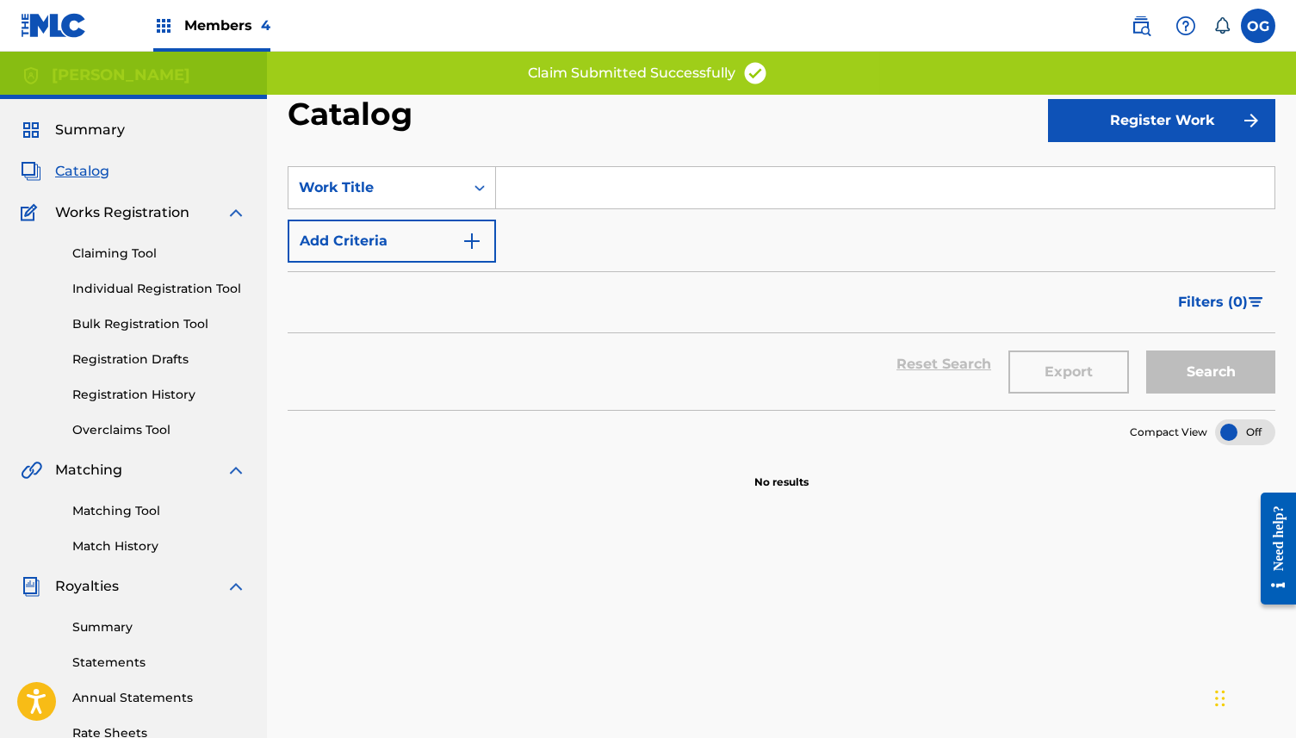
click at [94, 147] on div "Summary Catalog Works Registration Claiming Tool Individual Registration Tool B…" at bounding box center [133, 542] width 267 height 886
click at [98, 135] on span "Summary" at bounding box center [90, 130] width 70 height 21
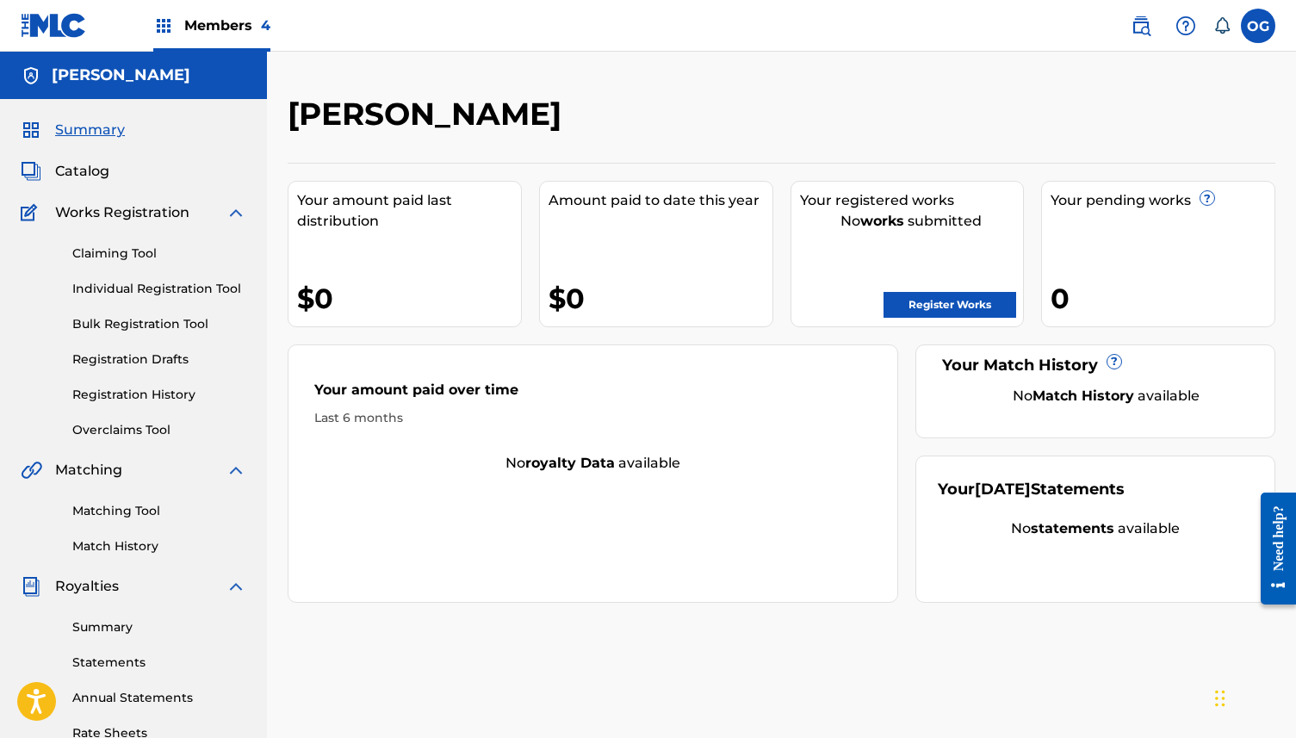
click at [963, 287] on div "Register Works" at bounding box center [912, 300] width 224 height 34
click at [961, 305] on link "Register Works" at bounding box center [949, 305] width 133 height 26
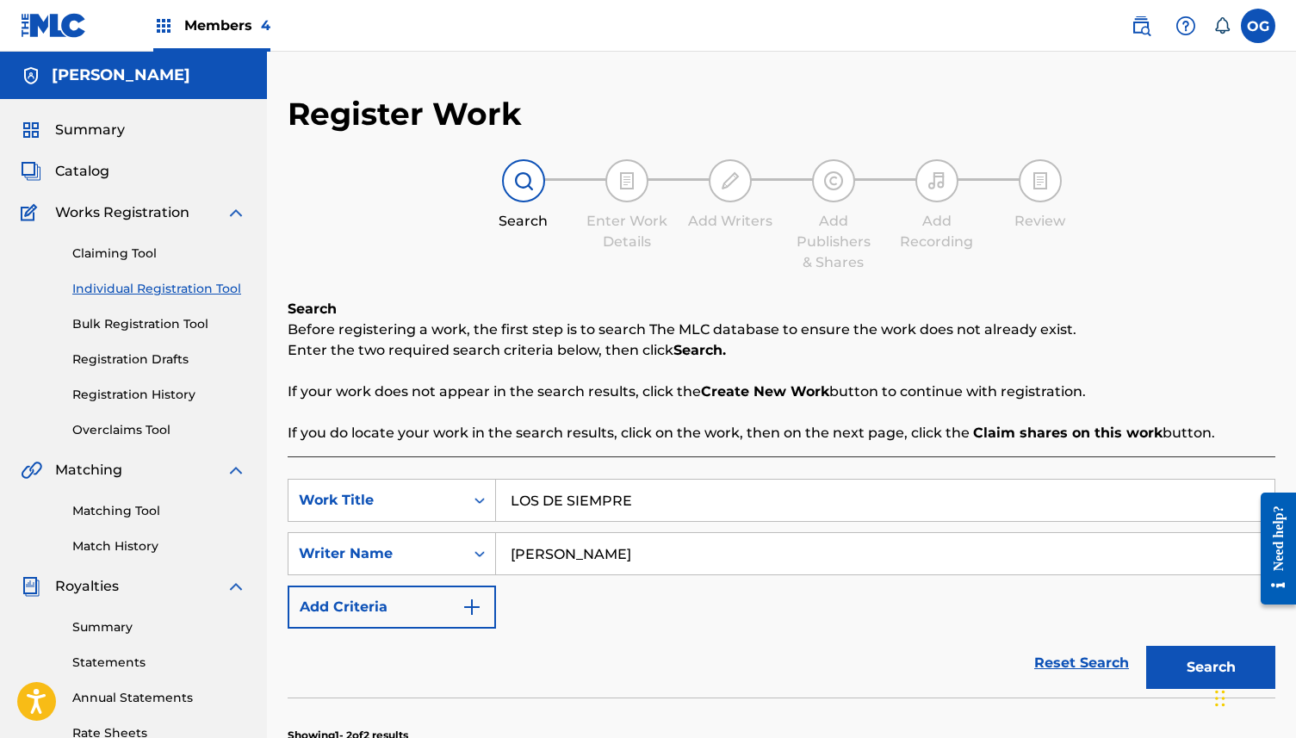
drag, startPoint x: 738, startPoint y: 488, endPoint x: 270, endPoint y: 461, distance: 468.3
click at [257, 462] on main "[PERSON_NAME] Summary Catalog Works Registration Claiming Tool Individual Regis…" at bounding box center [648, 597] width 1296 height 1090
drag, startPoint x: 649, startPoint y: 495, endPoint x: 300, endPoint y: 480, distance: 349.9
click at [300, 480] on div "SearchWithCriteriab7c6b531-837f-400f-97f2-5766b43b9068 Work Title LOS DE SIEMPRE" at bounding box center [782, 500] width 988 height 43
type input "NIVELES"
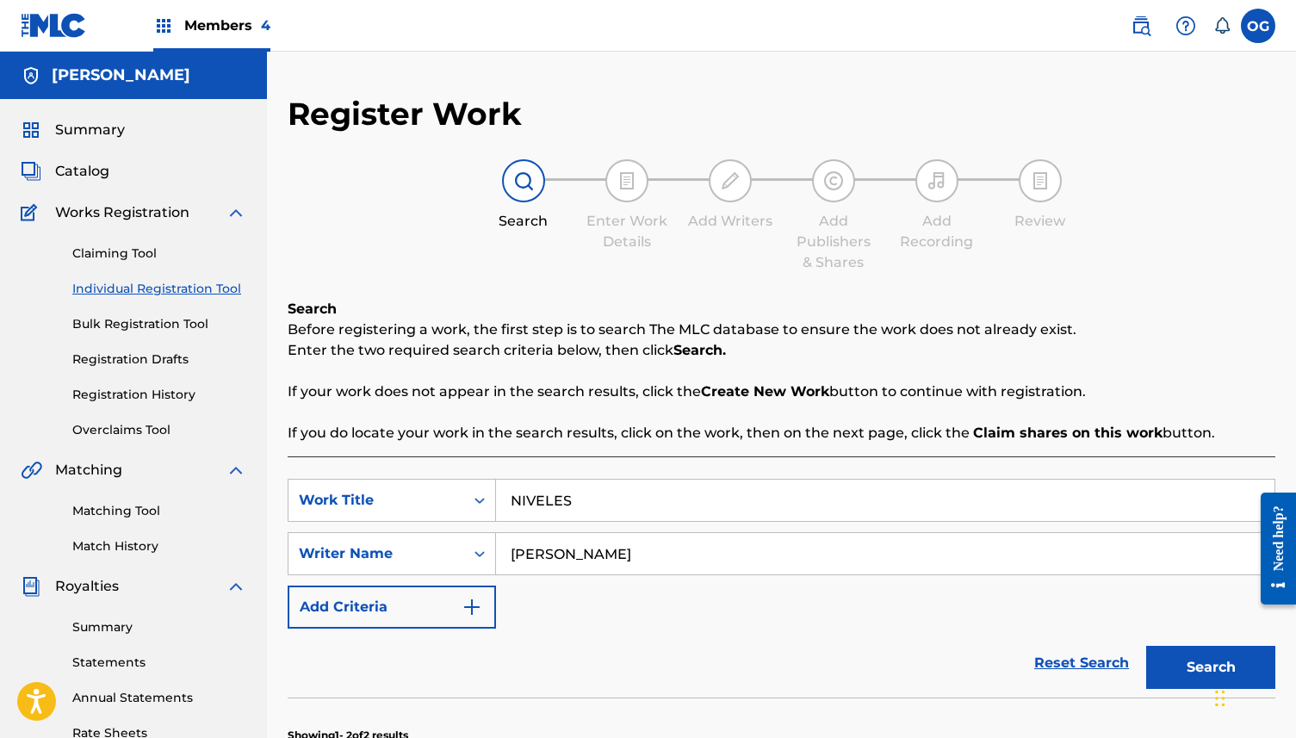
click at [1191, 677] on button "Search" at bounding box center [1210, 667] width 129 height 43
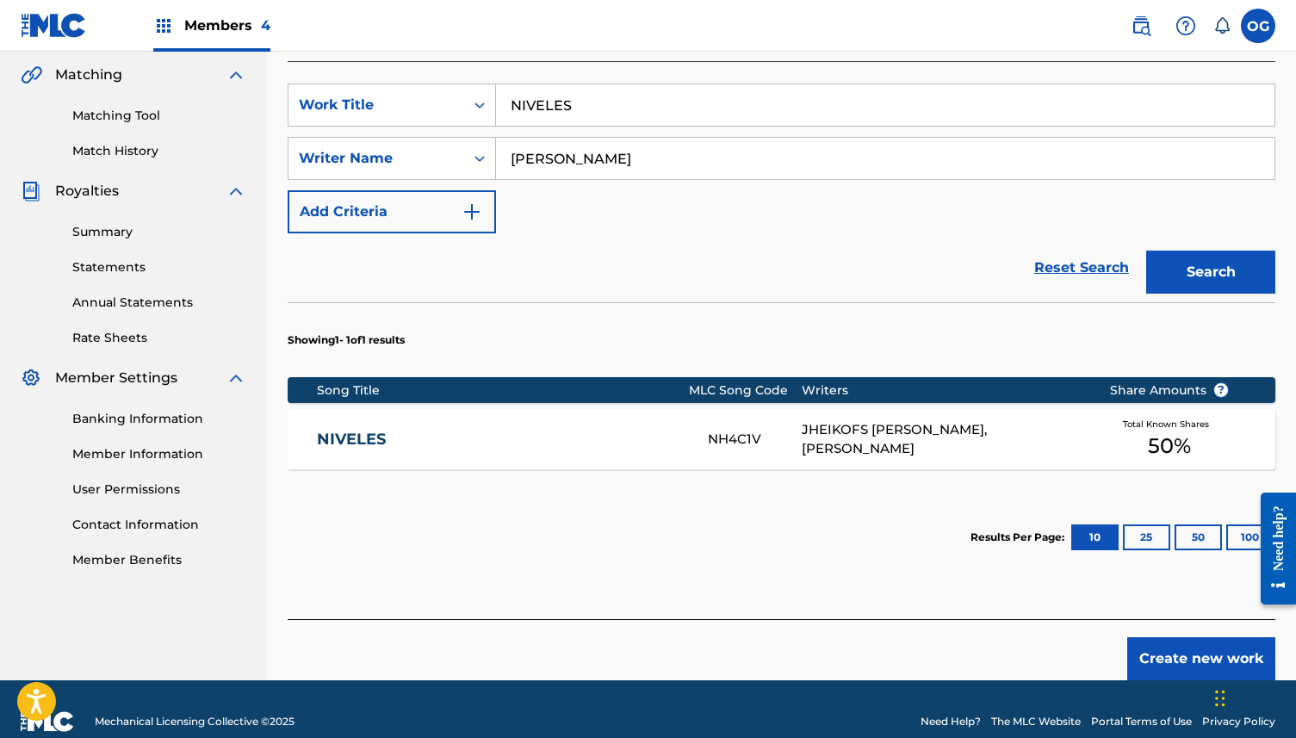
scroll to position [420, 0]
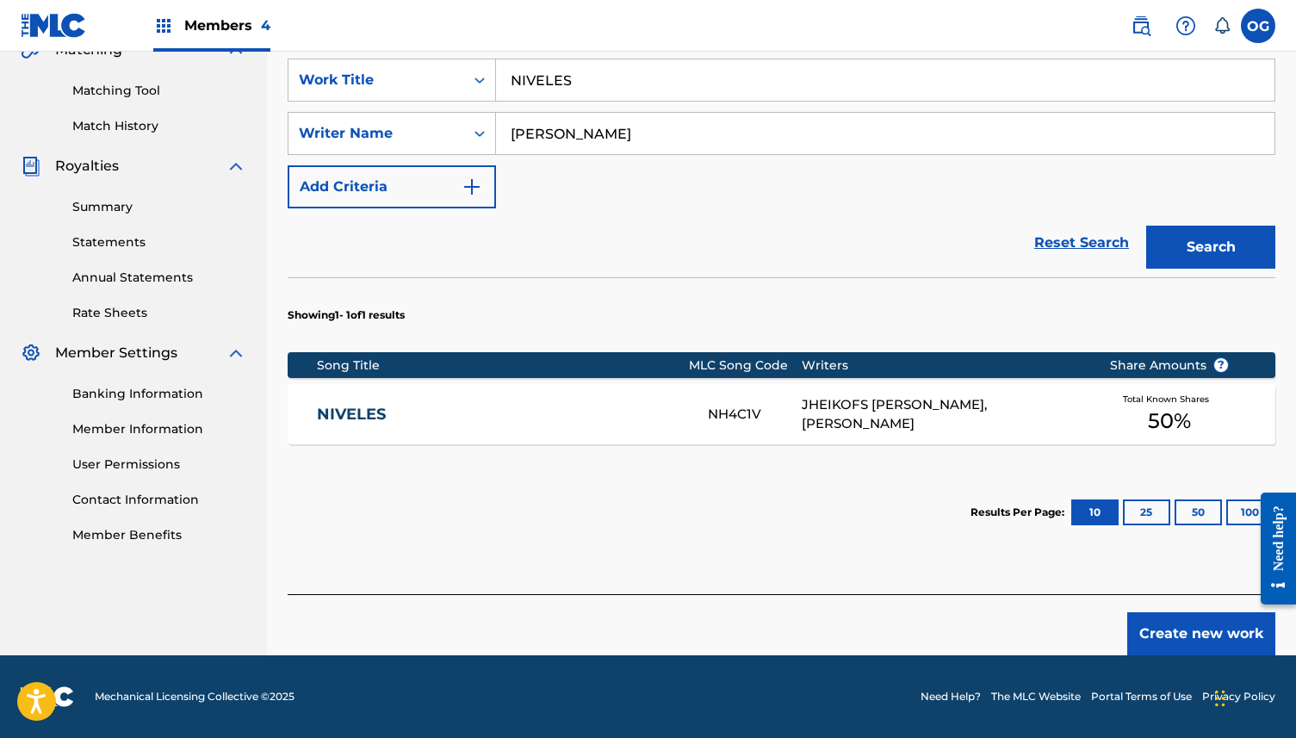
click at [1186, 418] on span "50 %" at bounding box center [1169, 421] width 43 height 31
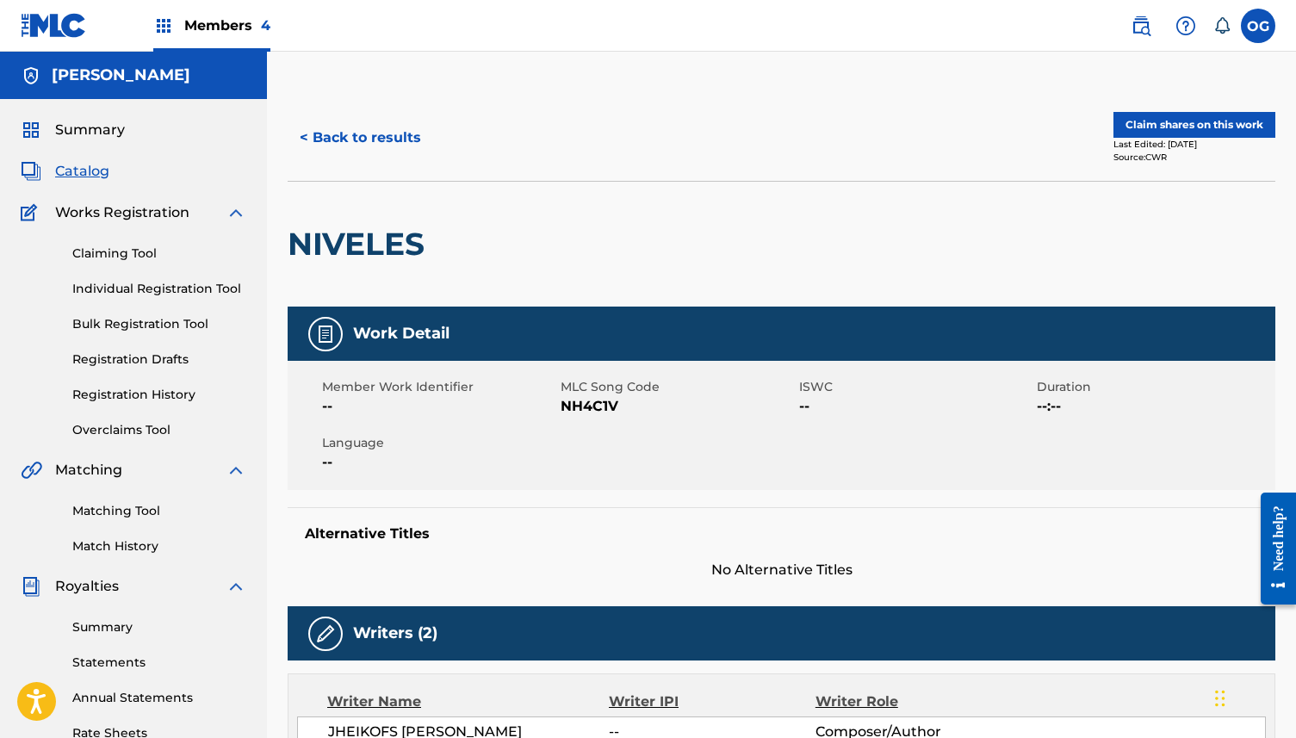
click at [1206, 128] on button "Claim shares on this work" at bounding box center [1194, 125] width 162 height 26
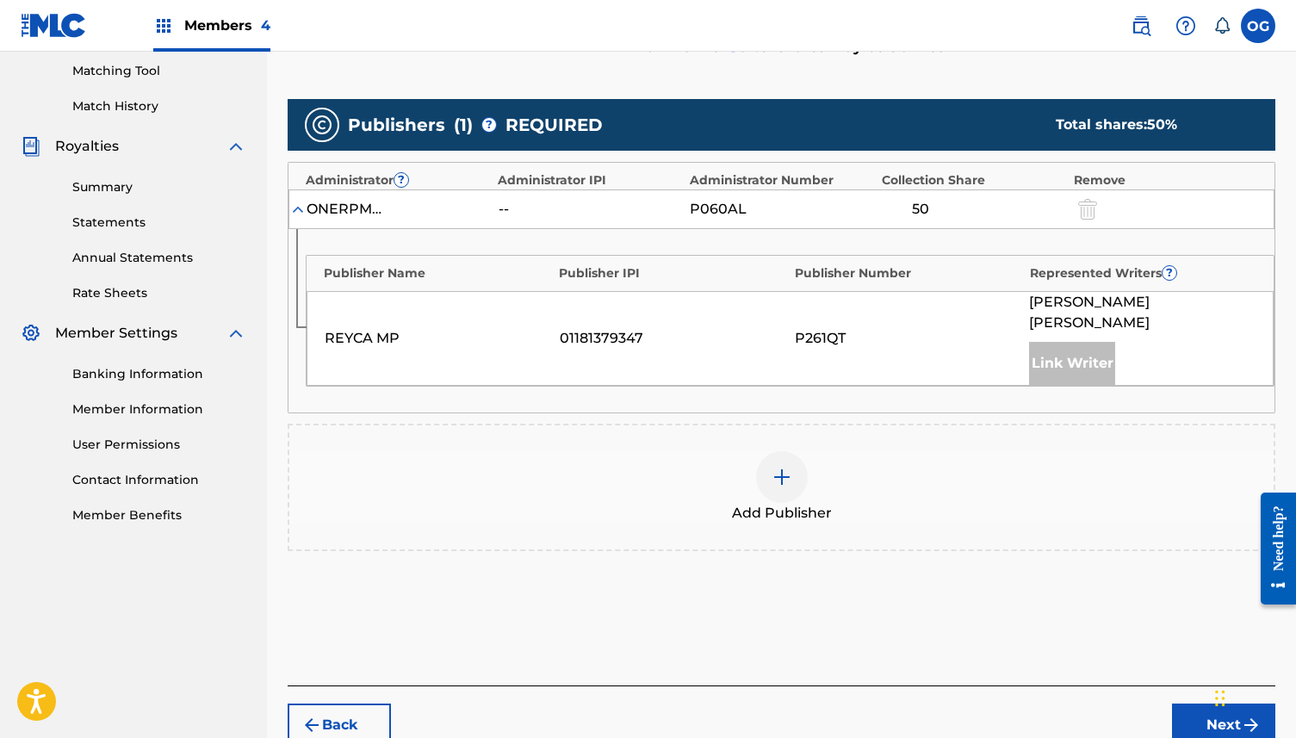
scroll to position [438, 0]
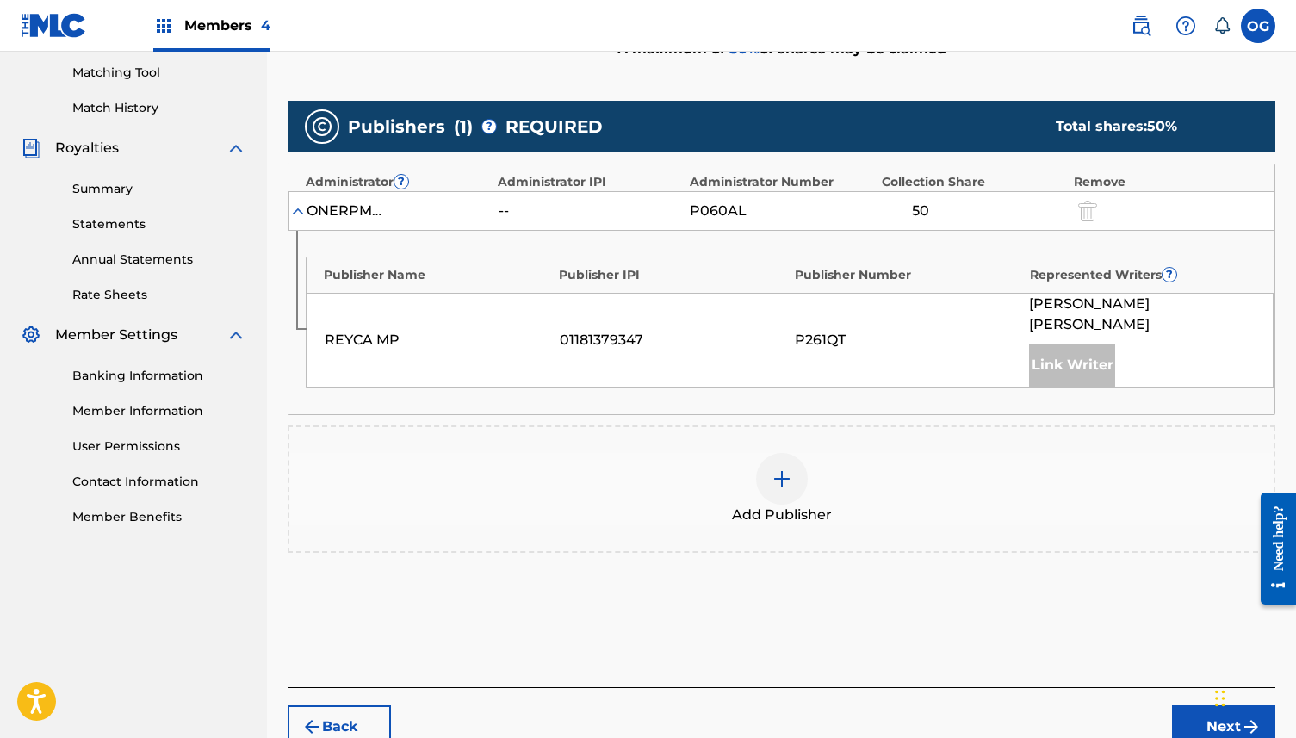
click at [793, 467] on div at bounding box center [782, 479] width 52 height 52
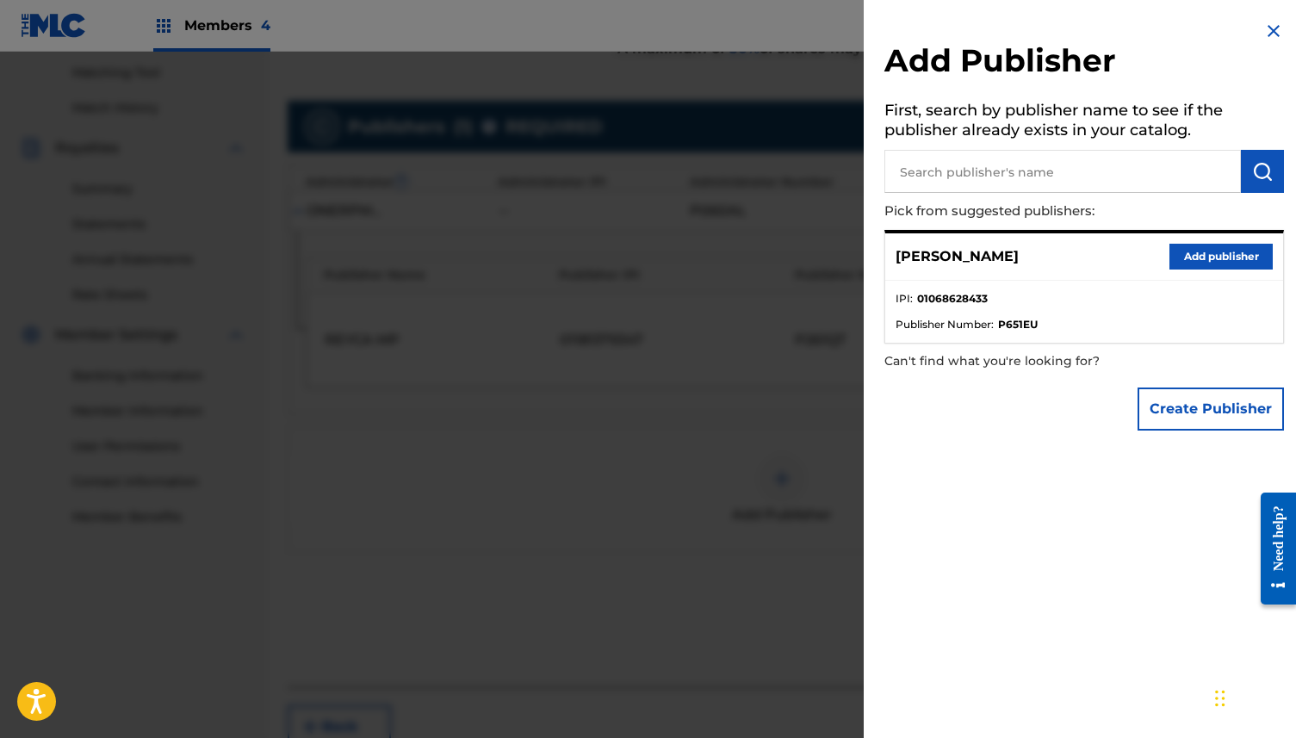
click at [1190, 264] on button "Add publisher" at bounding box center [1220, 257] width 103 height 26
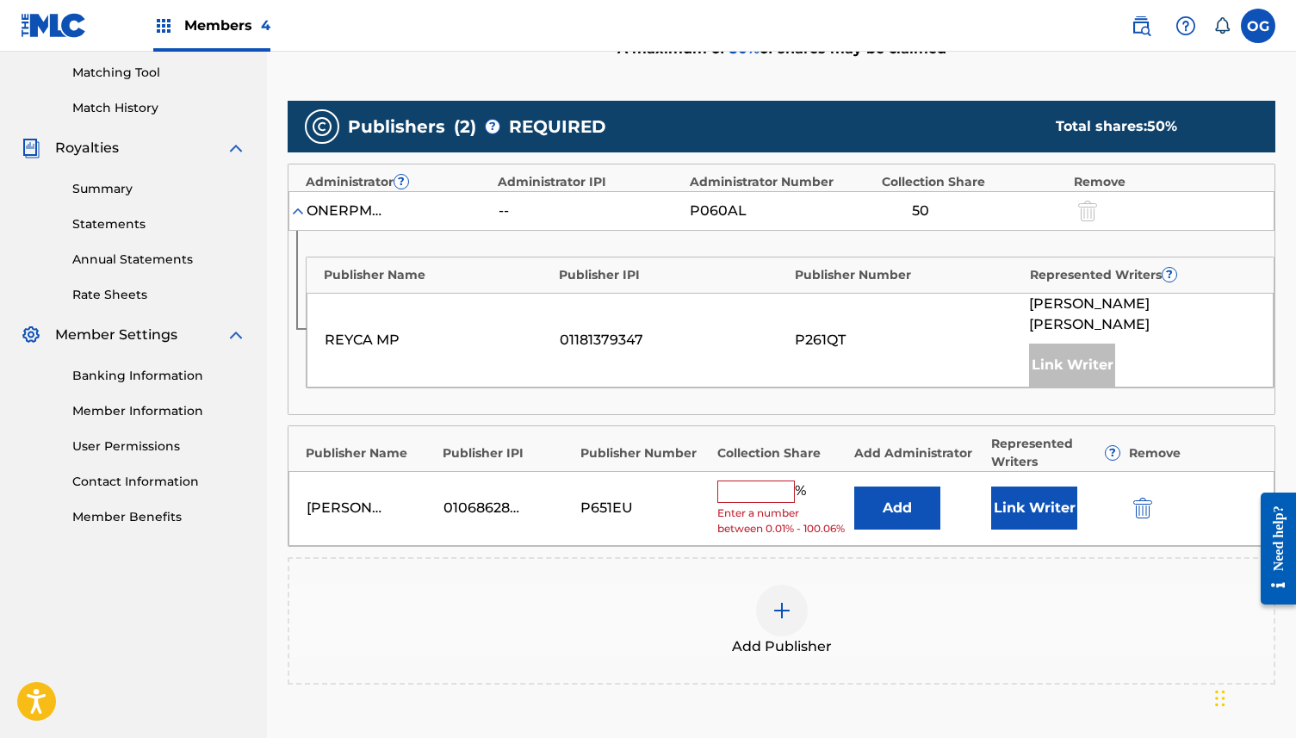
click at [1008, 500] on button "Link Writer" at bounding box center [1034, 507] width 86 height 43
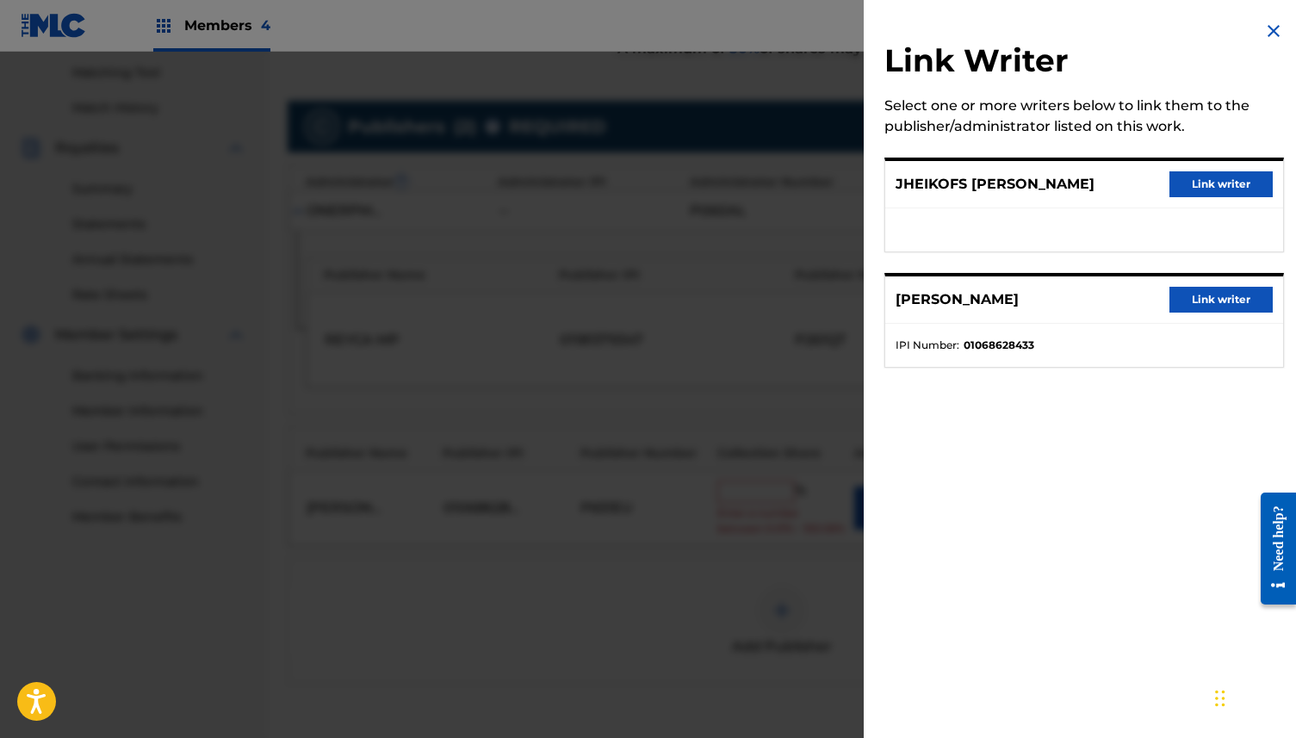
click at [1197, 302] on button "Link writer" at bounding box center [1220, 300] width 103 height 26
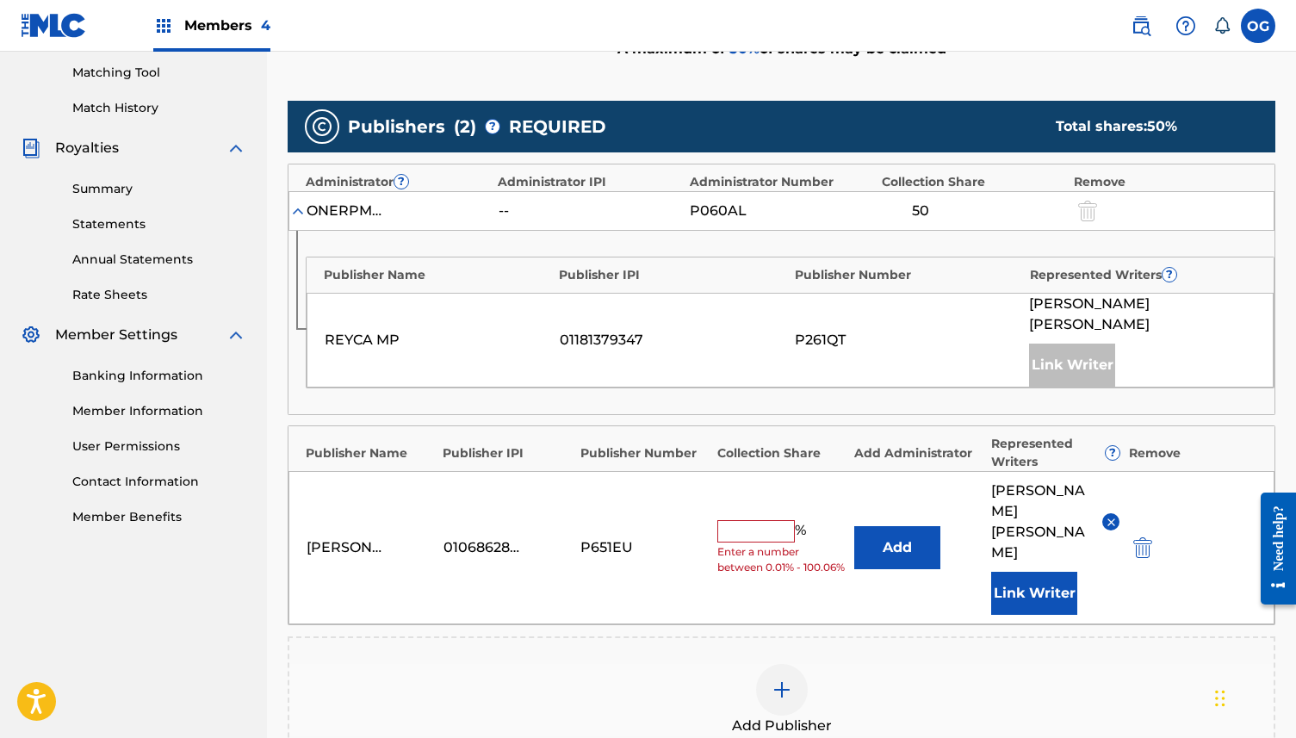
click at [745, 520] on input "text" at bounding box center [755, 531] width 77 height 22
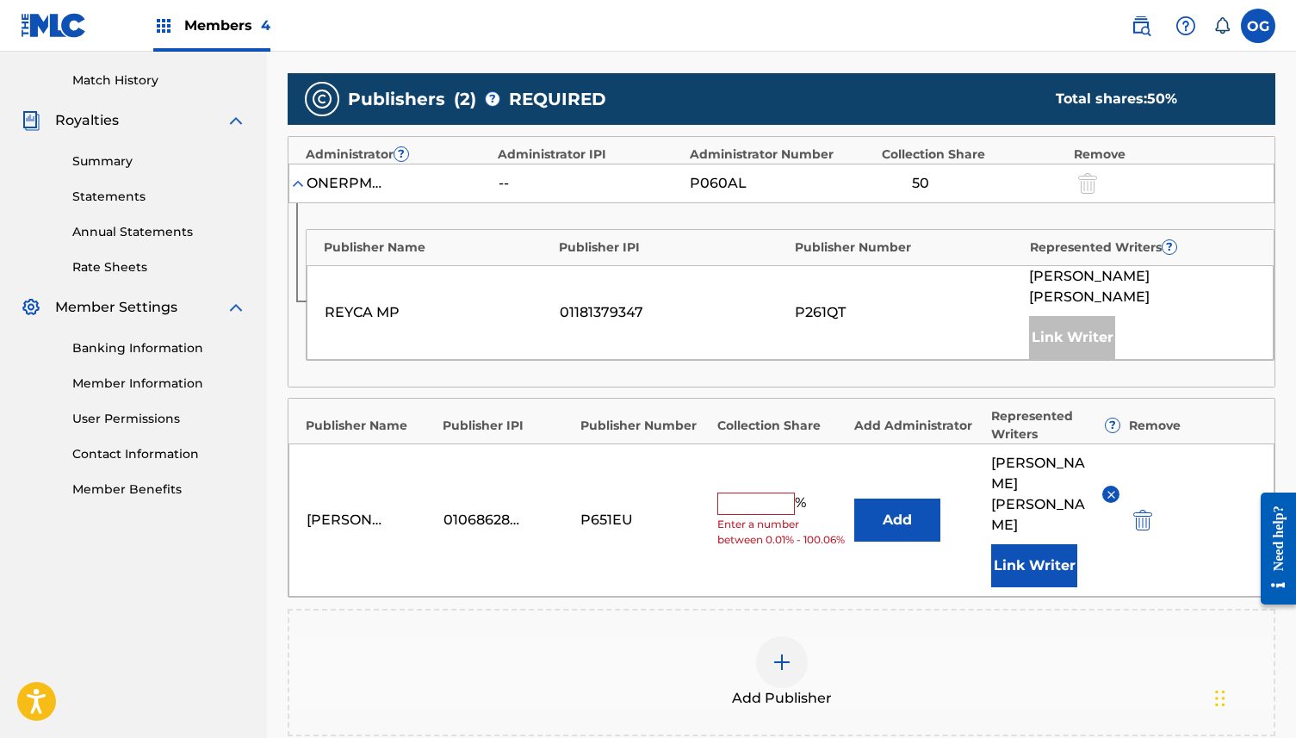
scroll to position [700, 0]
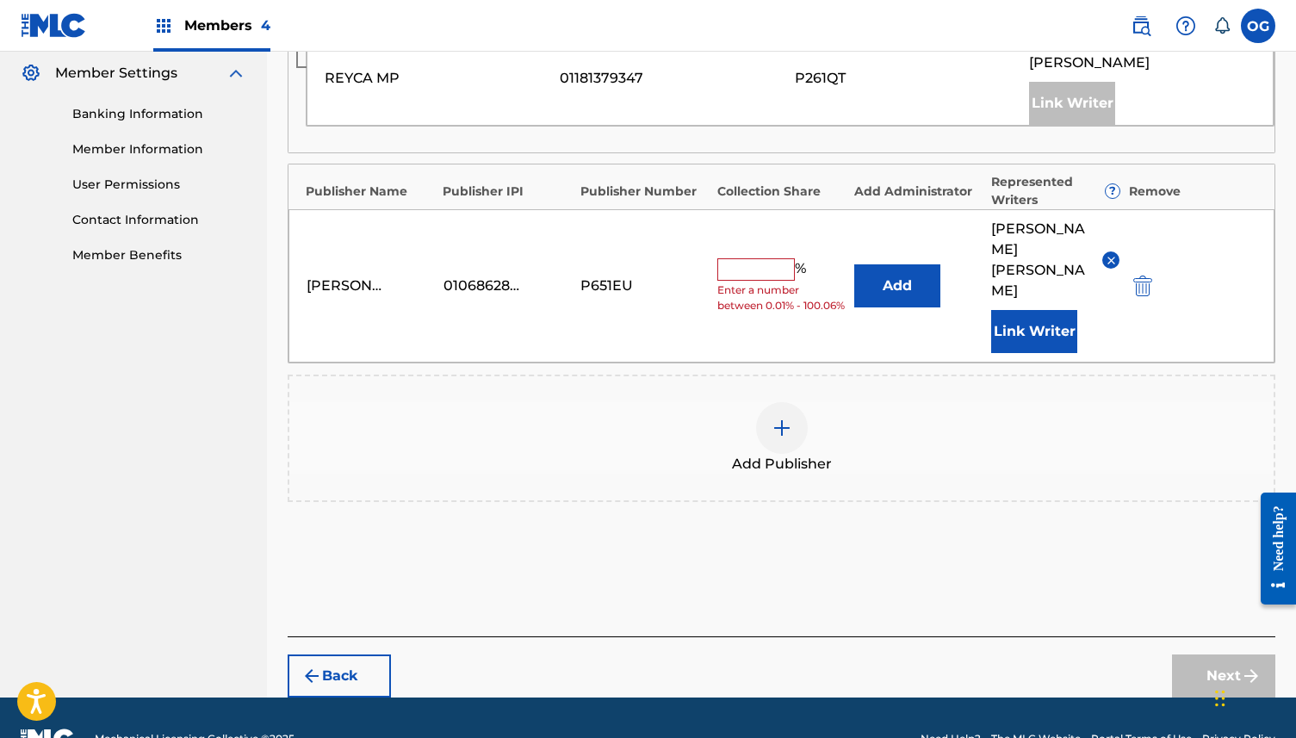
click at [778, 258] on input "text" at bounding box center [755, 269] width 77 height 22
type input "35"
click at [1200, 654] on button "Next" at bounding box center [1223, 675] width 103 height 43
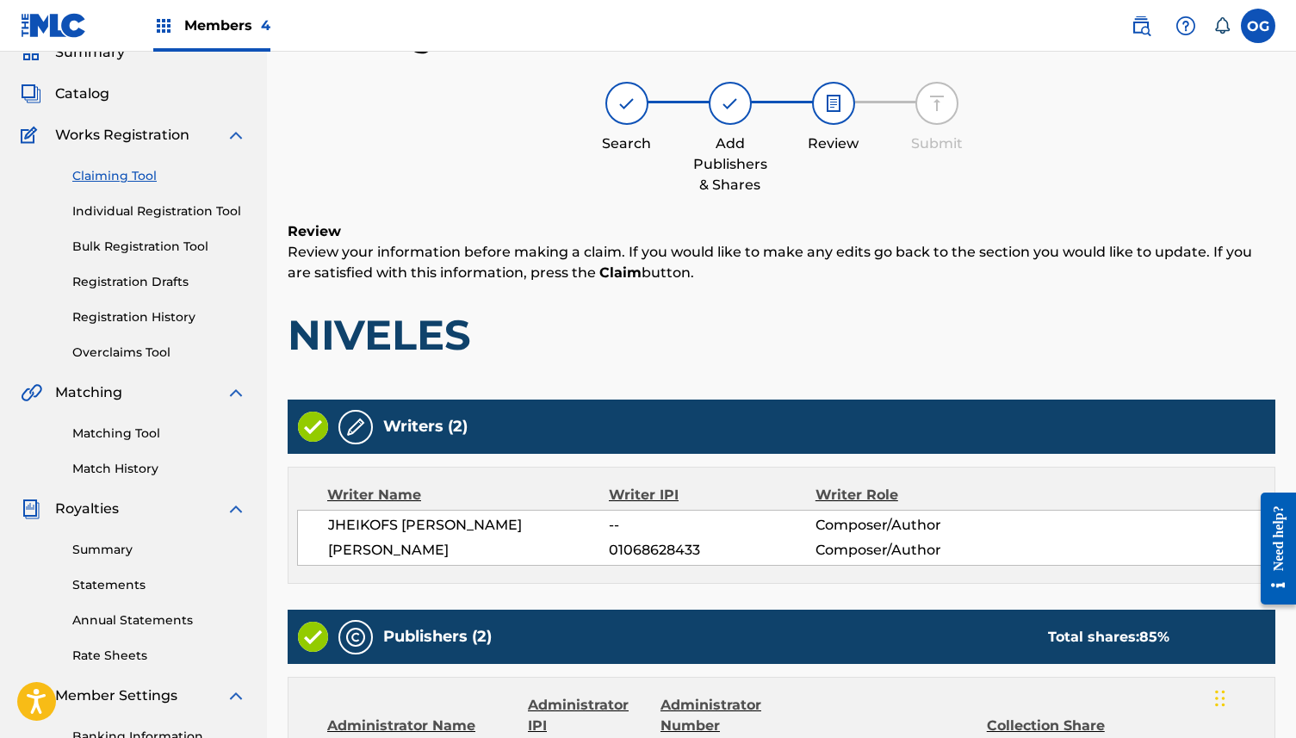
scroll to position [570, 0]
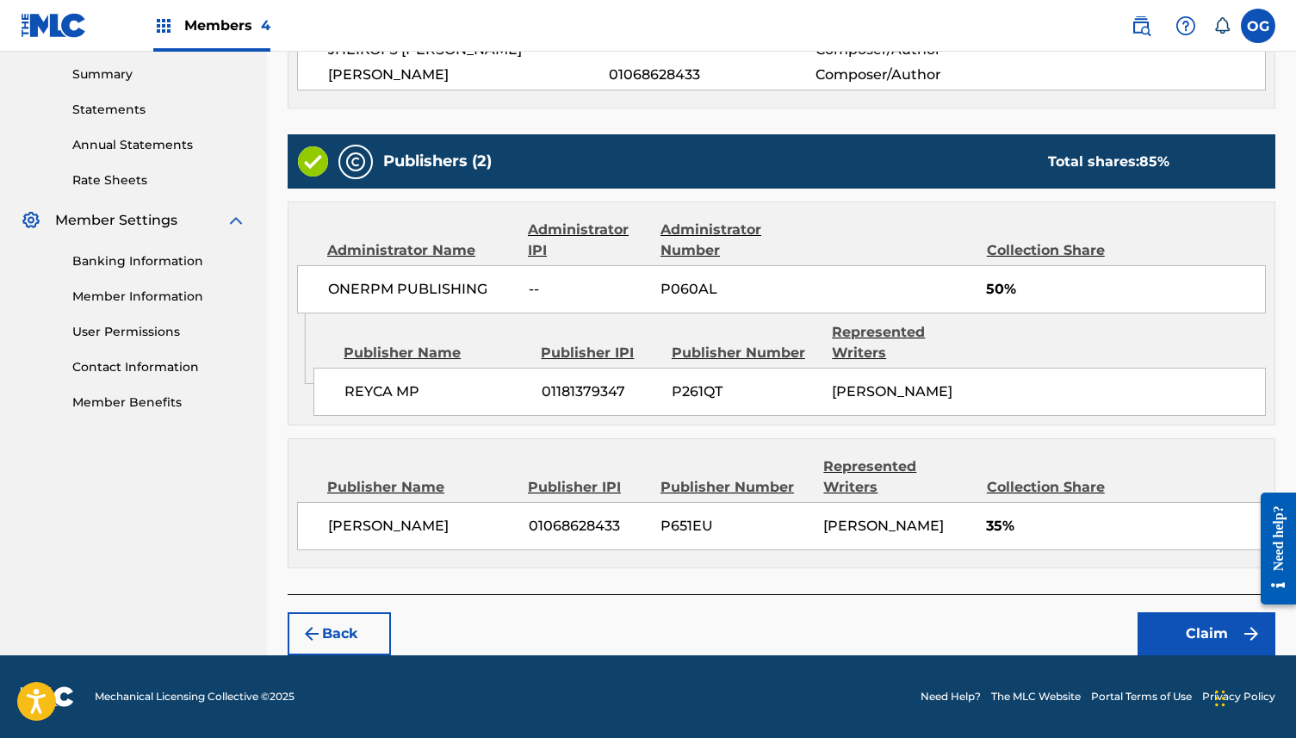
click at [1206, 649] on button "Claim" at bounding box center [1206, 633] width 138 height 43
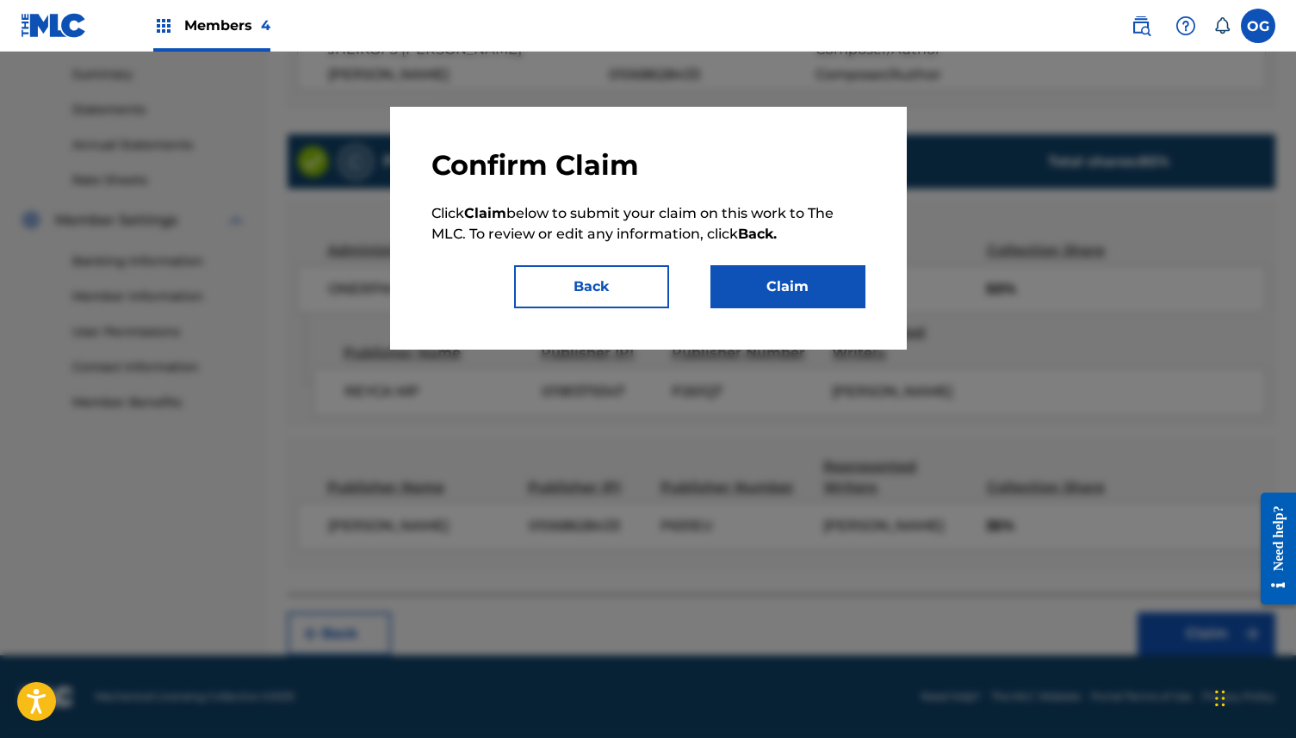
click at [755, 276] on button "Claim" at bounding box center [787, 286] width 155 height 43
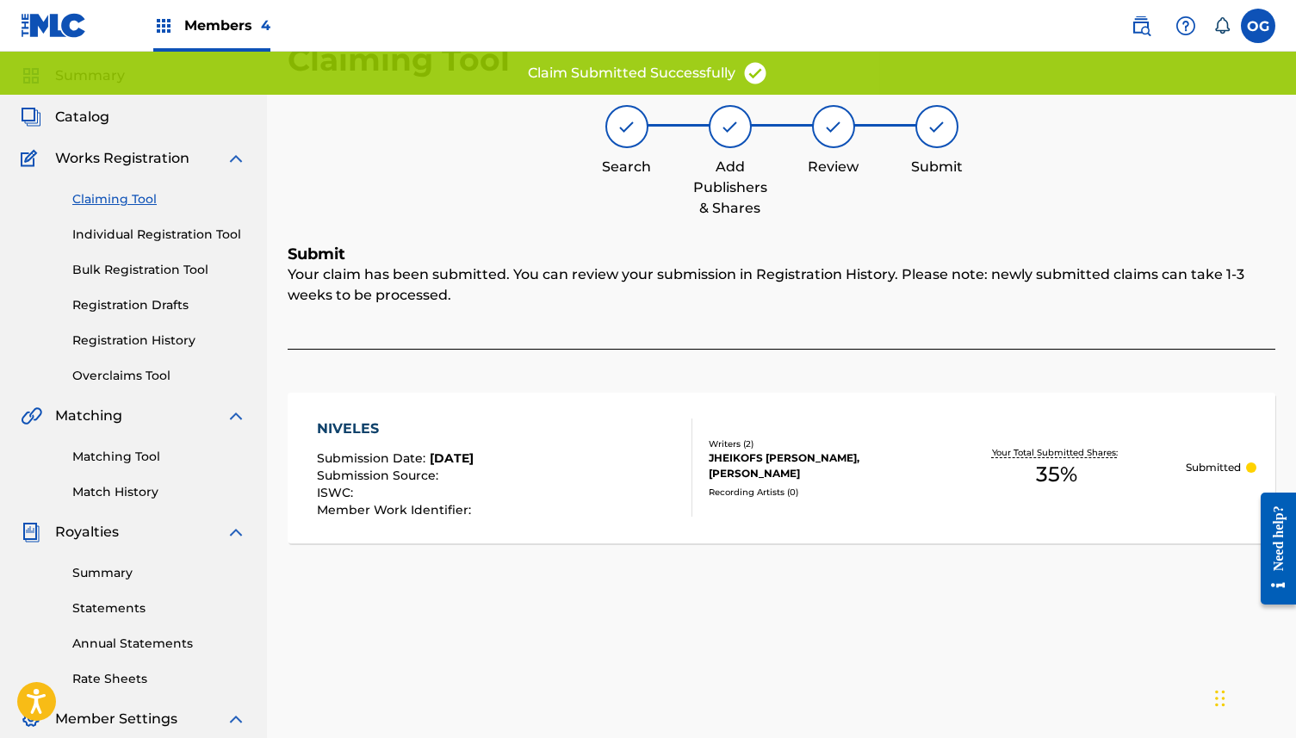
scroll to position [0, 0]
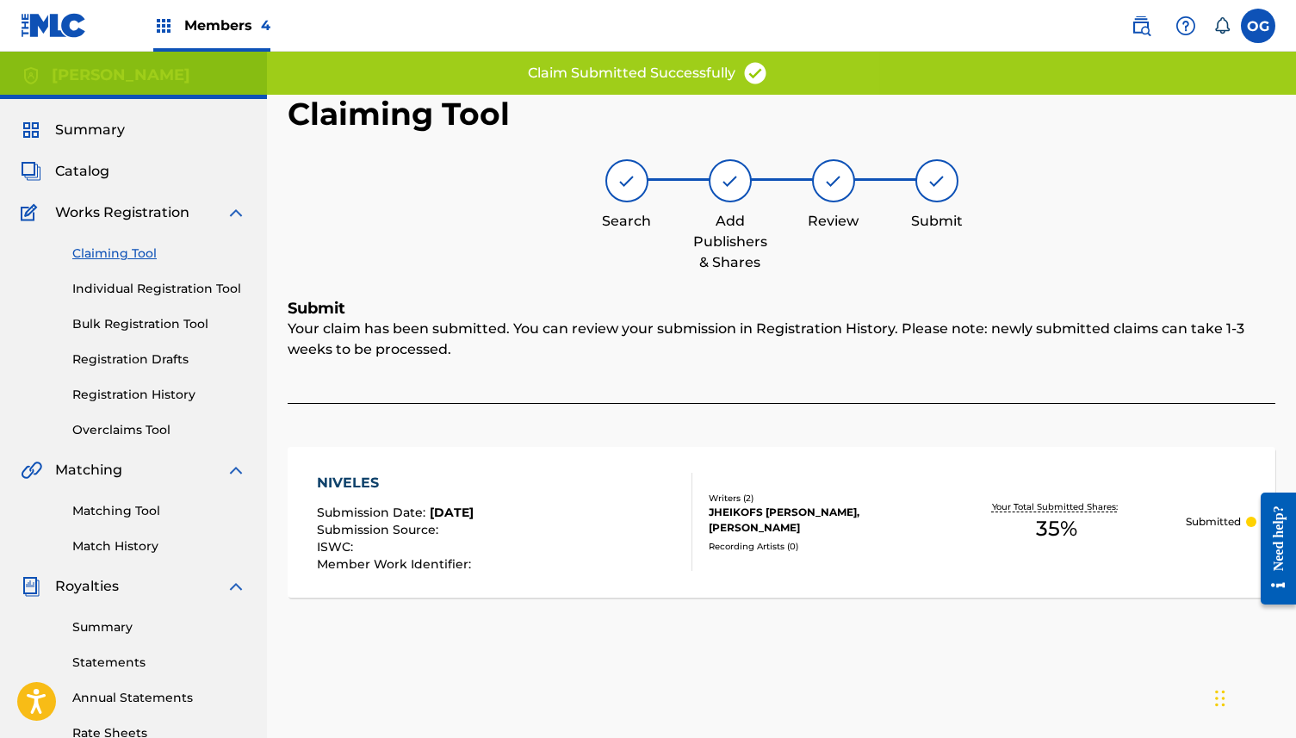
click at [139, 397] on link "Registration History" at bounding box center [159, 395] width 174 height 18
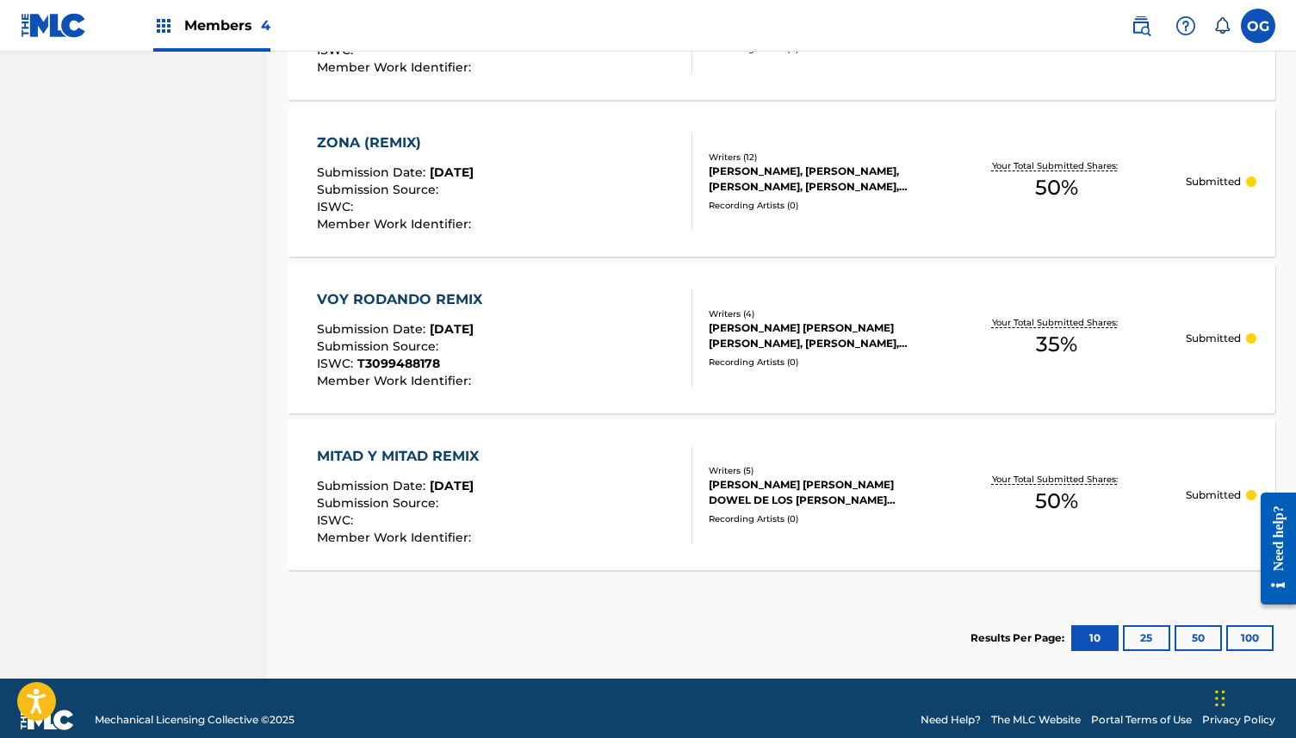
scroll to position [1569, 0]
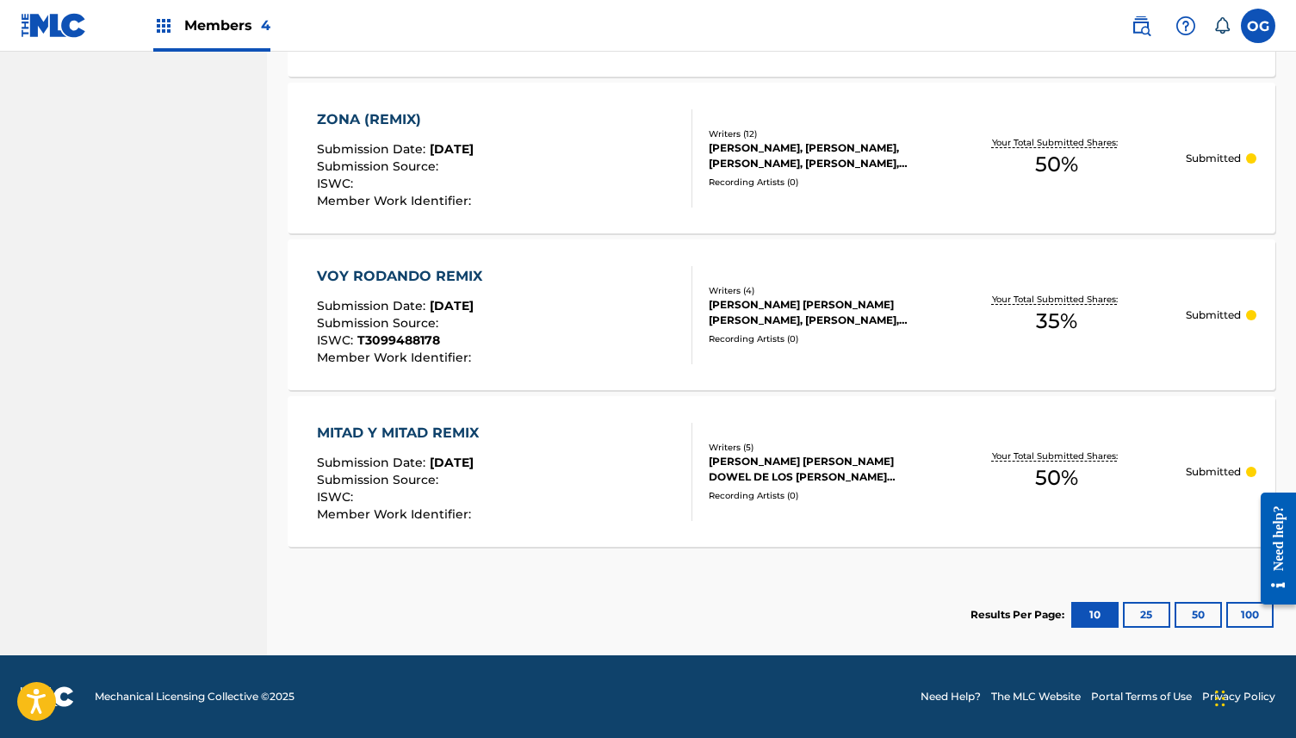
click at [1143, 611] on button "25" at bounding box center [1146, 615] width 47 height 26
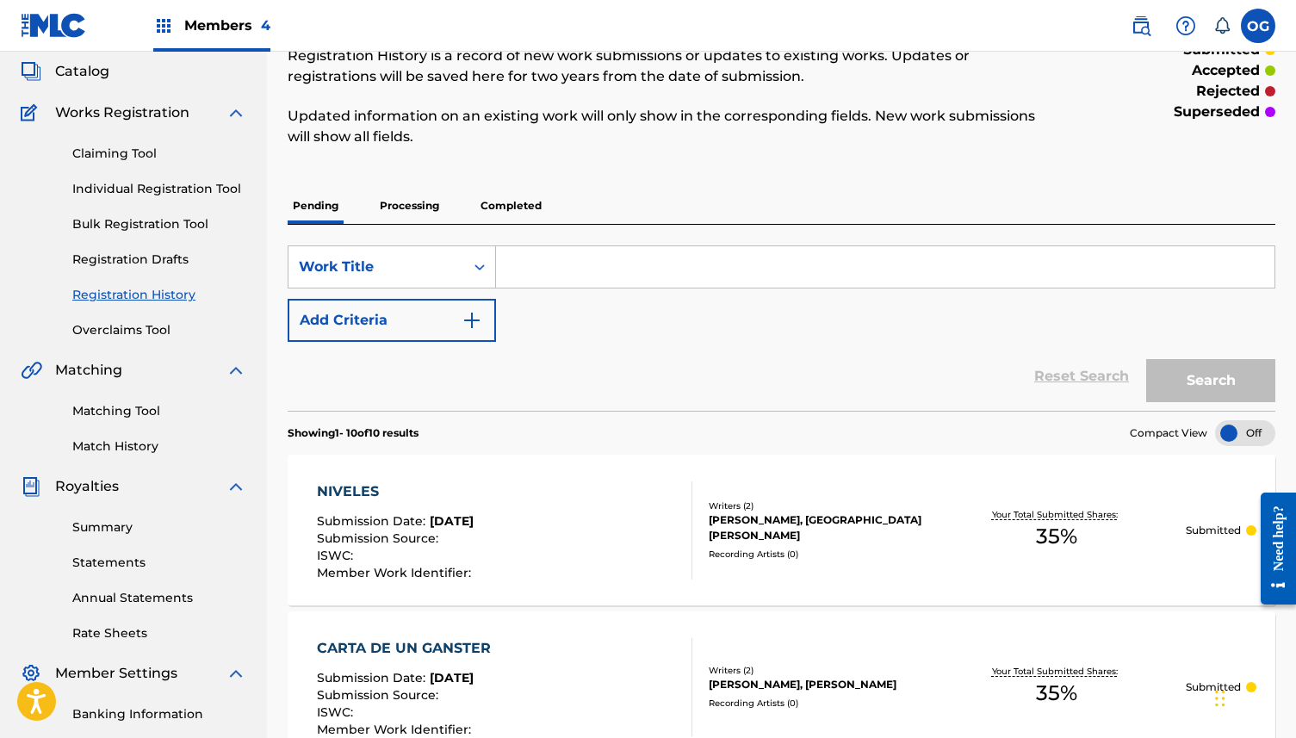
scroll to position [0, 0]
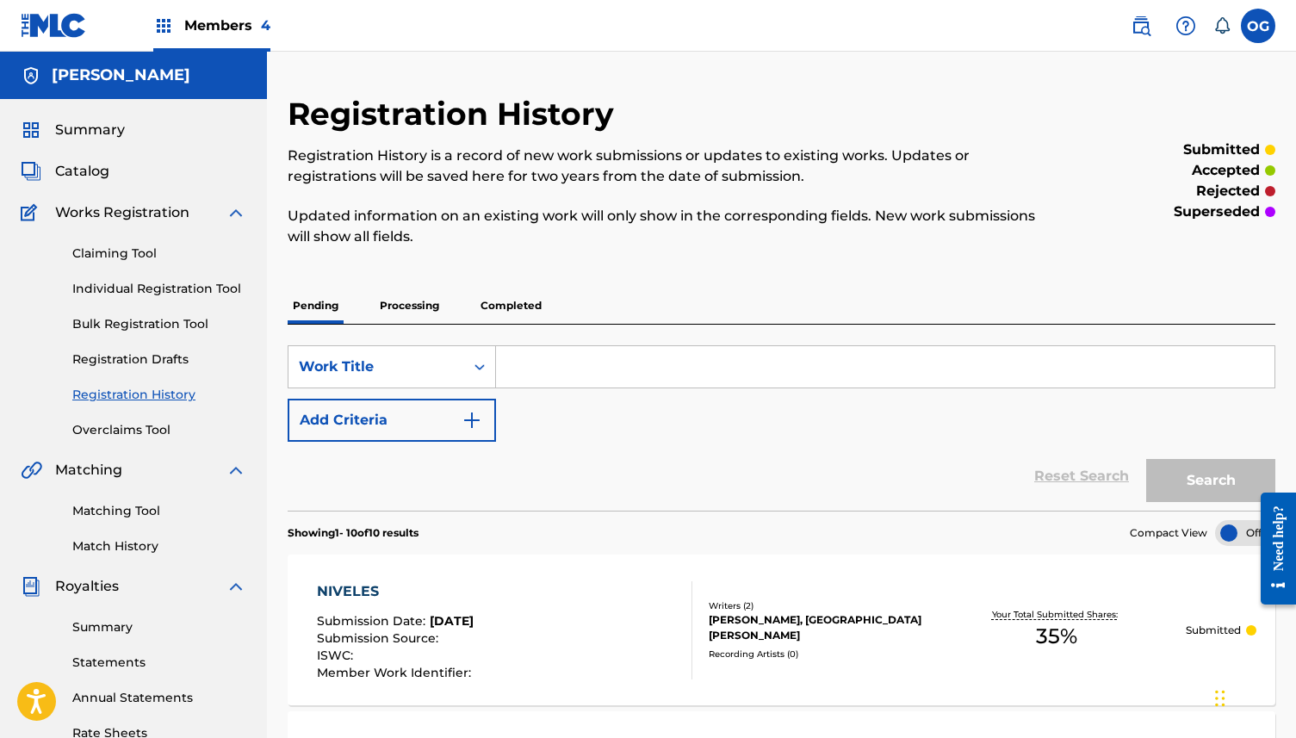
click at [499, 300] on p "Completed" at bounding box center [510, 306] width 71 height 36
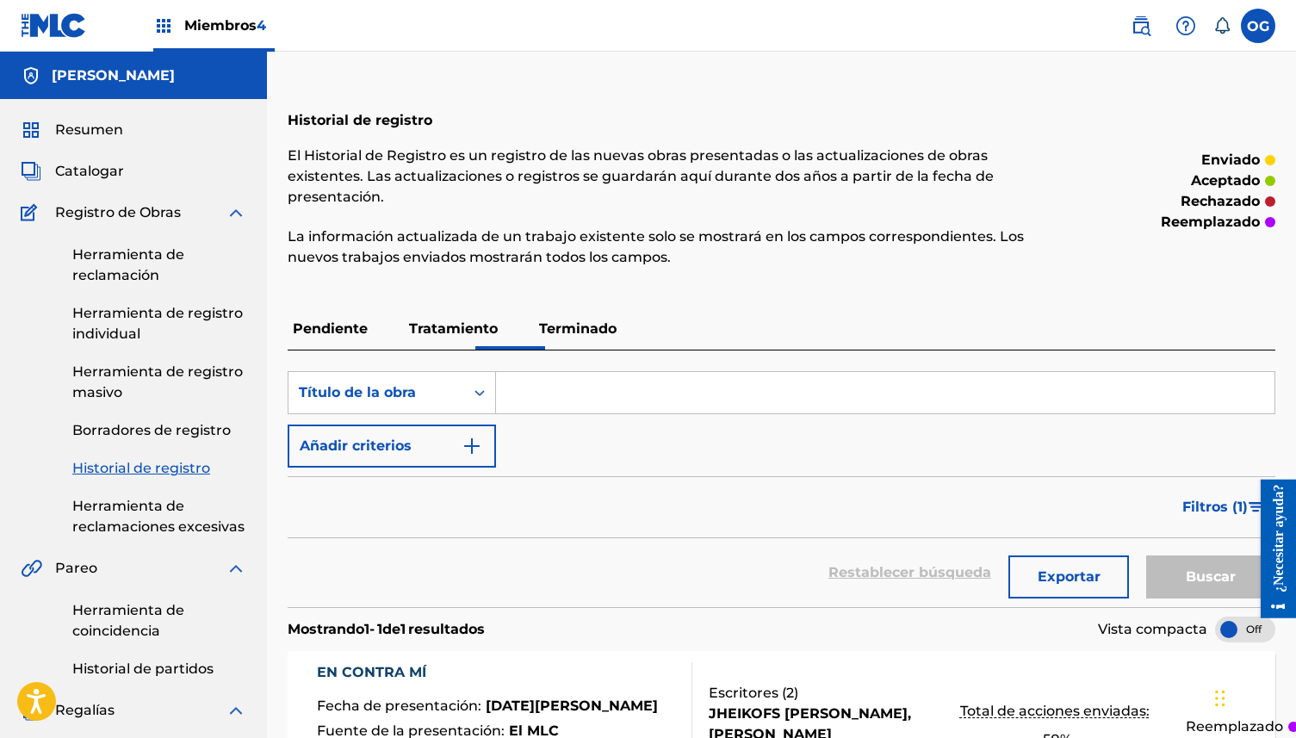
click at [441, 334] on font "Tratamiento" at bounding box center [453, 328] width 89 height 16
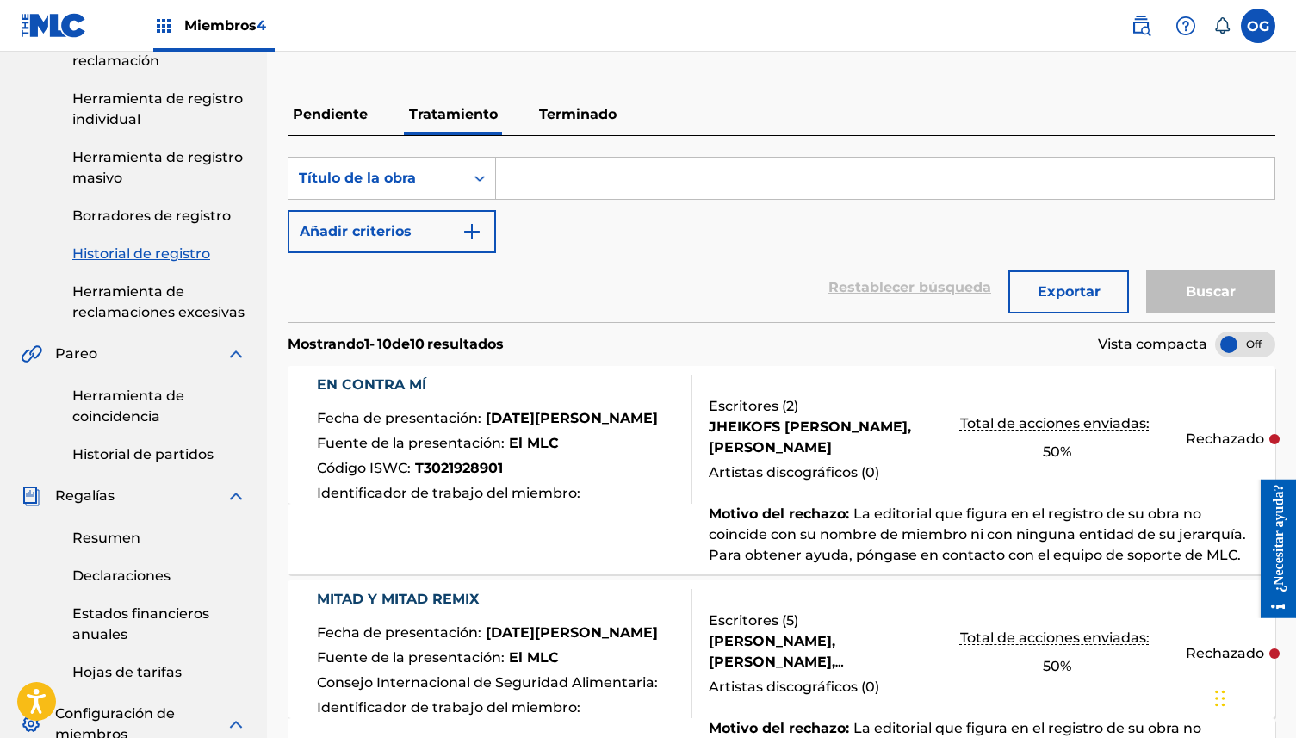
scroll to position [14, 0]
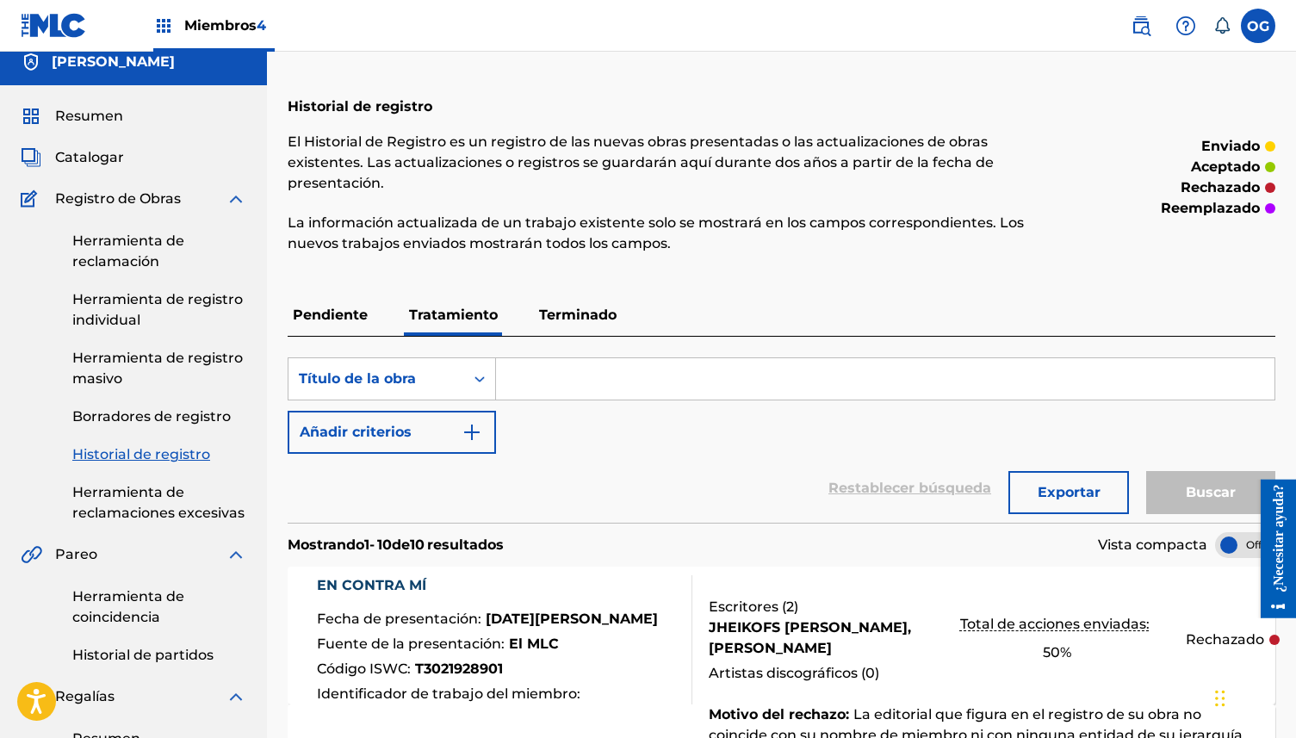
click at [581, 330] on p "Terminado" at bounding box center [578, 314] width 88 height 41
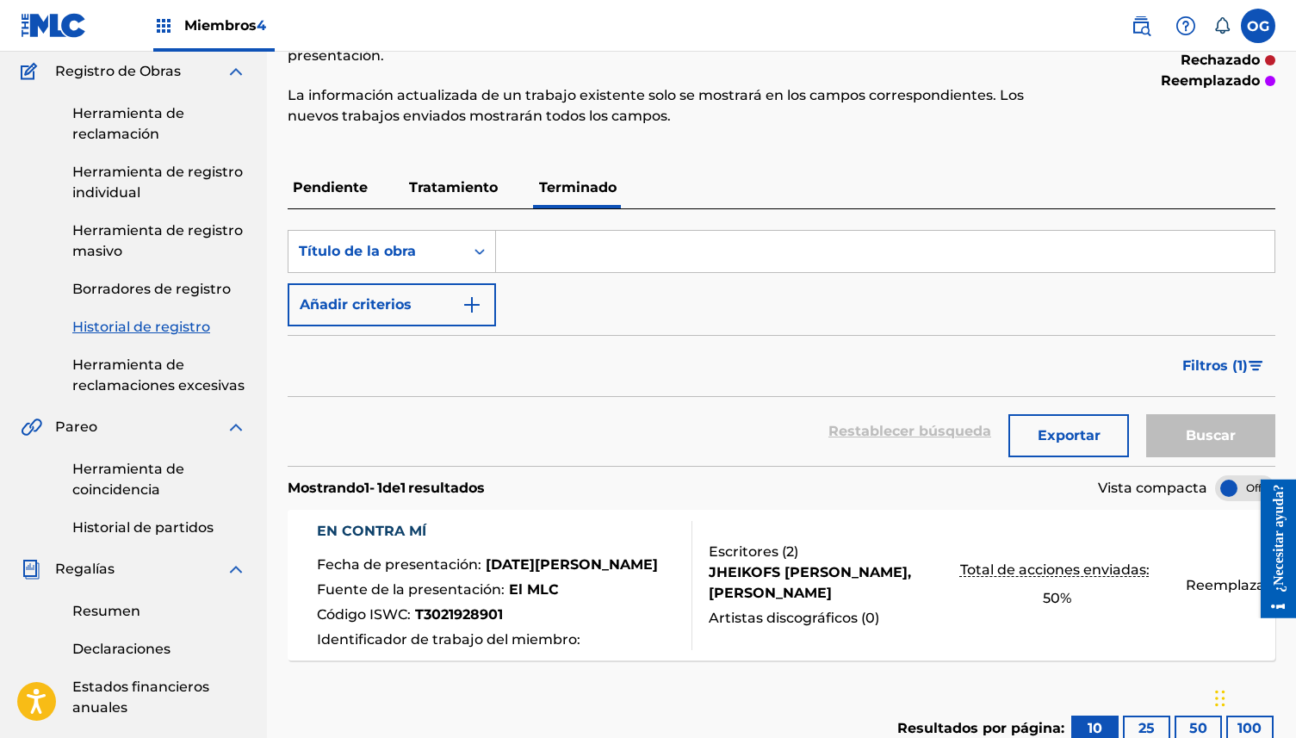
scroll to position [148, 0]
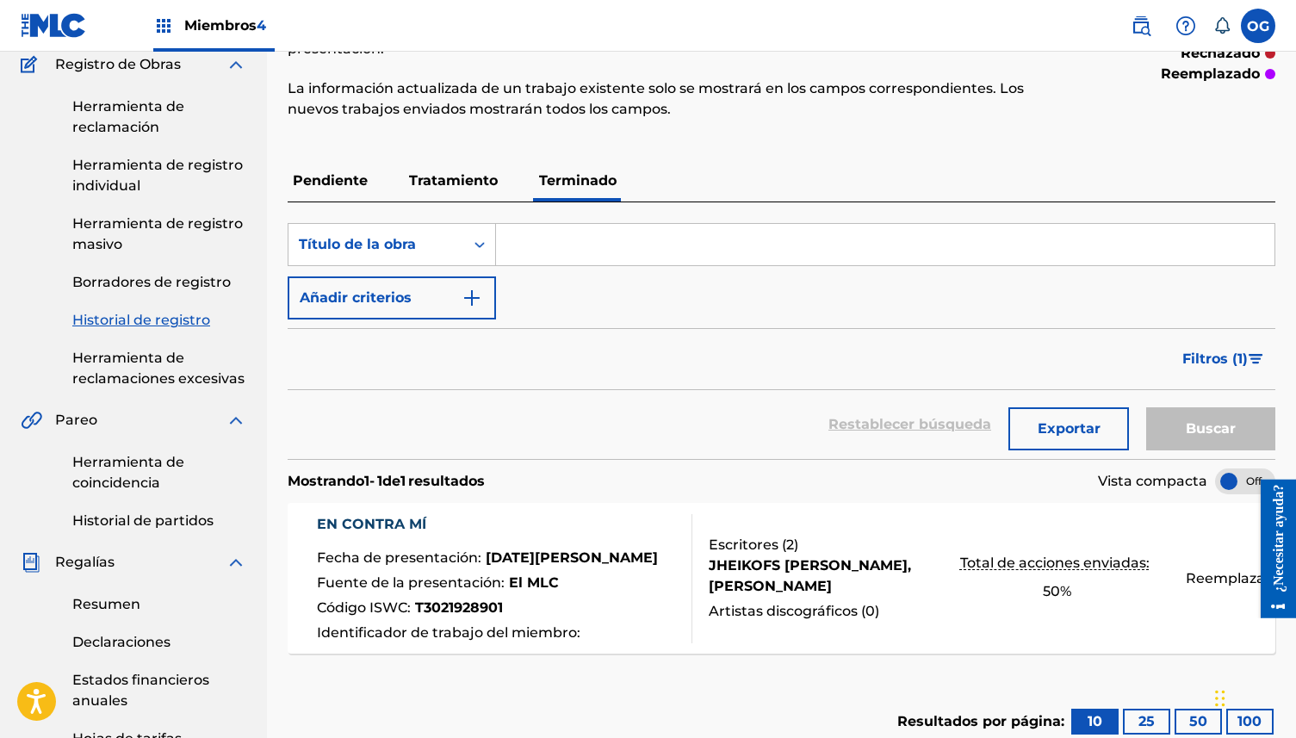
click at [480, 185] on font "Tratamiento" at bounding box center [453, 180] width 89 height 16
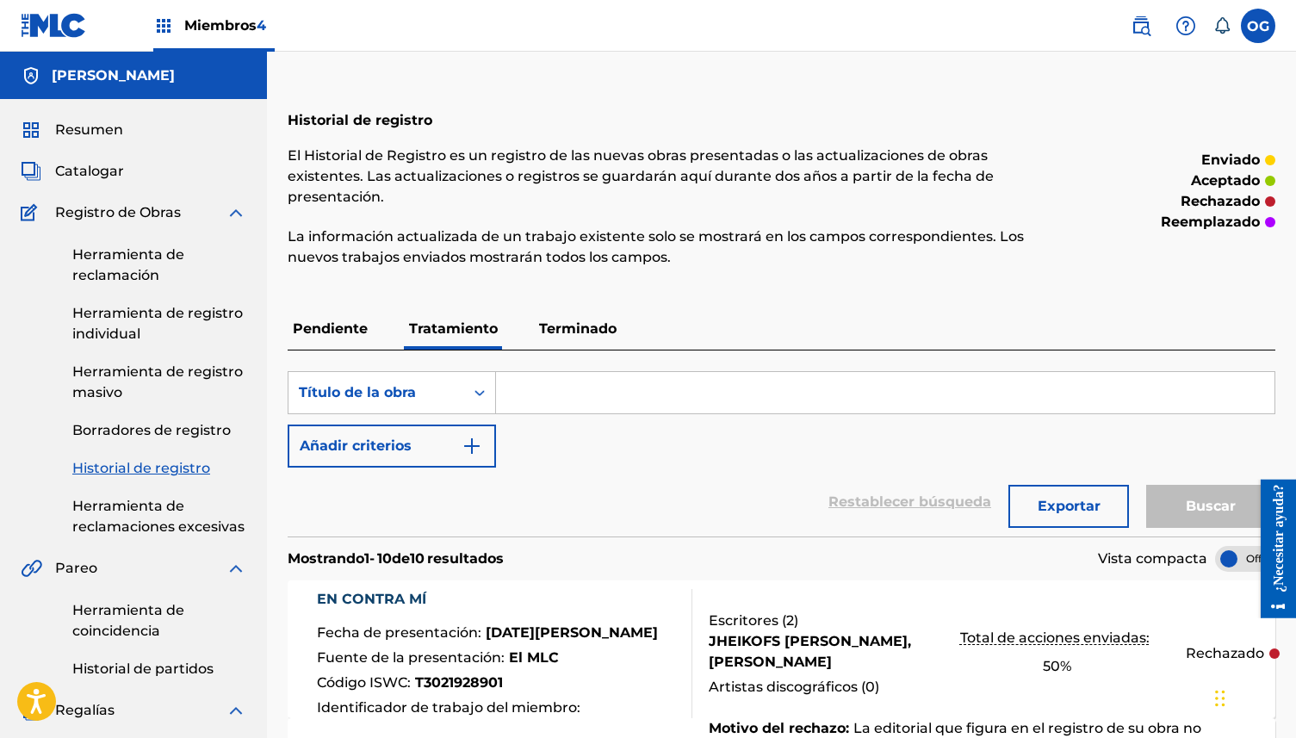
click at [577, 336] on font "Terminado" at bounding box center [577, 328] width 77 height 16
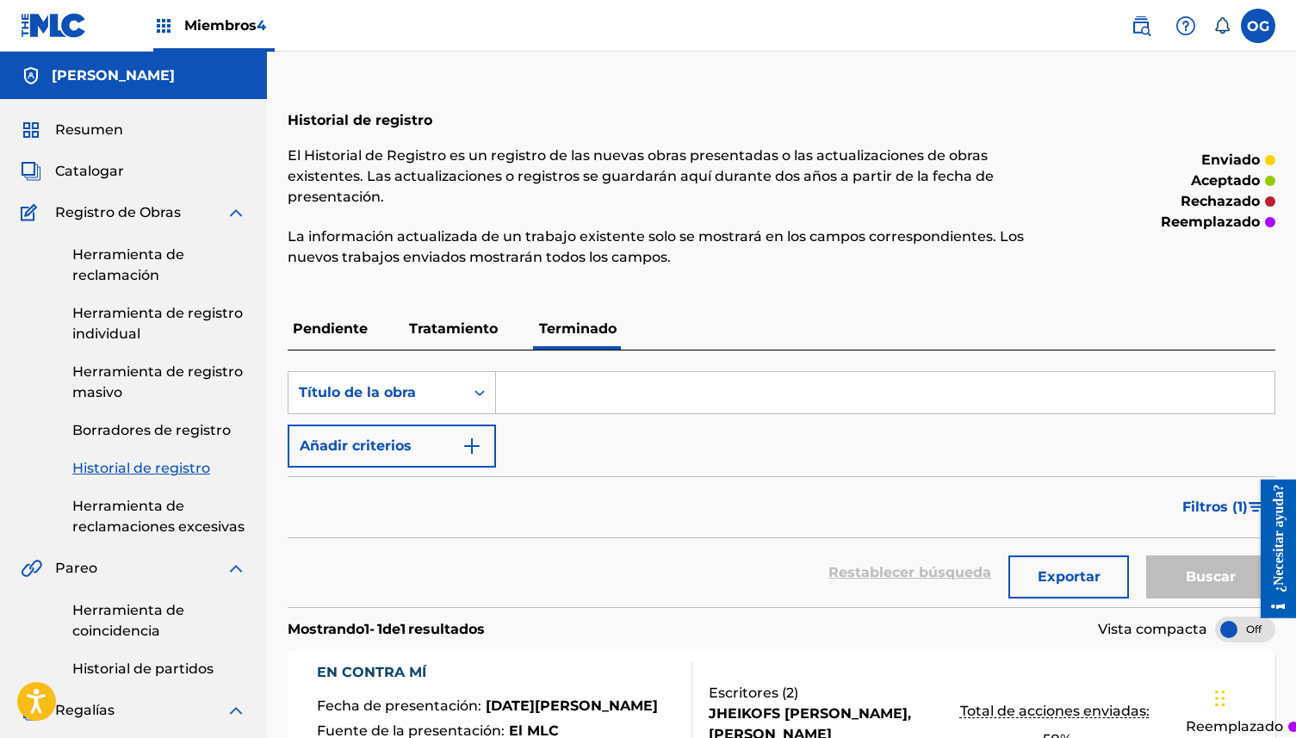
click at [340, 327] on font "Pendiente" at bounding box center [330, 328] width 75 height 16
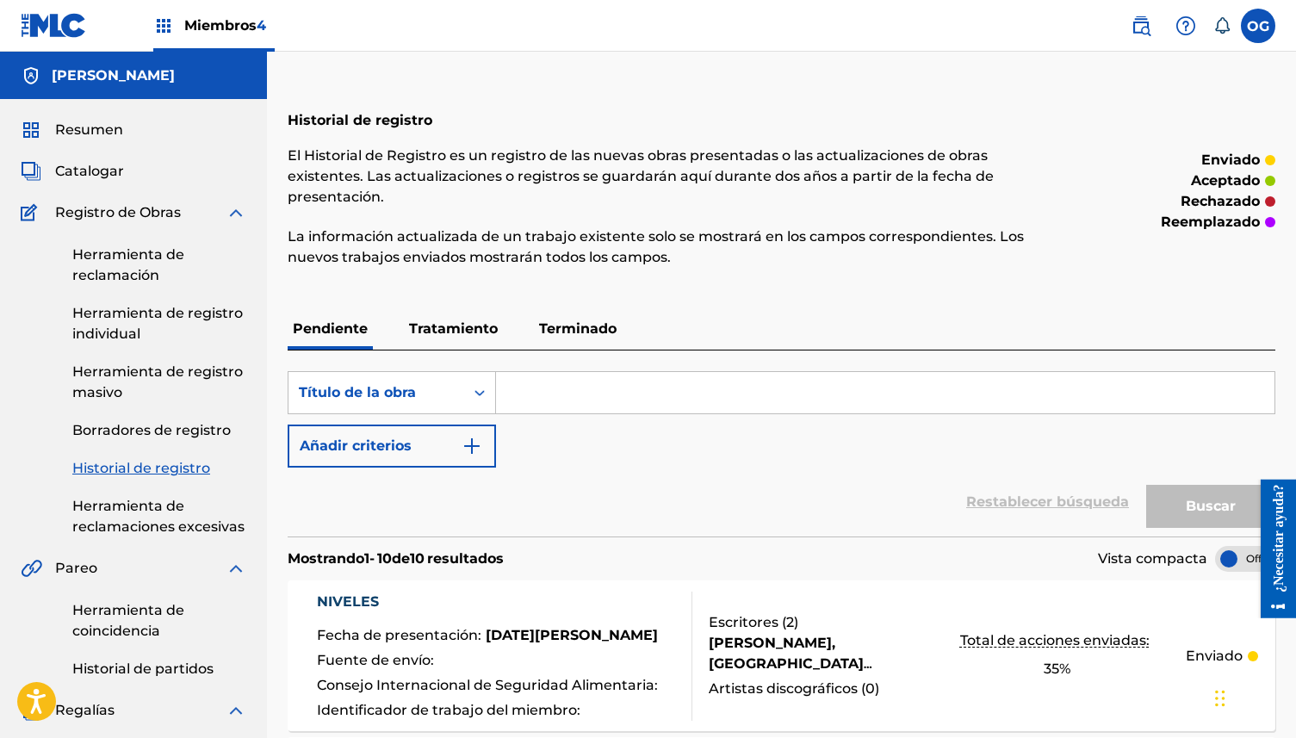
click at [73, 29] on img at bounding box center [54, 25] width 66 height 25
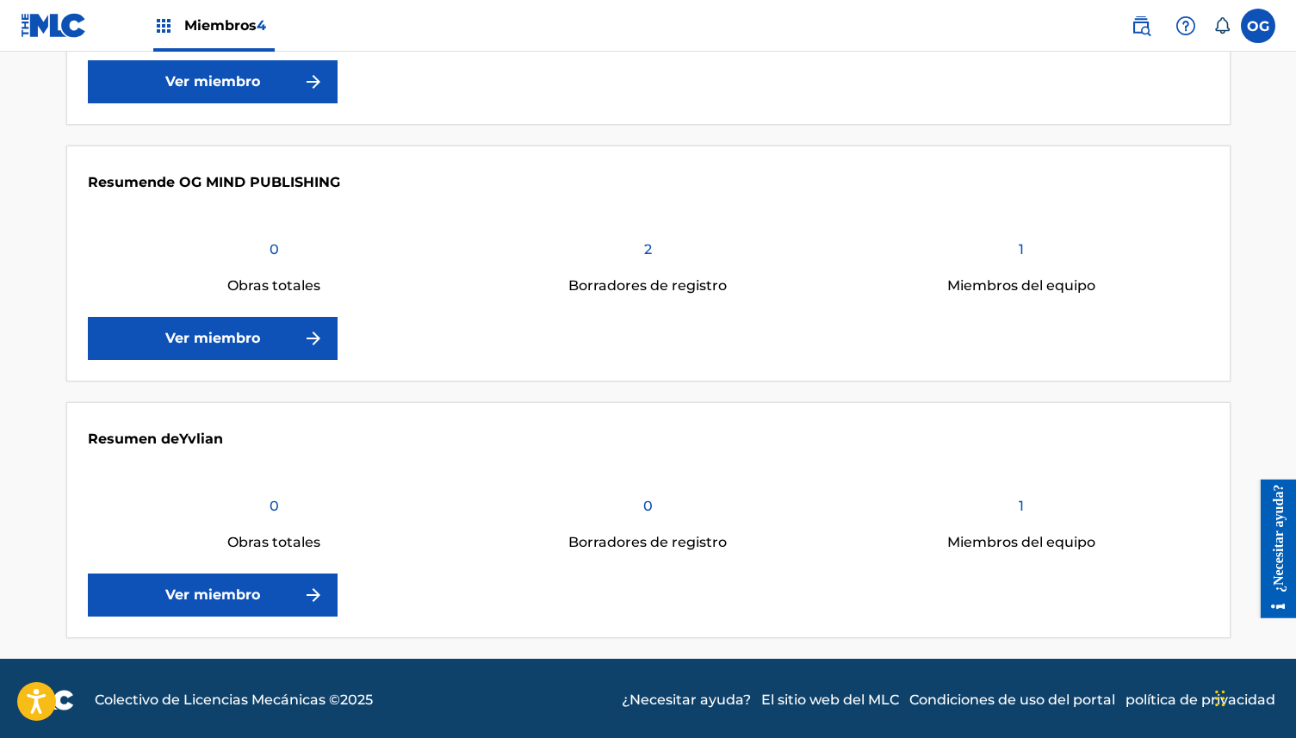
scroll to position [820, 0]
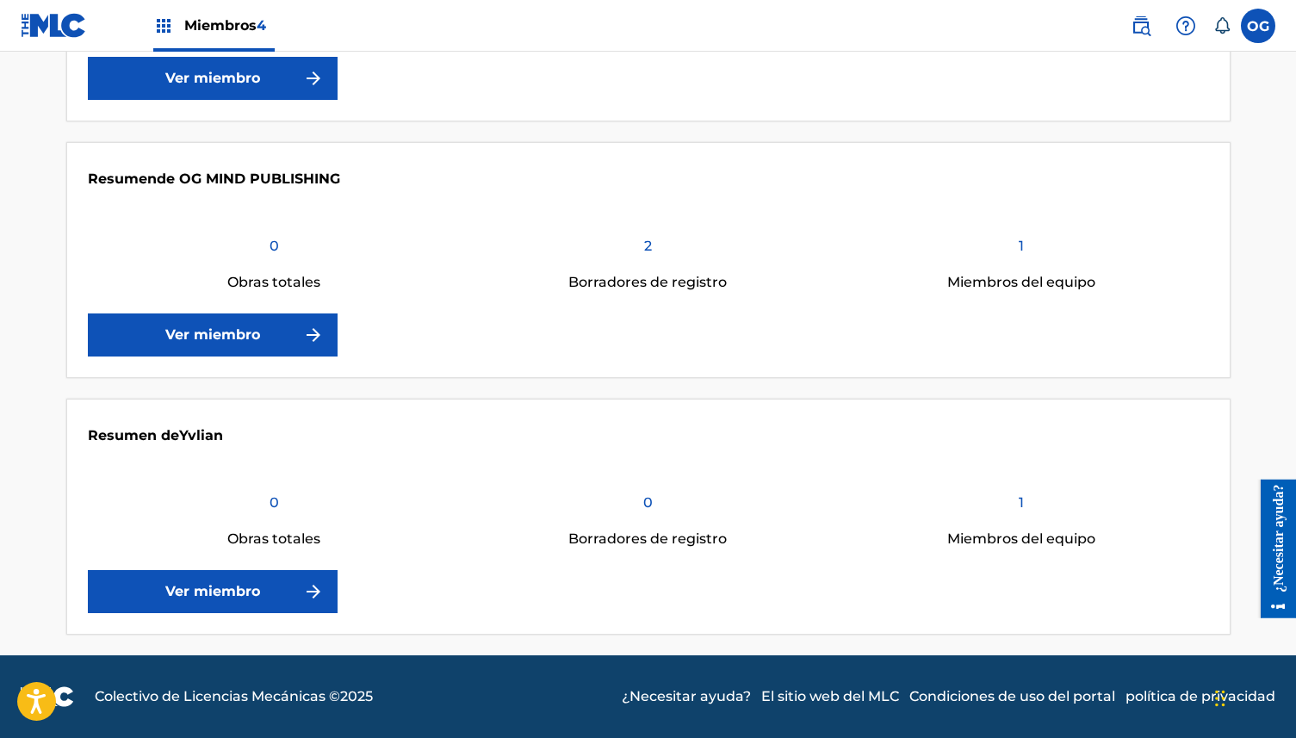
click at [281, 344] on link "Ver miembro" at bounding box center [213, 334] width 250 height 43
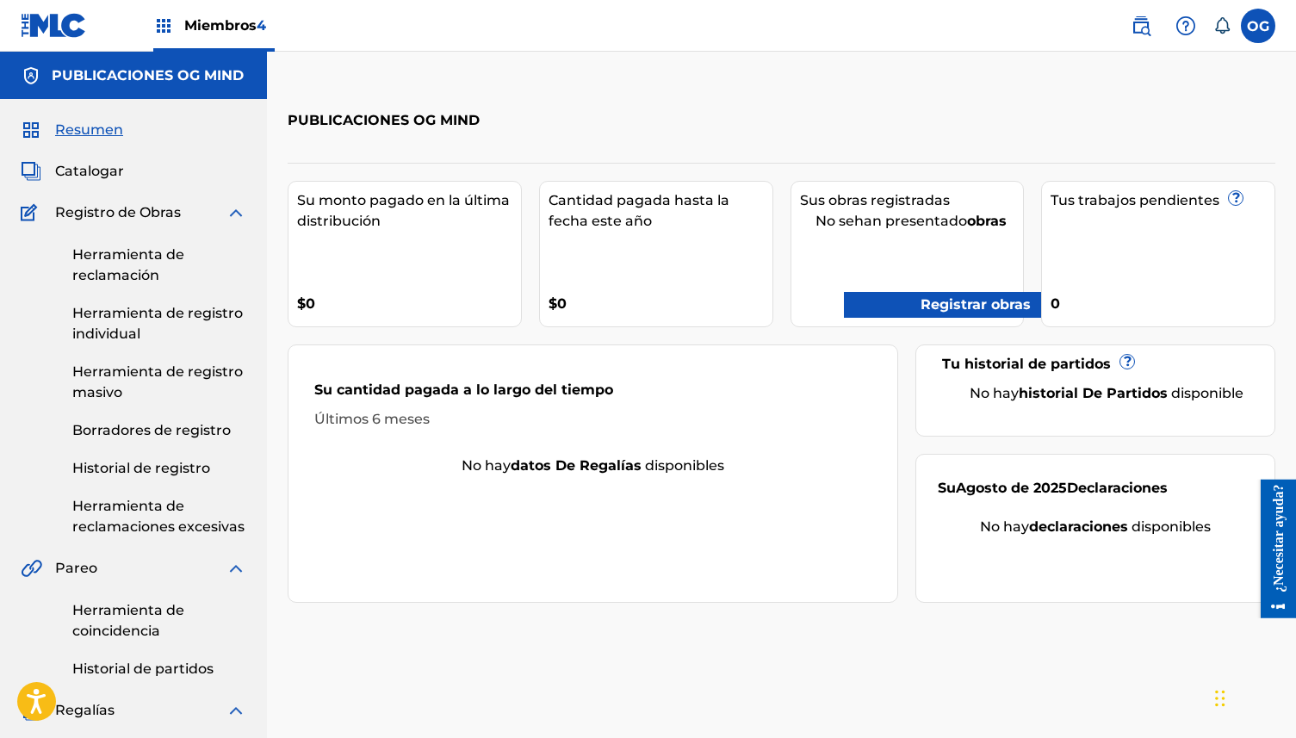
click at [149, 471] on font "Historial de registro" at bounding box center [141, 468] width 138 height 16
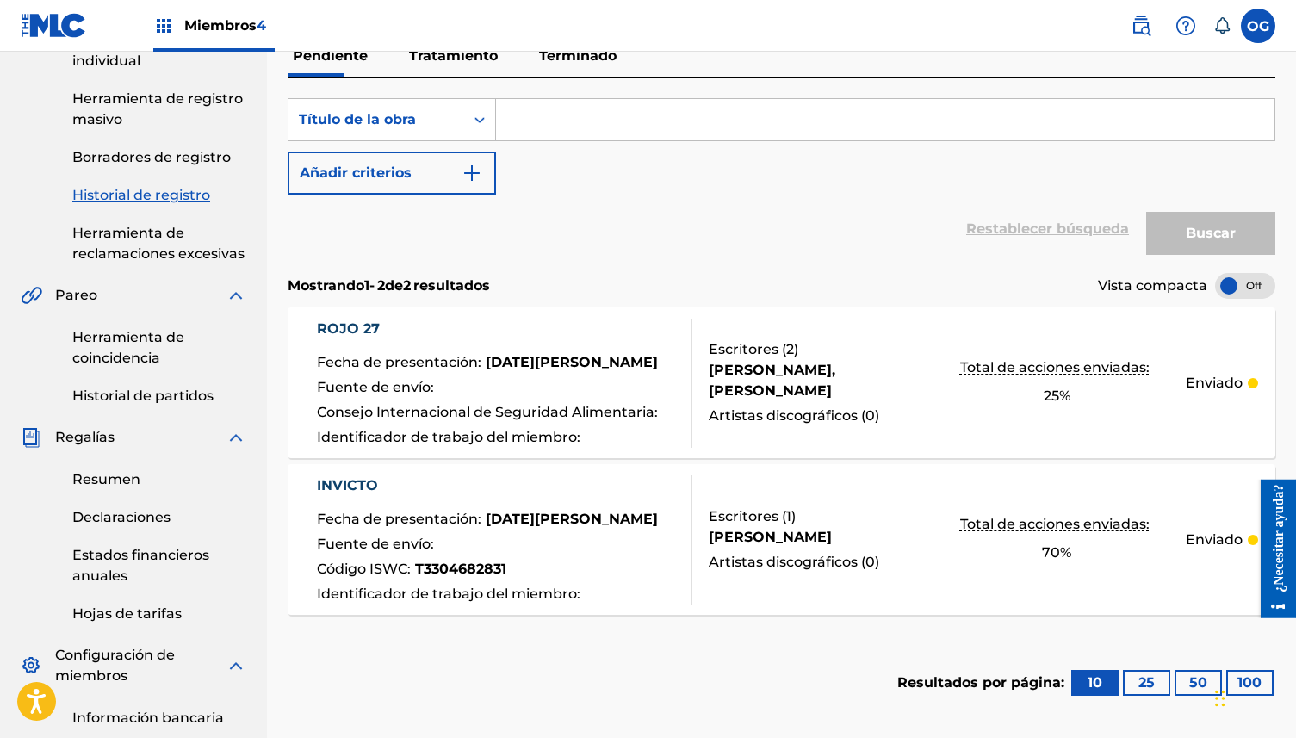
scroll to position [266, 0]
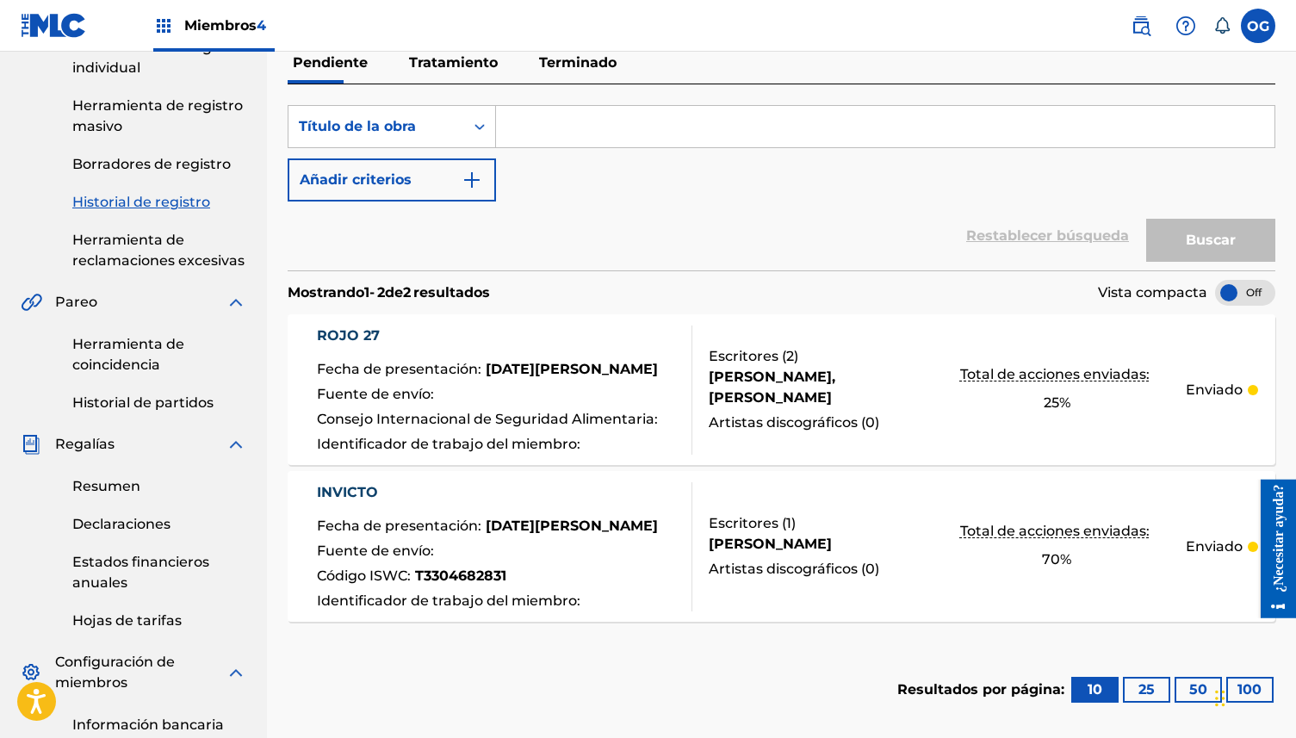
click at [584, 70] on font "Terminado" at bounding box center [577, 62] width 77 height 16
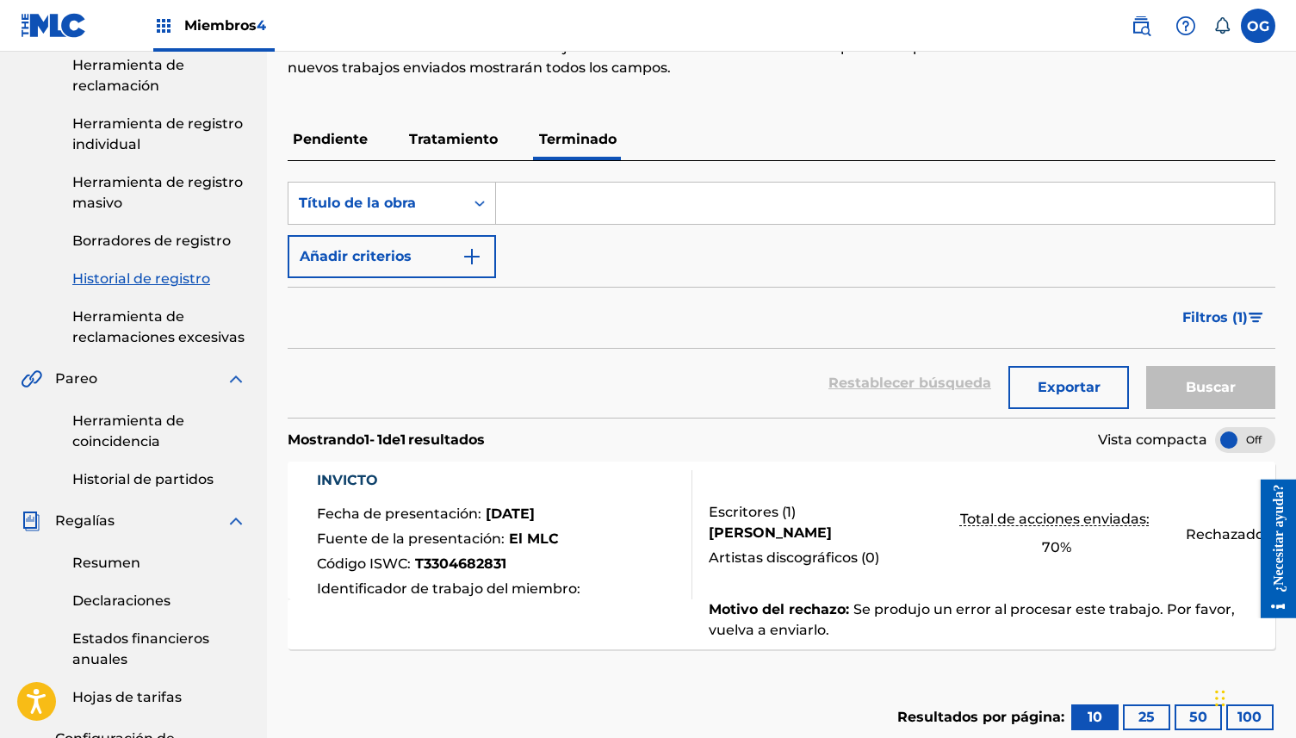
scroll to position [188, 0]
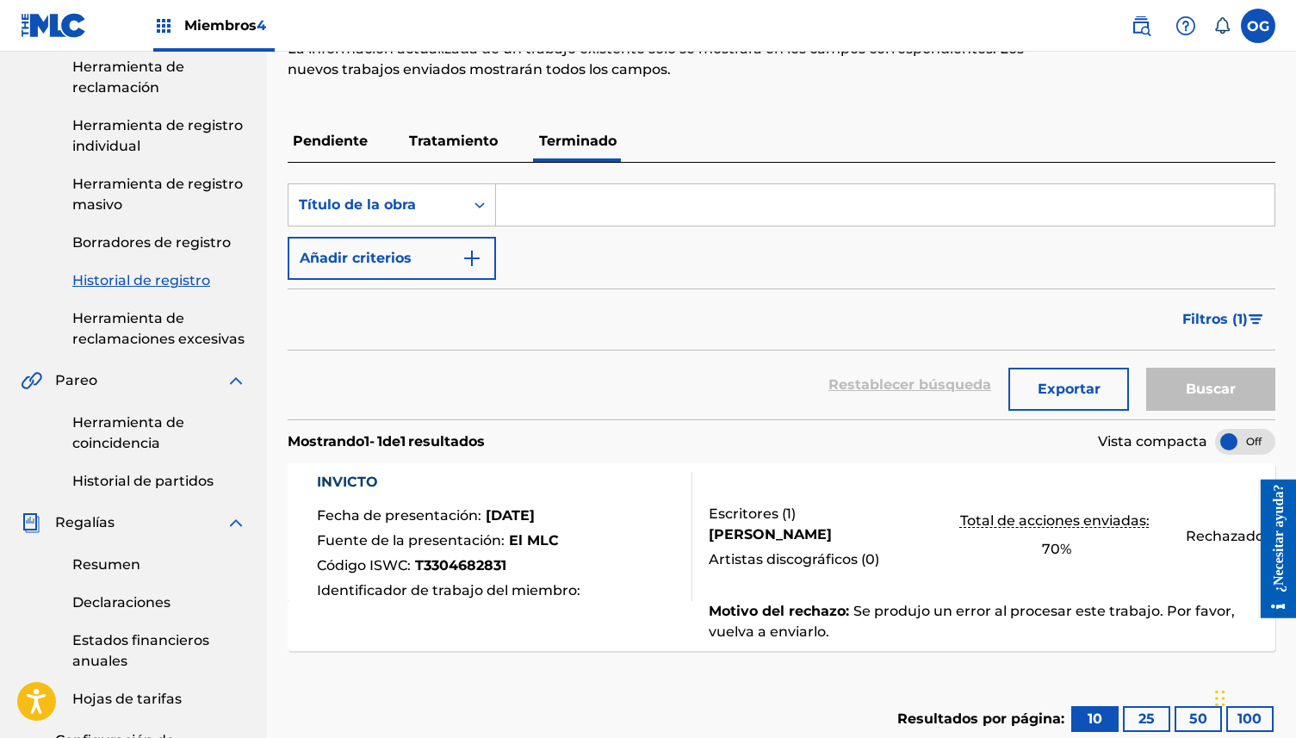
click at [889, 564] on div "Artistas discográficos ( 0 )" at bounding box center [818, 559] width 218 height 21
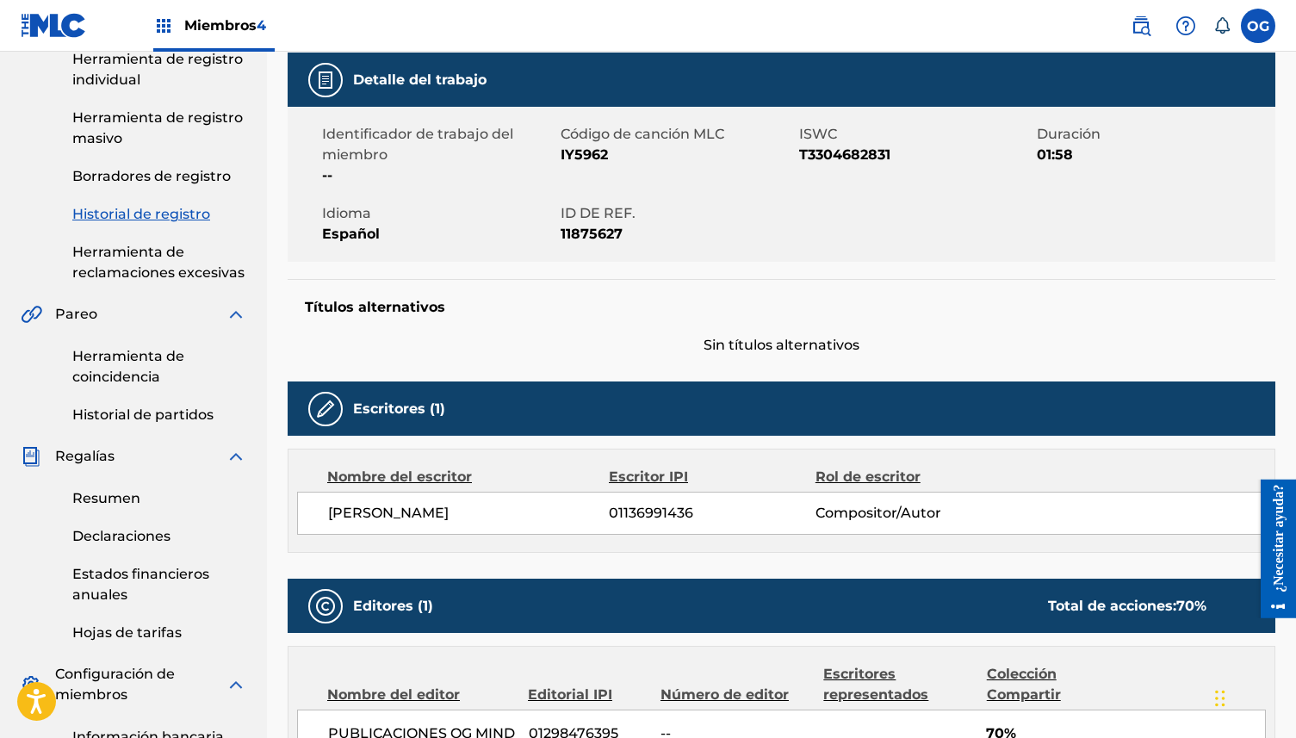
scroll to position [247, 0]
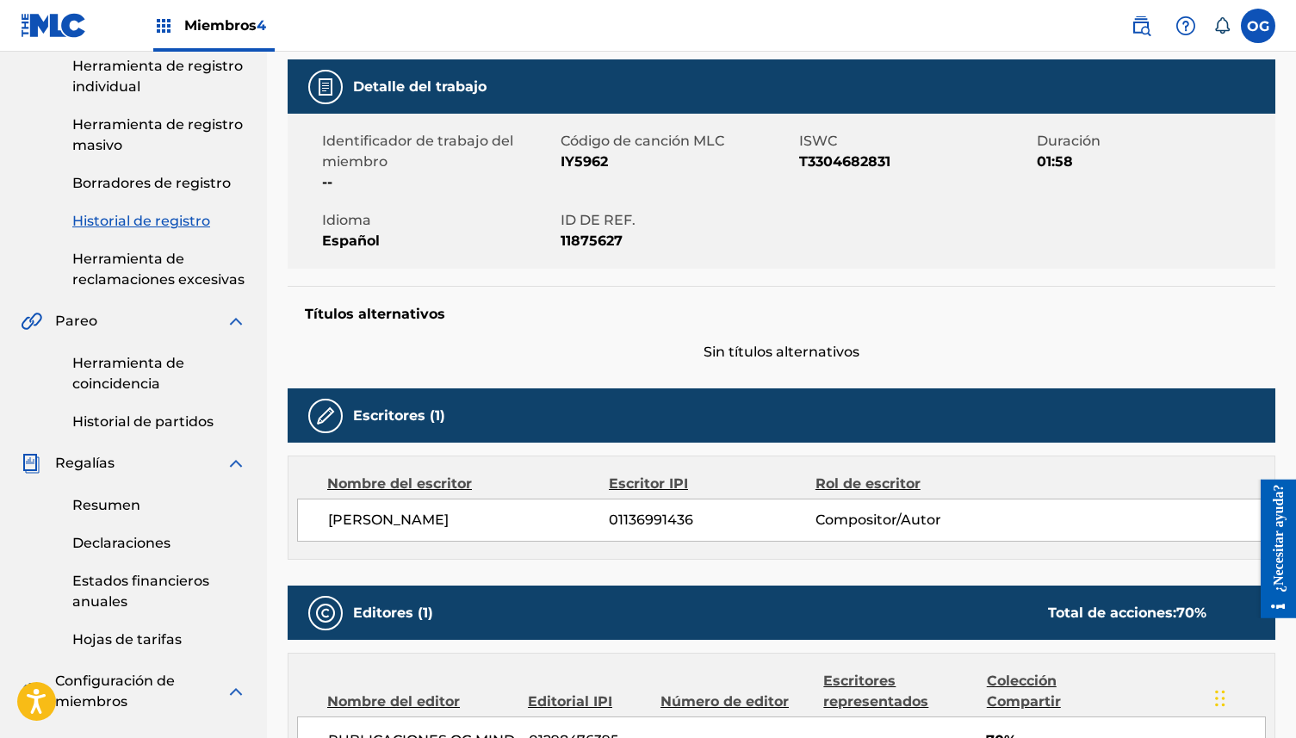
click at [158, 29] on img at bounding box center [163, 25] width 21 height 21
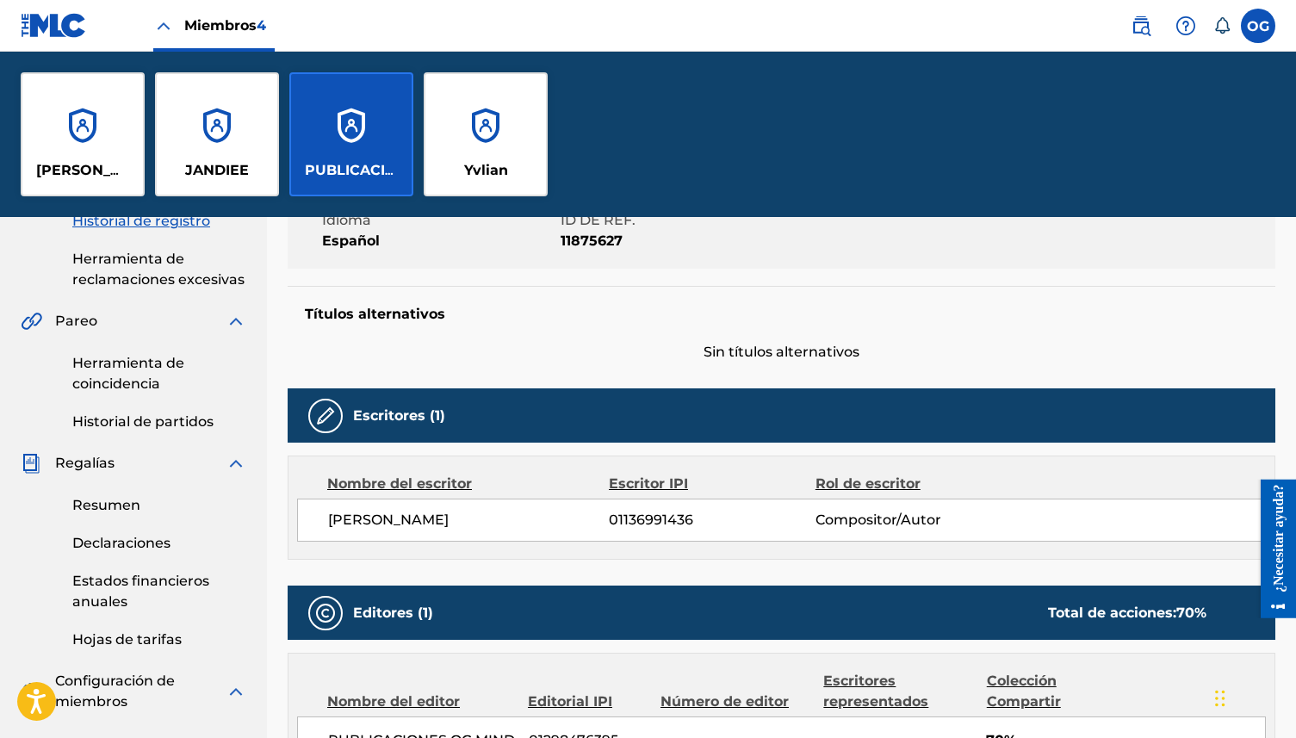
click at [352, 145] on div "PUBLICACIONES OG MIND" at bounding box center [351, 134] width 124 height 124
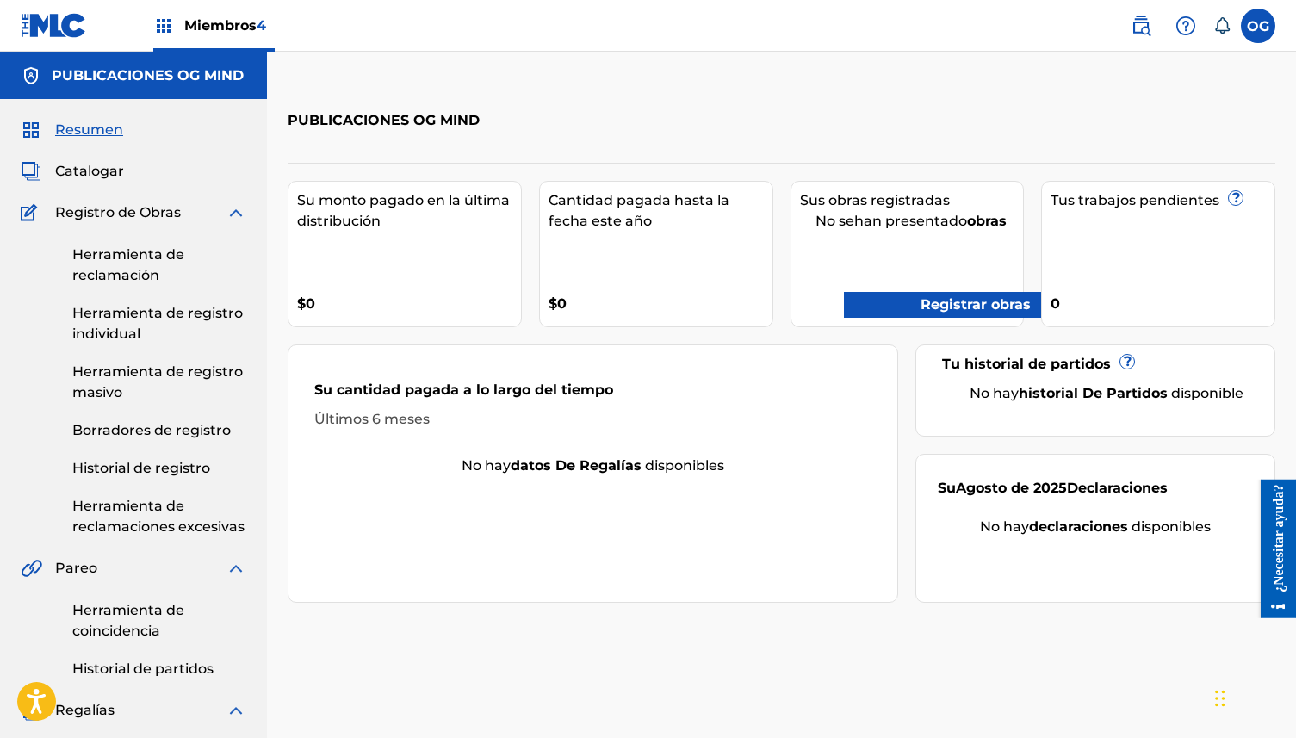
click at [114, 171] on font "Catalogar" at bounding box center [89, 171] width 69 height 16
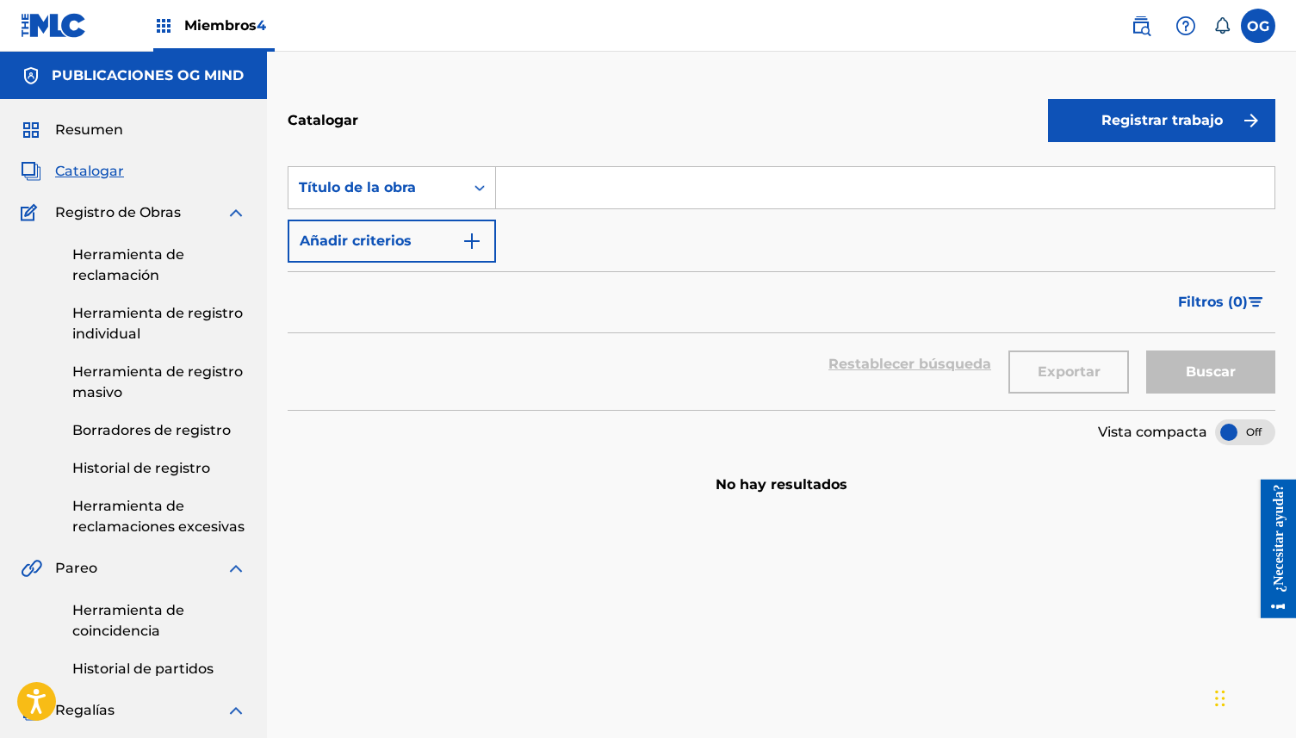
click at [152, 469] on font "Historial de registro" at bounding box center [141, 468] width 138 height 16
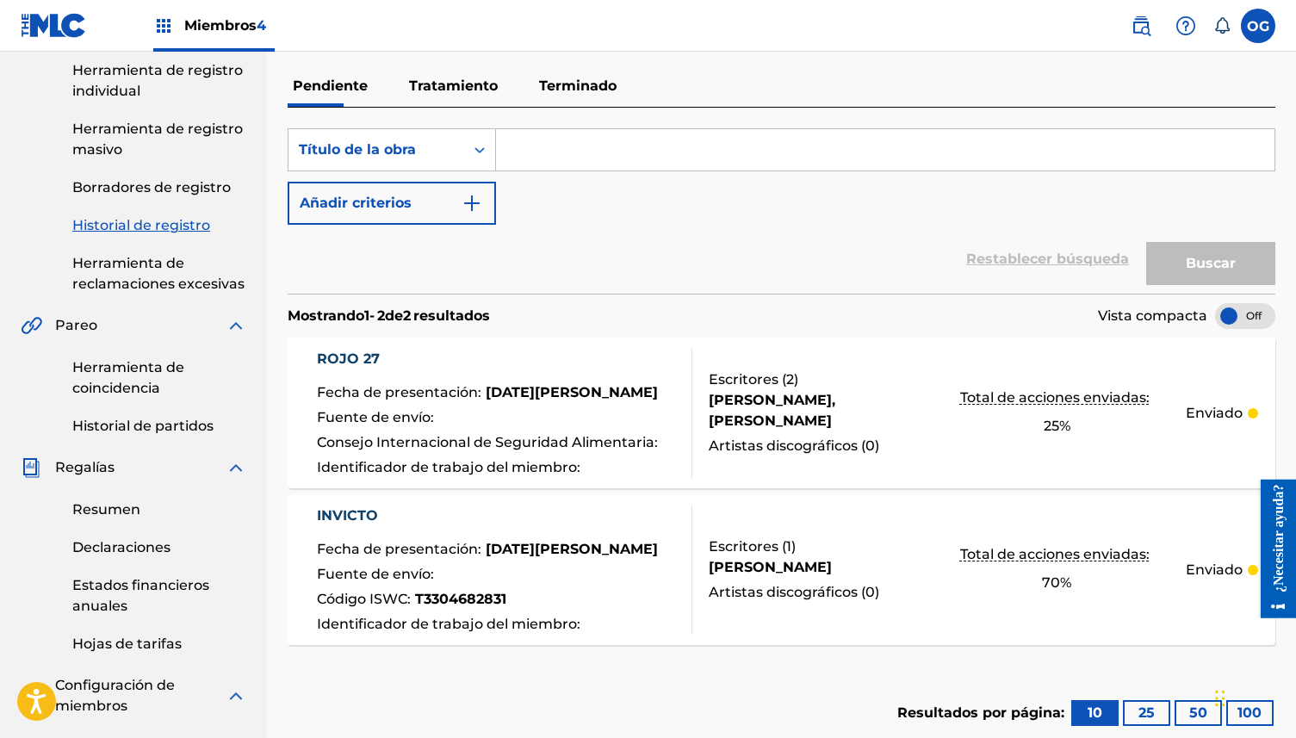
scroll to position [262, 0]
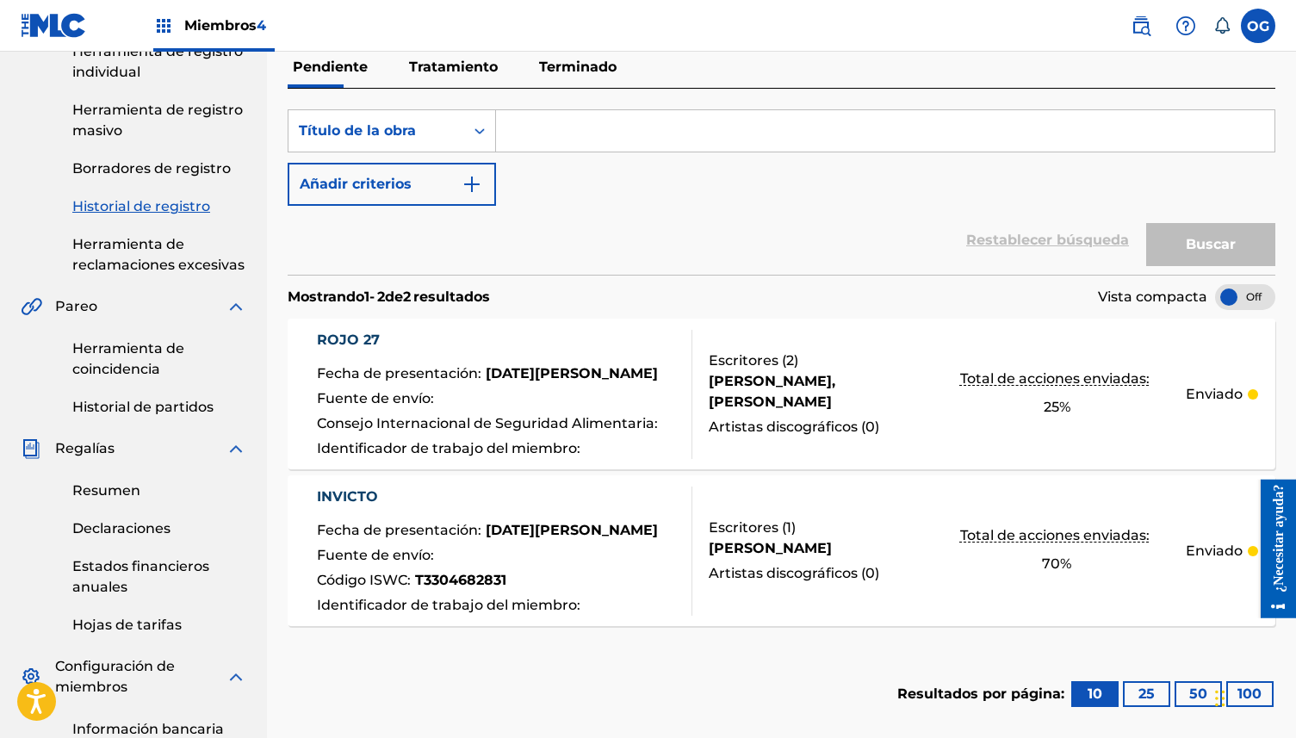
click at [946, 444] on div "ROJO 27 Fecha de presentación : [DATE][PERSON_NAME] Fuente de envío : Consejo I…" at bounding box center [782, 394] width 988 height 151
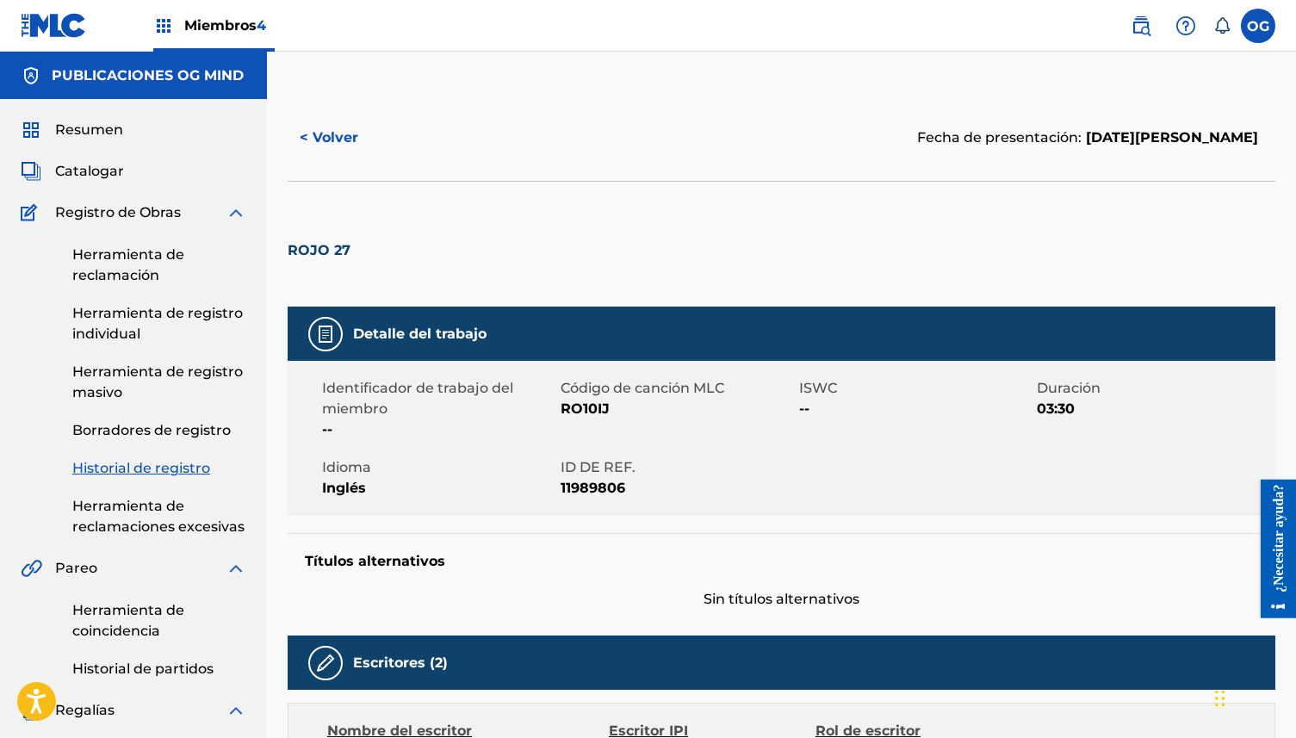
click at [325, 134] on font "< Volver" at bounding box center [329, 137] width 59 height 16
